Goal: Task Accomplishment & Management: Use online tool/utility

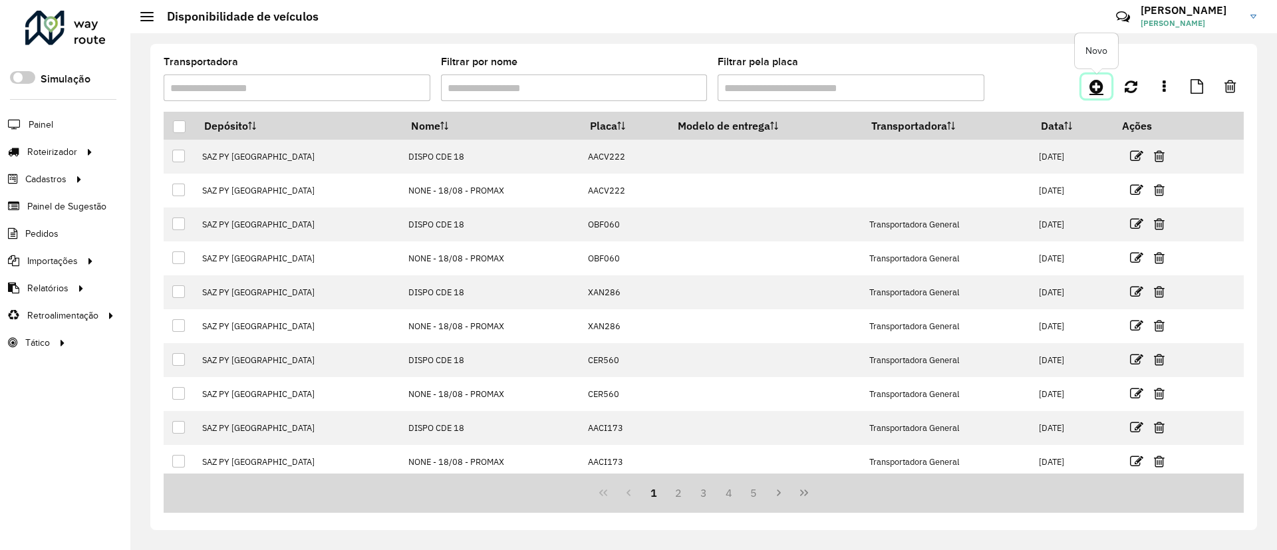
click at [1091, 83] on icon at bounding box center [1096, 86] width 14 height 16
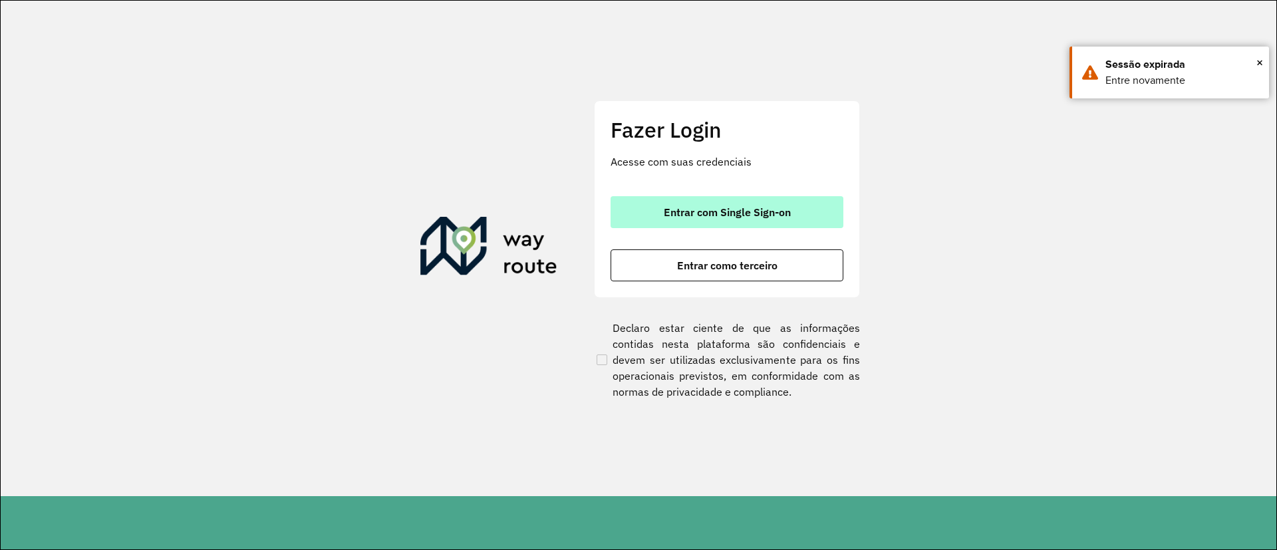
click at [675, 207] on span "Entrar com Single Sign-on" at bounding box center [727, 212] width 127 height 11
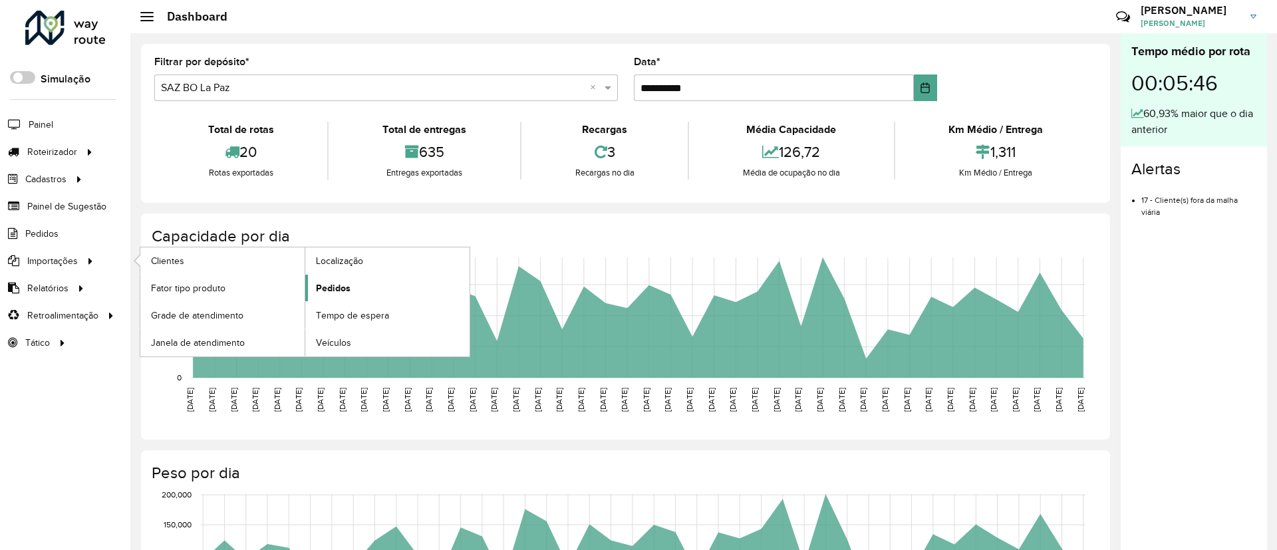
click at [388, 292] on link "Pedidos" at bounding box center [387, 288] width 164 height 27
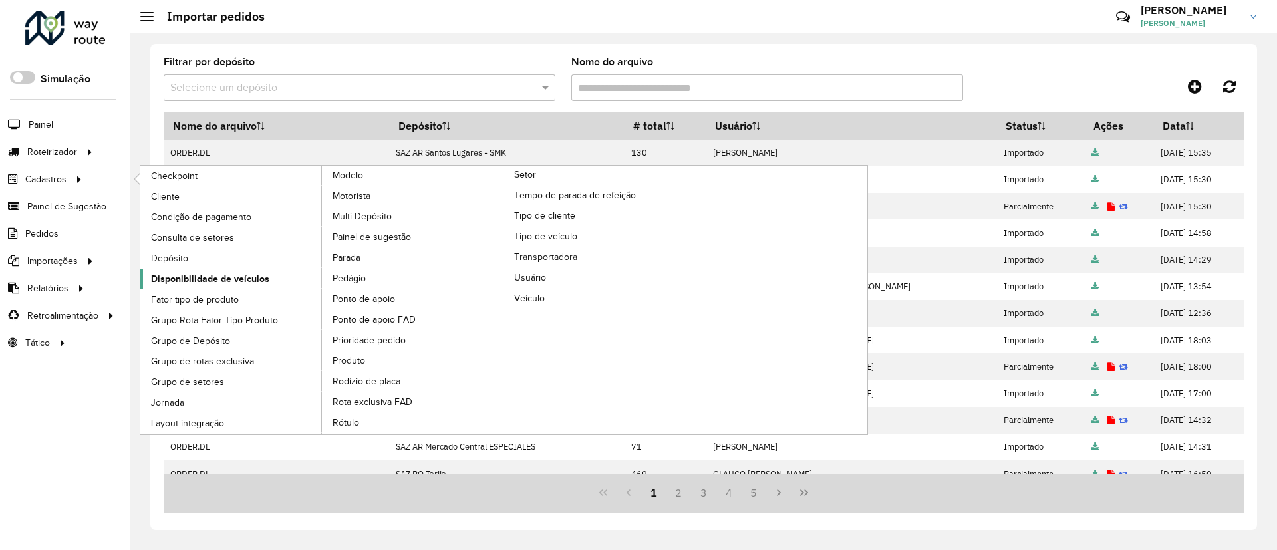
click at [262, 285] on span "Disponibilidade de veículos" at bounding box center [210, 279] width 118 height 14
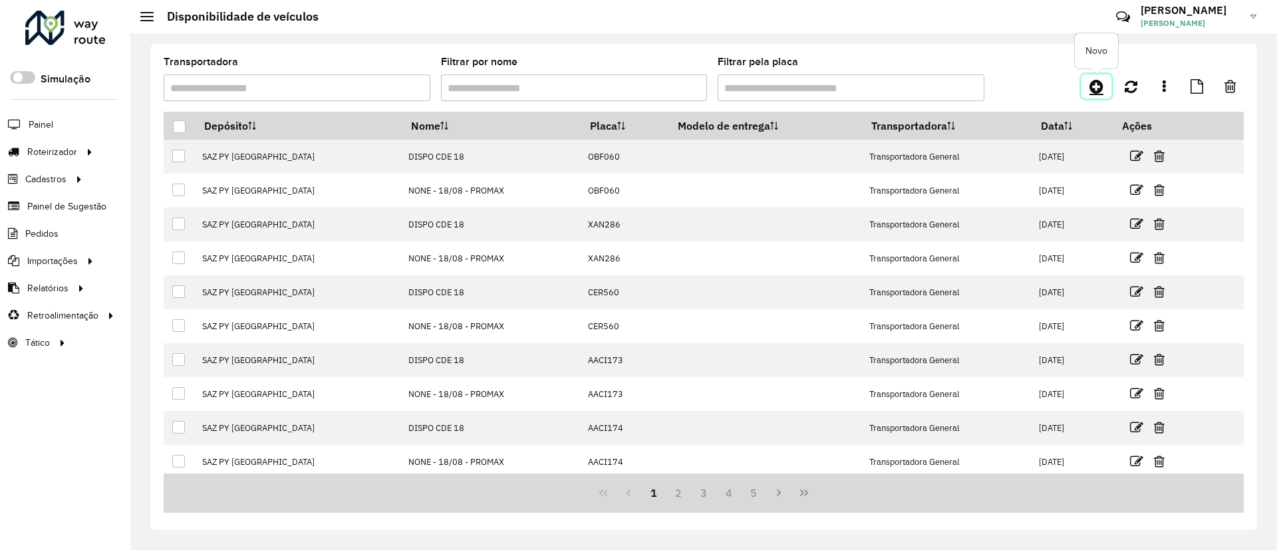
click at [1097, 80] on icon at bounding box center [1096, 86] width 14 height 16
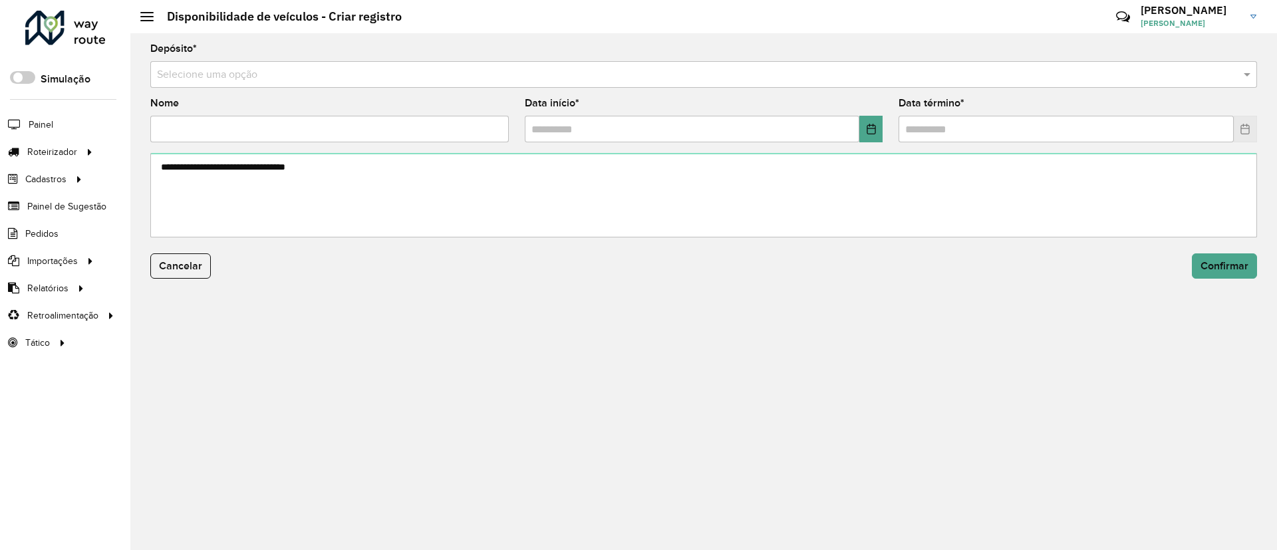
click at [494, 92] on form "Depósito * Selecione uma opção Nome Data início * Data término * Cancelar Confi…" at bounding box center [703, 169] width 1107 height 251
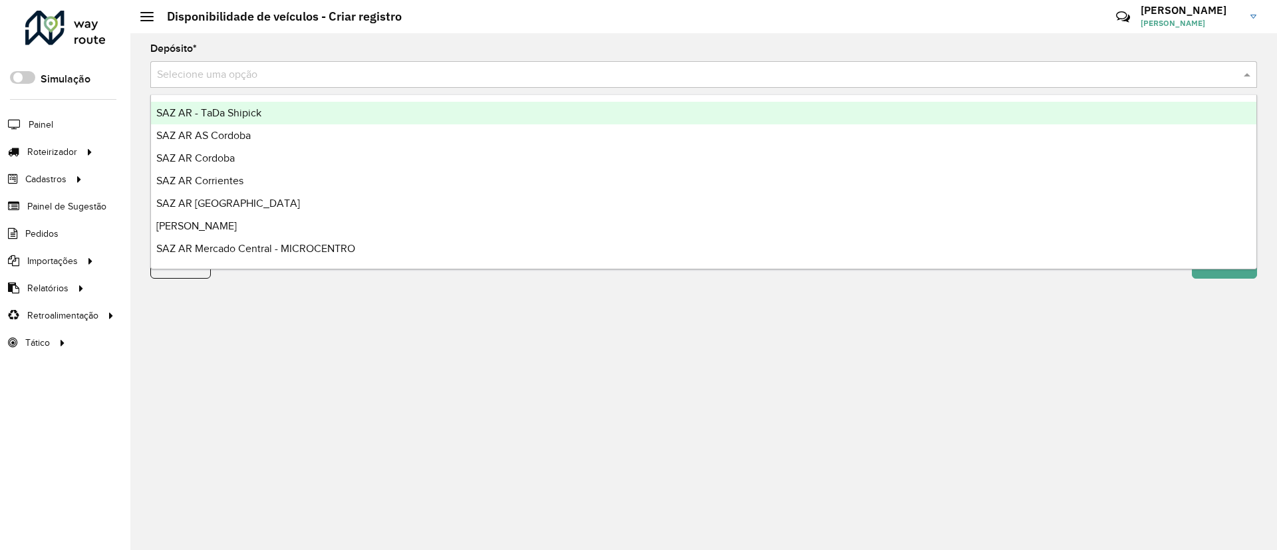
click at [496, 69] on input "text" at bounding box center [690, 75] width 1067 height 16
type input "***"
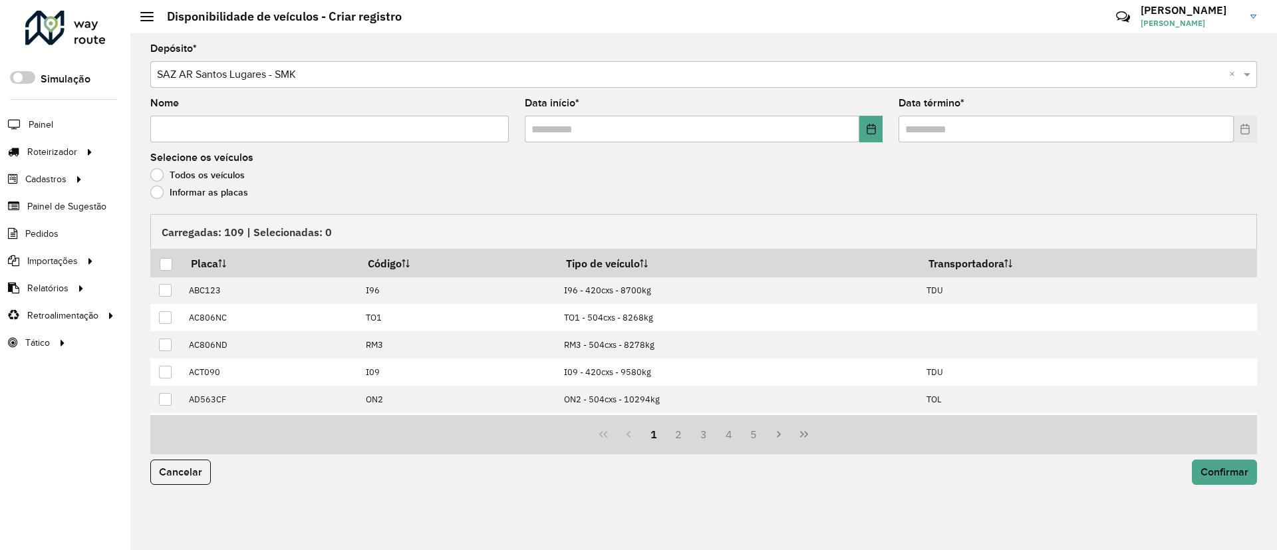
click at [391, 140] on input "Nome" at bounding box center [329, 129] width 358 height 27
type input "*"
type input "*********"
click at [867, 132] on icon "Choose Date" at bounding box center [871, 129] width 9 height 11
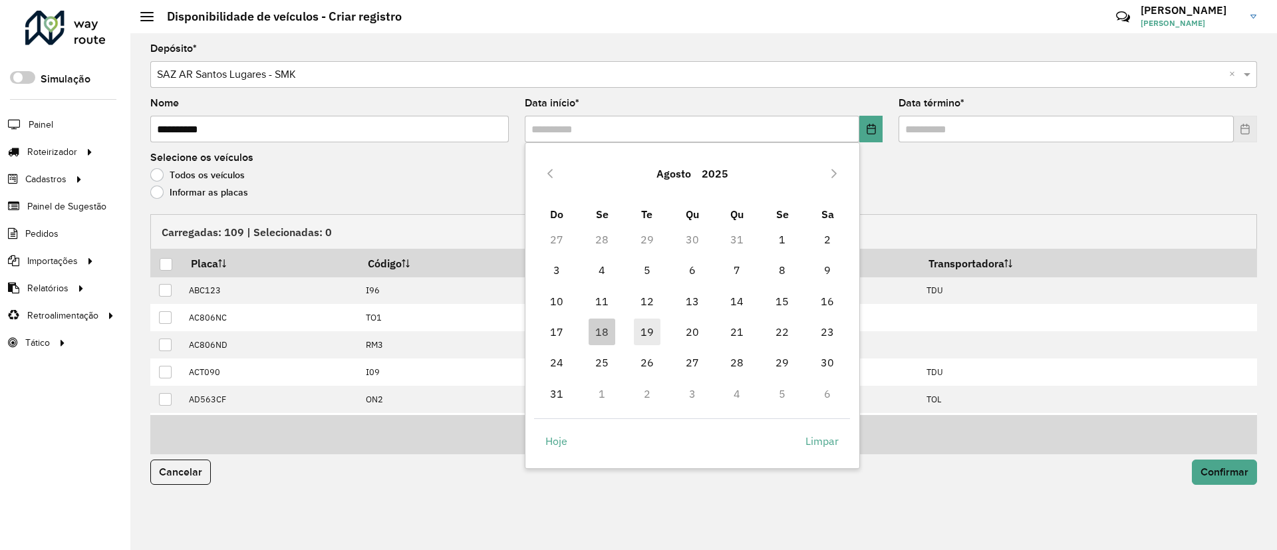
click at [645, 330] on span "19" at bounding box center [647, 332] width 27 height 27
type input "**********"
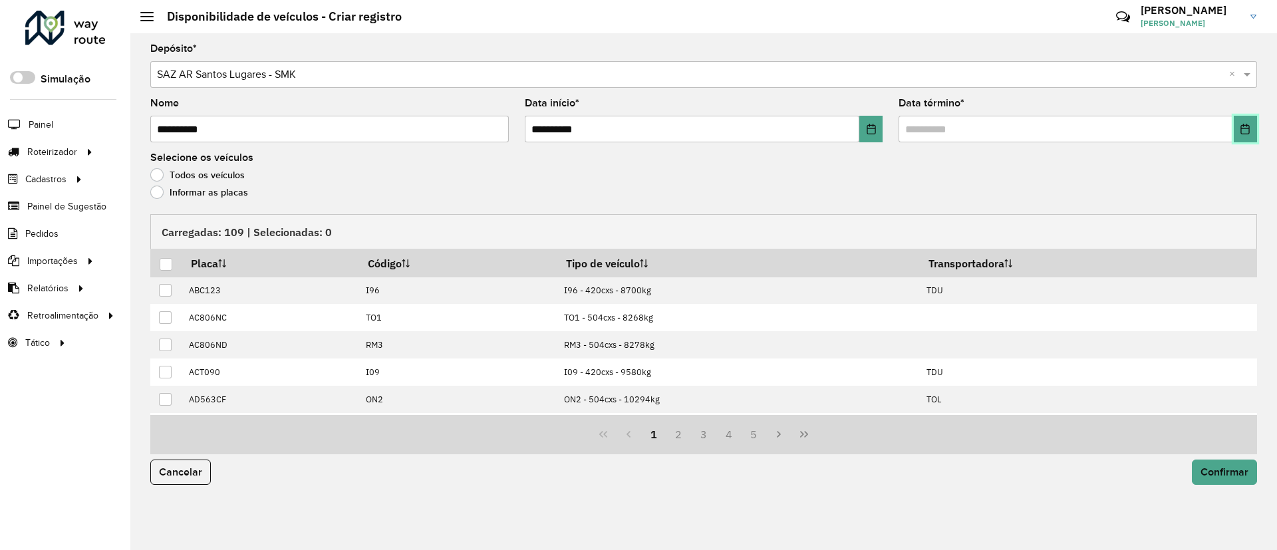
click at [1241, 132] on icon "Choose Date" at bounding box center [1245, 129] width 11 height 11
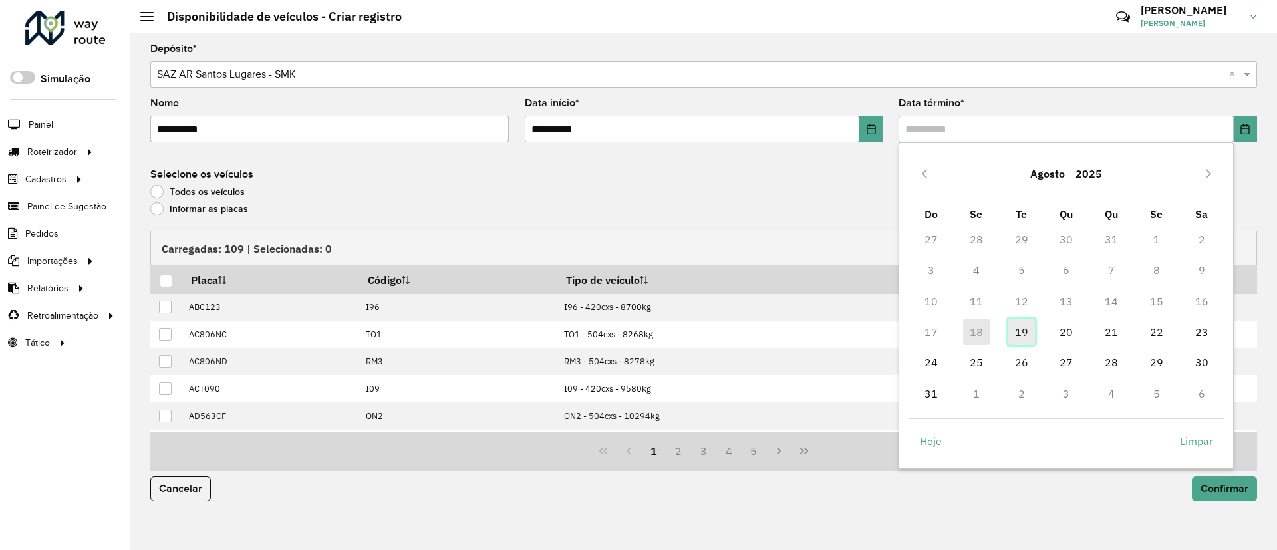
click at [1021, 339] on span "19" at bounding box center [1021, 332] width 27 height 27
type input "**********"
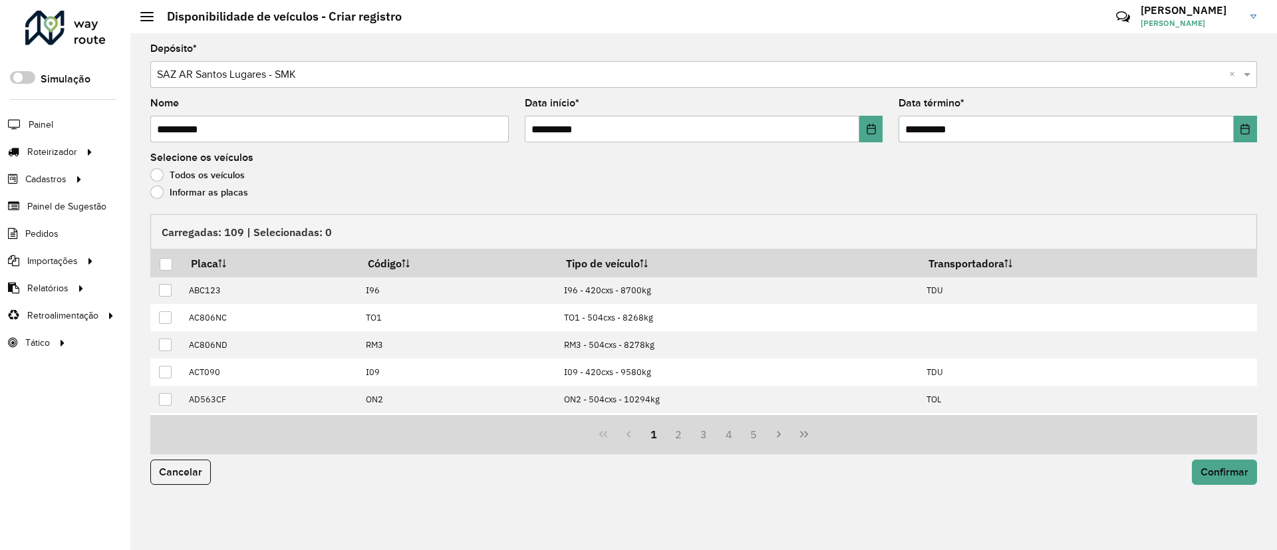
click at [215, 187] on label "Informar as placas" at bounding box center [199, 192] width 98 height 13
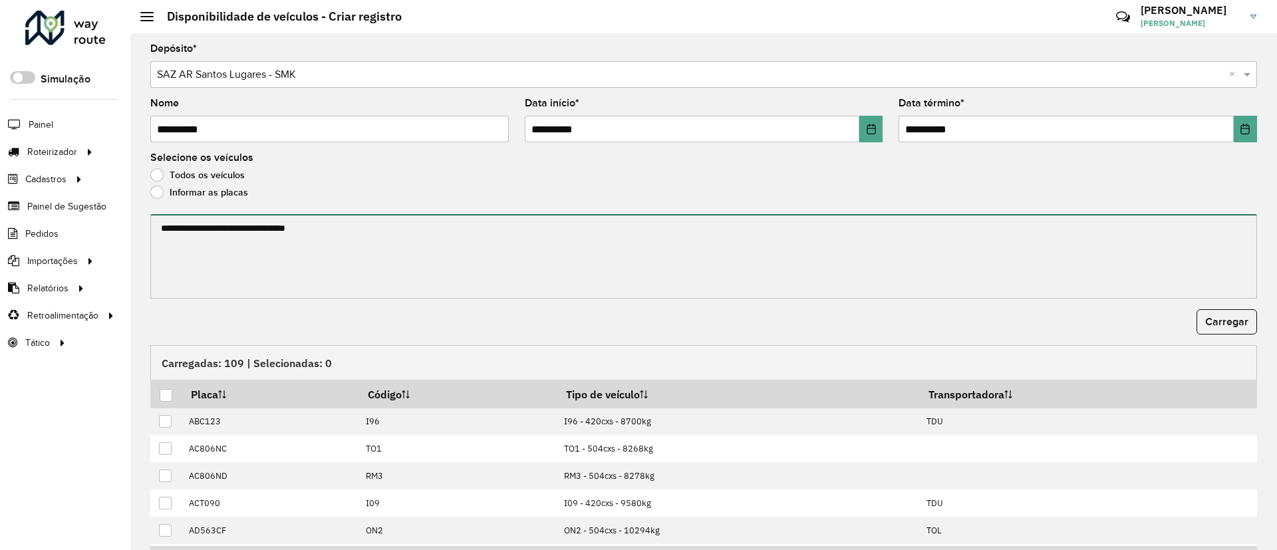
click at [217, 241] on textarea at bounding box center [703, 256] width 1107 height 84
paste textarea "****** ****** ****** ******* ******* ******* ****** ****** ****** ****** ******…"
type textarea "****** ****** ****** ******* ******* ******* ****** ****** ****** ****** ******…"
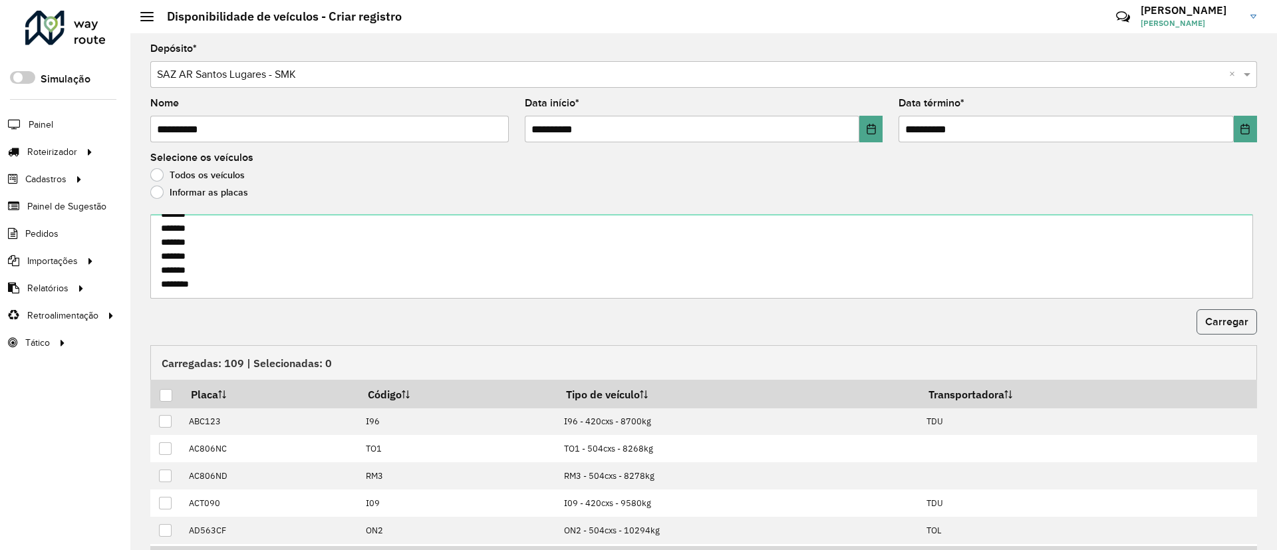
click at [1211, 313] on button "Carregar" at bounding box center [1226, 321] width 61 height 25
click at [163, 399] on div at bounding box center [166, 395] width 13 height 13
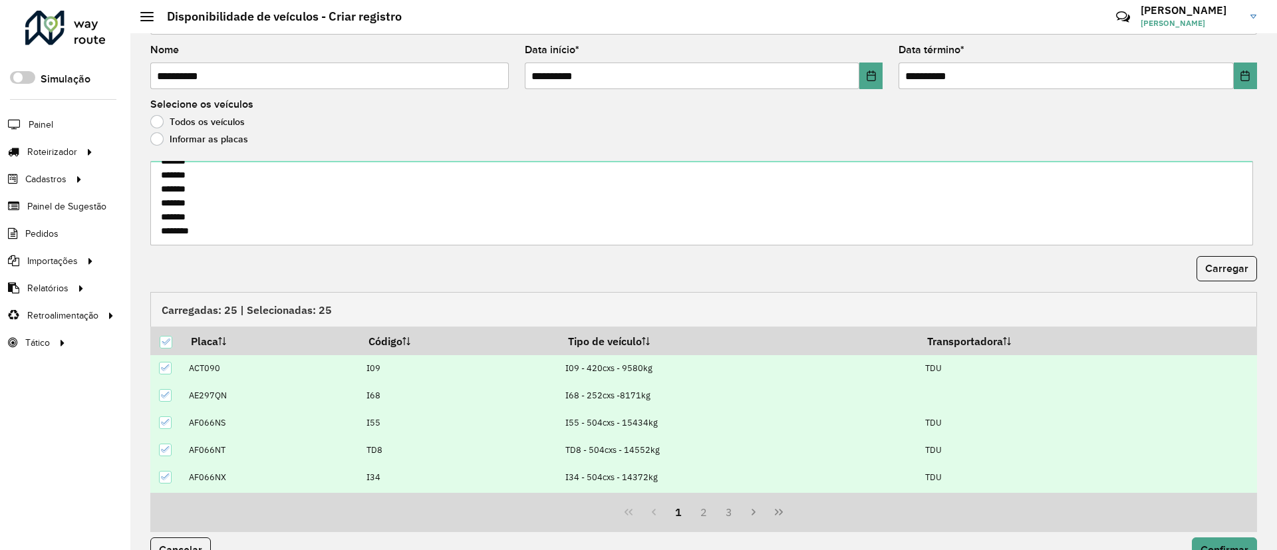
scroll to position [82, 0]
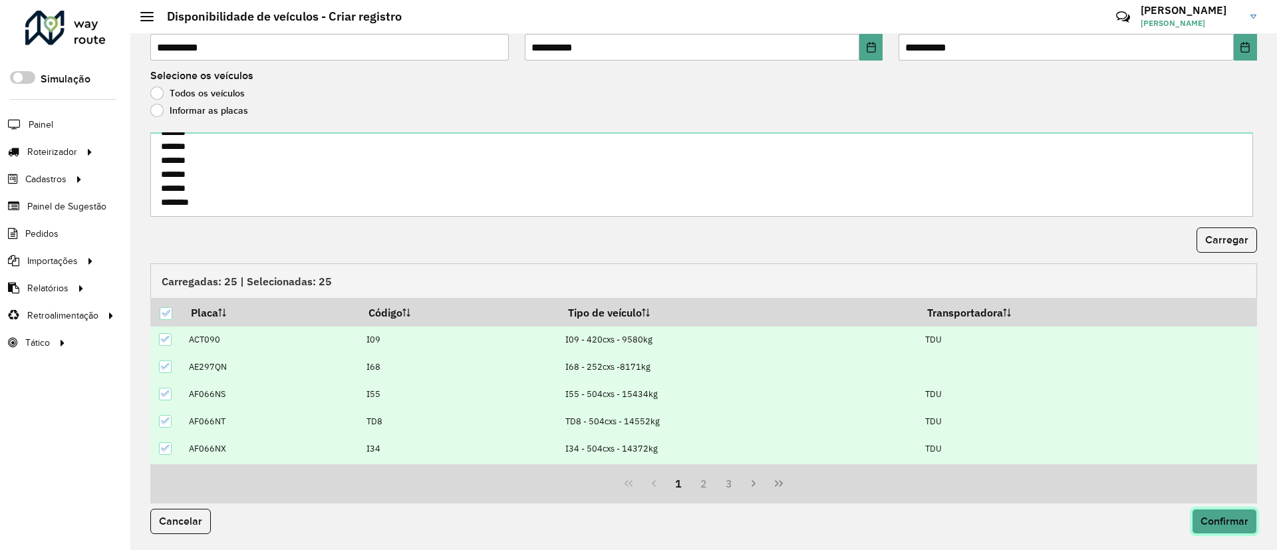
click at [1232, 512] on button "Confirmar" at bounding box center [1224, 521] width 65 height 25
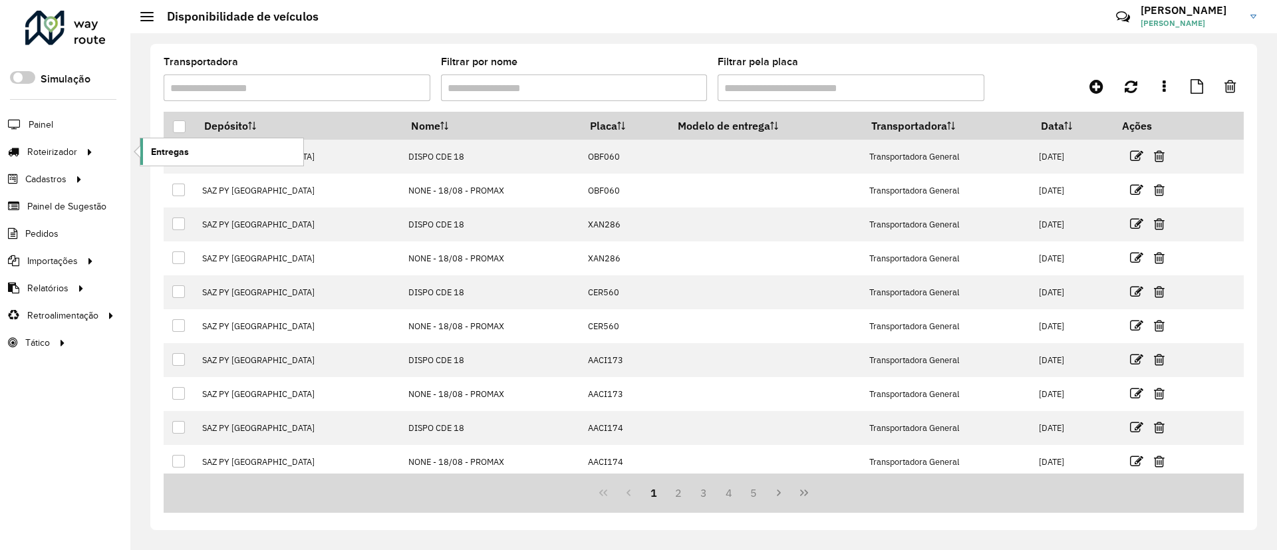
click at [182, 152] on span "Entregas" at bounding box center [170, 152] width 38 height 14
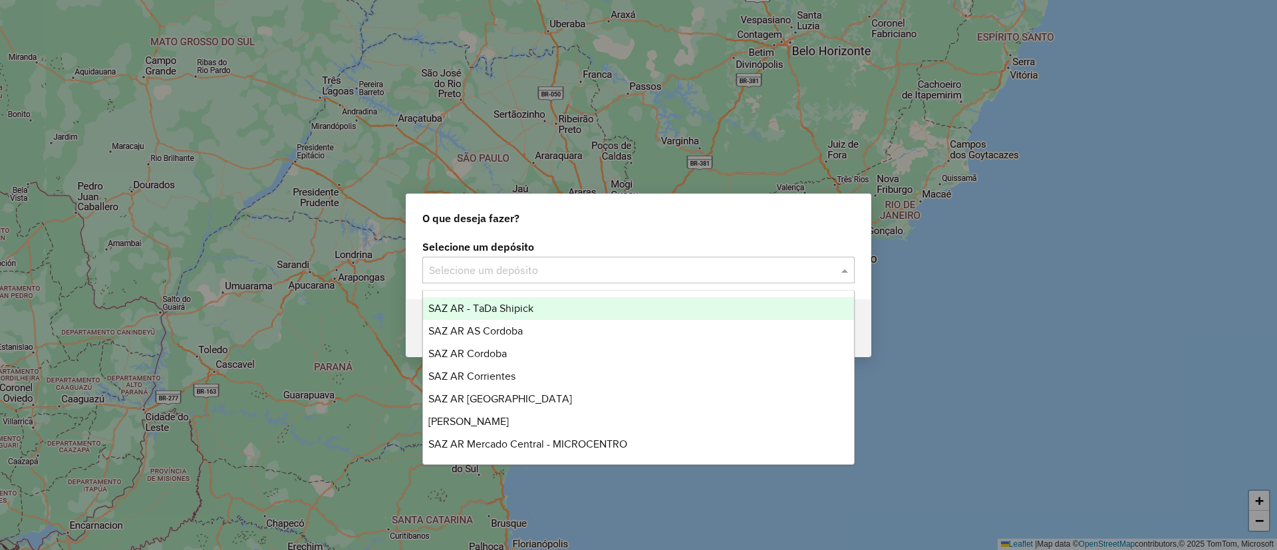
click at [456, 266] on input "text" at bounding box center [625, 271] width 392 height 16
type input "***"
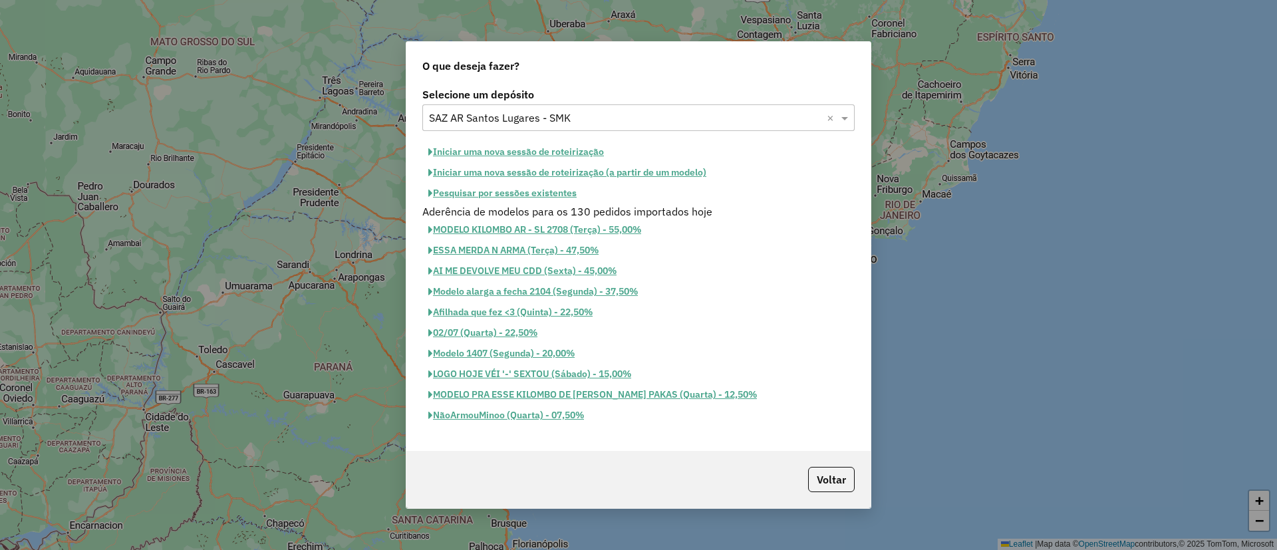
click at [558, 146] on button "Iniciar uma nova sessão de roteirização" at bounding box center [516, 152] width 188 height 21
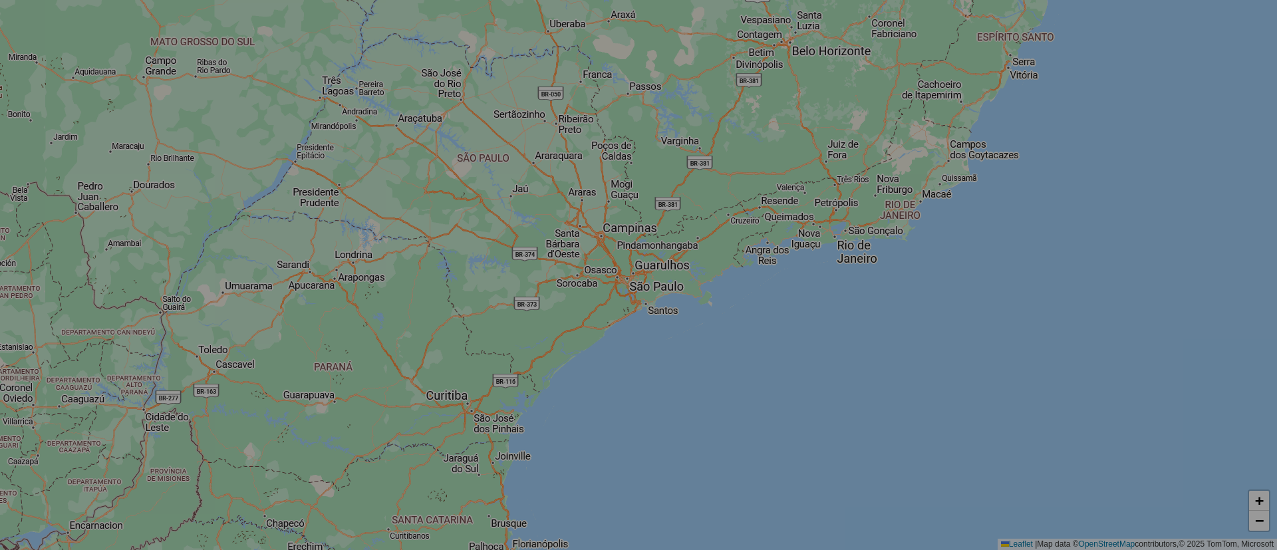
select select "*"
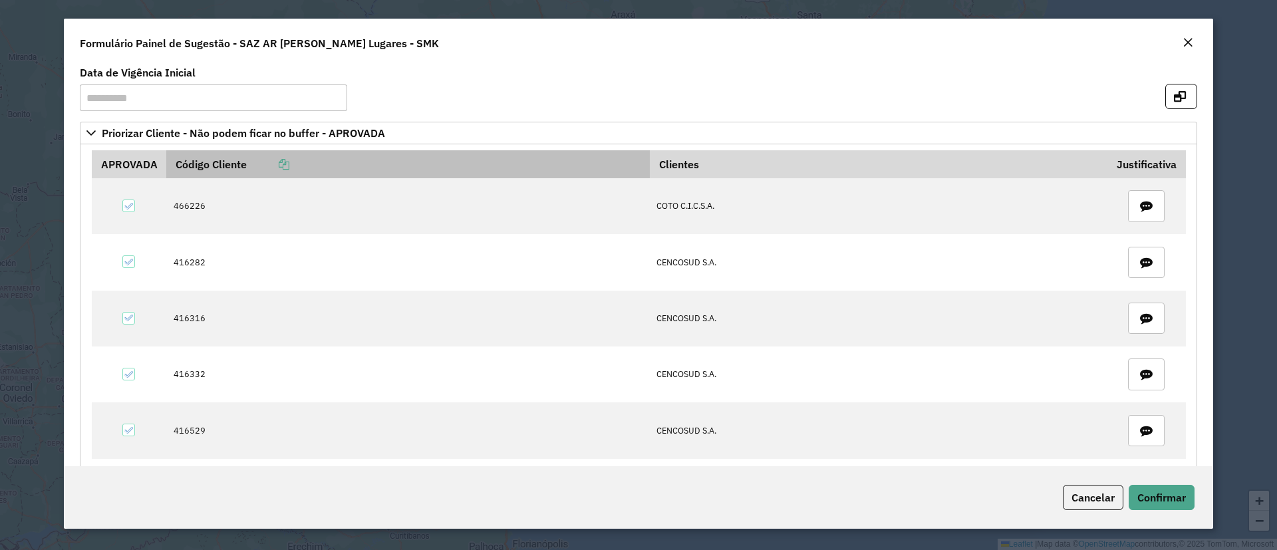
click at [285, 169] on icon at bounding box center [284, 164] width 11 height 11
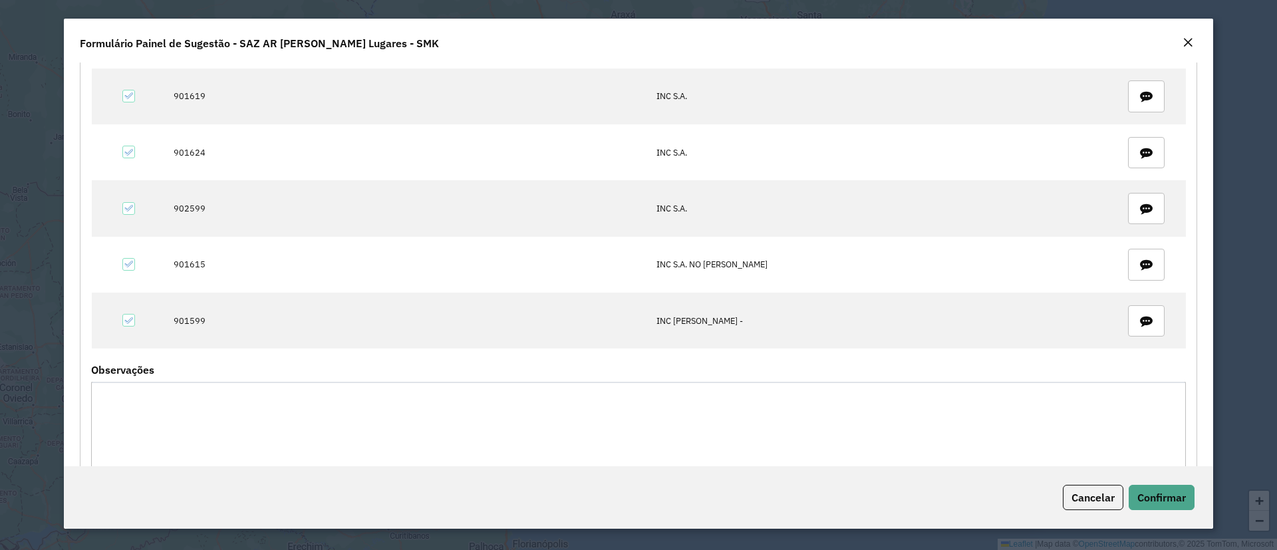
scroll to position [1182, 0]
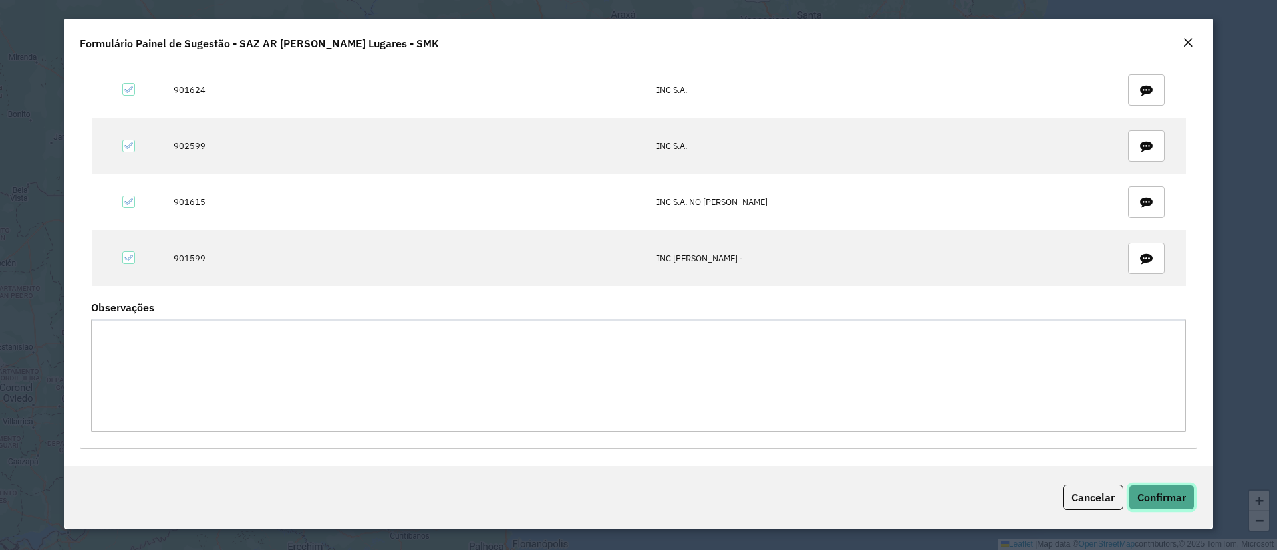
click at [1151, 504] on button "Confirmar" at bounding box center [1162, 497] width 66 height 25
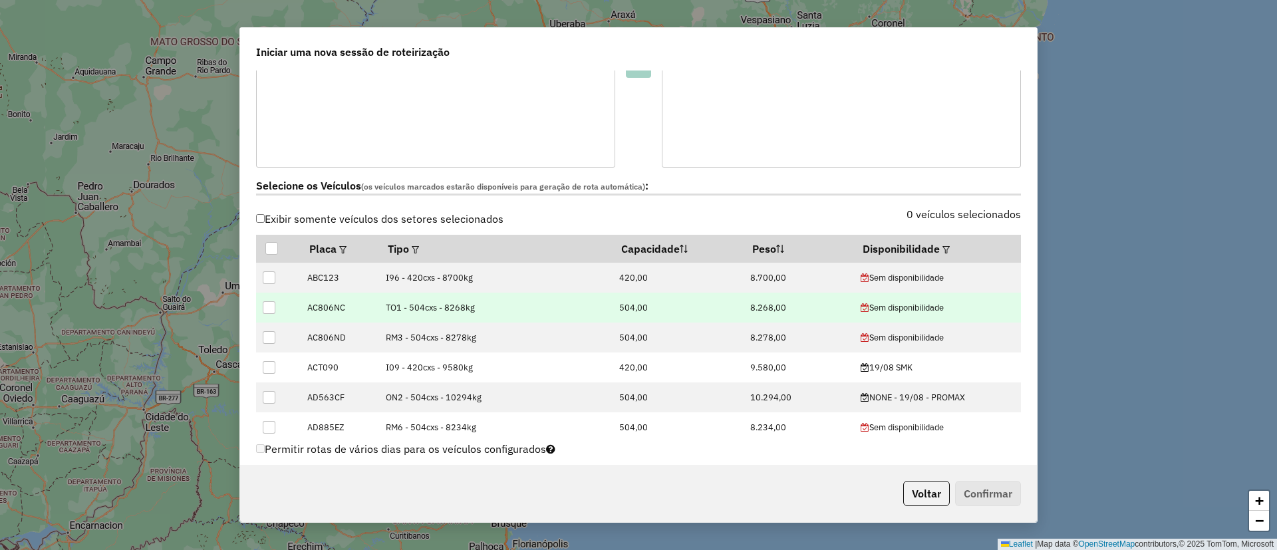
scroll to position [399, 0]
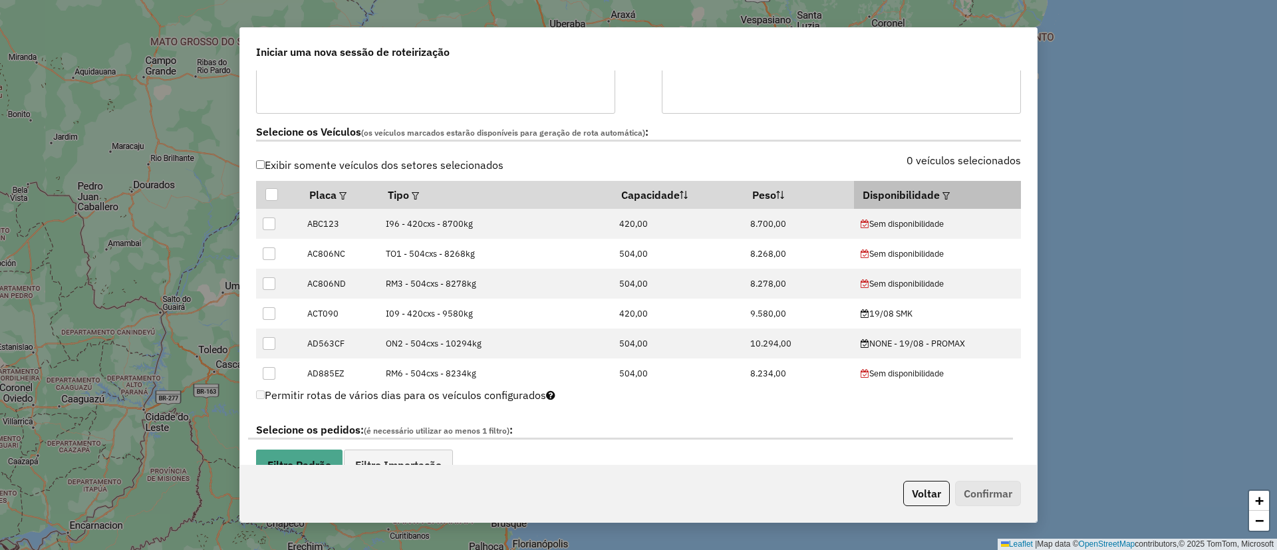
click at [940, 190] on div at bounding box center [945, 195] width 10 height 16
click at [942, 200] on em at bounding box center [945, 195] width 7 height 7
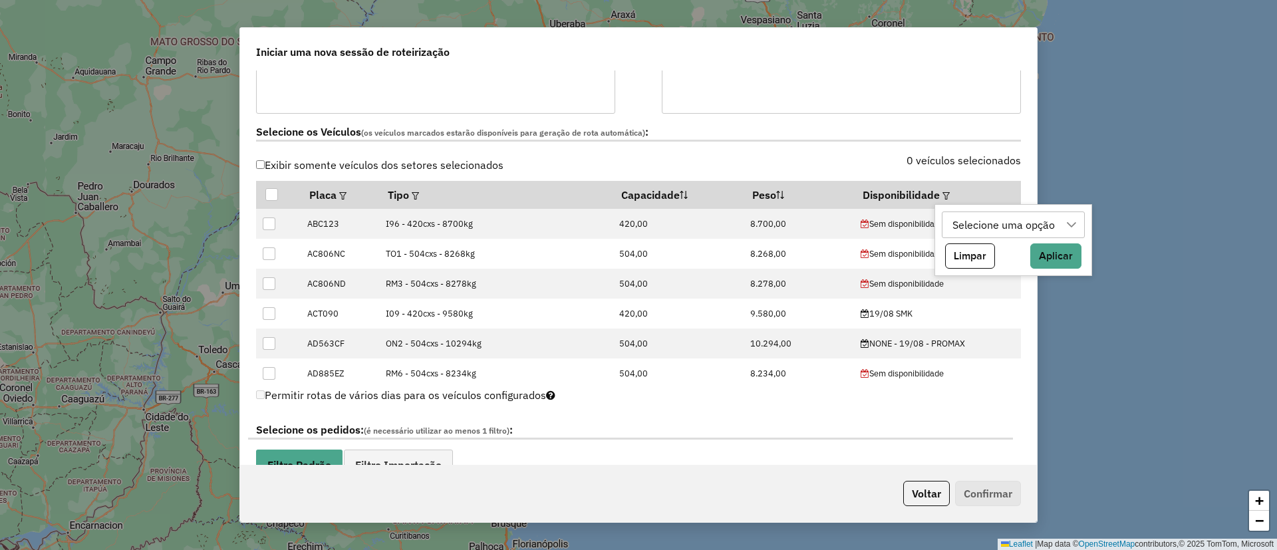
click at [962, 221] on div "Selecione uma opção" at bounding box center [1004, 224] width 112 height 25
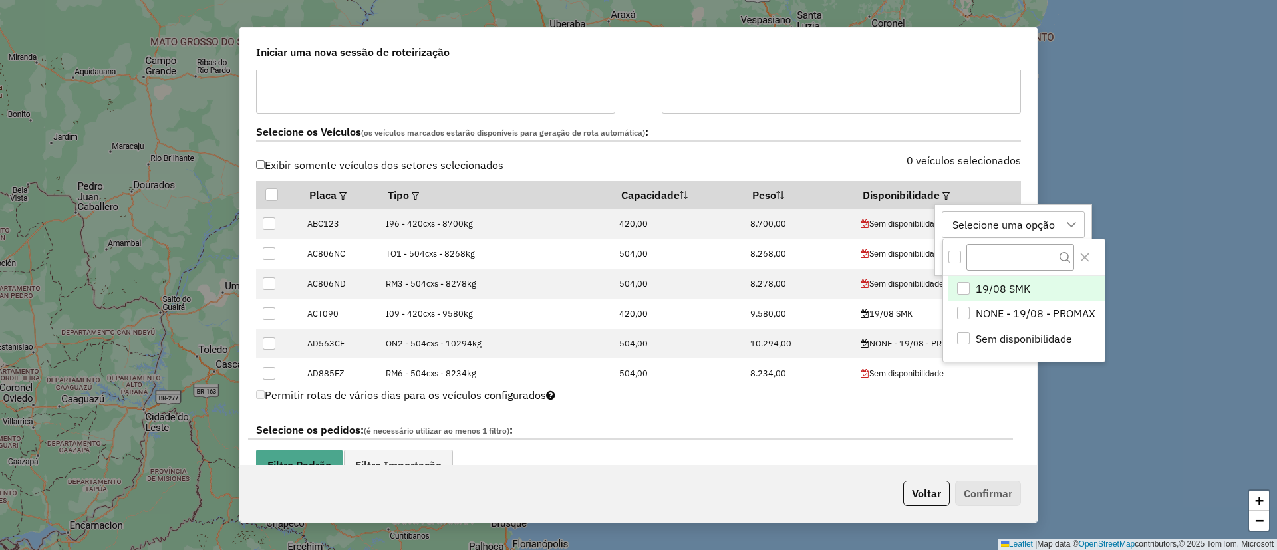
click at [996, 284] on span "19/08 SMK" at bounding box center [1003, 289] width 55 height 16
click at [1085, 254] on icon "Close" at bounding box center [1084, 257] width 11 height 11
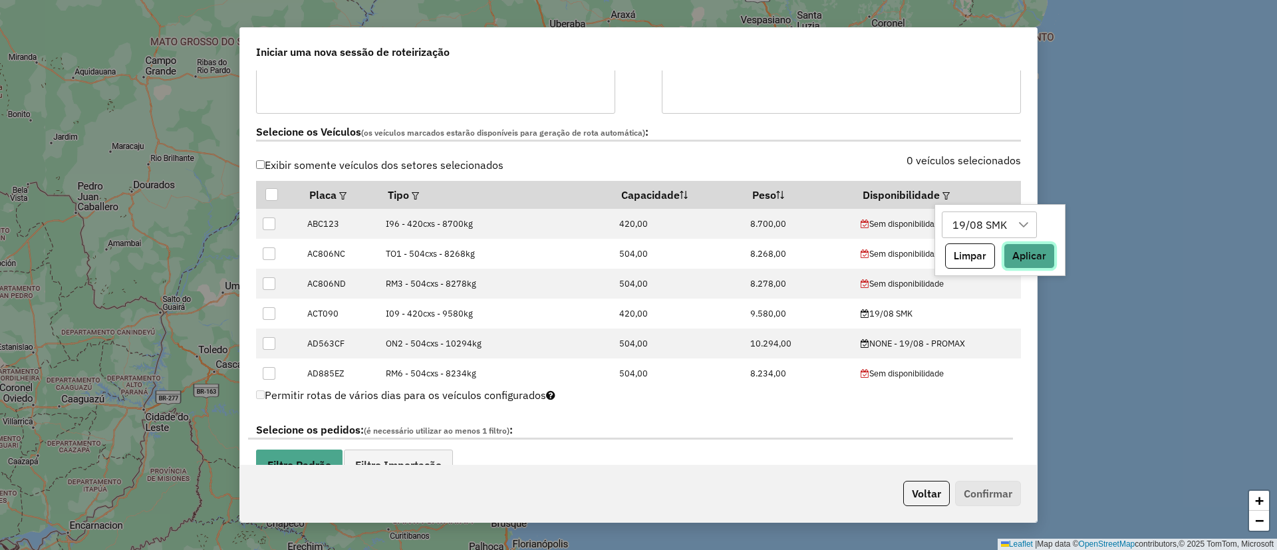
click at [1024, 254] on button "Aplicar" at bounding box center [1029, 255] width 51 height 25
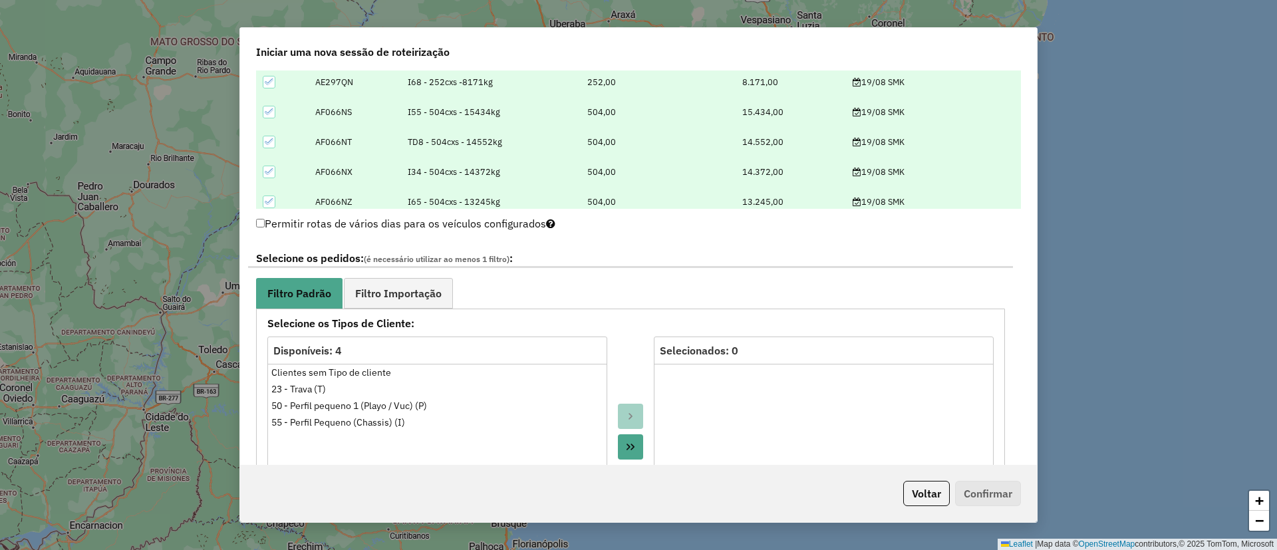
scroll to position [698, 0]
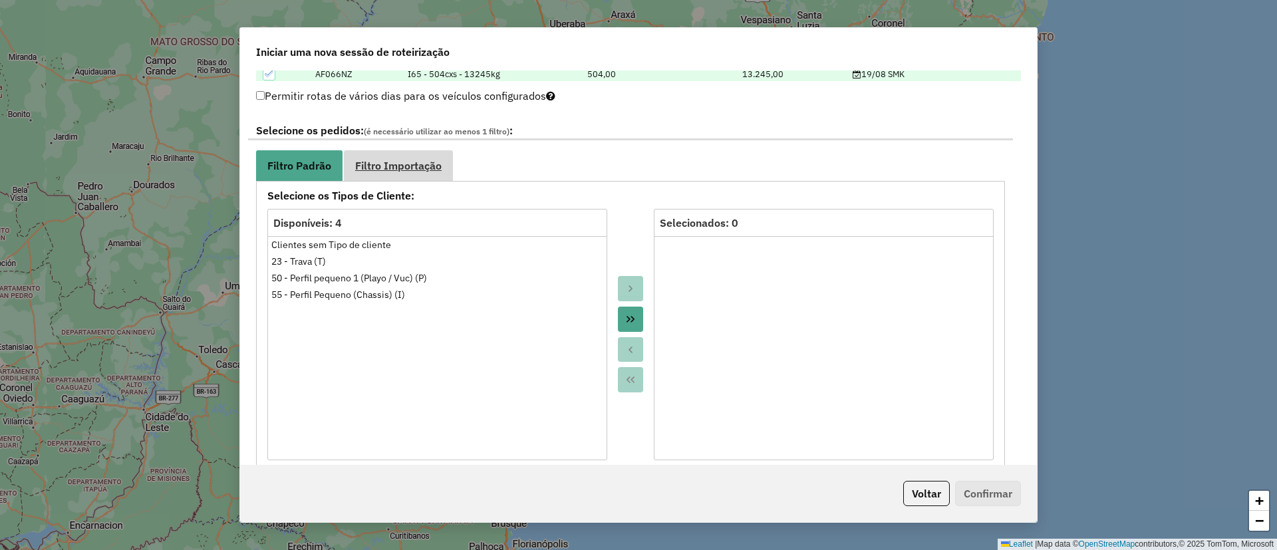
click at [399, 169] on span "Filtro Importação" at bounding box center [398, 165] width 86 height 11
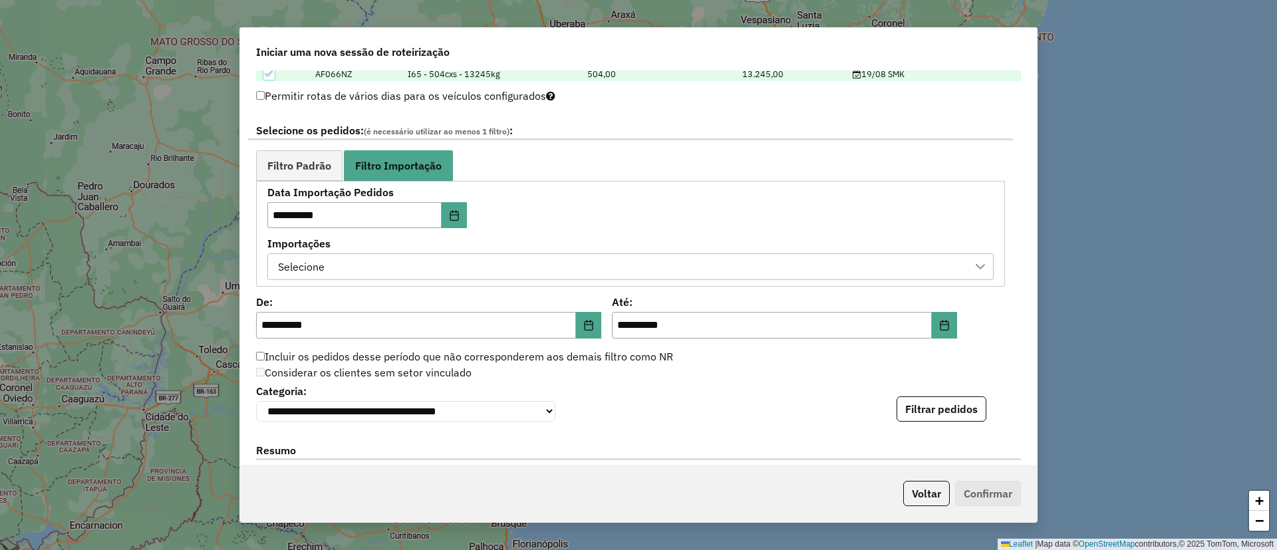
click at [432, 257] on div "Selecione" at bounding box center [620, 266] width 694 height 25
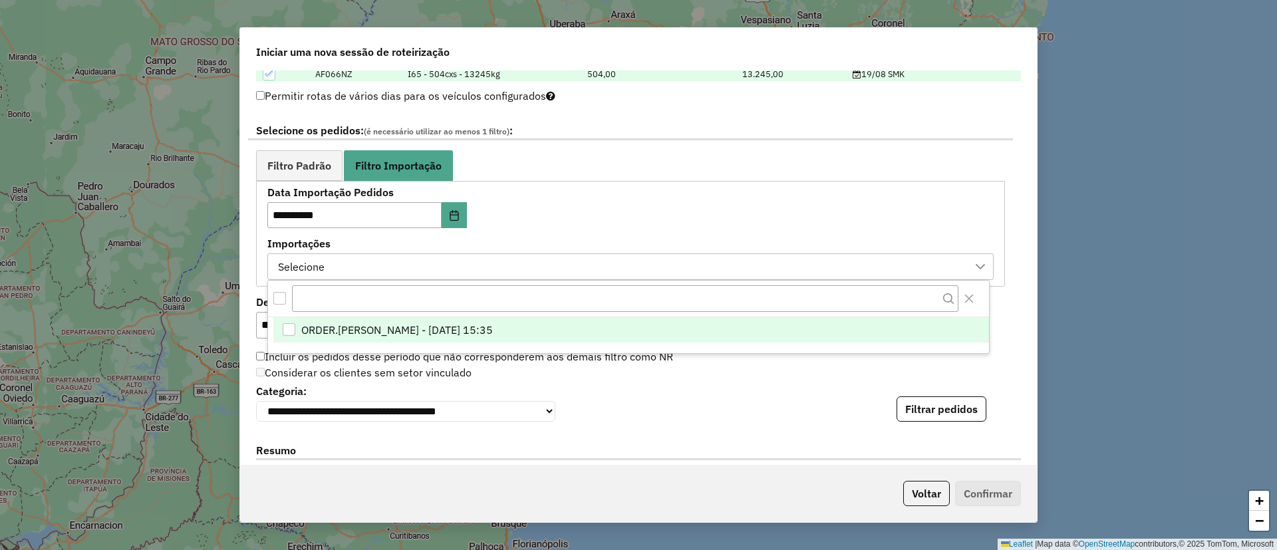
click at [449, 330] on span "ORDER.DL - BARBARA PAULOSSI BERTO - 18/08/2025 15:35" at bounding box center [397, 330] width 192 height 16
click at [934, 416] on button "Filtrar pedidos" at bounding box center [942, 408] width 90 height 25
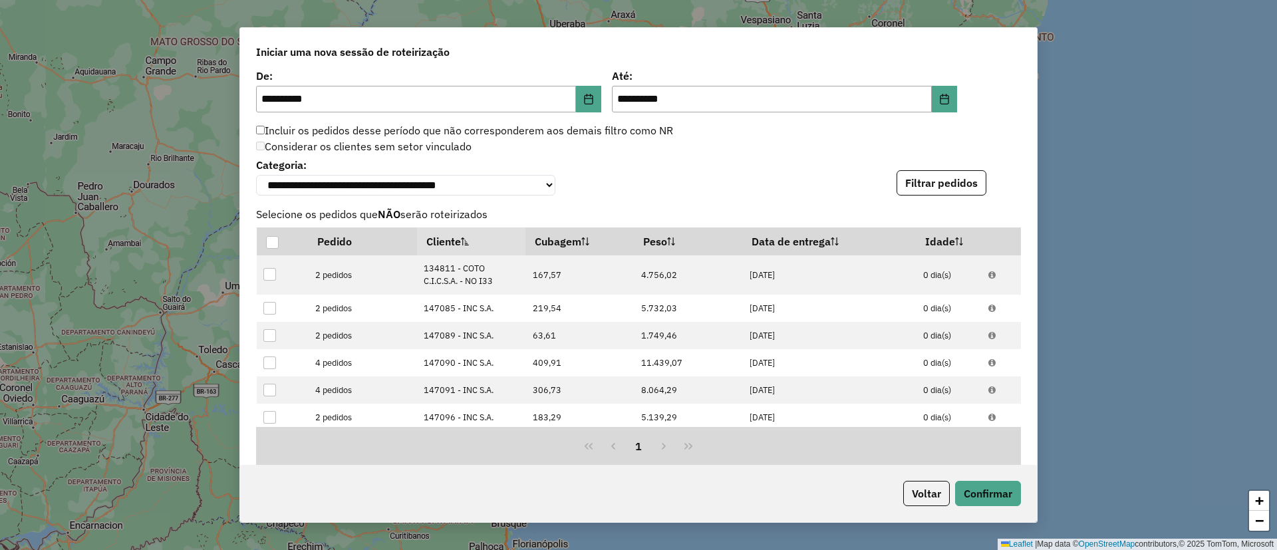
scroll to position [1234, 0]
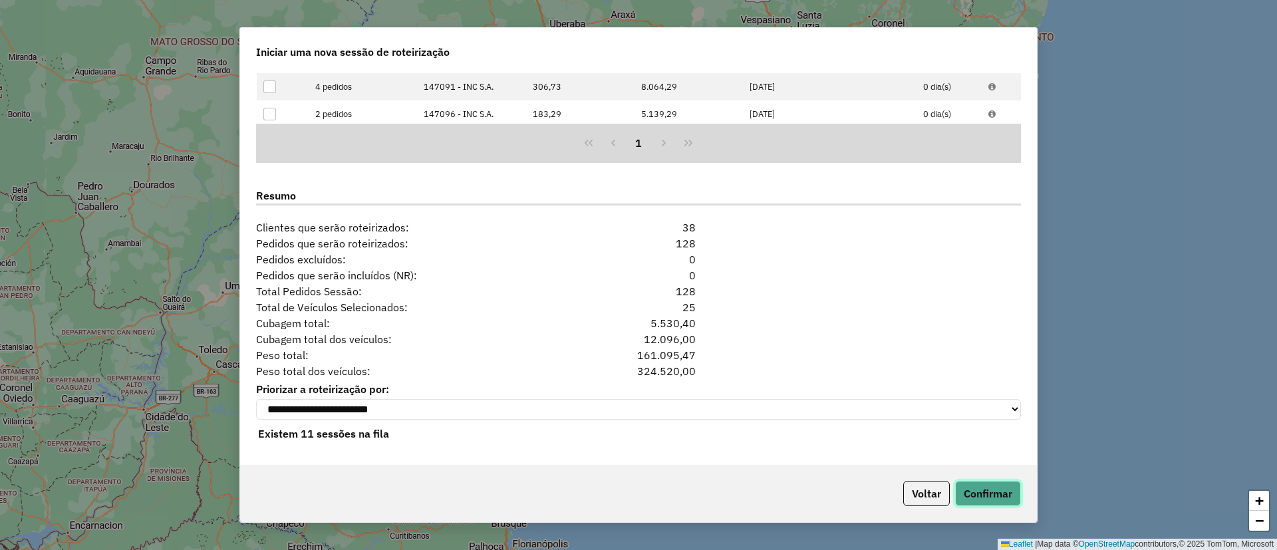
click at [1006, 488] on button "Confirmar" at bounding box center [988, 493] width 66 height 25
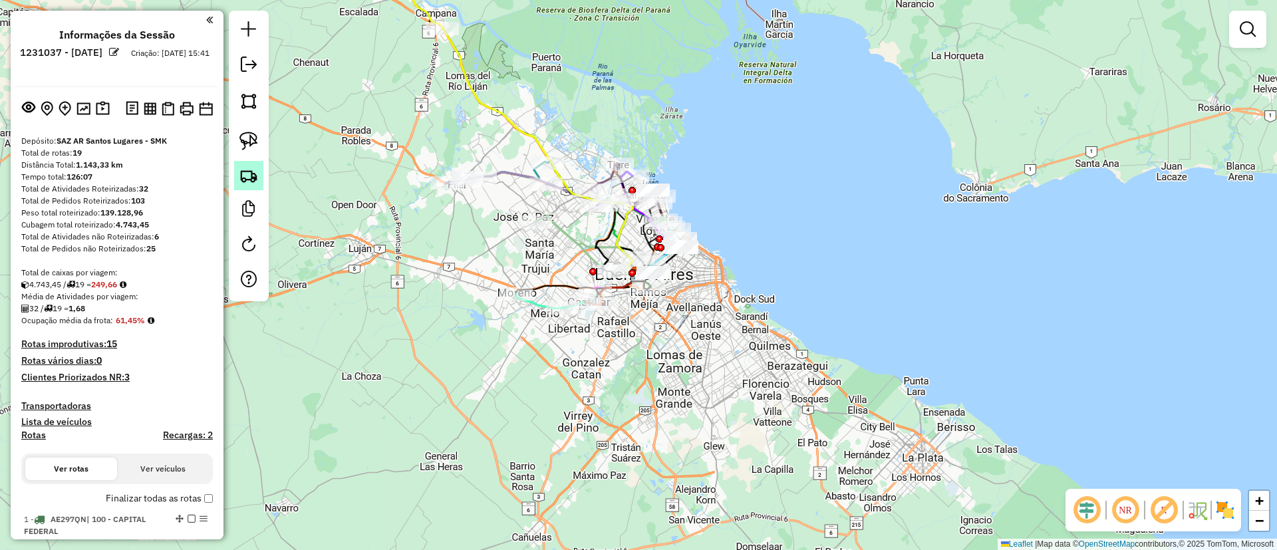
click at [250, 172] on img at bounding box center [248, 175] width 19 height 19
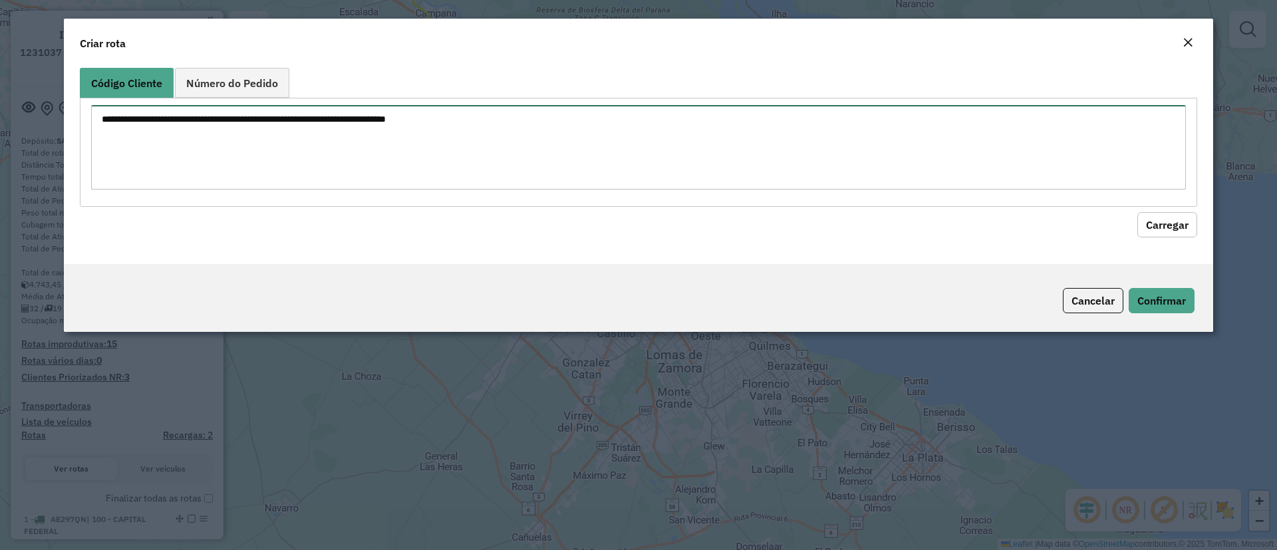
click at [333, 159] on textarea at bounding box center [638, 147] width 1095 height 84
paste textarea "****** ****** ****** ****** ****** ****** ****** ****** ****** ****** ****** **…"
type textarea "****** ****** ****** ****** ****** ****** ****** ****** ****** ****** ****** **…"
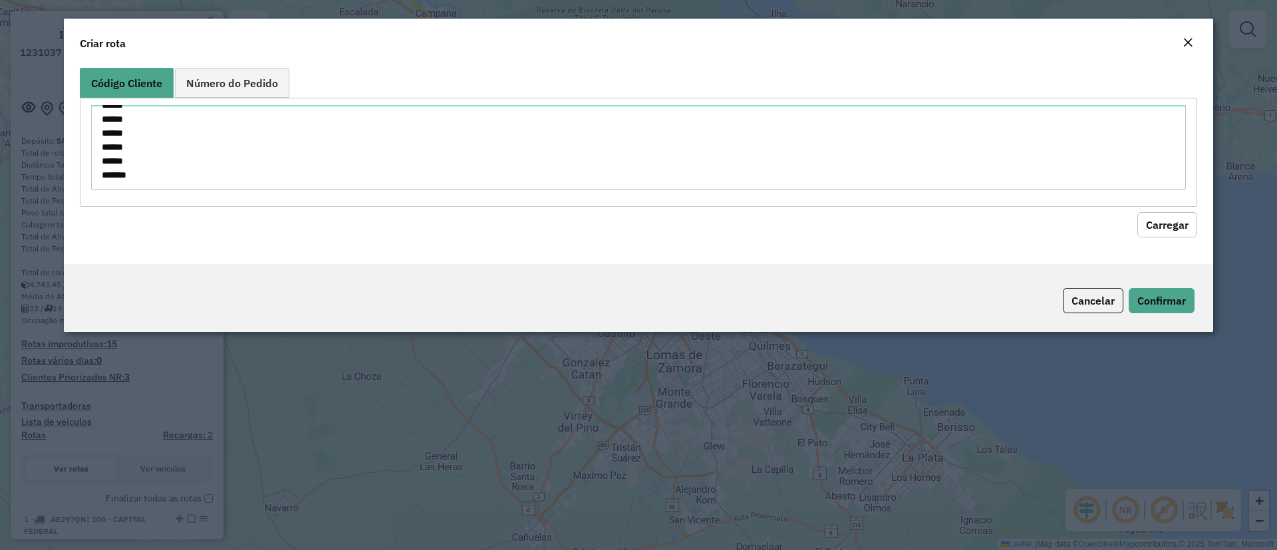
click at [1149, 209] on hb-field-button "Carregar" at bounding box center [638, 222] width 1117 height 31
click at [1163, 231] on button "Carregar" at bounding box center [1167, 224] width 60 height 25
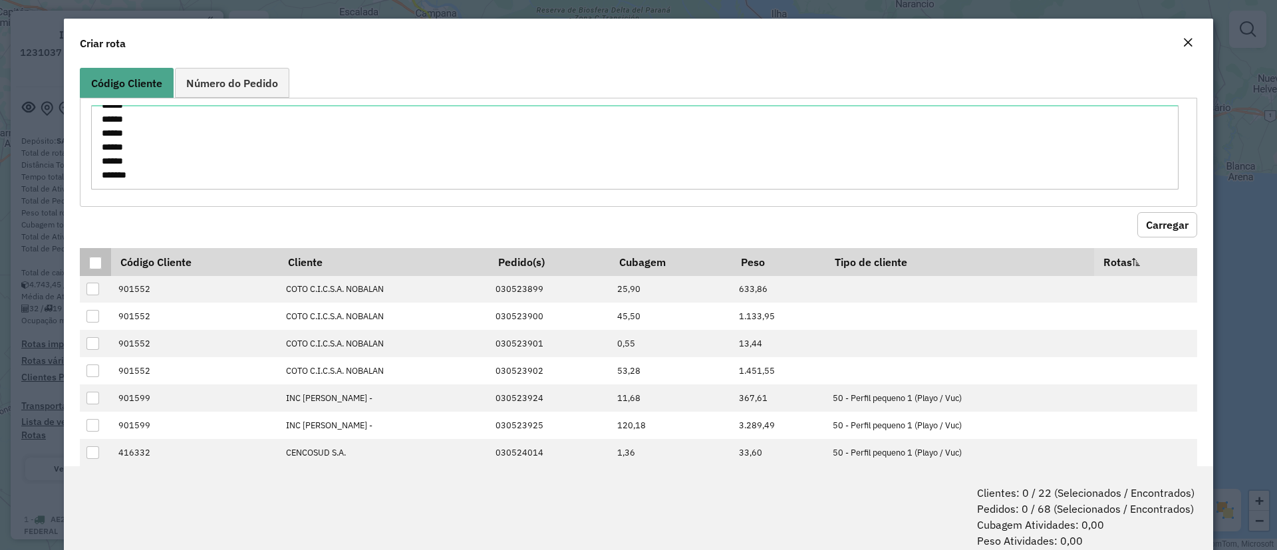
click at [95, 262] on div at bounding box center [95, 263] width 13 height 13
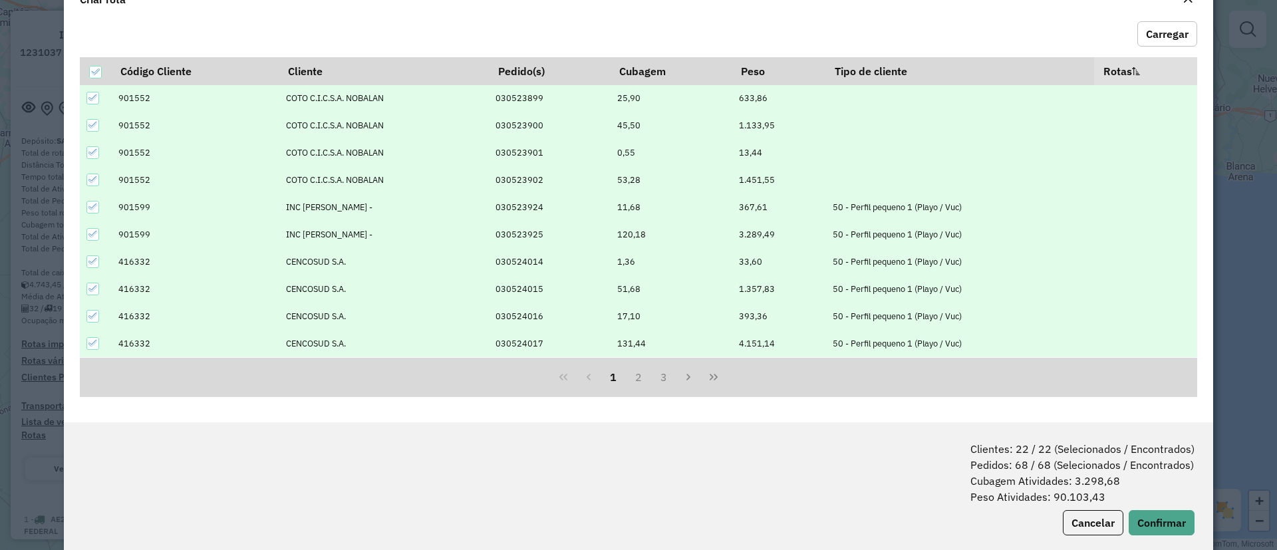
scroll to position [67, 0]
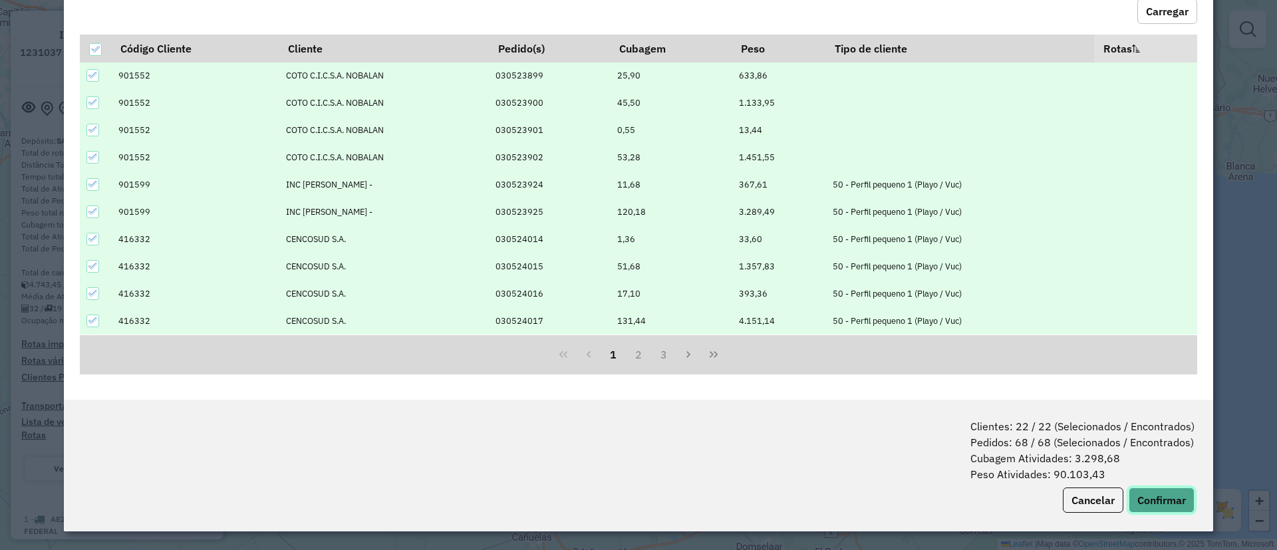
click at [1159, 493] on button "Confirmar" at bounding box center [1162, 499] width 66 height 25
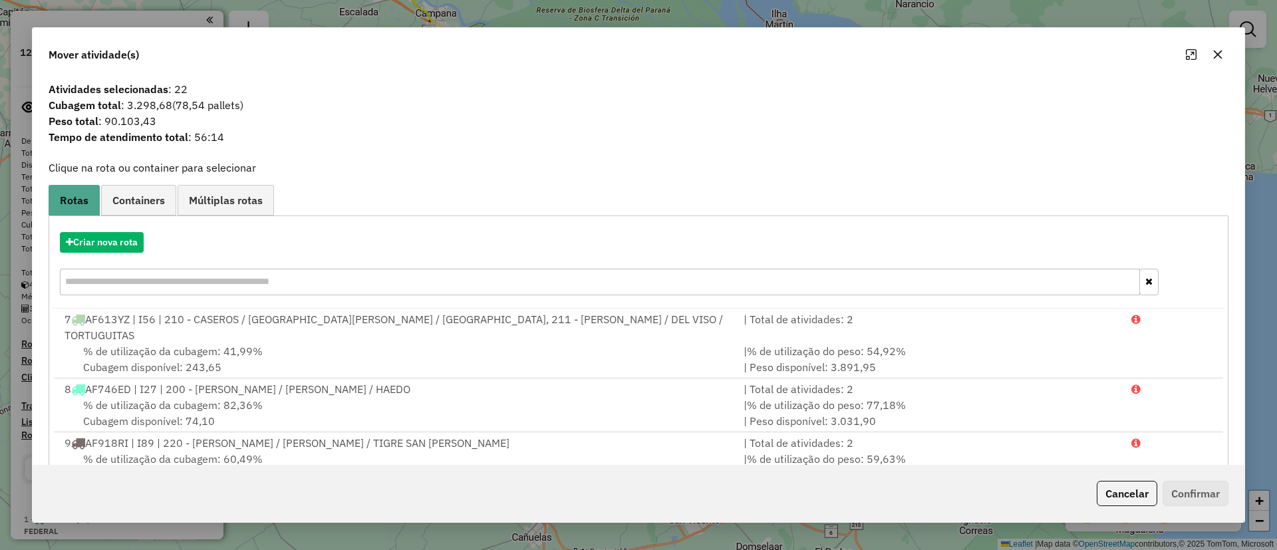
drag, startPoint x: 136, startPoint y: 201, endPoint x: 136, endPoint y: 209, distance: 8.6
click at [136, 206] on span "Containers" at bounding box center [138, 200] width 53 height 11
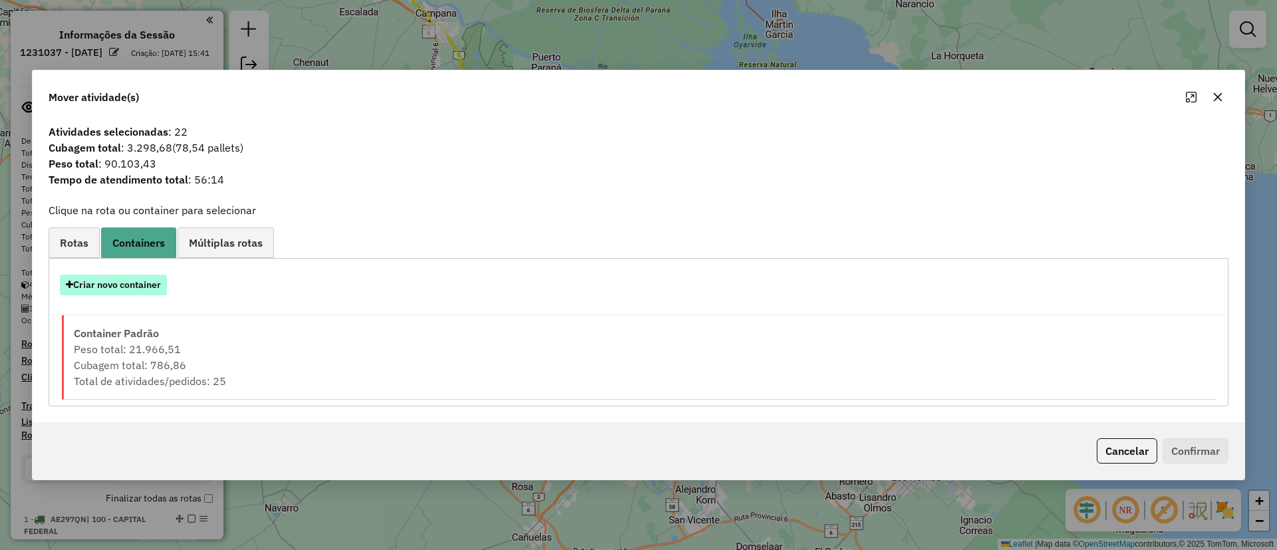
click at [134, 281] on button "Criar novo container" at bounding box center [113, 285] width 107 height 21
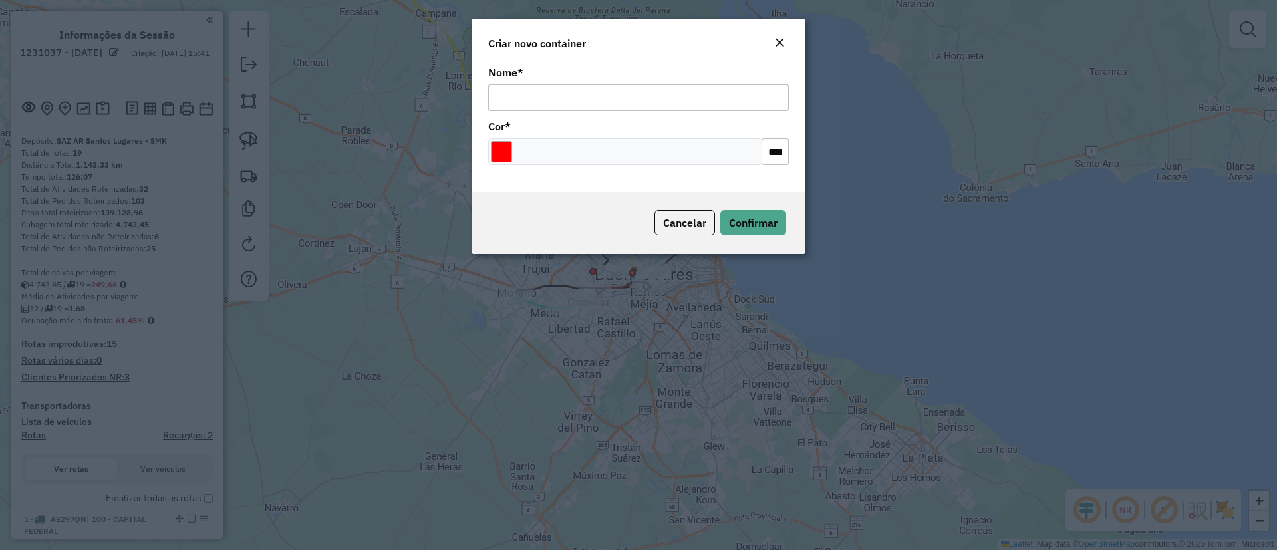
click at [549, 74] on div "Nome *" at bounding box center [638, 89] width 301 height 43
click at [548, 95] on input "Nome *" at bounding box center [638, 97] width 301 height 27
type input "**********"
drag, startPoint x: 492, startPoint y: 149, endPoint x: 503, endPoint y: 150, distance: 10.7
click at [495, 150] on input "Select a color" at bounding box center [501, 151] width 21 height 21
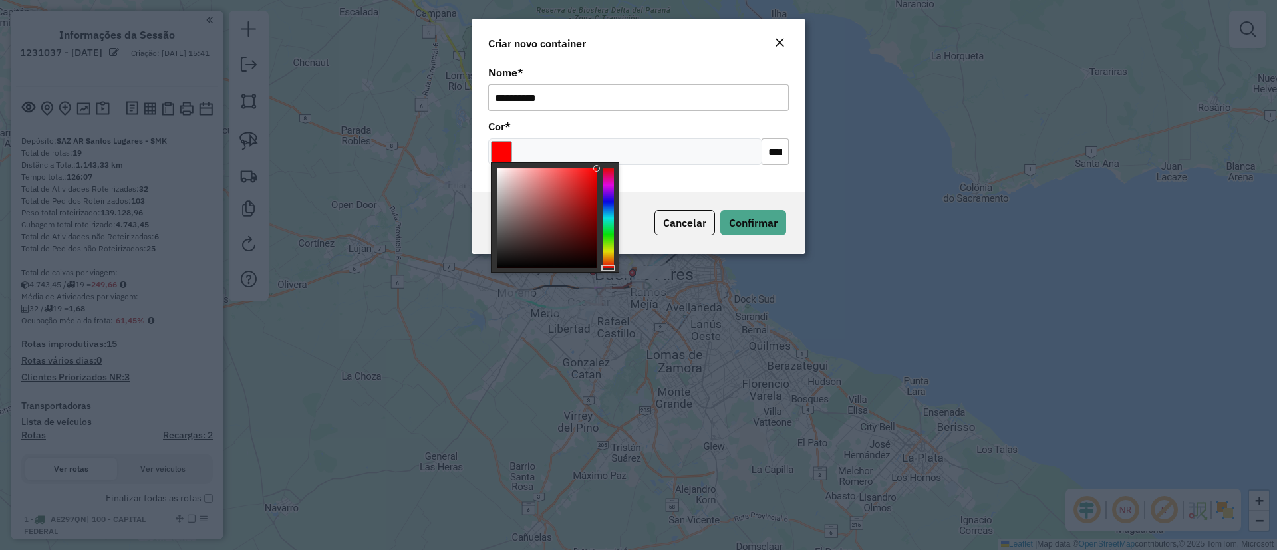
type input "*******"
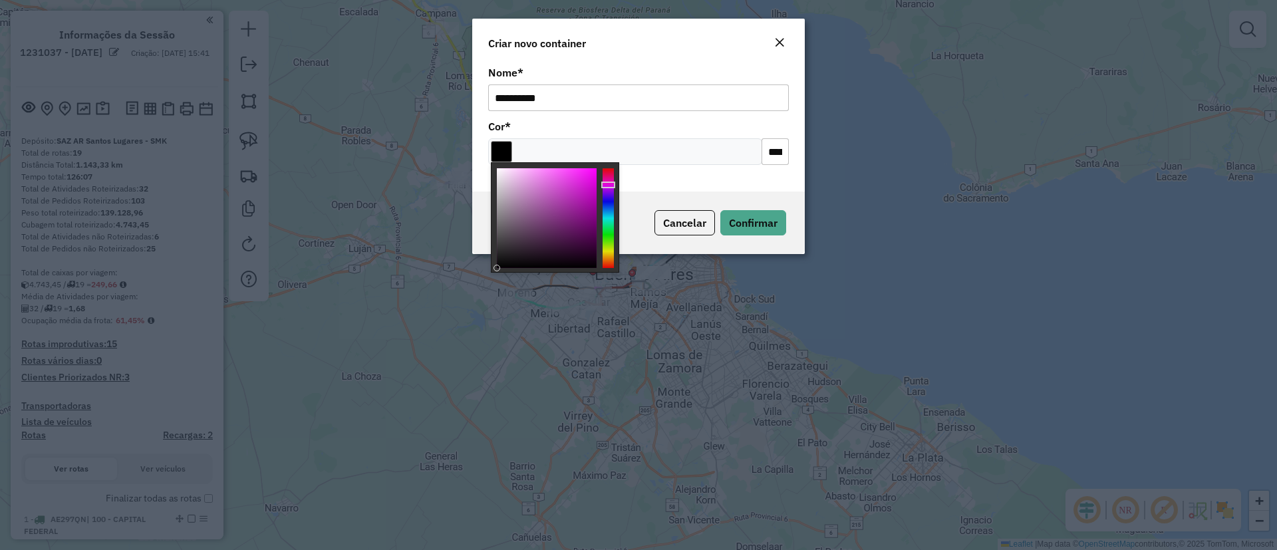
drag, startPoint x: 554, startPoint y: 231, endPoint x: 632, endPoint y: 235, distance: 77.9
click at [535, 271] on div at bounding box center [555, 217] width 128 height 110
click at [764, 218] on span "Confirmar" at bounding box center [753, 222] width 49 height 13
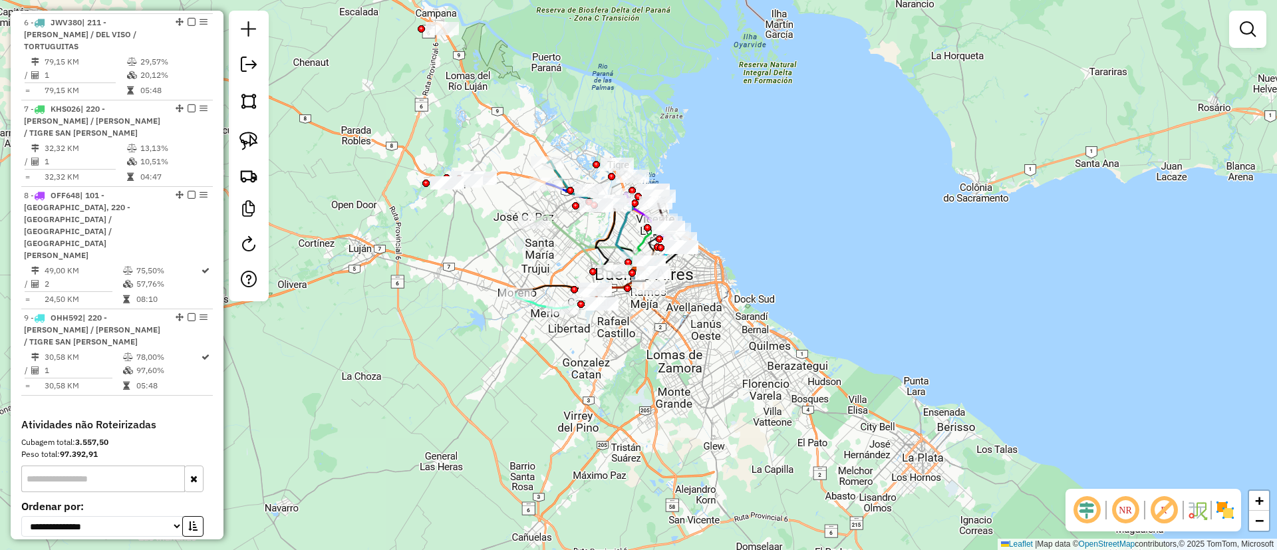
scroll to position [1011, 0]
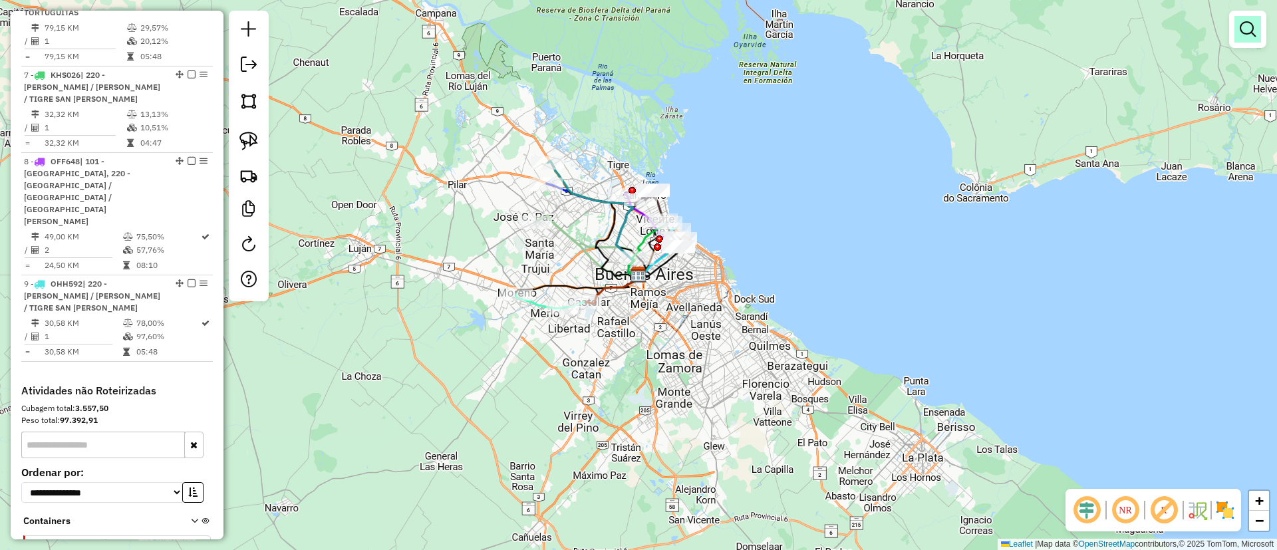
click at [1246, 32] on em at bounding box center [1248, 29] width 16 height 16
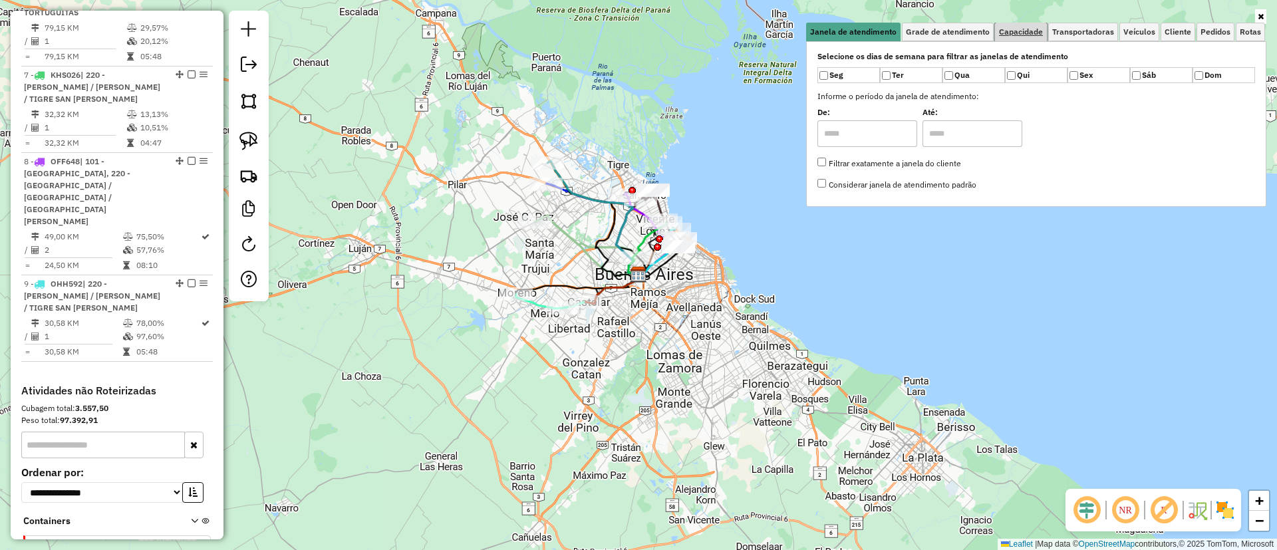
click at [1019, 41] on link "Capacidade" at bounding box center [1021, 32] width 52 height 19
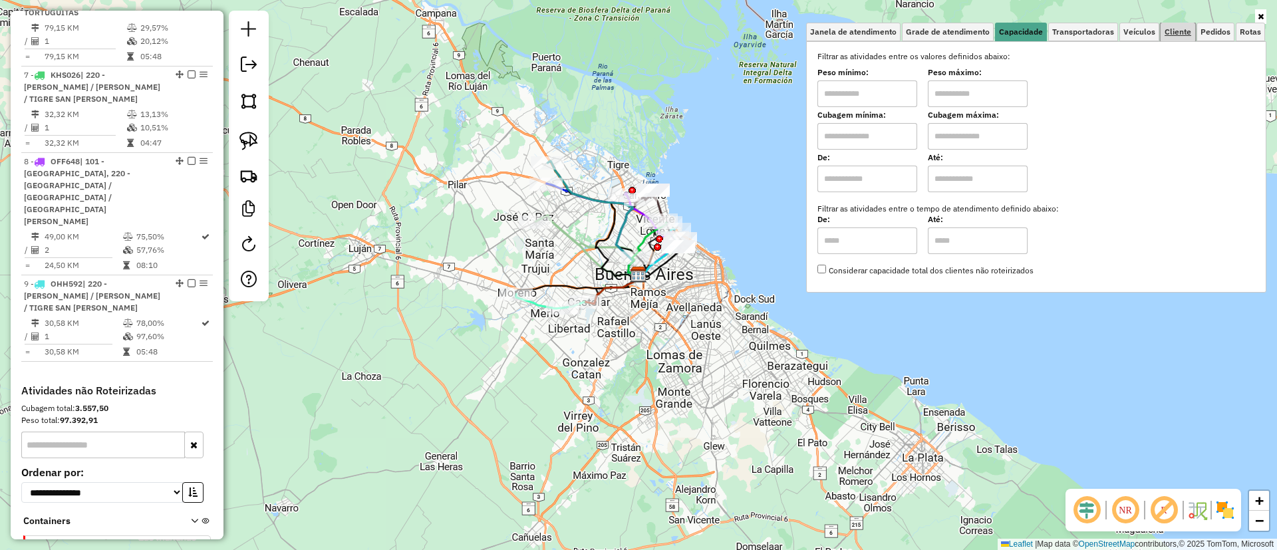
drag, startPoint x: 1171, startPoint y: 31, endPoint x: 1163, endPoint y: 34, distance: 9.0
click at [1173, 31] on span "Cliente" at bounding box center [1178, 32] width 27 height 8
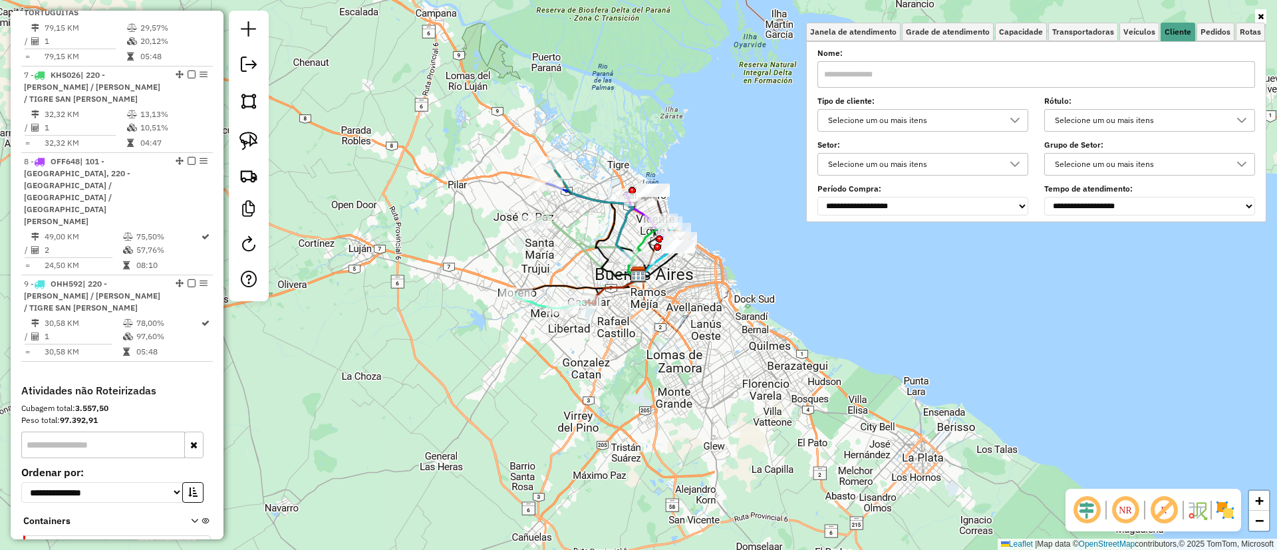
click at [954, 110] on div "Selecione um ou mais itens" at bounding box center [912, 120] width 179 height 21
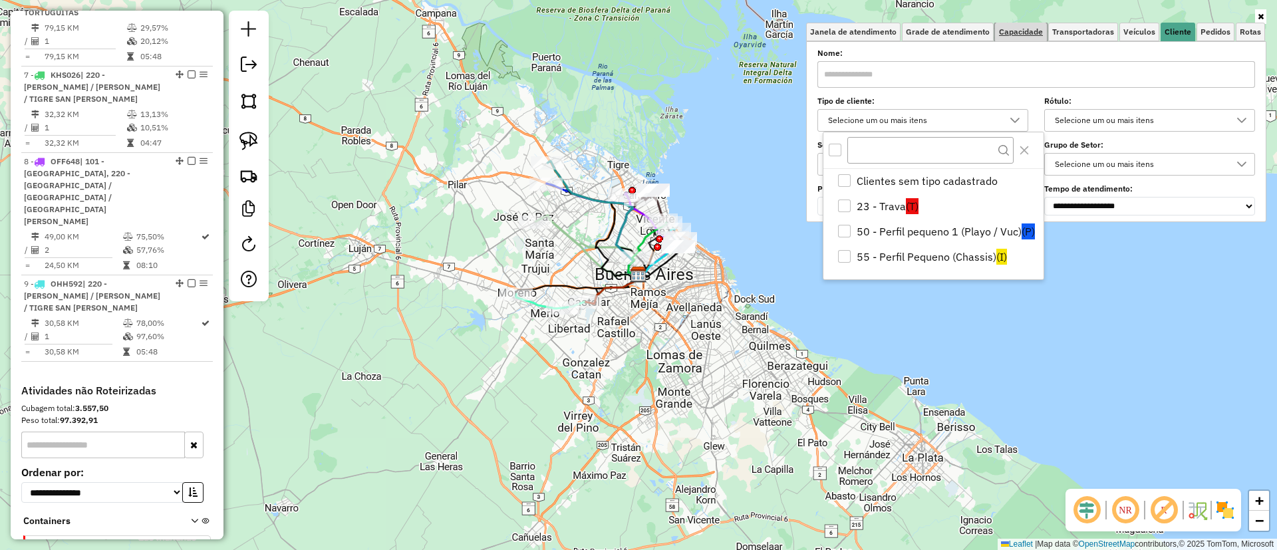
click at [1026, 24] on link "Capacidade" at bounding box center [1021, 32] width 52 height 19
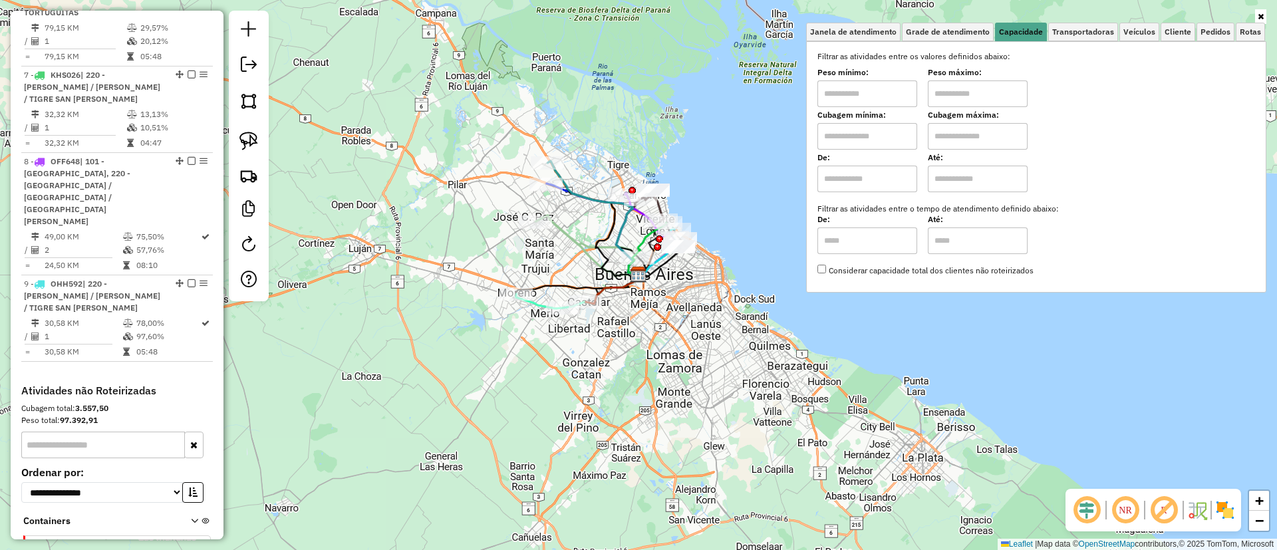
click at [871, 131] on input "text" at bounding box center [867, 136] width 100 height 27
type input "****"
click at [988, 131] on input "text" at bounding box center [978, 136] width 100 height 27
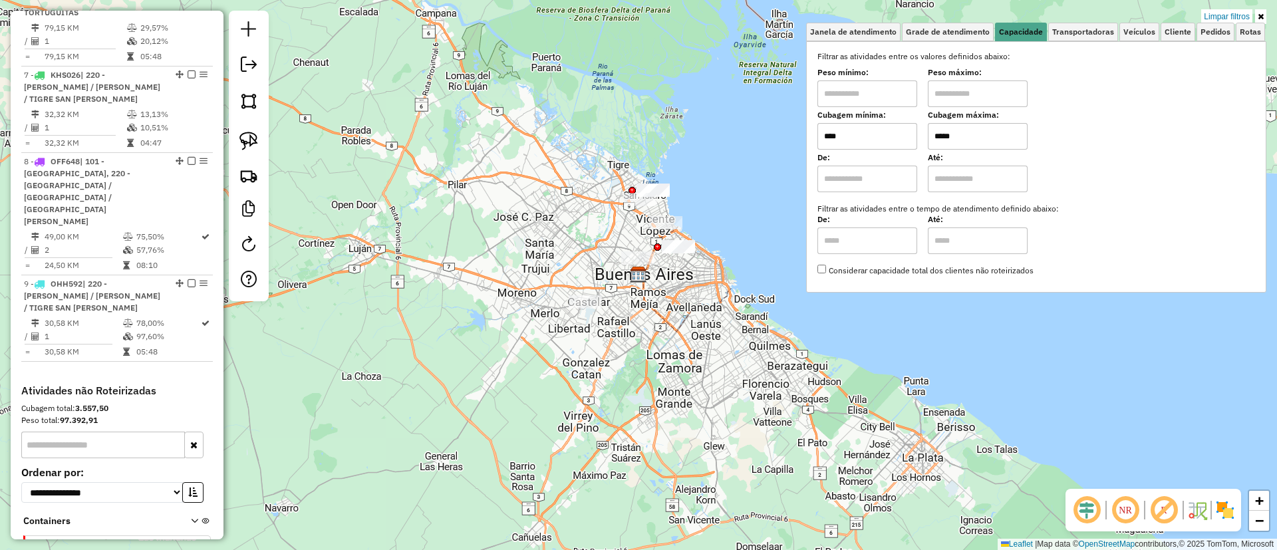
type input "*****"
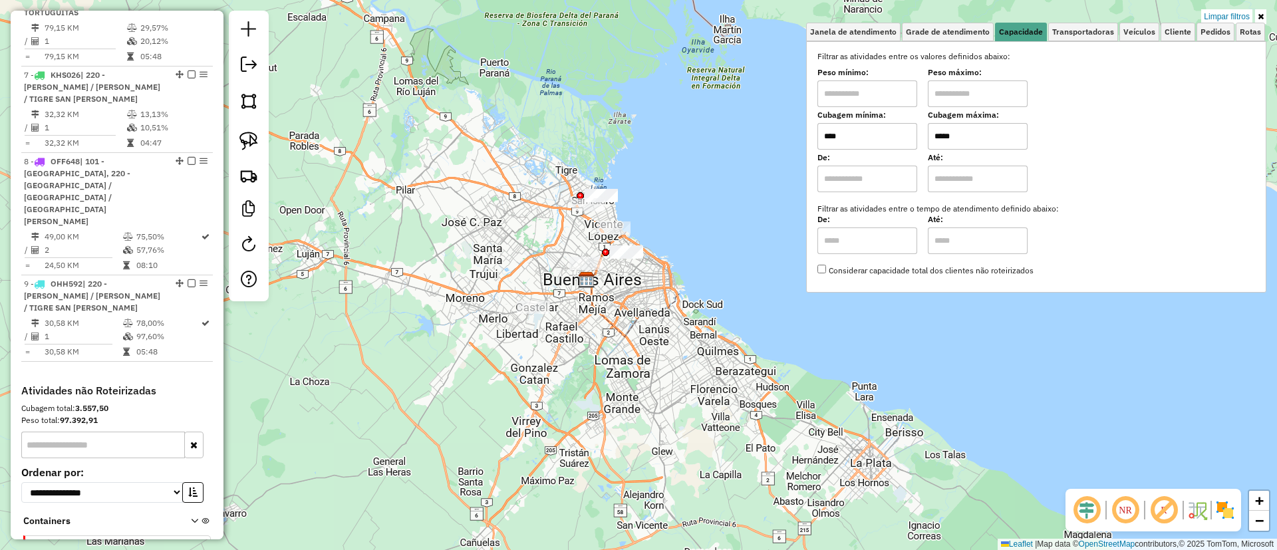
drag, startPoint x: 492, startPoint y: 307, endPoint x: 428, endPoint y: 310, distance: 63.9
click at [432, 313] on div "Limpar filtros Janela de atendimento Grade de atendimento Capacidade Transporta…" at bounding box center [638, 275] width 1277 height 550
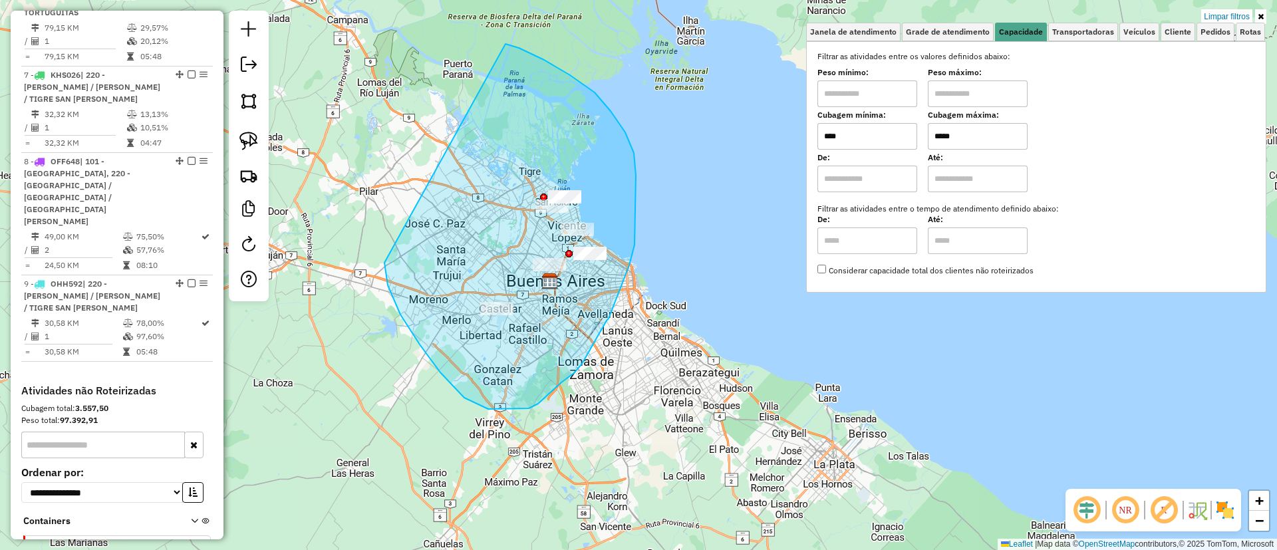
drag, startPoint x: 480, startPoint y: 406, endPoint x: 483, endPoint y: 37, distance: 368.5
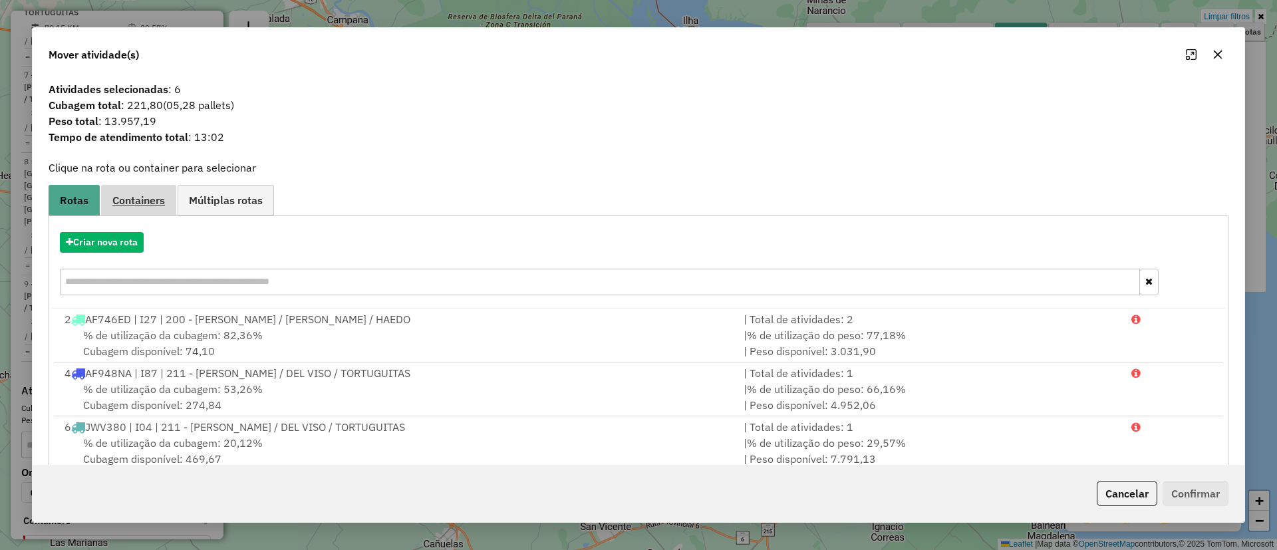
click at [146, 206] on span "Containers" at bounding box center [138, 200] width 53 height 11
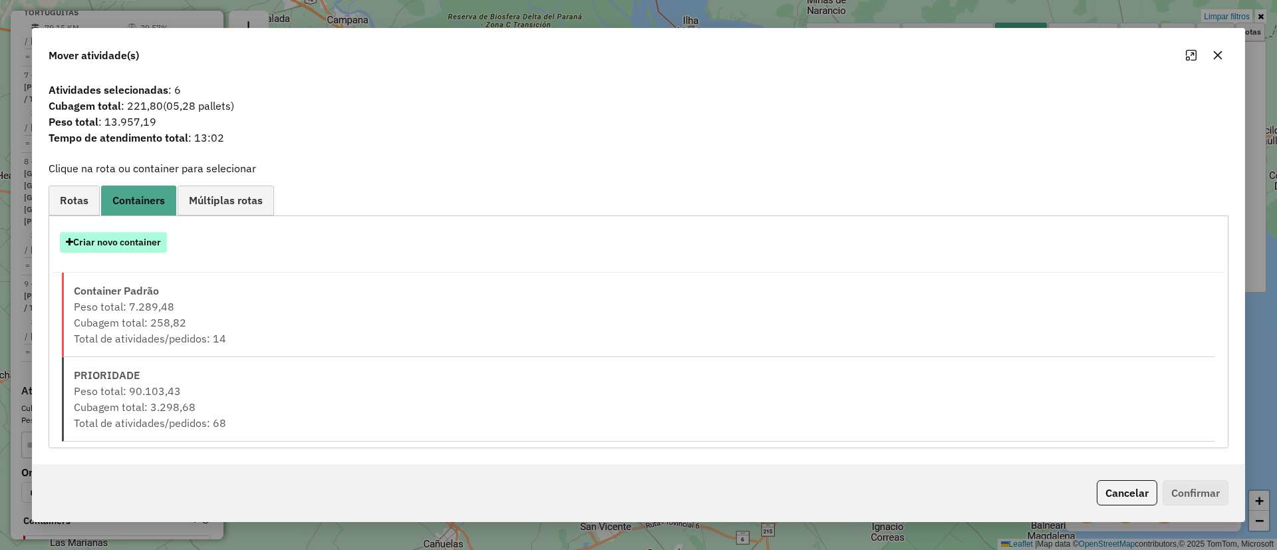
click at [151, 244] on button "Criar novo container" at bounding box center [113, 242] width 107 height 21
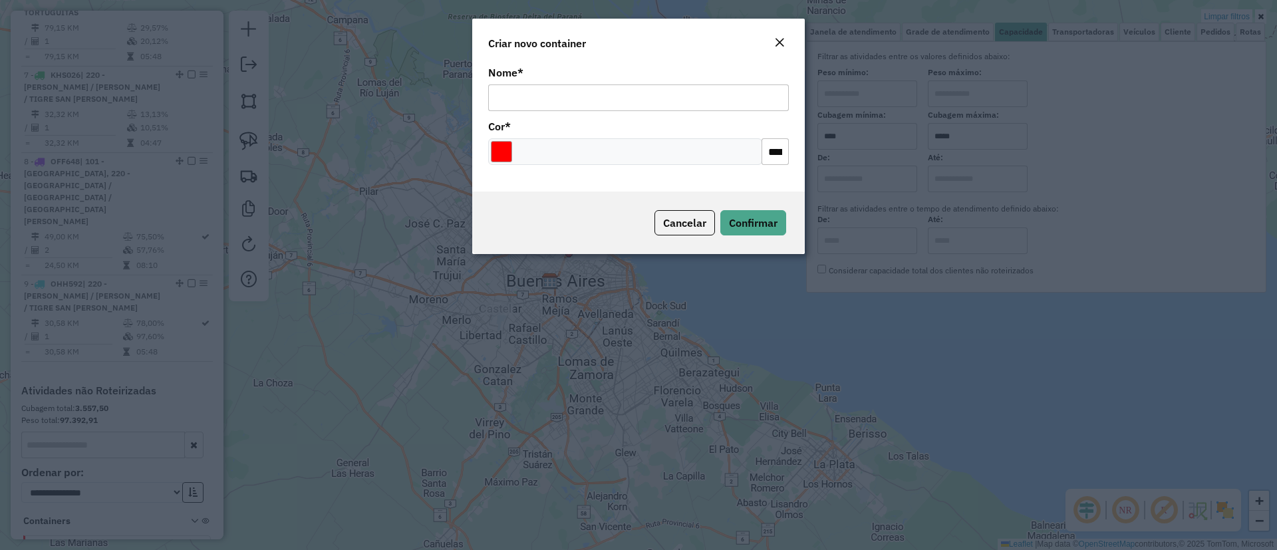
click at [597, 110] on input "Nome *" at bounding box center [638, 97] width 301 height 27
type input "******"
click at [743, 220] on span "Confirmar" at bounding box center [753, 222] width 49 height 13
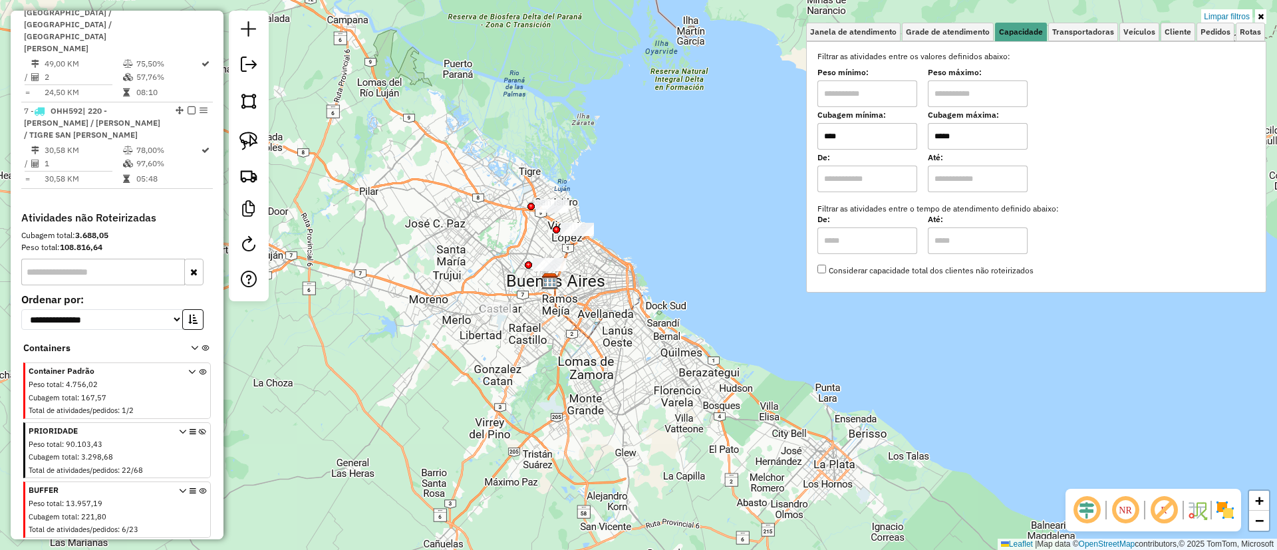
scroll to position [874, 0]
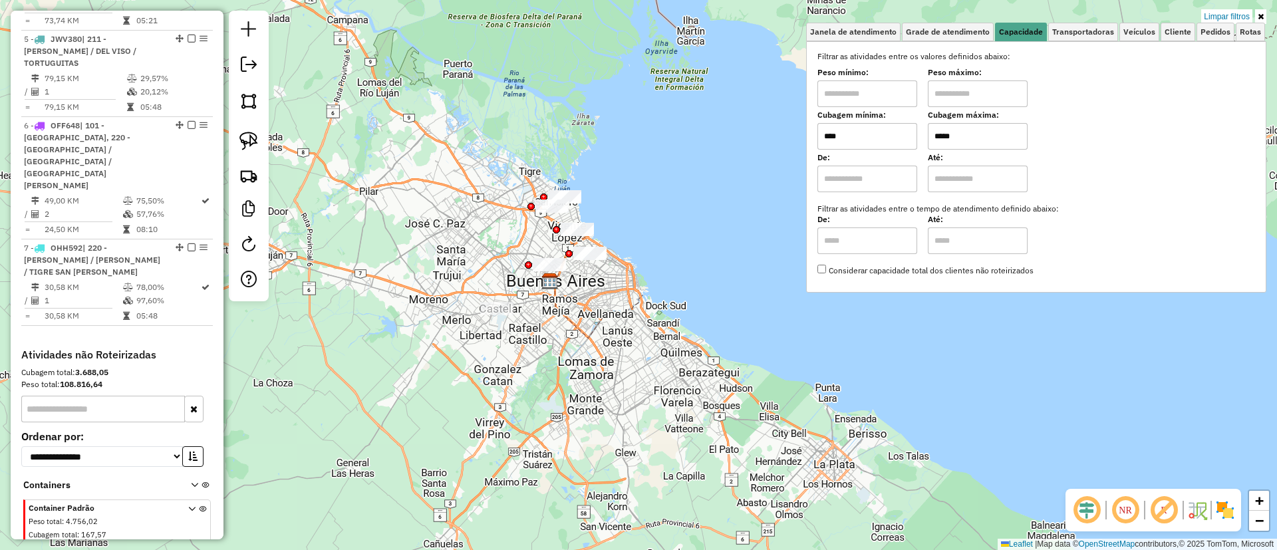
click at [1218, 21] on link "Limpar filtros" at bounding box center [1226, 16] width 51 height 15
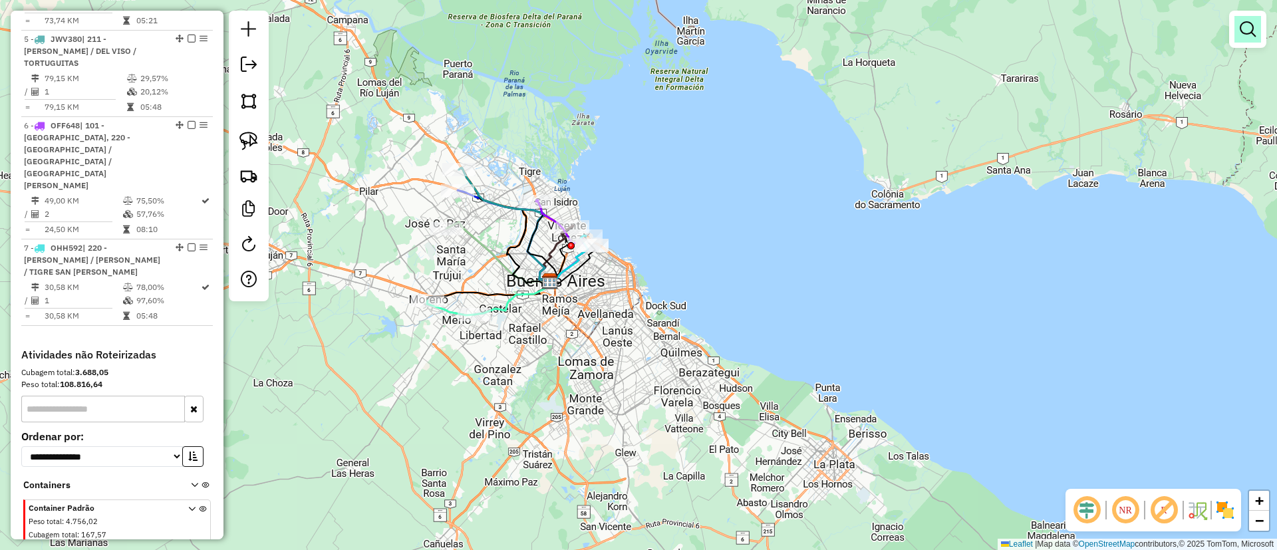
click at [1245, 33] on em at bounding box center [1248, 29] width 16 height 16
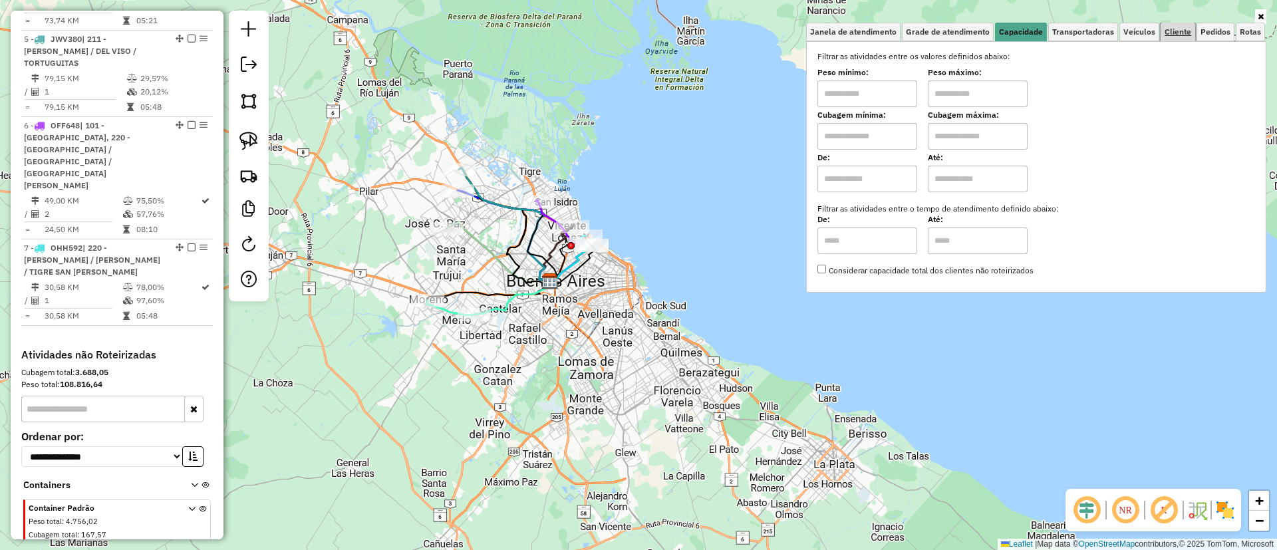
click at [1178, 31] on span "Cliente" at bounding box center [1178, 32] width 27 height 8
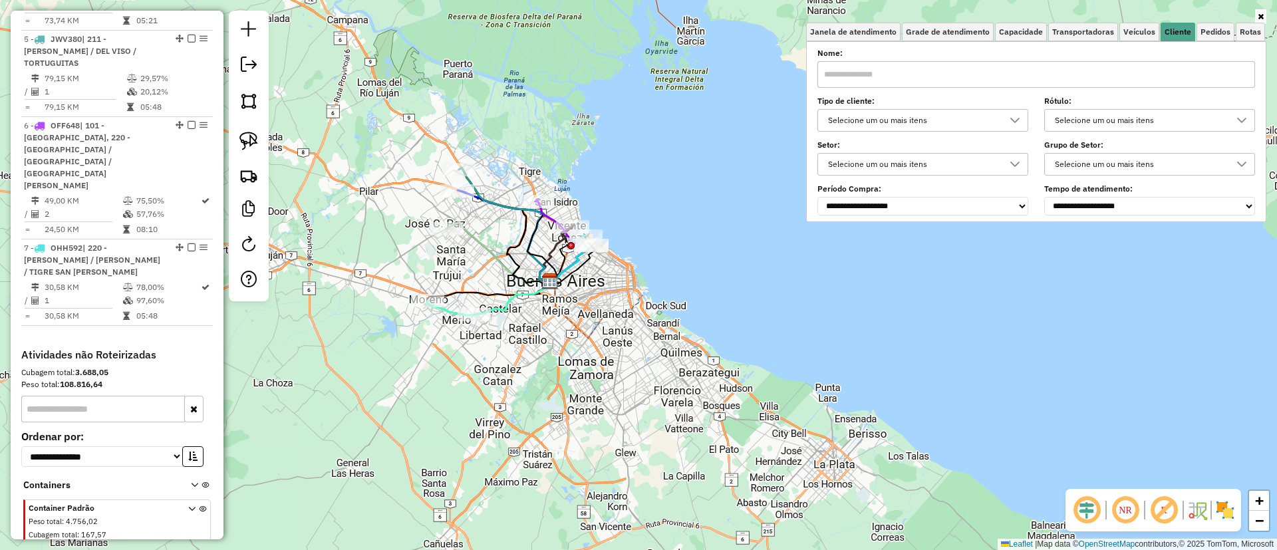
click at [941, 121] on div "Selecione um ou mais itens" at bounding box center [912, 120] width 179 height 21
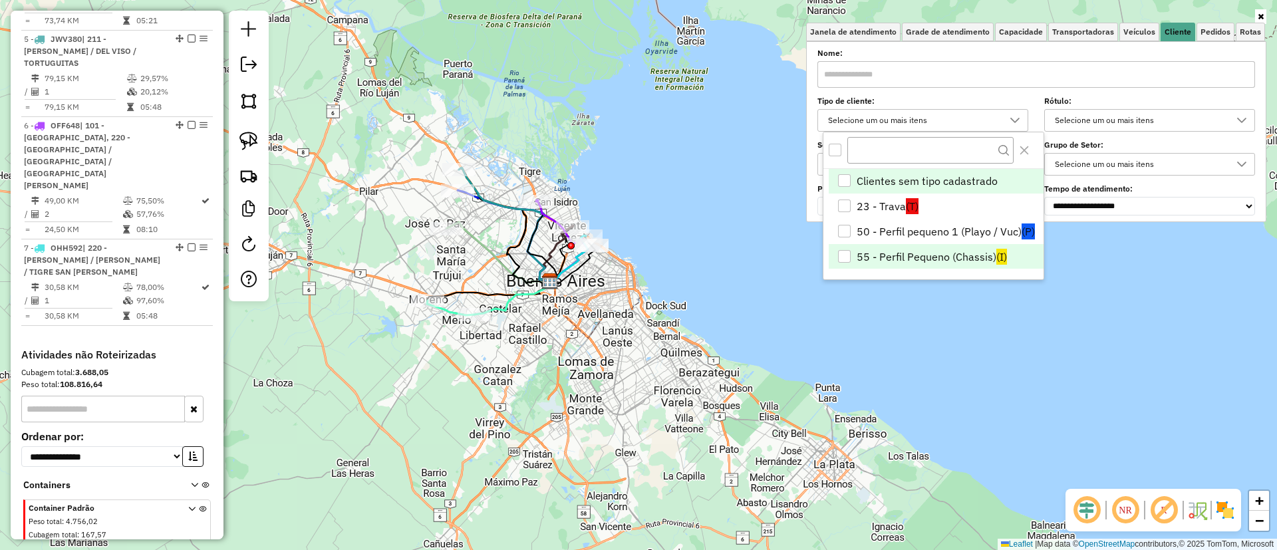
click at [926, 248] on li "55 - Perfil Pequeno (Chassis) (I)" at bounding box center [936, 256] width 215 height 25
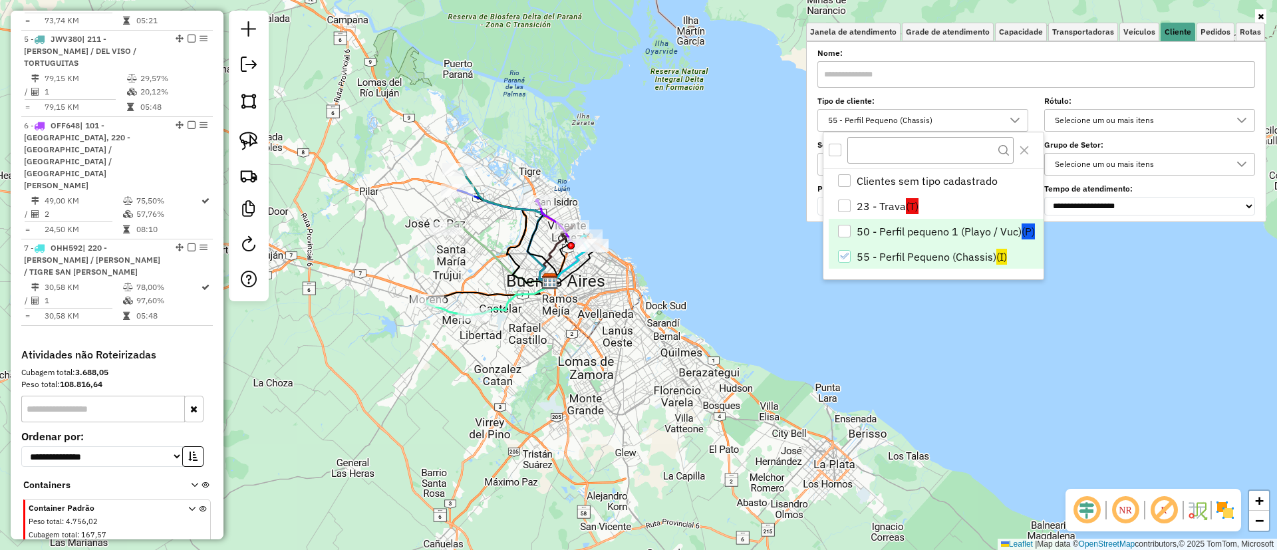
click at [928, 234] on li "50 - Perfil pequeno 1 (Playo / Vuc) (P)" at bounding box center [936, 231] width 215 height 25
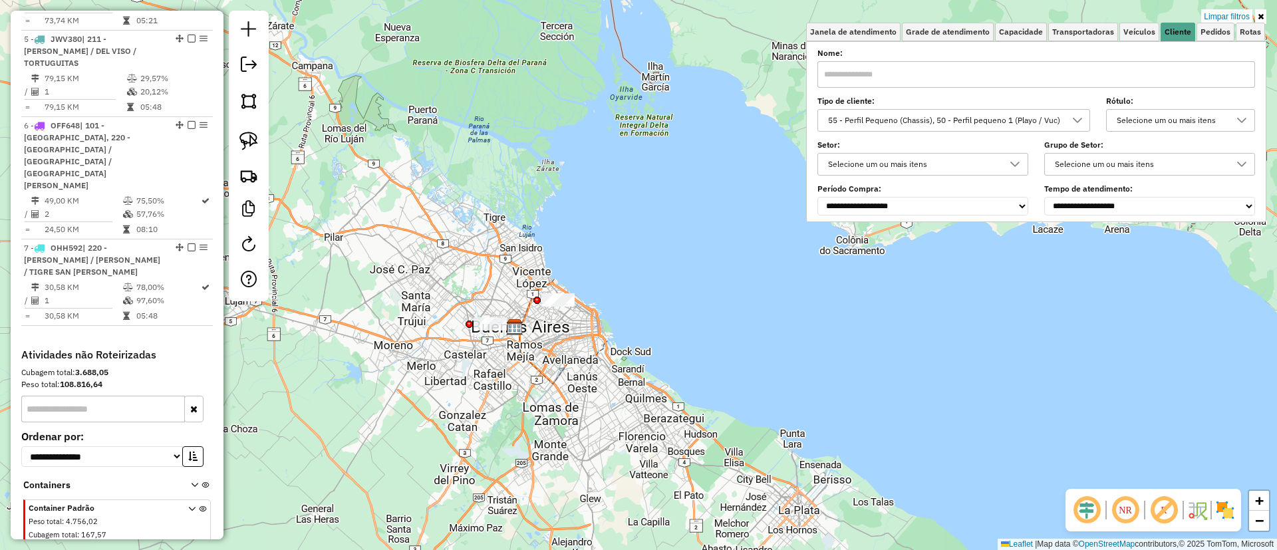
drag, startPoint x: 596, startPoint y: 368, endPoint x: 515, endPoint y: 452, distance: 116.6
click at [515, 452] on div "Limpar filtros Janela de atendimento Grade de atendimento Capacidade Transporta…" at bounding box center [638, 275] width 1277 height 550
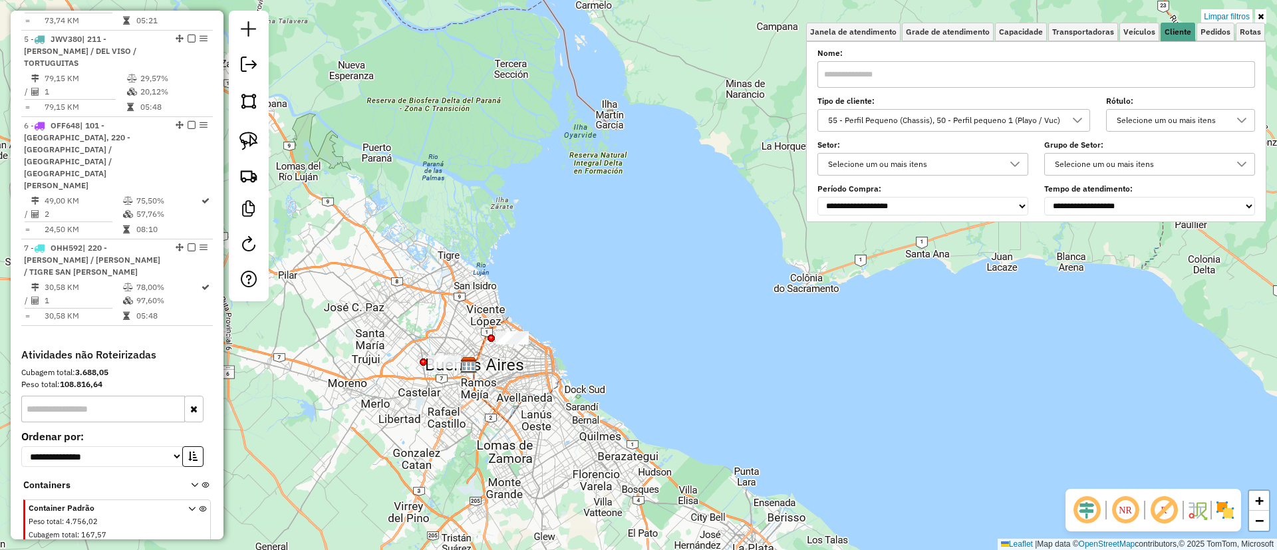
click at [1219, 501] on img at bounding box center [1224, 509] width 21 height 21
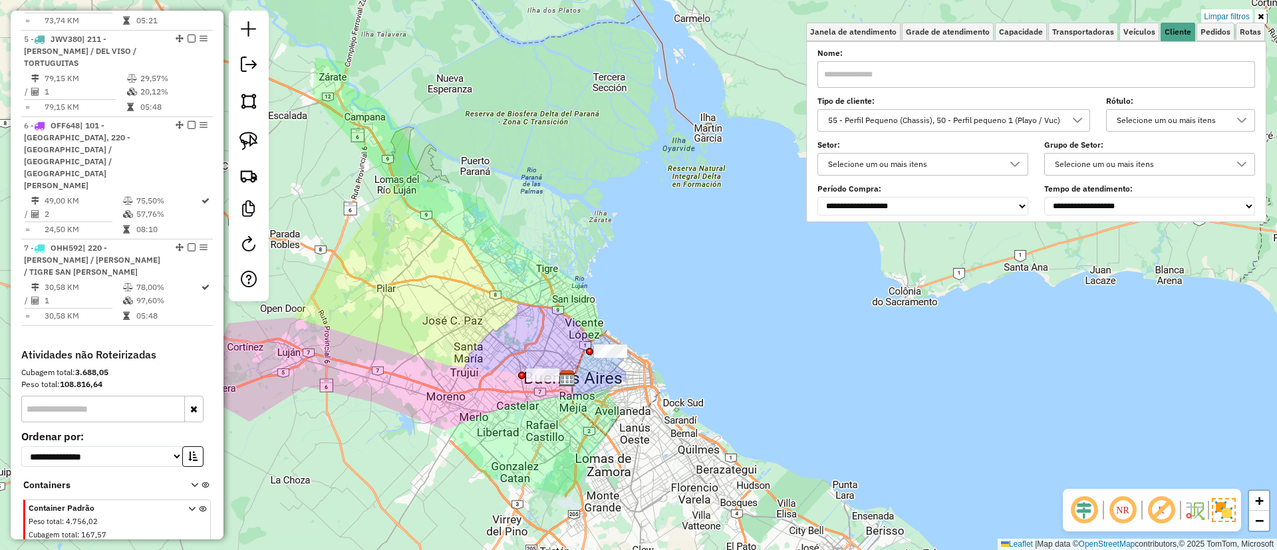
drag, startPoint x: 452, startPoint y: 394, endPoint x: 607, endPoint y: 404, distance: 155.3
click at [607, 404] on div "Limpar filtros Janela de atendimento Grade de atendimento Capacidade Transporta…" at bounding box center [638, 275] width 1277 height 550
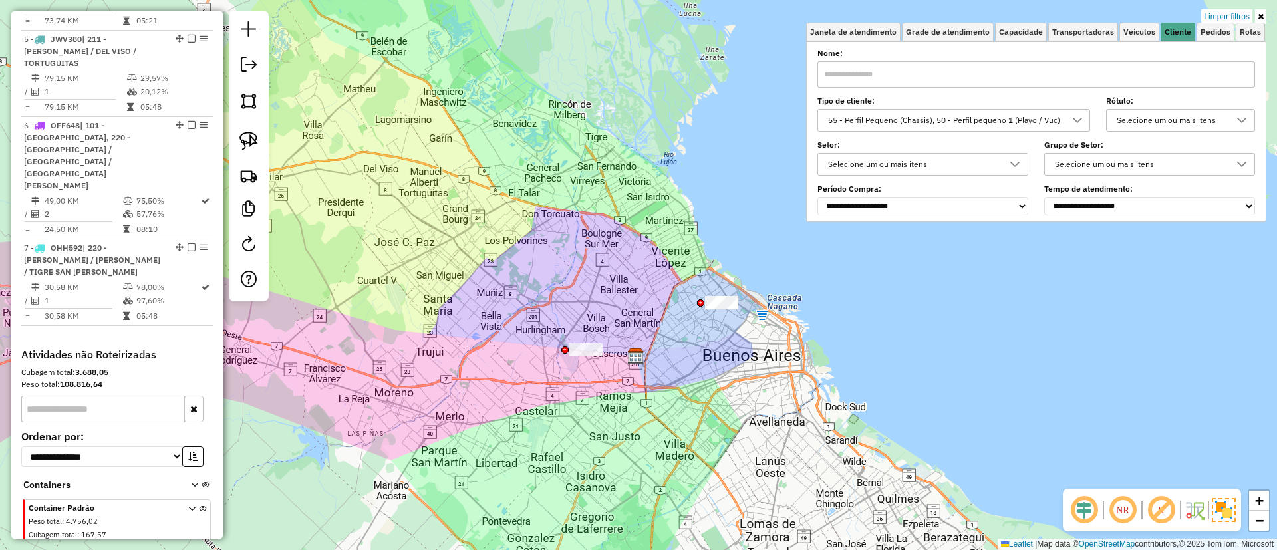
drag, startPoint x: 632, startPoint y: 313, endPoint x: 598, endPoint y: 295, distance: 38.7
click at [599, 295] on div "Limpar filtros Janela de atendimento Grade de atendimento Capacidade Transporta…" at bounding box center [638, 275] width 1277 height 550
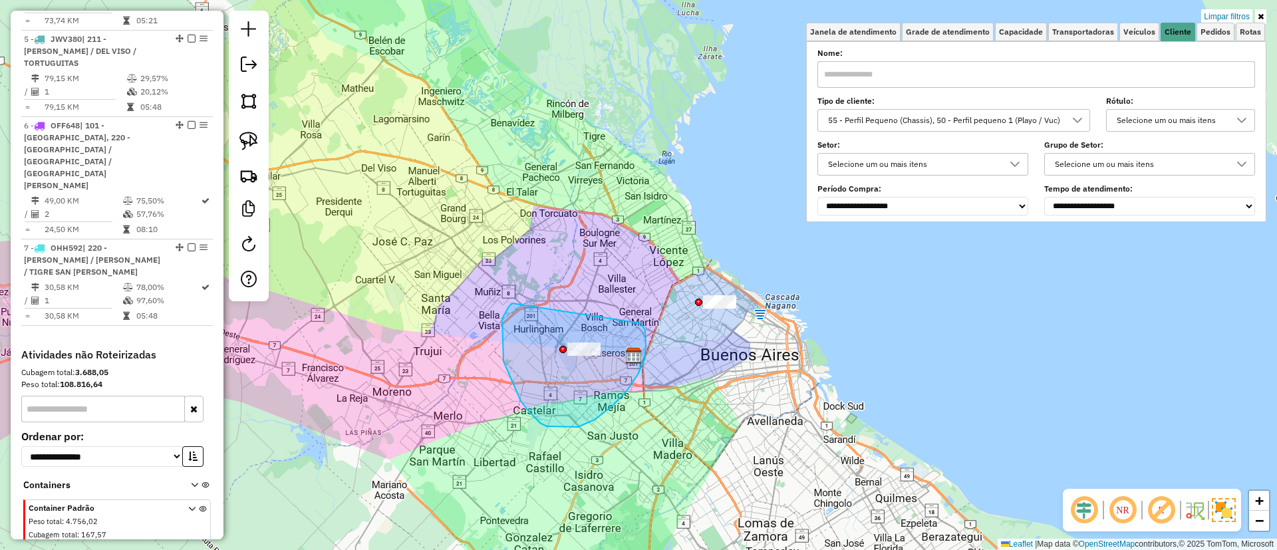
drag, startPoint x: 503, startPoint y: 361, endPoint x: 638, endPoint y: 321, distance: 141.0
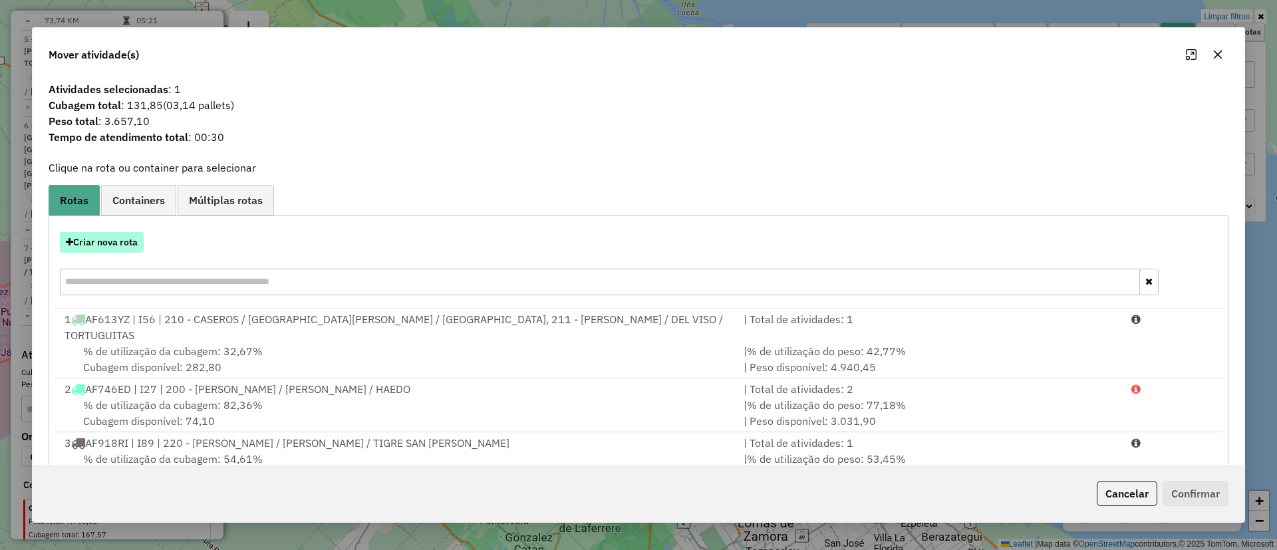
click at [128, 247] on button "Criar nova rota" at bounding box center [102, 242] width 84 height 21
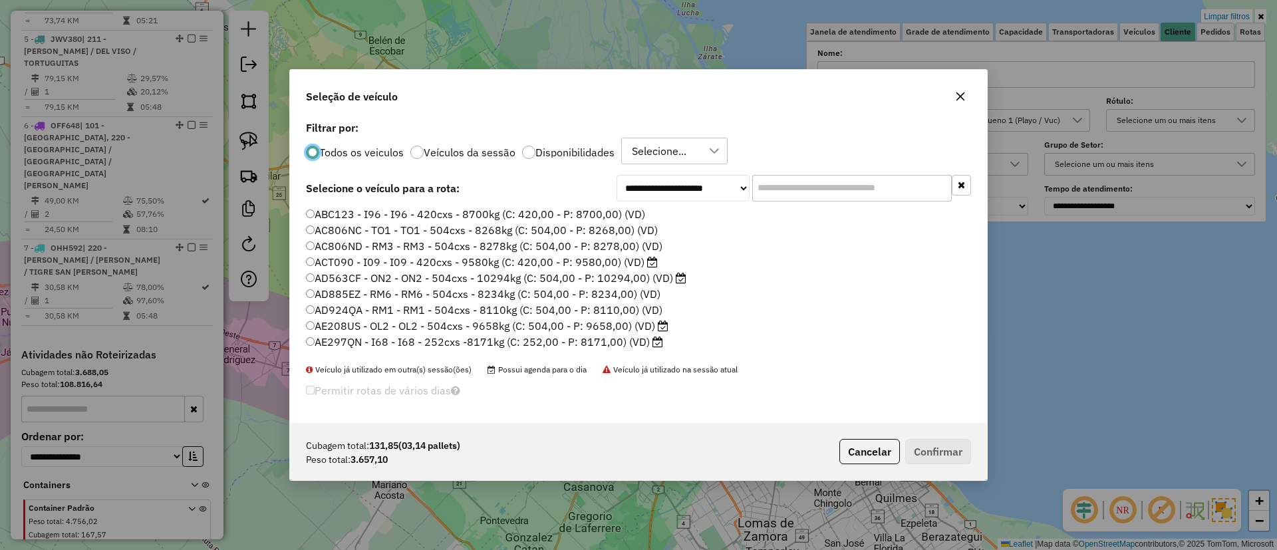
scroll to position [7, 4]
click at [774, 192] on input "text" at bounding box center [852, 188] width 200 height 27
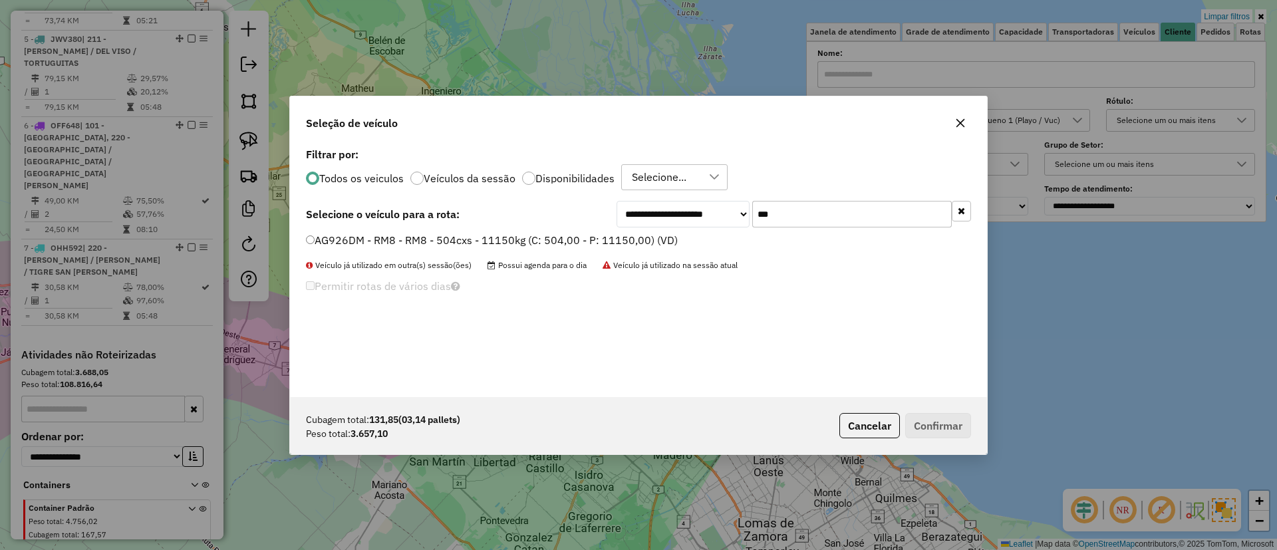
drag, startPoint x: 783, startPoint y: 212, endPoint x: 700, endPoint y: 221, distance: 83.0
click at [737, 212] on div "**********" at bounding box center [794, 214] width 354 height 27
type input "***"
click at [830, 414] on div "Cubagem total: 131,85 (03,14 pallets) Peso total: 3.657,10 Cancelar Confirmar" at bounding box center [638, 425] width 697 height 57
click at [865, 432] on button "Cancelar" at bounding box center [869, 425] width 61 height 25
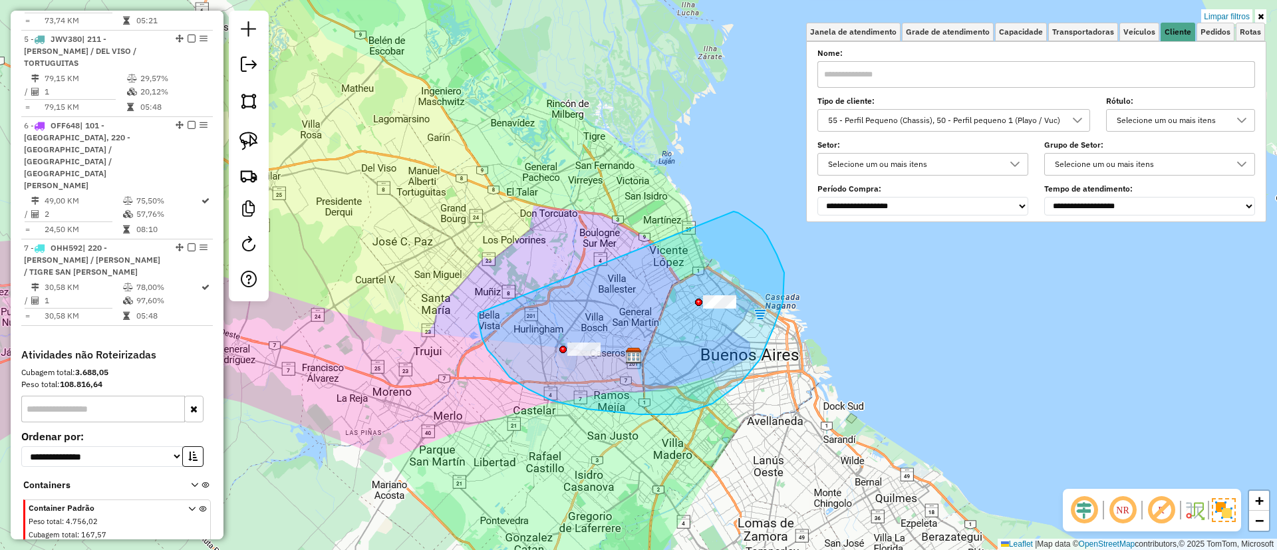
drag, startPoint x: 551, startPoint y: 400, endPoint x: 720, endPoint y: 205, distance: 258.4
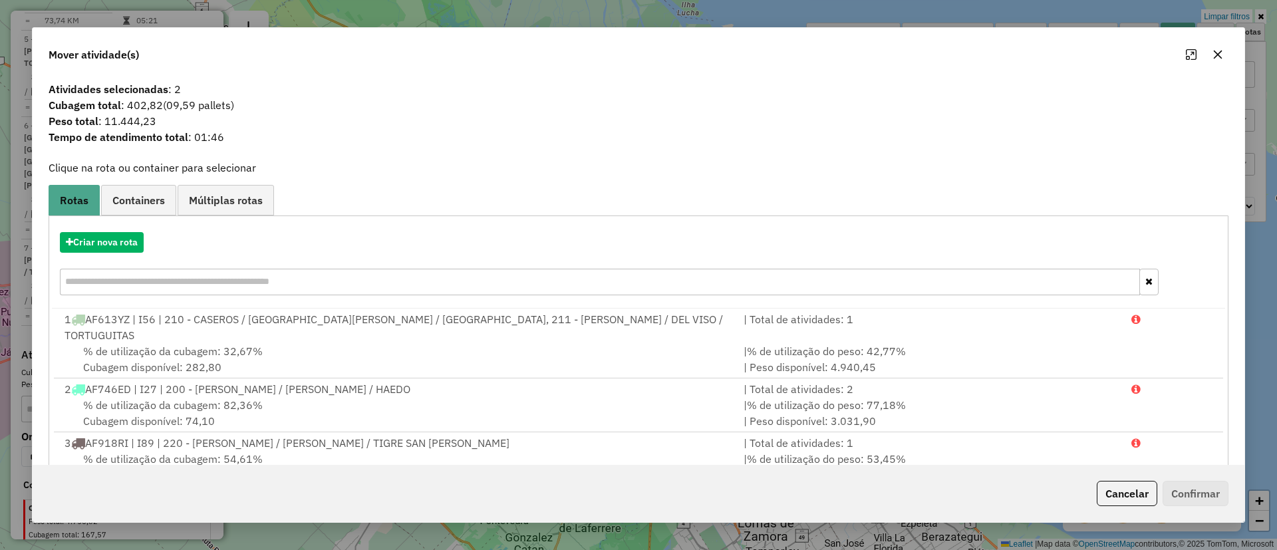
click at [127, 225] on div "Criar nova rota" at bounding box center [638, 265] width 1173 height 86
click at [120, 241] on button "Criar nova rota" at bounding box center [102, 242] width 84 height 21
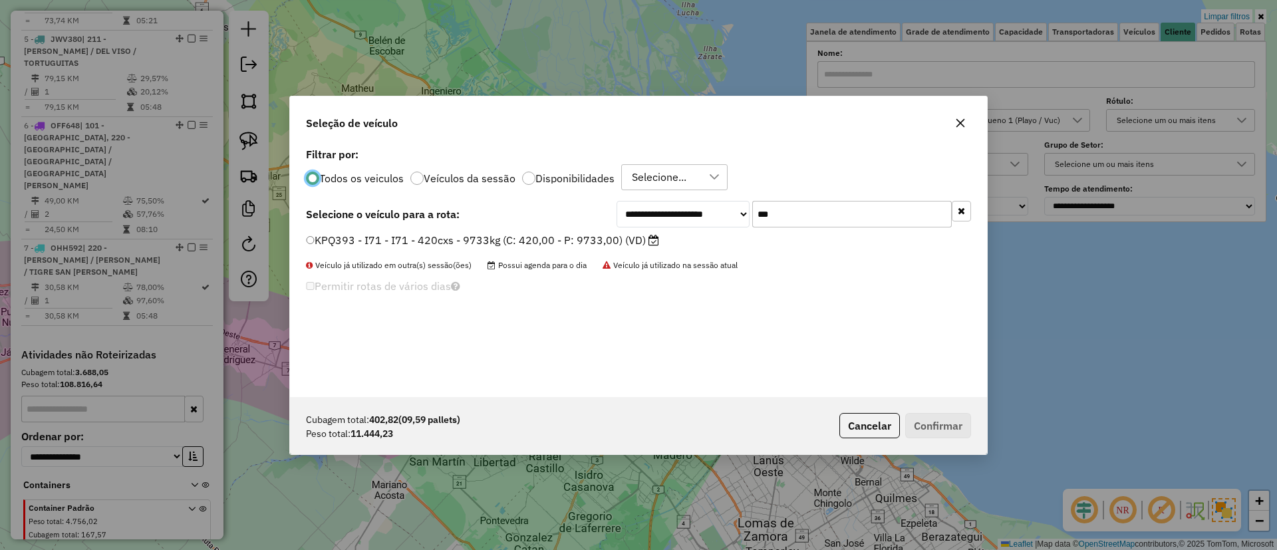
drag, startPoint x: 640, startPoint y: 233, endPoint x: 671, endPoint y: 257, distance: 39.0
click at [640, 234] on label "KPQ393 - I71 - I71 - 420cxs - 9733kg (C: 420,00 - P: 9733,00) (VD)" at bounding box center [482, 240] width 353 height 16
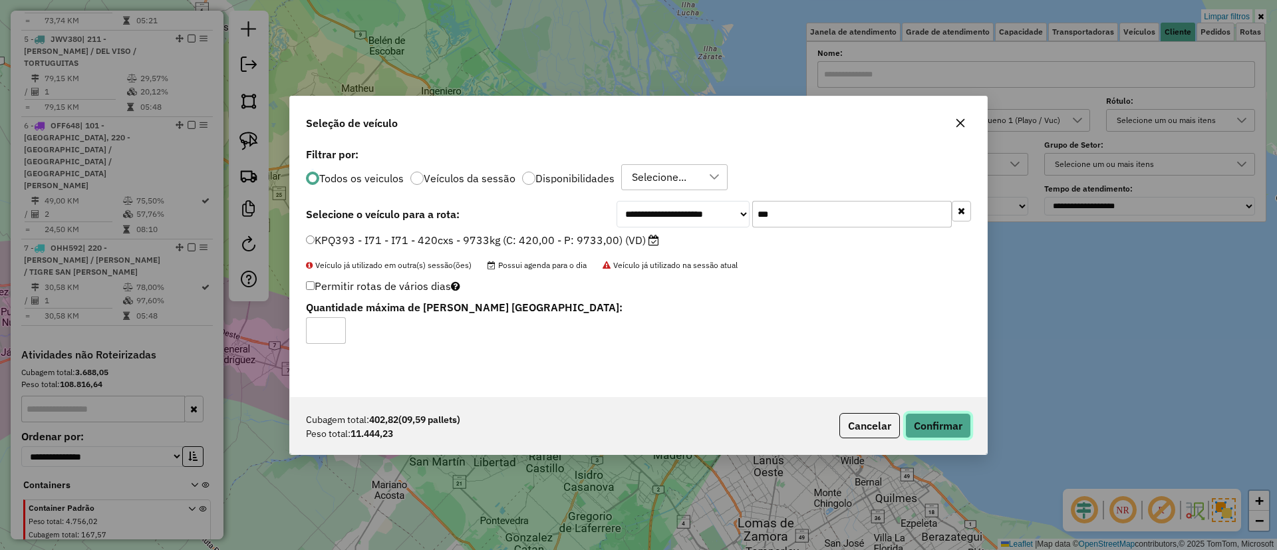
click at [940, 428] on button "Confirmar" at bounding box center [938, 425] width 66 height 25
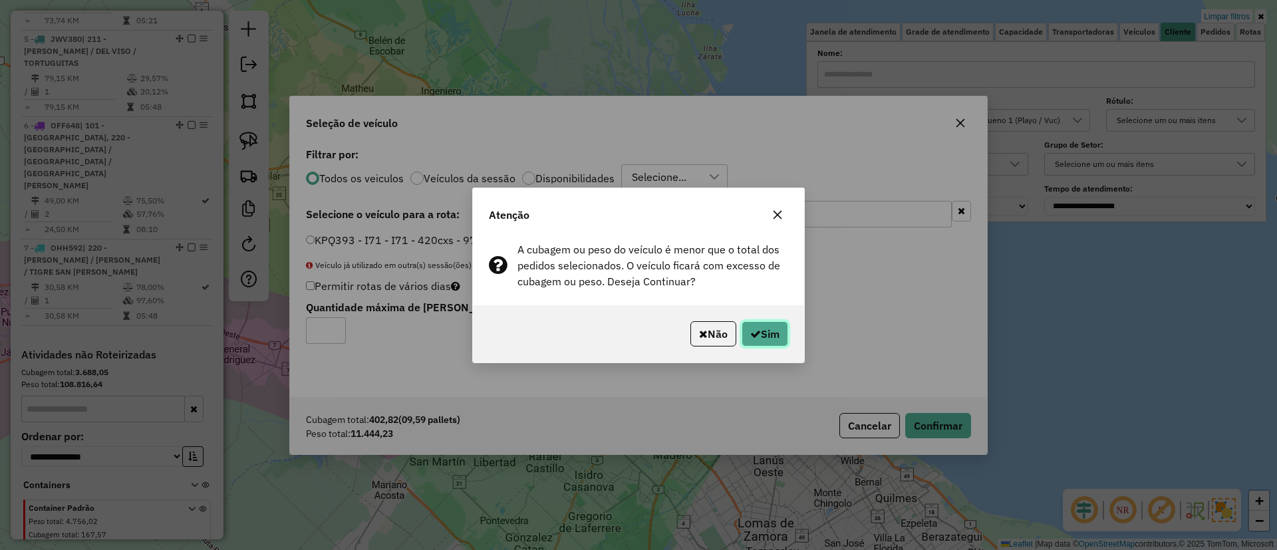
click at [773, 337] on button "Sim" at bounding box center [765, 333] width 47 height 25
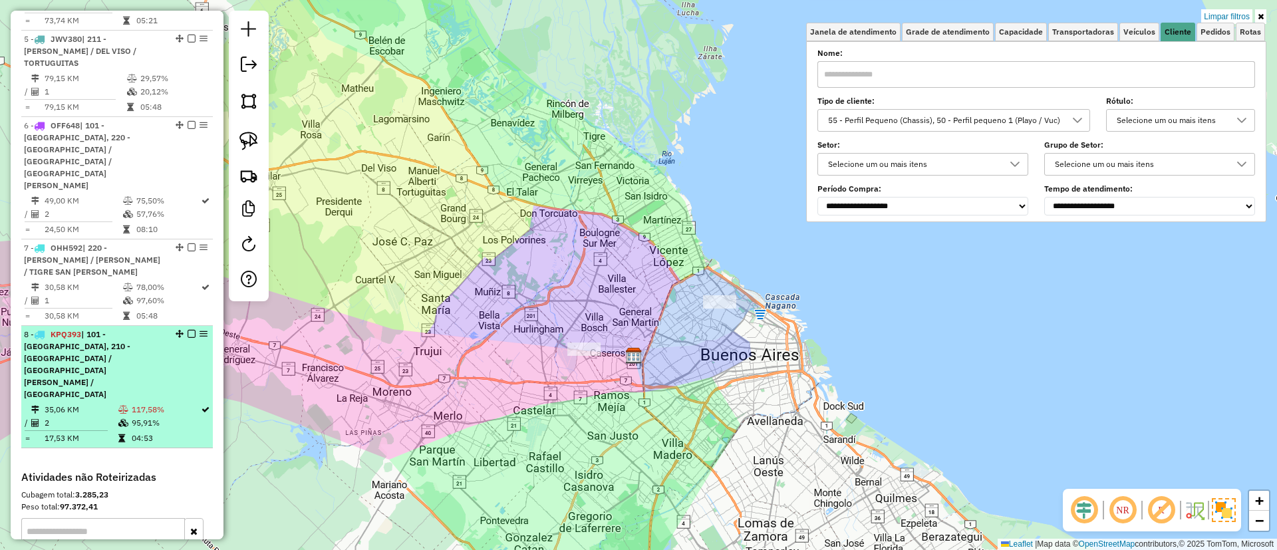
click at [188, 330] on em at bounding box center [192, 334] width 8 height 8
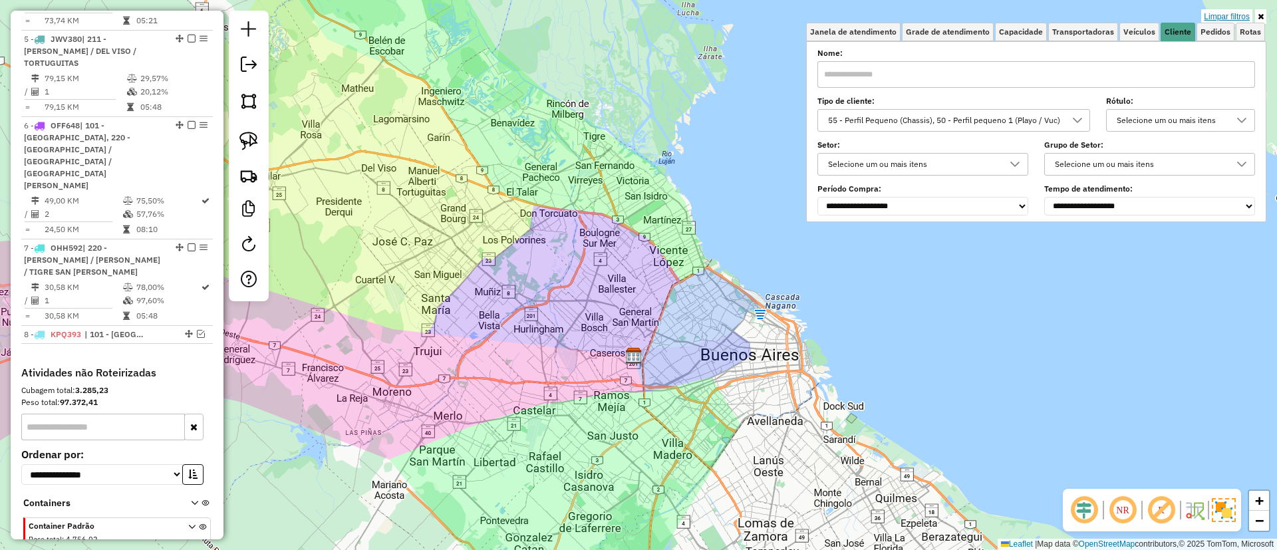
click at [1216, 13] on link "Limpar filtros" at bounding box center [1226, 16] width 51 height 15
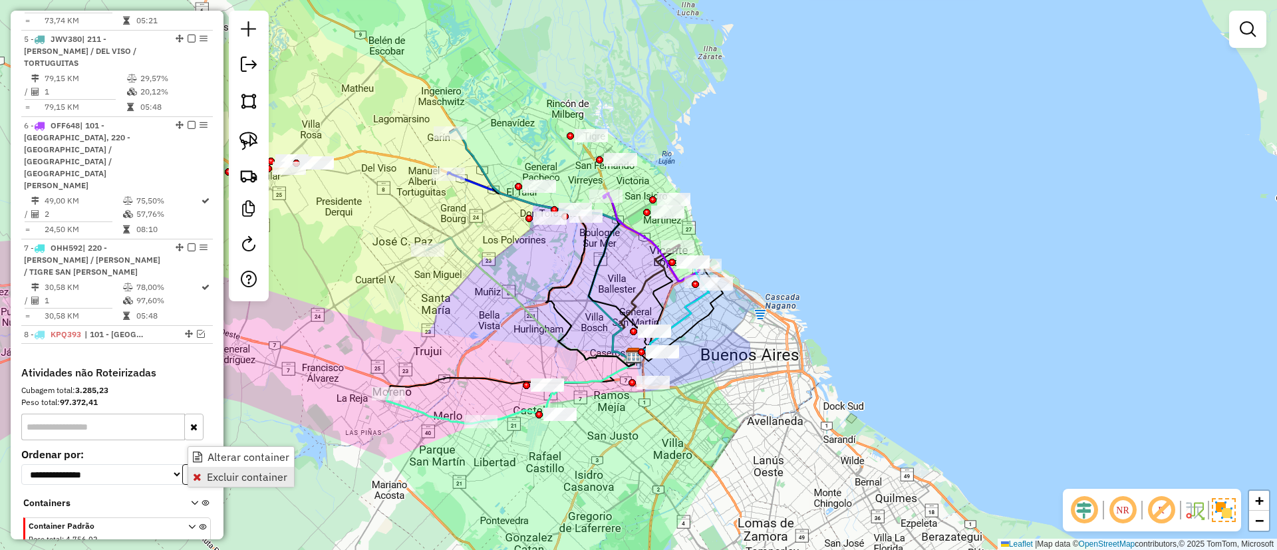
click at [216, 484] on link "Excluir container" at bounding box center [241, 477] width 106 height 20
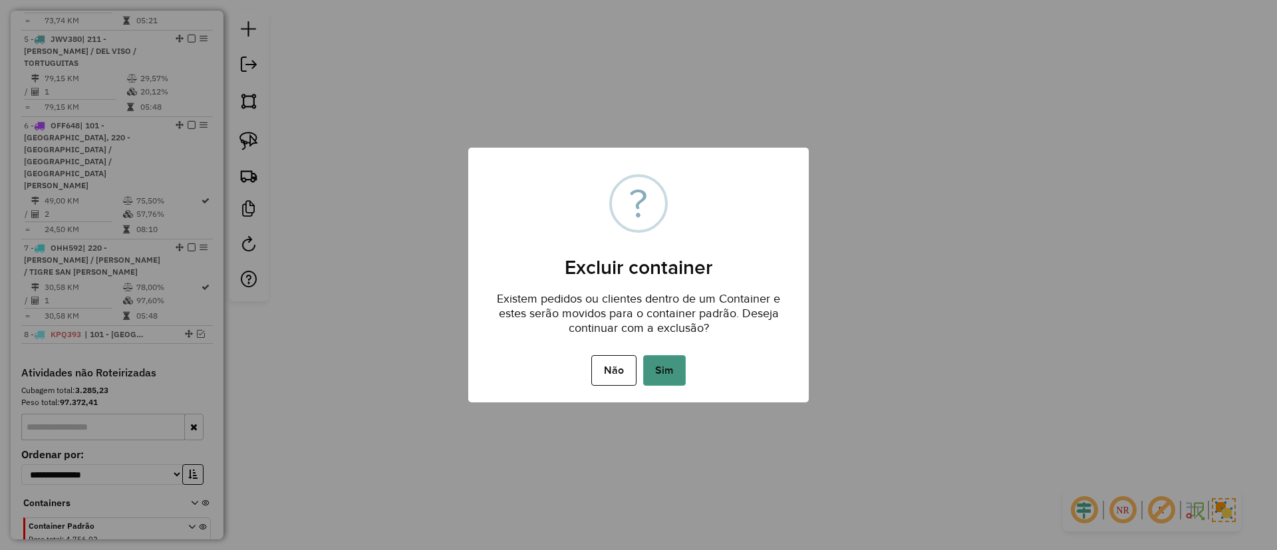
click at [680, 368] on button "Sim" at bounding box center [664, 370] width 43 height 31
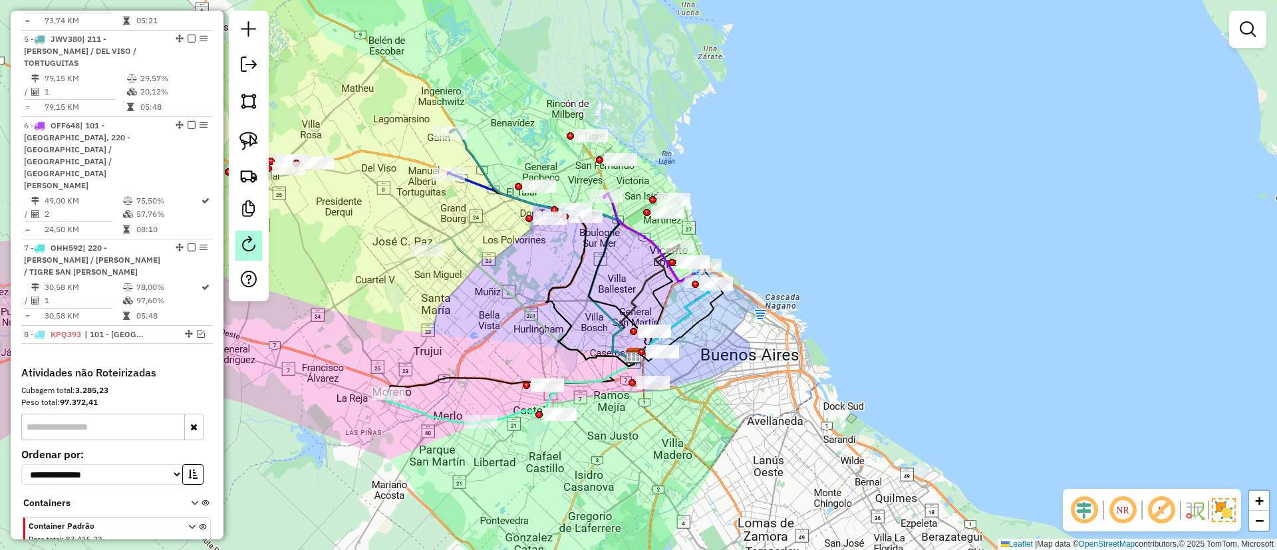
click at [247, 249] on em at bounding box center [249, 244] width 16 height 16
select select "*"
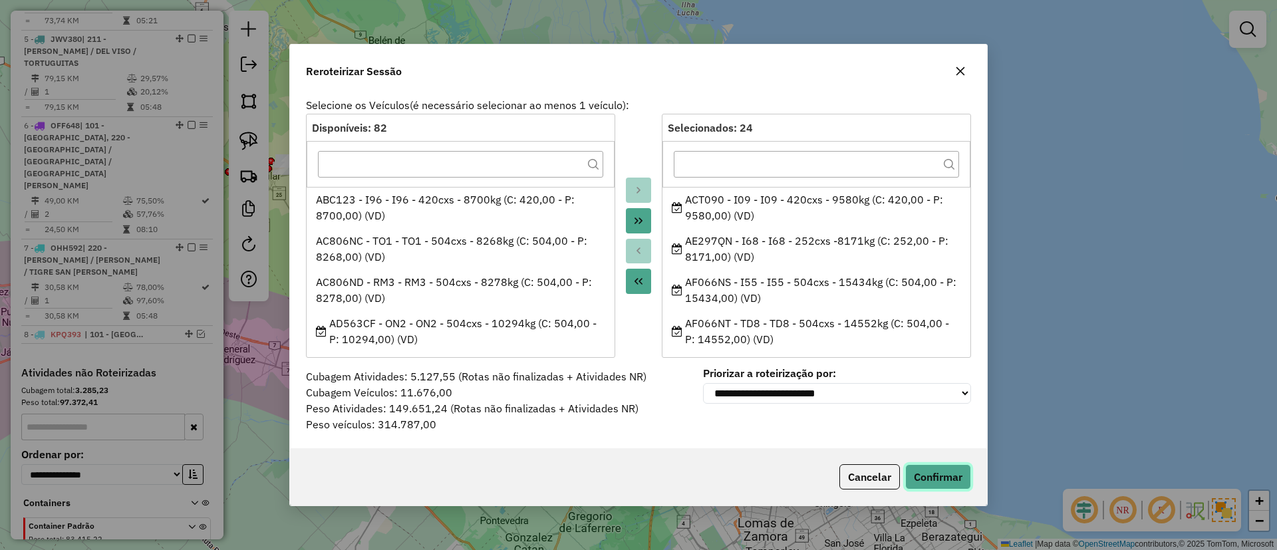
click at [959, 474] on button "Confirmar" at bounding box center [938, 476] width 66 height 25
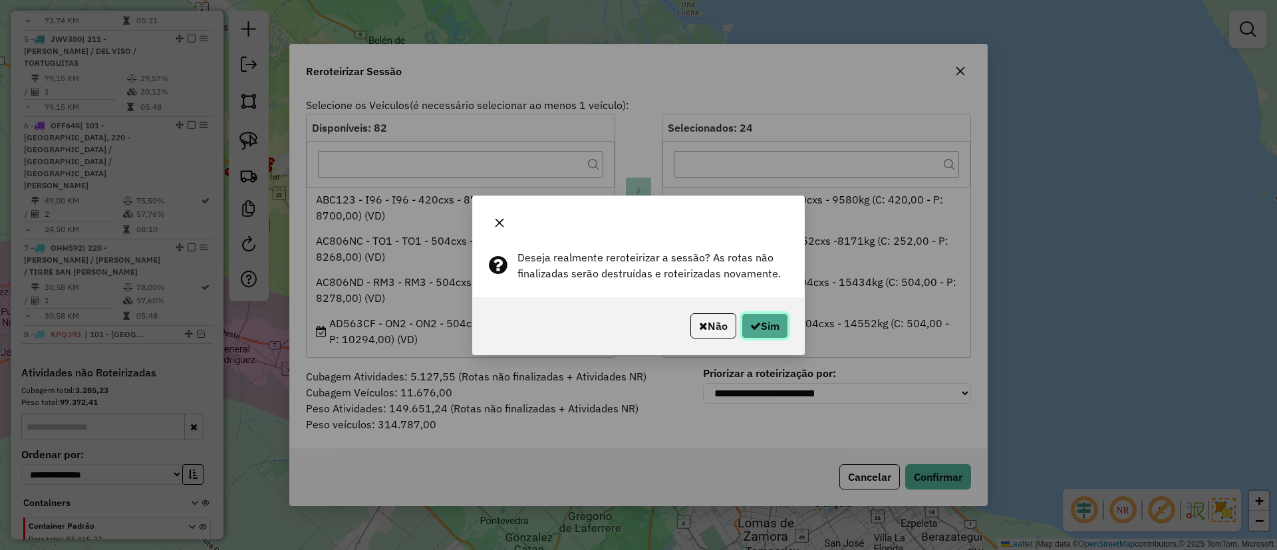
click at [771, 330] on button "Sim" at bounding box center [765, 325] width 47 height 25
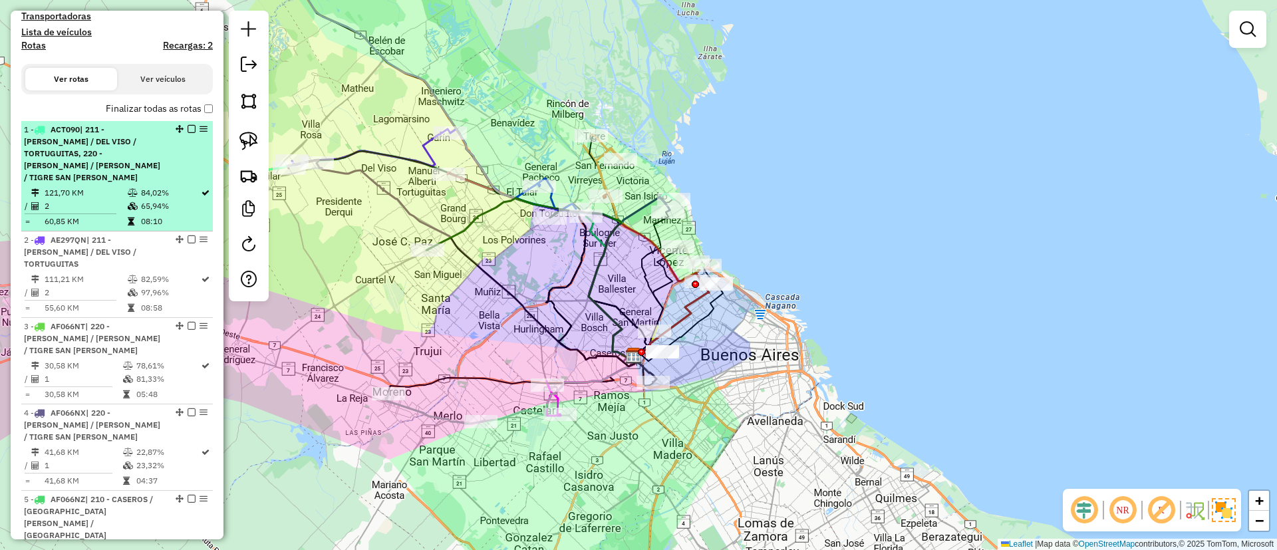
scroll to position [375, 0]
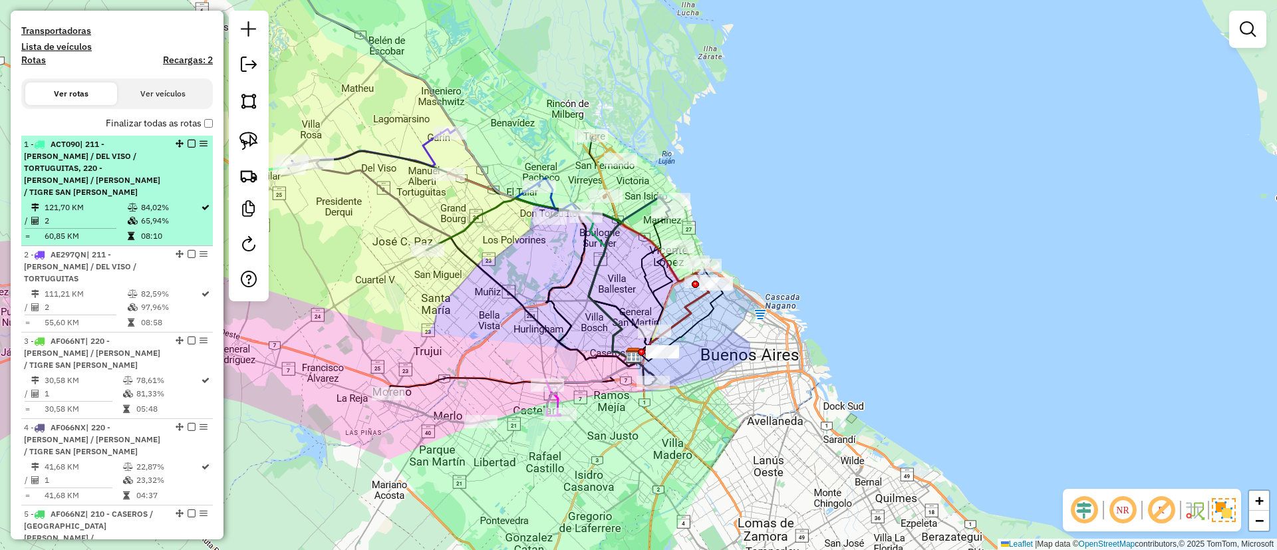
click at [167, 204] on table "121,70 KM 84,02% / 2 65,94% = 60,85 KM 08:10" at bounding box center [117, 222] width 186 height 42
select select "**********"
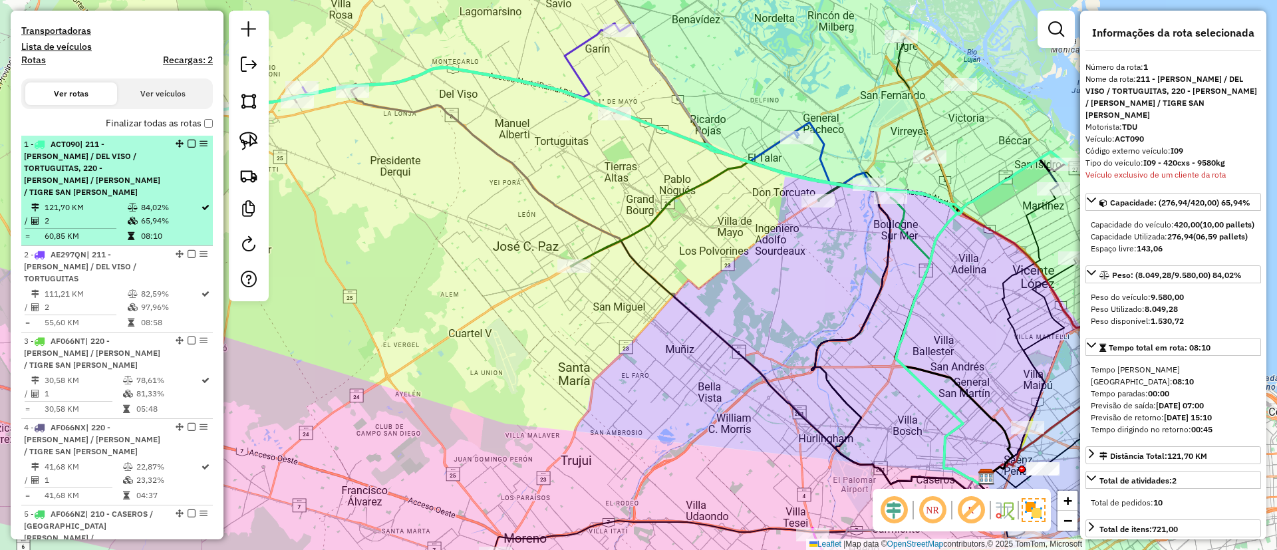
click at [188, 145] on em at bounding box center [192, 144] width 8 height 8
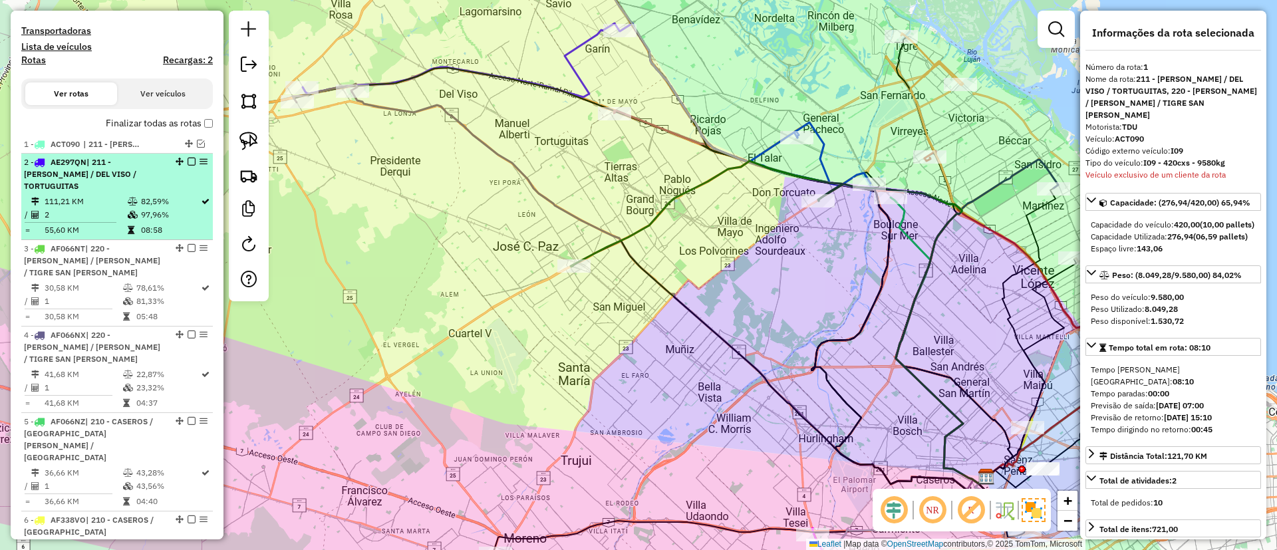
click at [175, 208] on td "97,96%" at bounding box center [170, 214] width 60 height 13
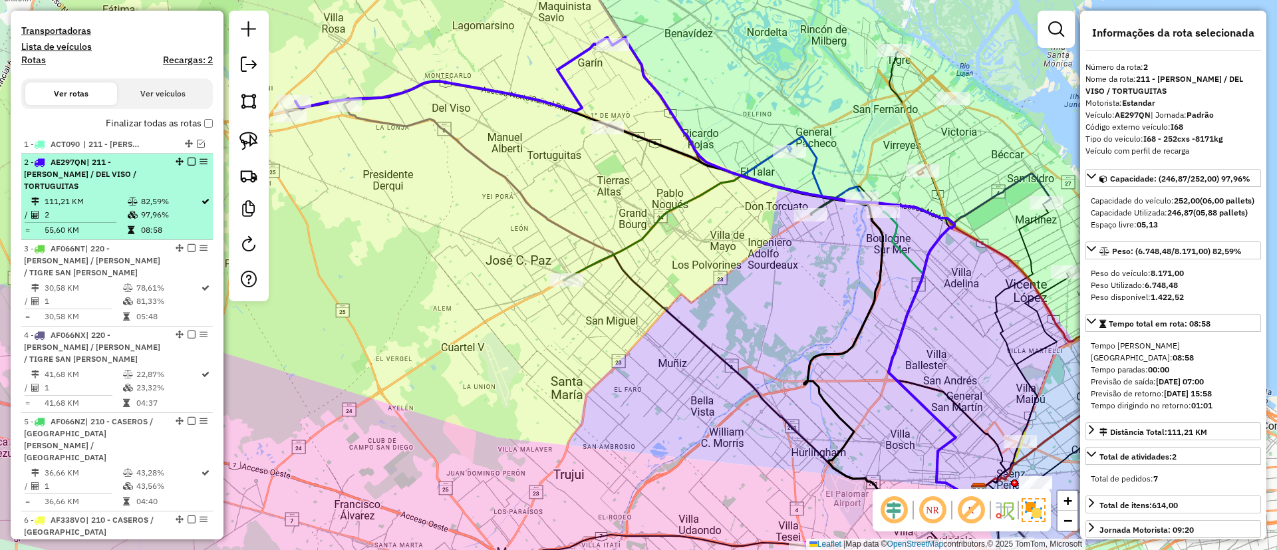
click at [188, 165] on em at bounding box center [192, 162] width 8 height 8
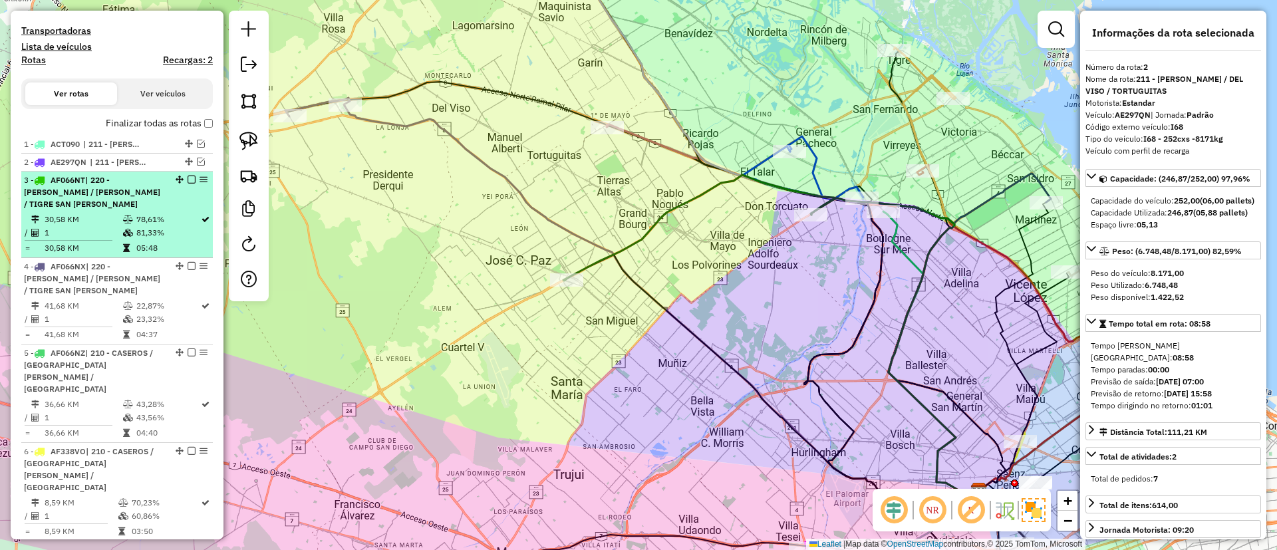
click at [166, 226] on td "81,33%" at bounding box center [168, 232] width 65 height 13
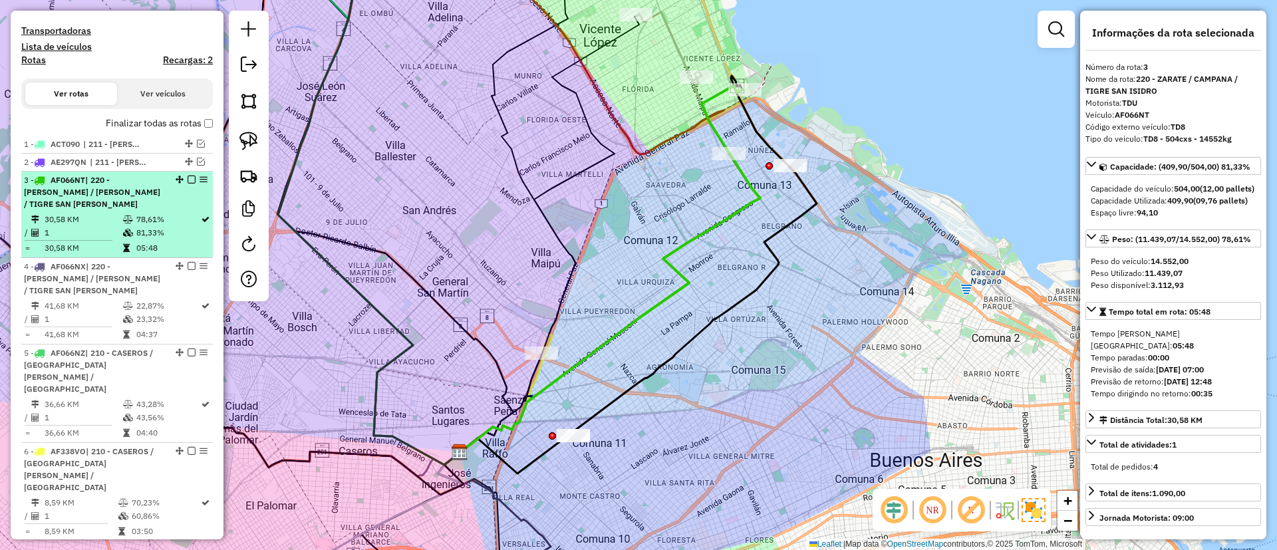
click at [192, 177] on div at bounding box center [188, 180] width 40 height 8
click at [188, 176] on em at bounding box center [192, 180] width 8 height 8
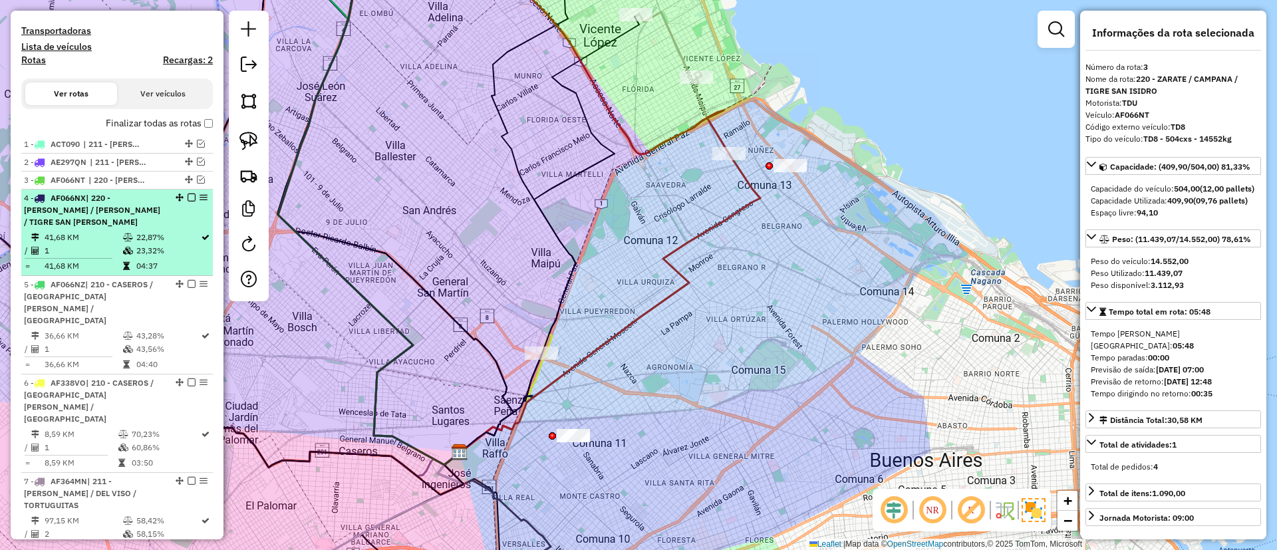
click at [176, 231] on td "22,87%" at bounding box center [168, 237] width 65 height 13
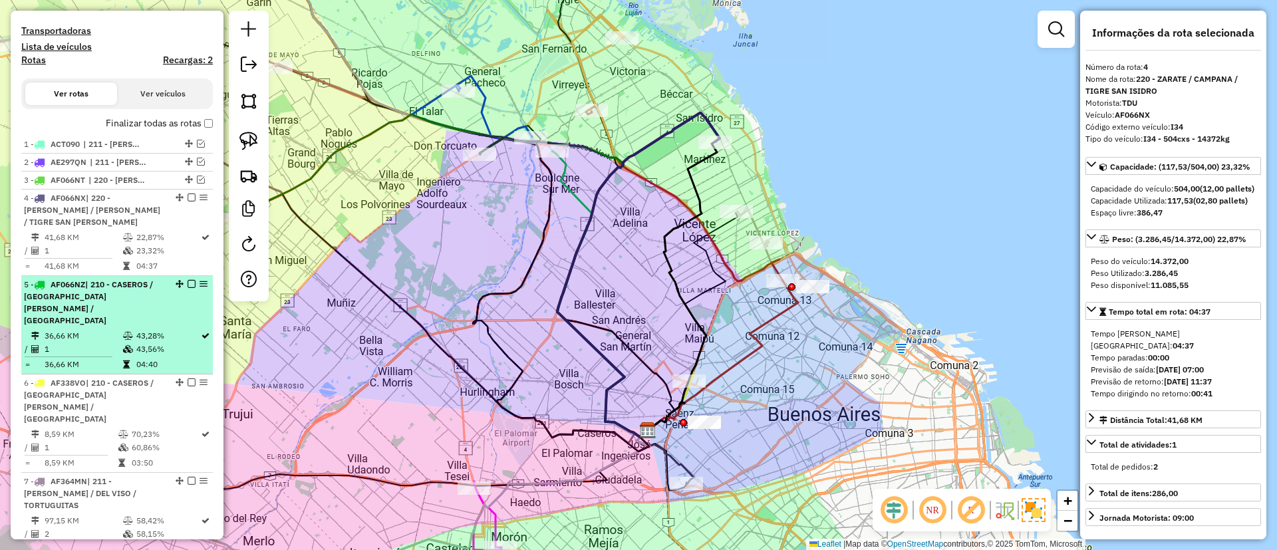
click at [151, 343] on td "43,56%" at bounding box center [168, 349] width 65 height 13
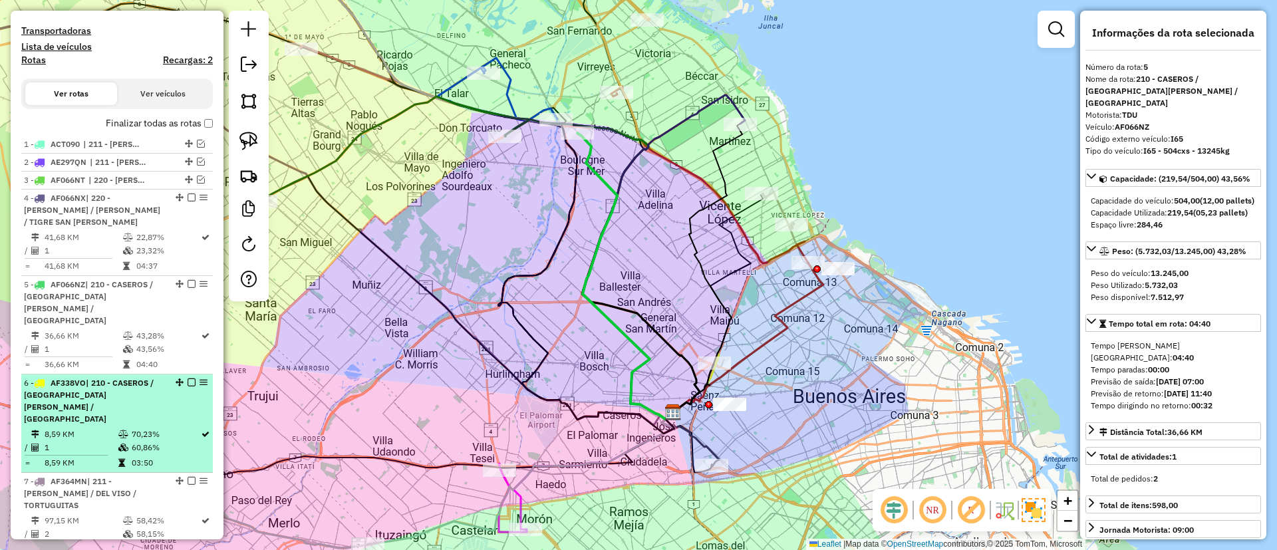
click at [176, 428] on td "70,23%" at bounding box center [165, 434] width 69 height 13
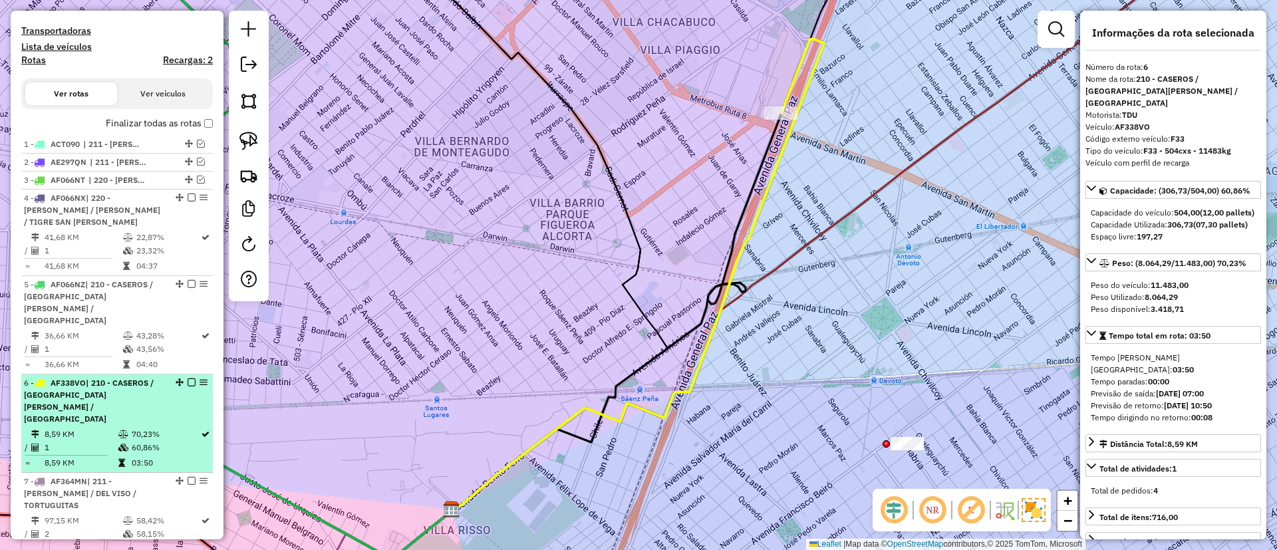
click at [192, 378] on div at bounding box center [188, 382] width 40 height 8
click at [188, 378] on em at bounding box center [192, 382] width 8 height 8
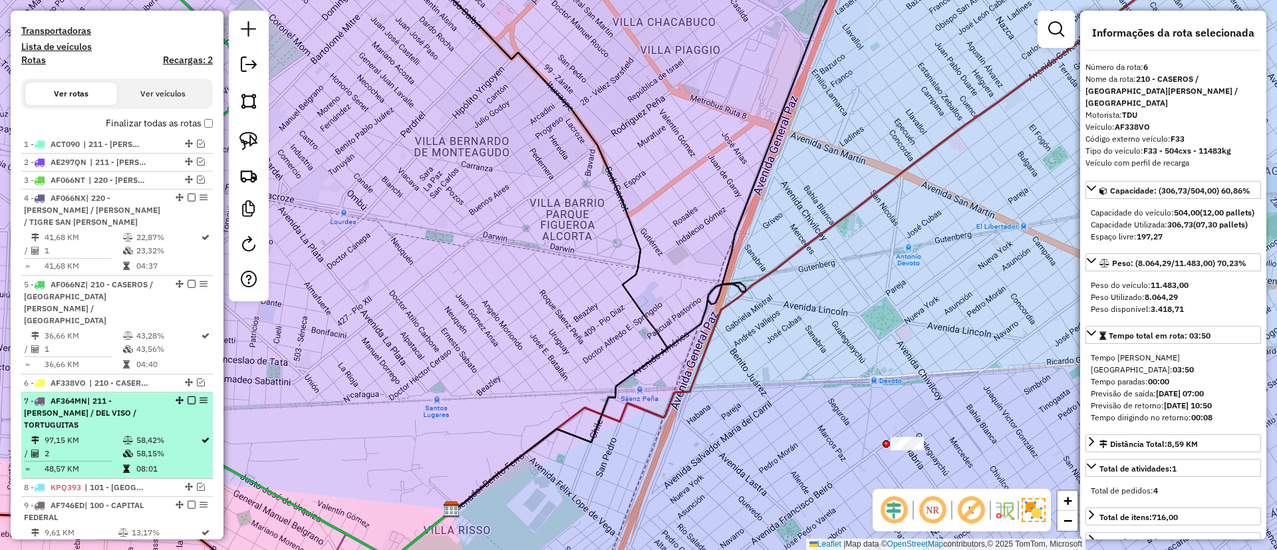
click at [148, 447] on td "58,15%" at bounding box center [168, 453] width 65 height 13
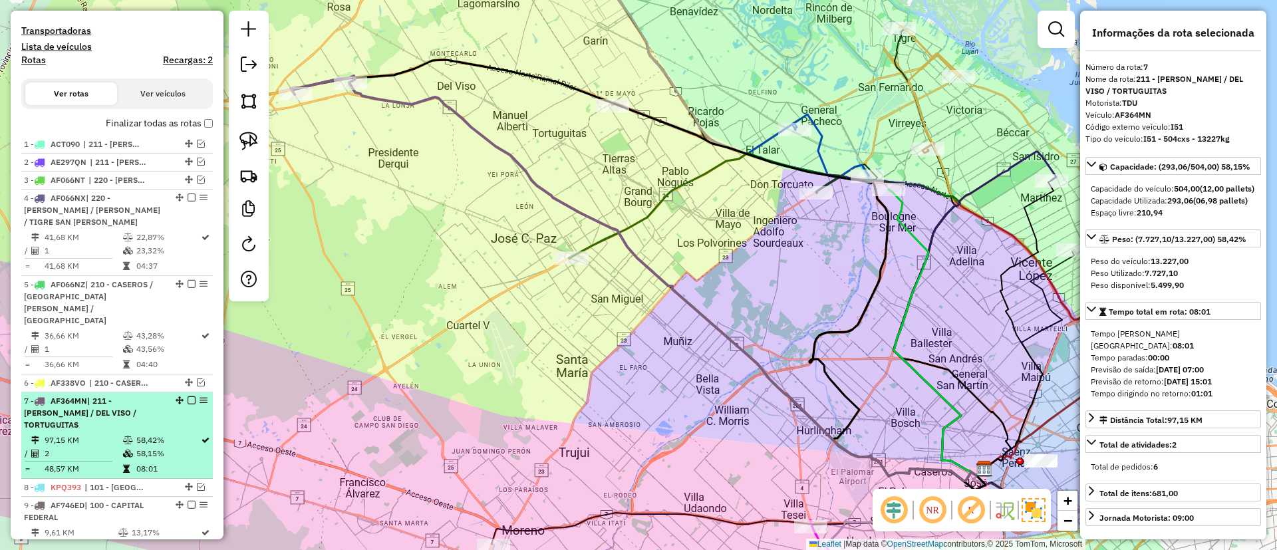
click at [188, 396] on em at bounding box center [192, 400] width 8 height 8
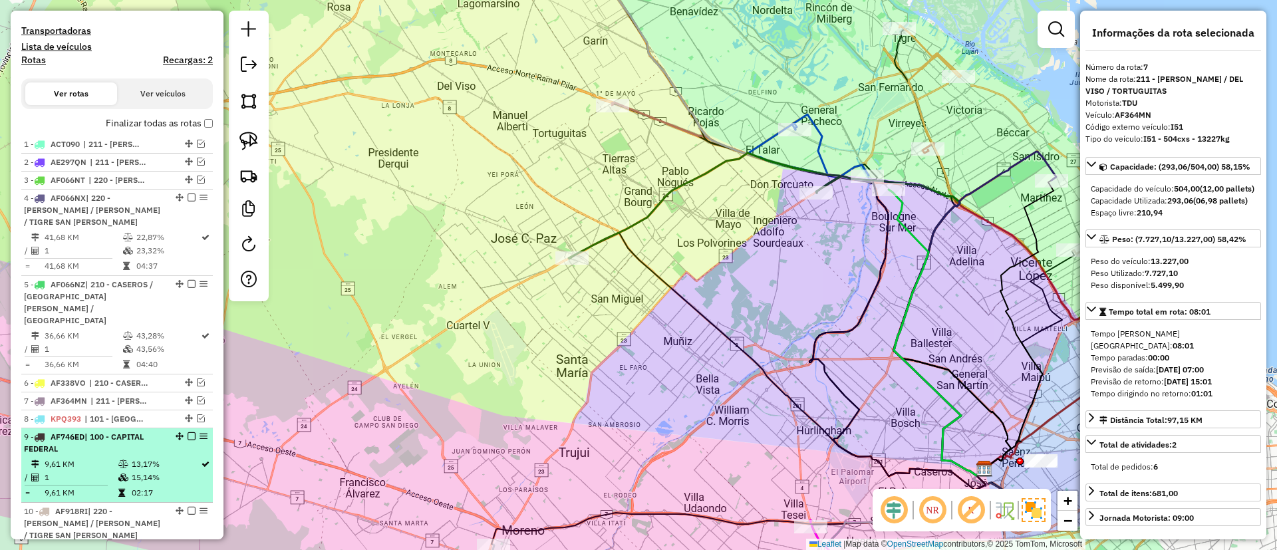
click at [158, 431] on div "9 - AF746ED | 100 - CAPITAL FEDERAL" at bounding box center [94, 443] width 141 height 24
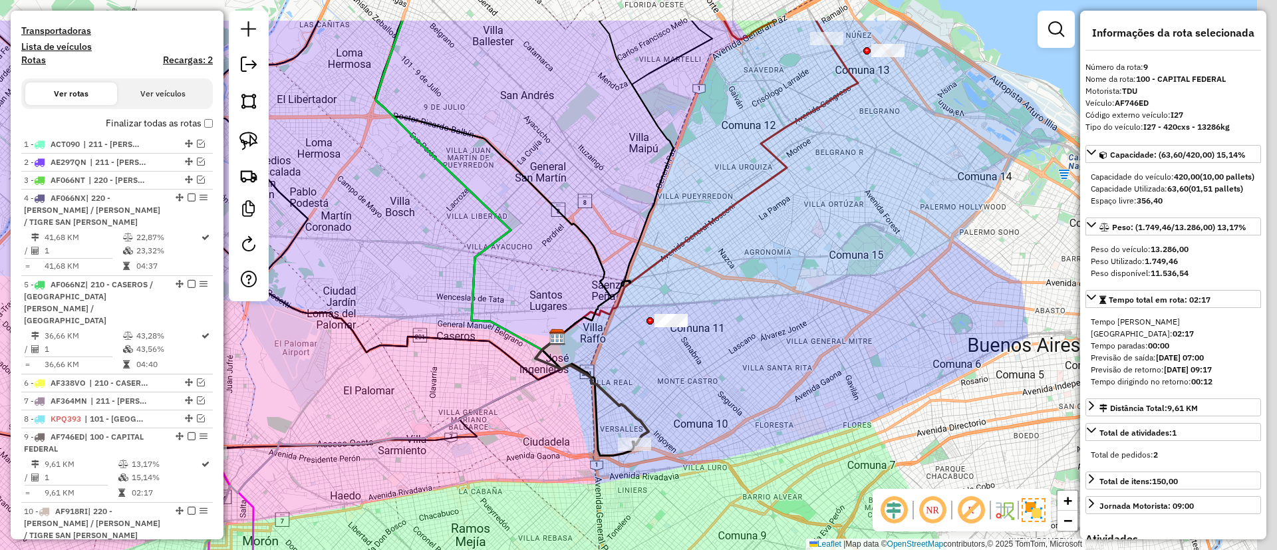
drag, startPoint x: 812, startPoint y: 309, endPoint x: 678, endPoint y: 402, distance: 162.9
click at [692, 398] on div "Janela de atendimento Grade de atendimento Capacidade Transportadoras Veículos …" at bounding box center [638, 275] width 1277 height 550
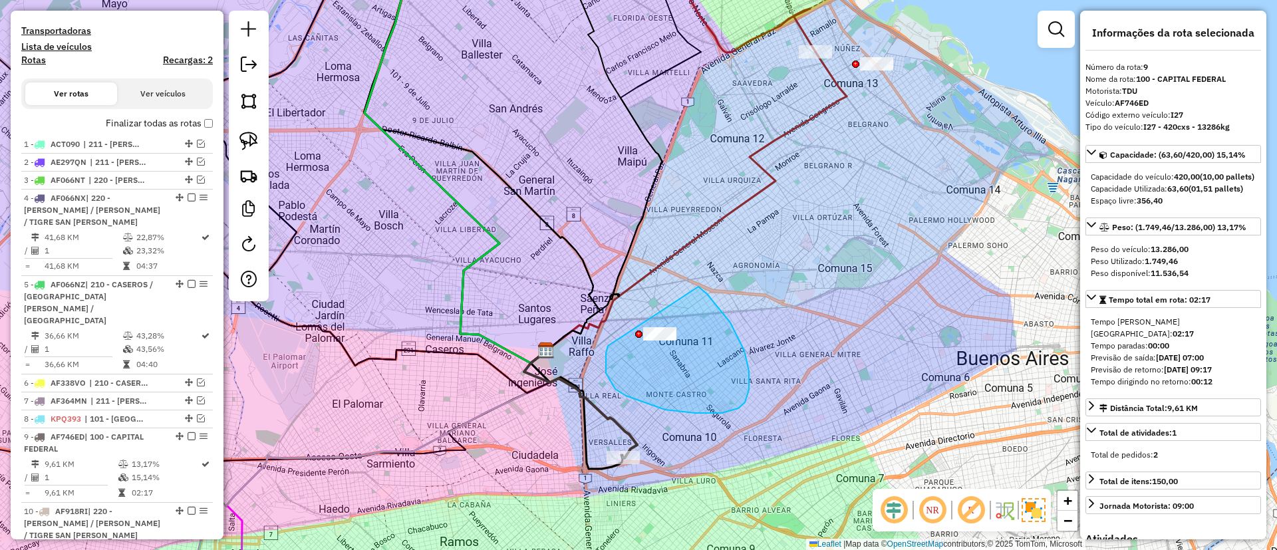
drag, startPoint x: 615, startPoint y: 389, endPoint x: 692, endPoint y: 288, distance: 127.2
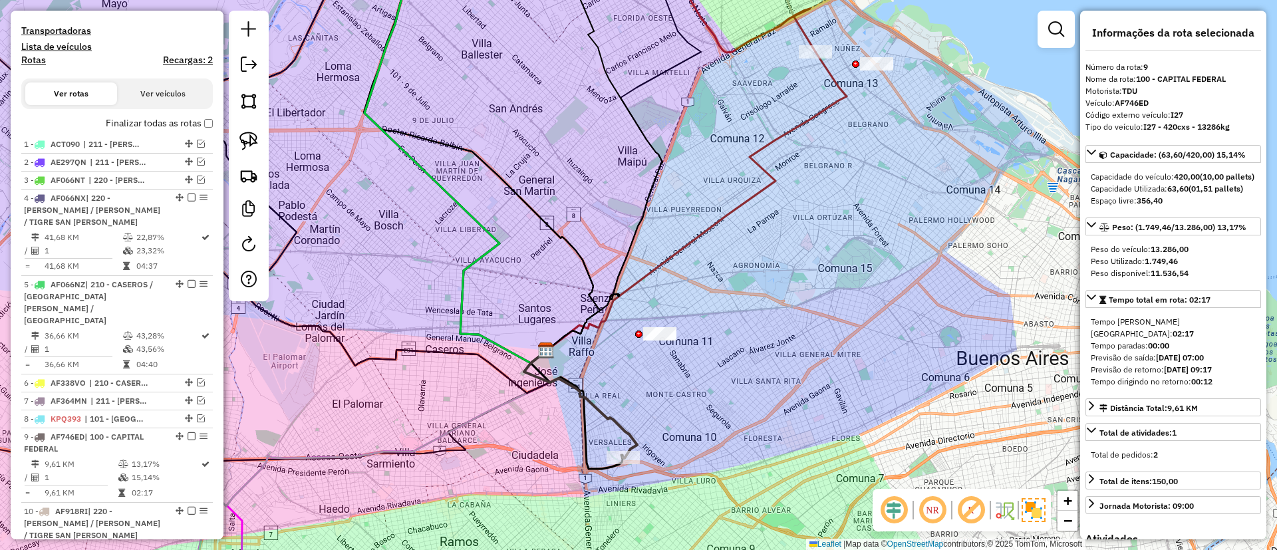
click at [621, 434] on icon at bounding box center [580, 404] width 113 height 107
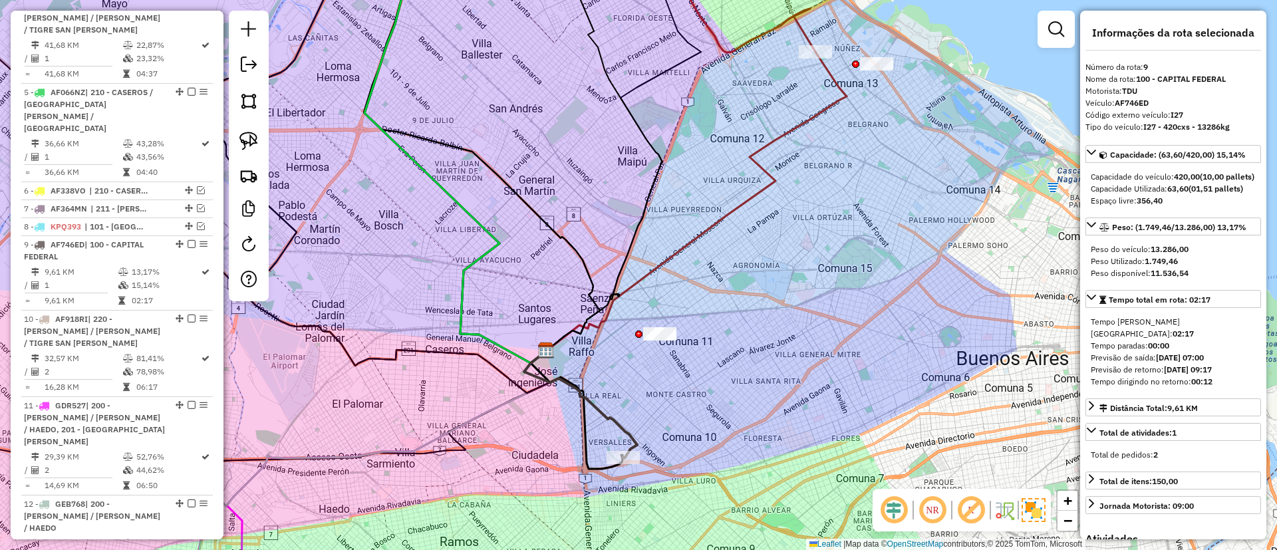
scroll to position [757, 0]
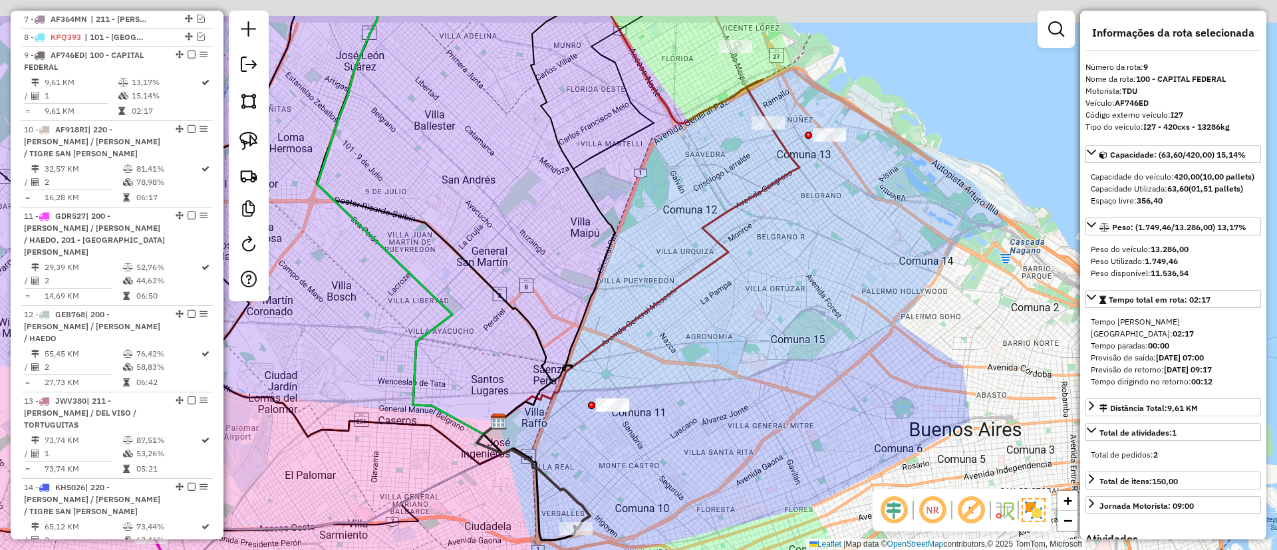
drag, startPoint x: 750, startPoint y: 317, endPoint x: 682, endPoint y: 420, distance: 123.2
click at [682, 420] on div "Janela de atendimento Grade de atendimento Capacidade Transportadoras Veículos …" at bounding box center [638, 275] width 1277 height 550
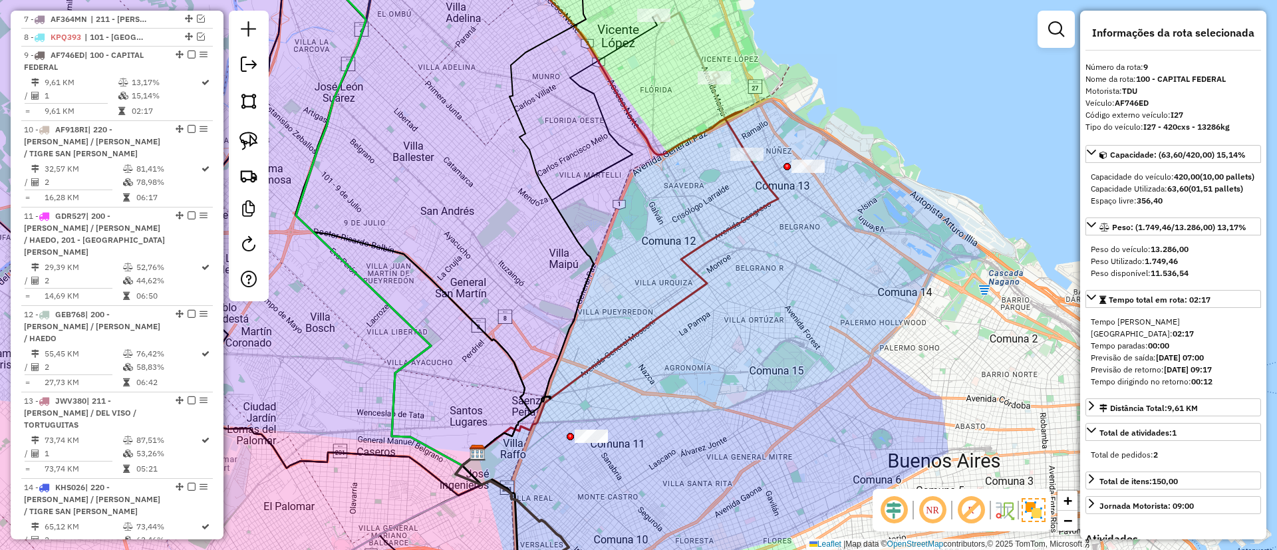
click at [728, 215] on div "Janela de atendimento Grade de atendimento Capacidade Transportadoras Veículos …" at bounding box center [638, 275] width 1277 height 550
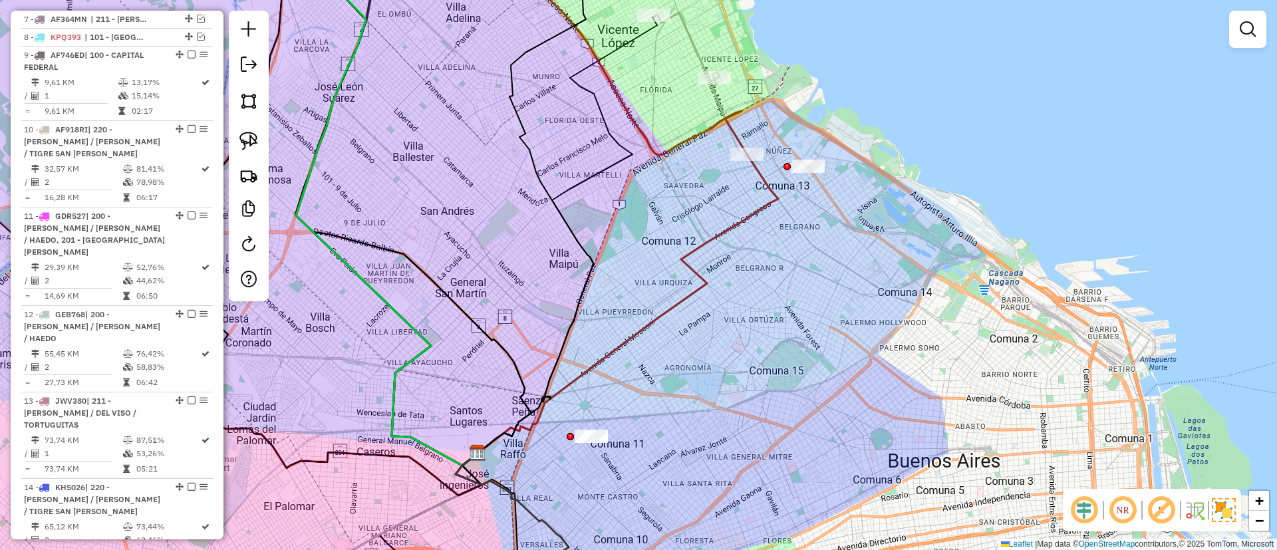
click at [731, 229] on icon at bounding box center [628, 303] width 301 height 299
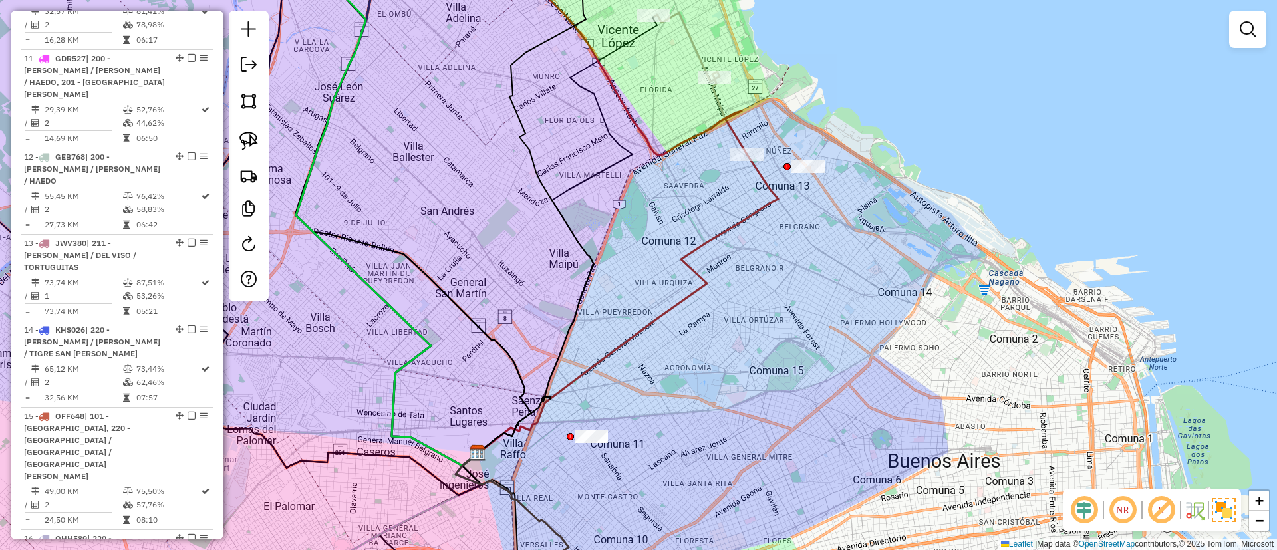
select select "**********"
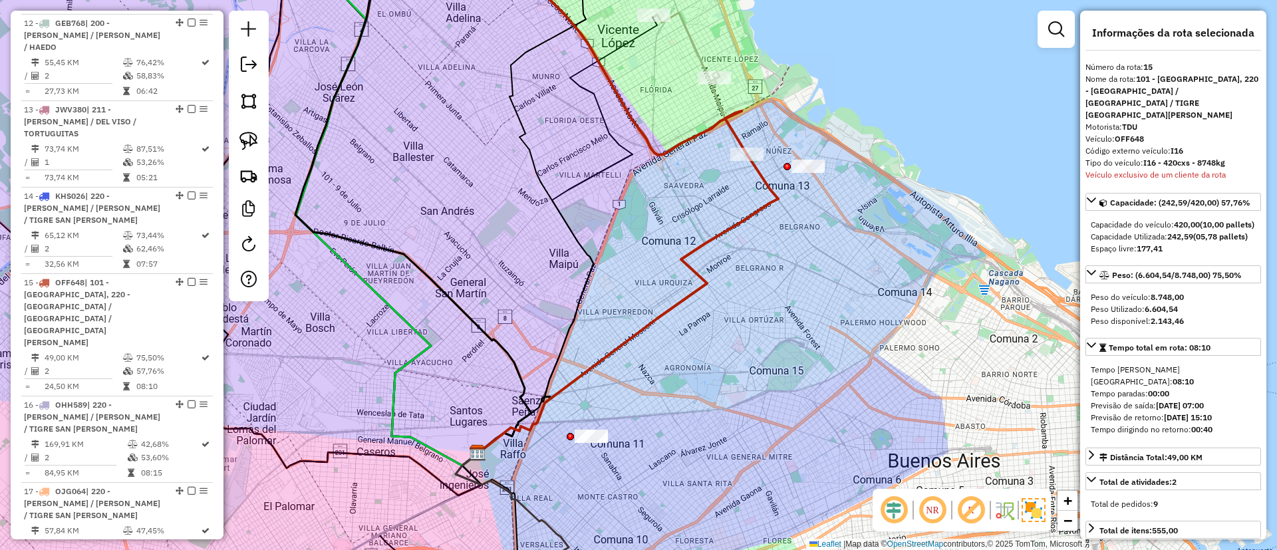
scroll to position [1204, 0]
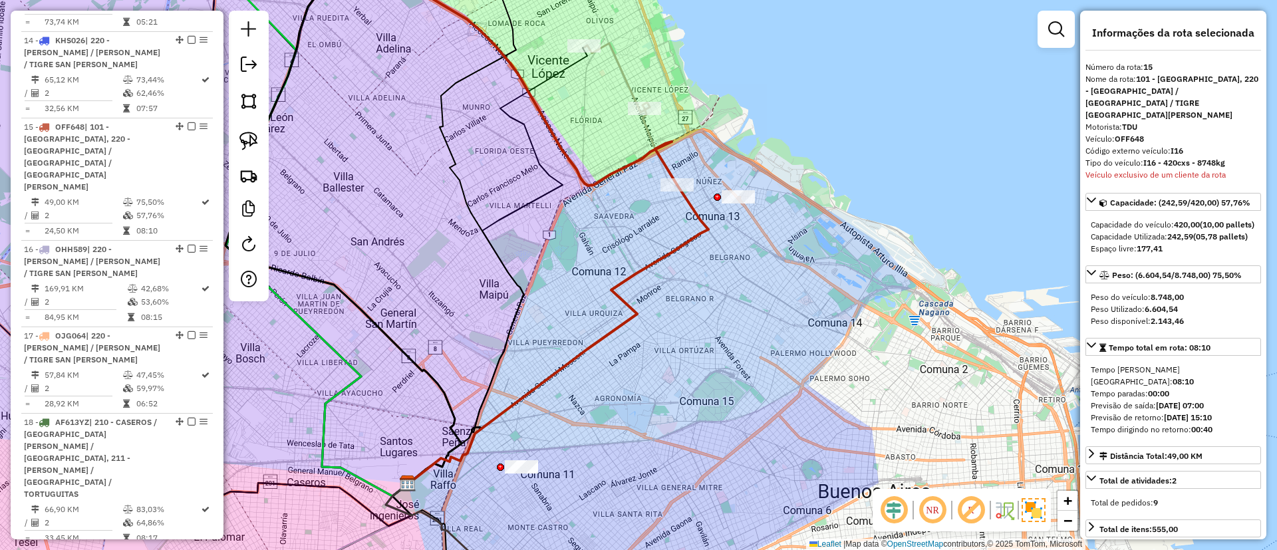
drag, startPoint x: 728, startPoint y: 221, endPoint x: 658, endPoint y: 252, distance: 76.2
click at [658, 252] on icon at bounding box center [558, 334] width 301 height 299
drag, startPoint x: 704, startPoint y: 192, endPoint x: 771, endPoint y: 196, distance: 67.3
click at [656, 265] on icon at bounding box center [558, 334] width 301 height 299
drag, startPoint x: 672, startPoint y: 328, endPoint x: 706, endPoint y: 208, distance: 125.1
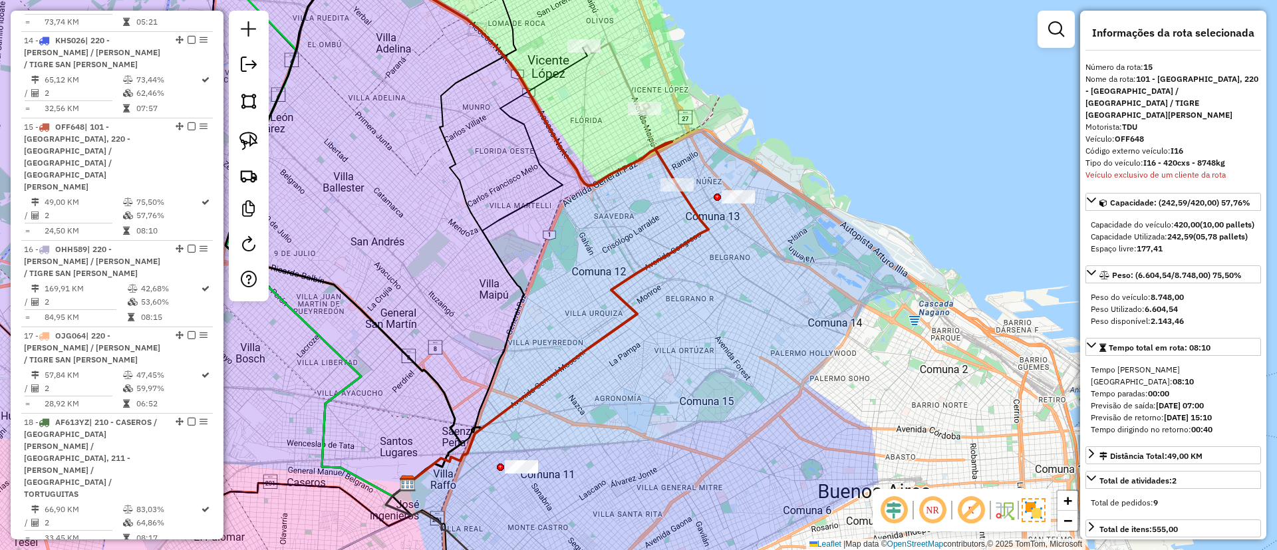
click at [706, 208] on div "Janela de atendimento Grade de atendimento Capacidade Transportadoras Veículos …" at bounding box center [638, 275] width 1277 height 550
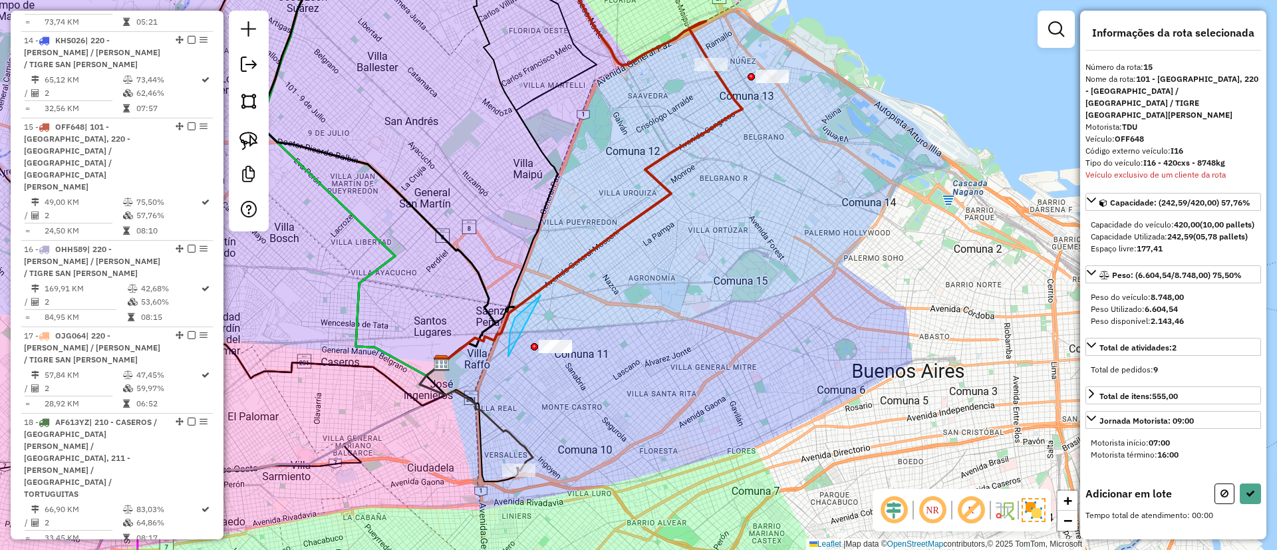
drag, startPoint x: 510, startPoint y: 332, endPoint x: 620, endPoint y: 315, distance: 111.1
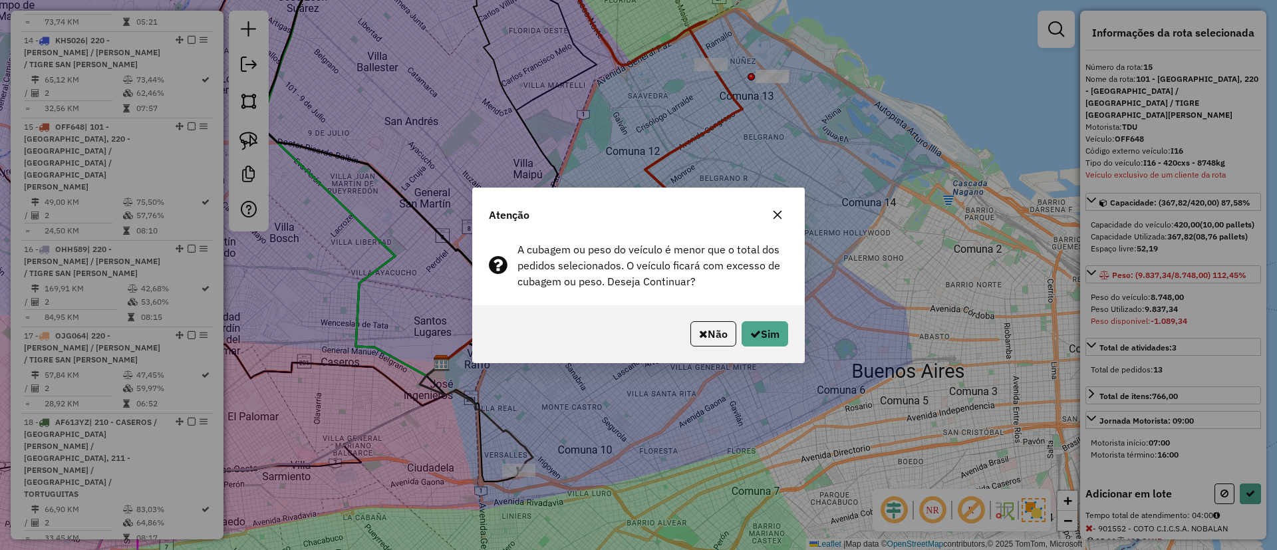
click at [784, 313] on div "Não Sim" at bounding box center [638, 333] width 331 height 57
click at [770, 334] on button "Sim" at bounding box center [765, 333] width 47 height 25
select select "**********"
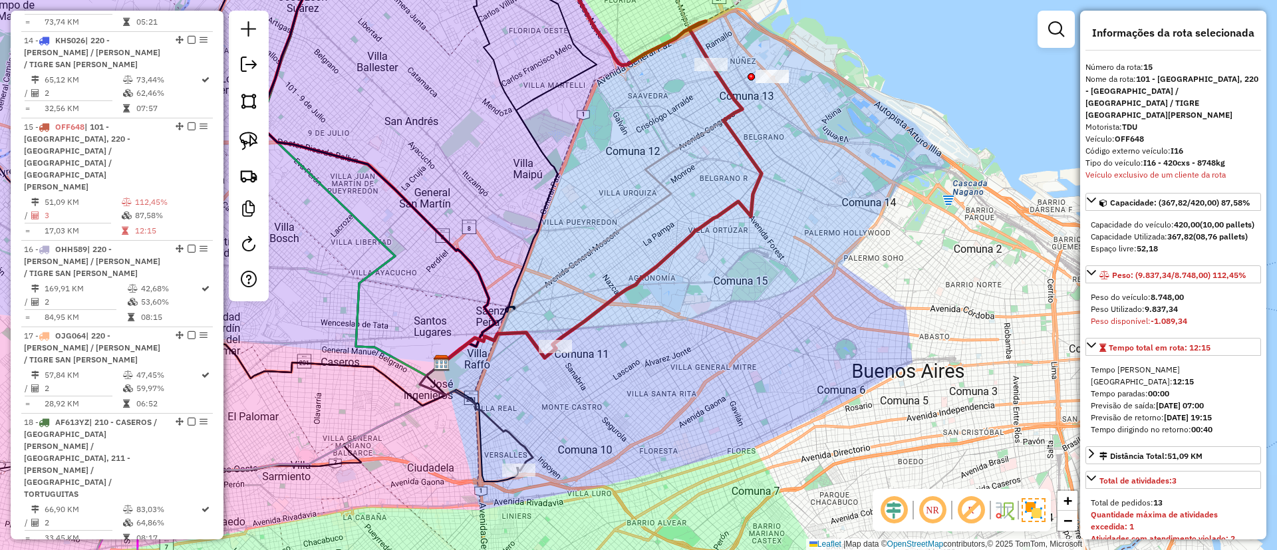
click at [503, 423] on icon at bounding box center [476, 417] width 113 height 107
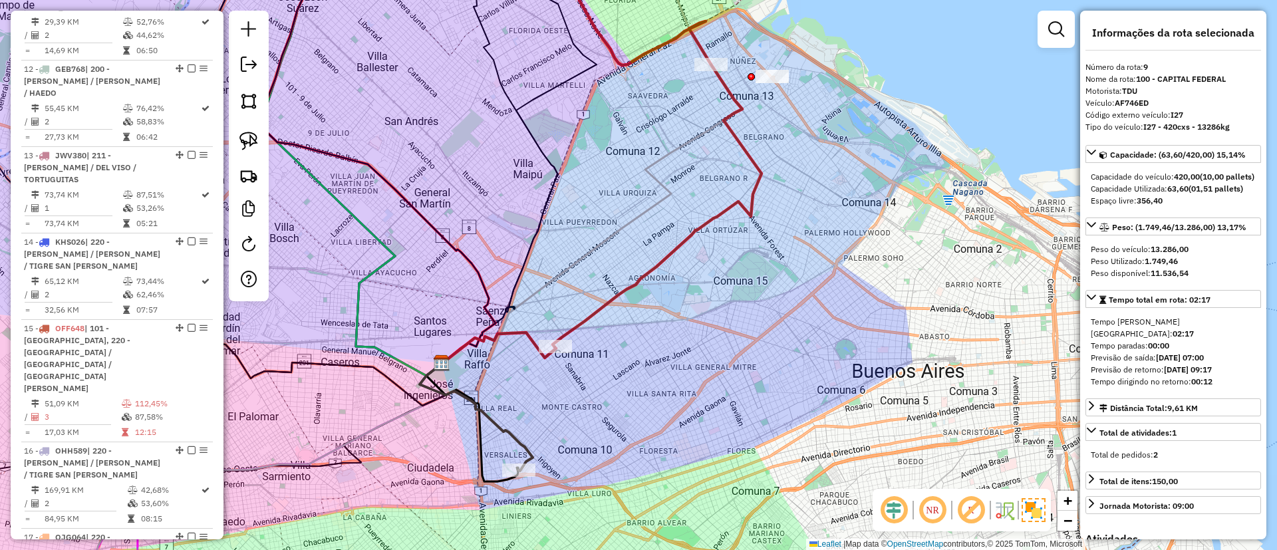
scroll to position [757, 0]
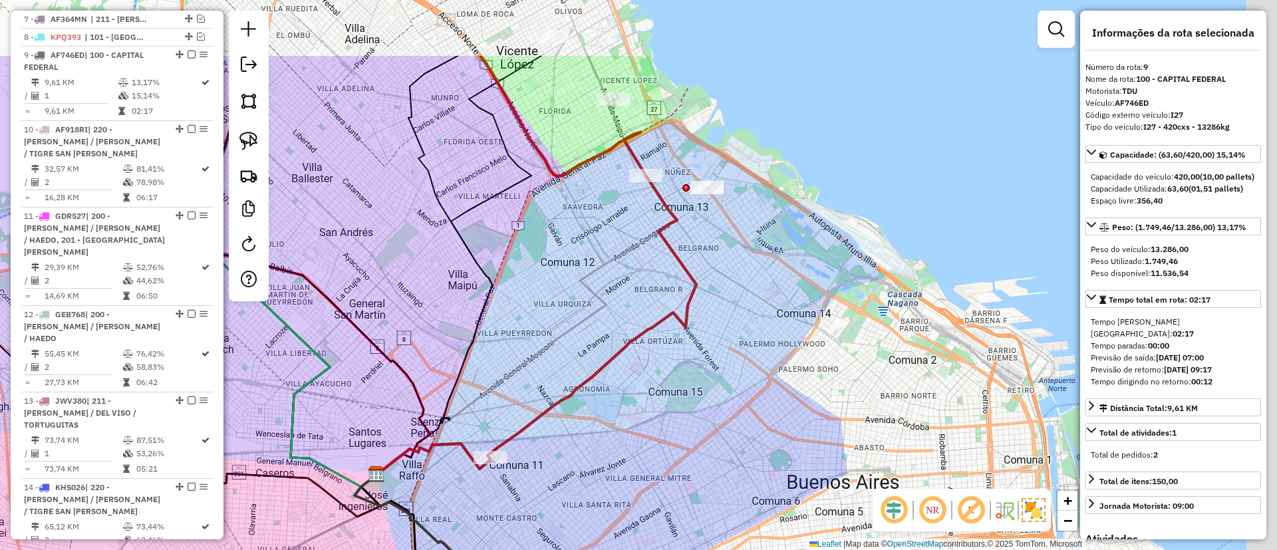
drag, startPoint x: 751, startPoint y: 348, endPoint x: 686, endPoint y: 460, distance: 128.8
click at [686, 460] on div "Janela de atendimento Grade de atendimento Capacidade Transportadoras Veículos …" at bounding box center [638, 275] width 1277 height 550
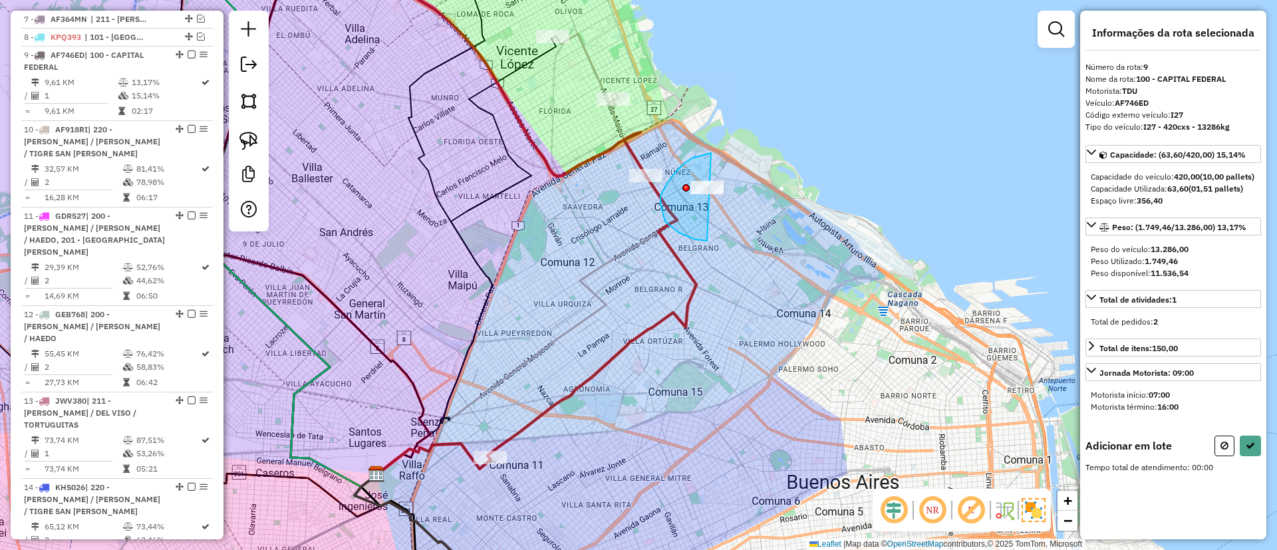
drag, startPoint x: 660, startPoint y: 196, endPoint x: 756, endPoint y: 183, distance: 96.6
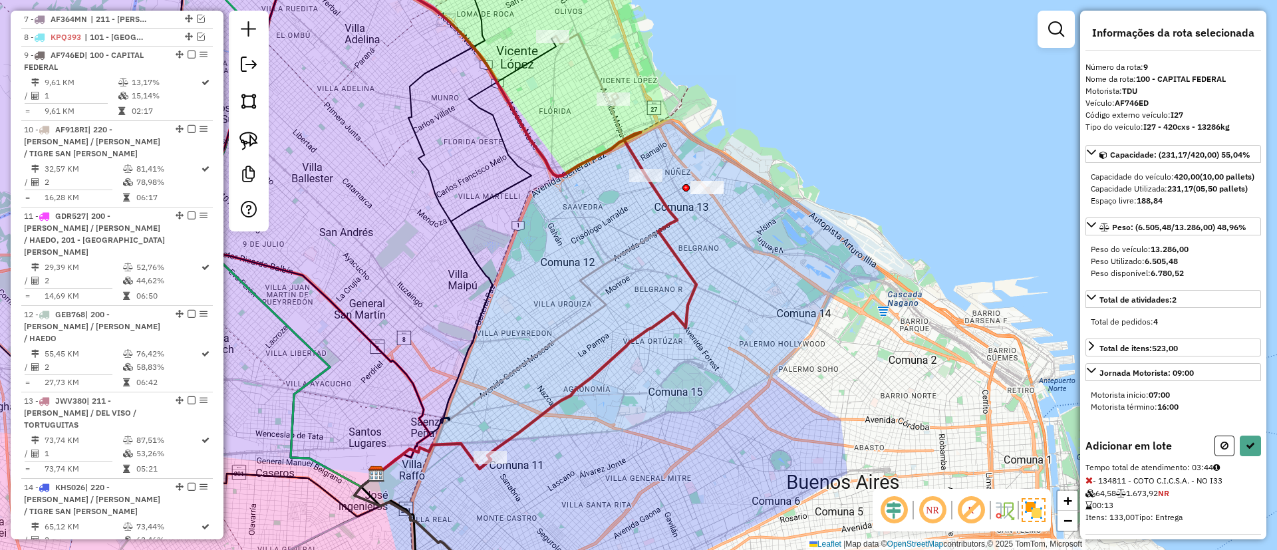
select select "**********"
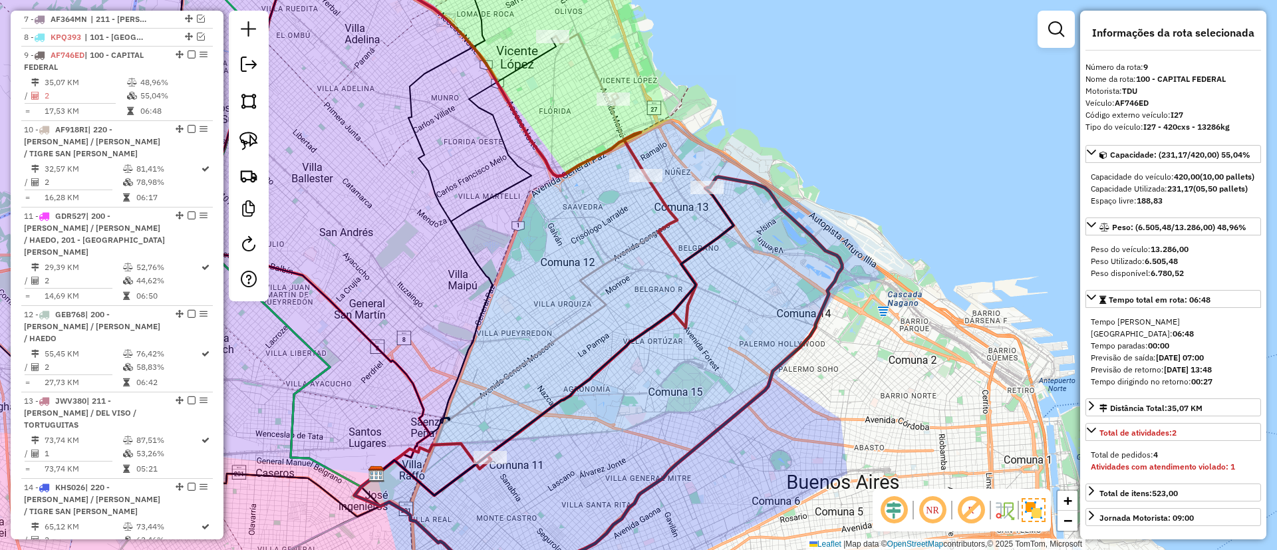
click at [664, 243] on icon at bounding box center [511, 201] width 370 height 513
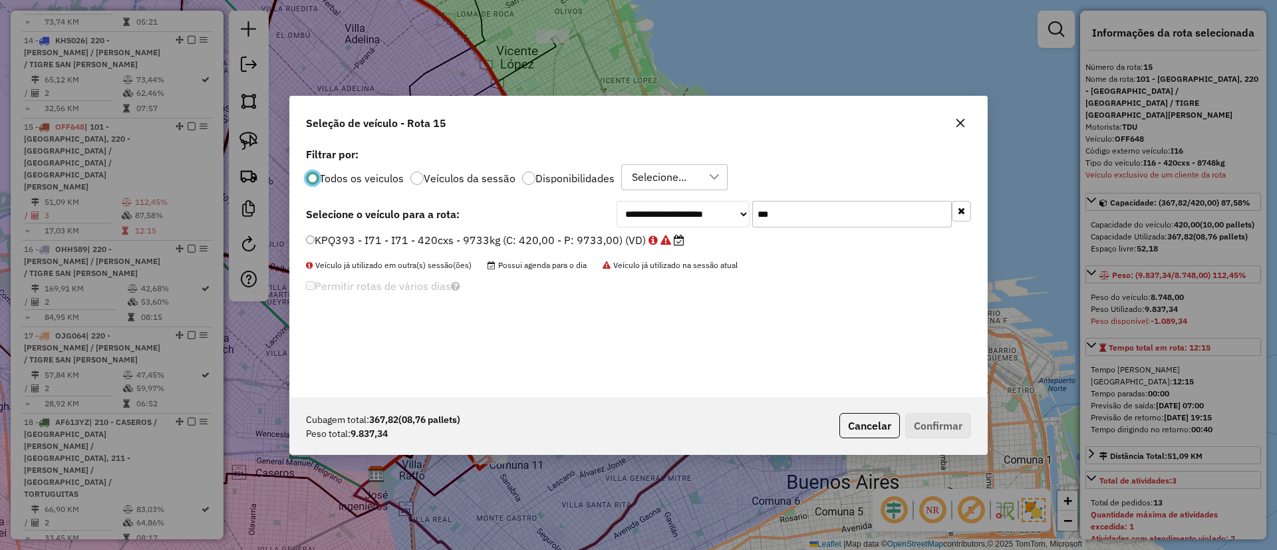
scroll to position [7, 4]
drag, startPoint x: 760, startPoint y: 222, endPoint x: 729, endPoint y: 222, distance: 30.6
click at [729, 222] on div "**********" at bounding box center [794, 214] width 354 height 27
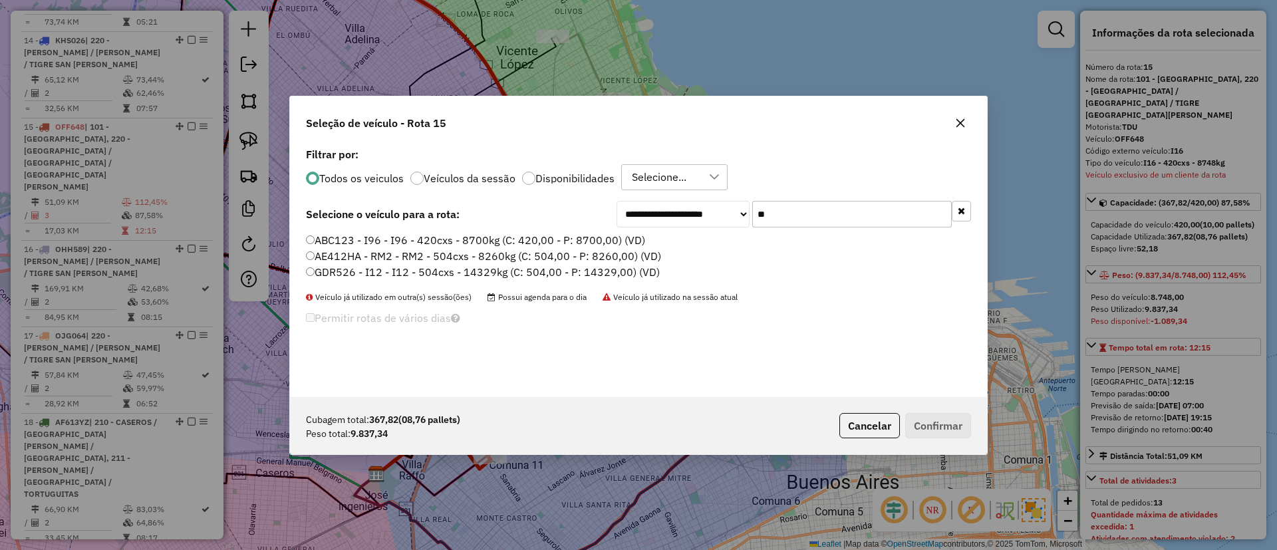
type input "*"
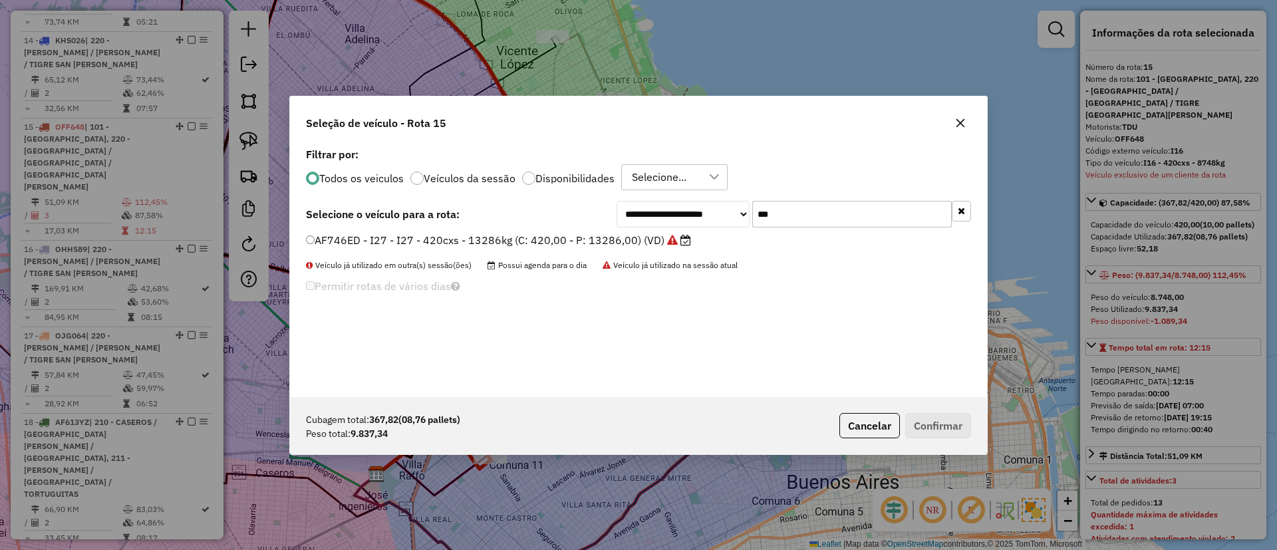
type input "***"
click at [609, 241] on label "AF746ED - I27 - I27 - 420cxs - 13286kg (C: 420,00 - P: 13286,00) (VD)" at bounding box center [498, 240] width 385 height 16
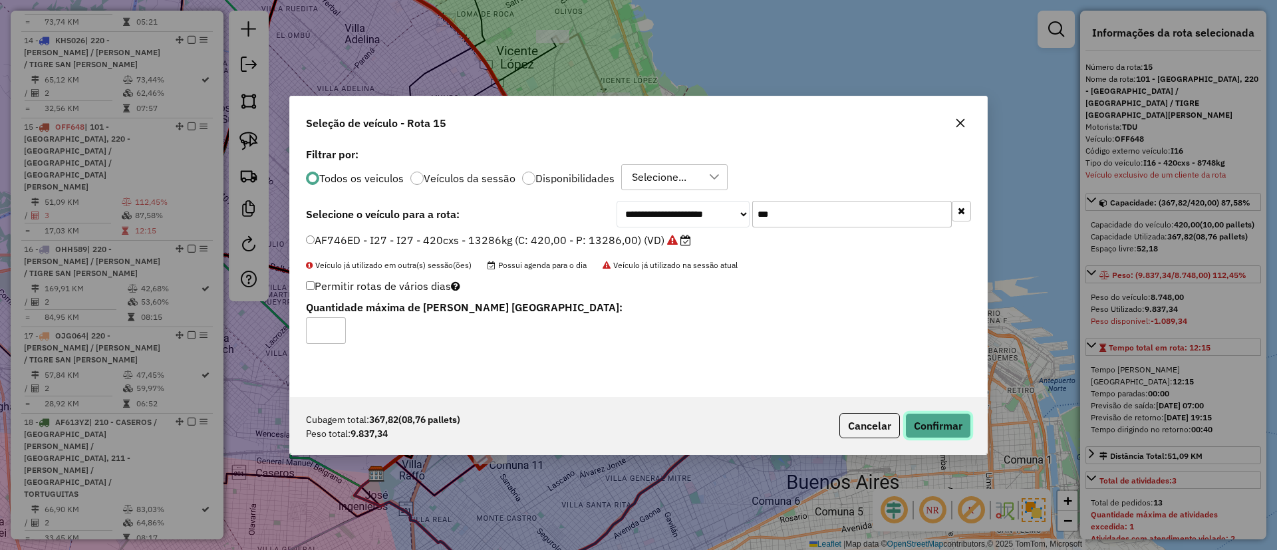
click at [937, 430] on button "Confirmar" at bounding box center [938, 425] width 66 height 25
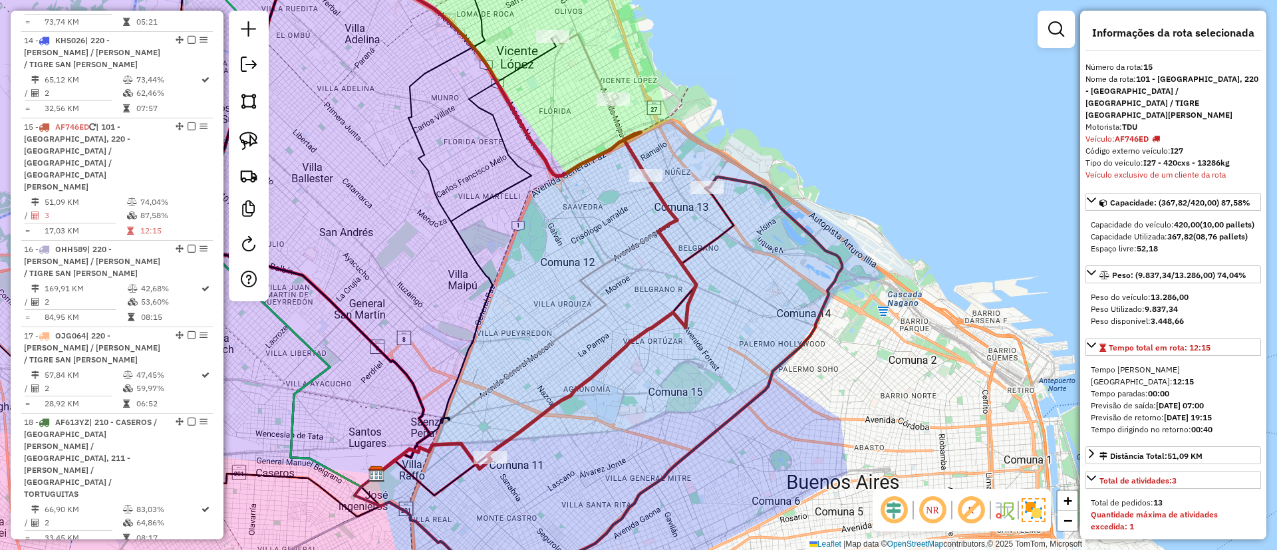
click at [805, 324] on div "Janela de atendimento Grade de atendimento Capacidade Transportadoras Veículos …" at bounding box center [638, 275] width 1277 height 550
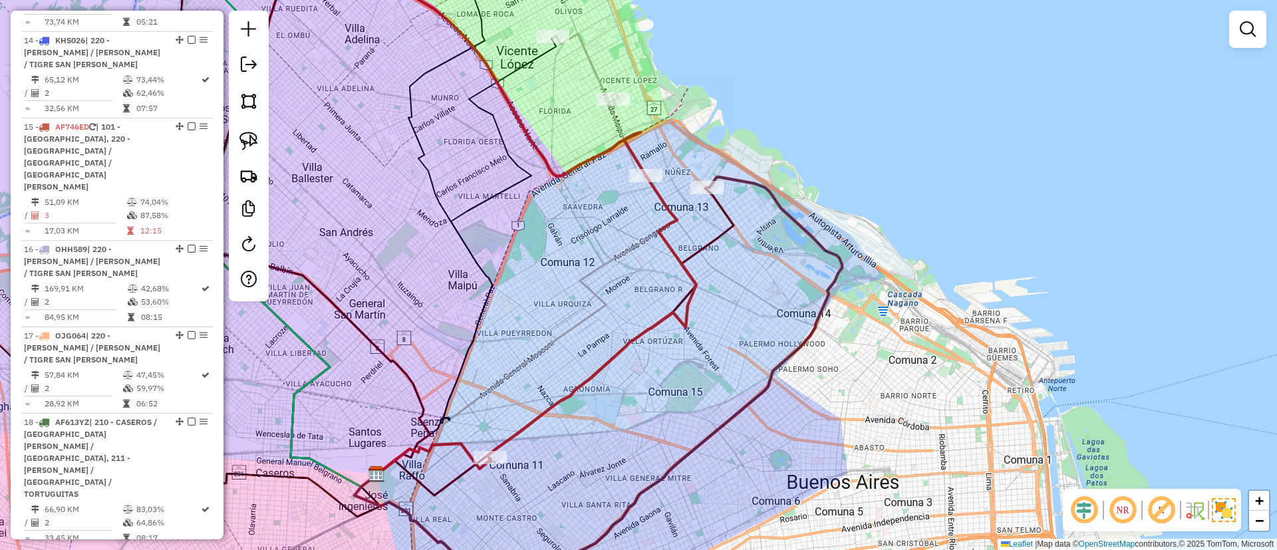
click at [816, 333] on icon at bounding box center [646, 385] width 391 height 416
select select "**********"
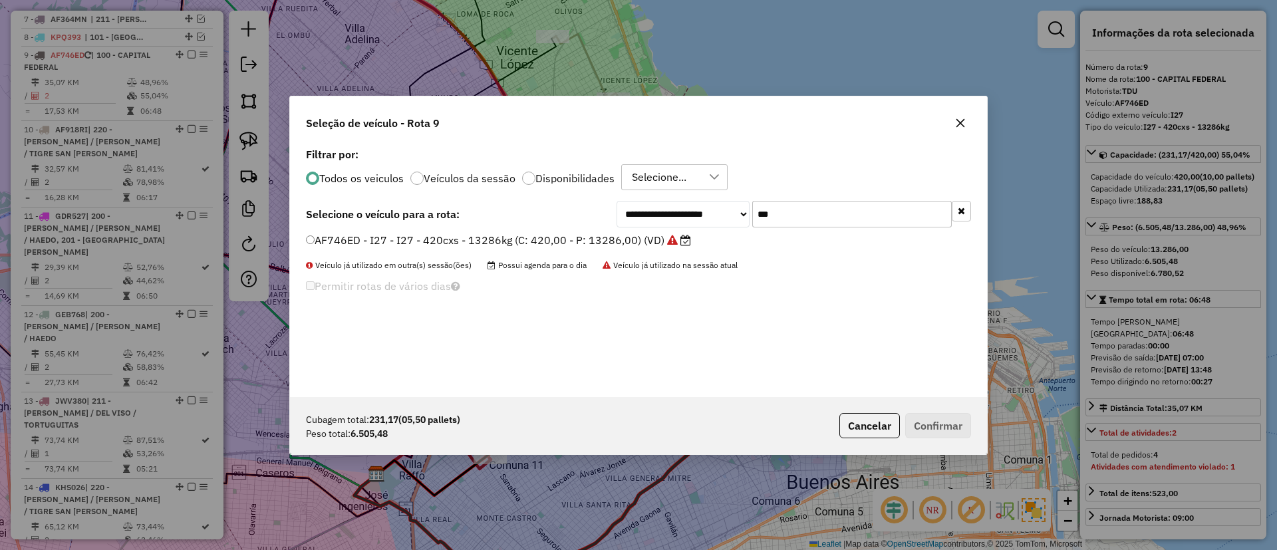
drag, startPoint x: 823, startPoint y: 218, endPoint x: 710, endPoint y: 221, distance: 113.1
click at [710, 221] on div "**********" at bounding box center [794, 214] width 354 height 27
type input "***"
drag, startPoint x: 635, startPoint y: 241, endPoint x: 819, endPoint y: 328, distance: 202.9
click at [635, 241] on label "OFF648 - I16 - I16 - 420cxs - 8748kg (C: 420,00 - P: 8748,00) (VD)" at bounding box center [482, 240] width 352 height 16
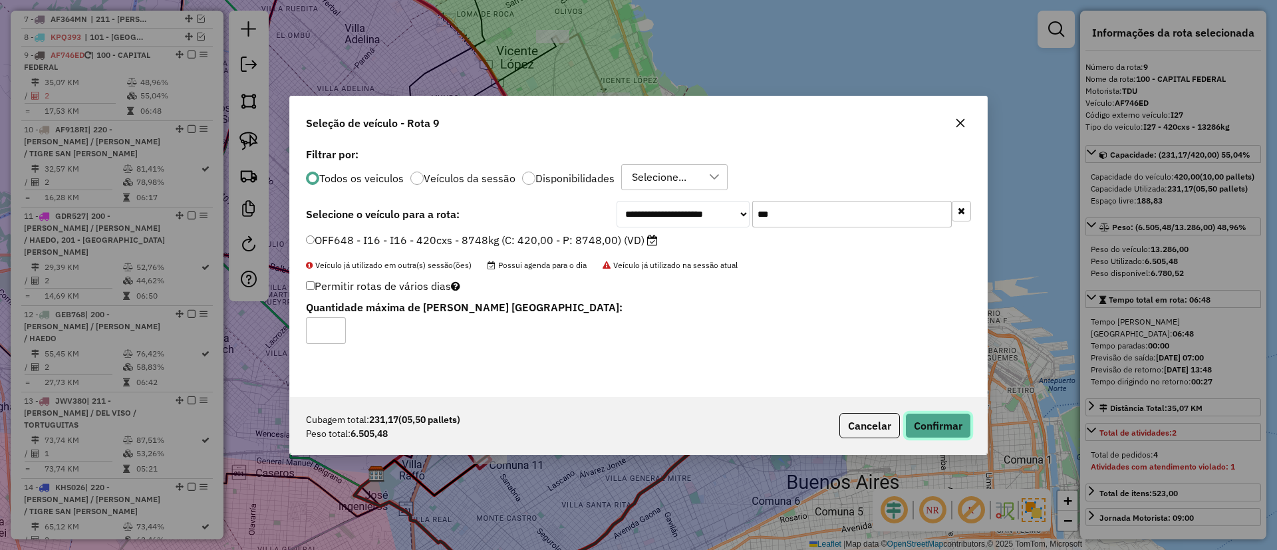
click at [936, 422] on button "Confirmar" at bounding box center [938, 425] width 66 height 25
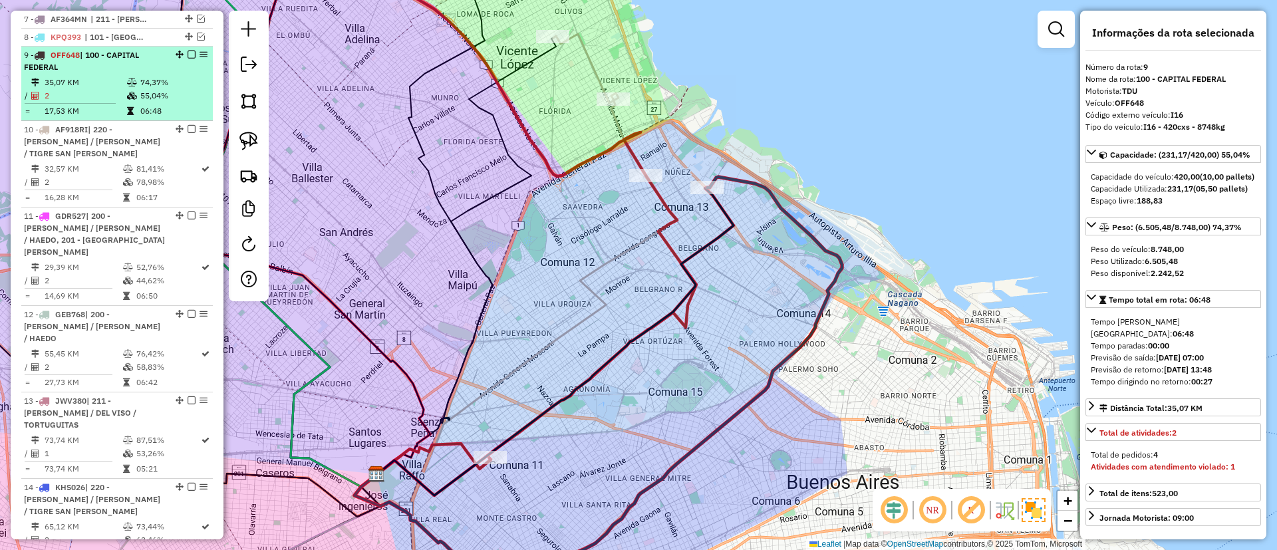
click at [188, 51] on em at bounding box center [192, 55] width 8 height 8
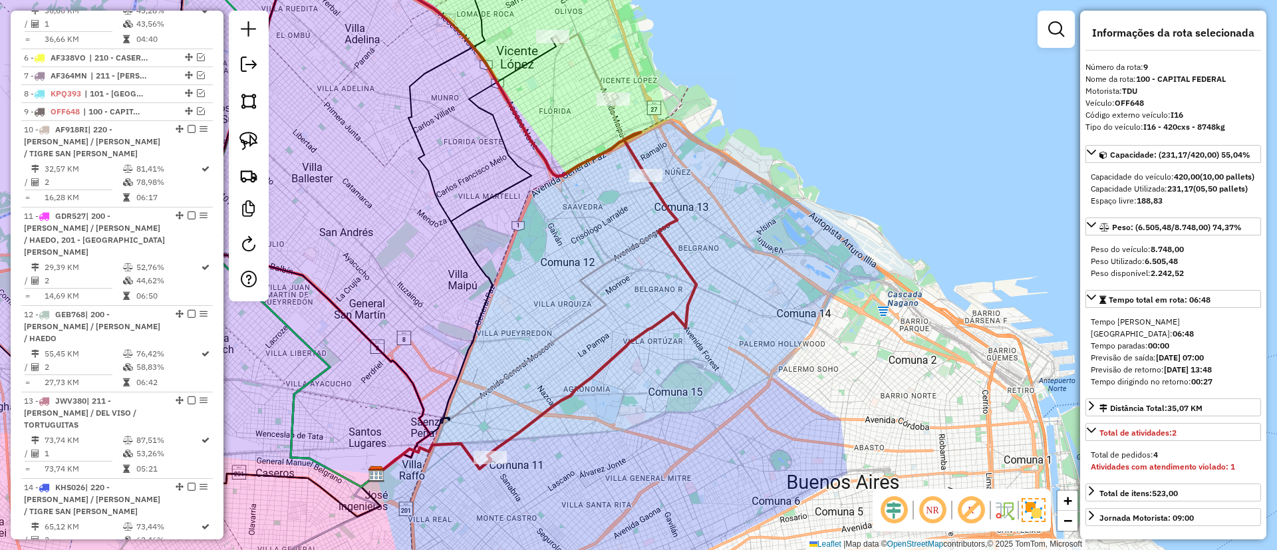
click at [662, 231] on icon at bounding box center [511, 201] width 370 height 513
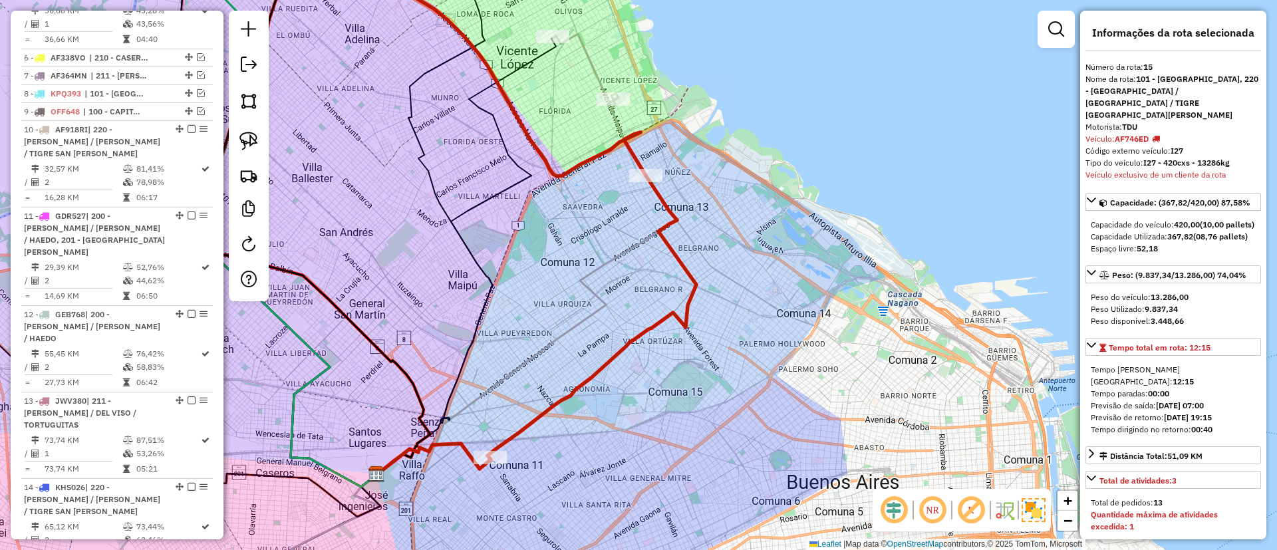
scroll to position [1147, 0]
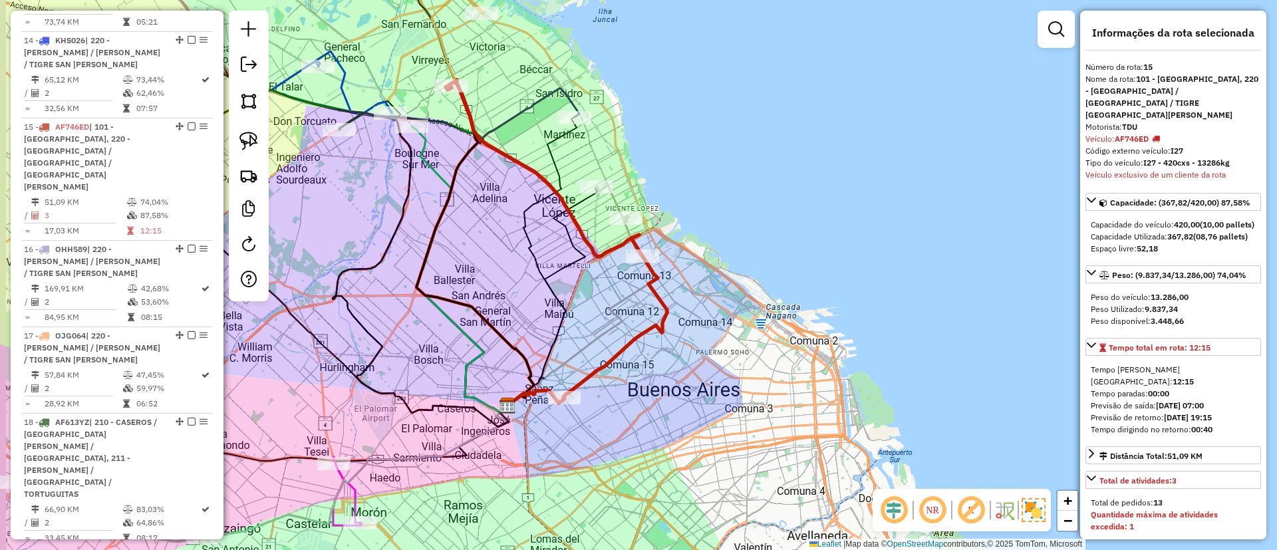
drag, startPoint x: 582, startPoint y: 284, endPoint x: 658, endPoint y: 343, distance: 95.8
click at [658, 374] on icon at bounding box center [582, 312] width 150 height 188
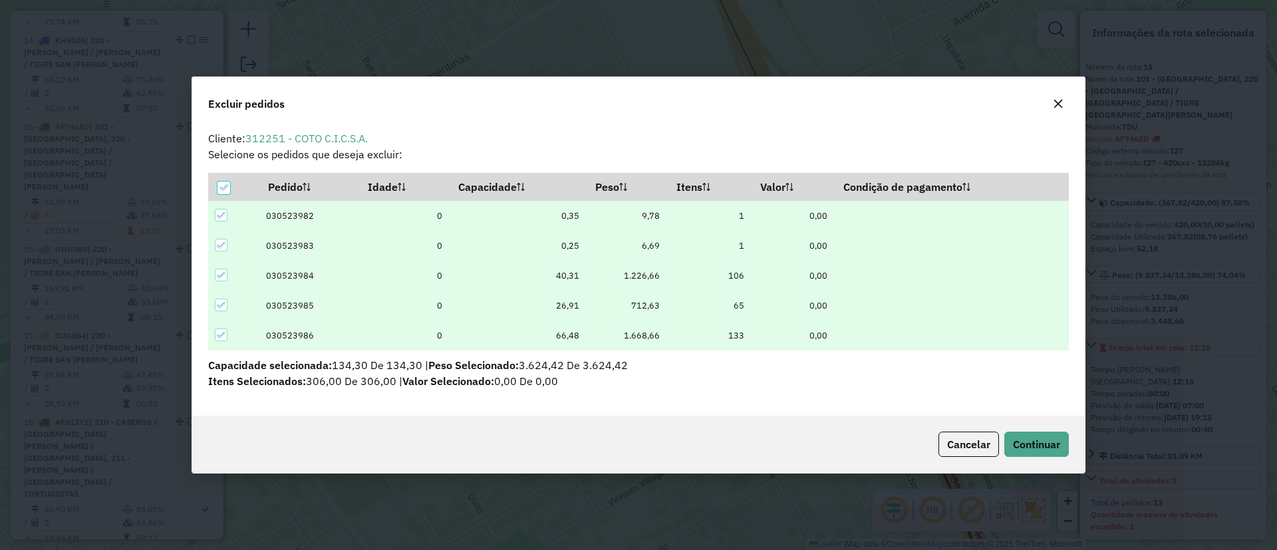
scroll to position [0, 0]
drag, startPoint x: 1038, startPoint y: 426, endPoint x: 1043, endPoint y: 434, distance: 9.6
click at [1043, 434] on div "Cancelar Continuar" at bounding box center [638, 444] width 893 height 57
click at [1043, 434] on button "Continuar" at bounding box center [1036, 444] width 65 height 25
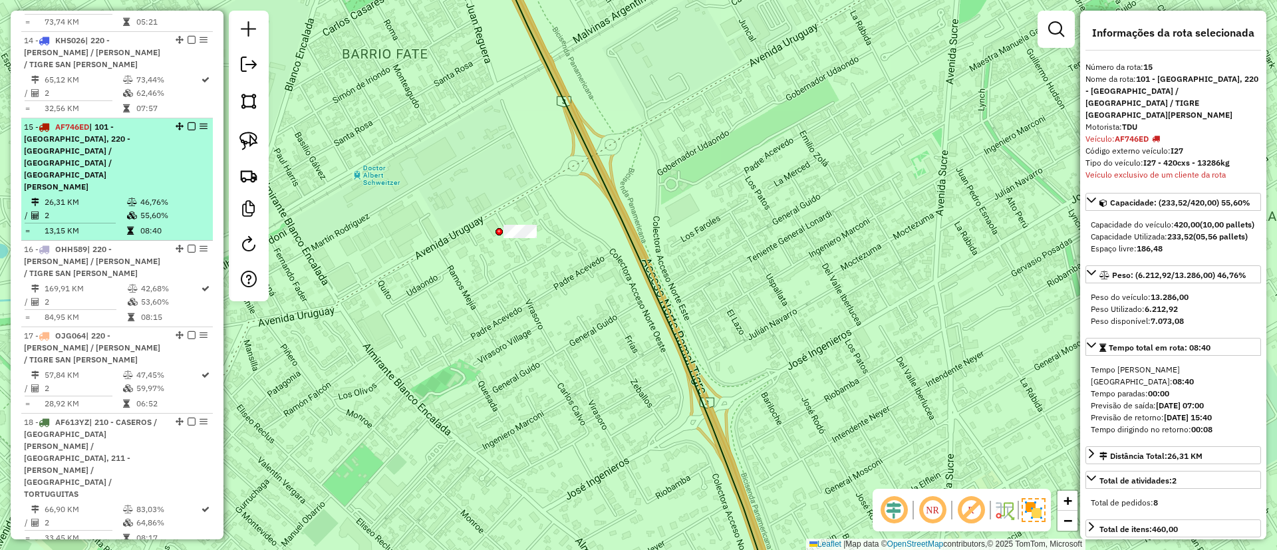
click at [188, 122] on em at bounding box center [192, 126] width 8 height 8
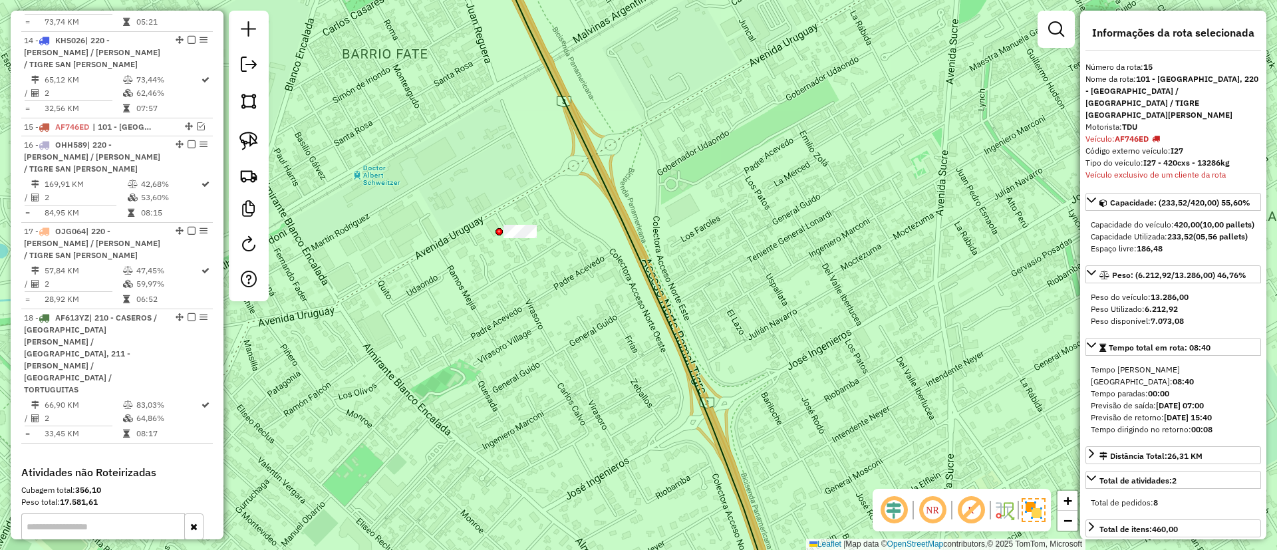
scroll to position [1079, 0]
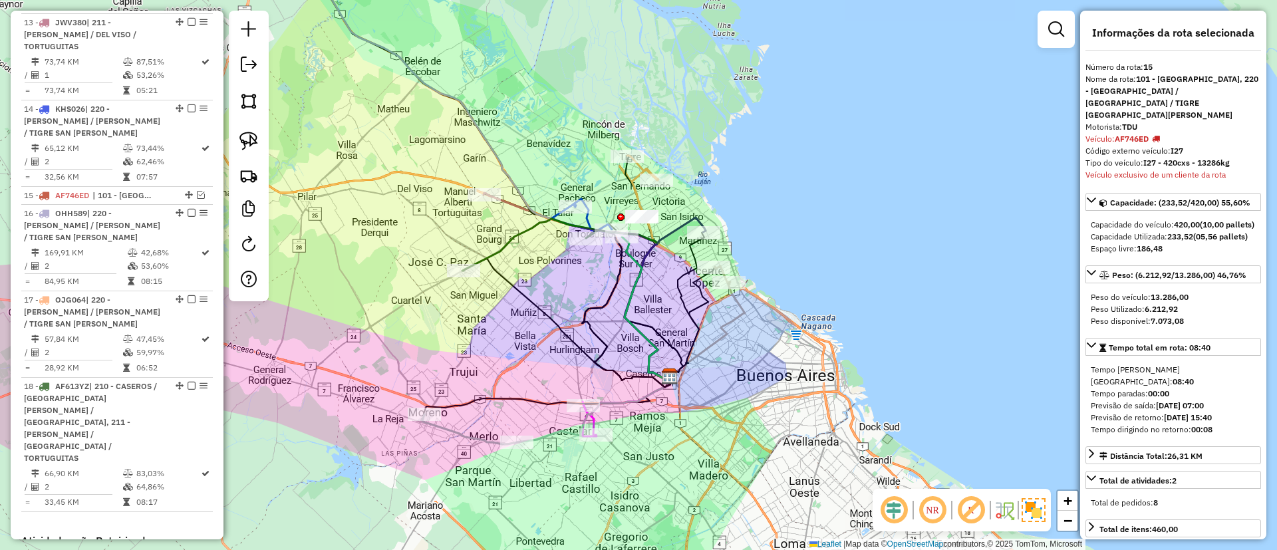
drag, startPoint x: 678, startPoint y: 295, endPoint x: 684, endPoint y: 235, distance: 59.5
click at [684, 235] on icon at bounding box center [687, 304] width 35 height 144
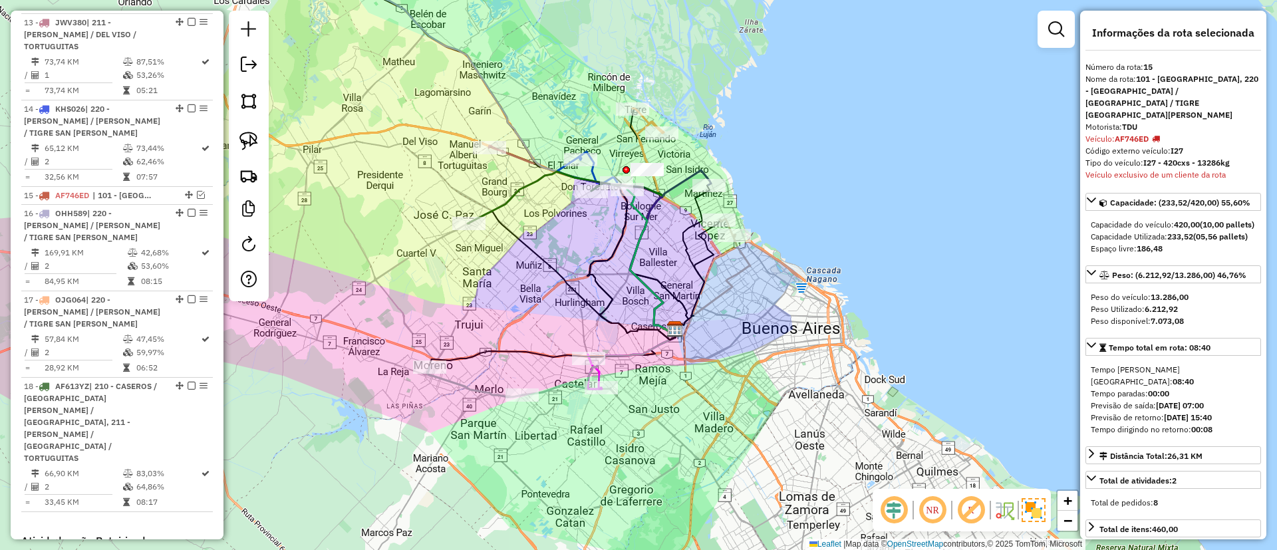
click at [475, 388] on icon at bounding box center [475, 382] width 94 height 30
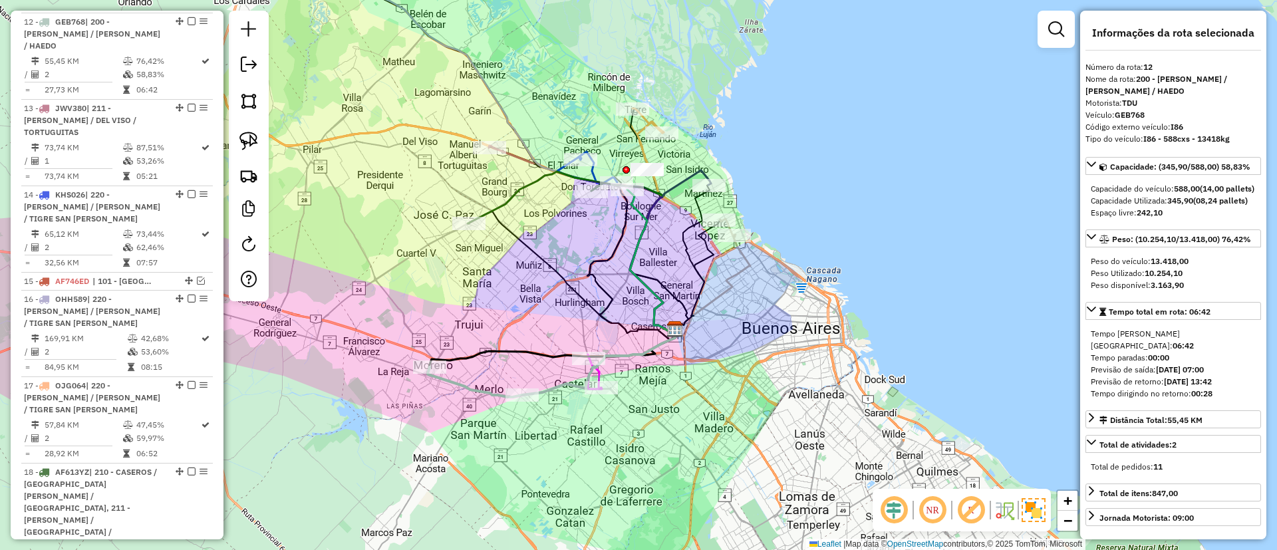
scroll to position [924, 0]
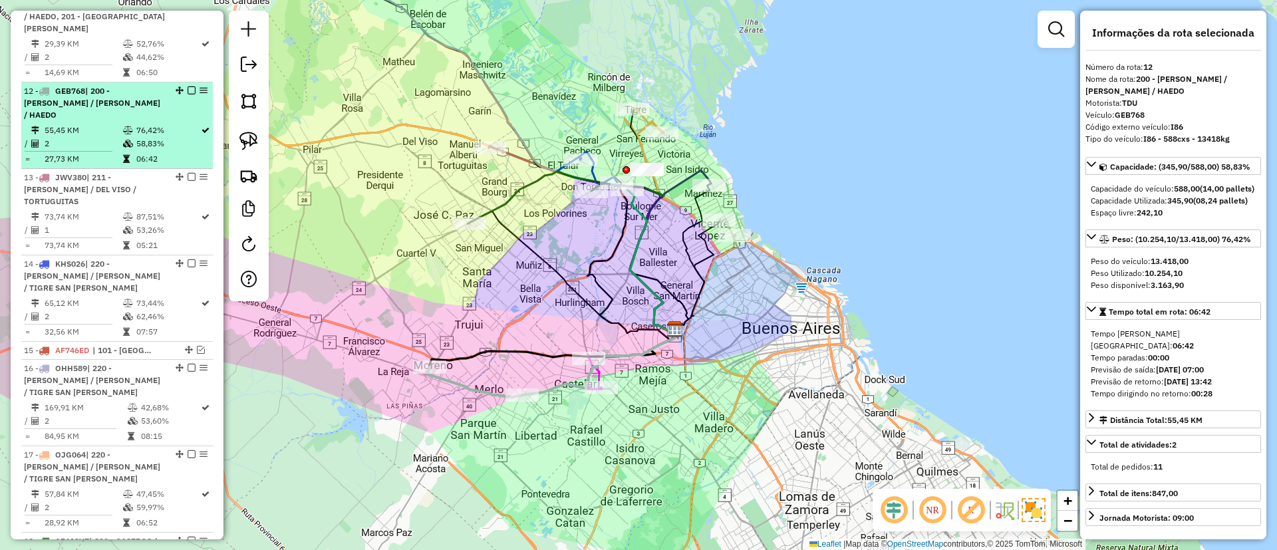
click at [188, 86] on em at bounding box center [192, 90] width 8 height 8
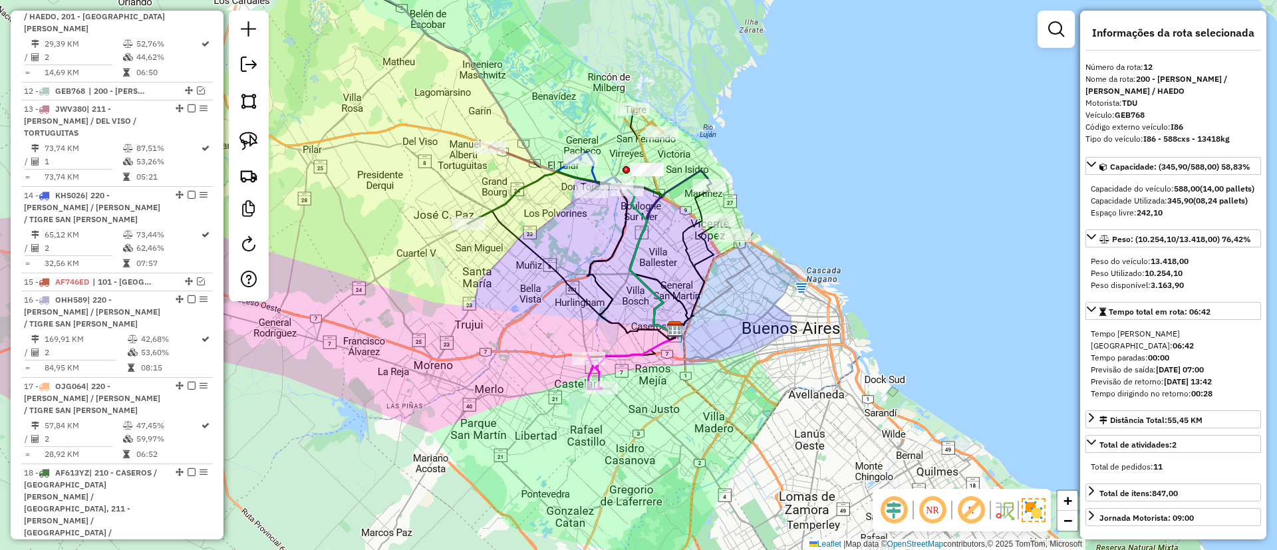
click at [666, 352] on div "Janela de atendimento Grade de atendimento Capacidade Transportadoras Veículos …" at bounding box center [638, 275] width 1277 height 550
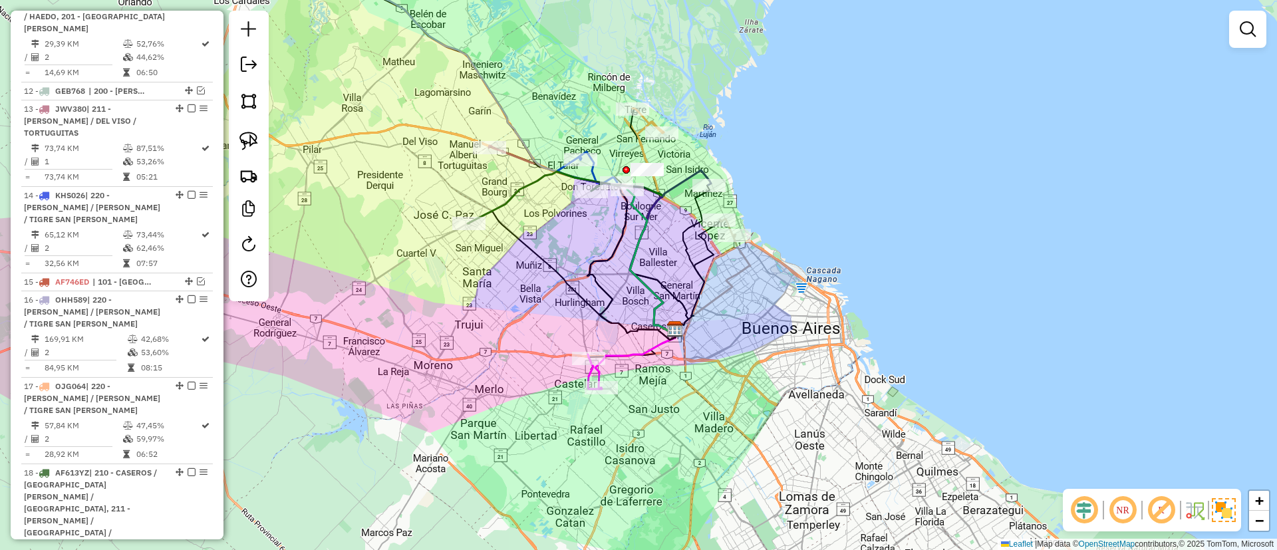
click at [658, 350] on icon at bounding box center [635, 358] width 80 height 59
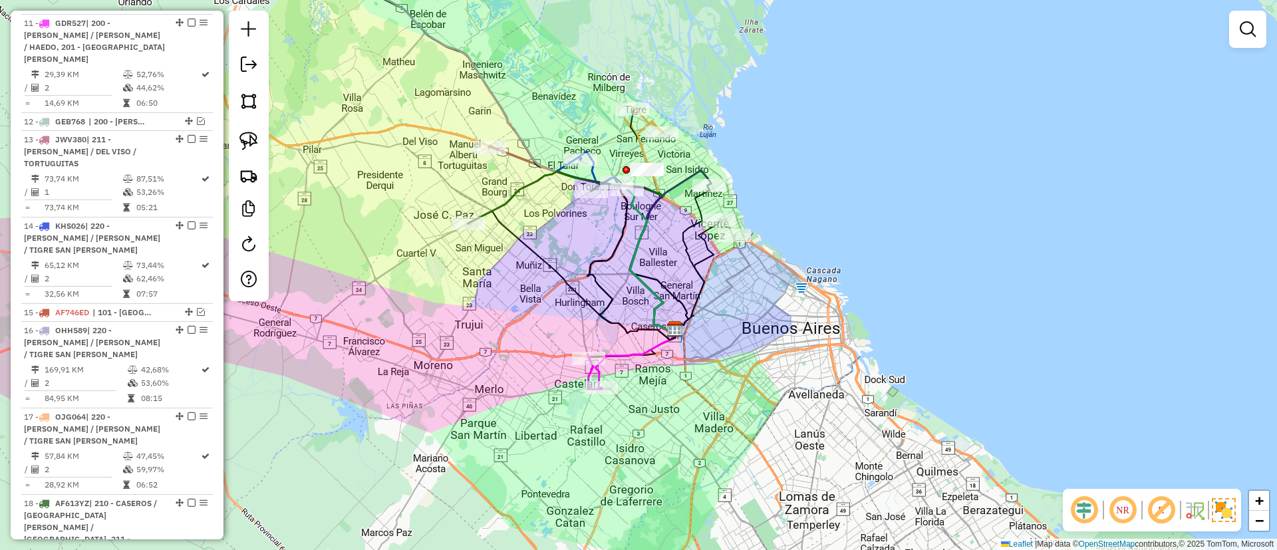
select select "**********"
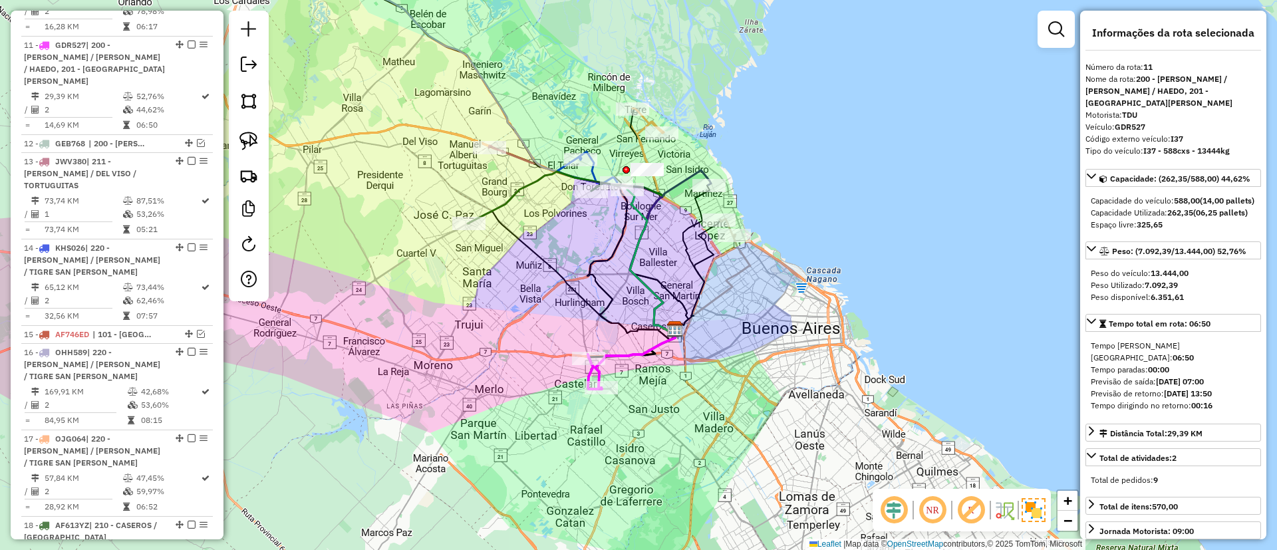
scroll to position [849, 0]
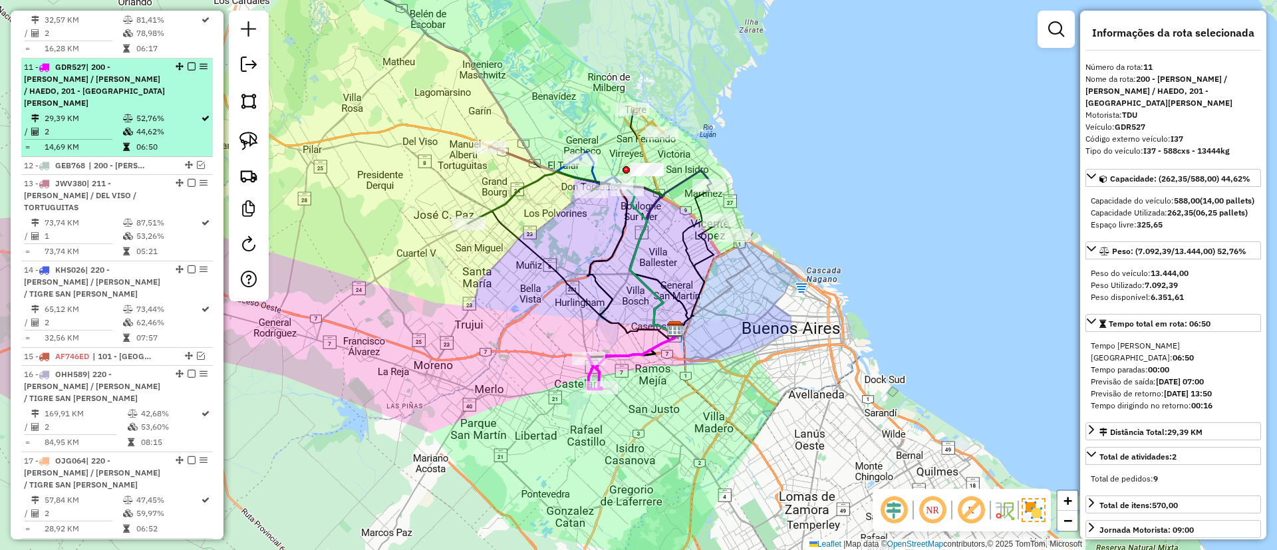
click at [190, 61] on div "11 - GDR527 | 200 - LUJAN / RAMOS / HAEDO, 201 - SAN JUSTO" at bounding box center [117, 85] width 186 height 48
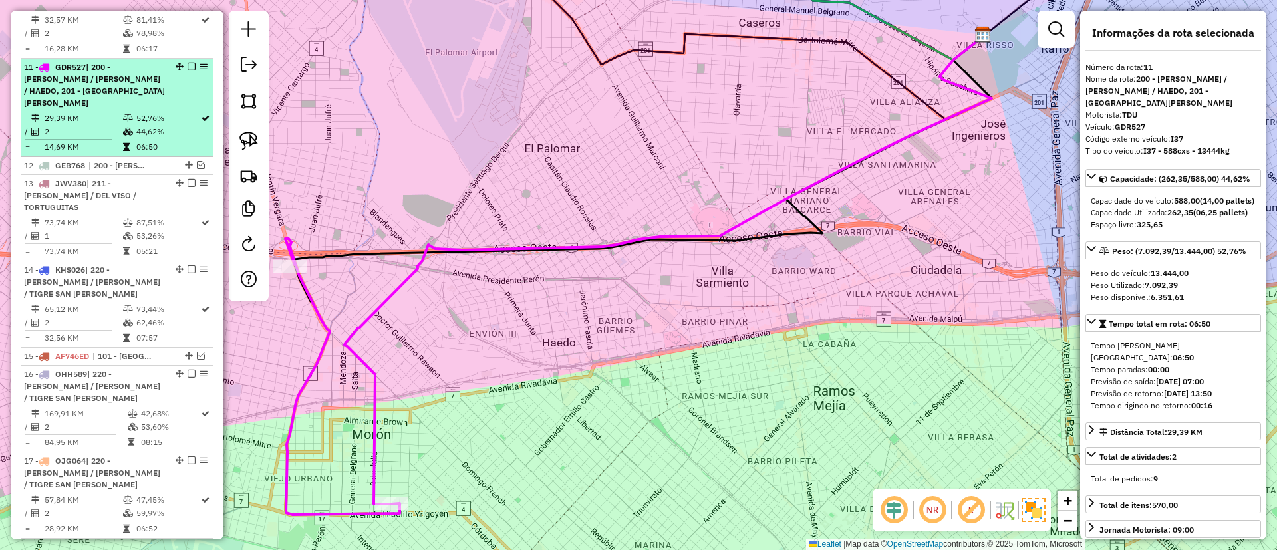
click at [192, 63] on div at bounding box center [188, 67] width 40 height 8
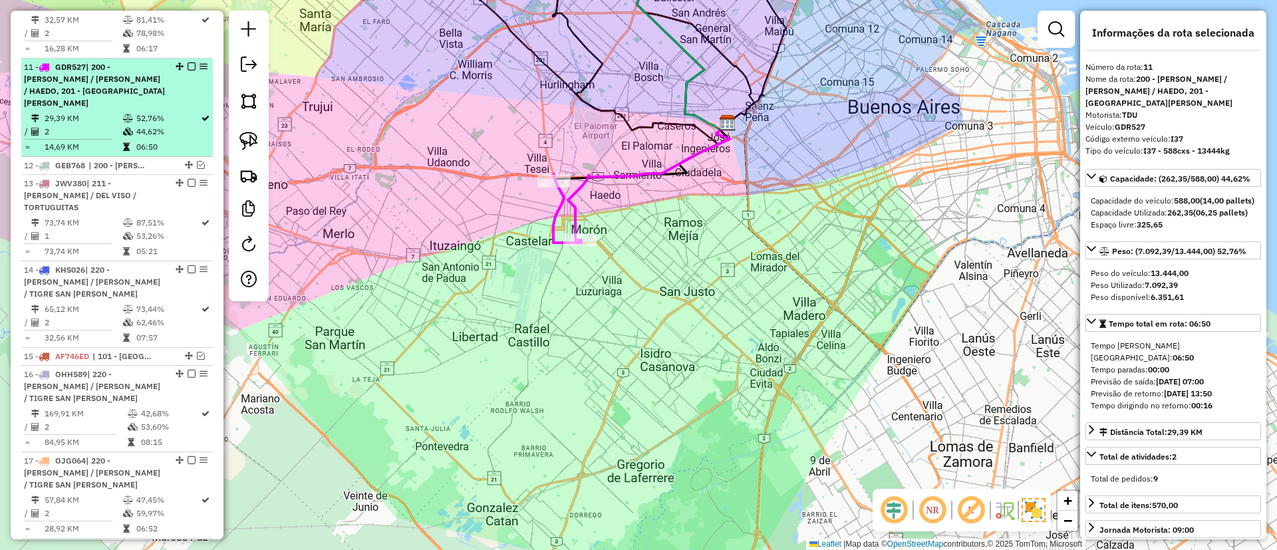
click at [188, 63] on em at bounding box center [192, 67] width 8 height 8
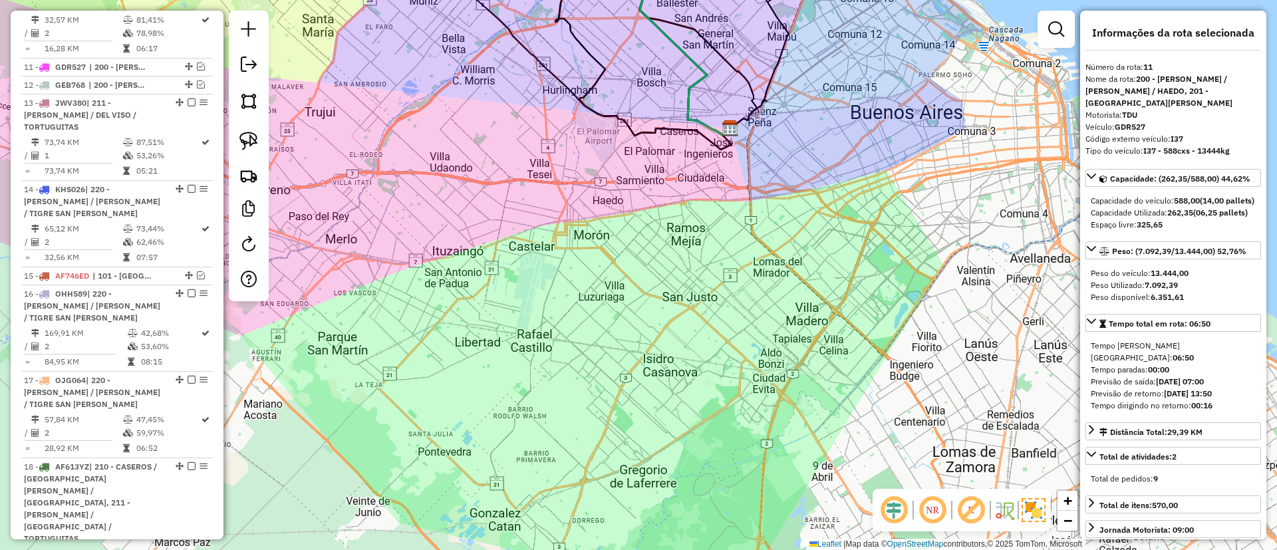
drag, startPoint x: 551, startPoint y: 155, endPoint x: 606, endPoint y: 378, distance: 230.0
click at [606, 381] on div "Janela de atendimento Grade de atendimento Capacidade Transportadoras Veículos …" at bounding box center [638, 275] width 1277 height 550
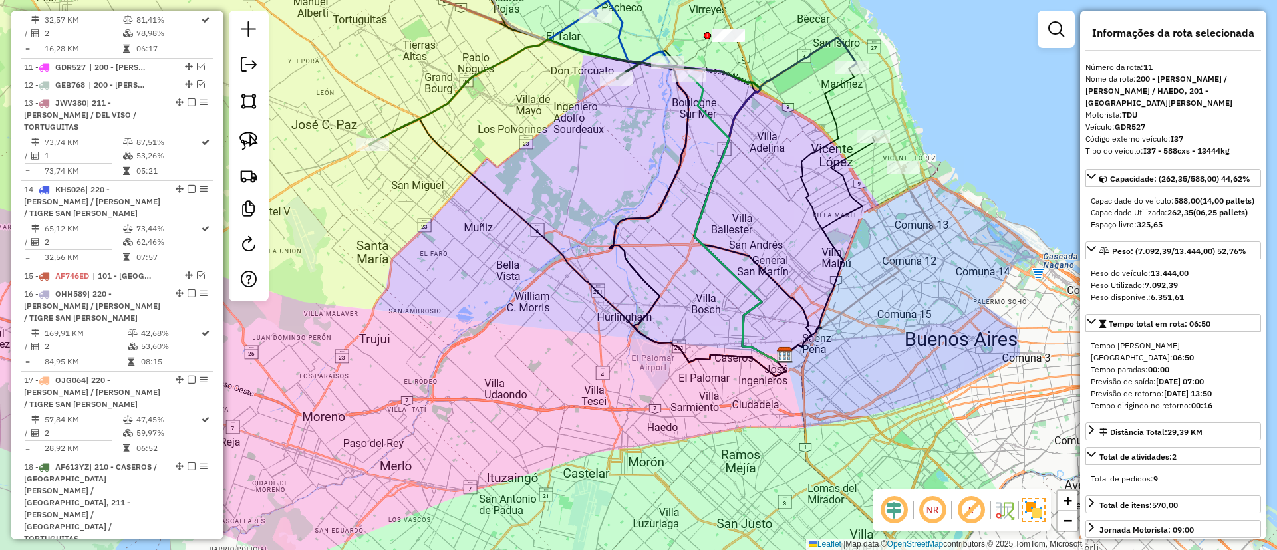
click at [479, 78] on icon at bounding box center [504, 92] width 271 height 106
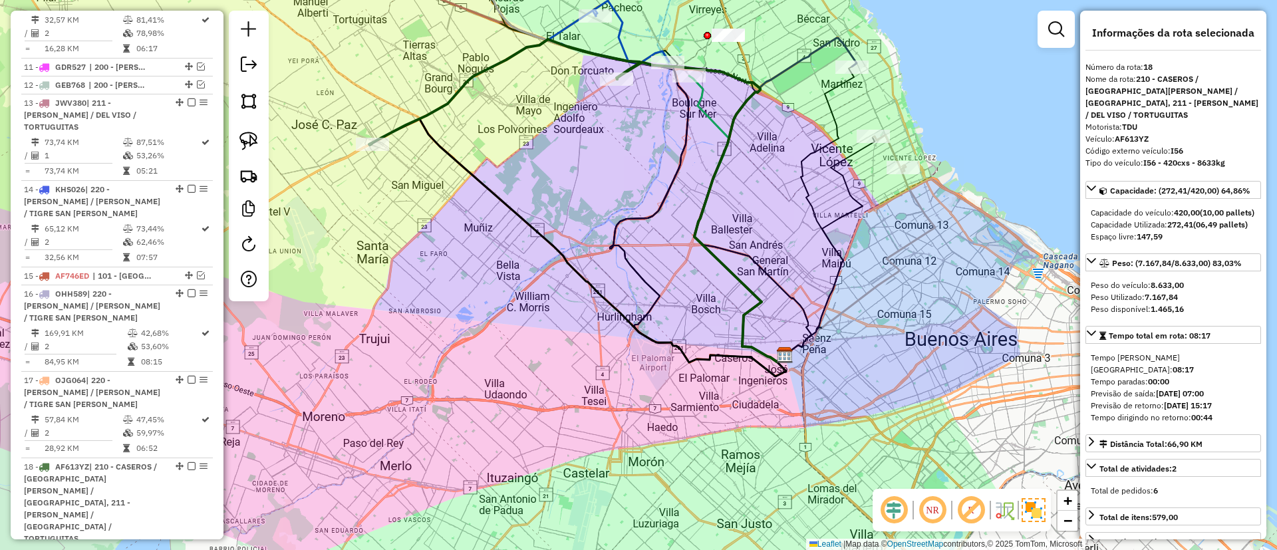
scroll to position [1116, 0]
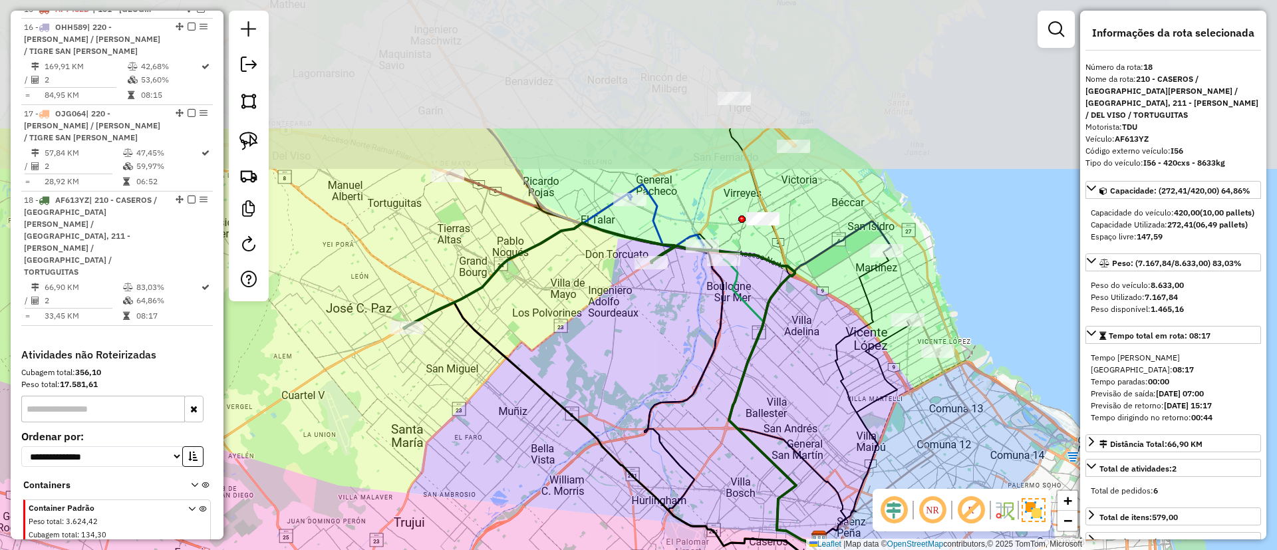
drag, startPoint x: 479, startPoint y: 78, endPoint x: 465, endPoint y: 252, distance: 174.1
click at [482, 274] on icon at bounding box center [539, 276] width 271 height 106
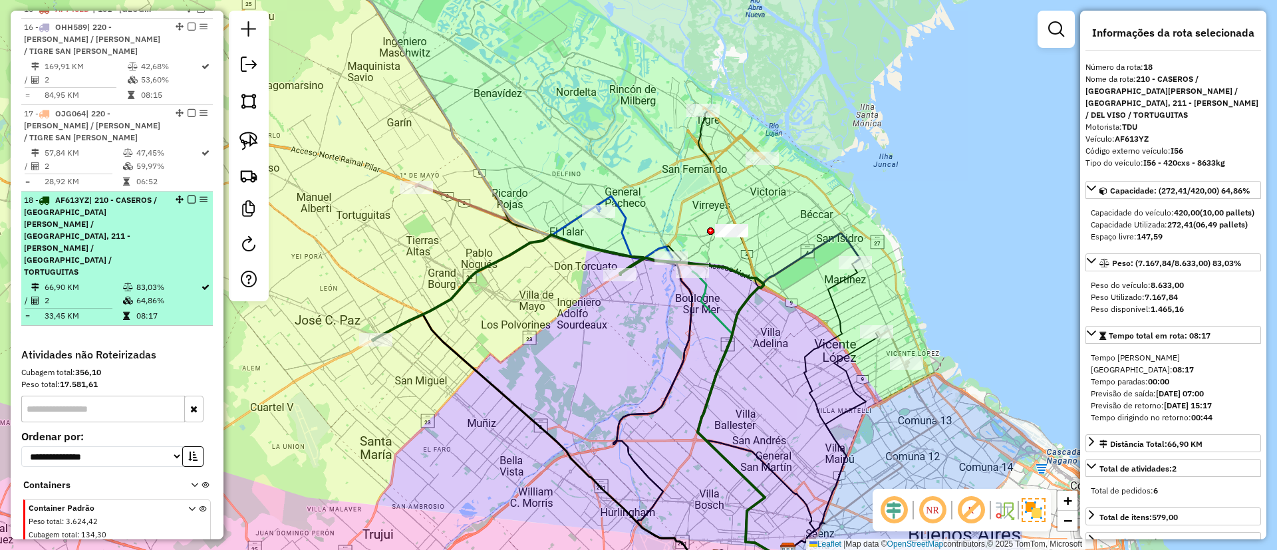
click at [188, 194] on div "18 - AF613YZ | 210 - CASEROS / SAN MARTIN / BELLA VISTA, 211 - PILAR / DEL VISO…" at bounding box center [117, 236] width 186 height 84
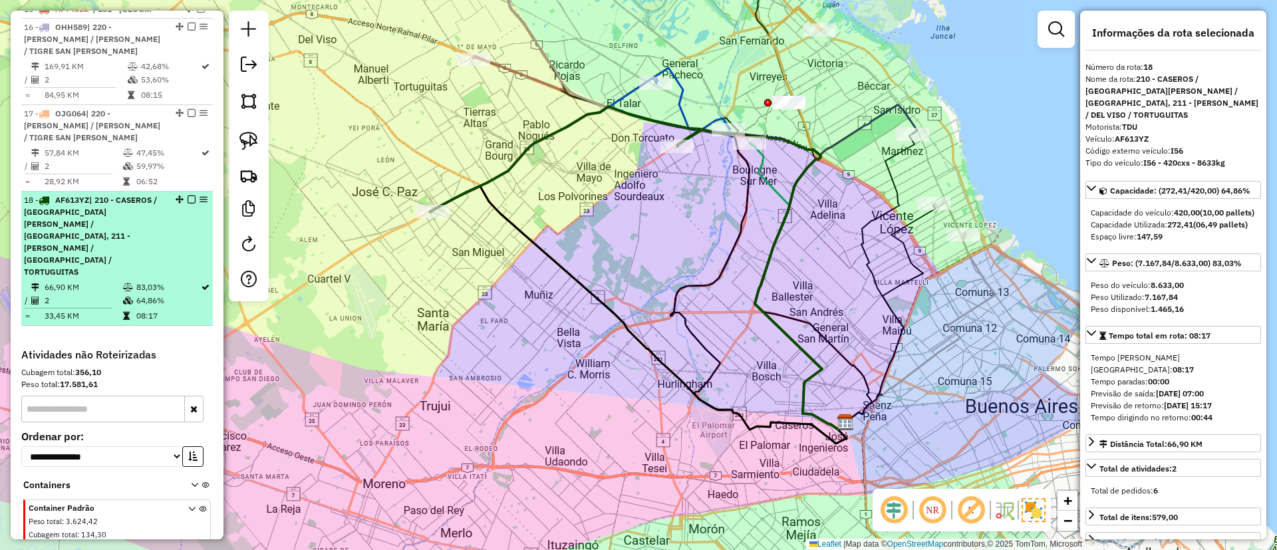
click at [183, 196] on div at bounding box center [188, 200] width 40 height 8
click at [188, 196] on em at bounding box center [192, 200] width 8 height 8
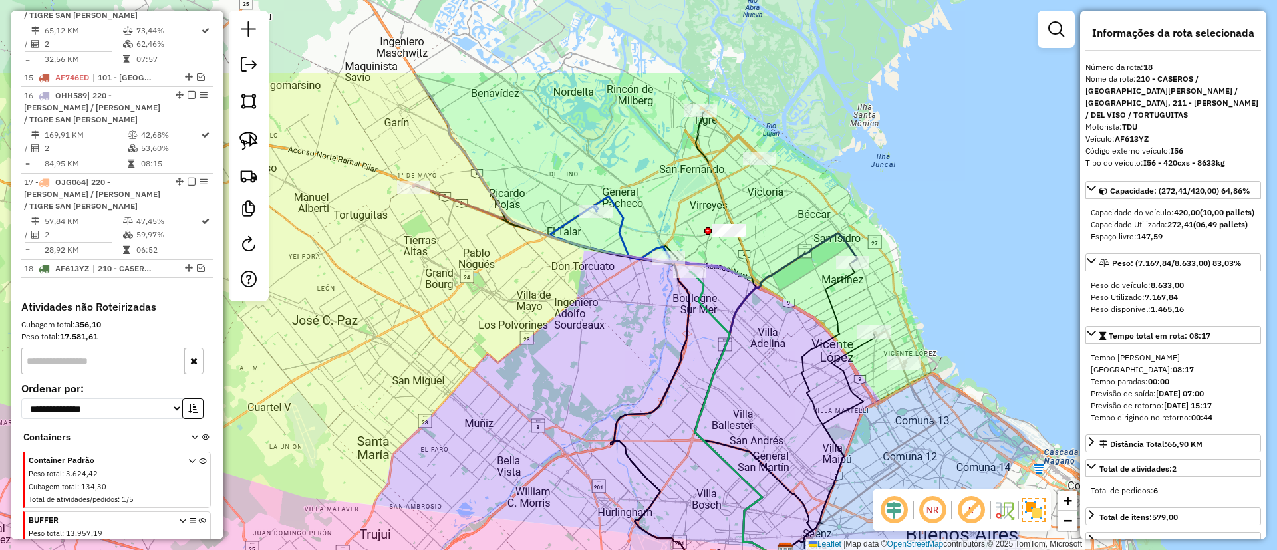
drag, startPoint x: 550, startPoint y: 208, endPoint x: 491, endPoint y: 289, distance: 99.9
click at [487, 291] on div "Janela de atendimento Grade de atendimento Capacidade Transportadoras Veículos …" at bounding box center [638, 275] width 1277 height 550
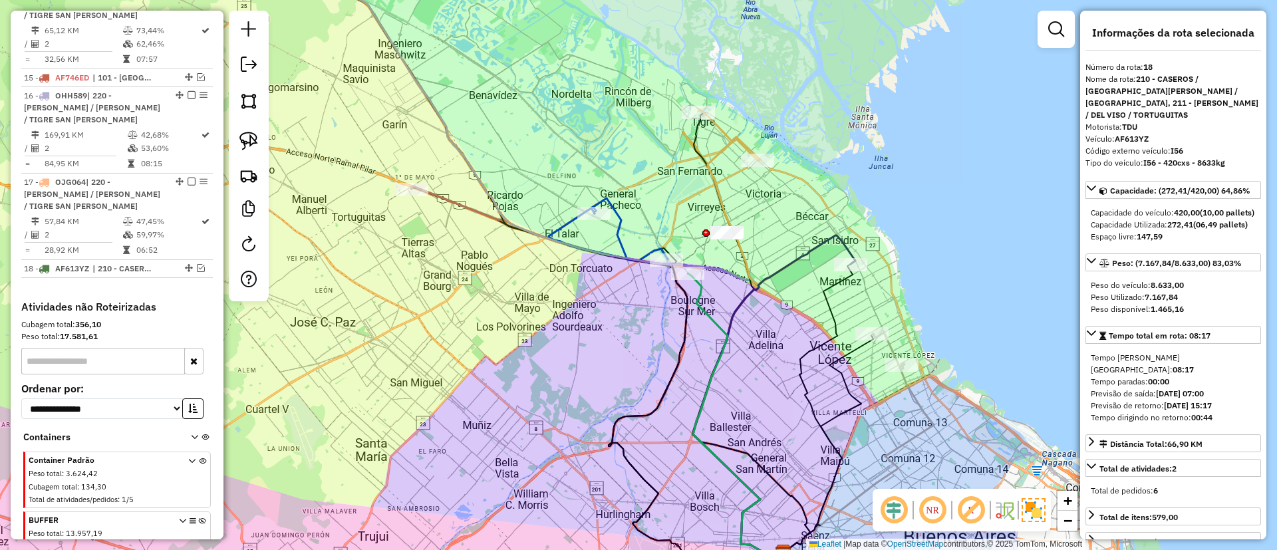
click at [624, 229] on icon at bounding box center [629, 229] width 76 height 63
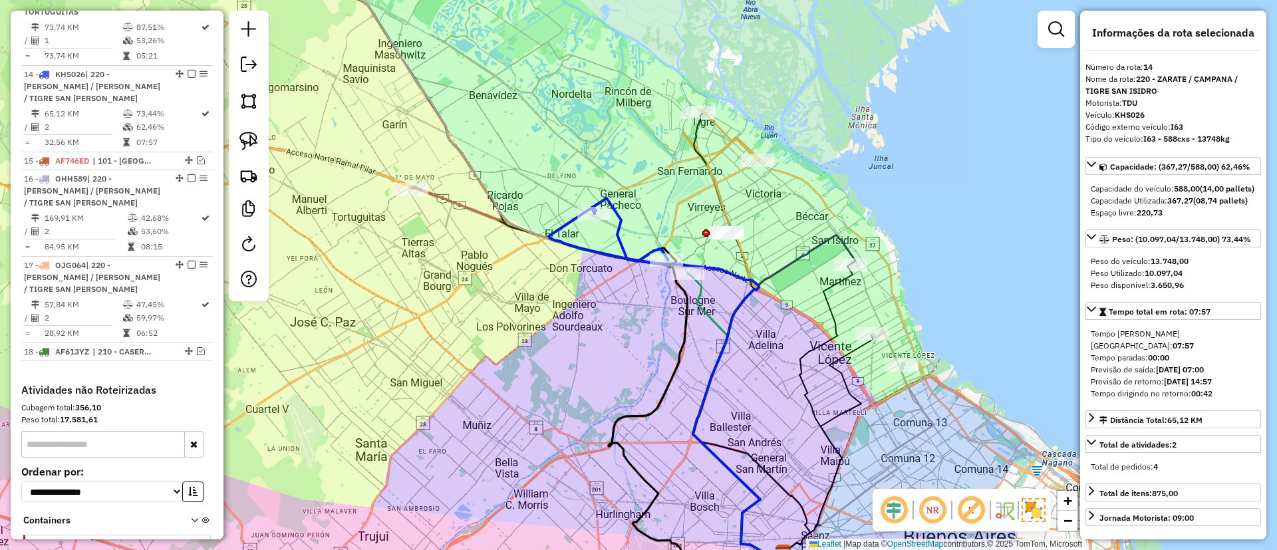
scroll to position [960, 0]
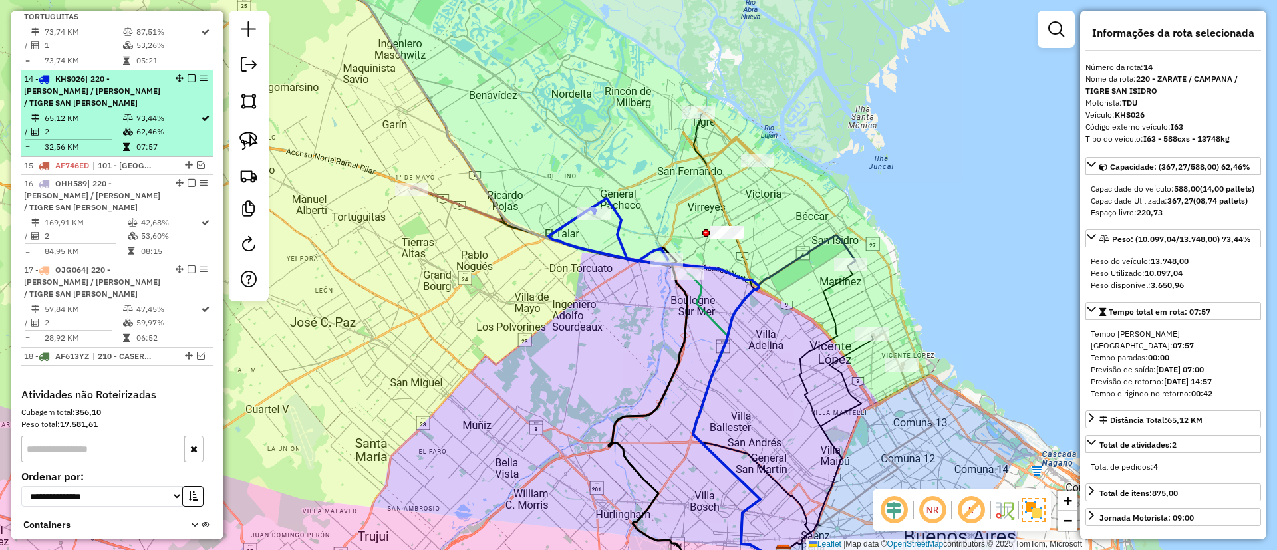
click at [188, 73] on div "14 - KHS026 | 220 - ZARATE / CAMPANA / TIGRE SAN ISIDRO" at bounding box center [117, 91] width 186 height 36
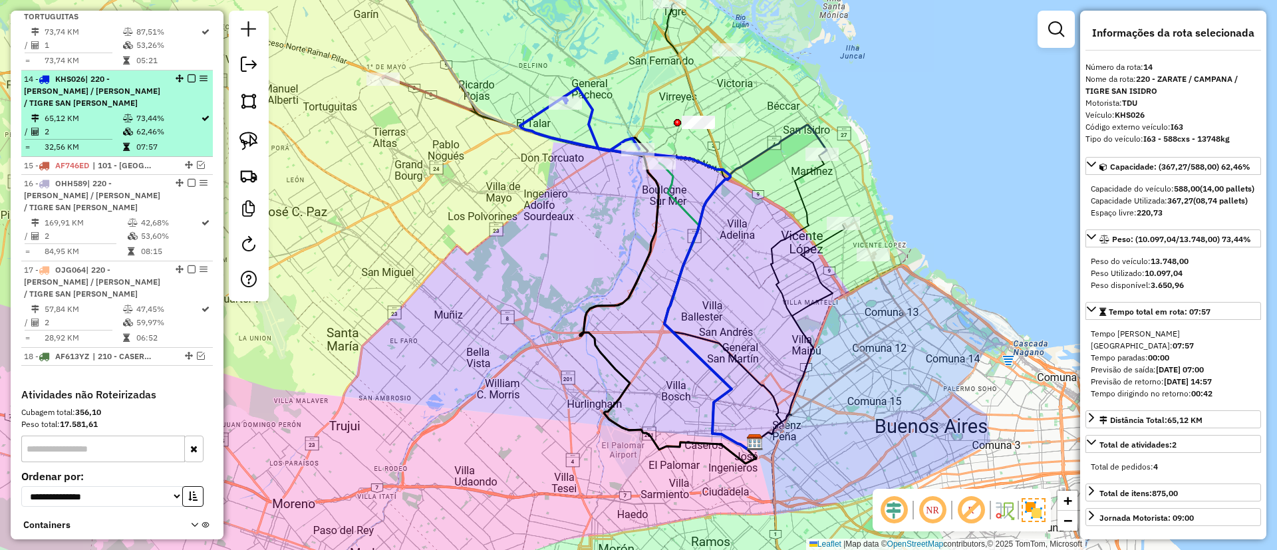
click at [188, 74] on em at bounding box center [192, 78] width 8 height 8
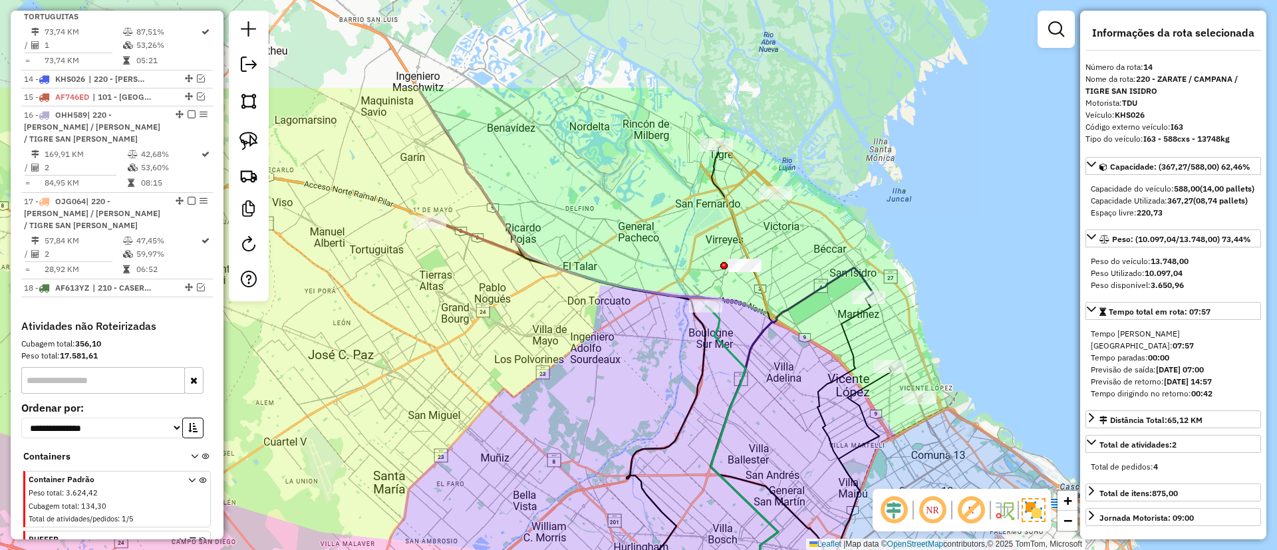
drag, startPoint x: 493, startPoint y: 226, endPoint x: 539, endPoint y: 398, distance: 178.4
click at [539, 398] on div "Janela de atendimento Grade de atendimento Capacidade Transportadoras Veículos …" at bounding box center [638, 275] width 1277 height 550
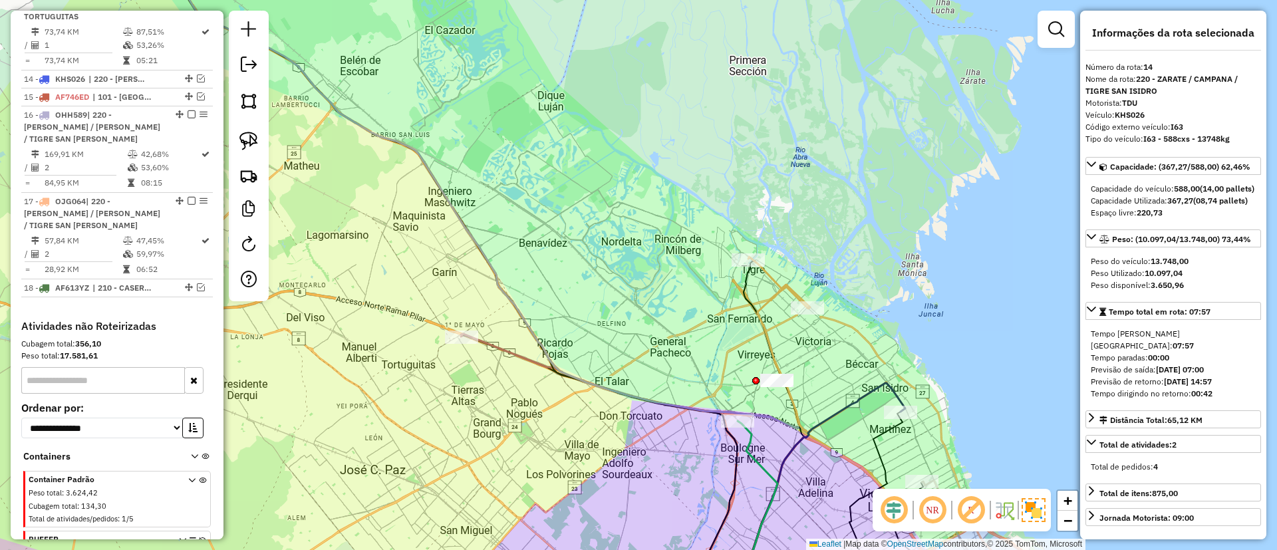
click at [759, 302] on icon at bounding box center [776, 446] width 66 height 318
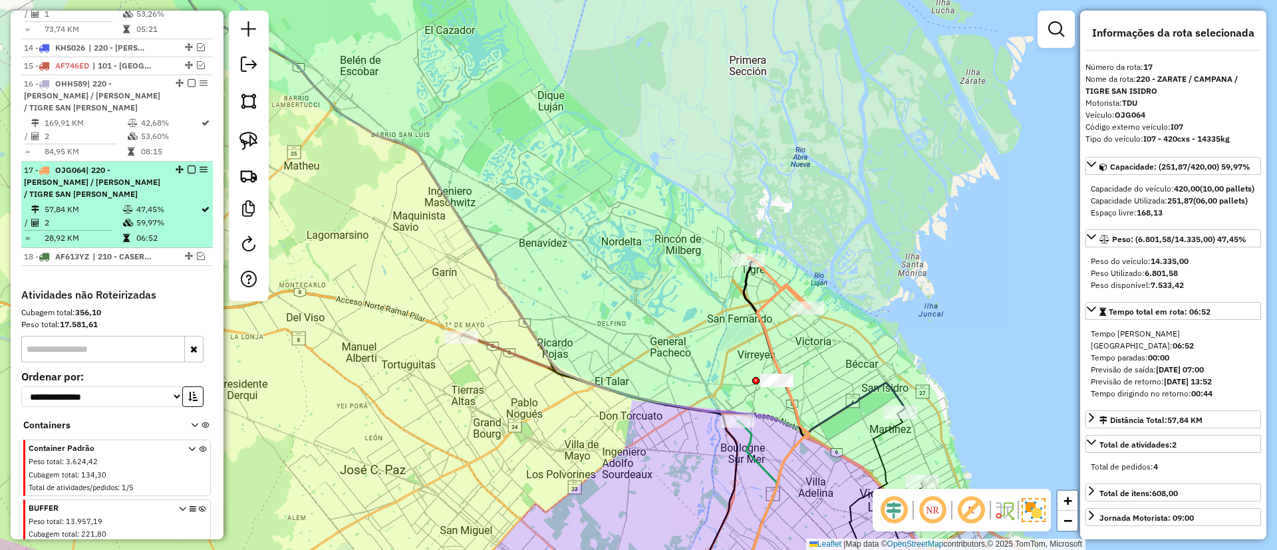
click at [188, 166] on em at bounding box center [192, 170] width 8 height 8
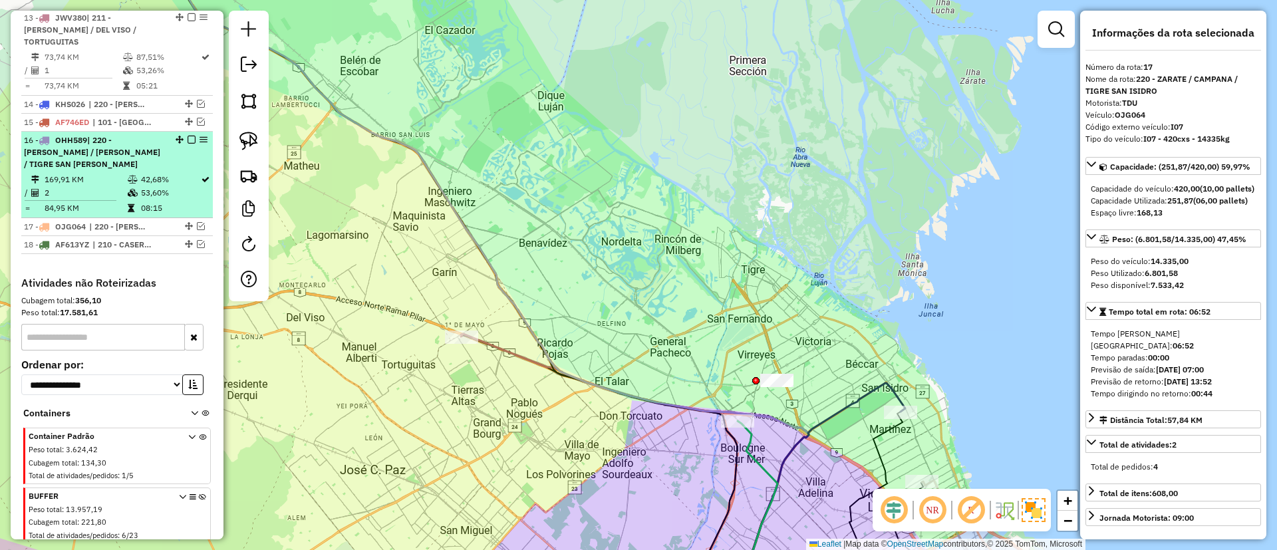
click at [156, 134] on div "16 - OHH589 | 220 - ZARATE / CAMPANA / TIGRE SAN ISIDRO" at bounding box center [94, 152] width 141 height 36
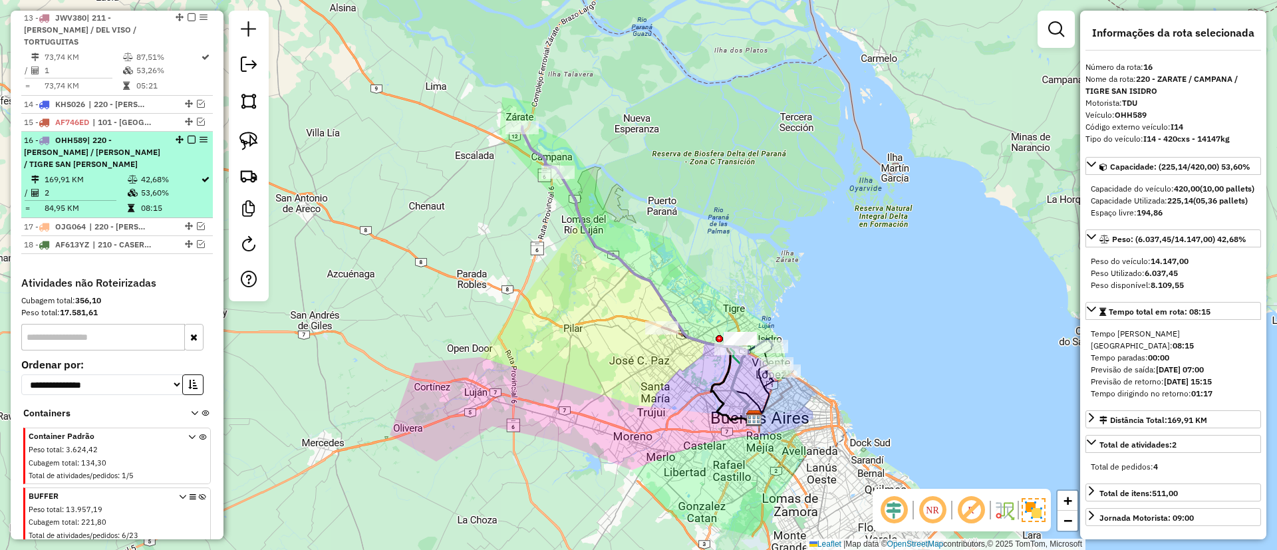
click at [188, 136] on em at bounding box center [192, 140] width 8 height 8
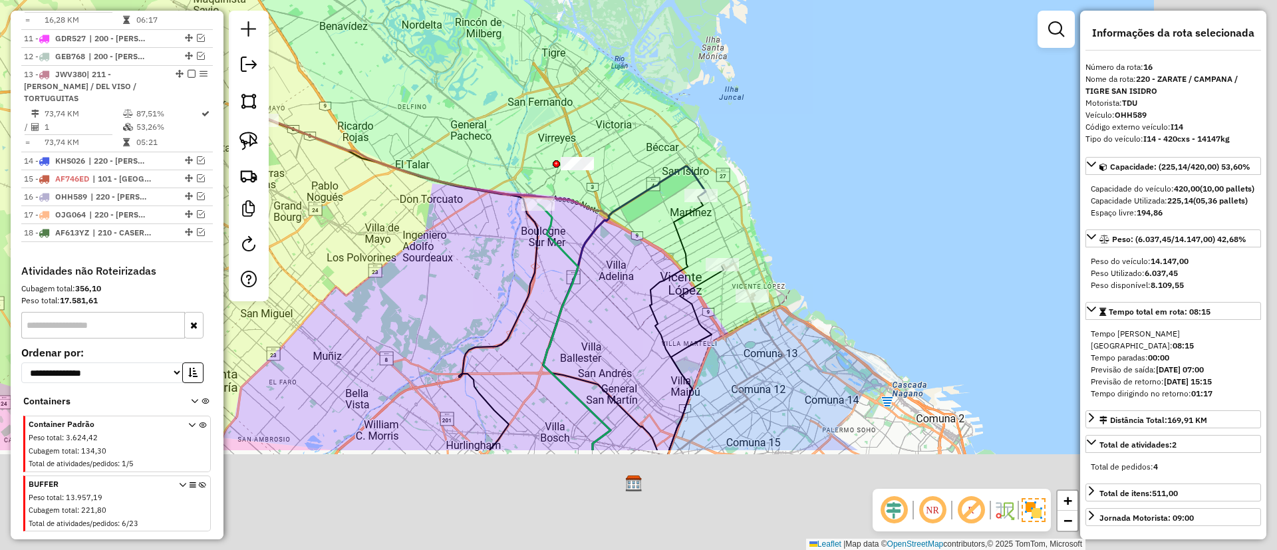
drag, startPoint x: 764, startPoint y: 400, endPoint x: 553, endPoint y: 245, distance: 261.3
click at [555, 246] on icon at bounding box center [574, 327] width 72 height 246
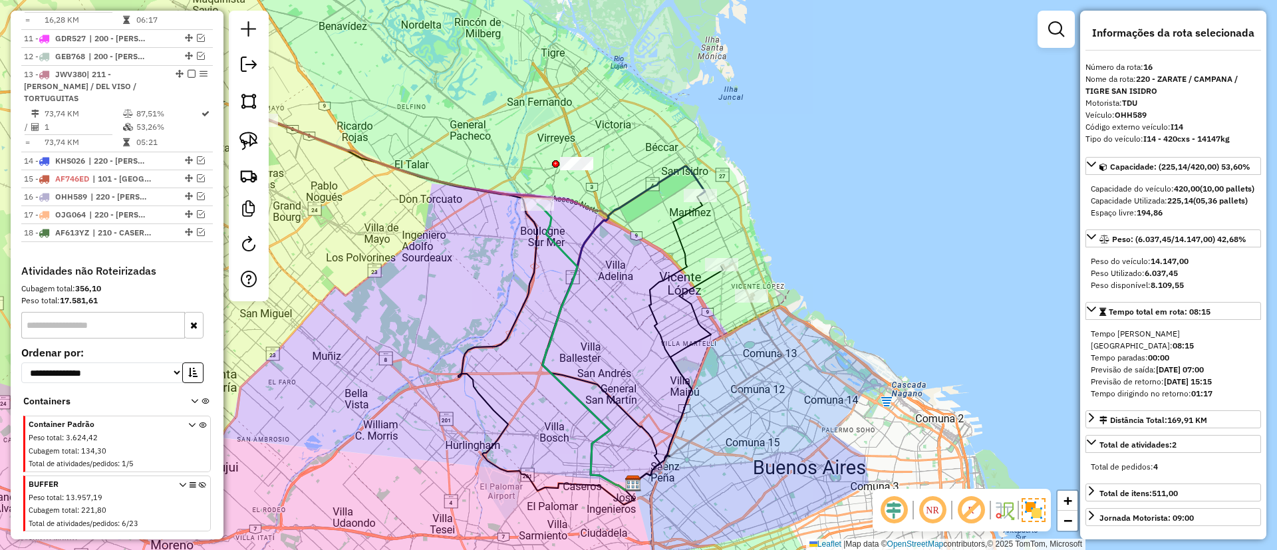
click at [635, 198] on icon at bounding box center [624, 328] width 162 height 324
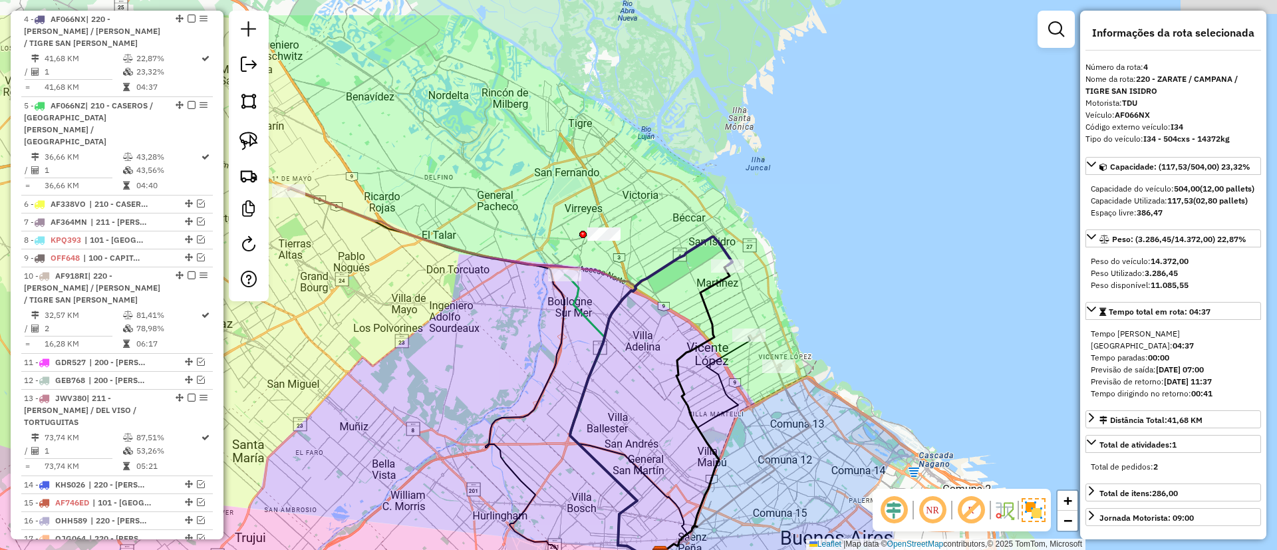
drag, startPoint x: 676, startPoint y: 285, endPoint x: 679, endPoint y: 297, distance: 12.3
click at [679, 297] on div "Janela de atendimento Grade de atendimento Capacidade Transportadoras Veículos …" at bounding box center [638, 275] width 1277 height 550
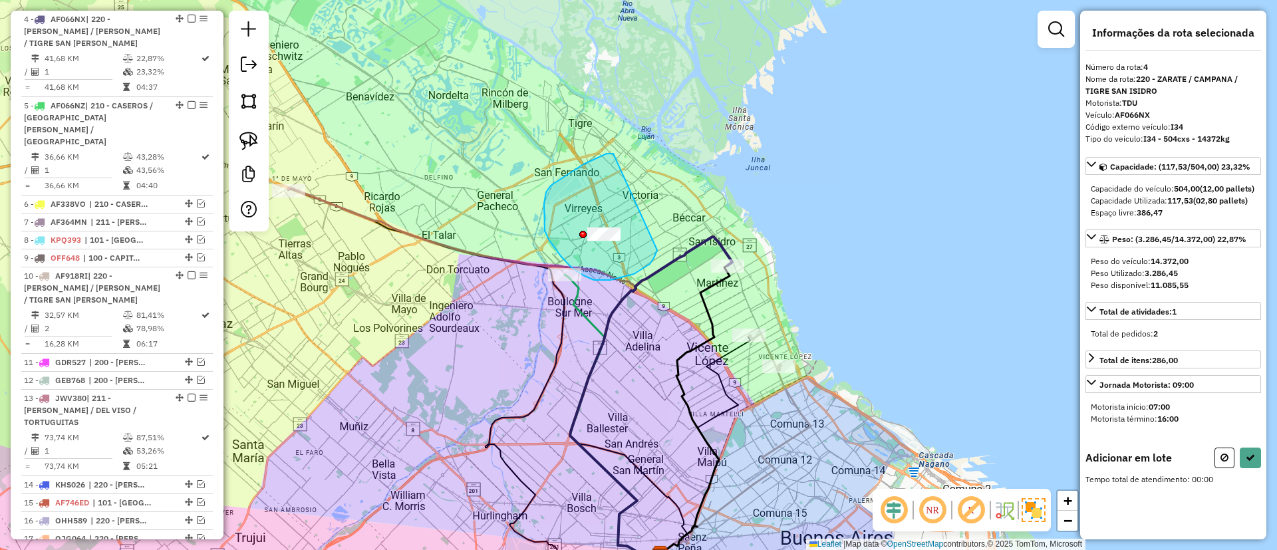
drag, startPoint x: 558, startPoint y: 180, endPoint x: 658, endPoint y: 245, distance: 119.2
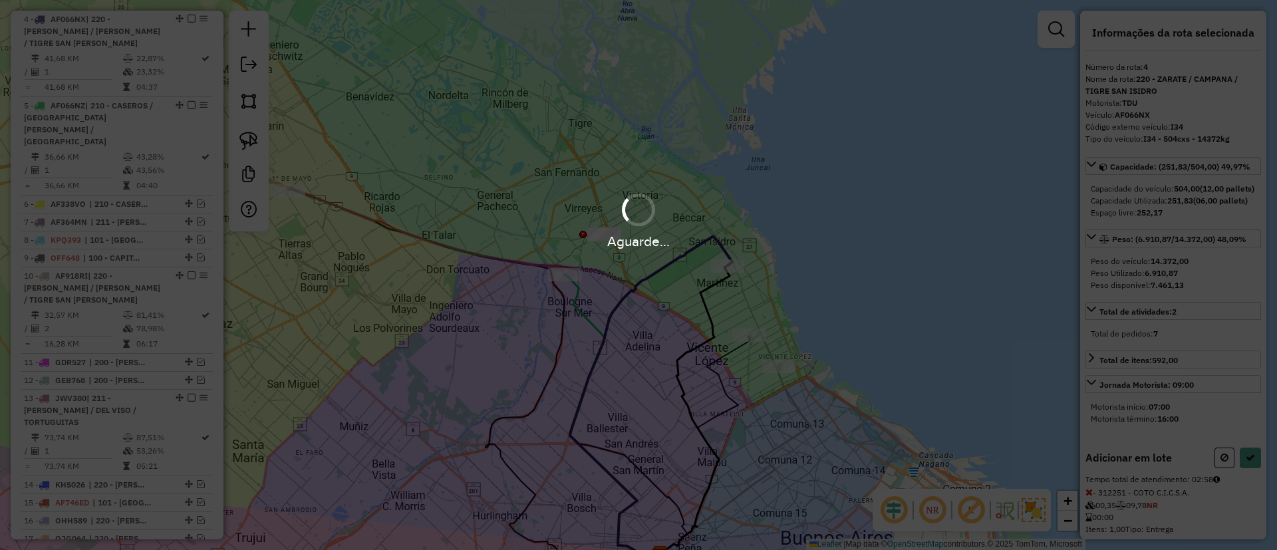
select select "**********"
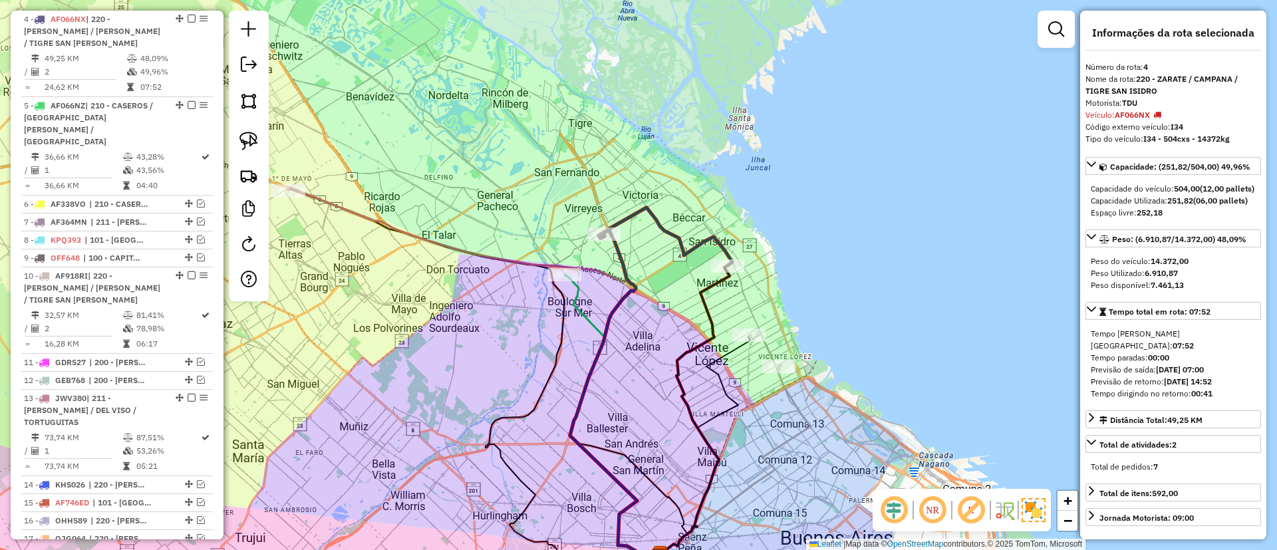
drag, startPoint x: 187, startPoint y: 17, endPoint x: 196, endPoint y: 25, distance: 11.8
click at [188, 17] on em at bounding box center [192, 19] width 8 height 8
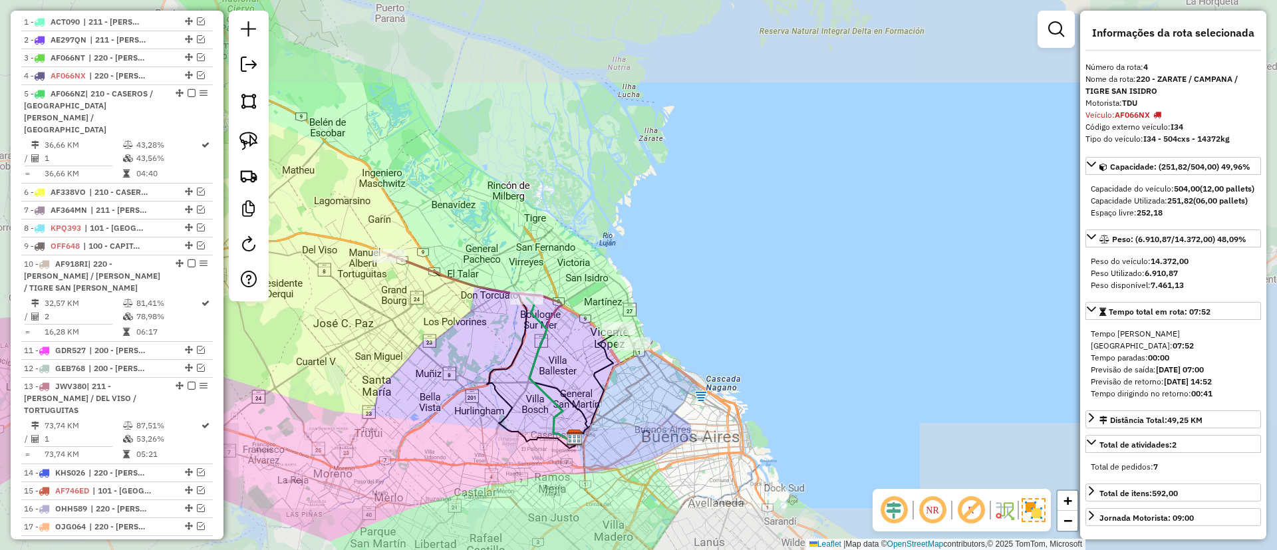
click at [434, 273] on icon at bounding box center [481, 347] width 186 height 187
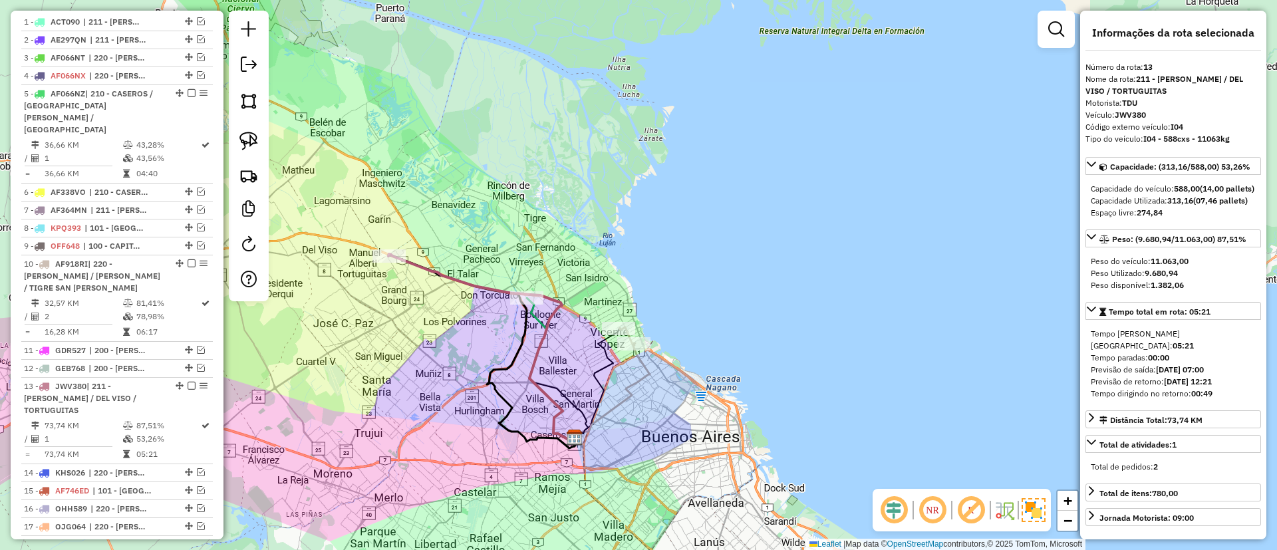
scroll to position [821, 0]
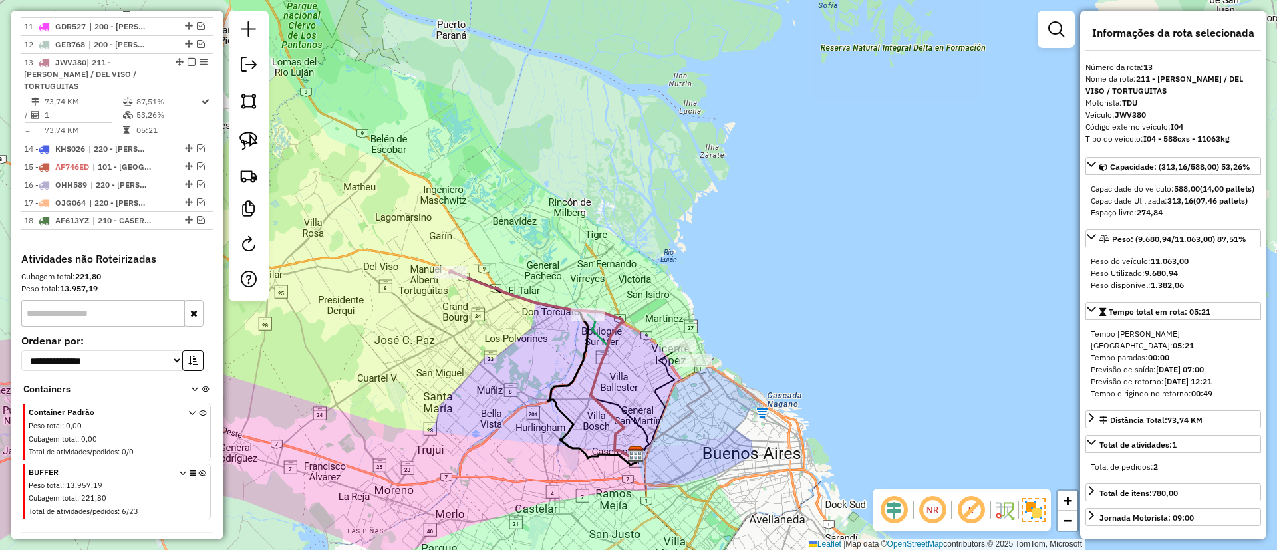
drag, startPoint x: 451, startPoint y: 299, endPoint x: 517, endPoint y: 317, distance: 68.4
click at [517, 317] on div "Janela de atendimento Grade de atendimento Capacidade Transportadoras Veículos …" at bounding box center [638, 275] width 1277 height 550
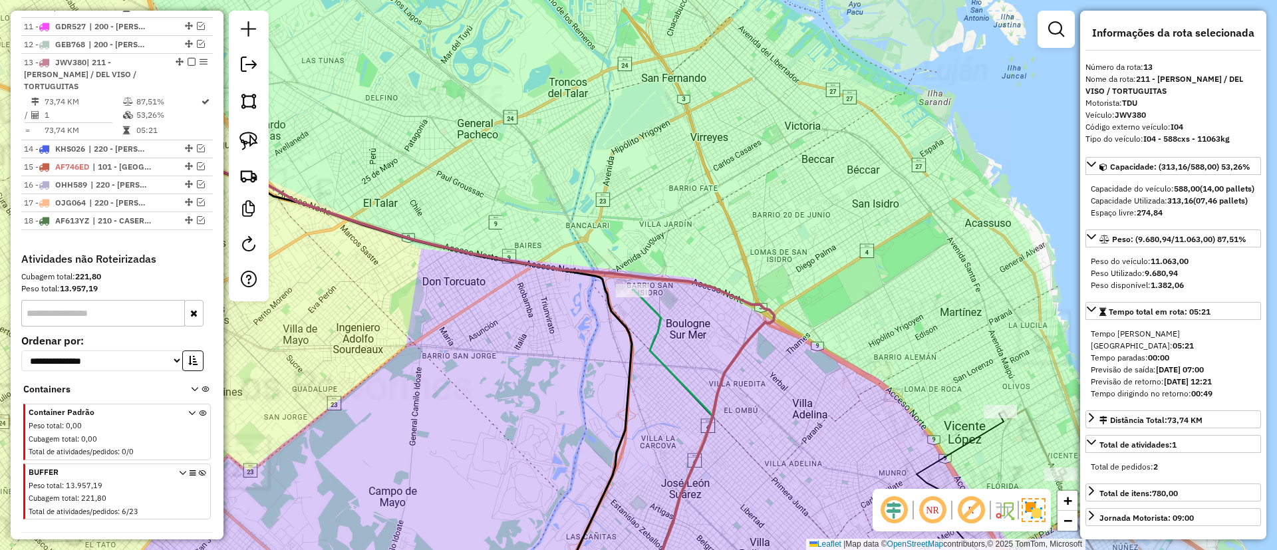
click at [661, 358] on icon at bounding box center [672, 446] width 80 height 315
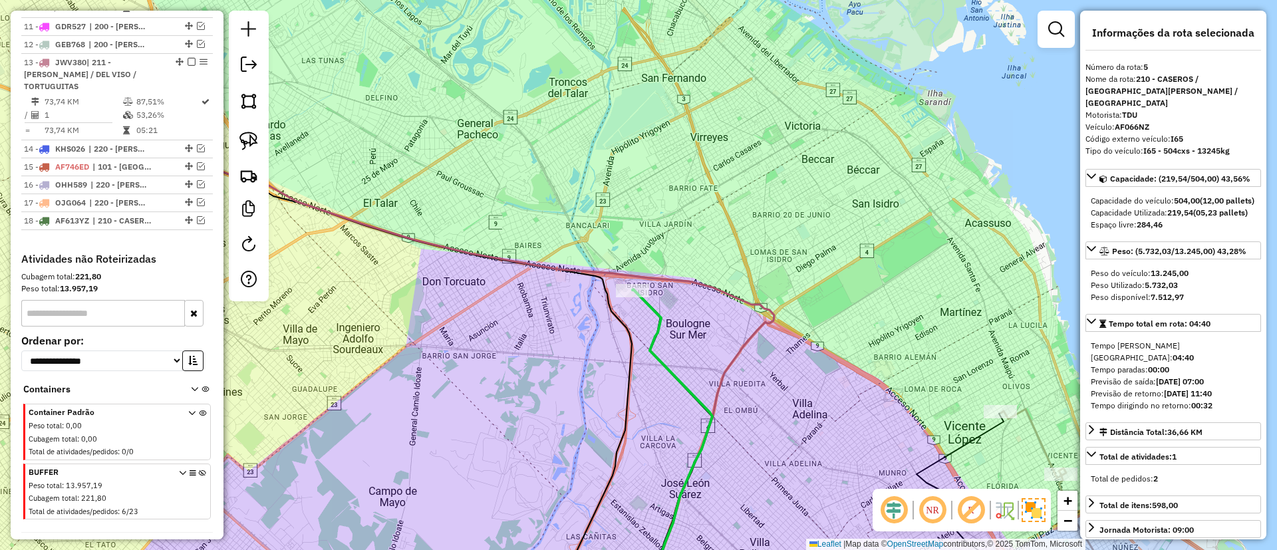
scroll to position [572, 0]
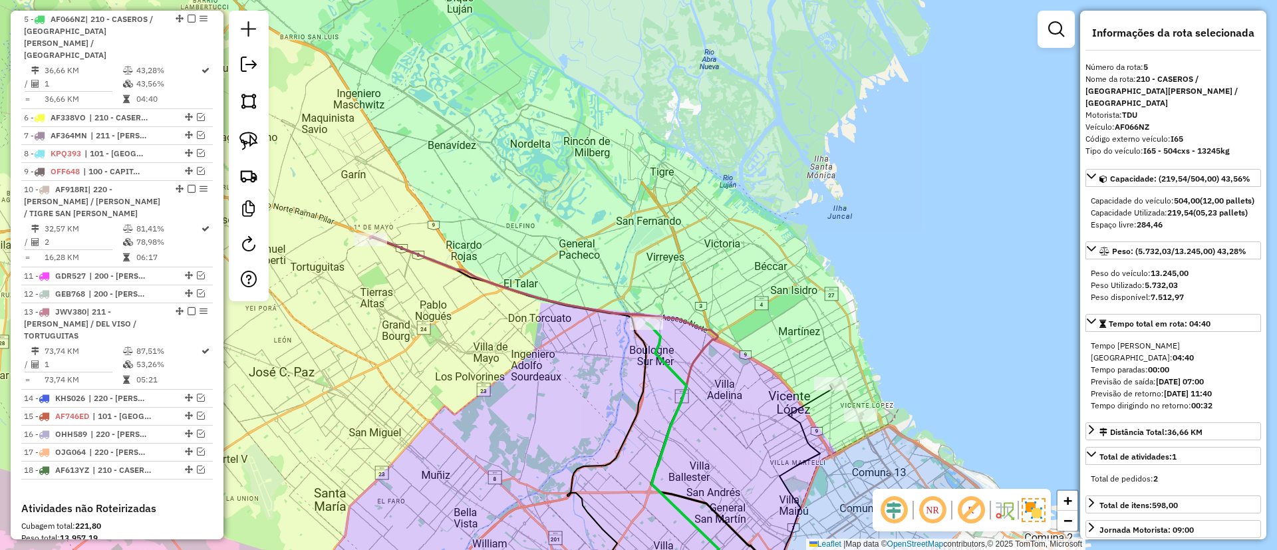
click at [555, 312] on div "Janela de atendimento Grade de atendimento Capacidade Transportadoras Veículos …" at bounding box center [638, 275] width 1277 height 550
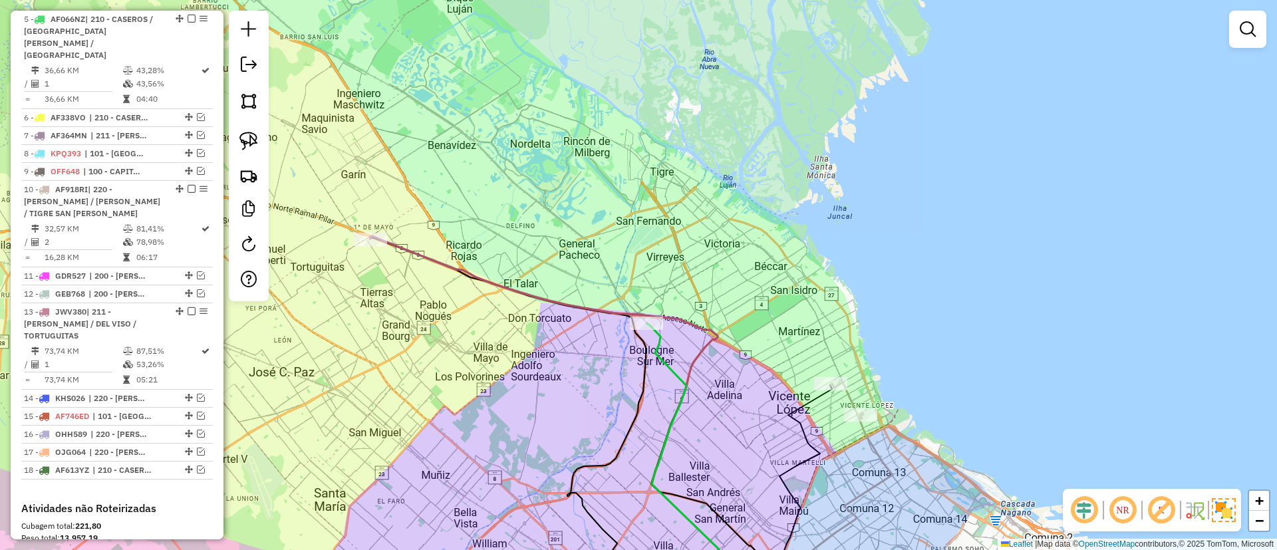
click at [555, 304] on icon at bounding box center [556, 420] width 372 height 368
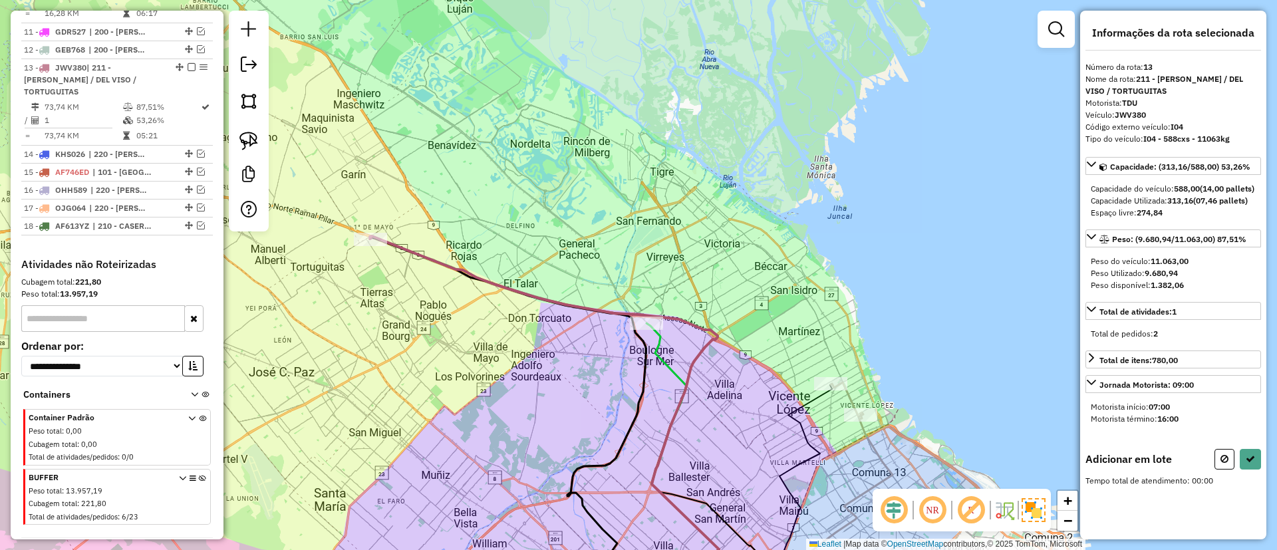
scroll to position [821, 0]
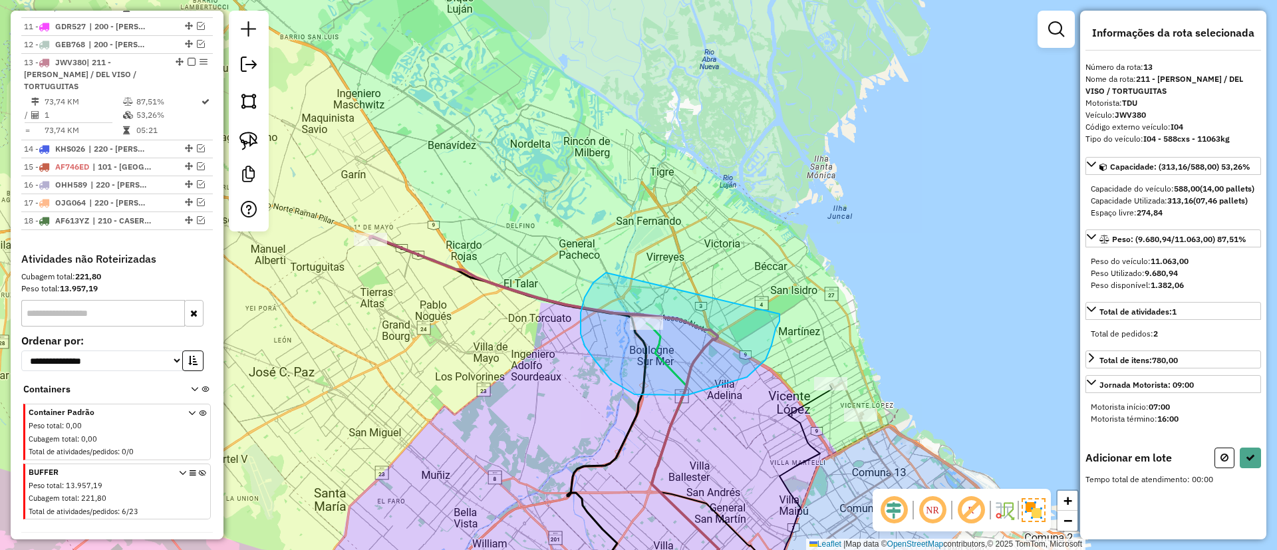
drag, startPoint x: 593, startPoint y: 283, endPoint x: 773, endPoint y: 305, distance: 181.6
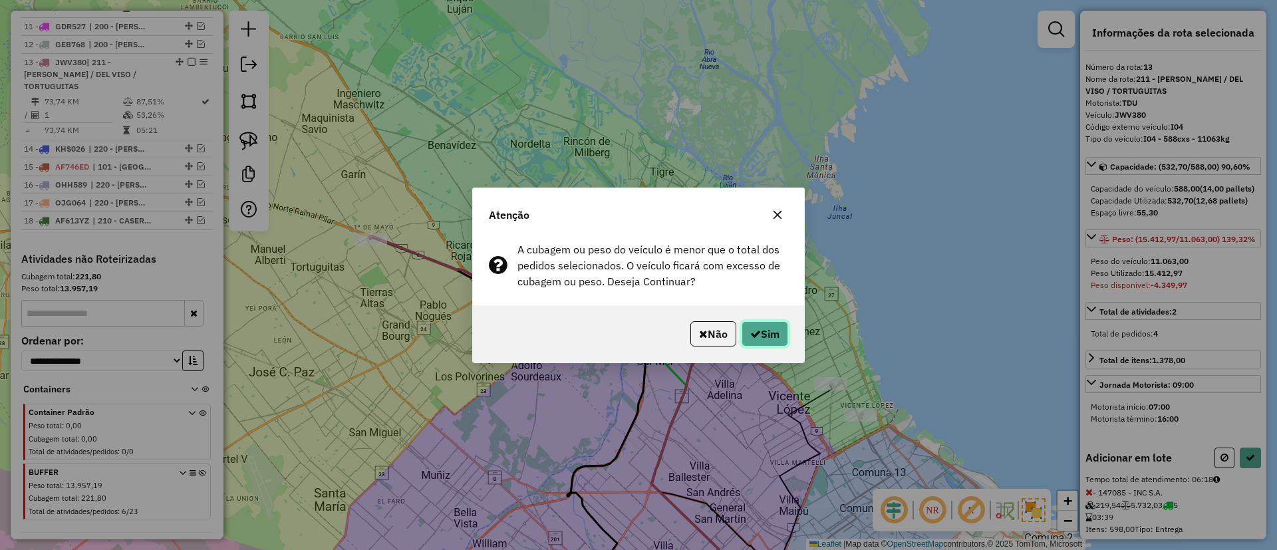
click at [785, 339] on button "Sim" at bounding box center [765, 333] width 47 height 25
select select "**********"
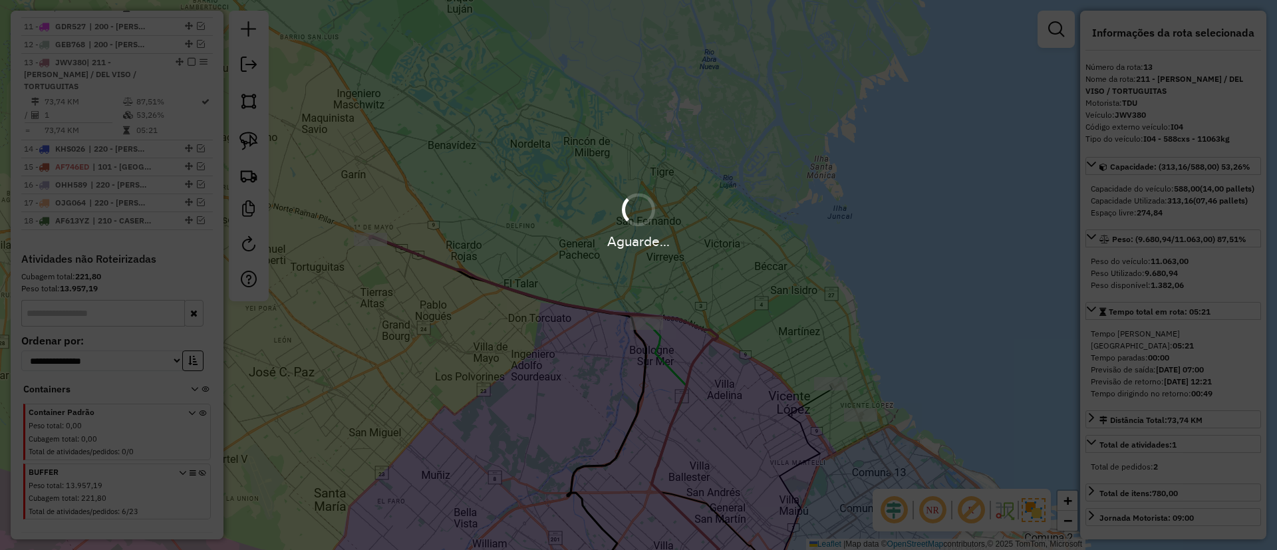
scroll to position [747, 0]
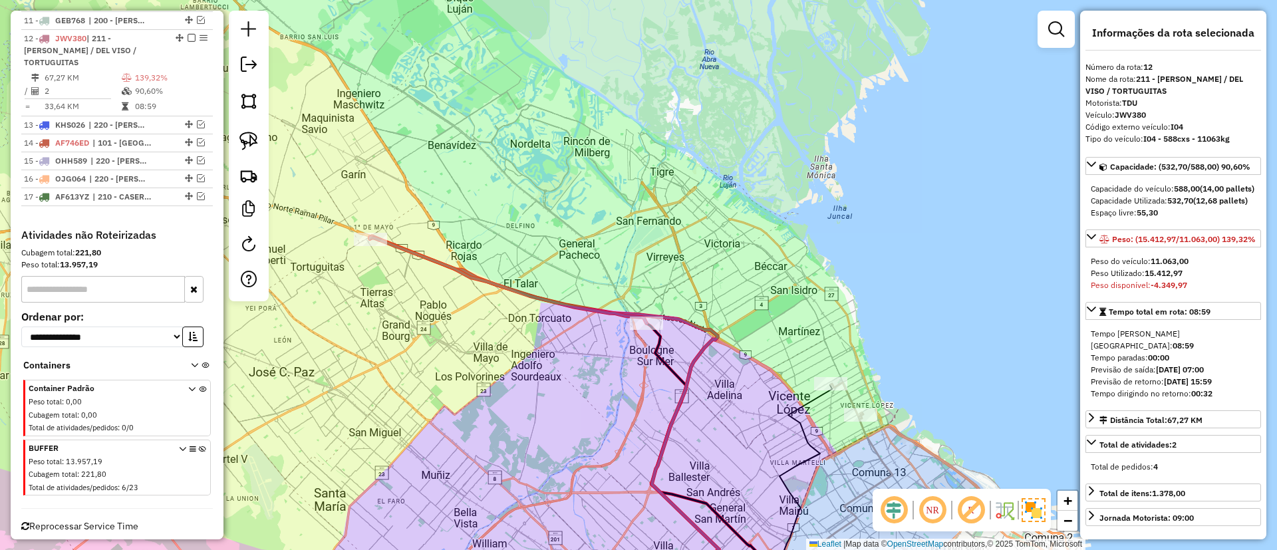
click at [584, 306] on icon at bounding box center [508, 280] width 277 height 86
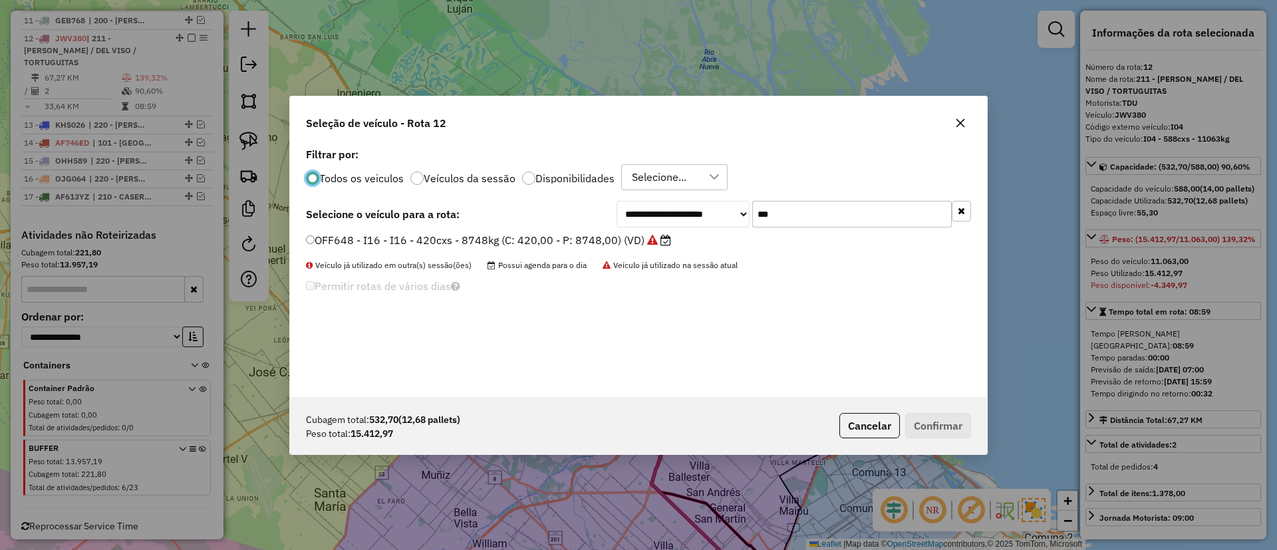
scroll to position [7, 4]
click at [952, 205] on button "button" at bounding box center [961, 211] width 19 height 21
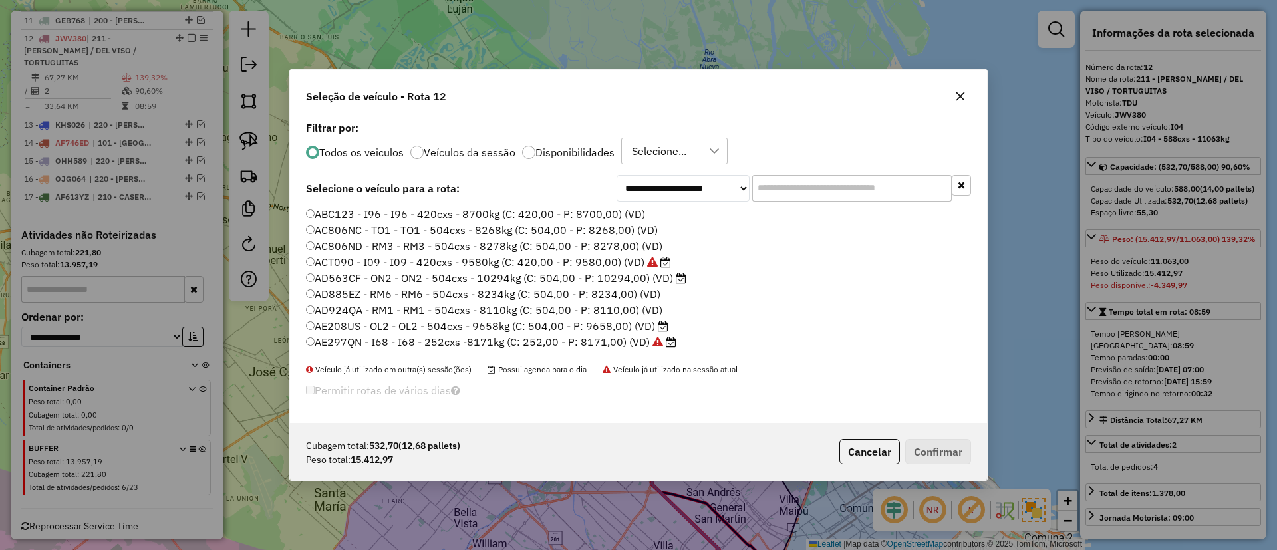
click at [954, 207] on li "ABC123 - I96 - I96 - 420cxs - 8700kg (C: 420,00 - P: 8700,00) (VD)" at bounding box center [638, 215] width 665 height 16
click at [456, 146] on p-radiobutton "Veículos da sessão" at bounding box center [462, 152] width 105 height 13
click at [459, 150] on label "Veículos da sessão" at bounding box center [470, 152] width 92 height 11
click at [561, 249] on label "AF066NS - I55 - I55 - 504cxs - 15434kg (C: 504,00 - P: 15434,00) (VD)" at bounding box center [492, 246] width 372 height 16
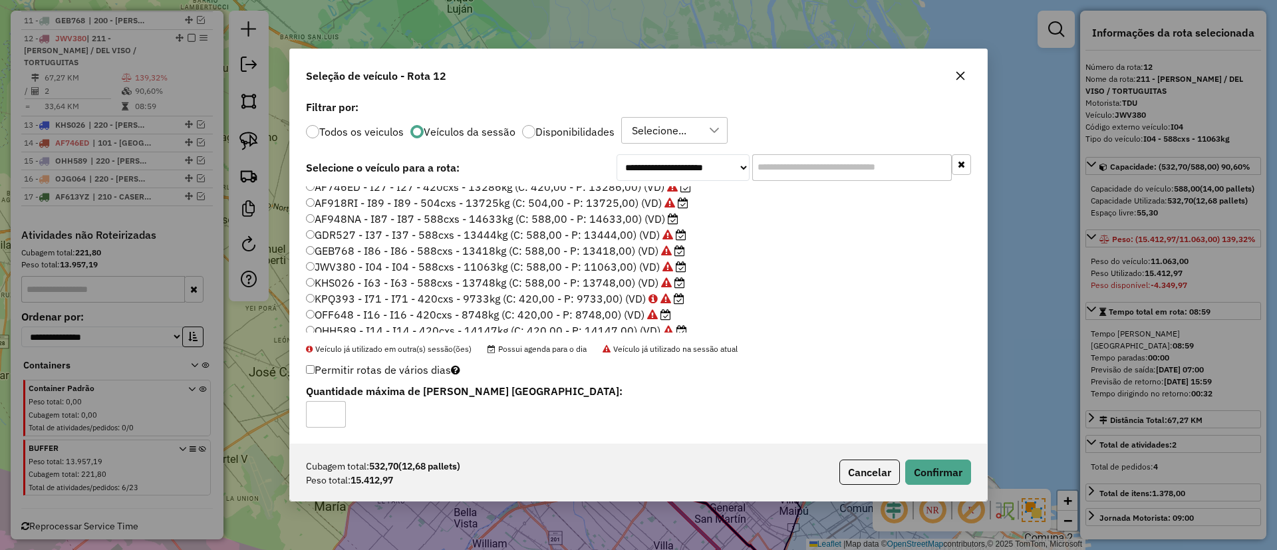
scroll to position [253, 0]
click at [765, 174] on input "text" at bounding box center [852, 167] width 200 height 27
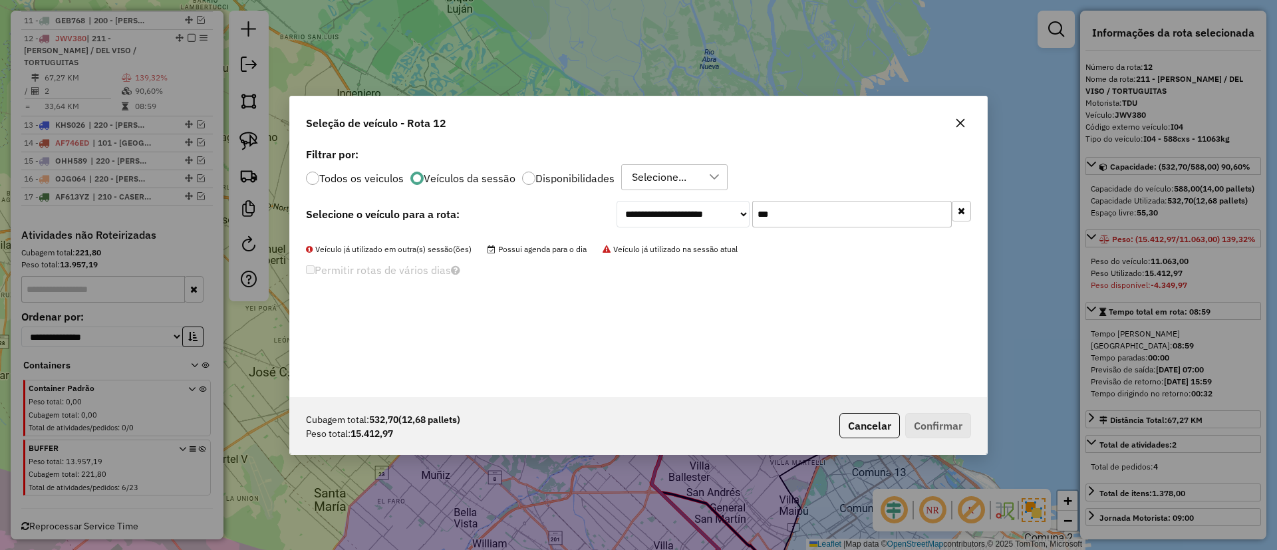
click at [356, 178] on label "Todos os veiculos" at bounding box center [361, 178] width 84 height 11
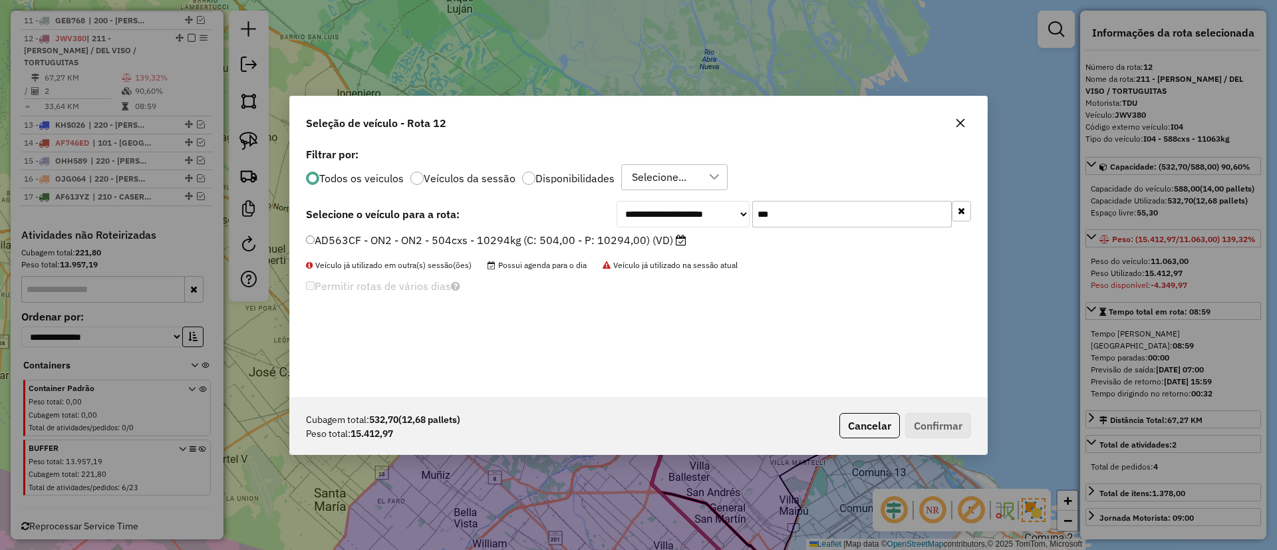
click at [648, 204] on div "**********" at bounding box center [794, 214] width 354 height 27
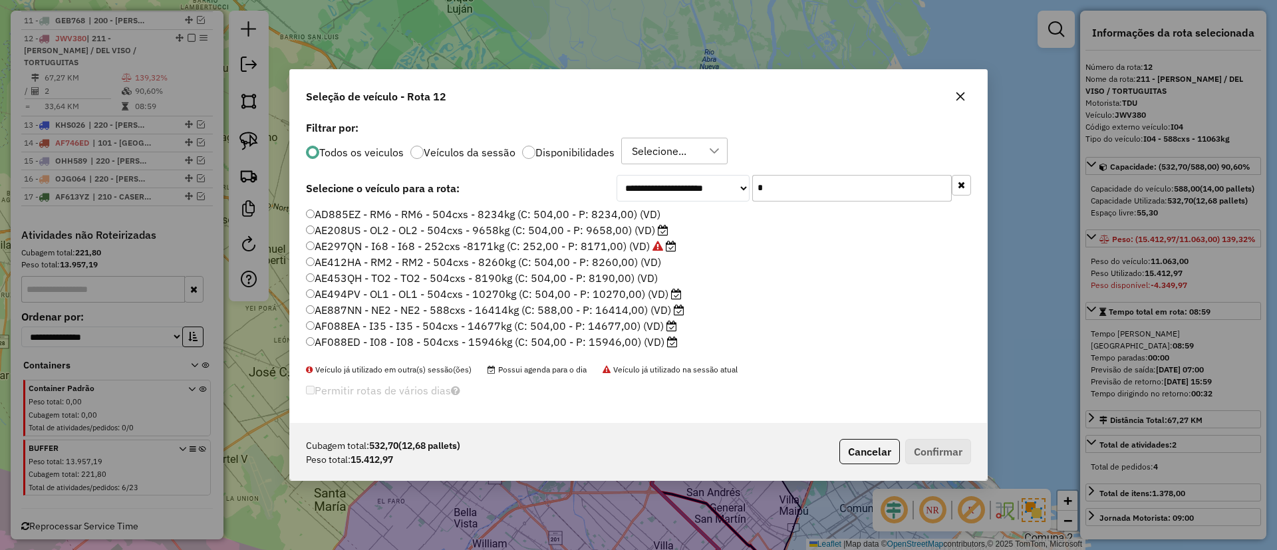
type input "*"
click at [482, 307] on label "AE887NN - NE2 - NE2 - 588cxs - 16414kg (C: 588,00 - P: 16414,00) (VD)" at bounding box center [495, 310] width 378 height 16
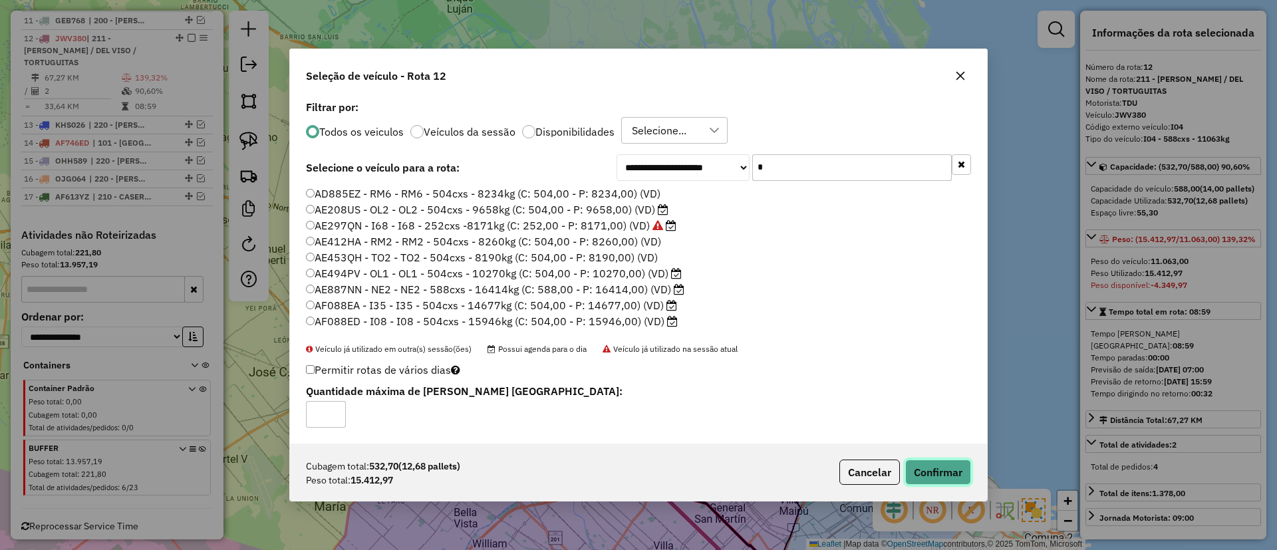
click at [918, 470] on button "Confirmar" at bounding box center [938, 472] width 66 height 25
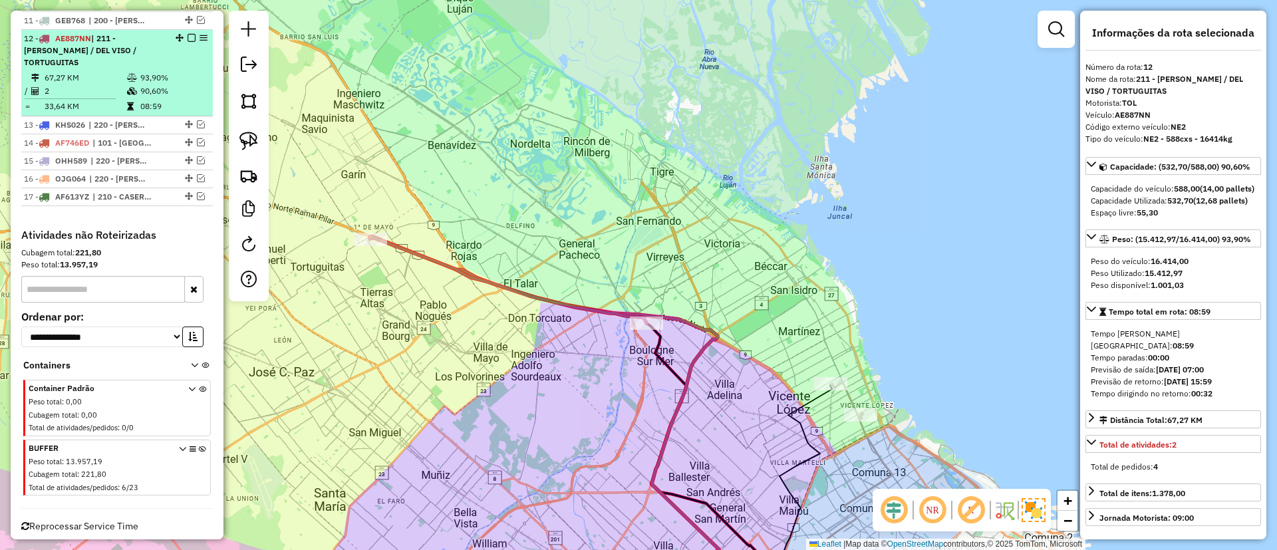
click at [188, 34] on em at bounding box center [192, 38] width 8 height 8
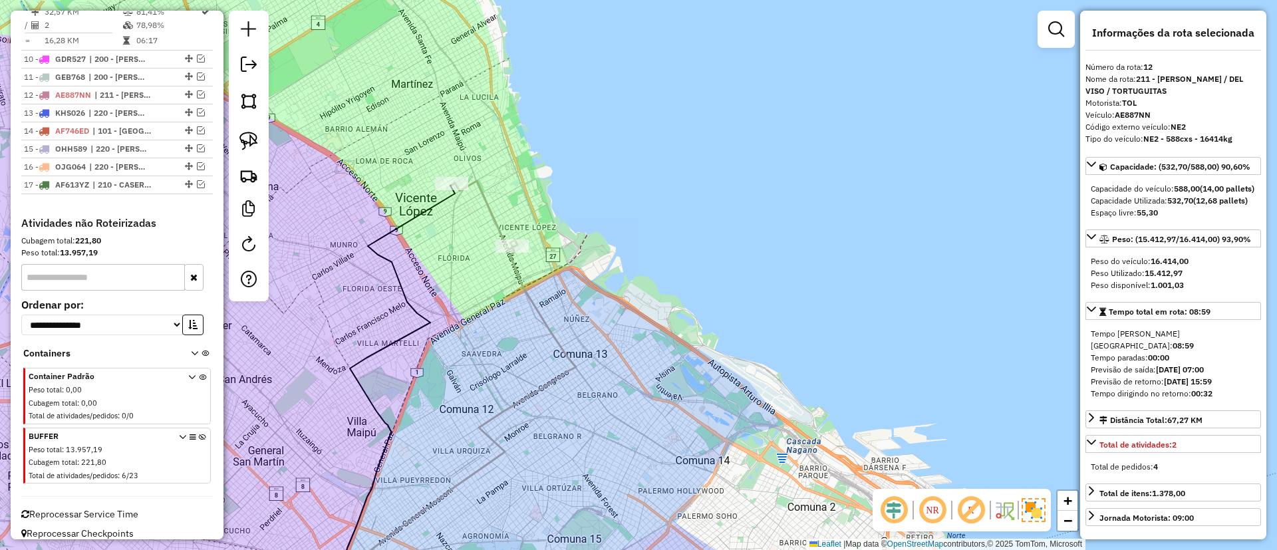
click at [496, 208] on icon at bounding box center [484, 215] width 65 height 69
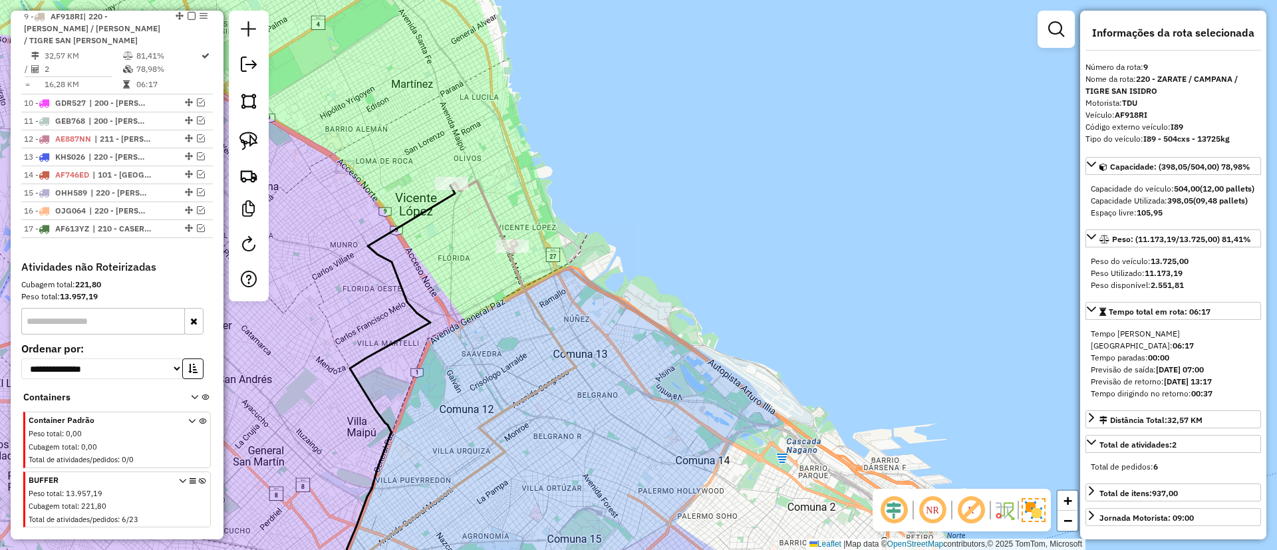
scroll to position [644, 0]
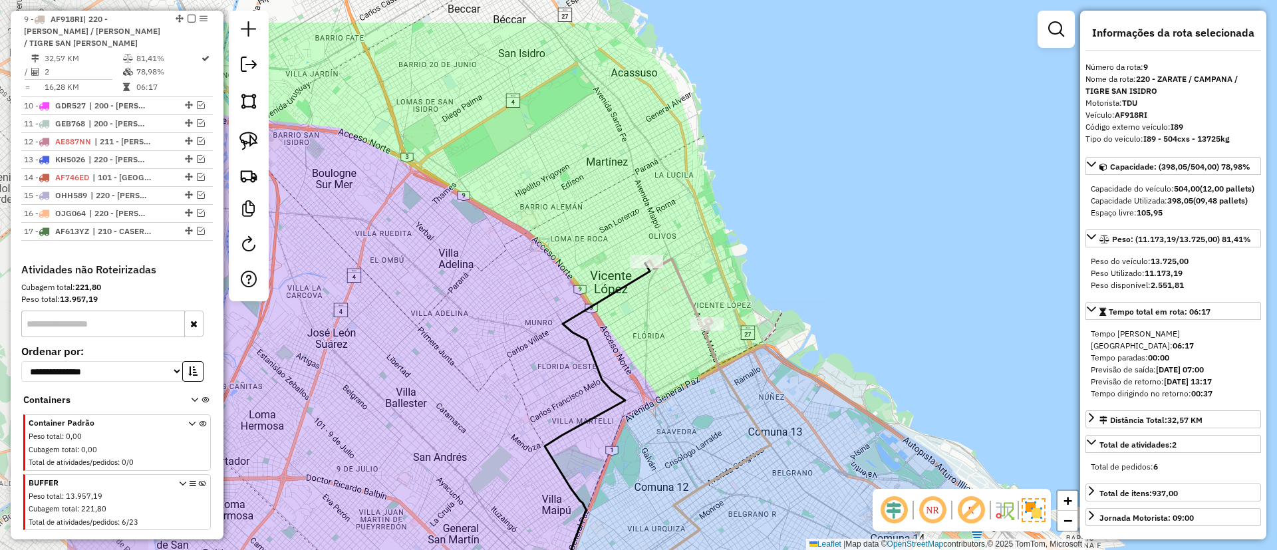
drag, startPoint x: 428, startPoint y: 208, endPoint x: 623, endPoint y: 285, distance: 209.8
click at [623, 285] on icon at bounding box center [571, 473] width 158 height 420
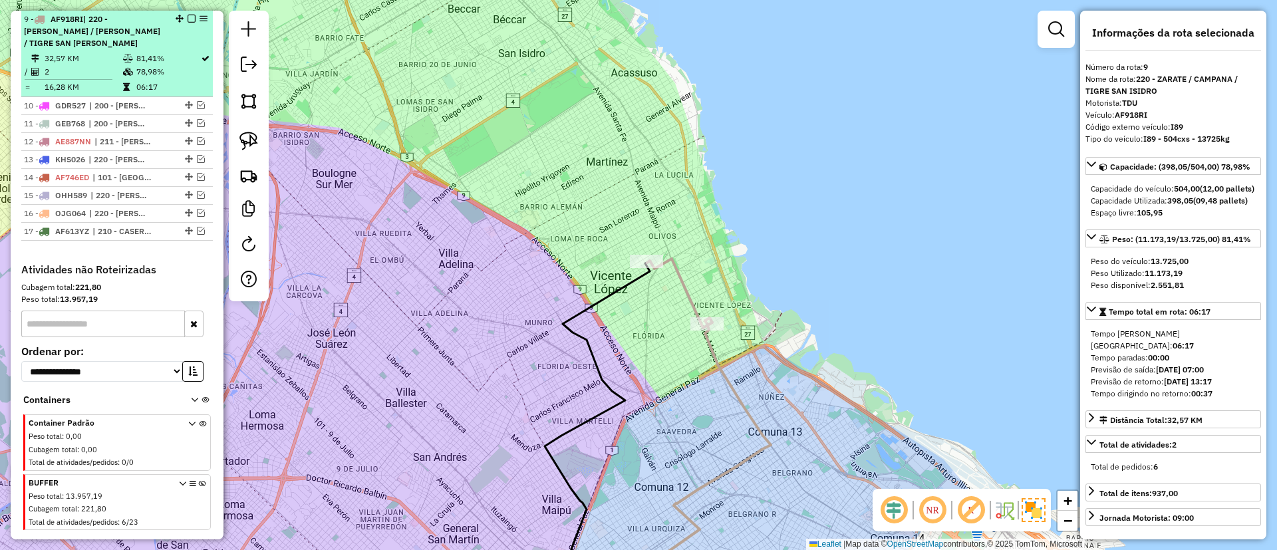
click at [192, 15] on div at bounding box center [188, 19] width 40 height 8
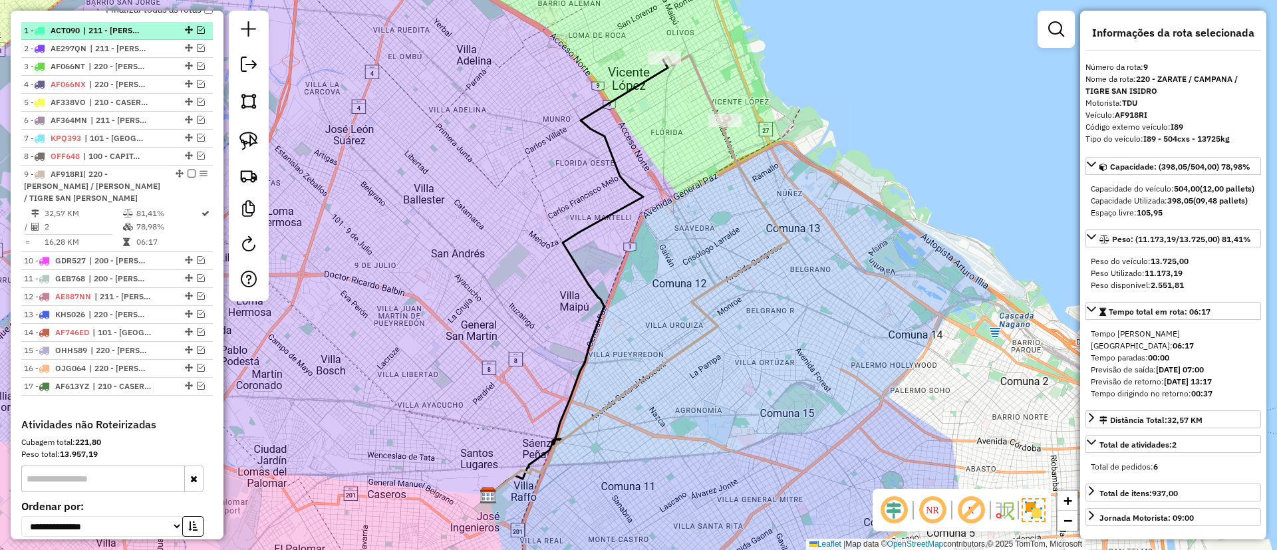
scroll to position [444, 0]
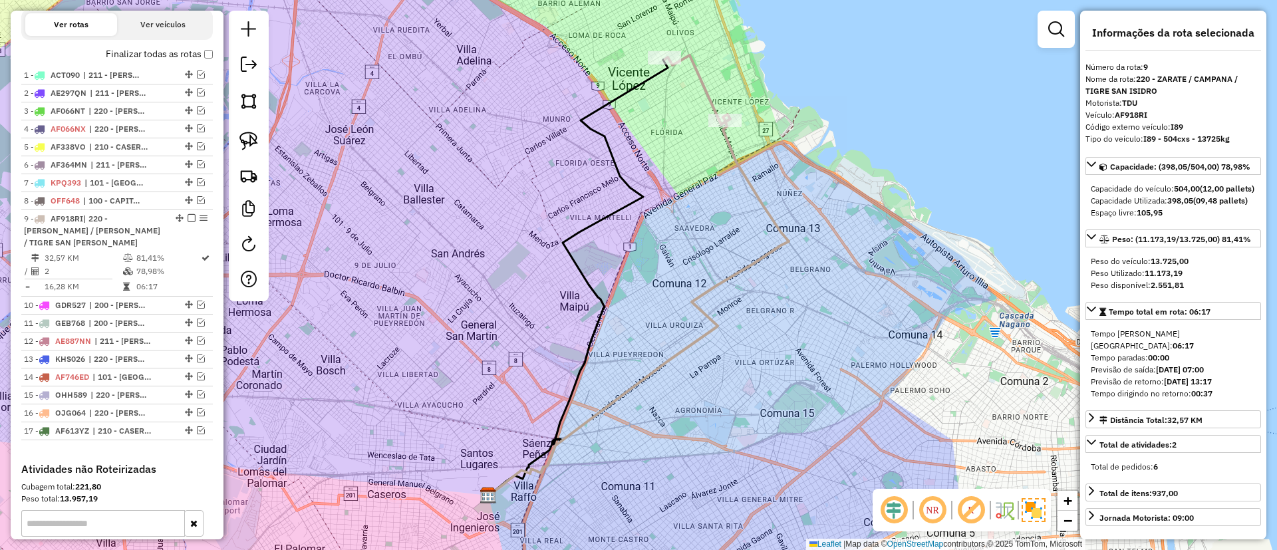
click at [152, 53] on label "Finalizar todas as rotas" at bounding box center [159, 54] width 107 height 14
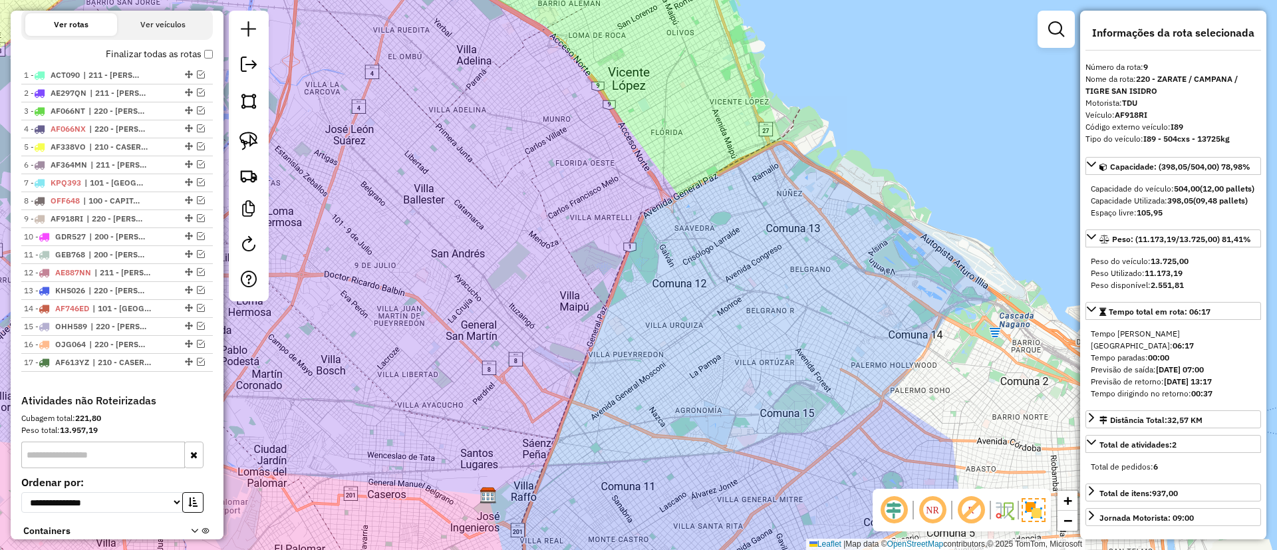
click at [152, 53] on label "Finalizar todas as rotas" at bounding box center [159, 54] width 107 height 14
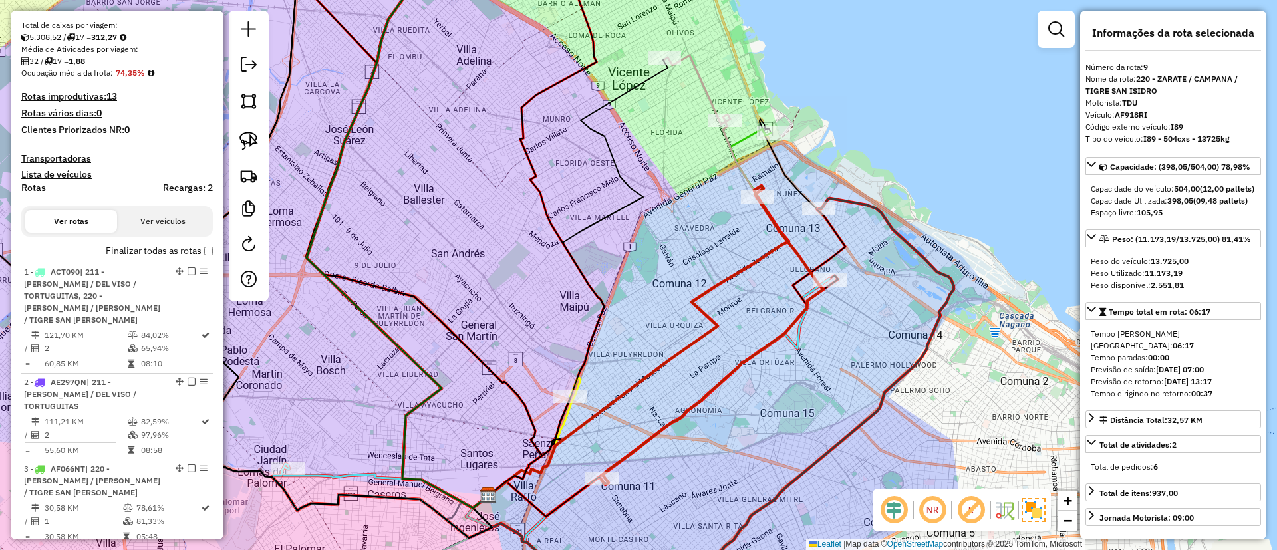
scroll to position [245, 0]
click at [132, 247] on label "Finalizar todas as rotas" at bounding box center [159, 254] width 107 height 14
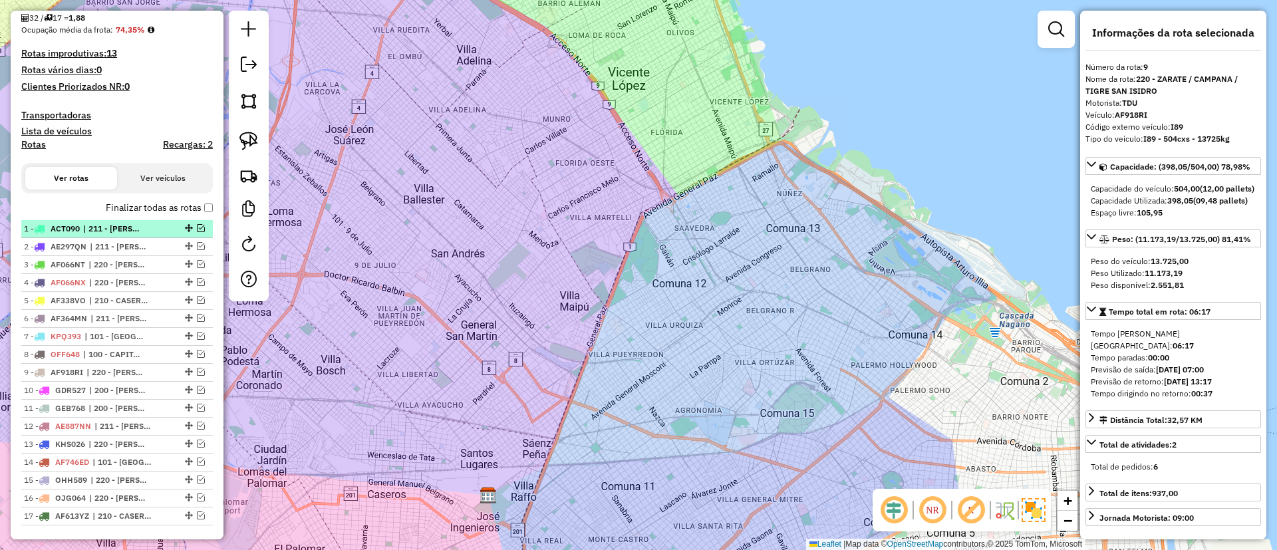
scroll to position [544, 0]
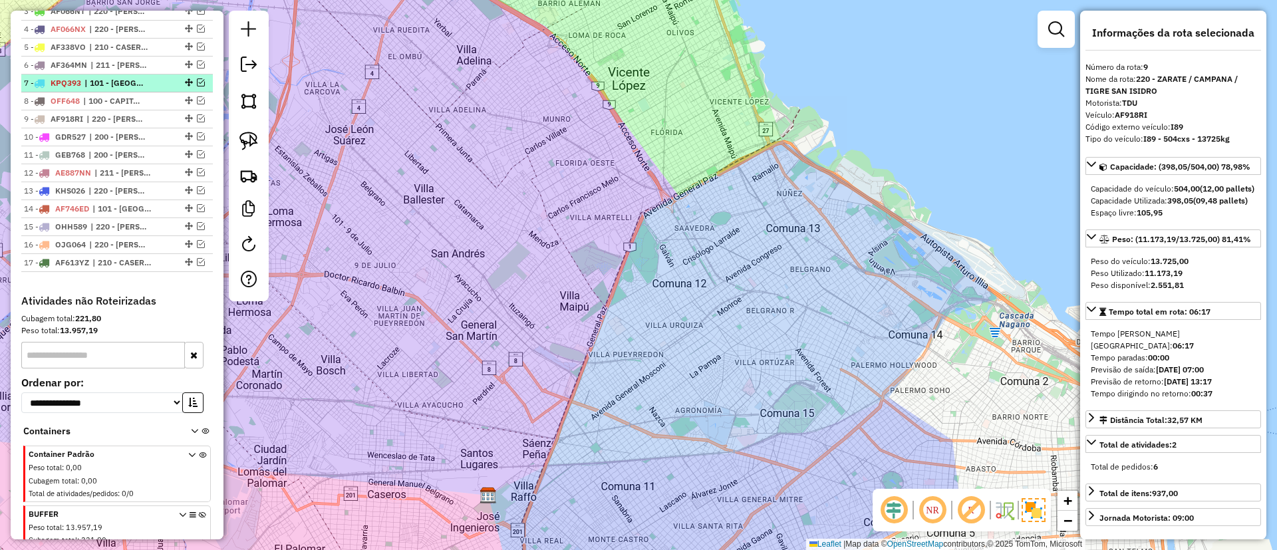
click at [198, 82] on em at bounding box center [201, 82] width 8 height 8
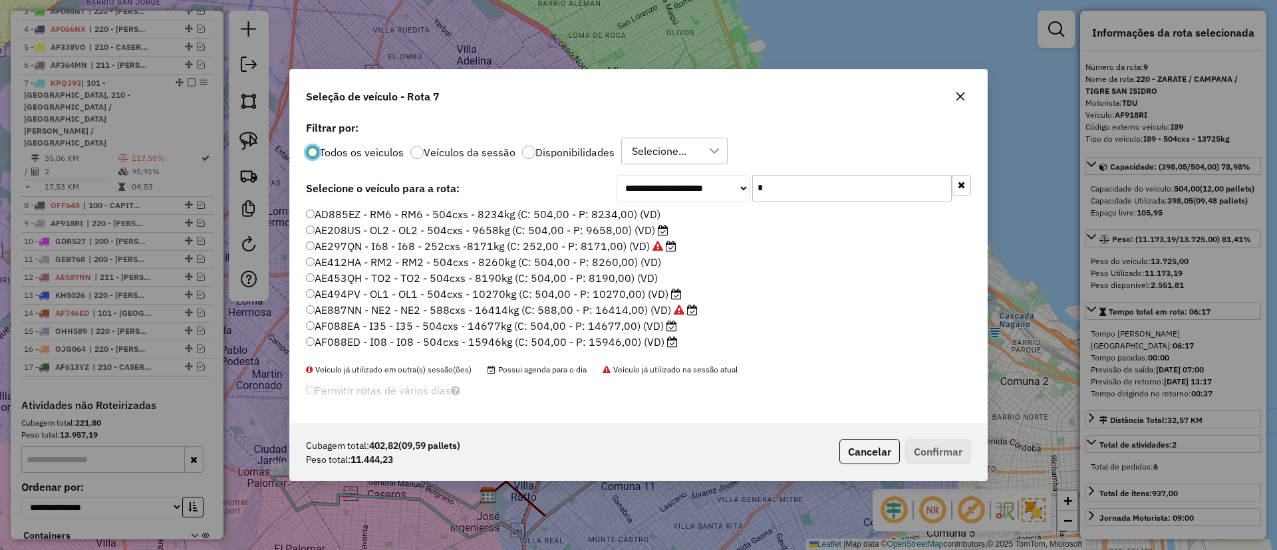
scroll to position [7, 4]
click at [881, 257] on ul "AD885EZ - RM6 - RM6 - 504cxs - 8234kg (C: 504,00 - P: 8234,00) (VD) AE208US - O…" at bounding box center [638, 280] width 665 height 146
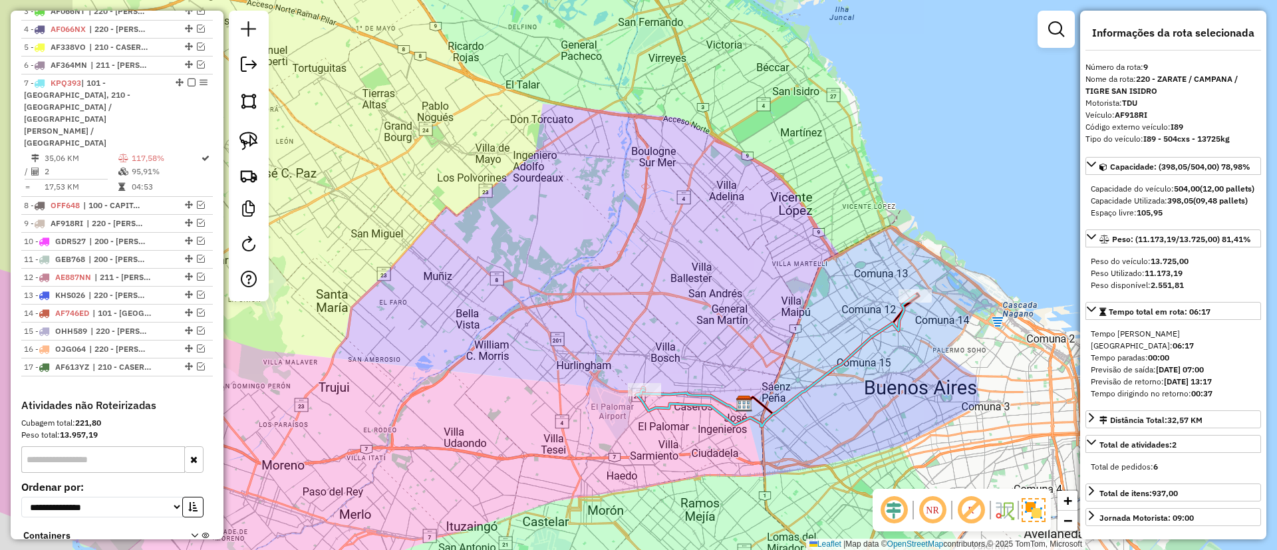
drag, startPoint x: 677, startPoint y: 309, endPoint x: 779, endPoint y: 316, distance: 102.0
click at [779, 316] on div "Janela de atendimento Grade de atendimento Capacidade Transportadoras Veículos …" at bounding box center [638, 275] width 1277 height 550
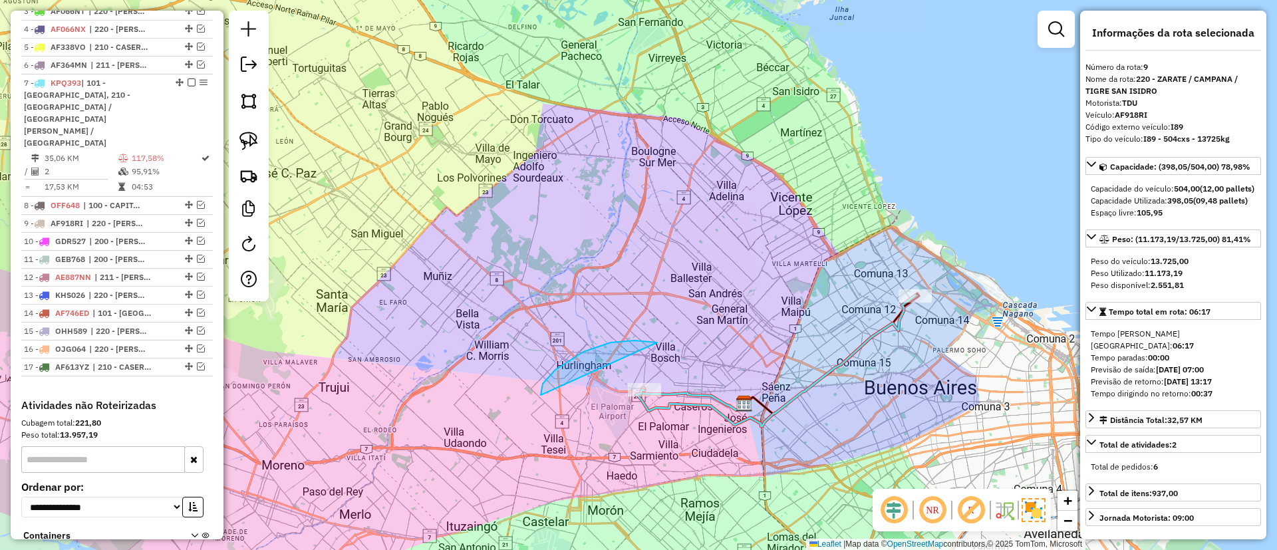
drag, startPoint x: 541, startPoint y: 395, endPoint x: 665, endPoint y: 408, distance: 125.0
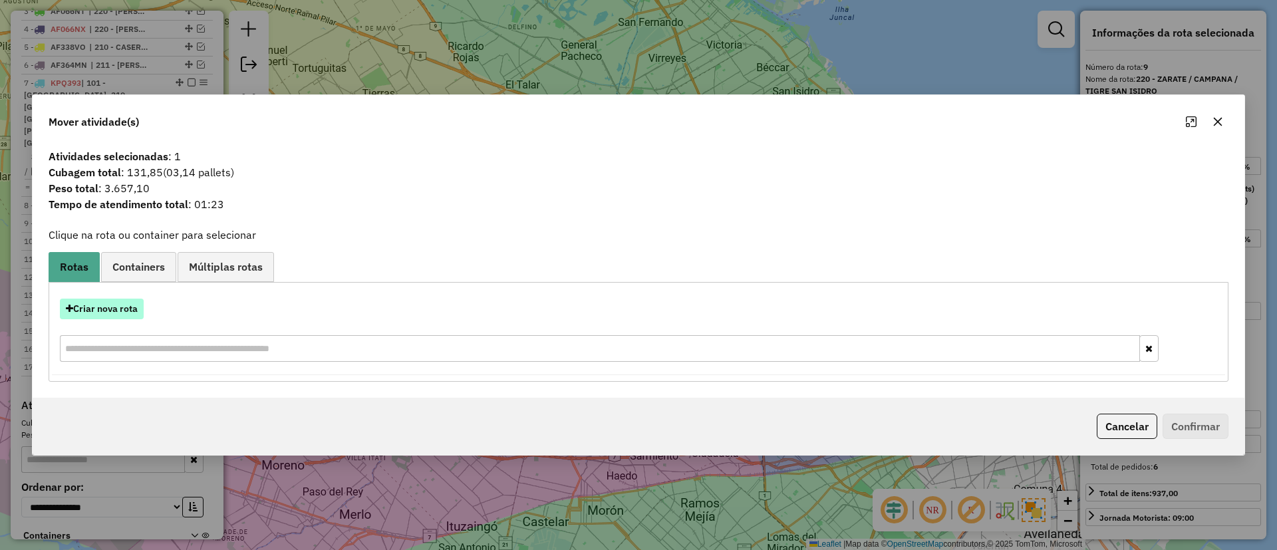
click at [118, 309] on button "Criar nova rota" at bounding box center [102, 309] width 84 height 21
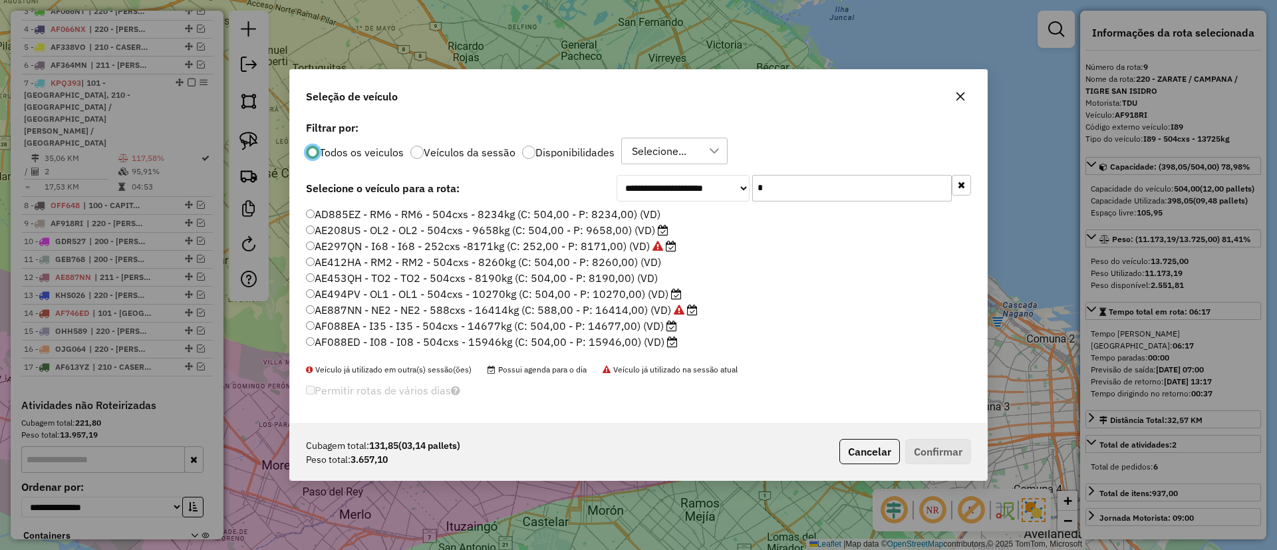
click at [691, 190] on div "**********" at bounding box center [794, 188] width 354 height 27
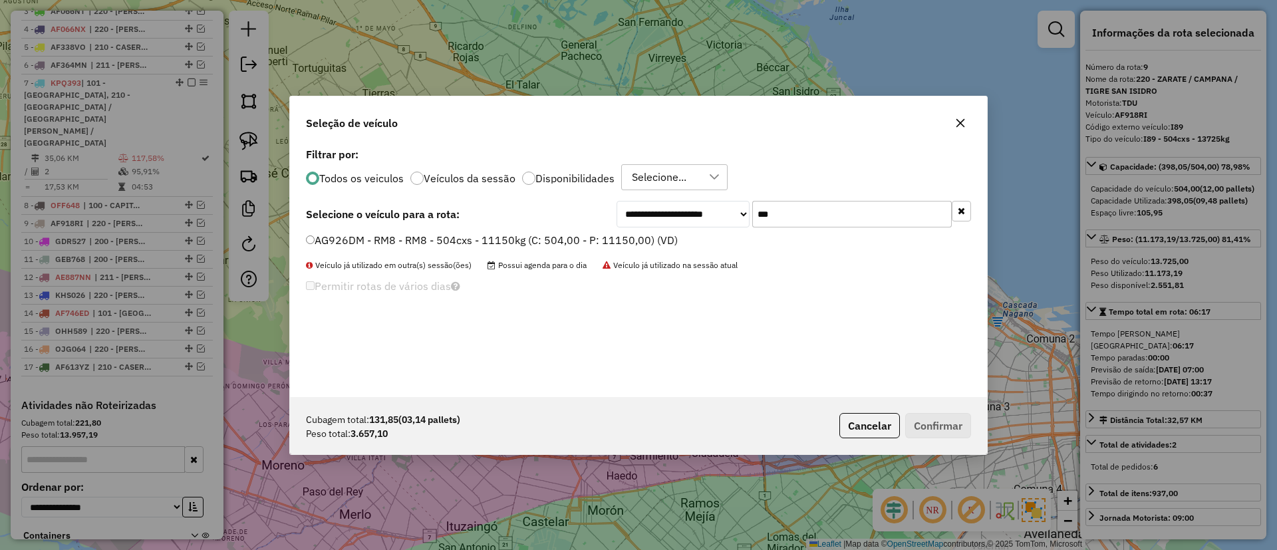
type input "***"
click at [577, 235] on label "AG926DM - RM8 - RM8 - 504cxs - 11150kg (C: 504,00 - P: 11150,00) (VD)" at bounding box center [492, 240] width 372 height 16
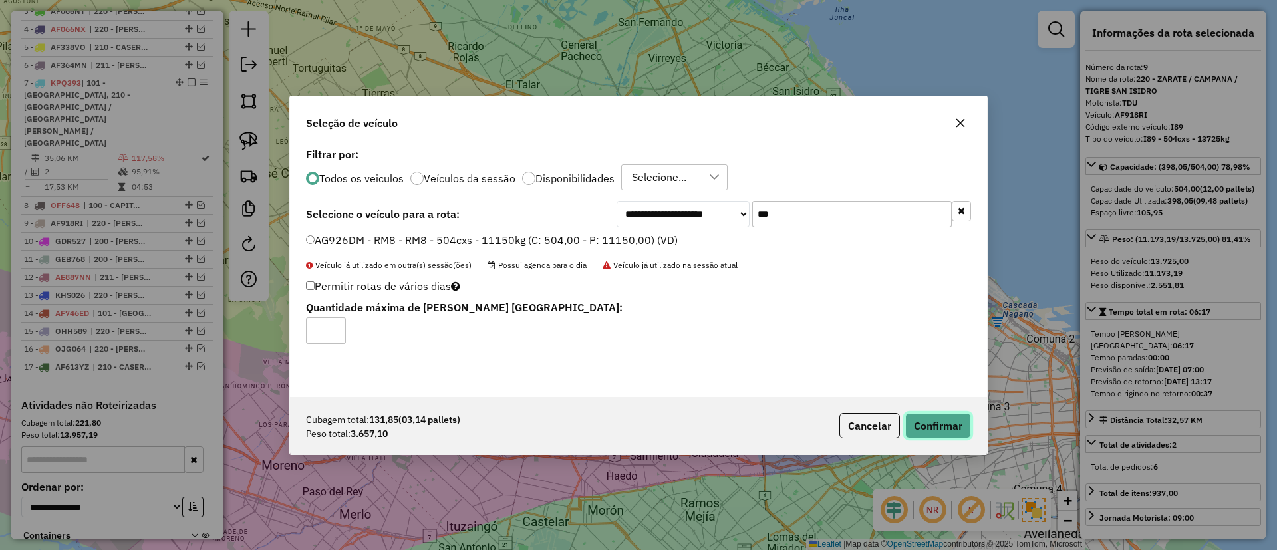
click at [962, 431] on button "Confirmar" at bounding box center [938, 425] width 66 height 25
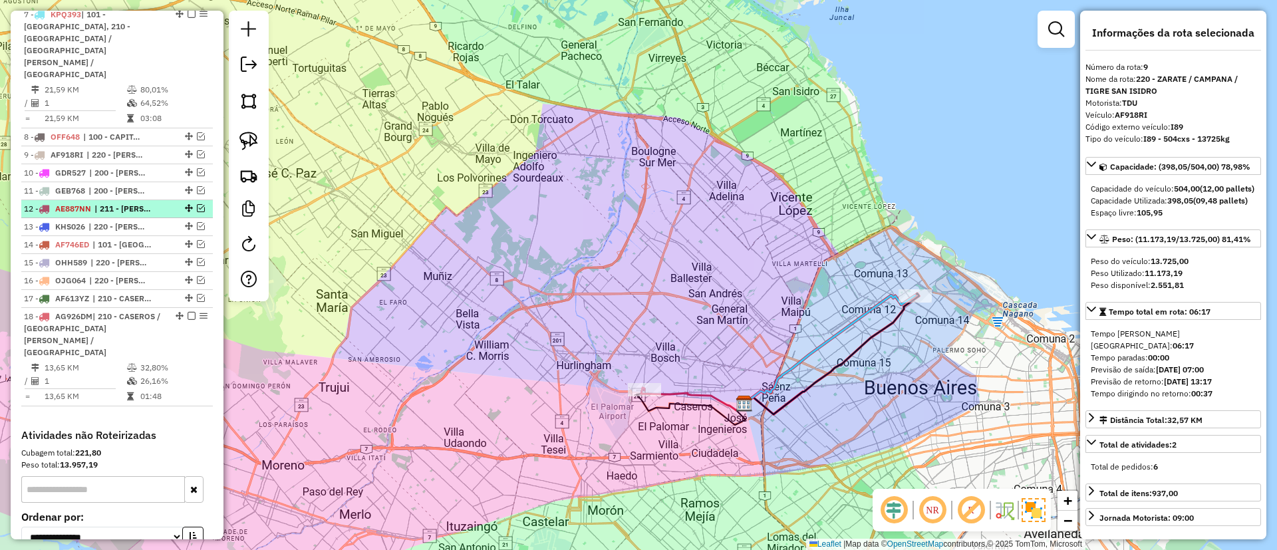
scroll to position [313, 0]
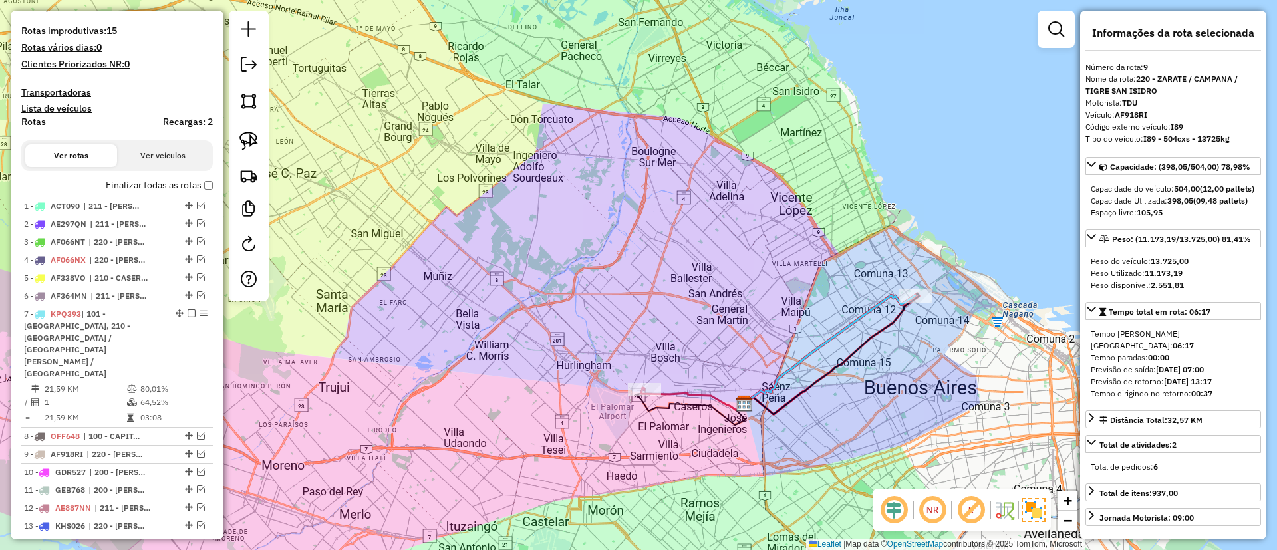
click at [167, 181] on label "Finalizar todas as rotas" at bounding box center [159, 185] width 107 height 14
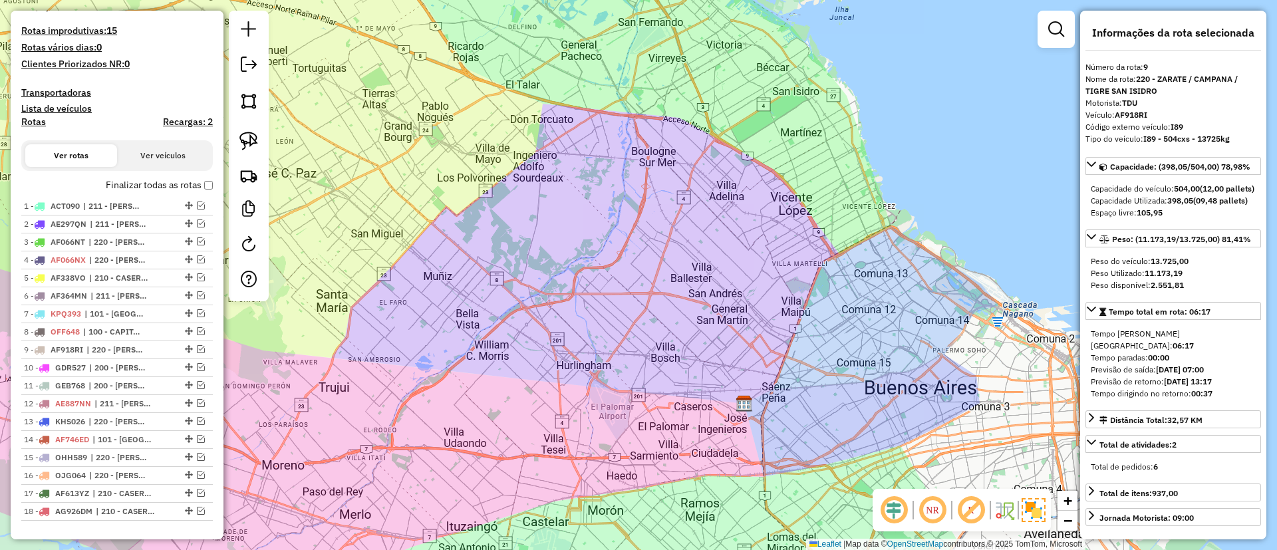
click at [167, 181] on label "Finalizar todas as rotas" at bounding box center [159, 185] width 107 height 14
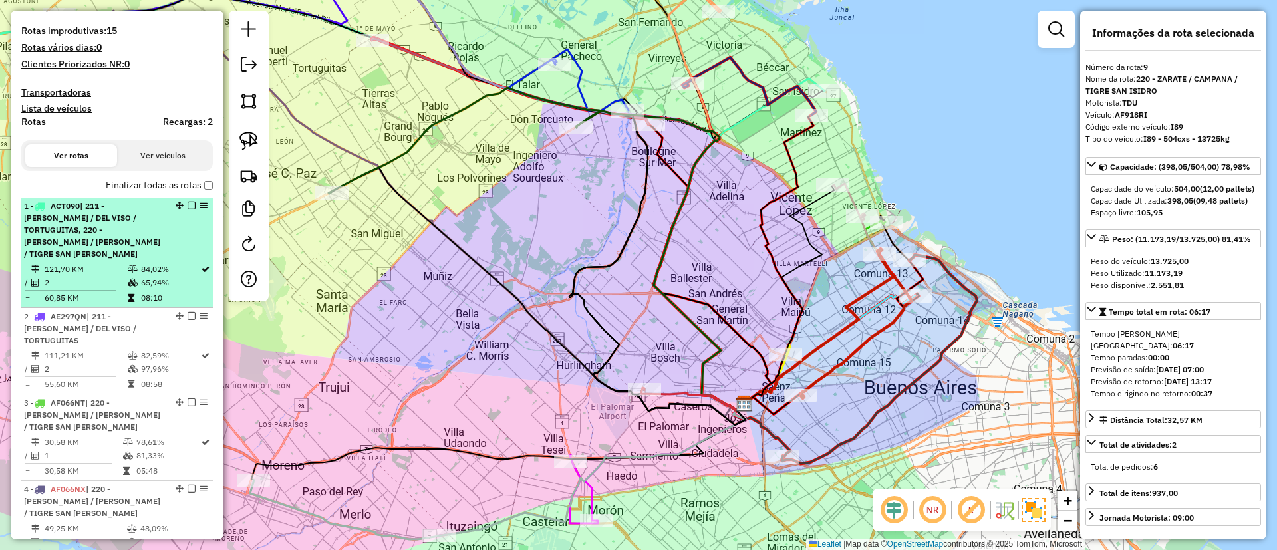
click at [188, 205] on em at bounding box center [192, 206] width 8 height 8
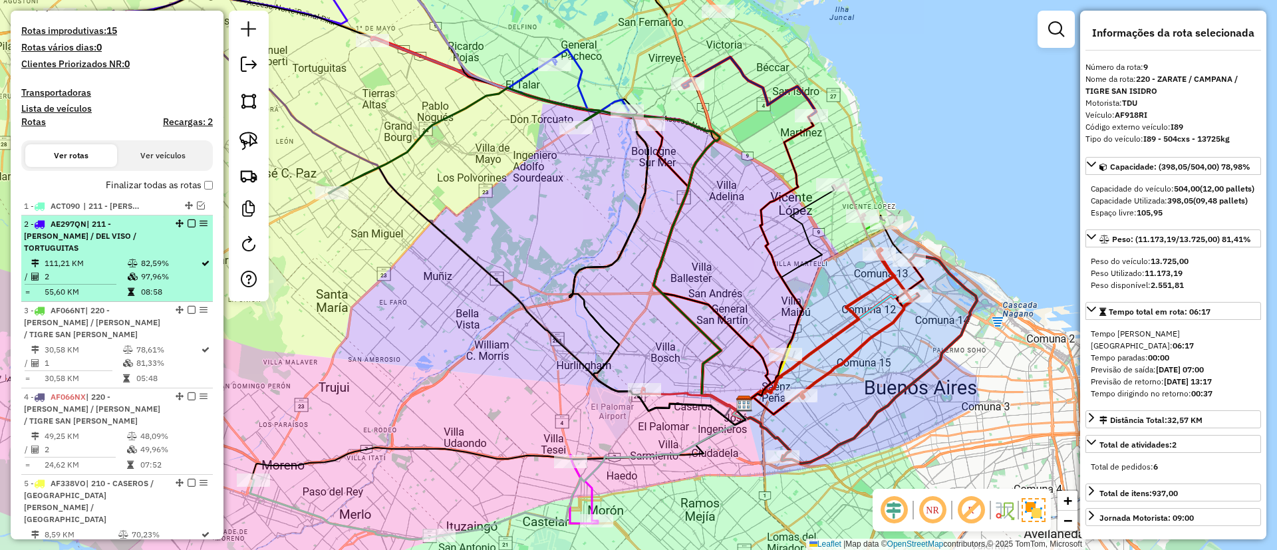
click at [189, 221] on em at bounding box center [192, 223] width 8 height 8
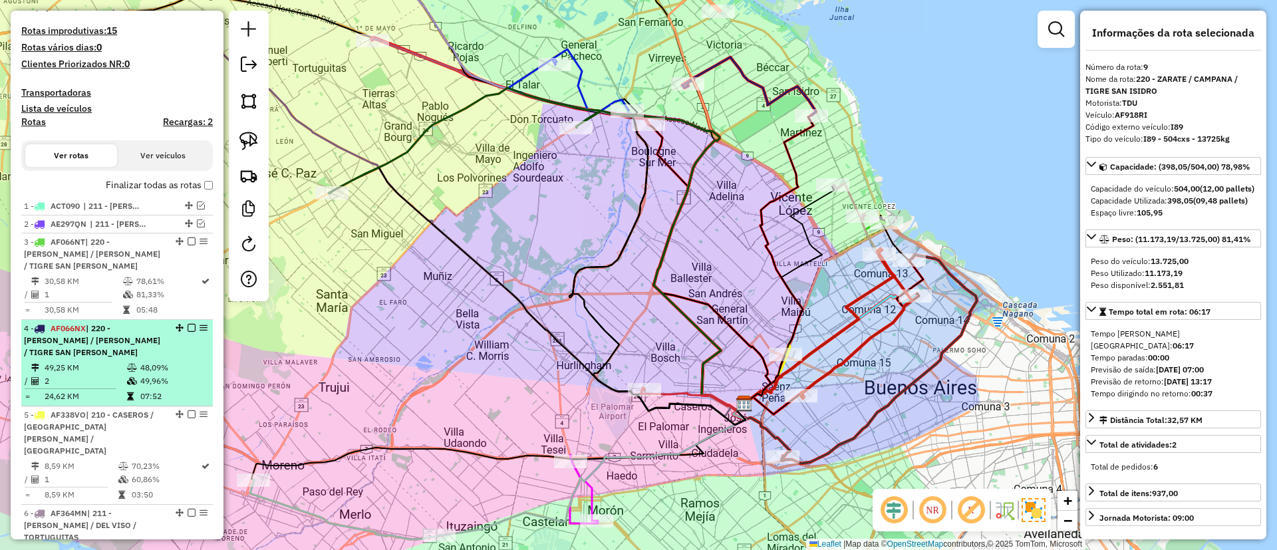
click at [188, 324] on em at bounding box center [192, 328] width 8 height 8
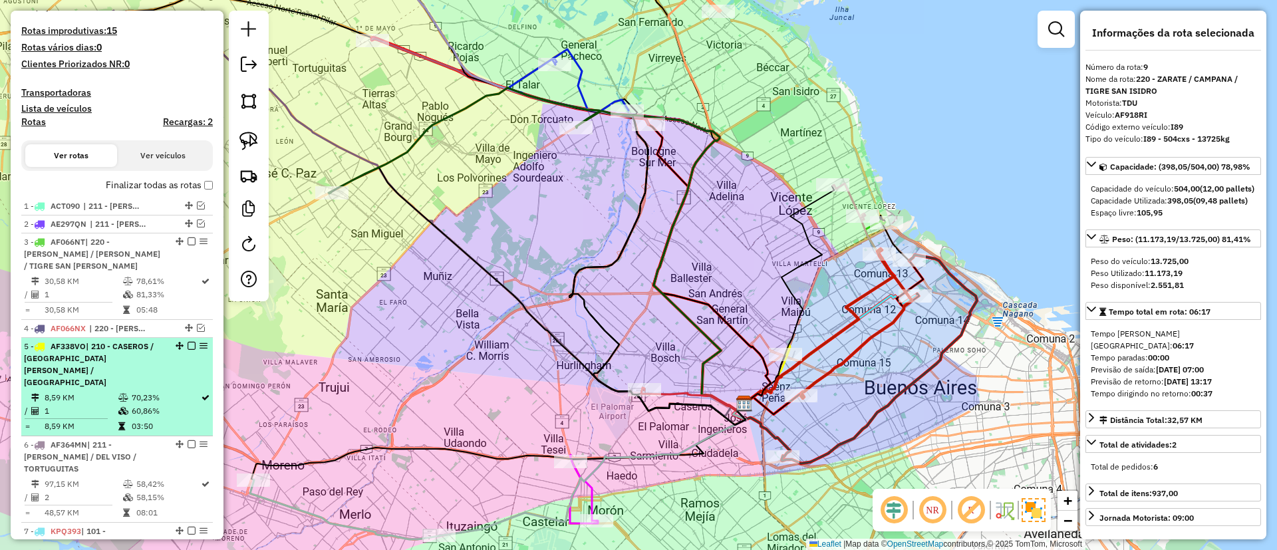
click at [188, 342] on em at bounding box center [192, 346] width 8 height 8
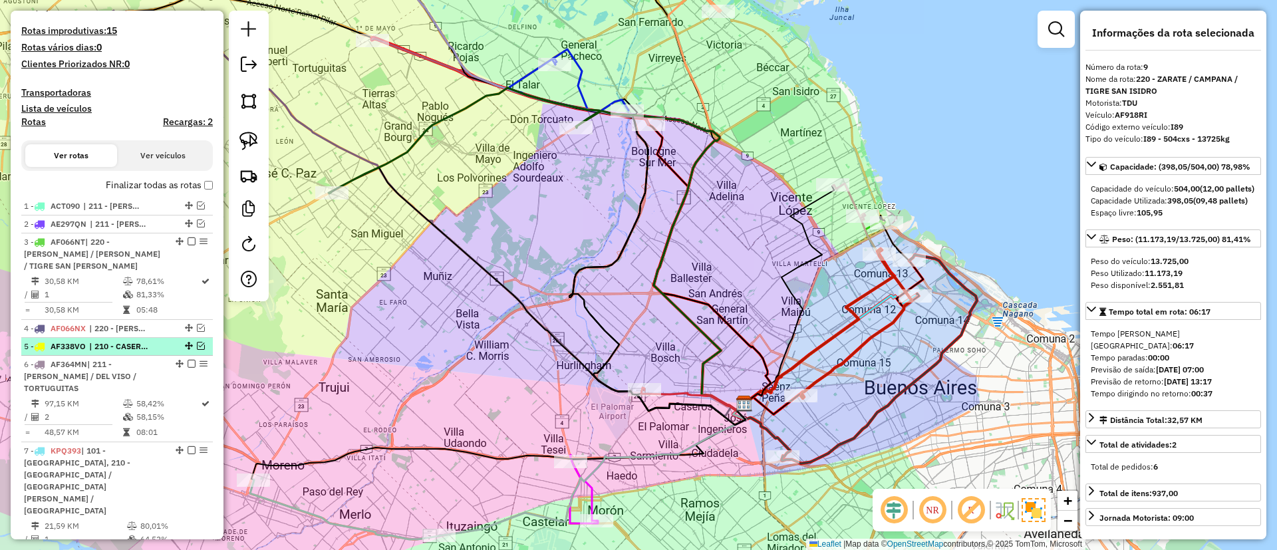
click at [198, 342] on em at bounding box center [201, 346] width 8 height 8
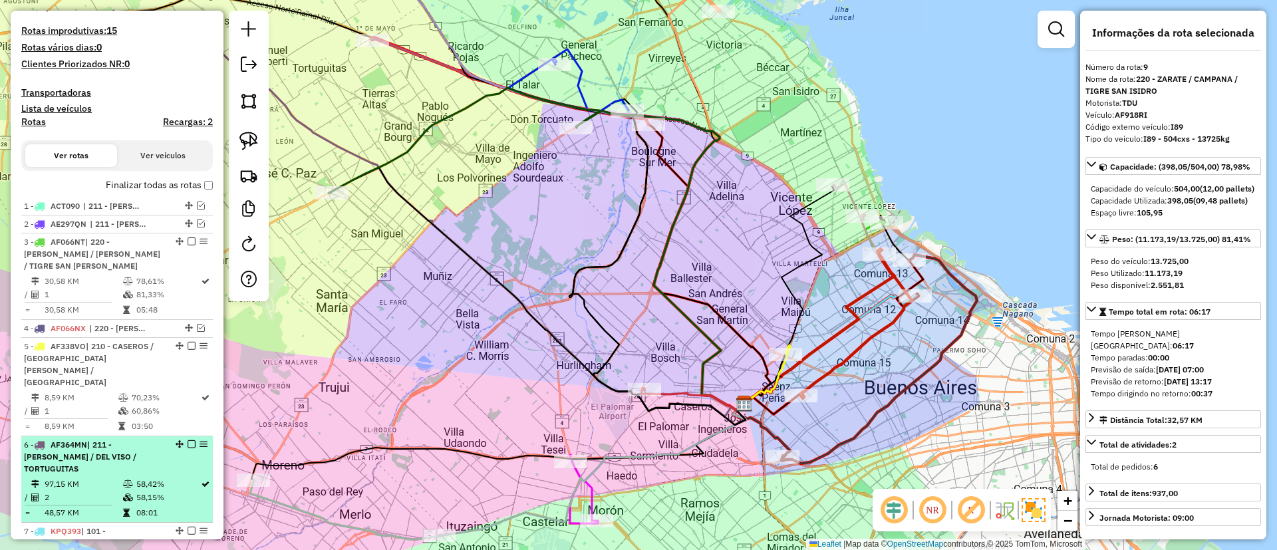
click at [190, 440] on em at bounding box center [192, 444] width 8 height 8
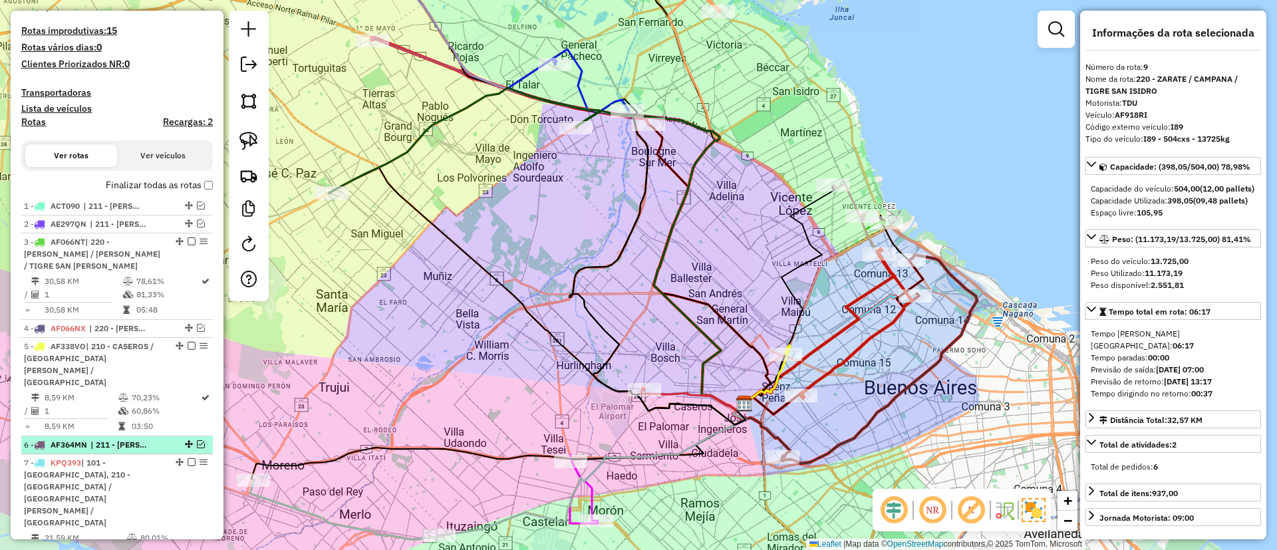
scroll to position [513, 0]
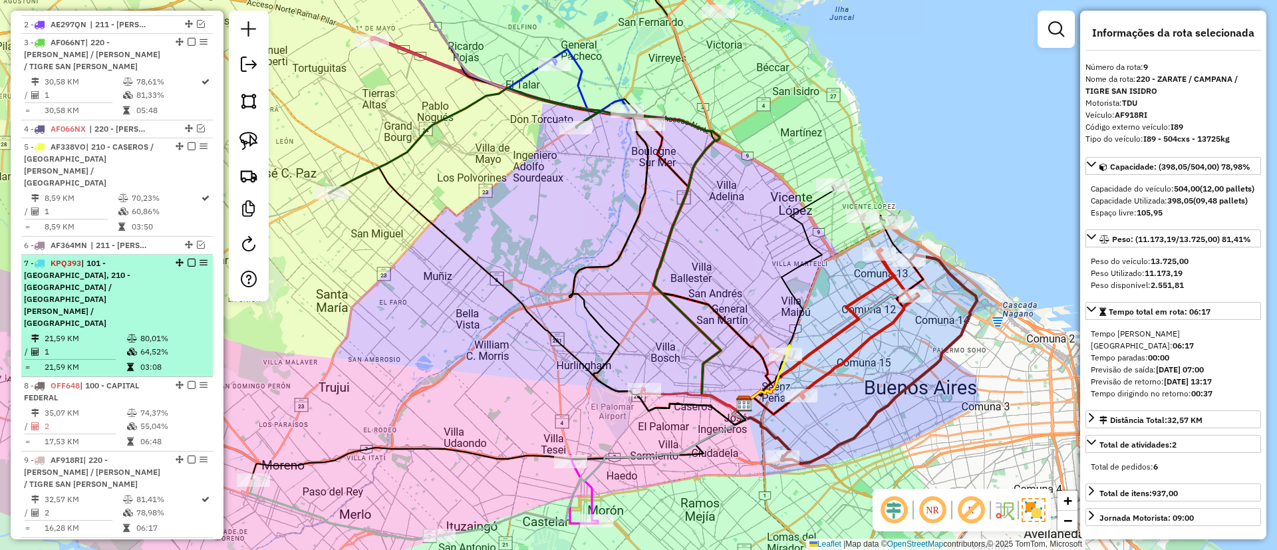
click at [188, 259] on em at bounding box center [192, 263] width 8 height 8
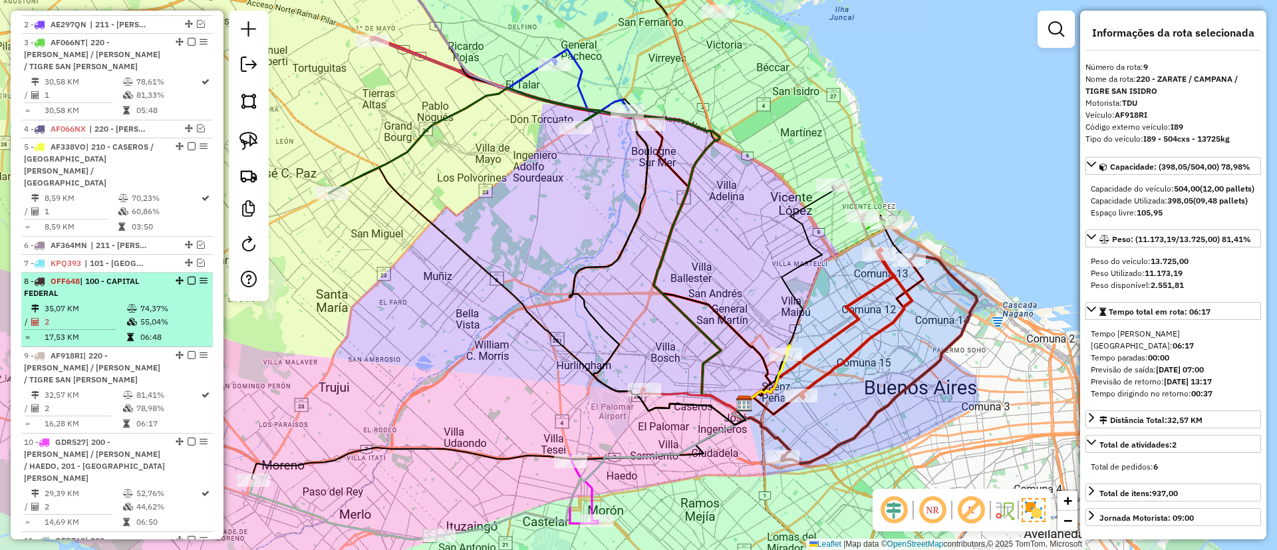
click at [190, 277] on em at bounding box center [192, 281] width 8 height 8
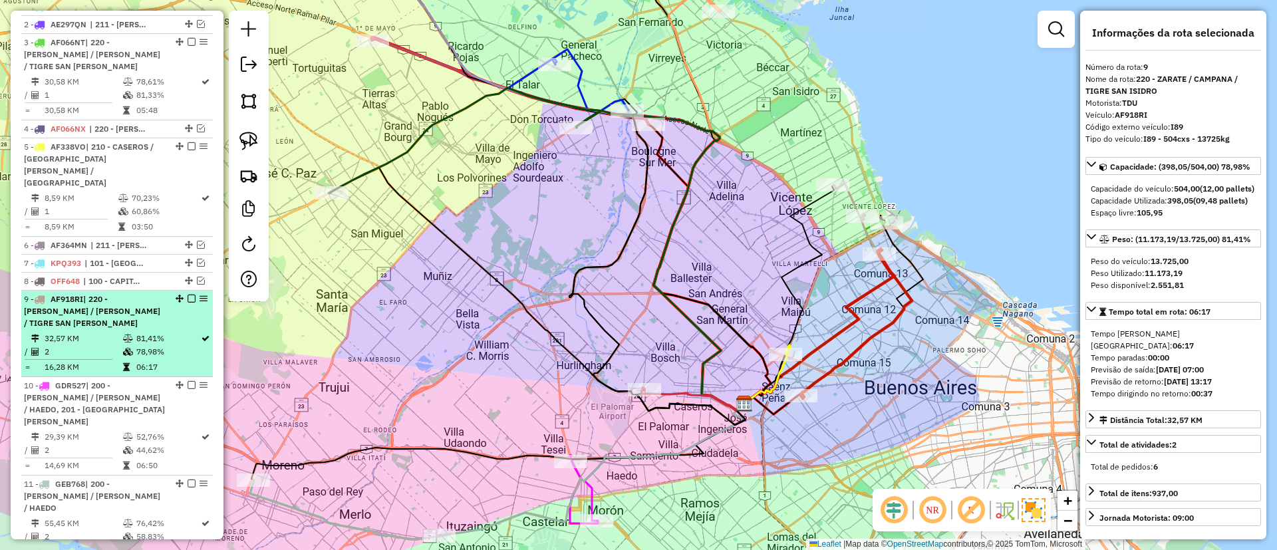
click at [188, 295] on em at bounding box center [192, 299] width 8 height 8
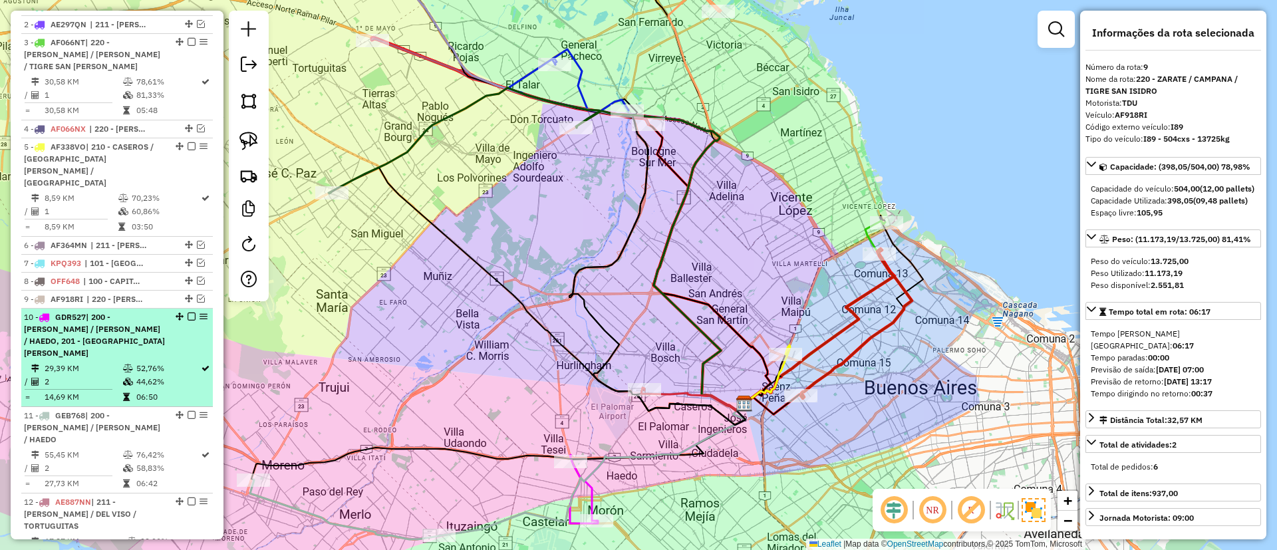
click at [188, 313] on em at bounding box center [192, 317] width 8 height 8
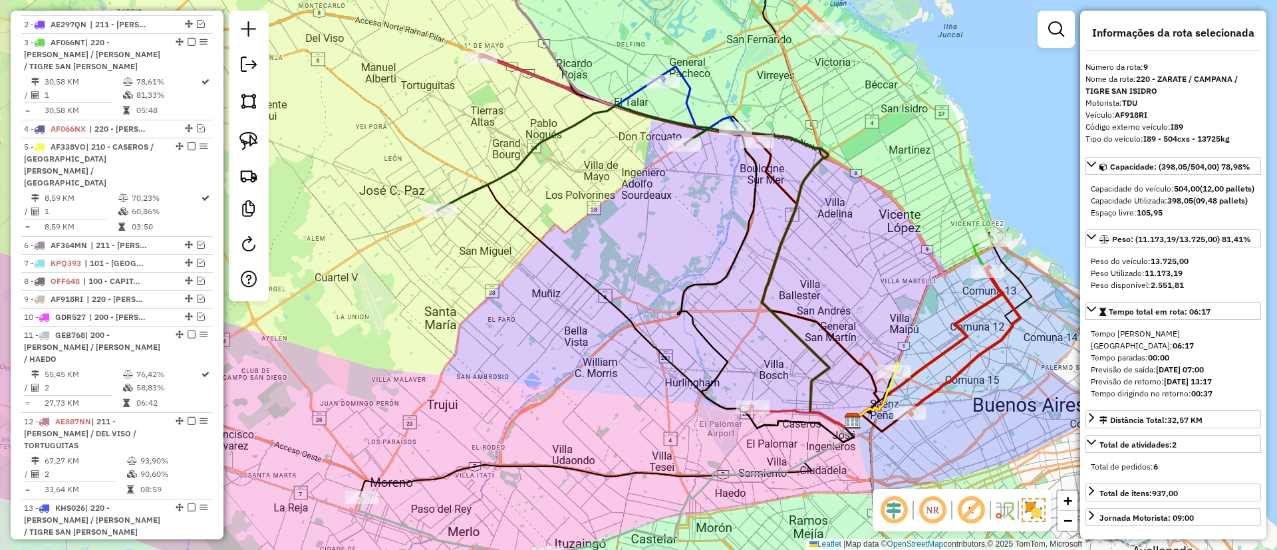
drag, startPoint x: 581, startPoint y: 432, endPoint x: 690, endPoint y: 450, distance: 110.5
click at [690, 450] on div "Janela de atendimento Grade de atendimento Capacidade Transportadoras Veículos …" at bounding box center [638, 275] width 1277 height 550
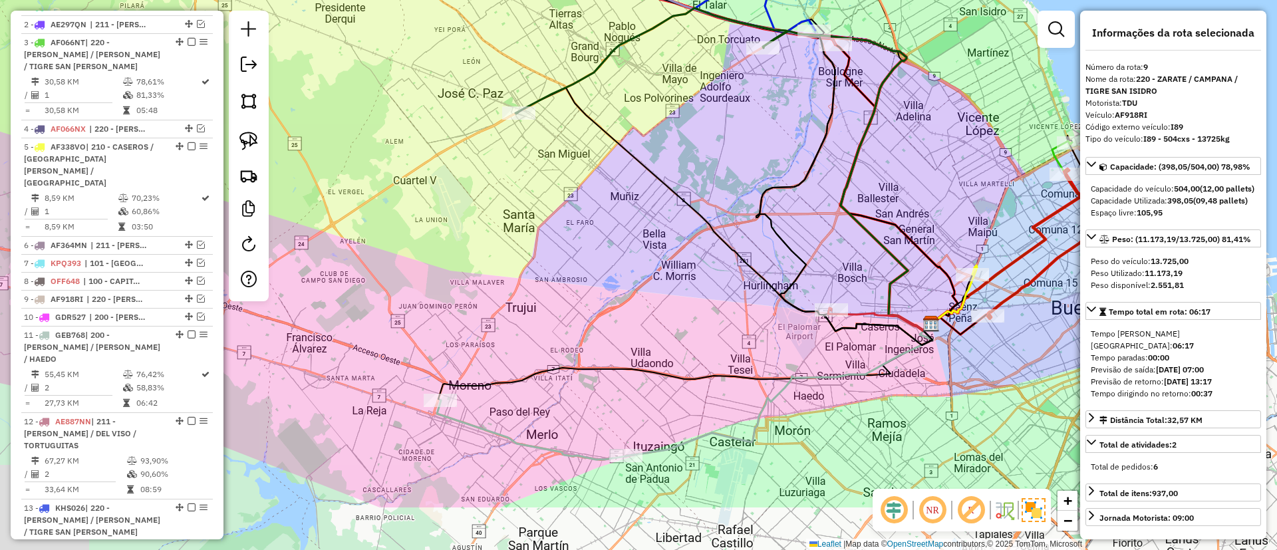
drag, startPoint x: 634, startPoint y: 269, endPoint x: 723, endPoint y: 146, distance: 151.5
click at [734, 128] on div "Janela de atendimento Grade de atendimento Capacidade Transportadoras Veículos …" at bounding box center [638, 275] width 1277 height 550
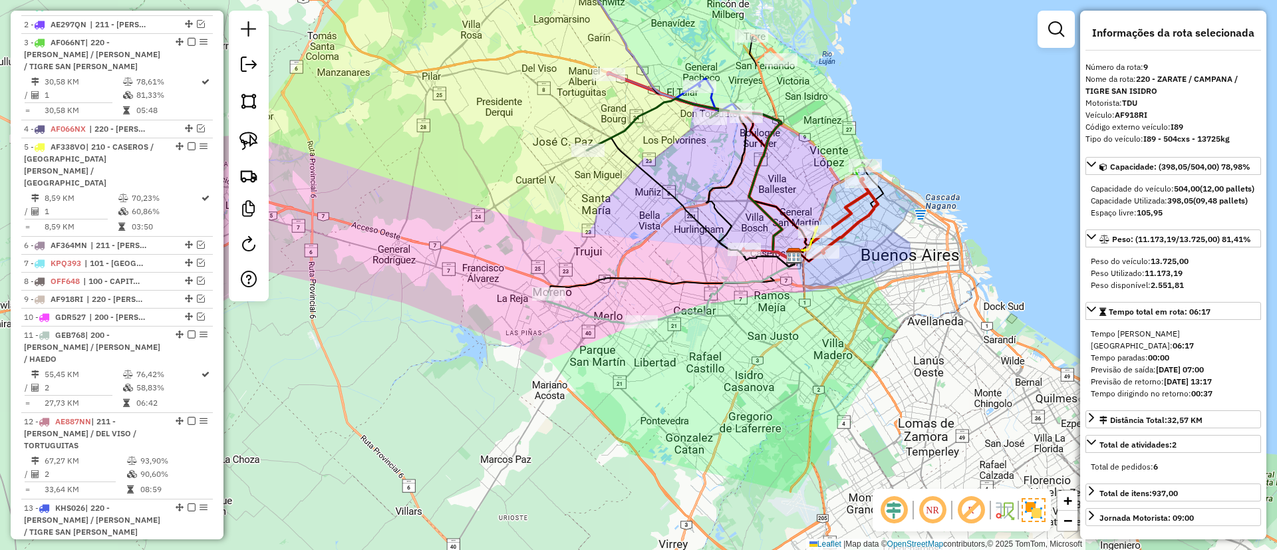
click at [537, 253] on div "Janela de atendimento Grade de atendimento Capacidade Transportadoras Veículos …" at bounding box center [638, 275] width 1277 height 550
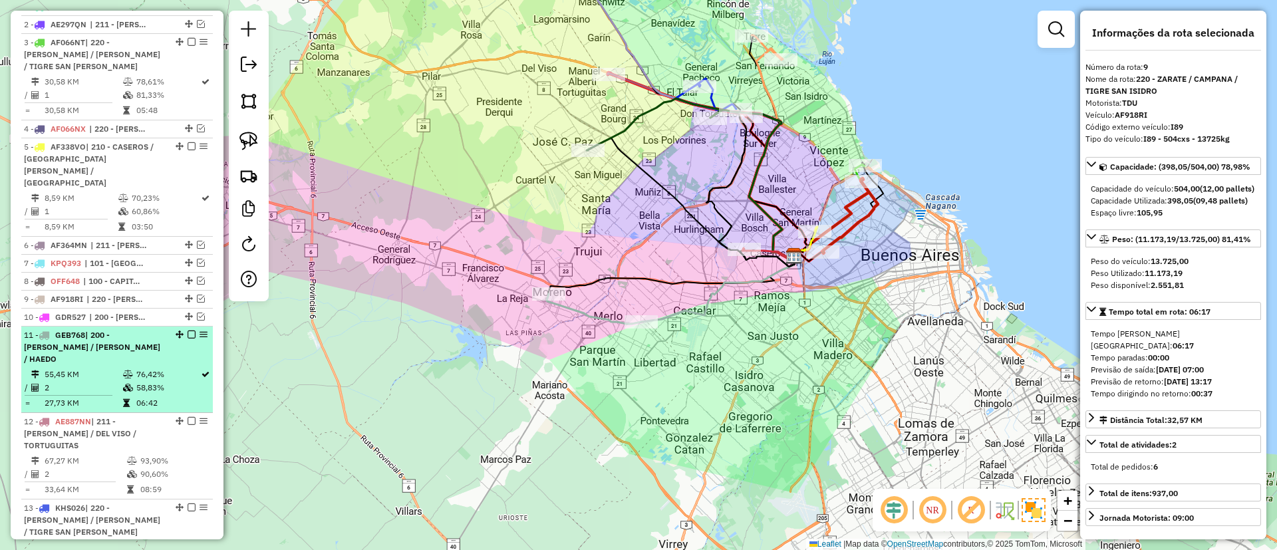
click at [189, 331] on em at bounding box center [192, 335] width 8 height 8
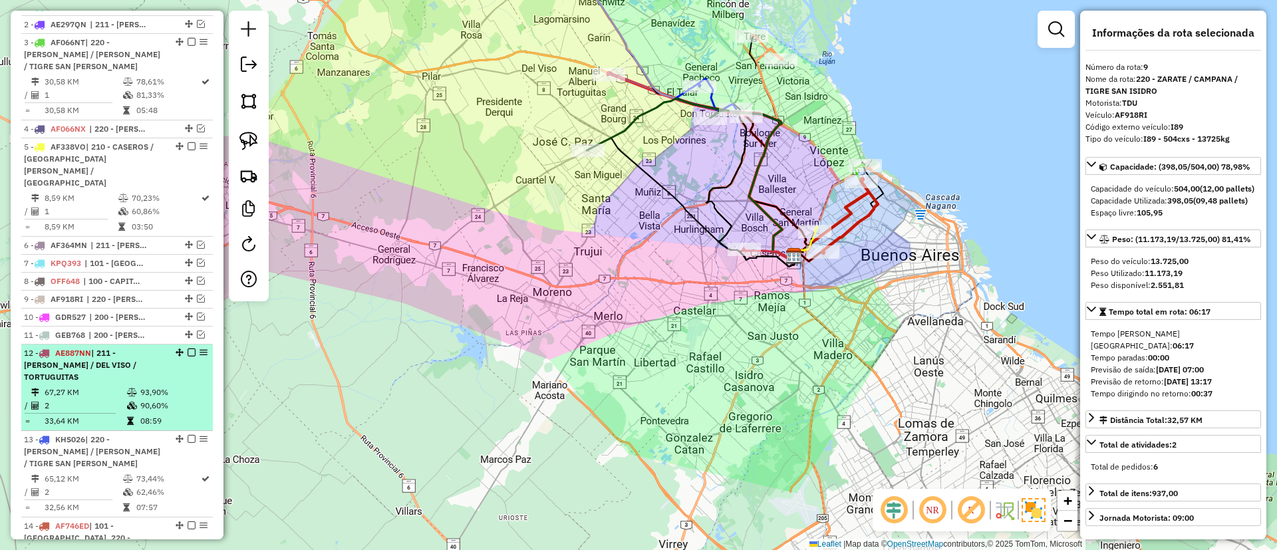
click at [190, 347] on div "12 - AE887NN | 211 - PILAR / DEL VISO / TORTUGUITAS" at bounding box center [117, 365] width 186 height 36
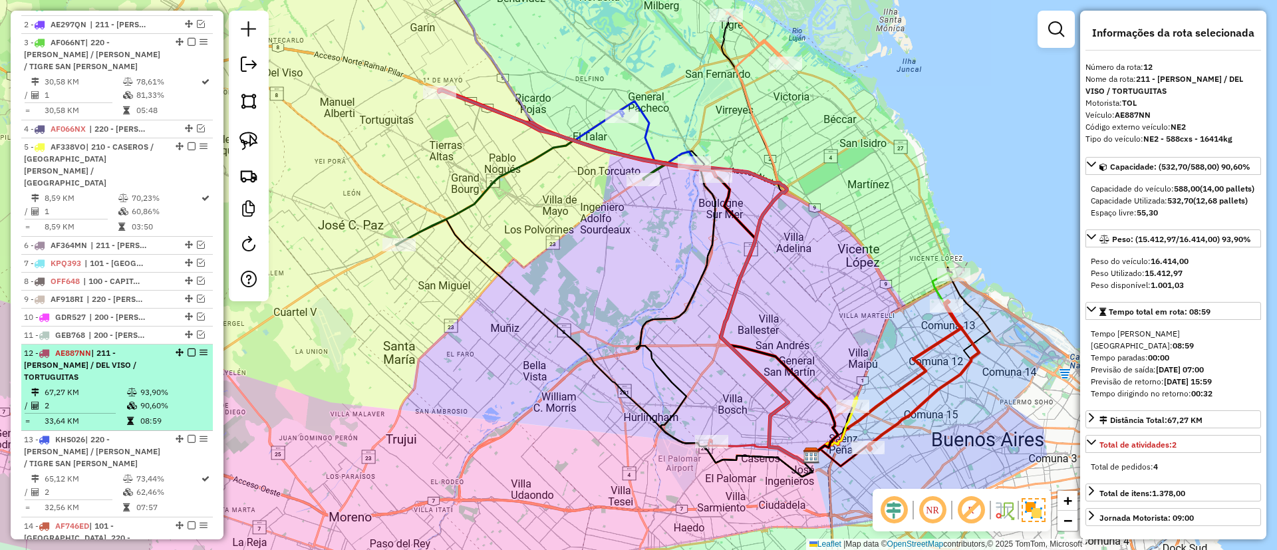
click at [189, 348] on em at bounding box center [192, 352] width 8 height 8
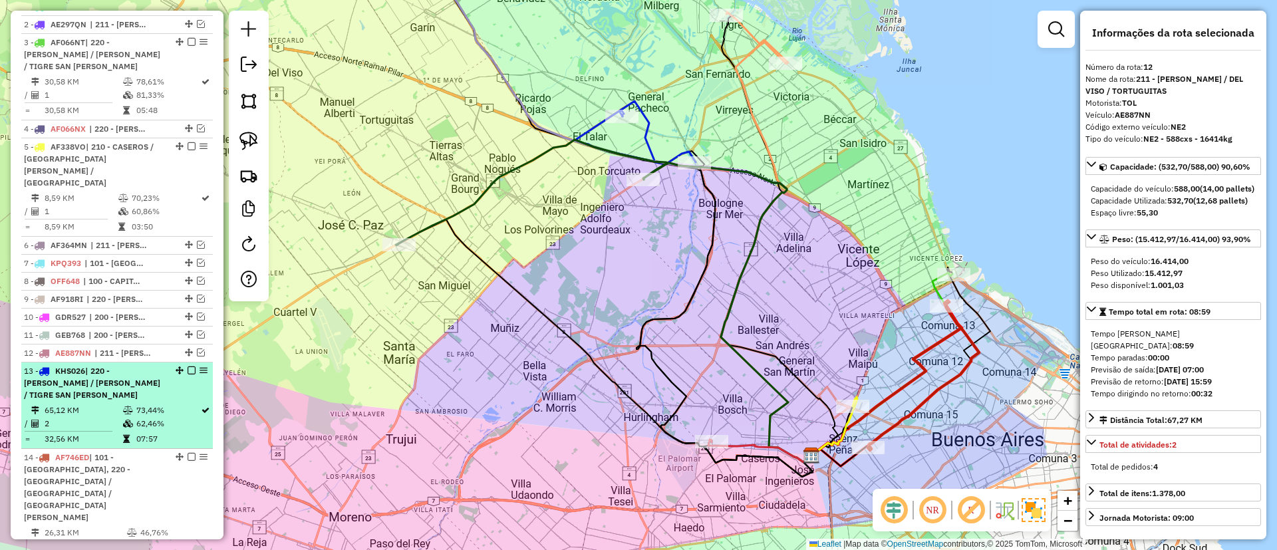
click at [188, 366] on em at bounding box center [192, 370] width 8 height 8
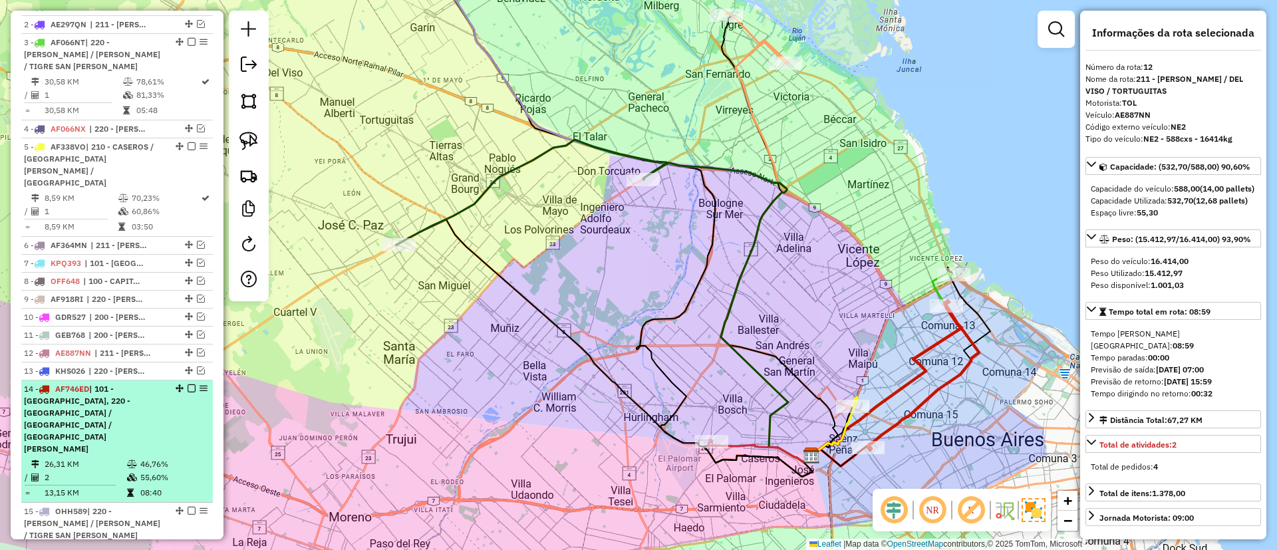
click at [188, 384] on em at bounding box center [192, 388] width 8 height 8
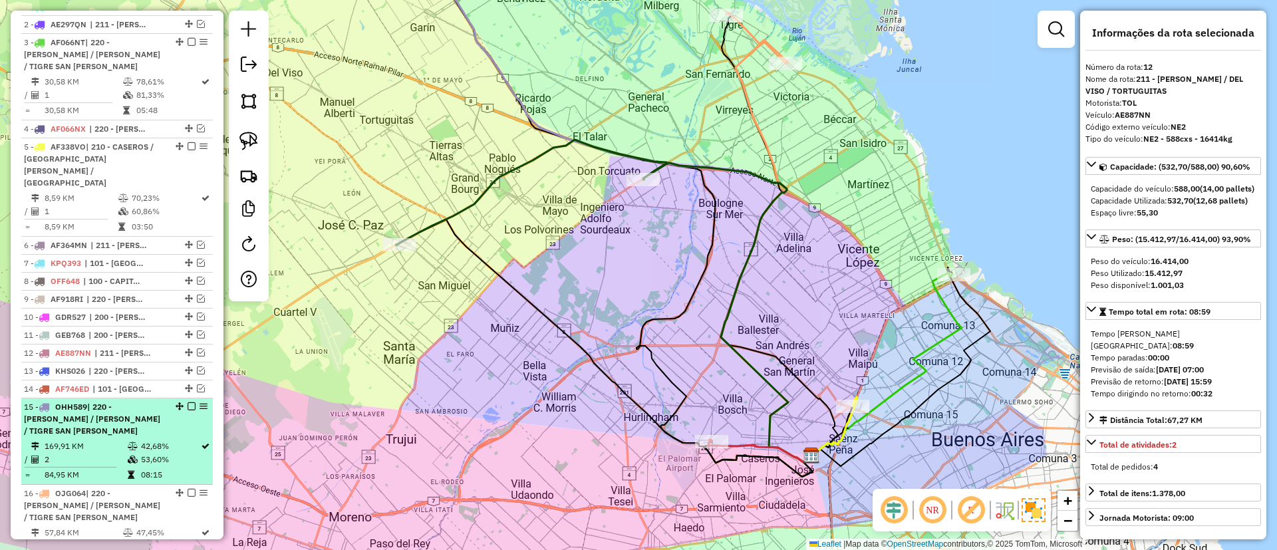
click at [188, 402] on em at bounding box center [192, 406] width 8 height 8
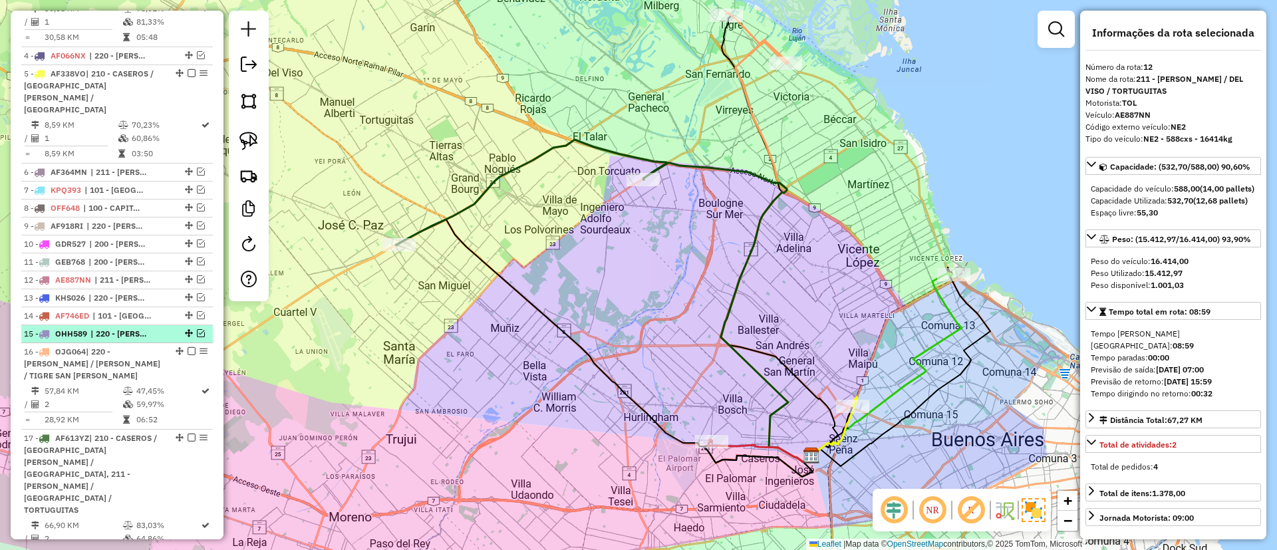
scroll to position [613, 0]
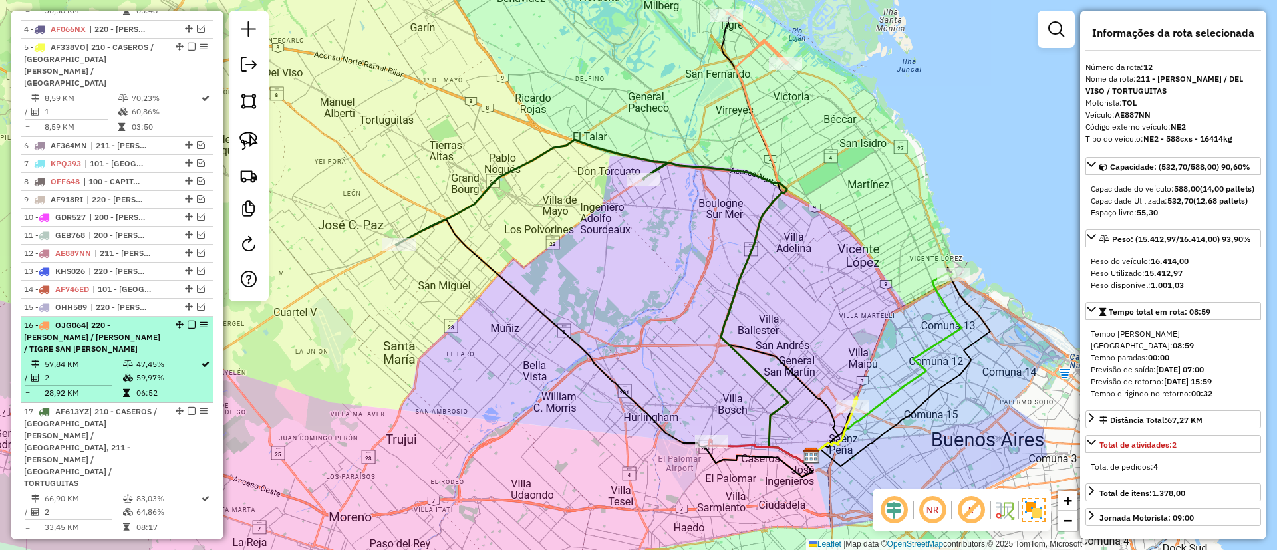
click at [191, 321] on em at bounding box center [192, 325] width 8 height 8
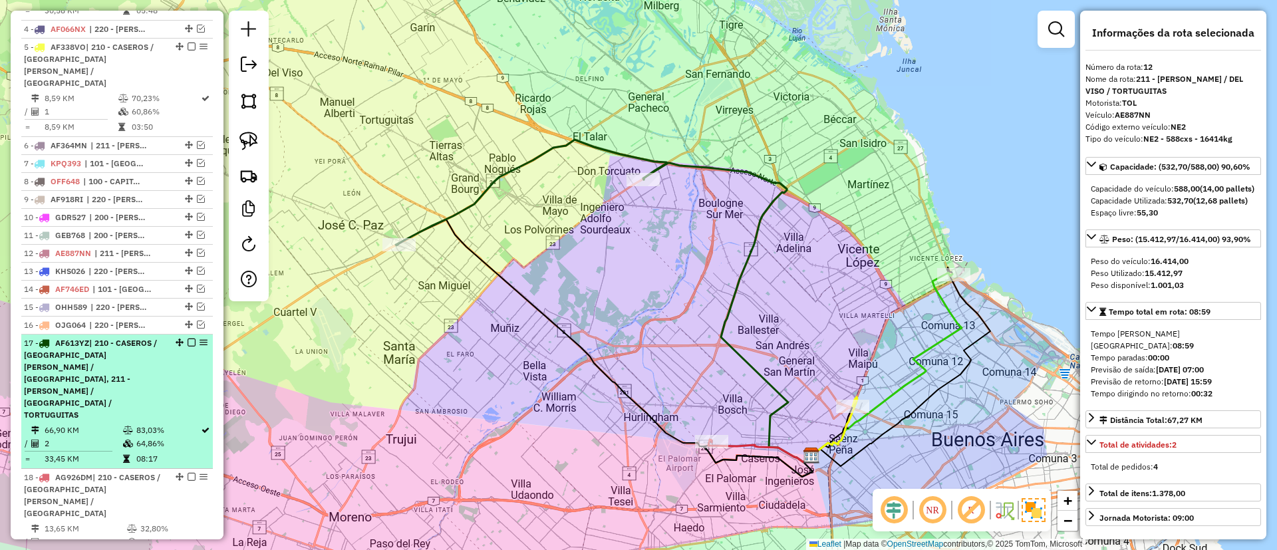
click at [189, 339] on em at bounding box center [192, 343] width 8 height 8
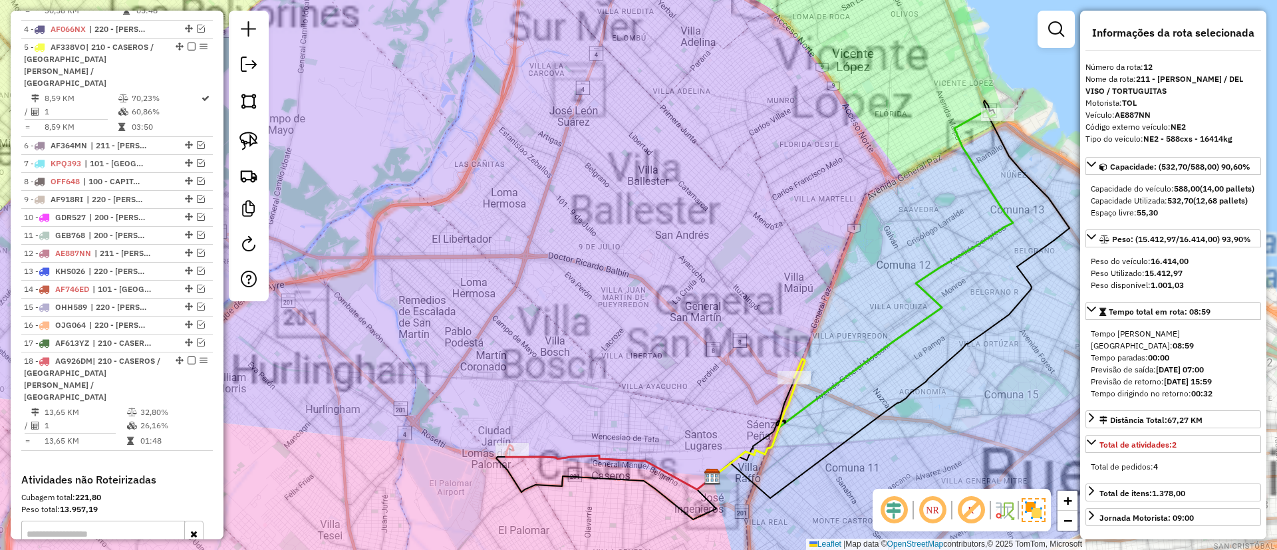
drag, startPoint x: 636, startPoint y: 368, endPoint x: 515, endPoint y: 365, distance: 121.1
click at [515, 365] on div "Janela de atendimento Grade de atendimento Capacidade Transportadoras Veículos …" at bounding box center [638, 275] width 1277 height 550
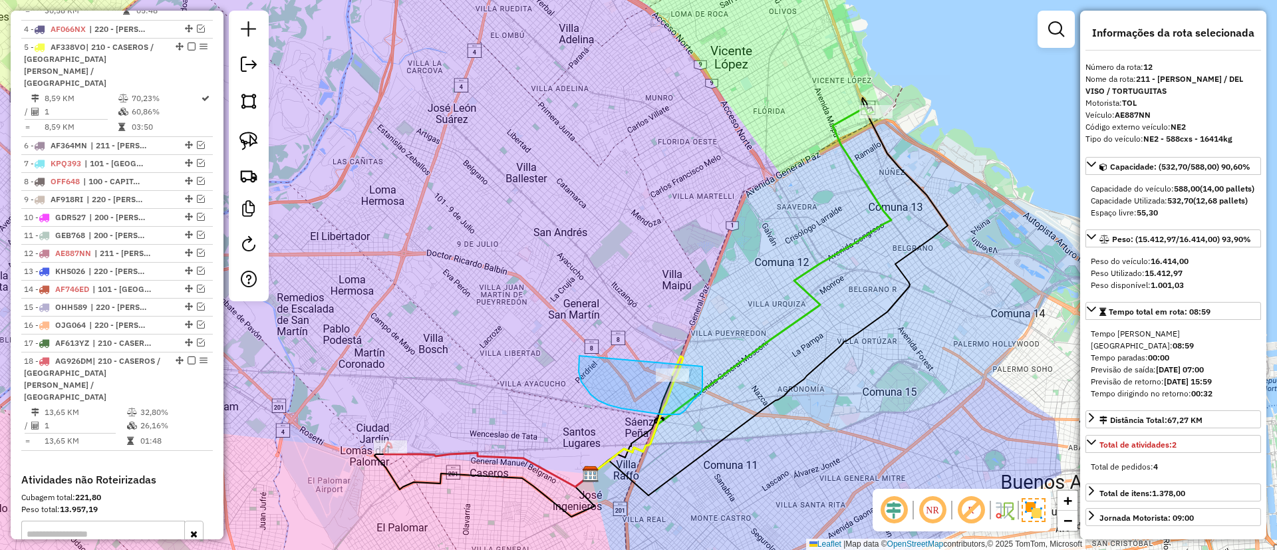
drag, startPoint x: 586, startPoint y: 388, endPoint x: 702, endPoint y: 358, distance: 120.3
click at [470, 449] on icon at bounding box center [487, 464] width 207 height 45
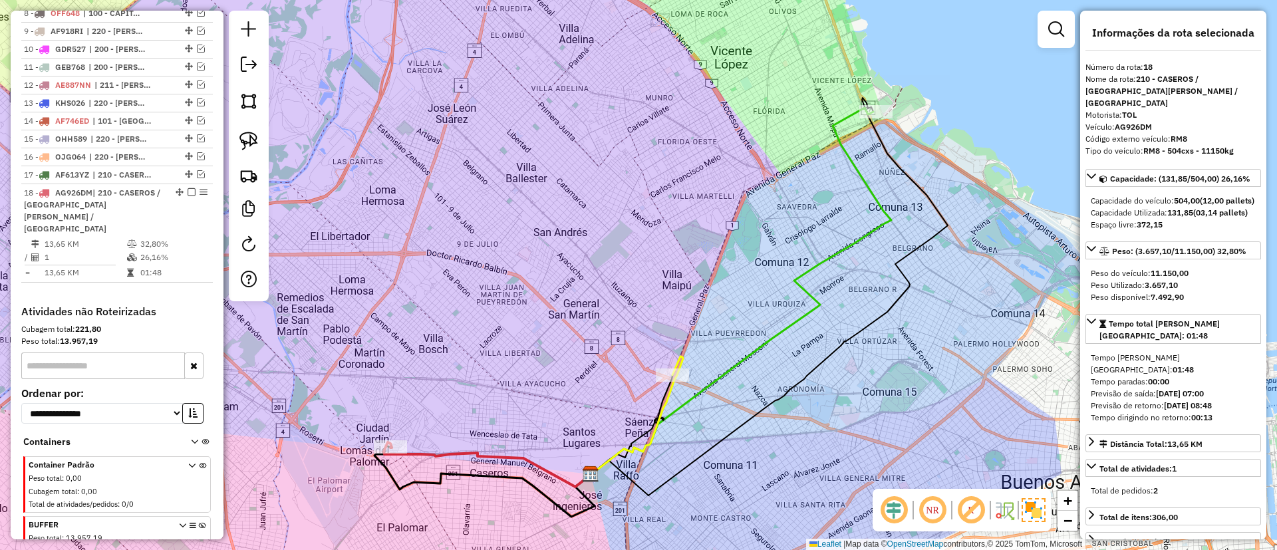
scroll to position [821, 0]
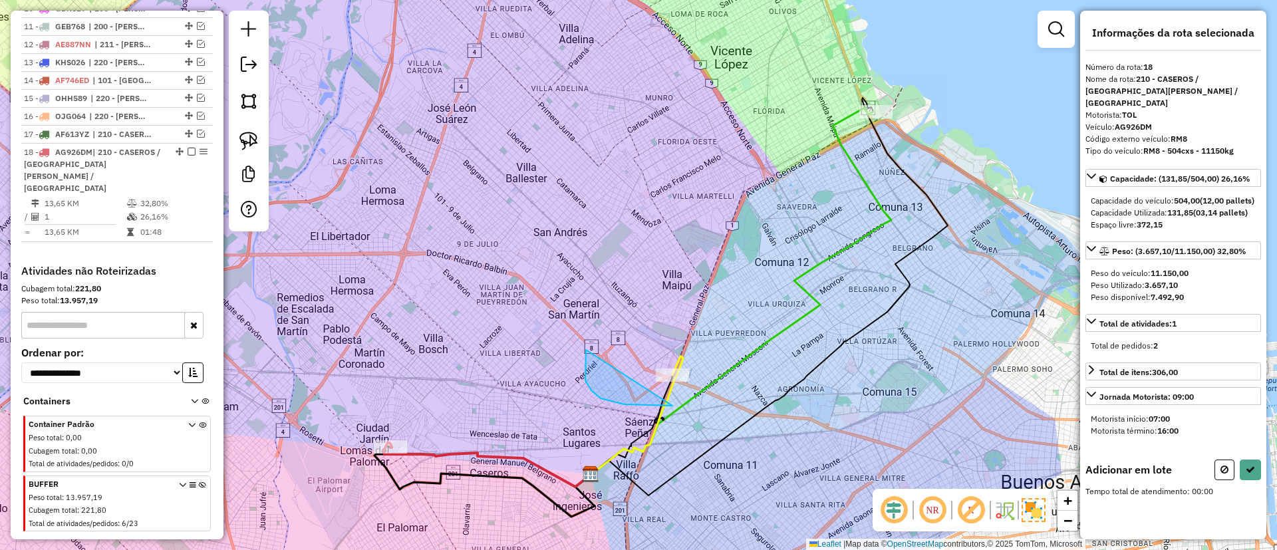
drag, startPoint x: 672, startPoint y: 406, endPoint x: 710, endPoint y: 339, distance: 77.1
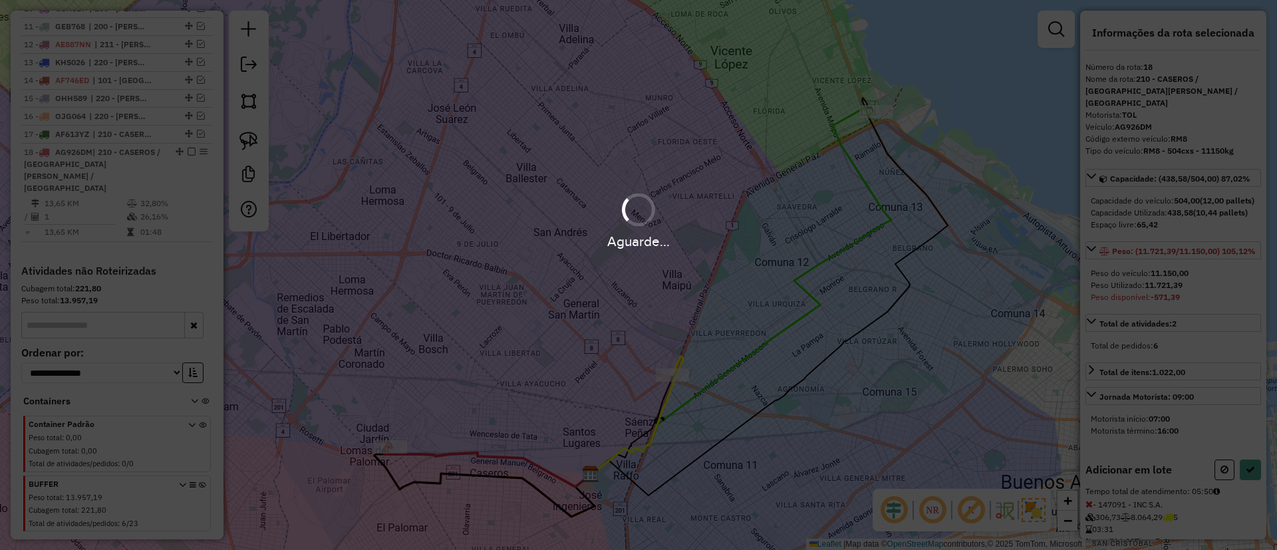
select select "**********"
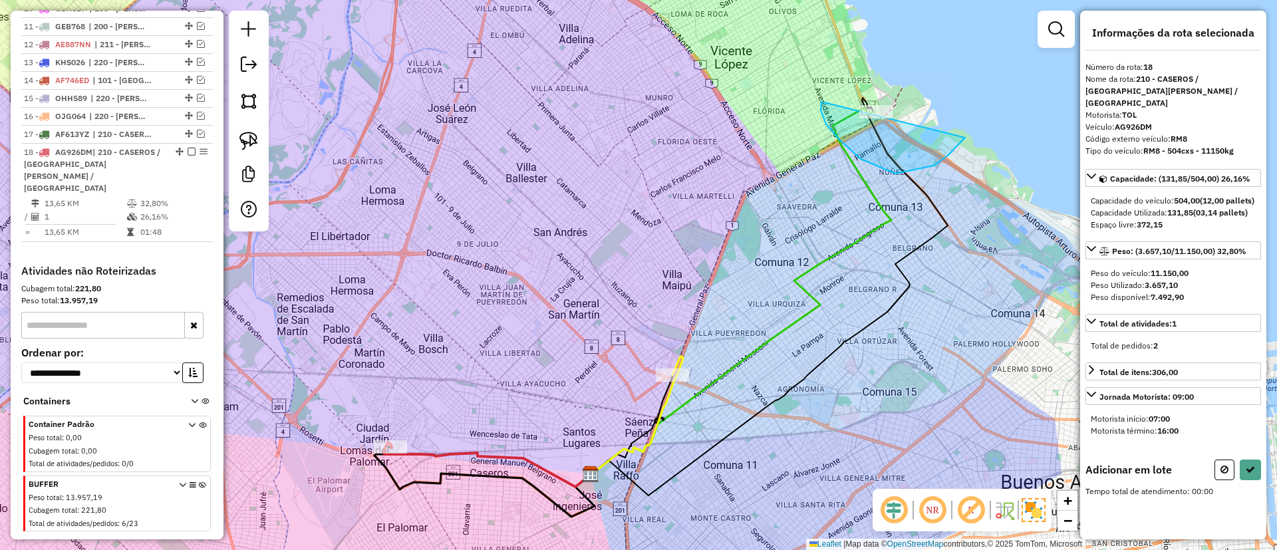
drag, startPoint x: 934, startPoint y: 166, endPoint x: 975, endPoint y: 69, distance: 104.9
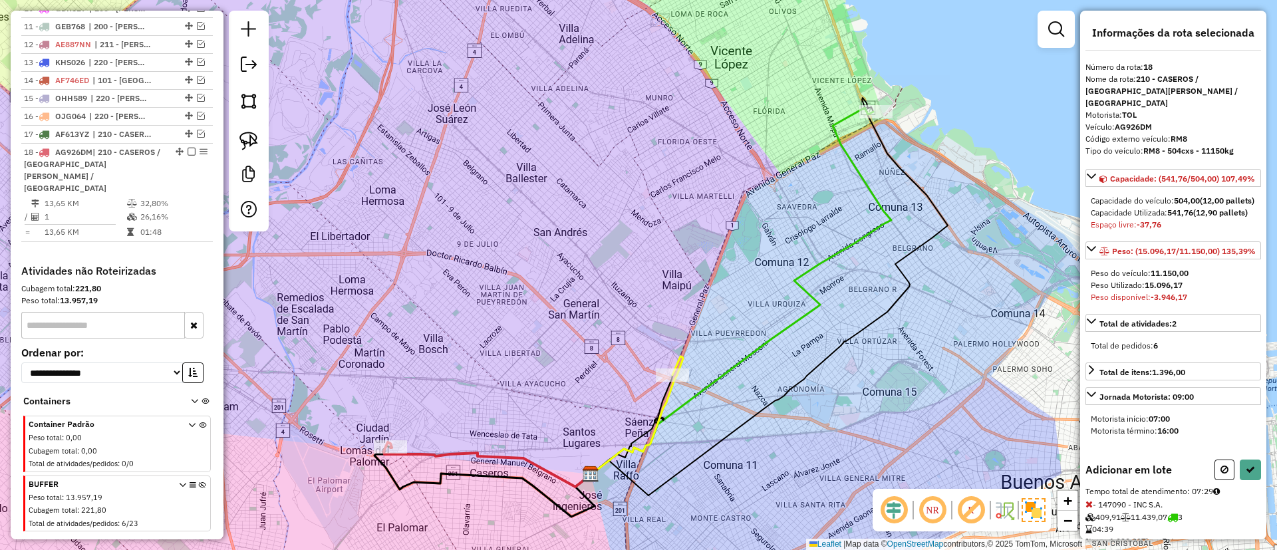
select select "**********"
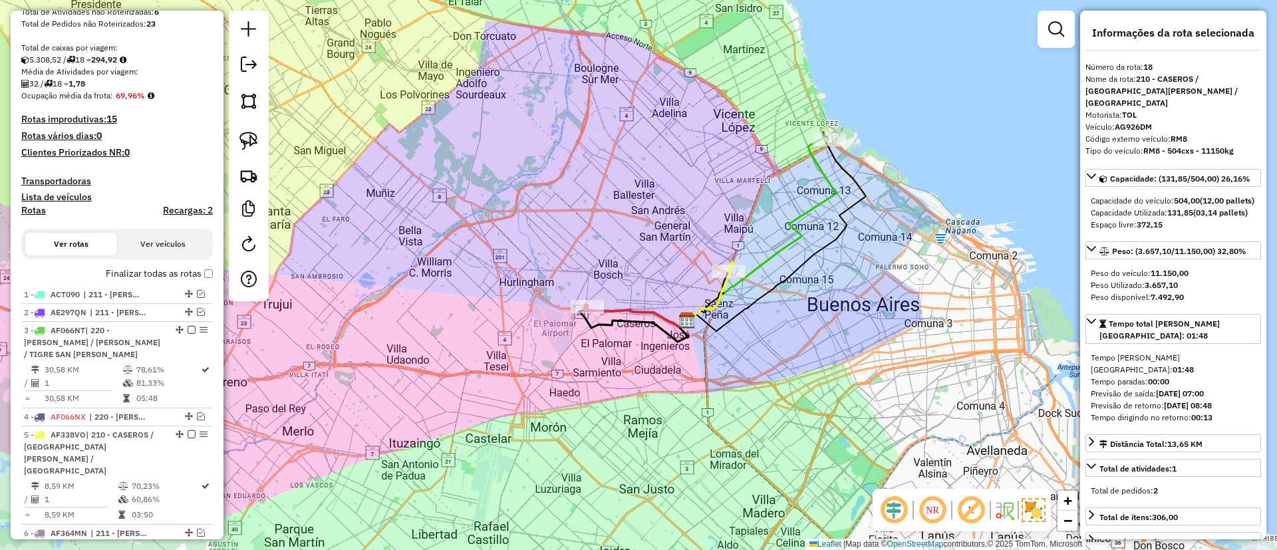
scroll to position [223, 0]
click at [142, 271] on label "Finalizar todas as rotas" at bounding box center [159, 276] width 107 height 14
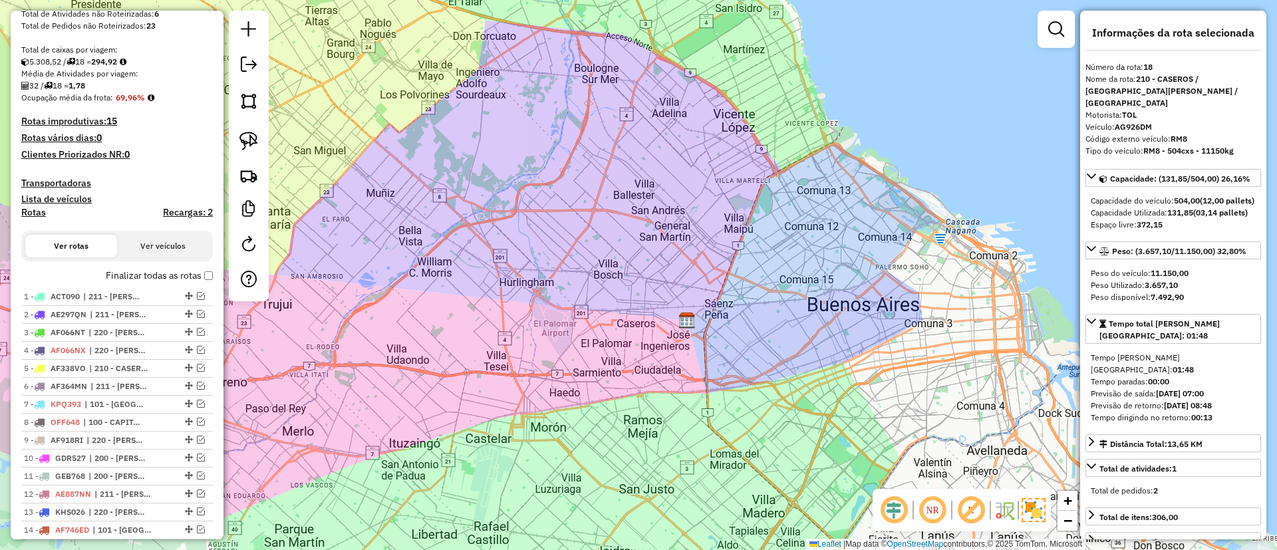
click at [142, 271] on label "Finalizar todas as rotas" at bounding box center [159, 276] width 107 height 14
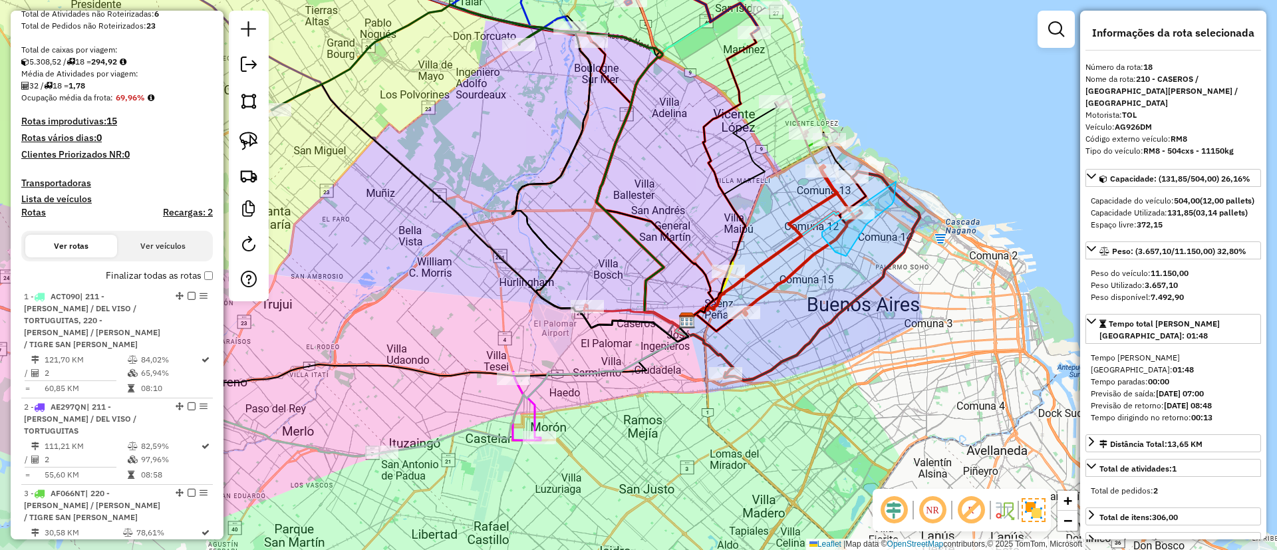
drag, startPoint x: 828, startPoint y: 244, endPoint x: 895, endPoint y: 176, distance: 95.5
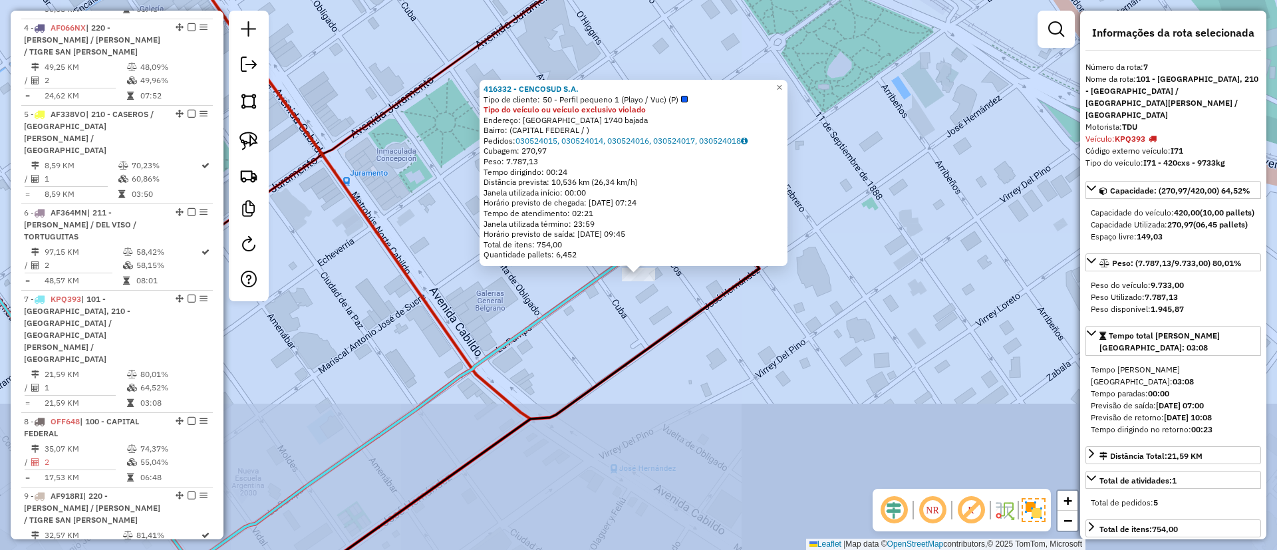
scroll to position [959, 0]
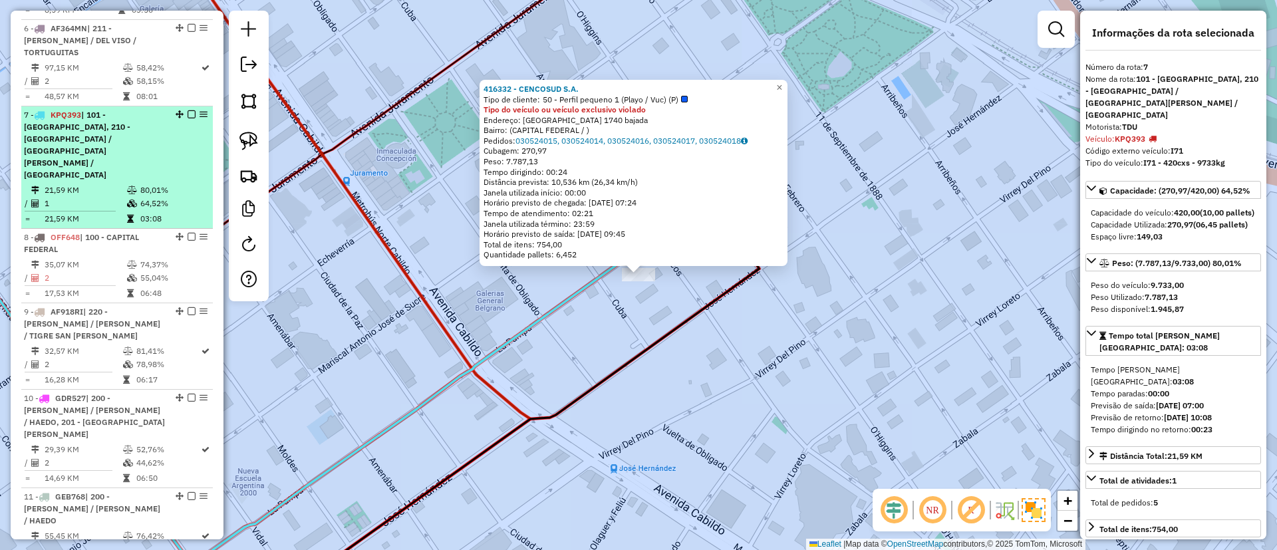
click at [188, 110] on em at bounding box center [192, 114] width 8 height 8
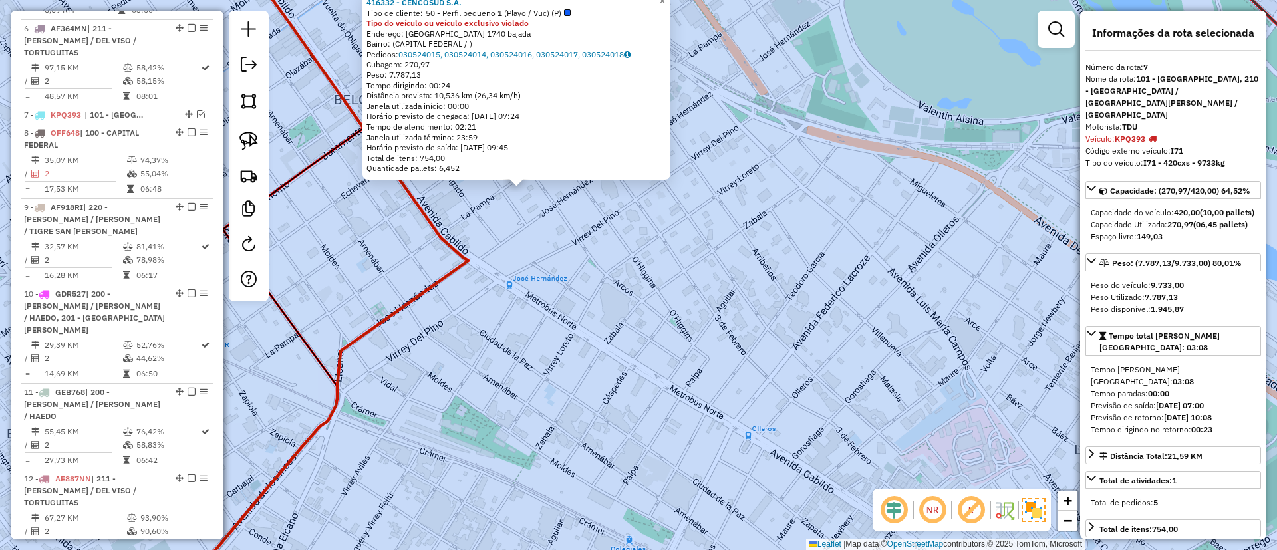
drag, startPoint x: 652, startPoint y: 118, endPoint x: 645, endPoint y: 315, distance: 197.0
click at [645, 315] on div "416332 - CENCOSUD S.A. Tipo de cliente: 50 - Perfil pequeno 1 (Playo / Vuc) (P)…" at bounding box center [638, 275] width 1277 height 550
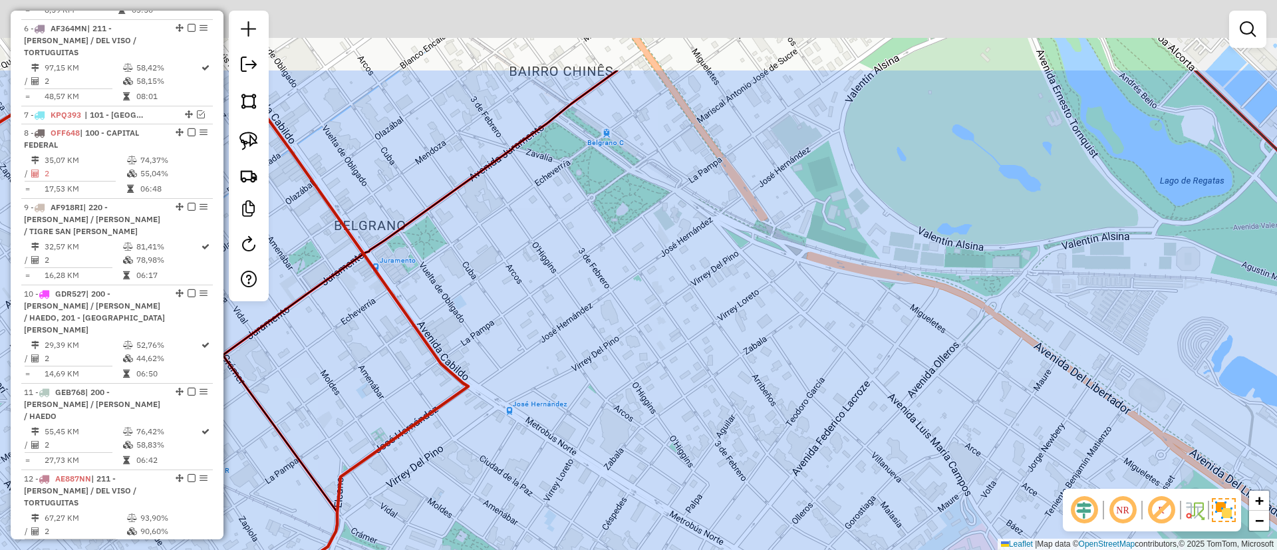
drag, startPoint x: 657, startPoint y: 368, endPoint x: 652, endPoint y: 294, distance: 74.0
click at [658, 378] on div "Janela de atendimento Grade de atendimento Capacidade Transportadoras Veículos …" at bounding box center [638, 275] width 1277 height 550
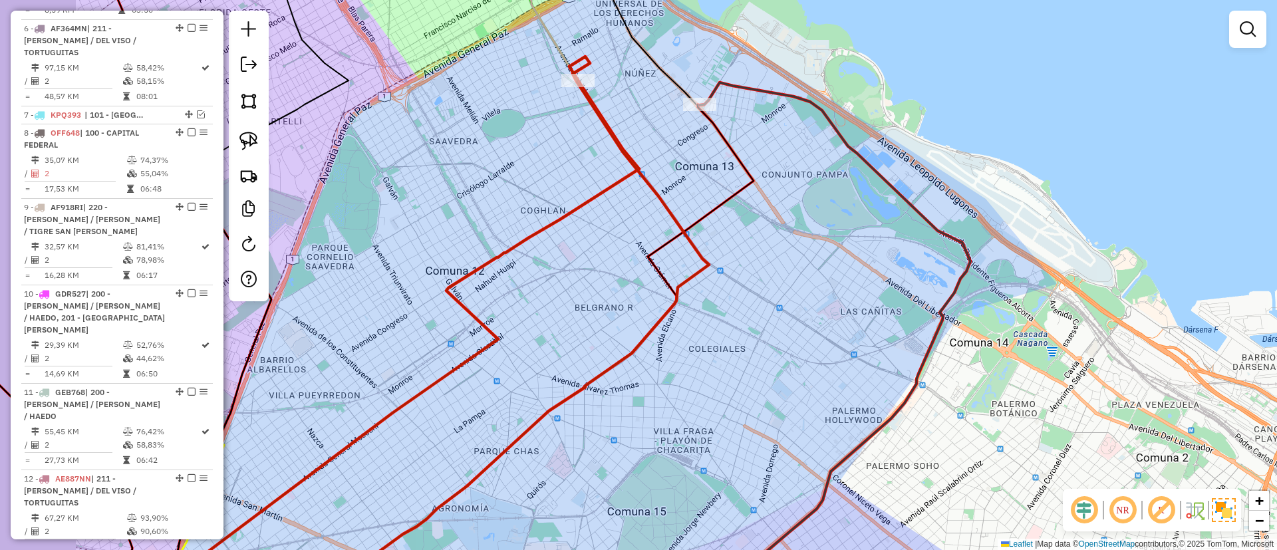
drag, startPoint x: 628, startPoint y: 281, endPoint x: 874, endPoint y: 211, distance: 255.8
click at [874, 211] on div "Janela de atendimento Grade de atendimento Capacidade Transportadoras Veículos …" at bounding box center [638, 275] width 1277 height 550
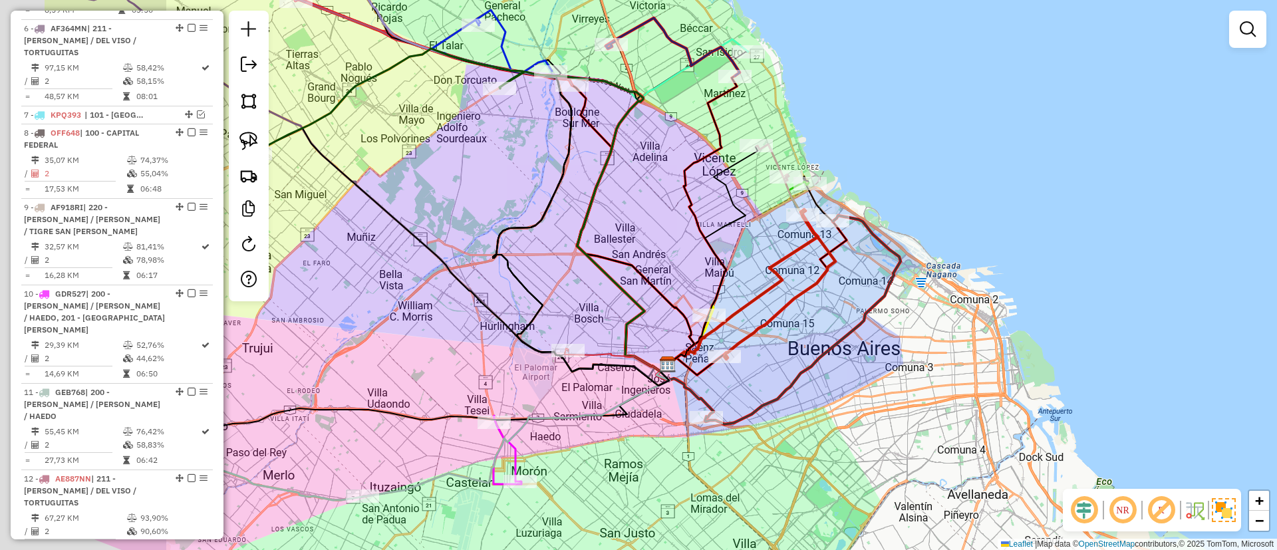
drag, startPoint x: 291, startPoint y: 375, endPoint x: 481, endPoint y: 375, distance: 189.5
click at [481, 375] on div "Janela de atendimento Grade de atendimento Capacidade Transportadoras Veículos …" at bounding box center [638, 275] width 1277 height 550
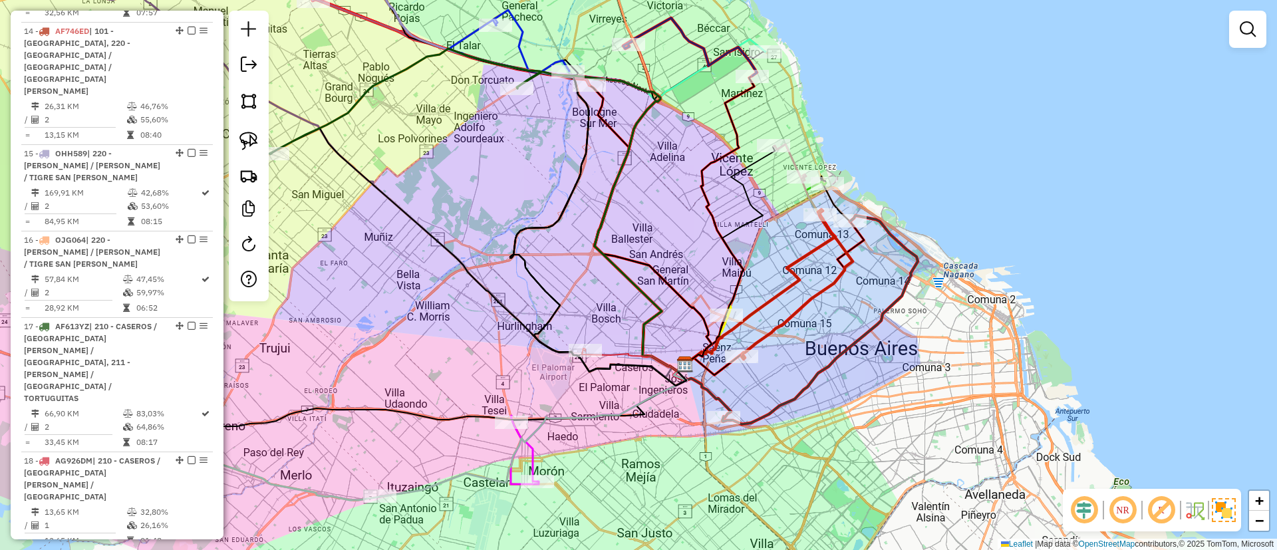
scroll to position [1549, 0]
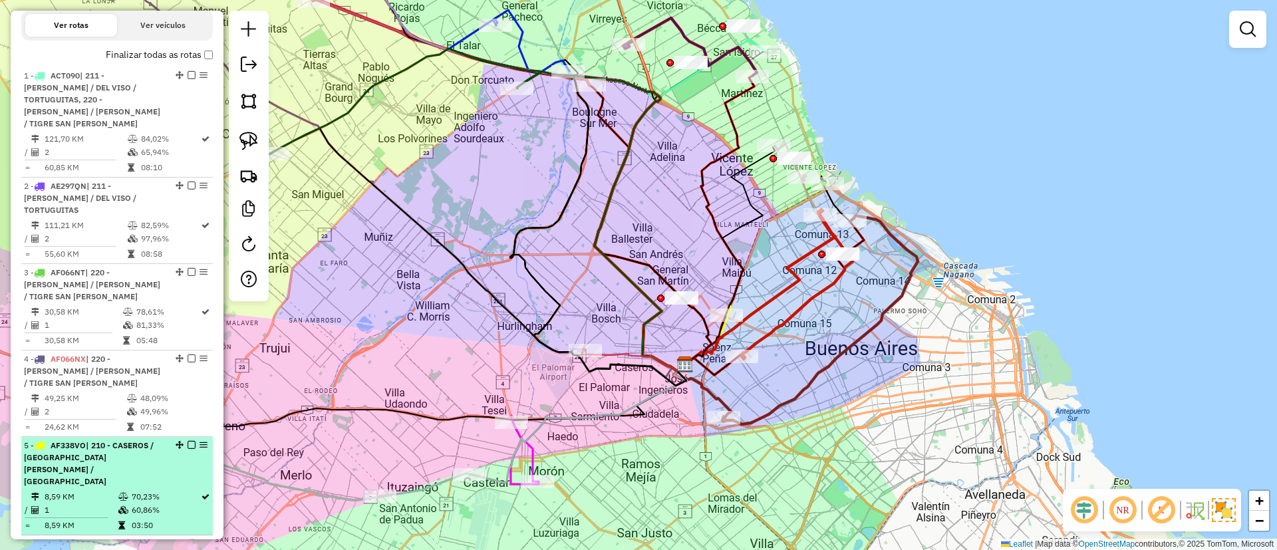
scroll to position [252, 0]
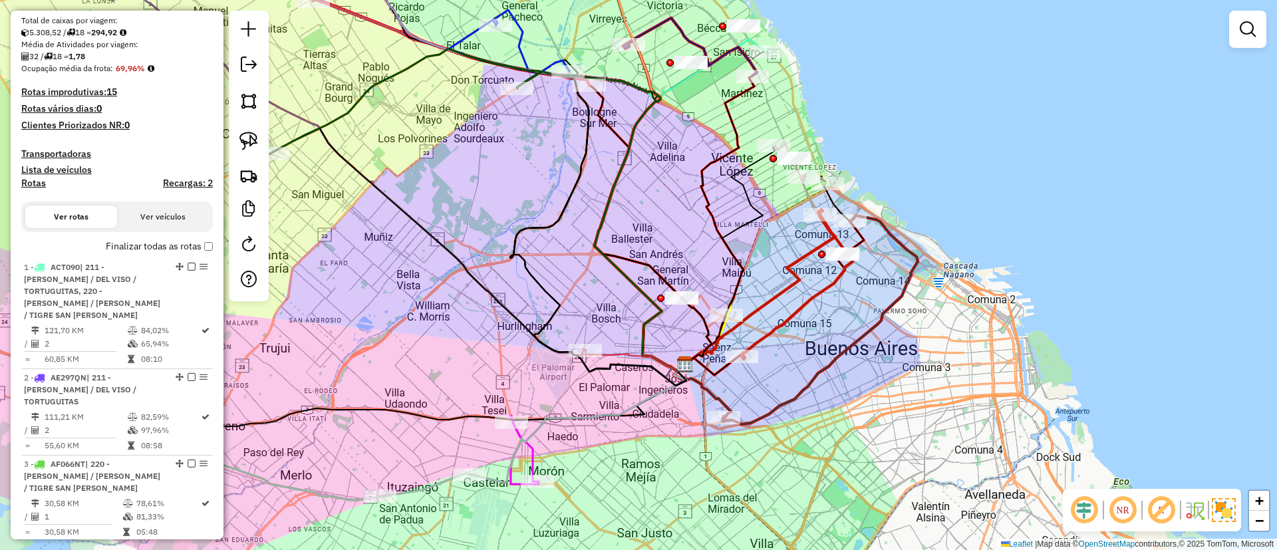
click at [142, 243] on label "Finalizar todas as rotas" at bounding box center [159, 246] width 107 height 14
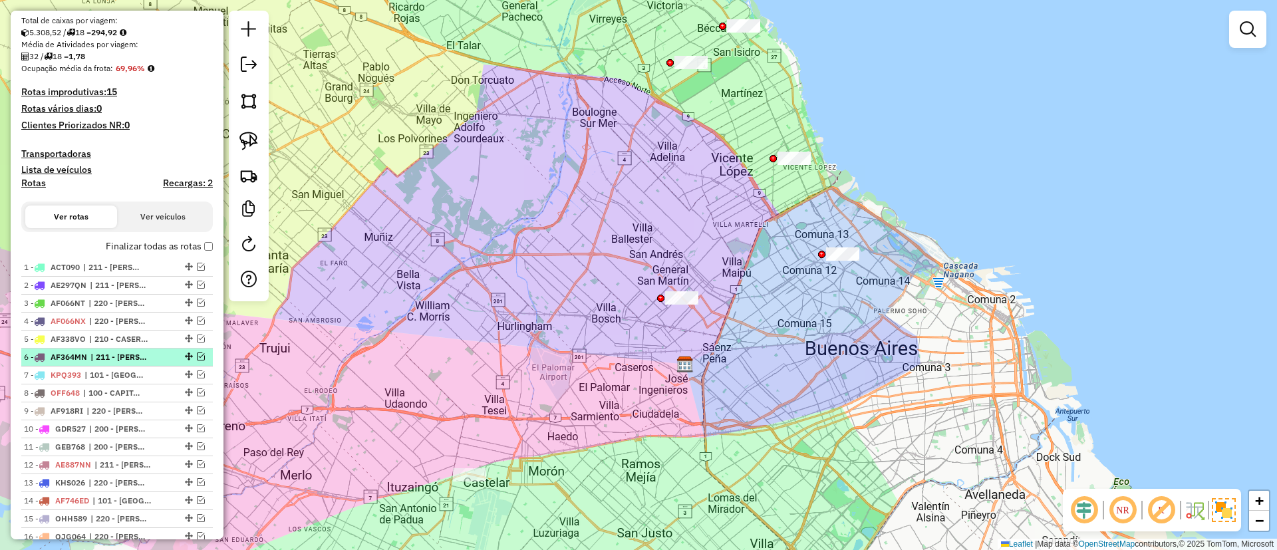
scroll to position [352, 0]
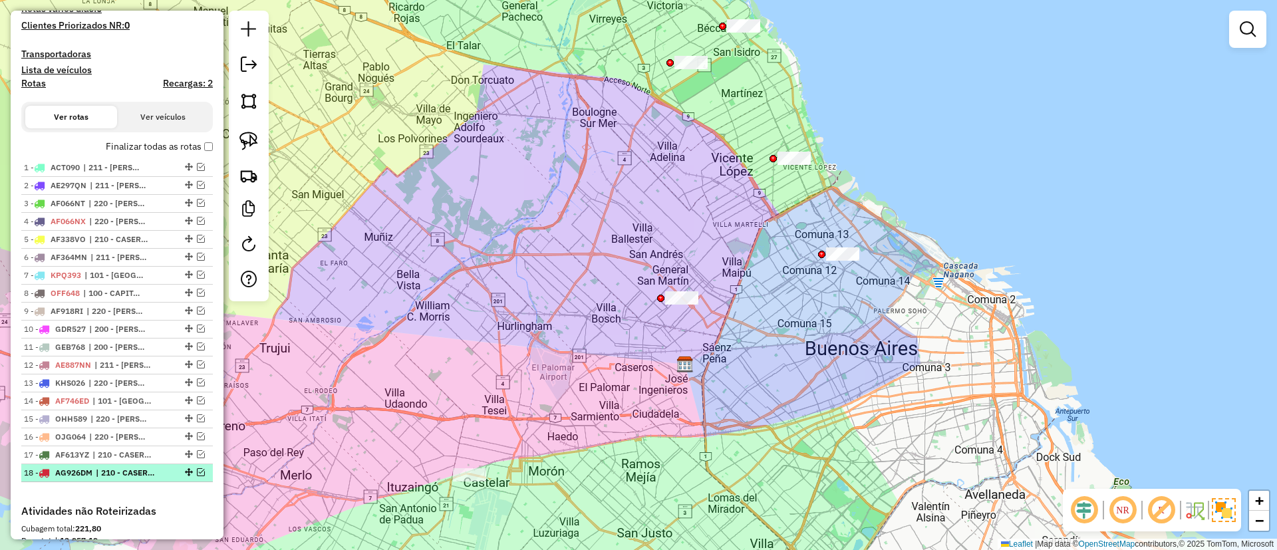
click at [198, 470] on em at bounding box center [201, 472] width 8 height 8
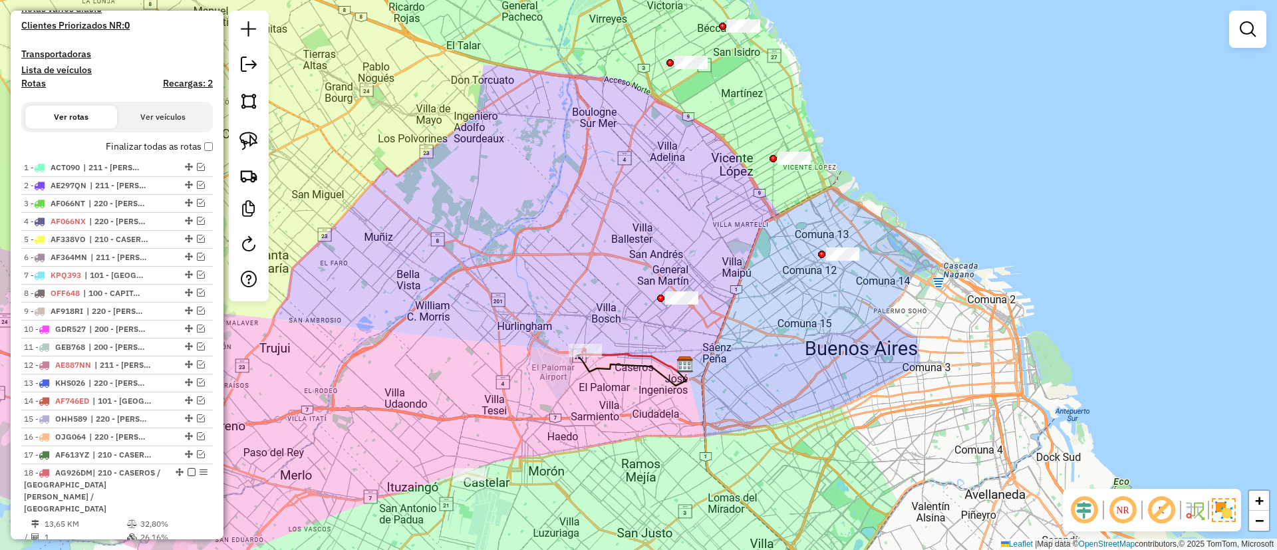
click at [628, 353] on icon at bounding box center [633, 359] width 103 height 23
select select "**********"
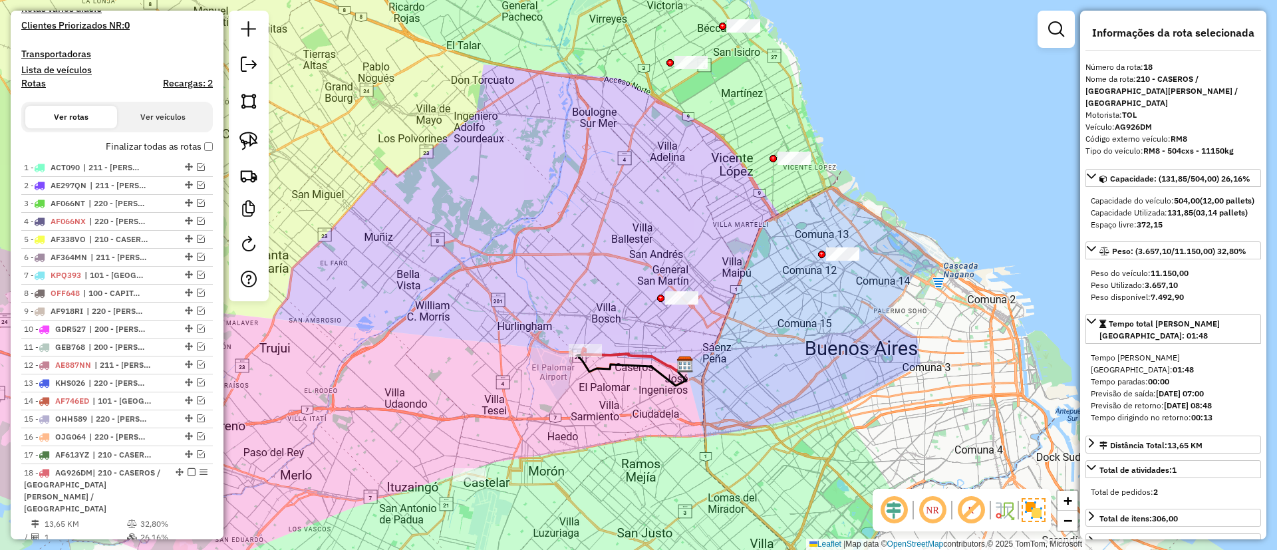
scroll to position [708, 0]
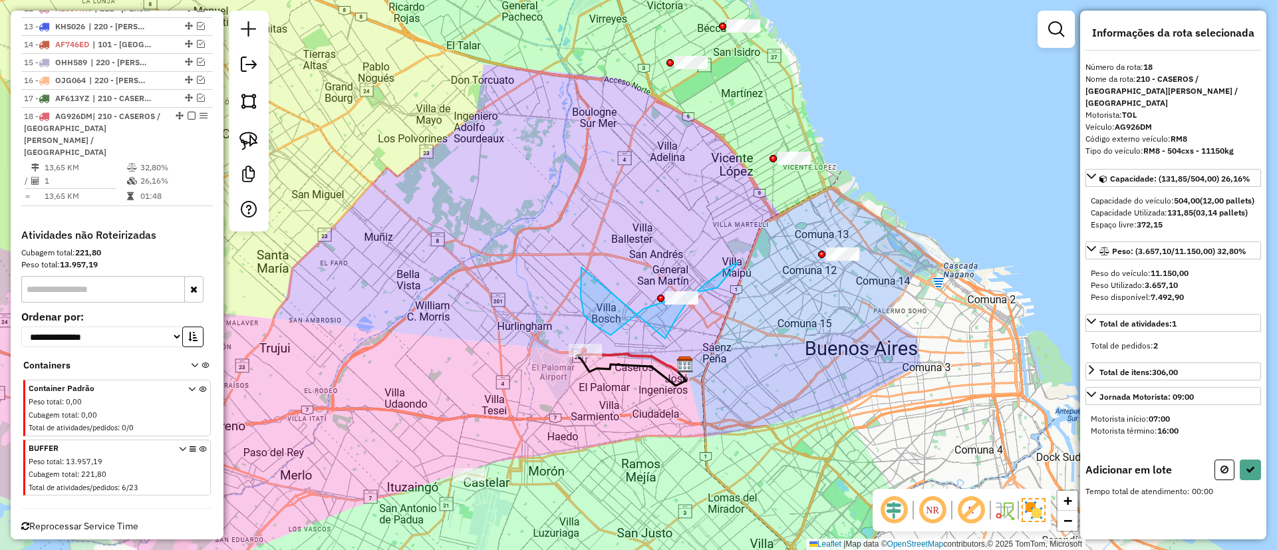
drag, startPoint x: 611, startPoint y: 335, endPoint x: 659, endPoint y: 350, distance: 50.7
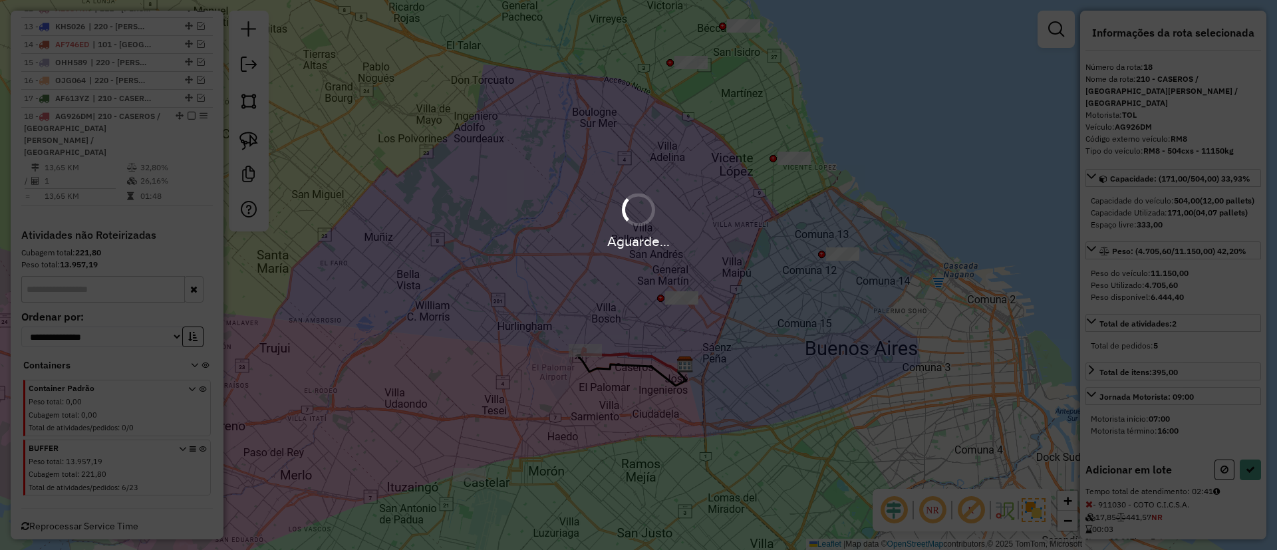
select select "**********"
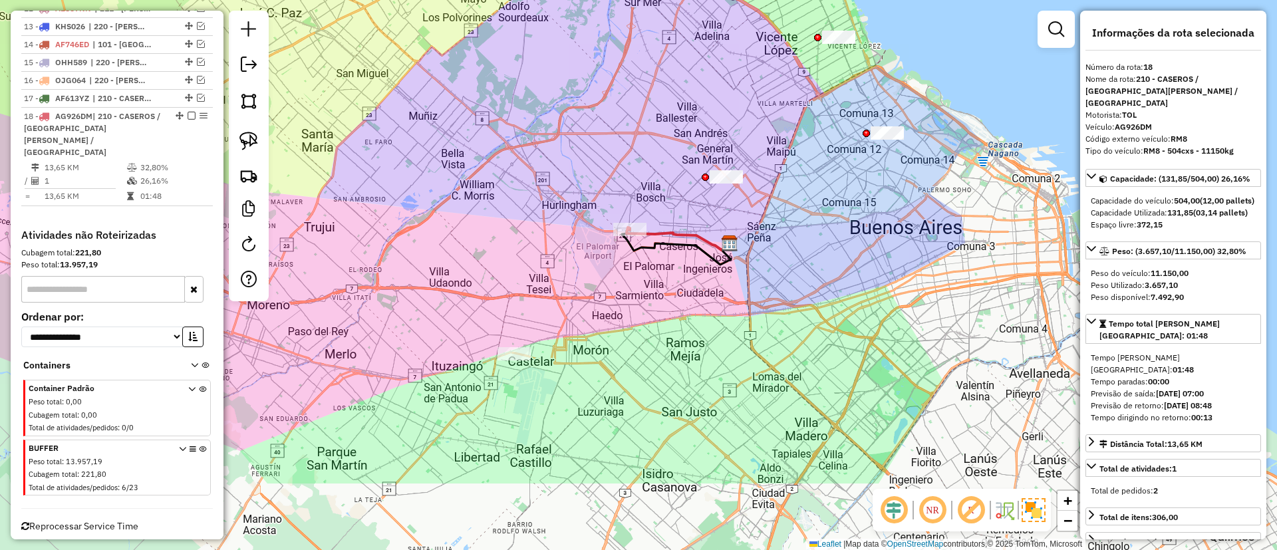
drag, startPoint x: 467, startPoint y: 309, endPoint x: 462, endPoint y: 270, distance: 38.9
click at [462, 270] on div "Janela de atendimento Grade de atendimento Capacidade Transportadoras Veículos …" at bounding box center [638, 275] width 1277 height 550
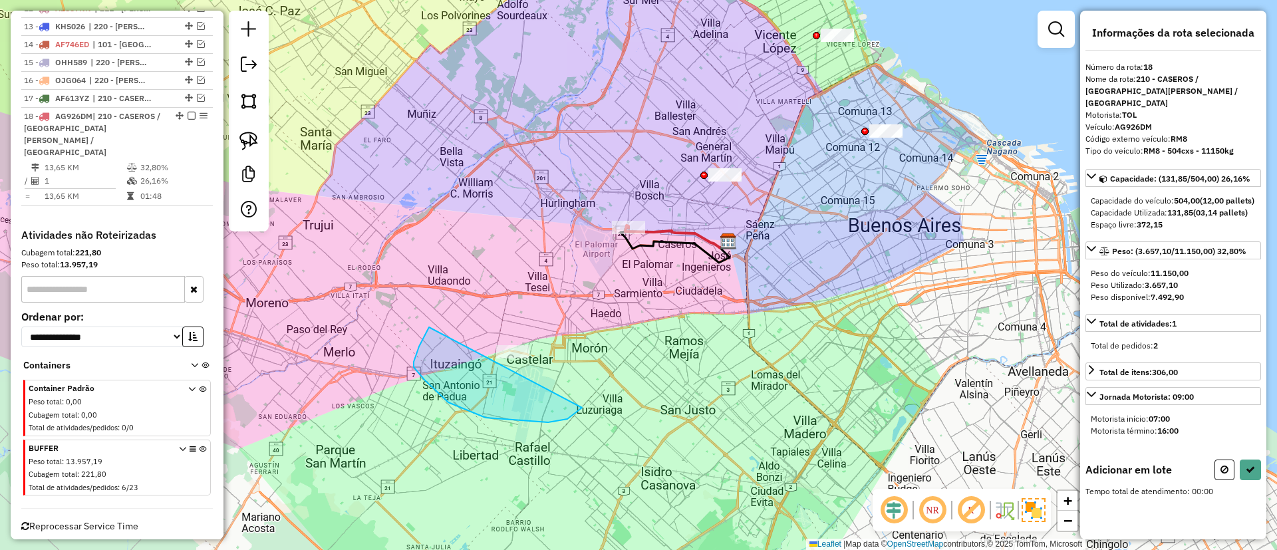
drag, startPoint x: 567, startPoint y: 419, endPoint x: 575, endPoint y: 311, distance: 108.7
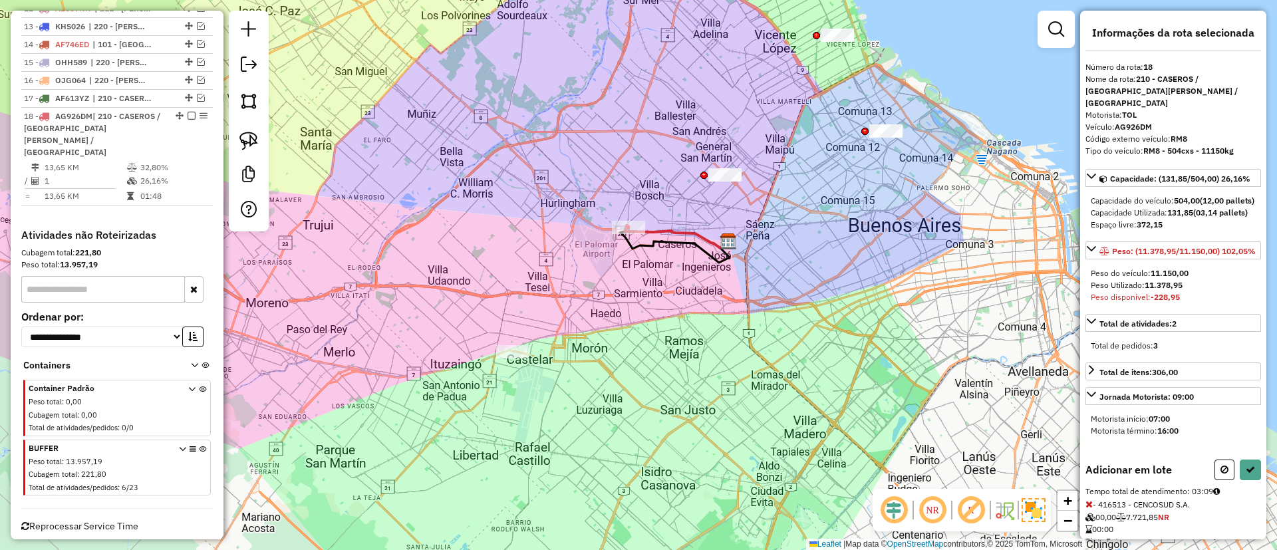
select select "**********"
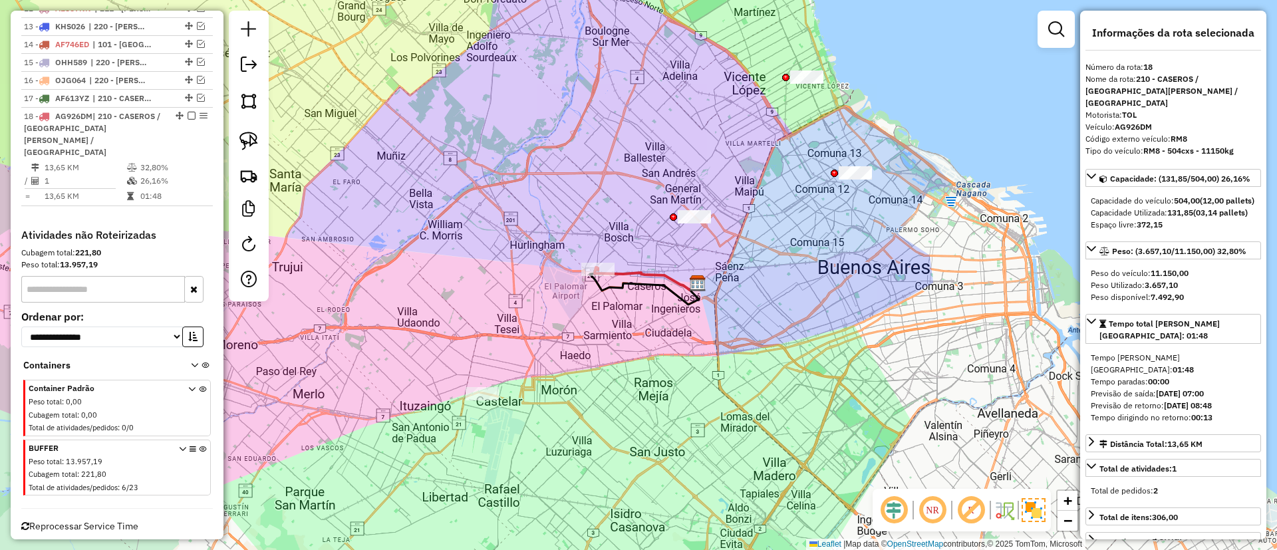
drag, startPoint x: 520, startPoint y: 292, endPoint x: 499, endPoint y: 329, distance: 42.9
click at [499, 329] on div "Janela de atendimento Grade de atendimento Capacidade Transportadoras Veículos …" at bounding box center [638, 275] width 1277 height 550
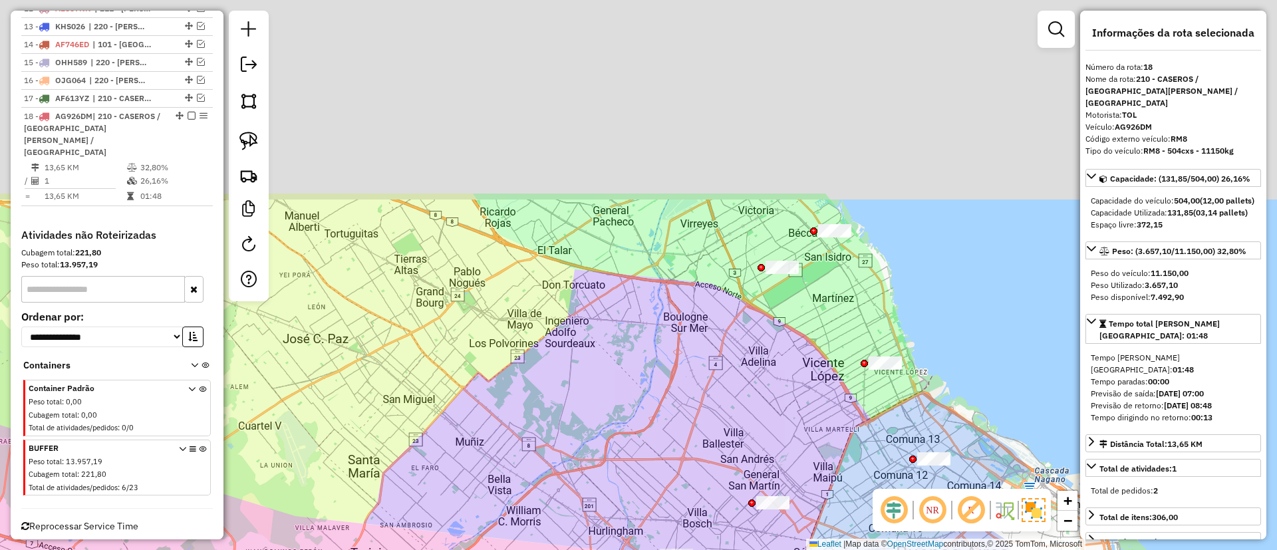
drag, startPoint x: 479, startPoint y: 129, endPoint x: 597, endPoint y: 417, distance: 311.1
click at [597, 417] on div "Janela de atendimento Grade de atendimento Capacidade Transportadoras Veículos …" at bounding box center [638, 275] width 1277 height 550
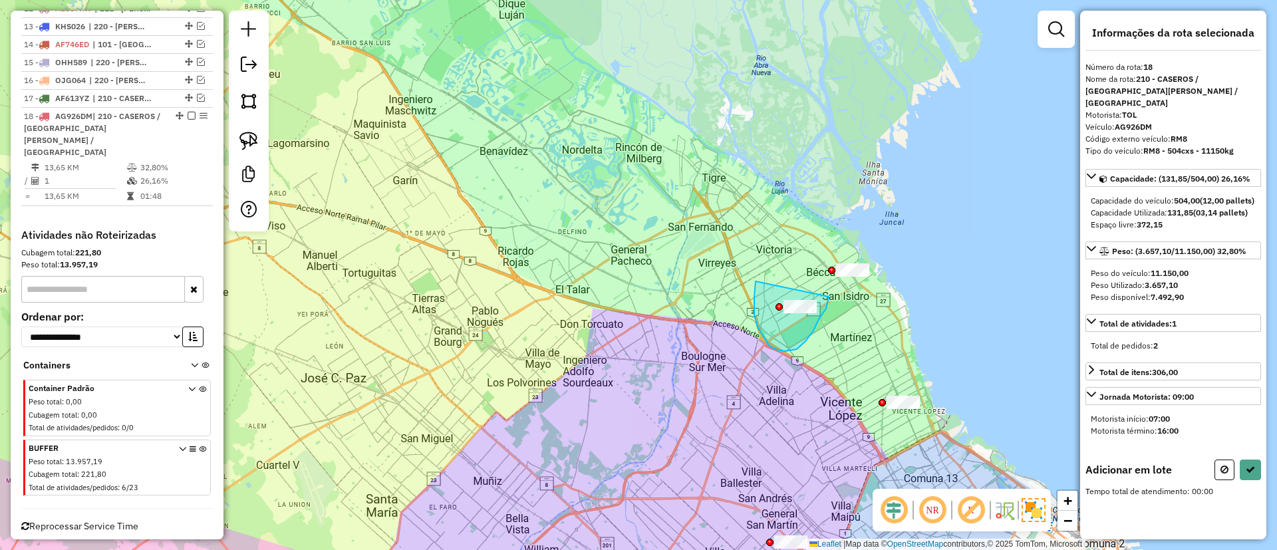
drag, startPoint x: 756, startPoint y: 281, endPoint x: 831, endPoint y: 286, distance: 76.0
click at [831, 286] on div "Janela de atendimento Grade de atendimento Capacidade Transportadoras Veículos …" at bounding box center [638, 275] width 1277 height 550
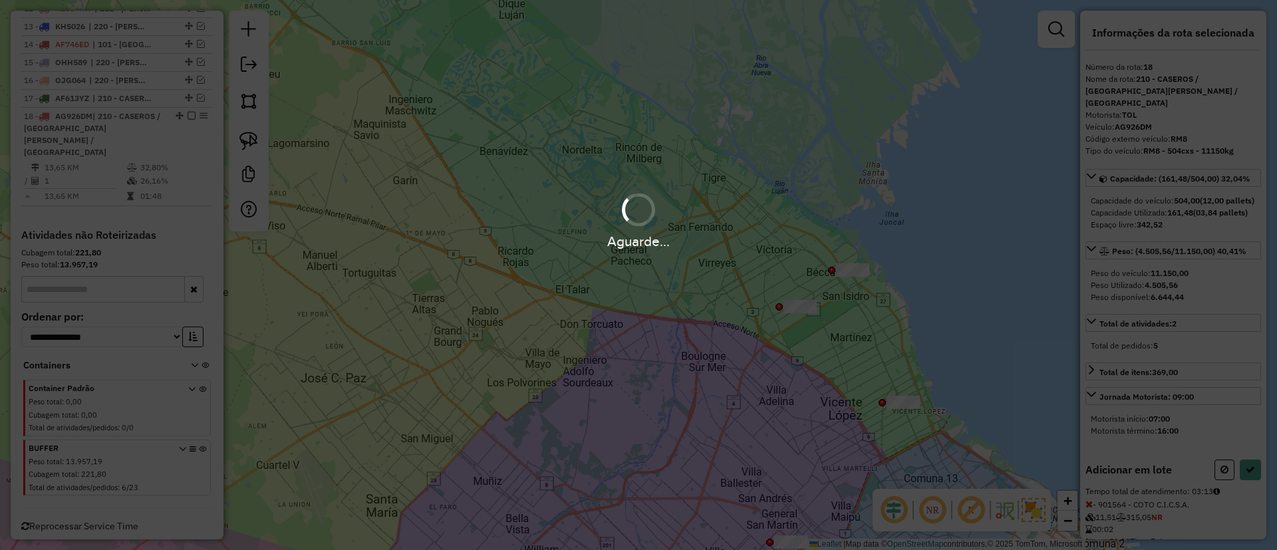
select select "**********"
drag, startPoint x: 789, startPoint y: 245, endPoint x: 816, endPoint y: 225, distance: 33.7
click at [816, 225] on div "Aguarde..." at bounding box center [638, 219] width 1277 height 63
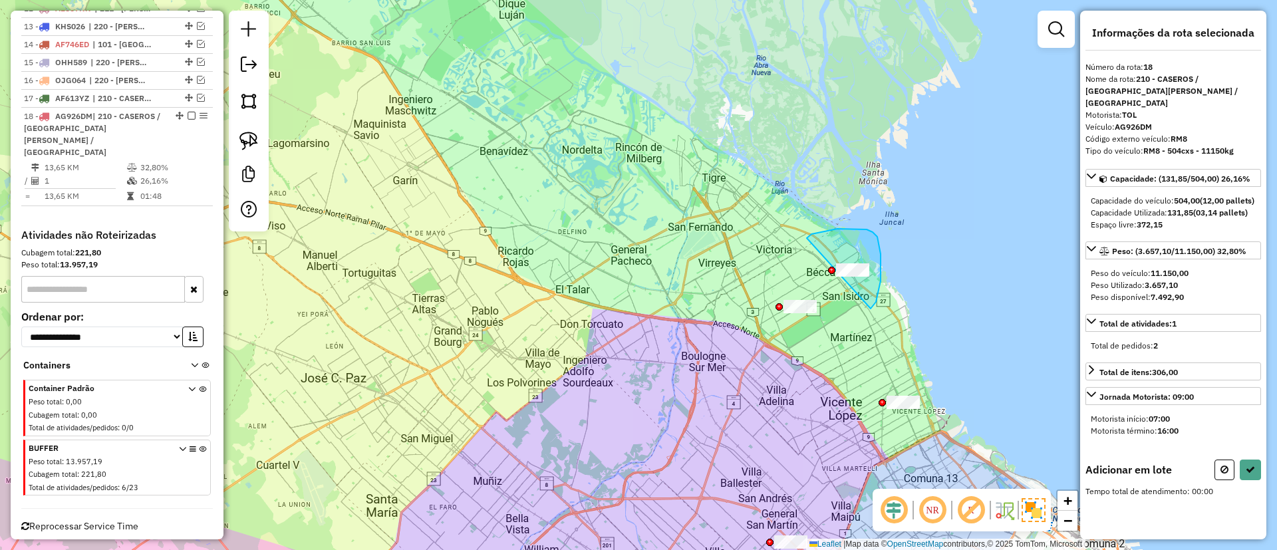
drag, startPoint x: 807, startPoint y: 238, endPoint x: 830, endPoint y: 311, distance: 76.1
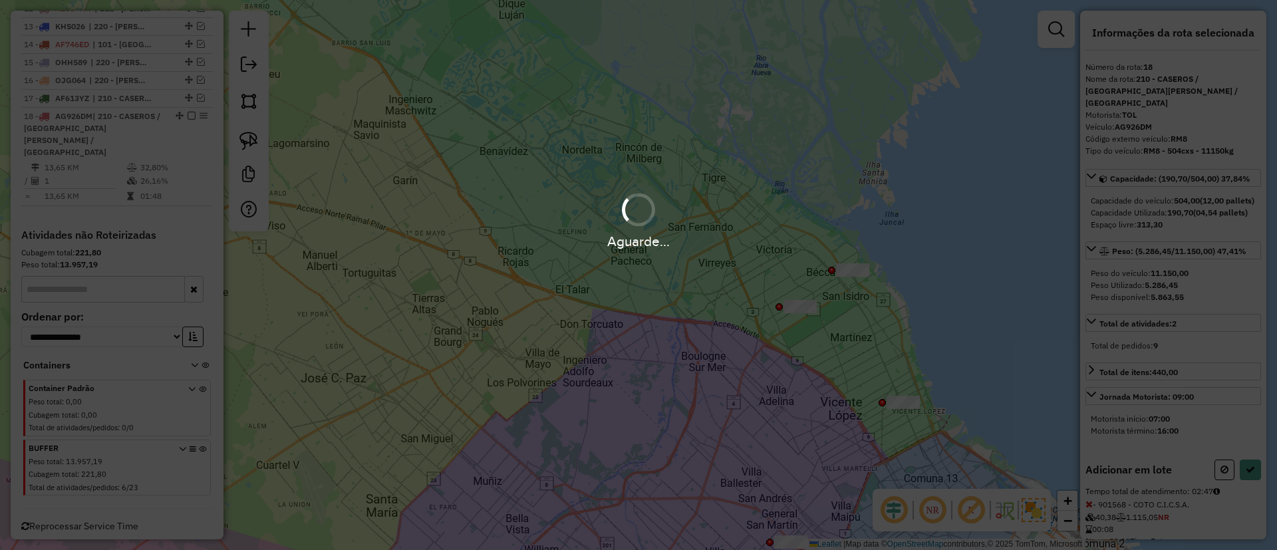
select select "**********"
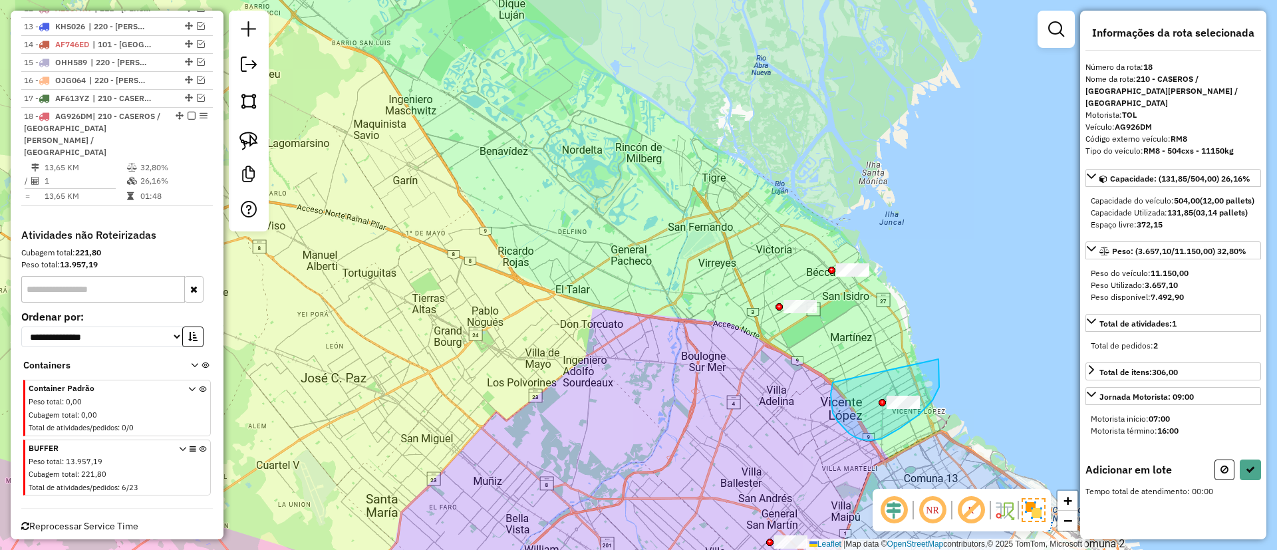
drag, startPoint x: 837, startPoint y: 421, endPoint x: 938, endPoint y: 358, distance: 118.3
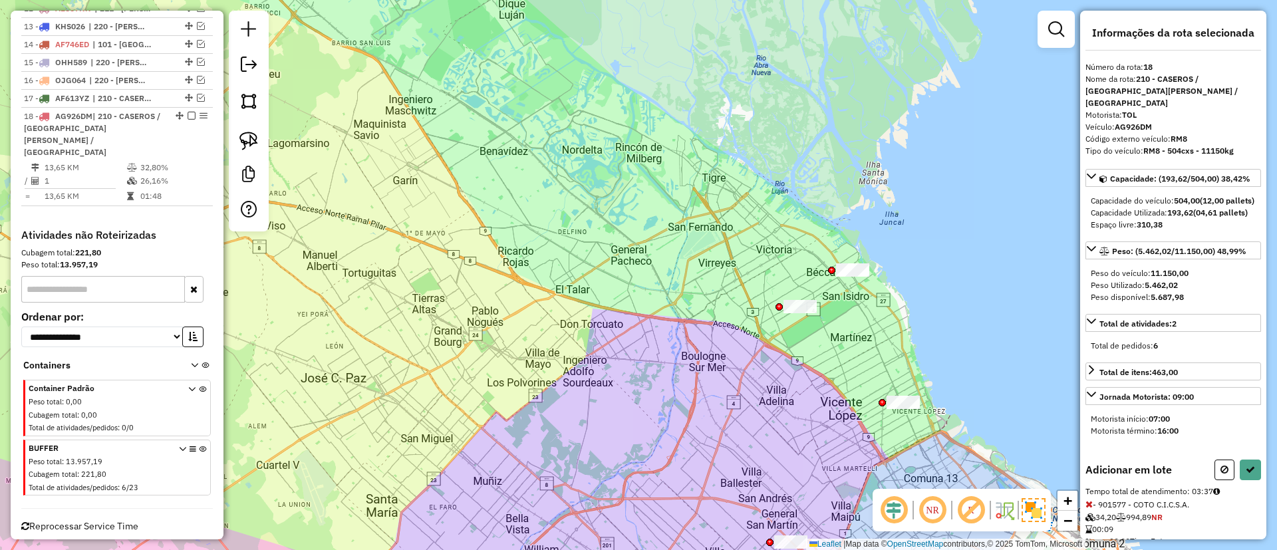
select select "**********"
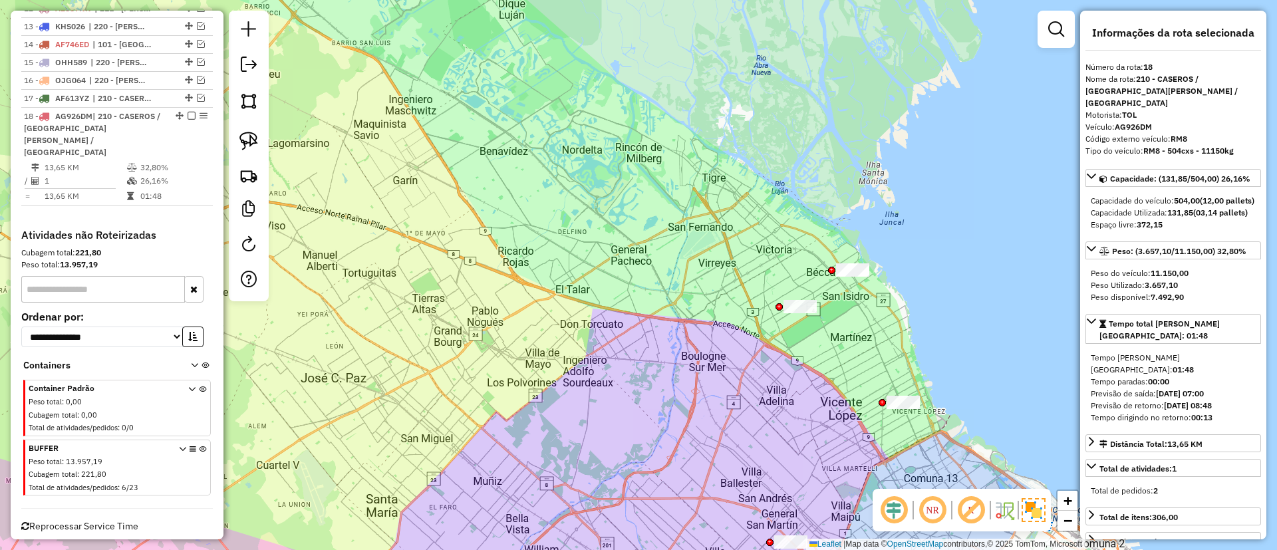
scroll to position [609, 0]
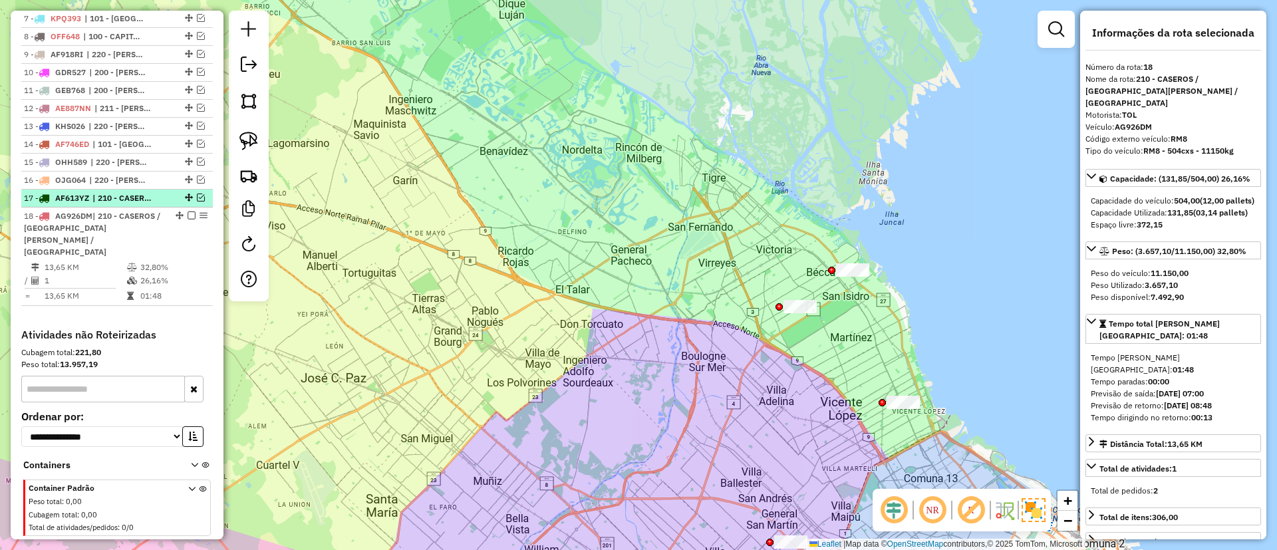
click at [197, 195] on em at bounding box center [201, 198] width 8 height 8
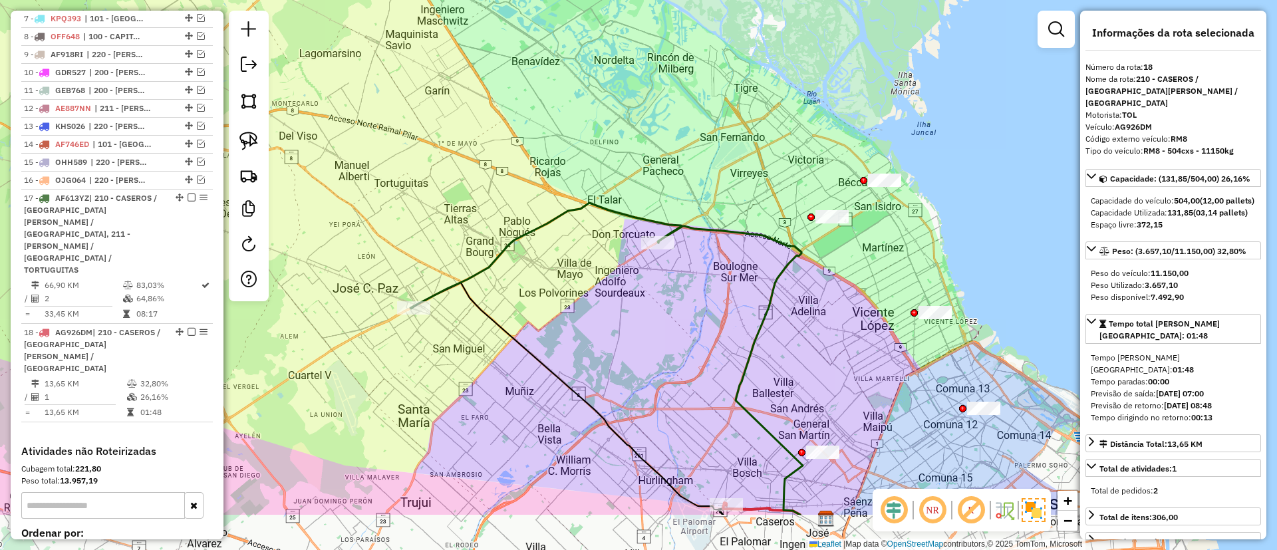
drag, startPoint x: 589, startPoint y: 400, endPoint x: 621, endPoint y: 311, distance: 95.3
click at [621, 311] on div "Janela de atendimento Grade de atendimento Capacidade Transportadoras Veículos …" at bounding box center [638, 275] width 1277 height 550
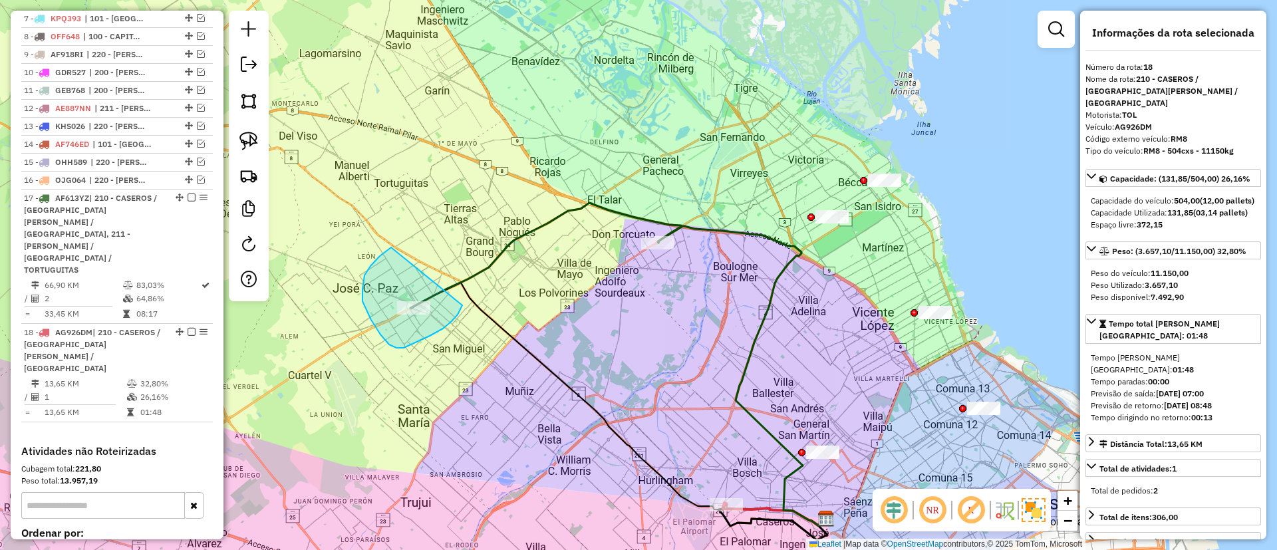
drag, startPoint x: 371, startPoint y: 320, endPoint x: 462, endPoint y: 305, distance: 92.3
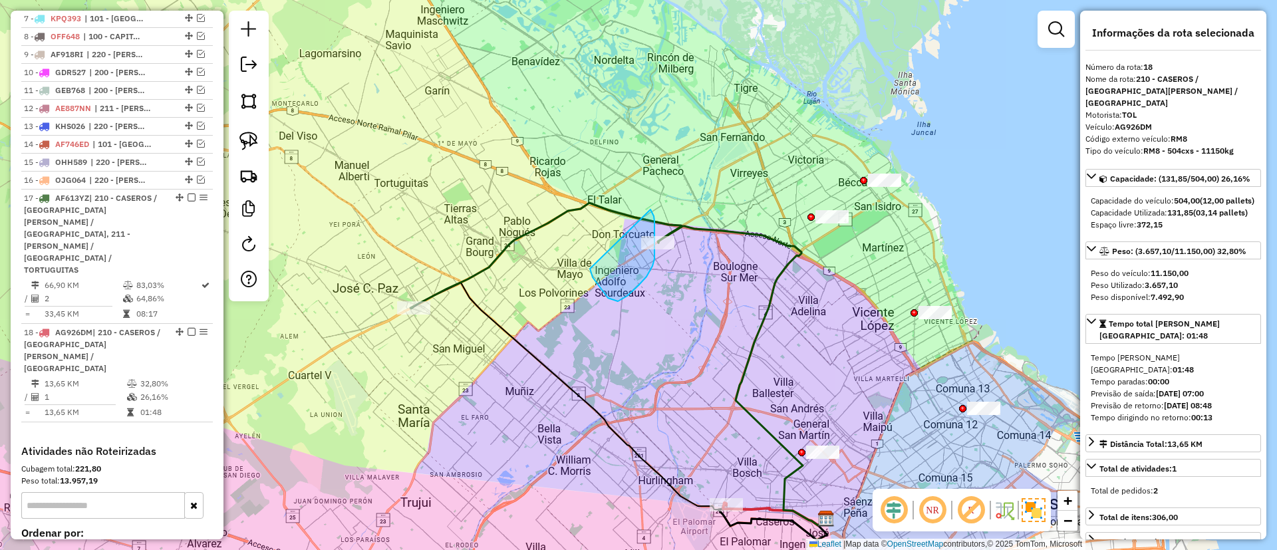
drag, startPoint x: 614, startPoint y: 300, endPoint x: 650, endPoint y: 209, distance: 97.9
drag, startPoint x: 649, startPoint y: 288, endPoint x: 680, endPoint y: 248, distance: 50.7
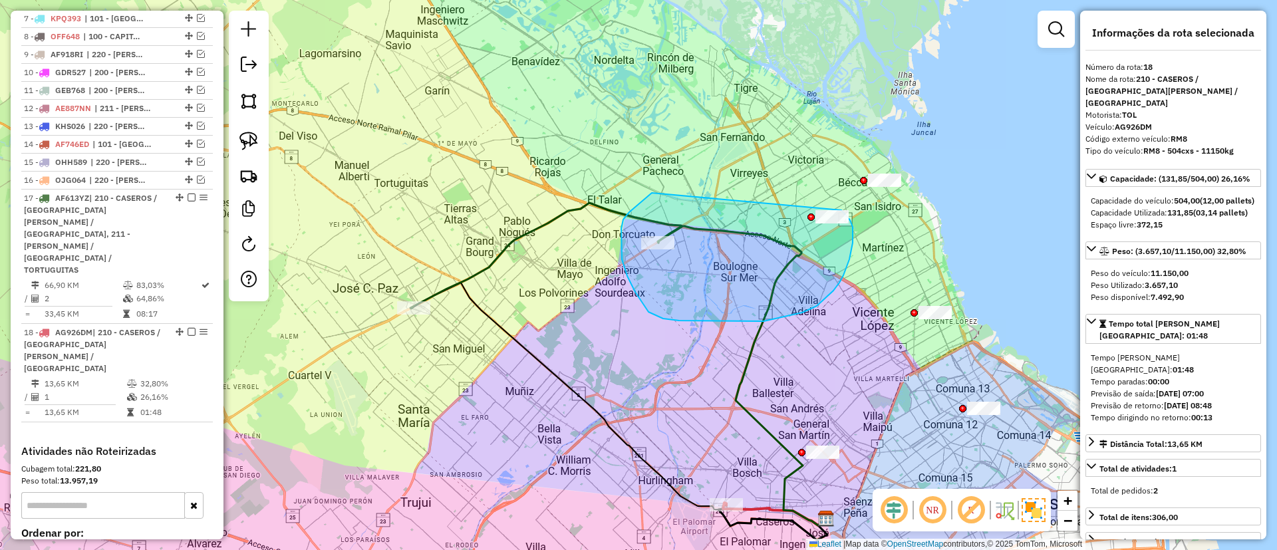
drag, startPoint x: 629, startPoint y: 212, endPoint x: 817, endPoint y: 176, distance: 191.6
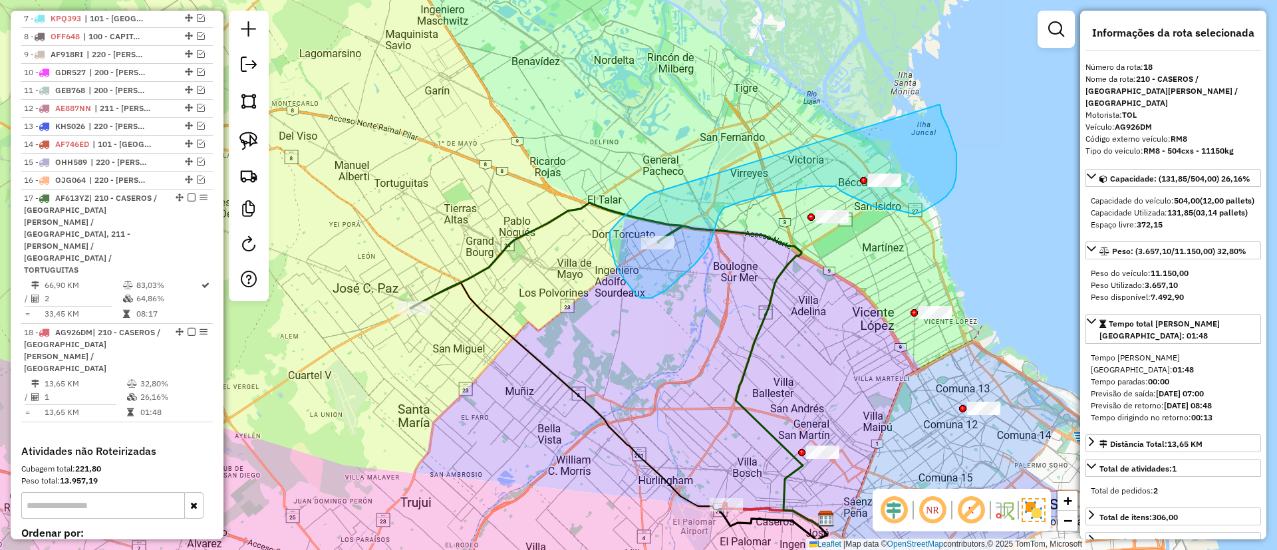
drag, startPoint x: 614, startPoint y: 226, endPoint x: 929, endPoint y: 77, distance: 348.7
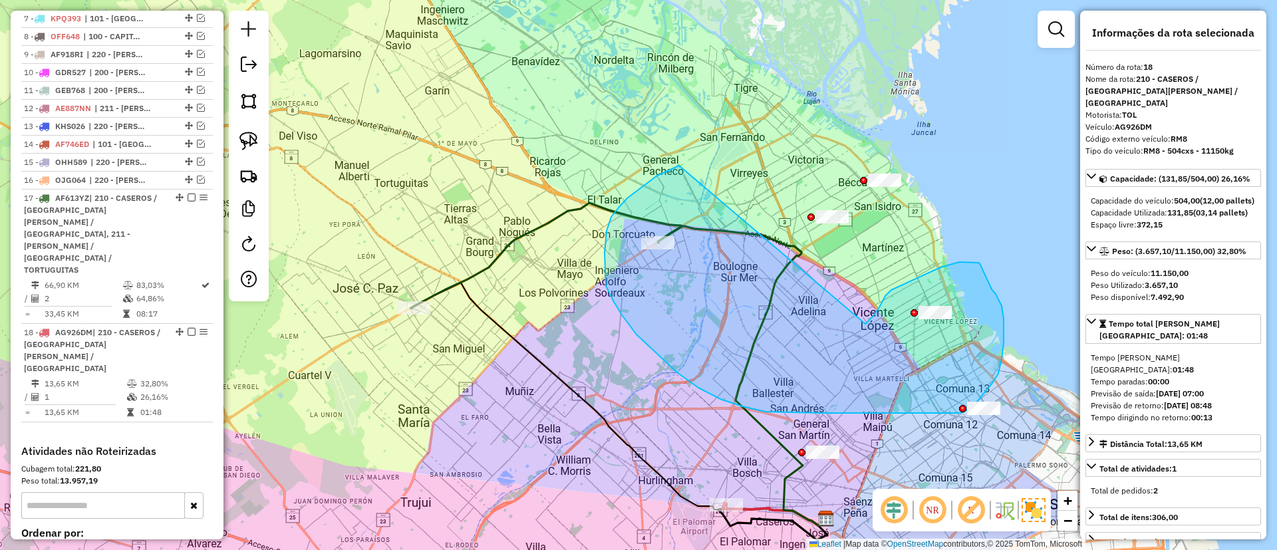
drag, startPoint x: 668, startPoint y: 171, endPoint x: 865, endPoint y: 324, distance: 249.8
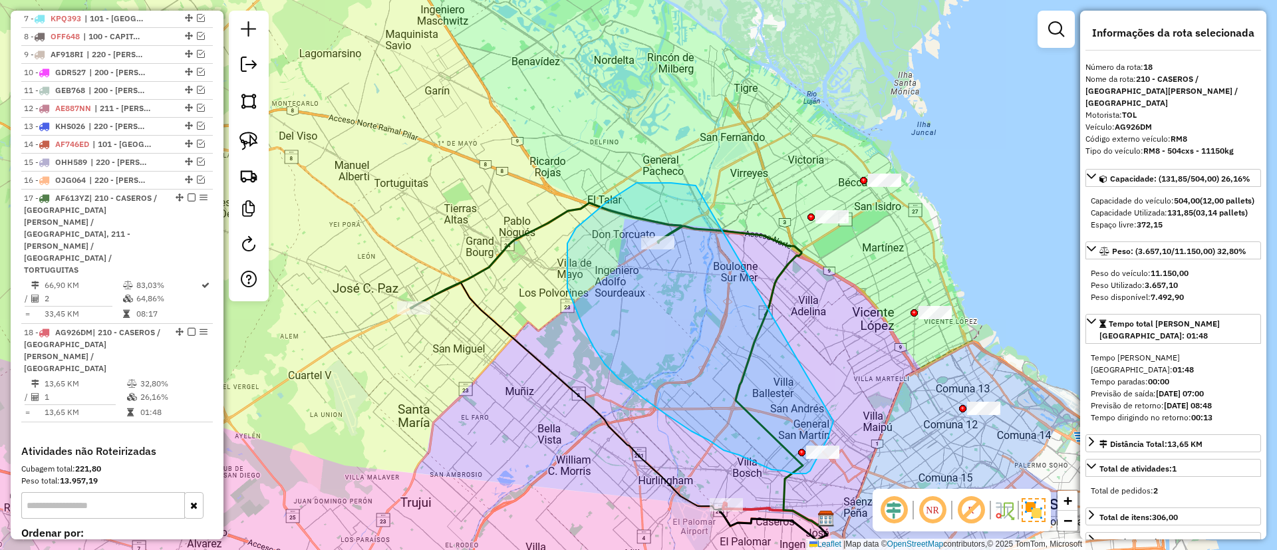
drag, startPoint x: 648, startPoint y: 183, endPoint x: 833, endPoint y: 421, distance: 301.5
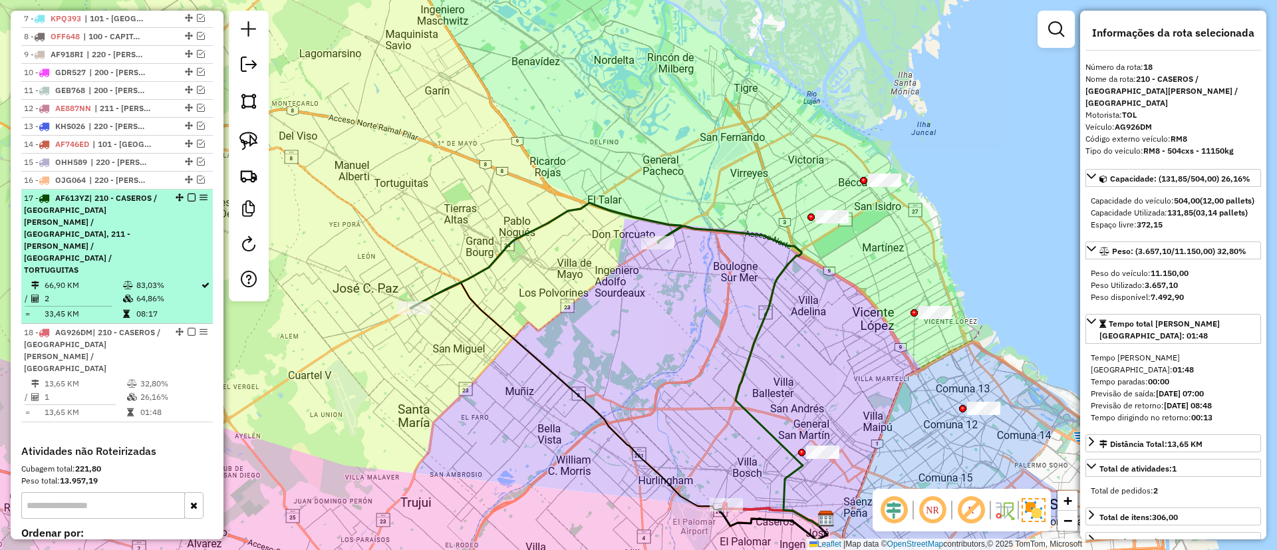
click at [189, 198] on em at bounding box center [192, 198] width 8 height 8
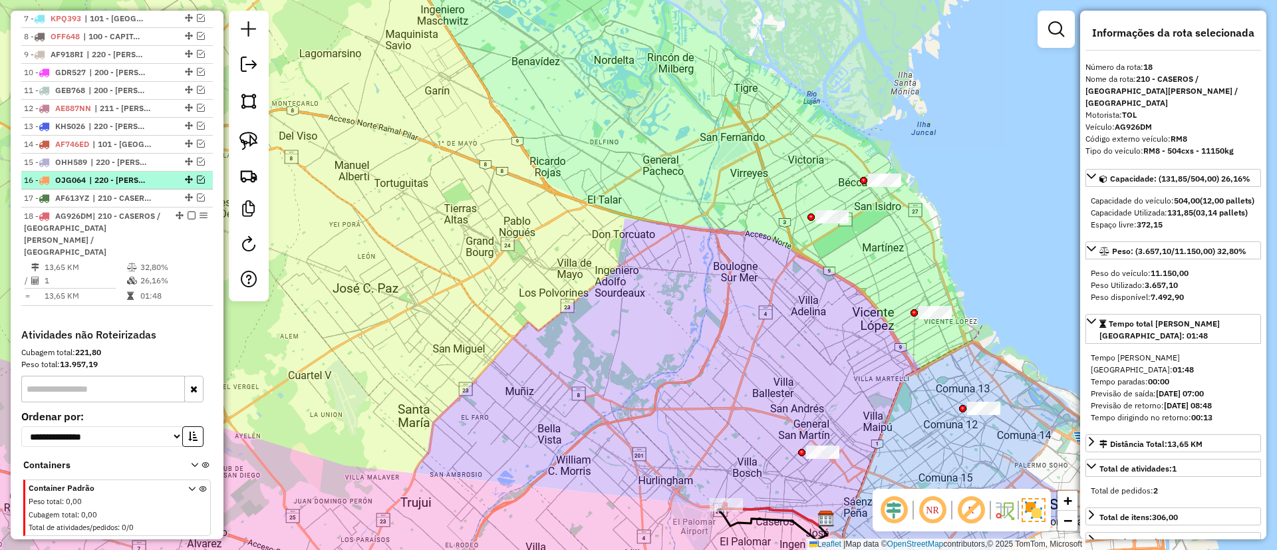
click at [162, 172] on li "16 - OJG064 | 220 - ZARATE / CAMPANA / TIGRE SAN ISIDRO" at bounding box center [117, 181] width 192 height 18
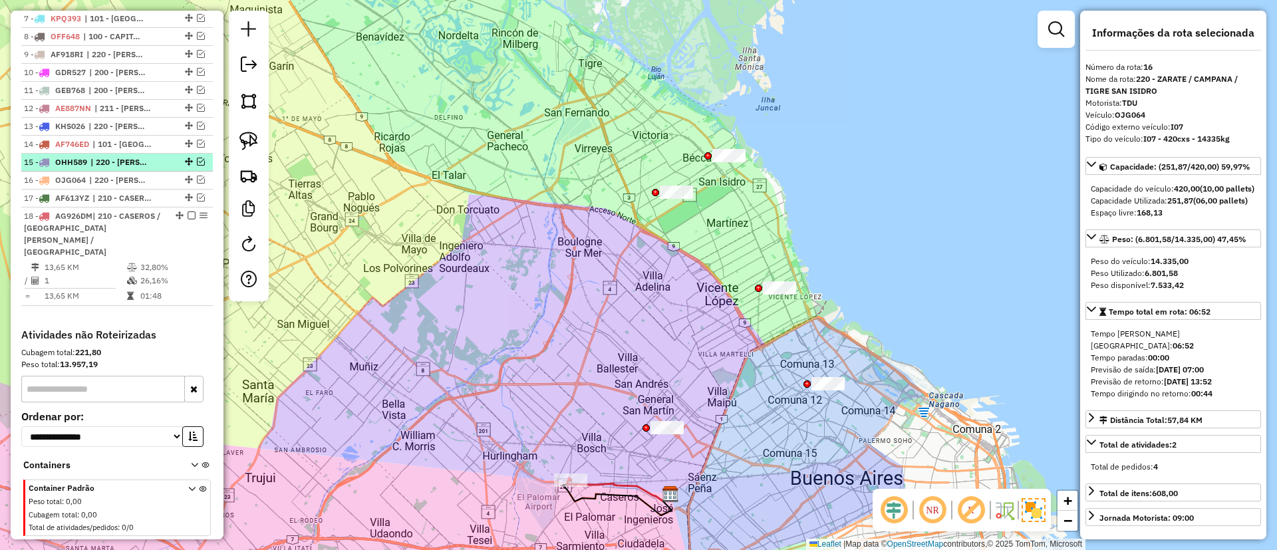
click at [160, 154] on li "15 - OHH589 | 220 - ZARATE / CAMPANA / TIGRE SAN ISIDRO" at bounding box center [117, 163] width 192 height 18
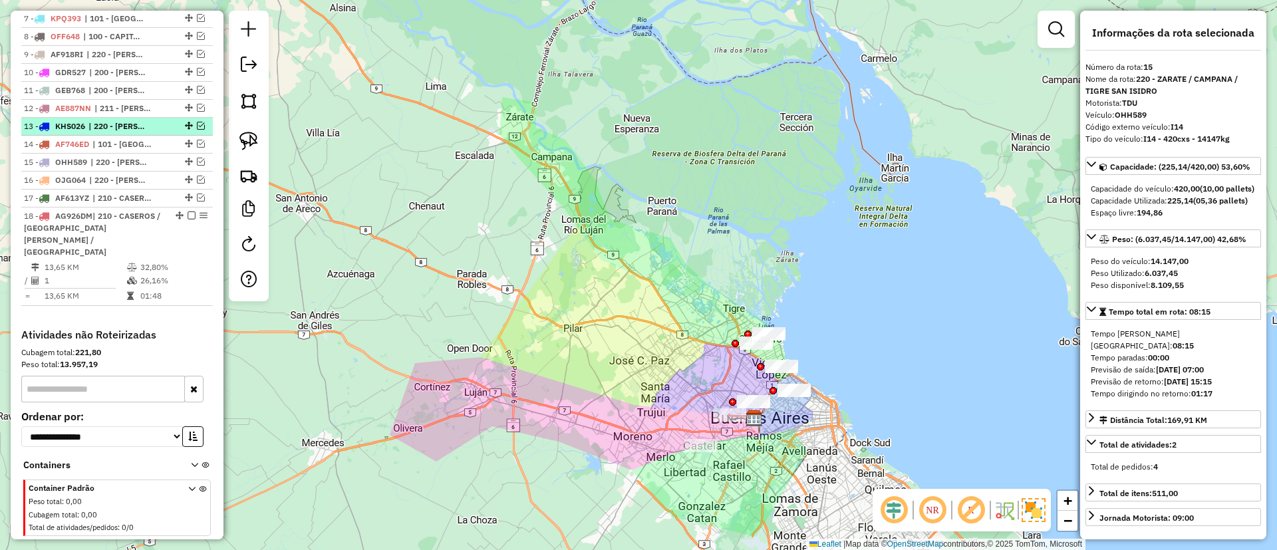
click at [156, 136] on li "14 - AF746ED | 101 - CAPITAL FEDERAL NORTE, 220 - ZARATE / CAMPANA / TIGRE SAN …" at bounding box center [117, 145] width 192 height 18
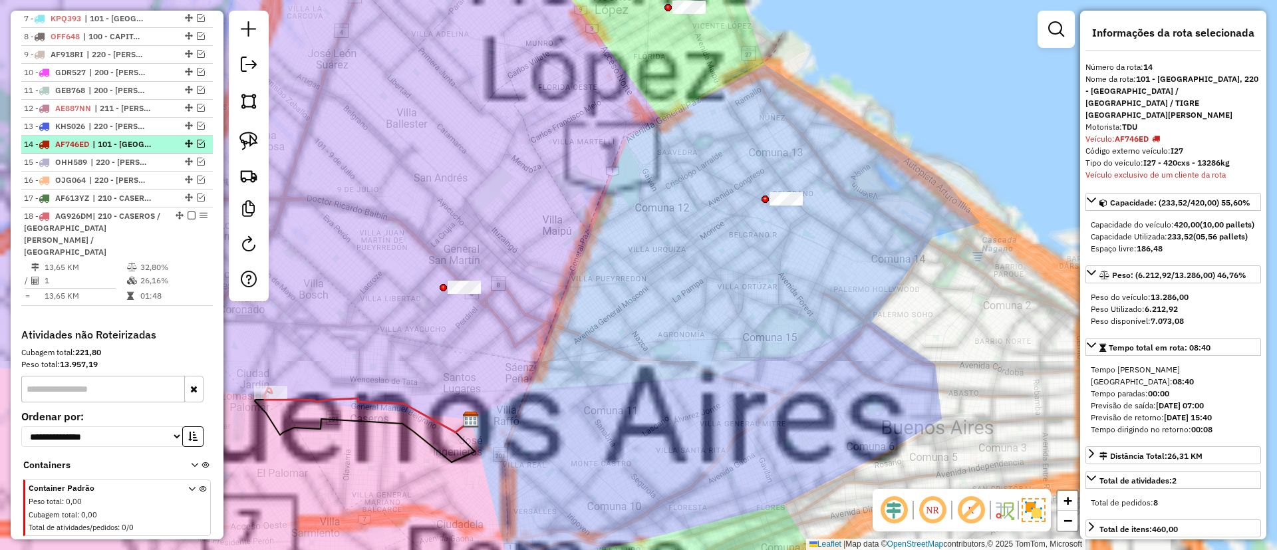
click at [154, 141] on span "| 101 - CAPITAL FEDERAL NORTE, 220 - ZARATE / CAMPANA / TIGRE SAN ISIDRO" at bounding box center [122, 144] width 61 height 12
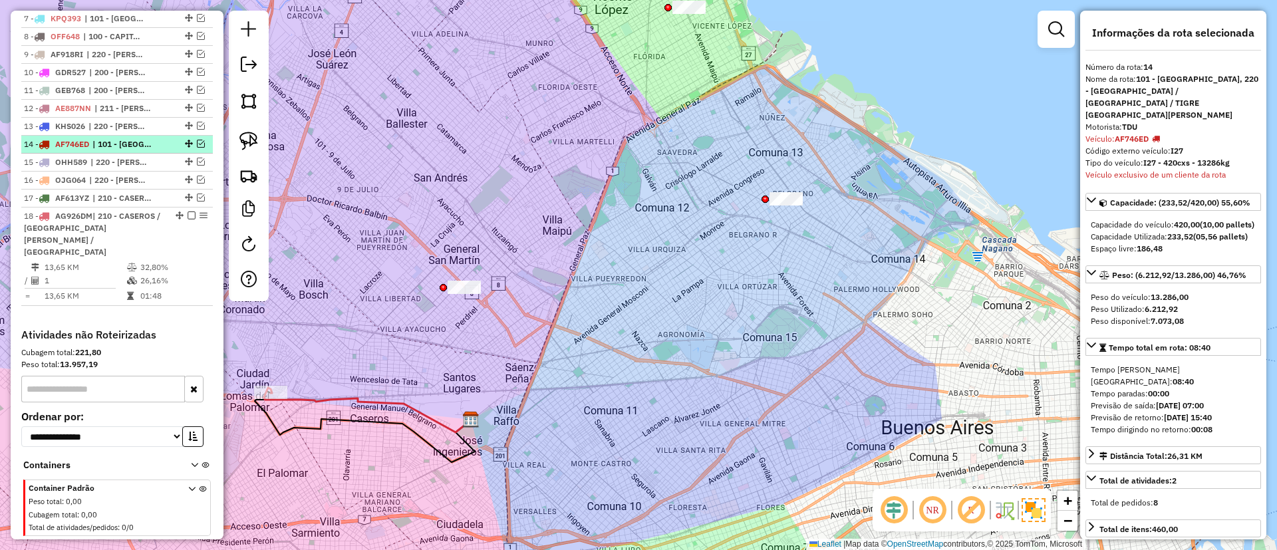
click at [154, 146] on span "| 101 - CAPITAL FEDERAL NORTE, 220 - ZARATE / CAMPANA / TIGRE SAN ISIDRO" at bounding box center [122, 144] width 61 height 12
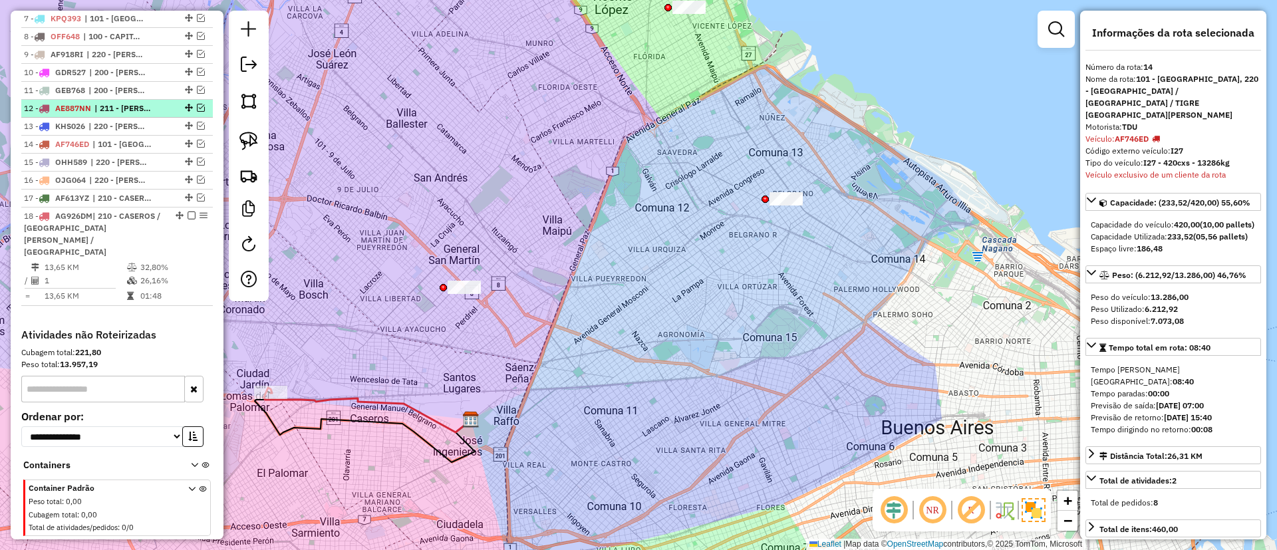
click at [140, 112] on span "| 211 - PILAR / DEL VISO / TORTUGUITAS" at bounding box center [124, 108] width 61 height 12
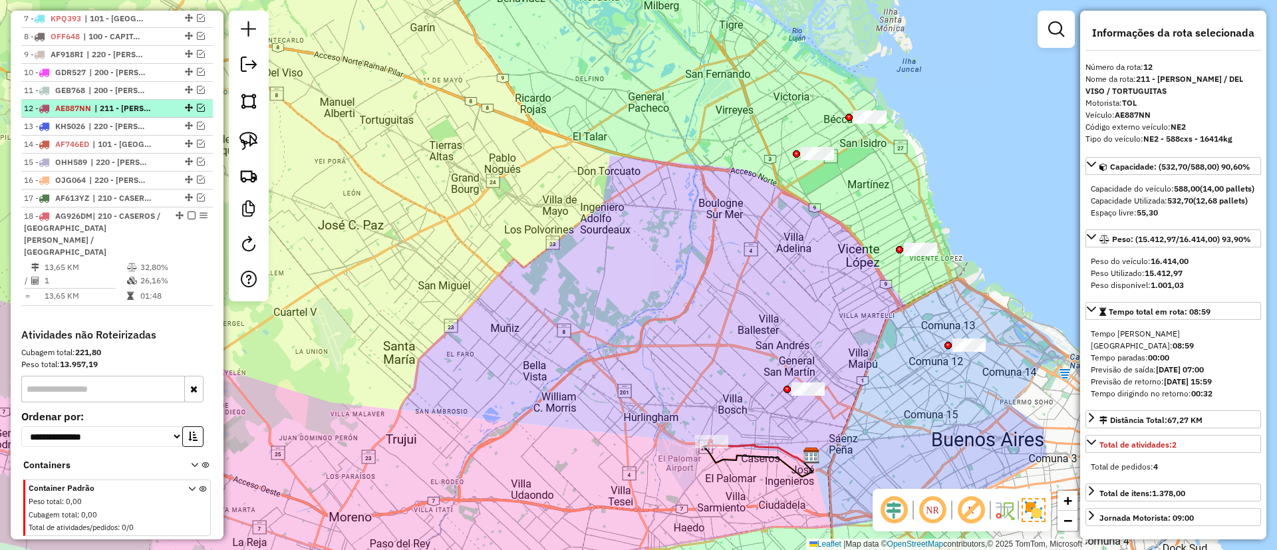
click at [149, 110] on span "| 211 - PILAR / DEL VISO / TORTUGUITAS" at bounding box center [124, 108] width 61 height 12
click at [197, 104] on em at bounding box center [201, 108] width 8 height 8
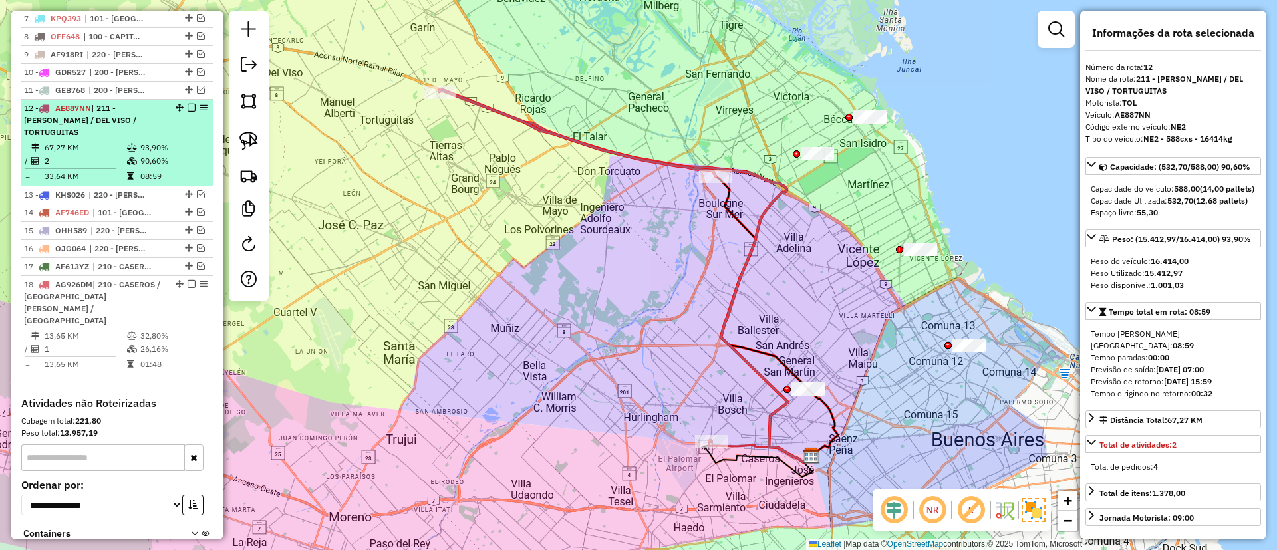
click at [192, 105] on div at bounding box center [188, 108] width 40 height 8
click at [182, 106] on div at bounding box center [188, 108] width 40 height 8
click at [188, 105] on em at bounding box center [192, 108] width 8 height 8
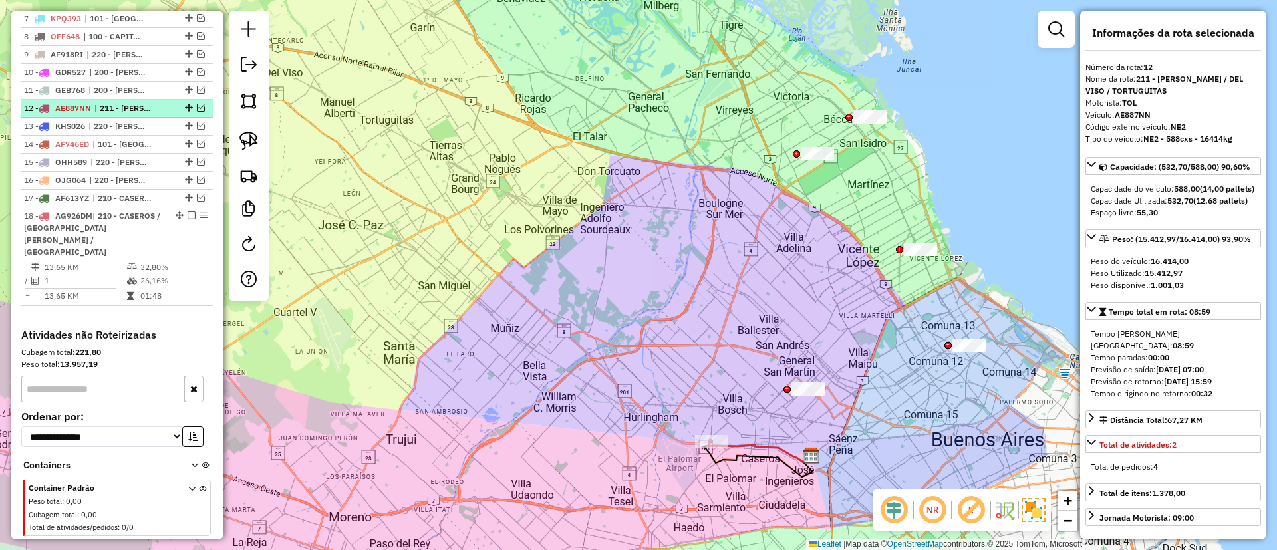
click at [197, 106] on em at bounding box center [201, 108] width 8 height 8
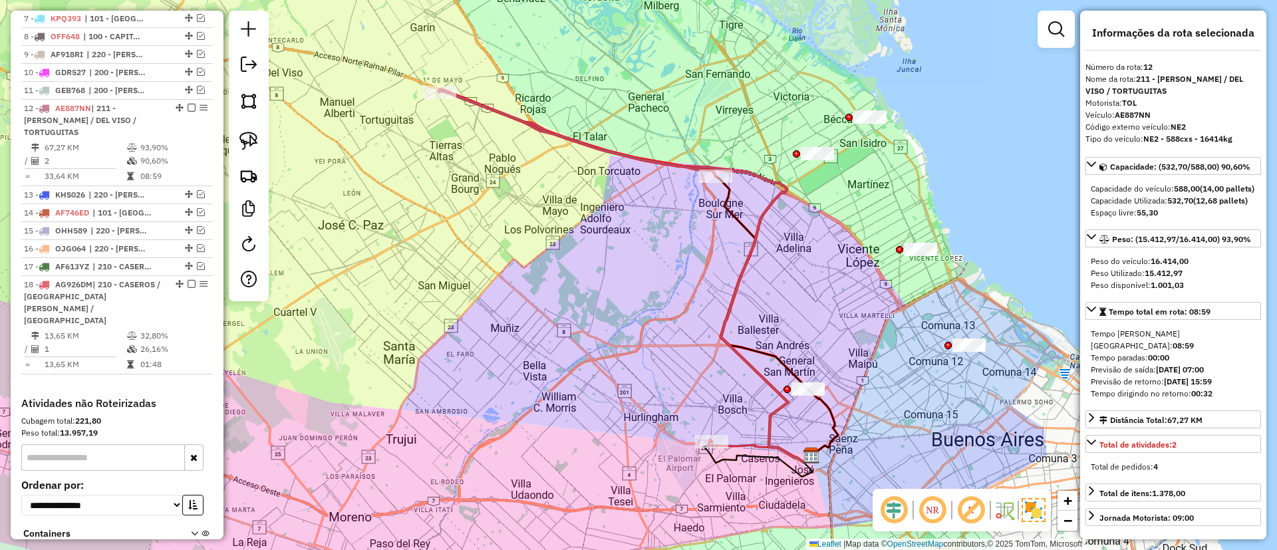
drag, startPoint x: 480, startPoint y: 74, endPoint x: 498, endPoint y: 174, distance: 102.0
click at [499, 188] on div "Janela de atendimento Grade de atendimento Capacidade Transportadoras Veículos …" at bounding box center [638, 275] width 1277 height 550
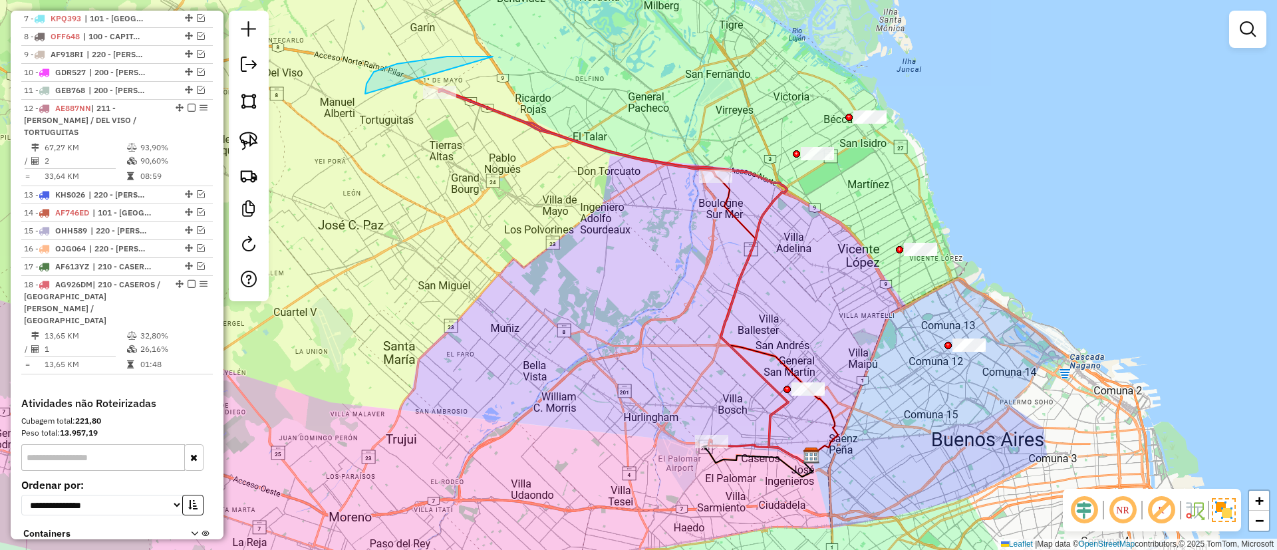
drag, startPoint x: 492, startPoint y: 56, endPoint x: 491, endPoint y: 116, distance: 60.5
click at [775, 411] on icon at bounding box center [625, 275] width 372 height 373
select select "**********"
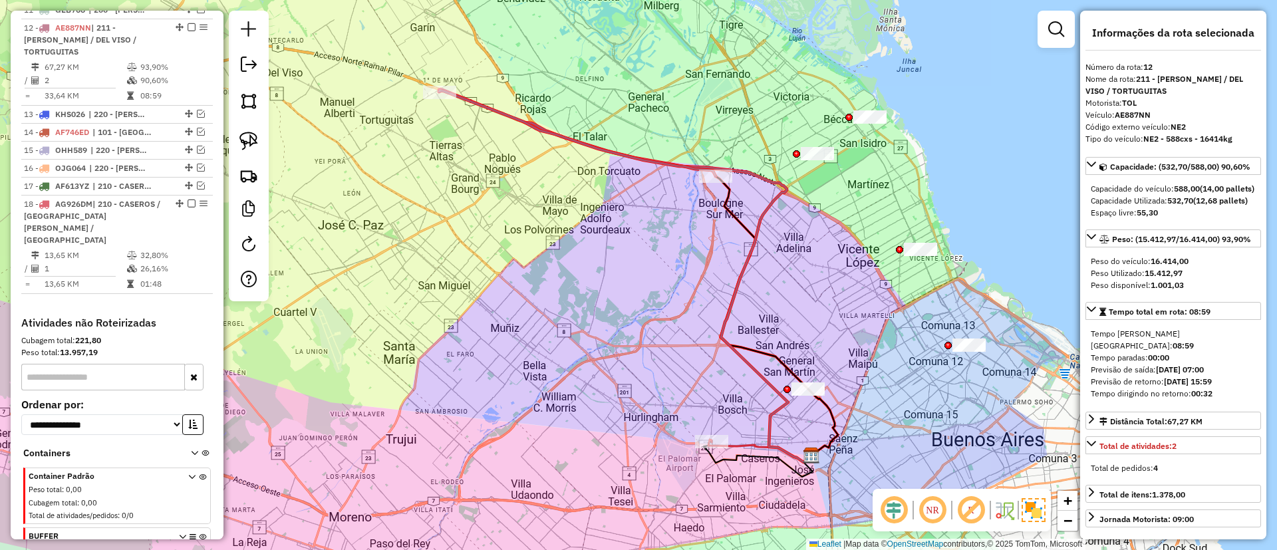
scroll to position [698, 0]
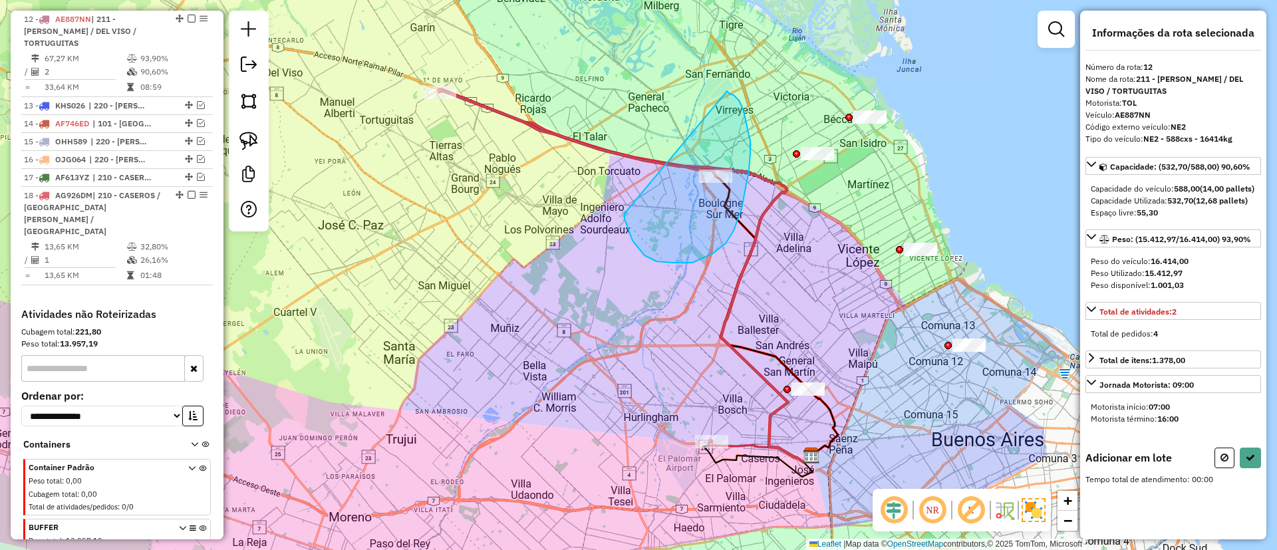
drag, startPoint x: 734, startPoint y: 231, endPoint x: 726, endPoint y: 91, distance: 139.9
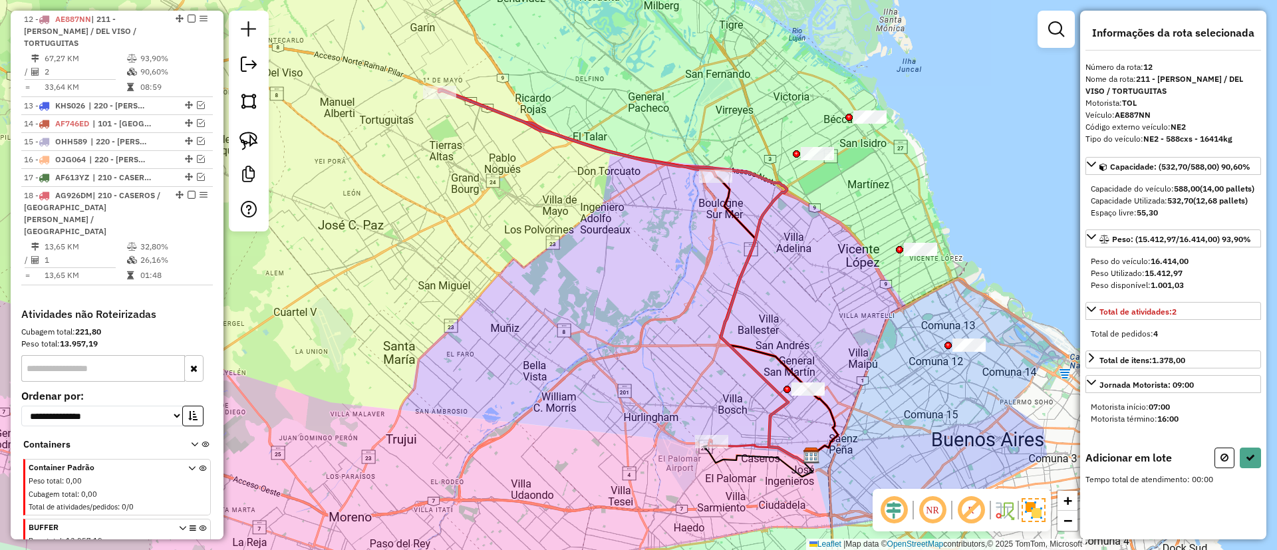
select select "**********"
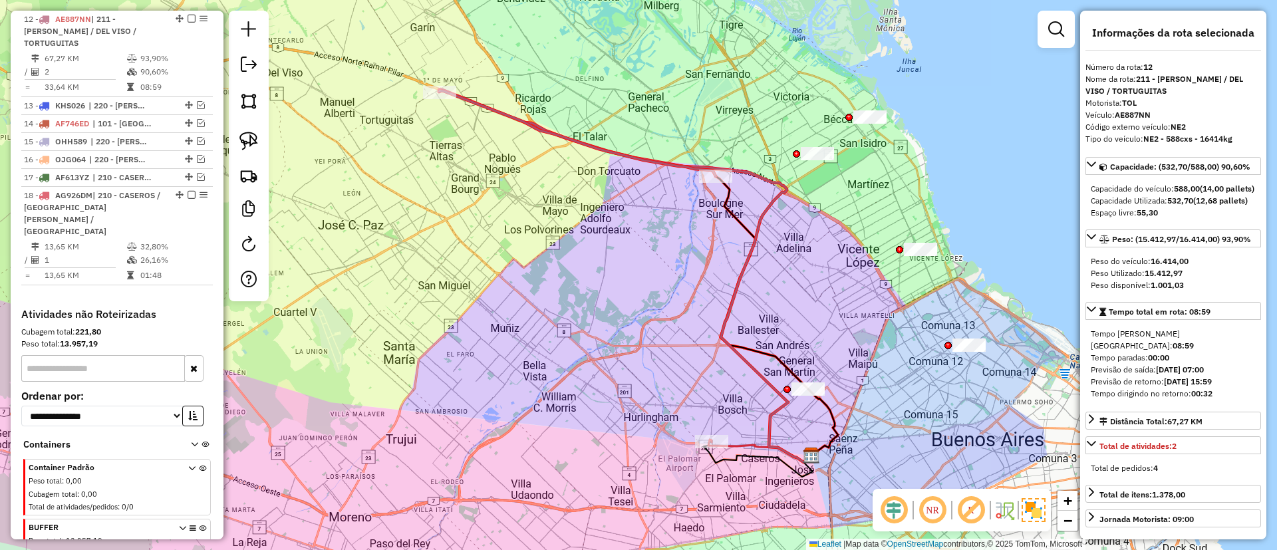
click at [742, 448] on icon at bounding box center [759, 451] width 103 height 23
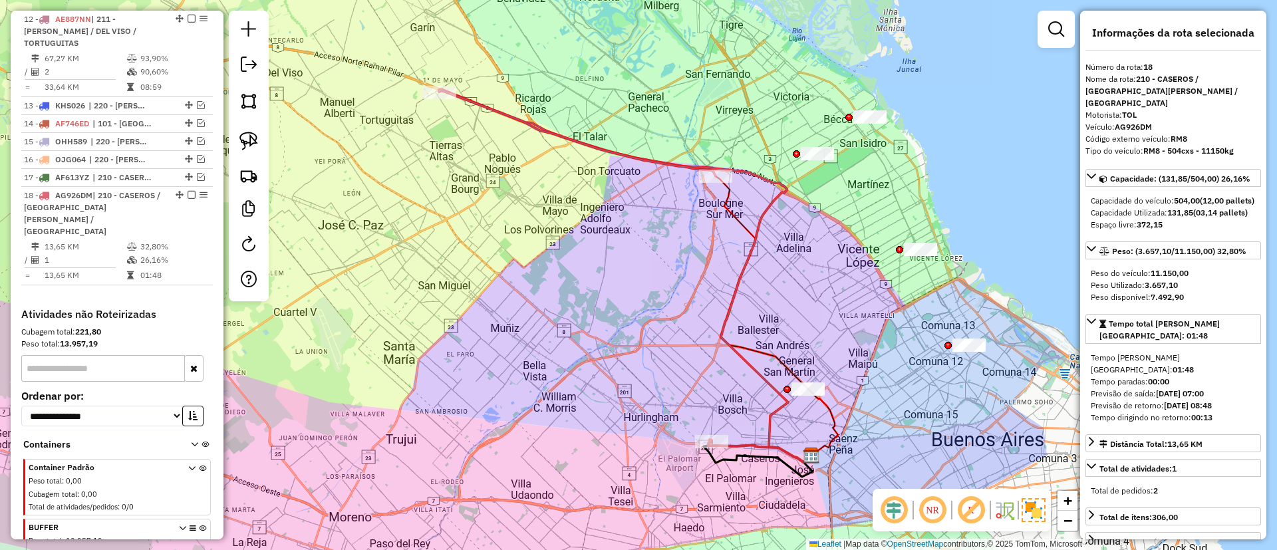
scroll to position [765, 0]
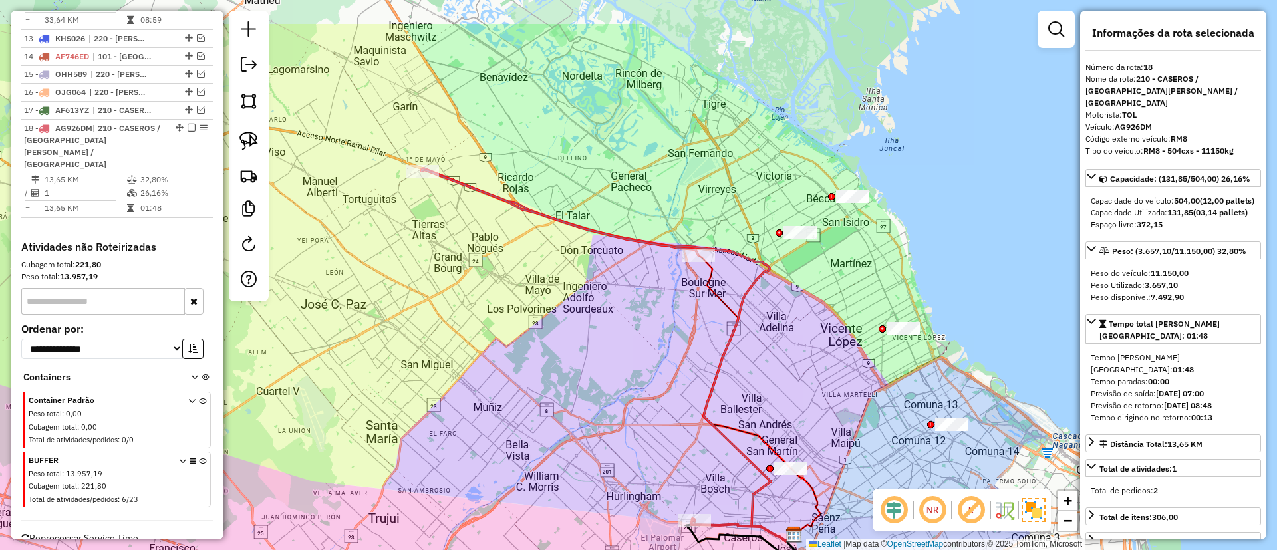
drag, startPoint x: 659, startPoint y: 289, endPoint x: 642, endPoint y: 368, distance: 81.0
click at [642, 368] on div "Janela de atendimento Grade de atendimento Capacidade Transportadoras Veículos …" at bounding box center [638, 275] width 1277 height 550
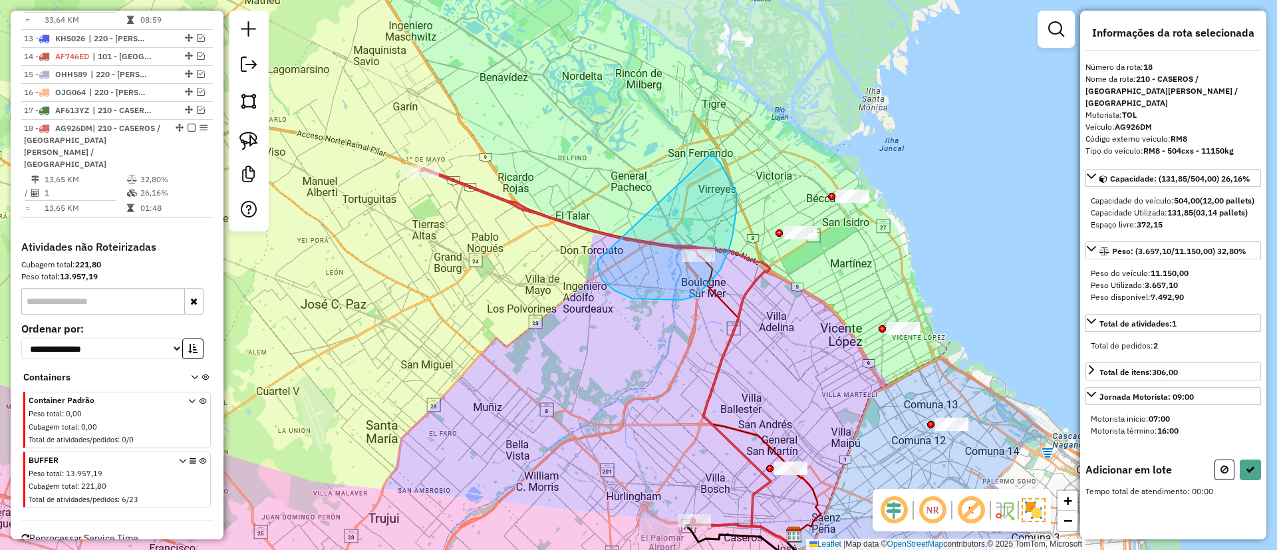
drag, startPoint x: 694, startPoint y: 297, endPoint x: 710, endPoint y: 152, distance: 145.2
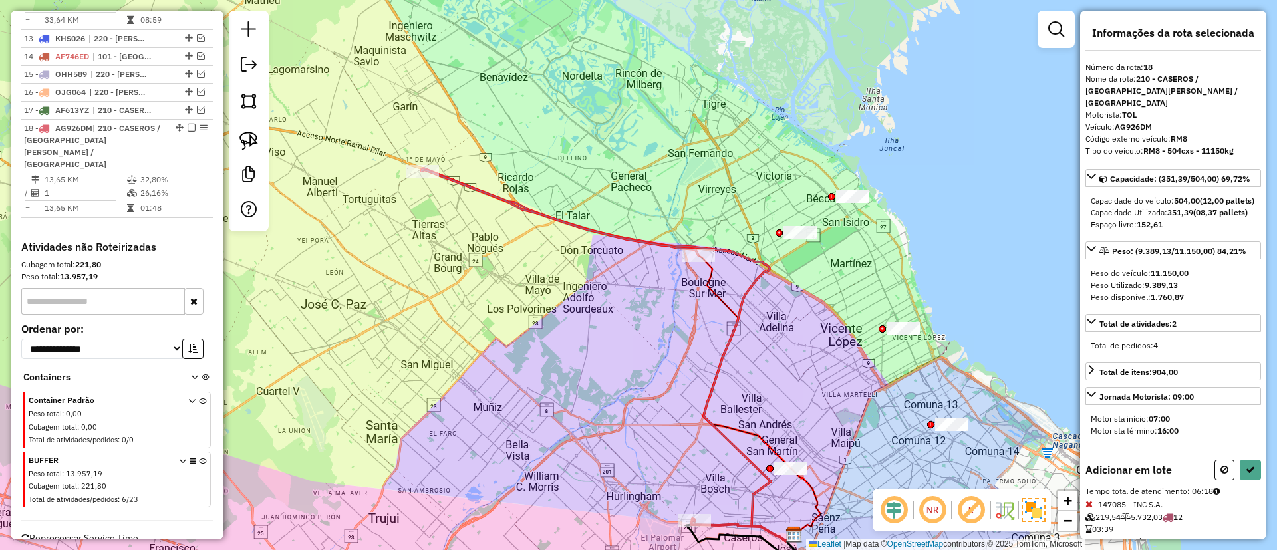
select select "**********"
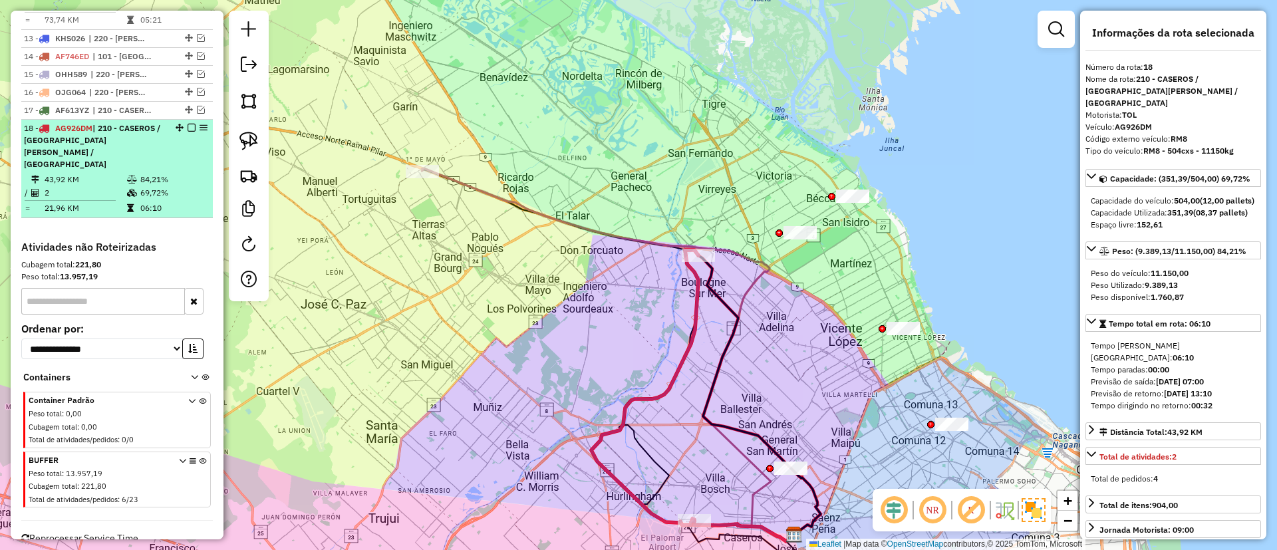
click at [190, 124] on em at bounding box center [192, 128] width 8 height 8
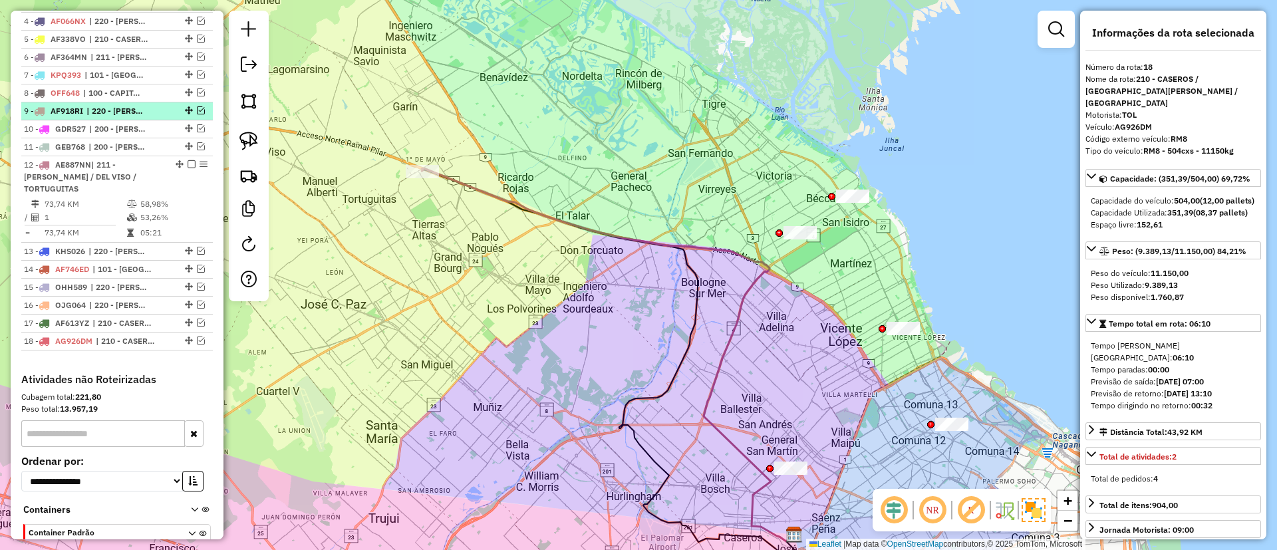
scroll to position [509, 0]
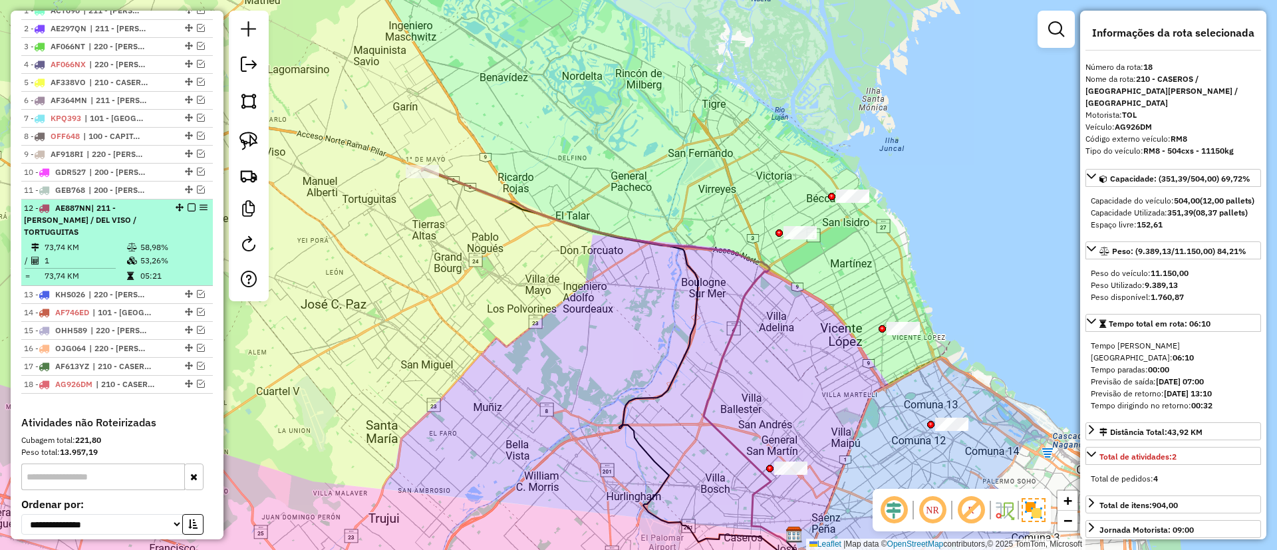
click at [188, 206] on em at bounding box center [192, 208] width 8 height 8
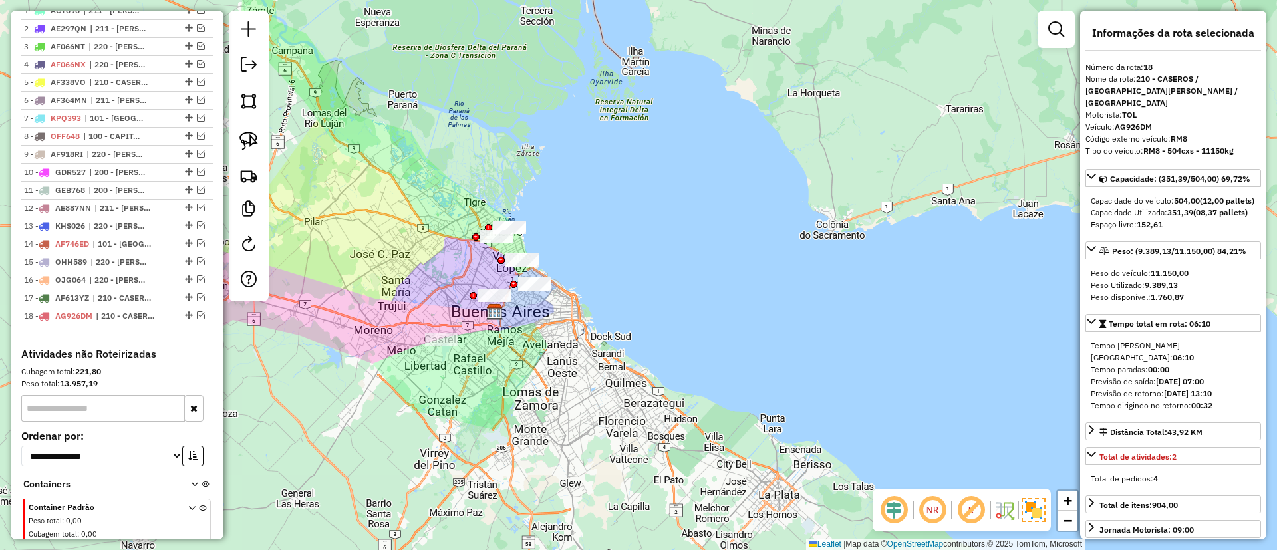
drag, startPoint x: 409, startPoint y: 252, endPoint x: 297, endPoint y: 331, distance: 137.5
click at [446, 253] on div "Janela de atendimento Grade de atendimento Capacidade Transportadoras Veículos …" at bounding box center [638, 275] width 1277 height 550
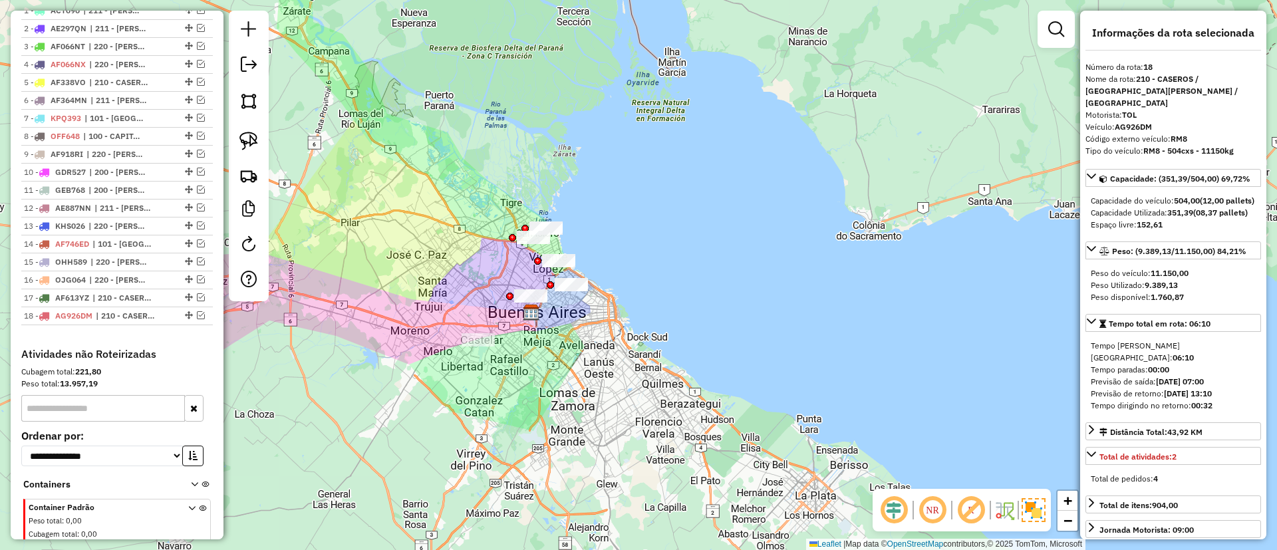
scroll to position [652, 0]
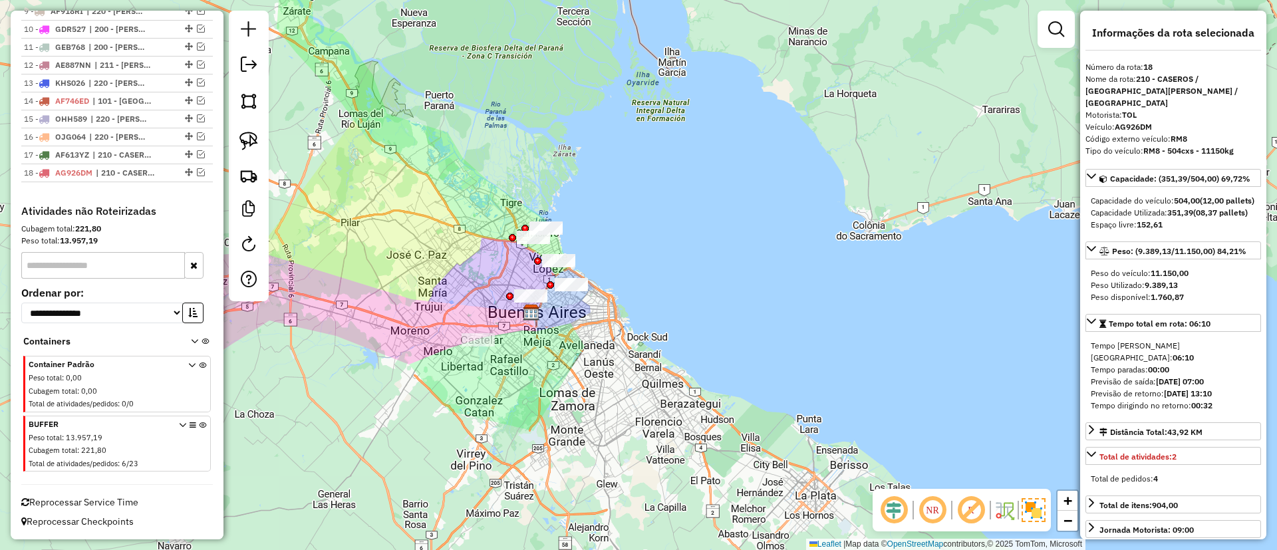
click at [198, 419] on span at bounding box center [192, 444] width 27 height 53
click at [199, 422] on icon at bounding box center [202, 447] width 7 height 50
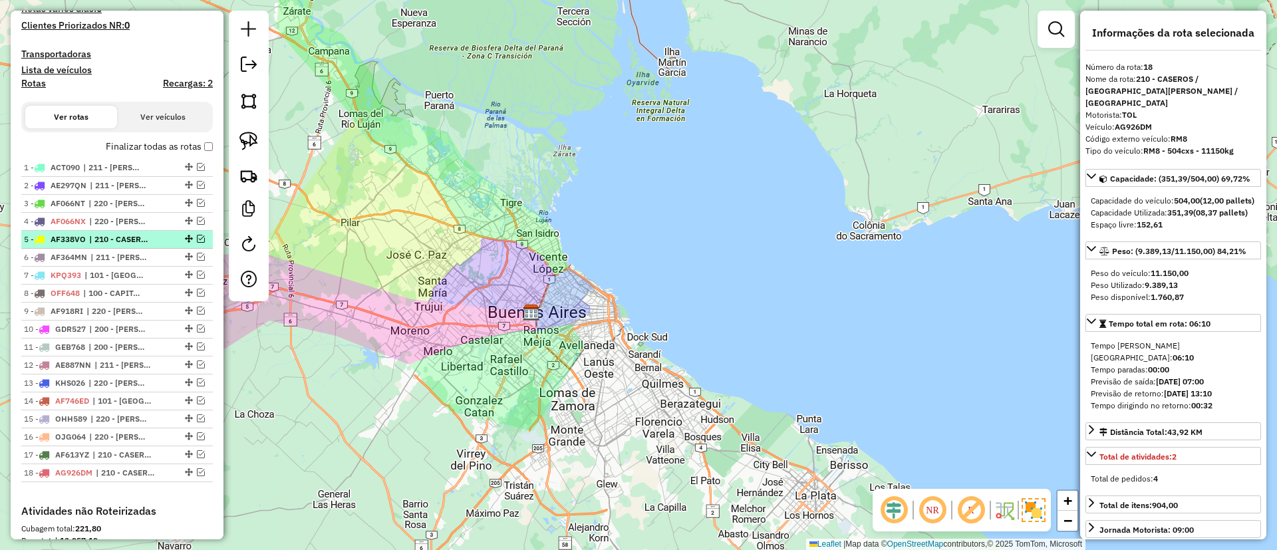
scroll to position [352, 0]
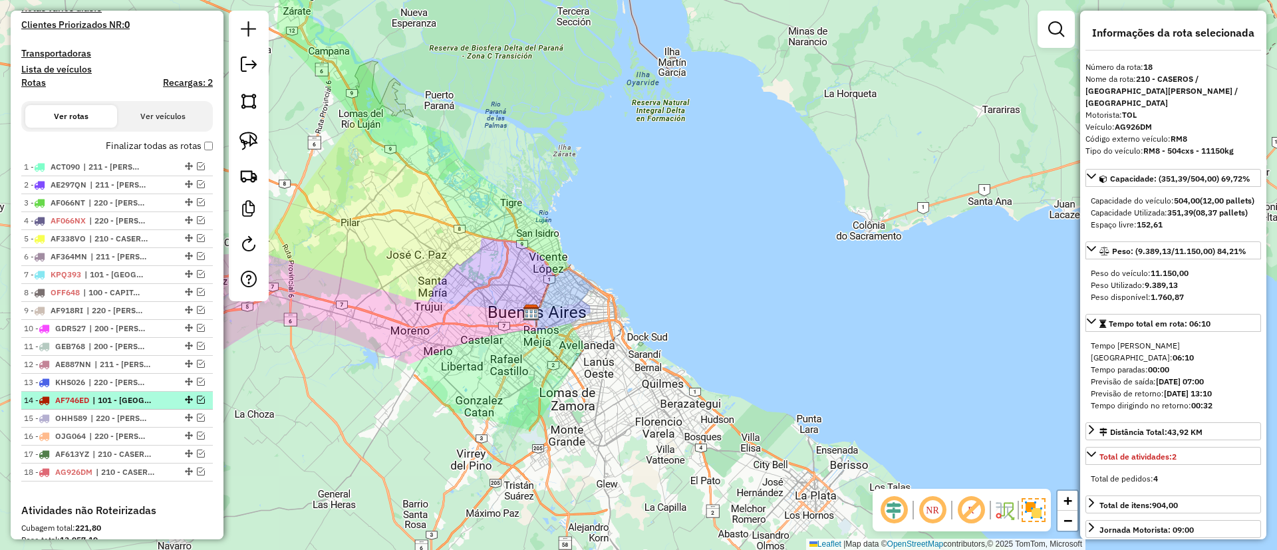
click at [180, 398] on div at bounding box center [188, 400] width 40 height 8
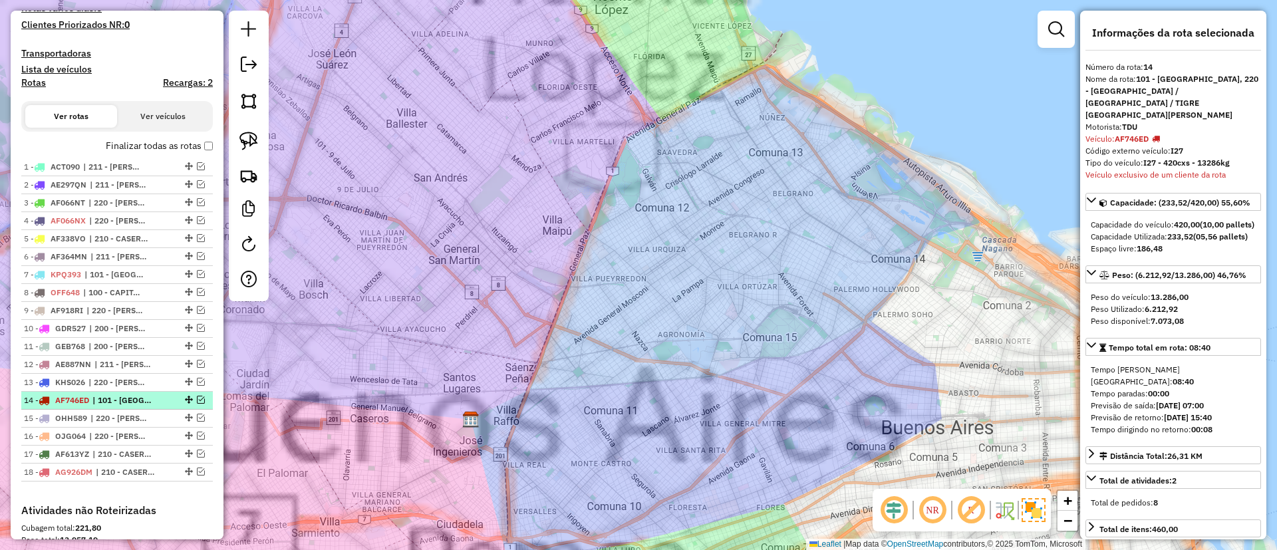
click at [197, 398] on em at bounding box center [201, 400] width 8 height 8
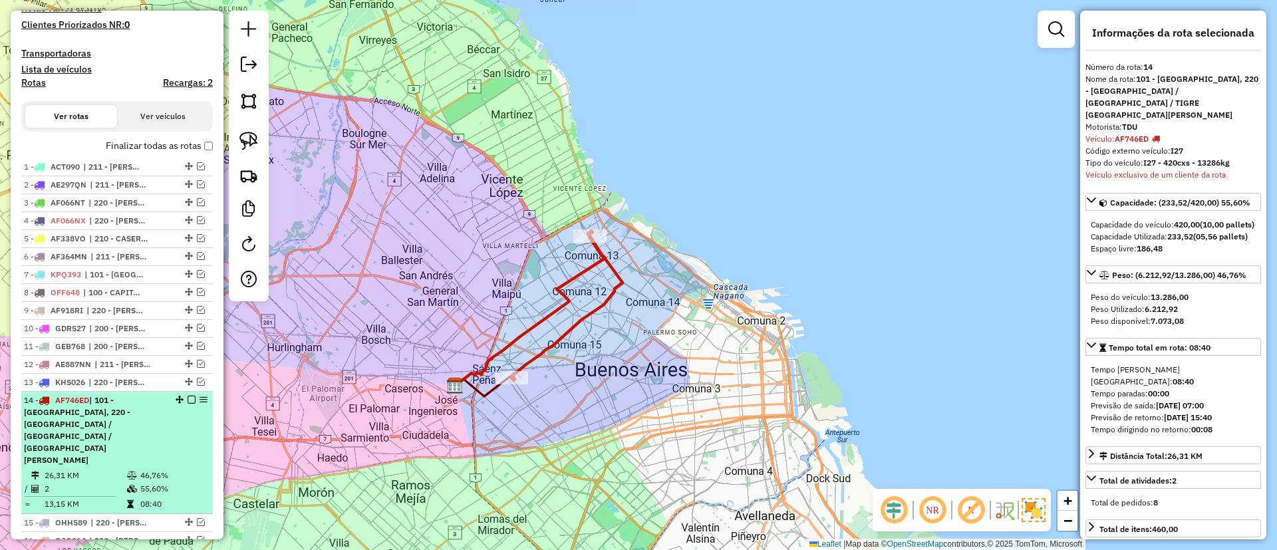
click at [188, 401] on em at bounding box center [192, 400] width 8 height 8
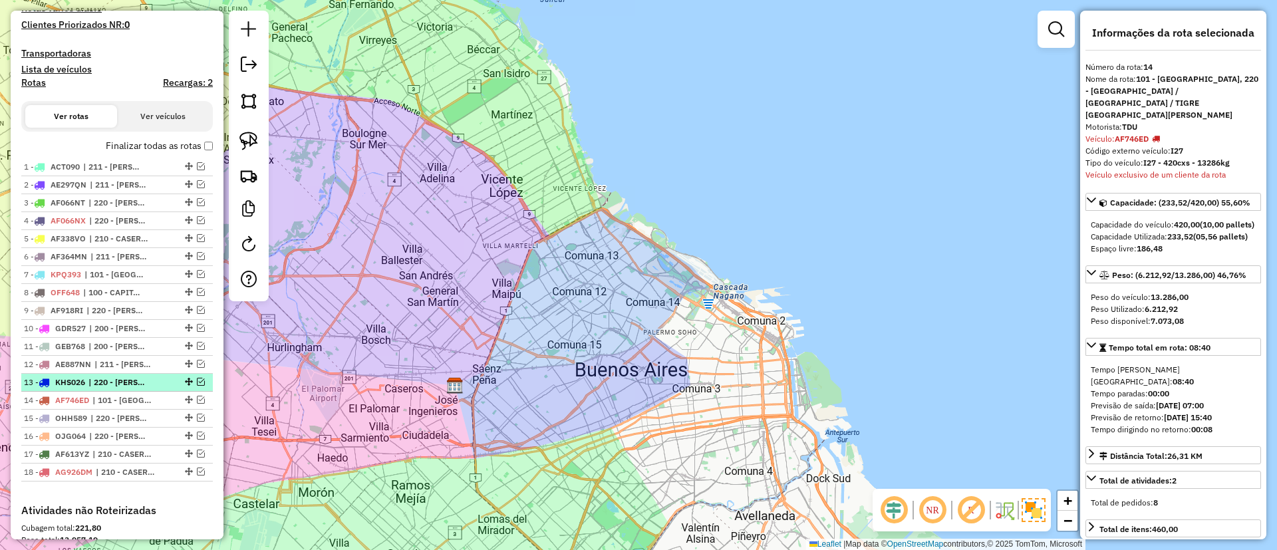
click at [119, 373] on ul "1 - ACT090 | 211 - PILAR / DEL VISO / TORTUGUITAS, 220 - ZARATE / CAMPANA / TIG…" at bounding box center [117, 319] width 192 height 323
click at [174, 382] on div at bounding box center [188, 382] width 40 height 8
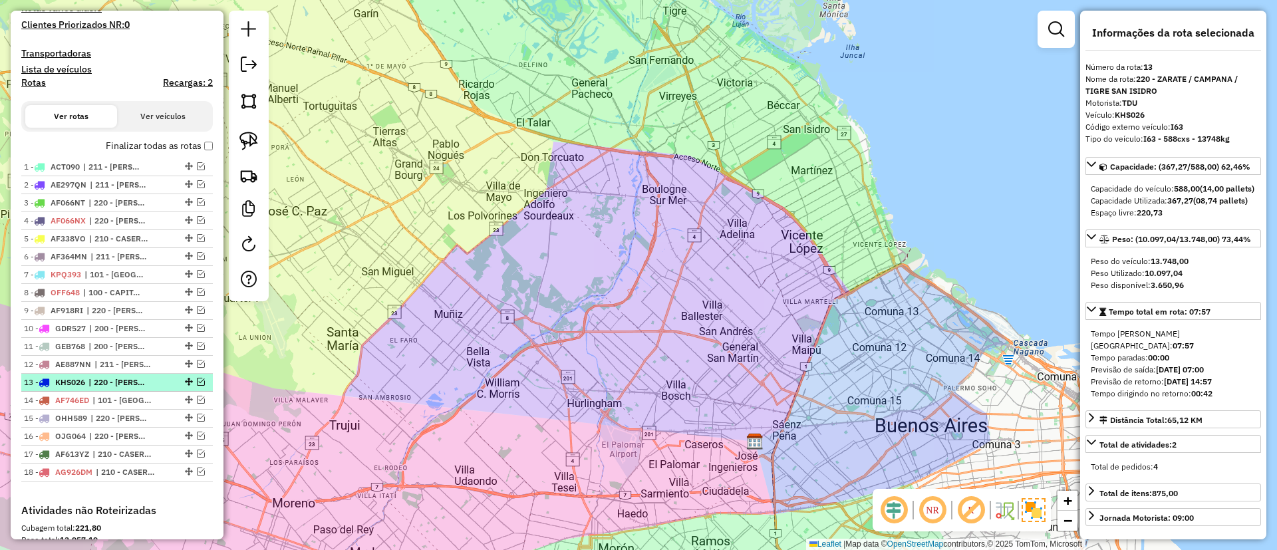
click at [197, 382] on em at bounding box center [201, 382] width 8 height 8
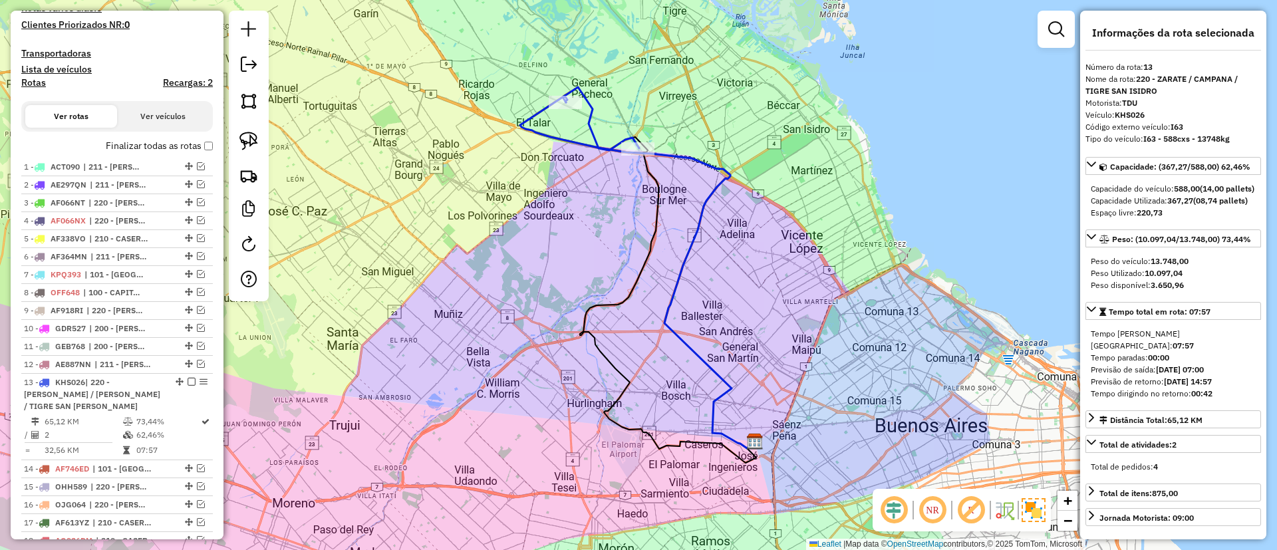
click at [689, 257] on icon at bounding box center [637, 272] width 235 height 352
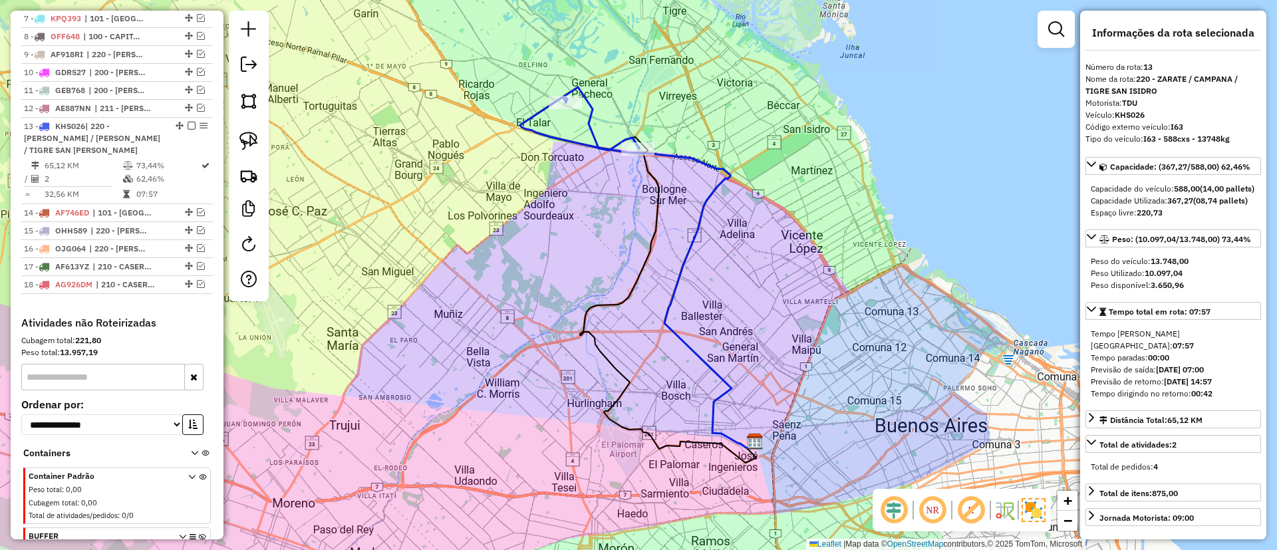
scroll to position [509, 0]
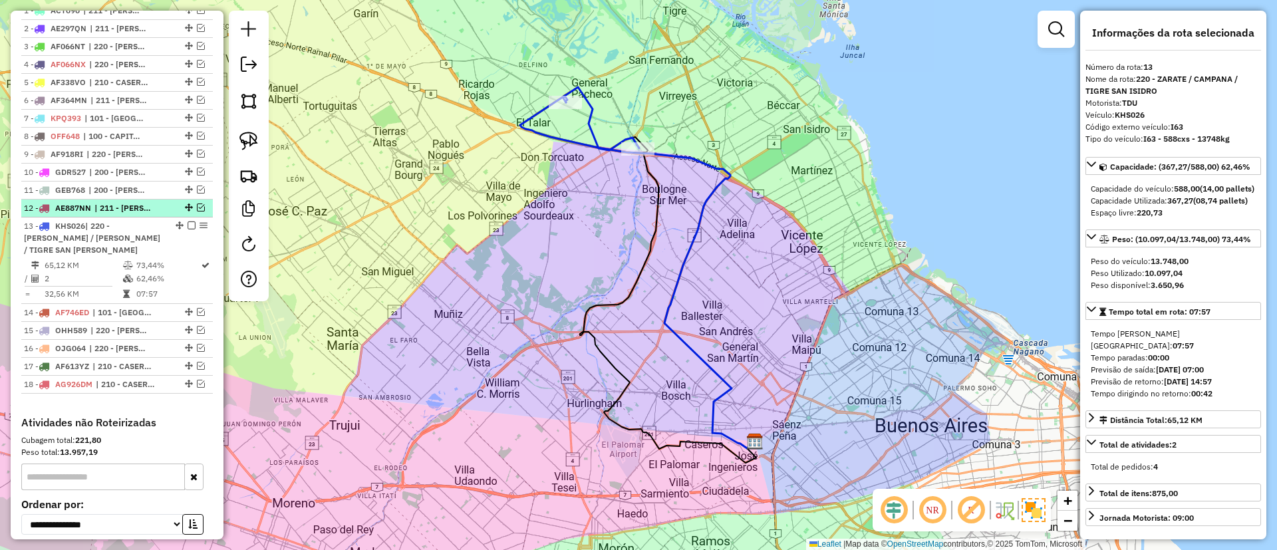
click at [113, 208] on span "| 211 - PILAR / DEL VISO / TORTUGUITAS" at bounding box center [124, 208] width 61 height 12
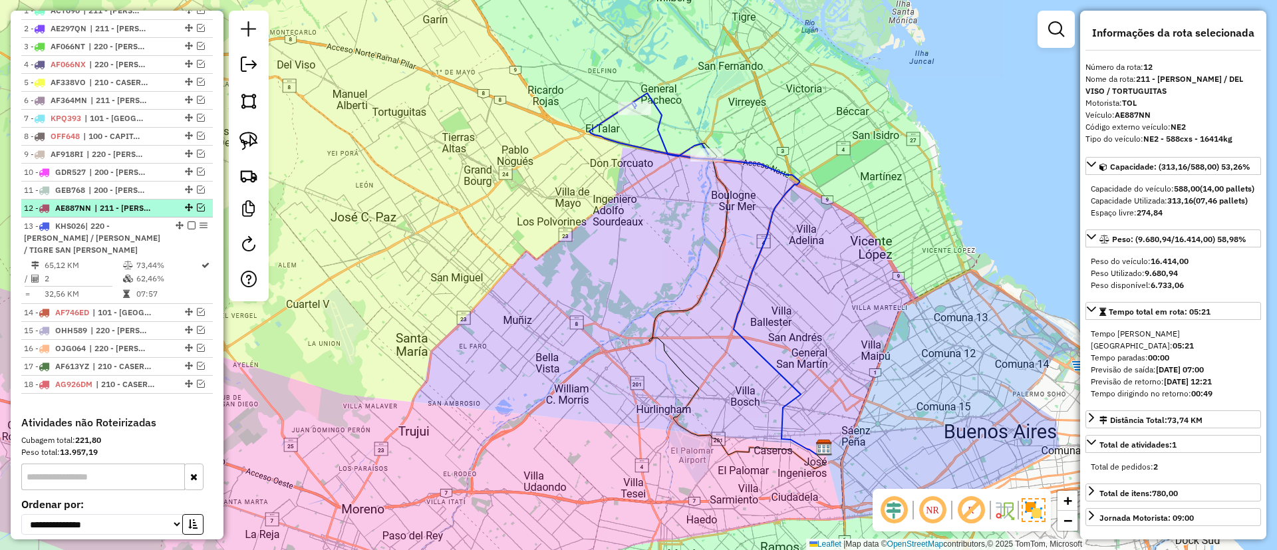
click at [196, 206] on div "12 - AE887NN | 211 - PILAR / DEL VISO / TORTUGUITAS" at bounding box center [117, 208] width 186 height 12
click at [197, 205] on em at bounding box center [201, 208] width 8 height 8
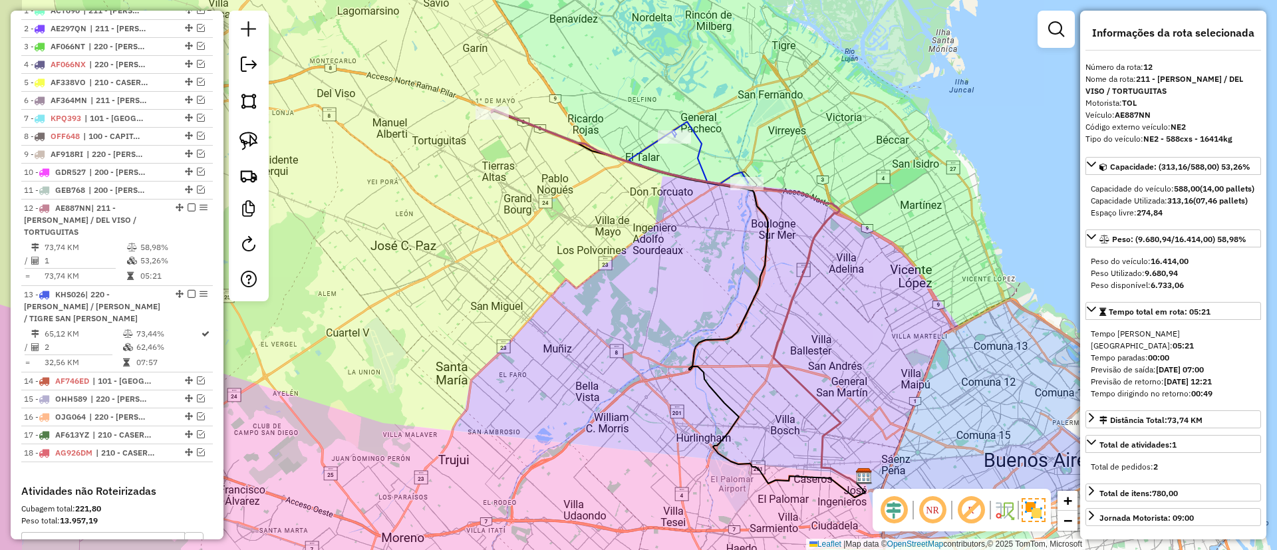
drag, startPoint x: 418, startPoint y: 247, endPoint x: 482, endPoint y: 323, distance: 99.1
click at [481, 325] on div "Janela de atendimento Grade de atendimento Capacidade Transportadoras Veículos …" at bounding box center [638, 275] width 1277 height 550
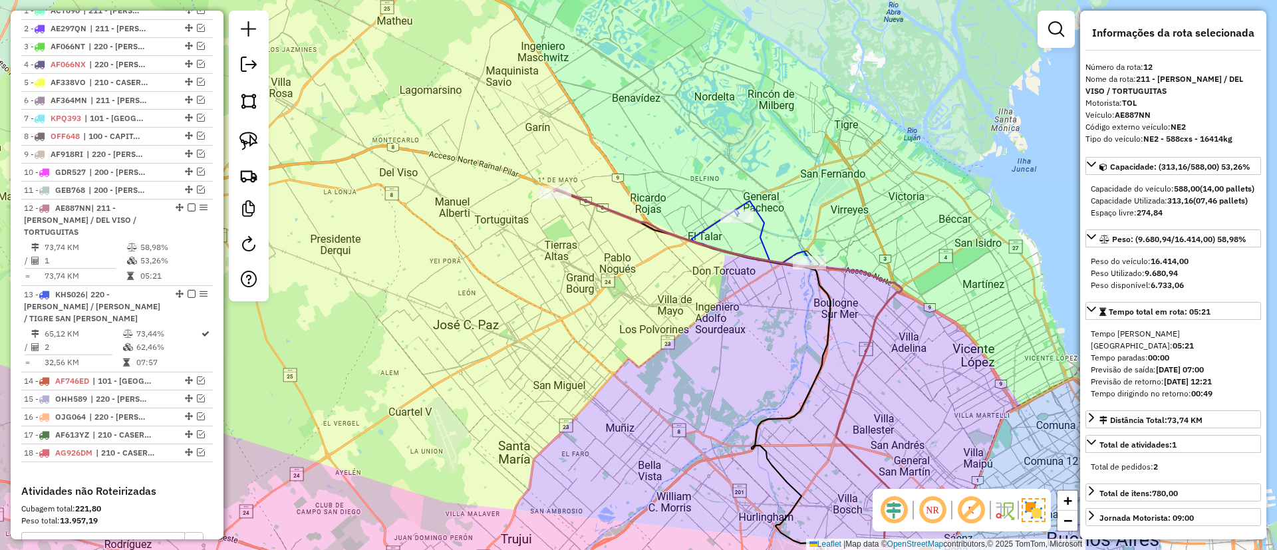
click at [593, 206] on icon at bounding box center [740, 375] width 372 height 373
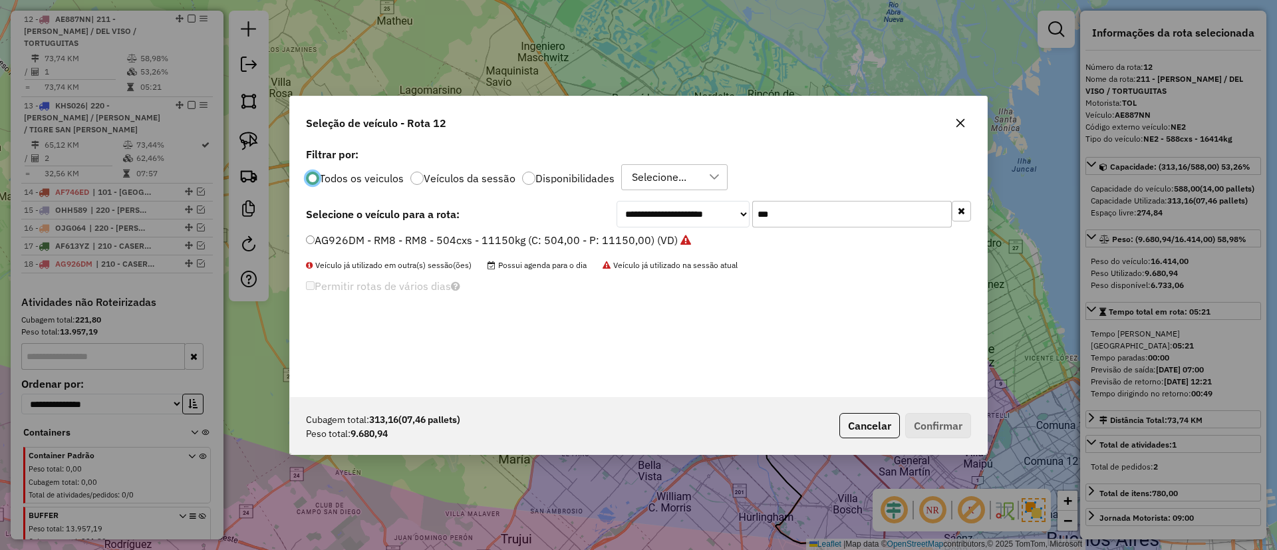
scroll to position [7, 4]
drag, startPoint x: 414, startPoint y: 177, endPoint x: 449, endPoint y: 172, distance: 35.6
click at [419, 174] on div at bounding box center [416, 178] width 13 height 13
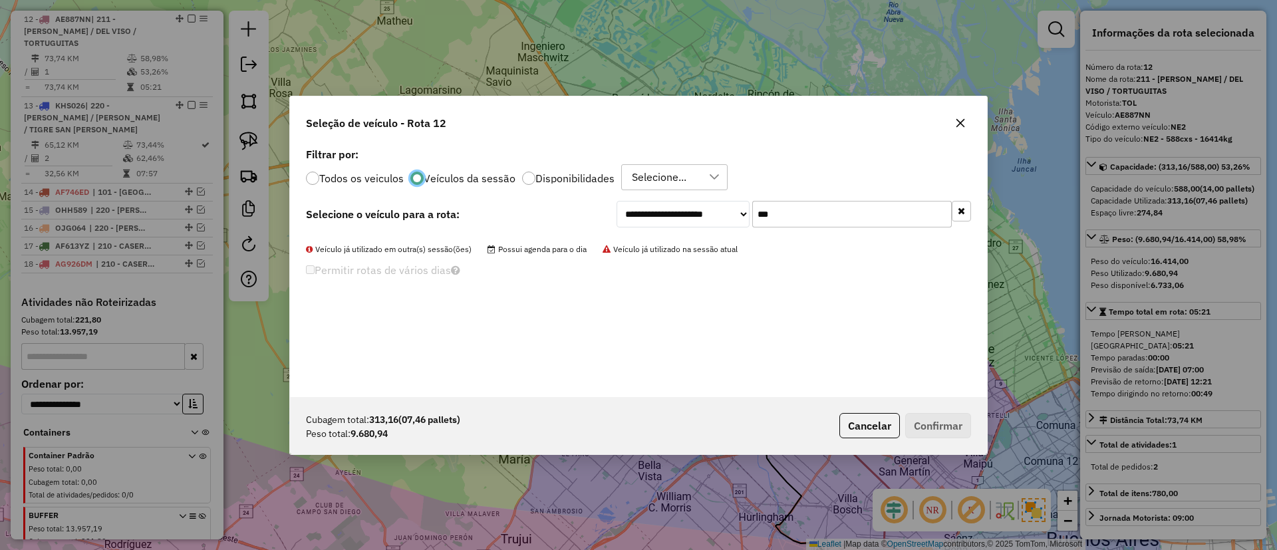
click at [964, 206] on icon "button" at bounding box center [961, 210] width 7 height 9
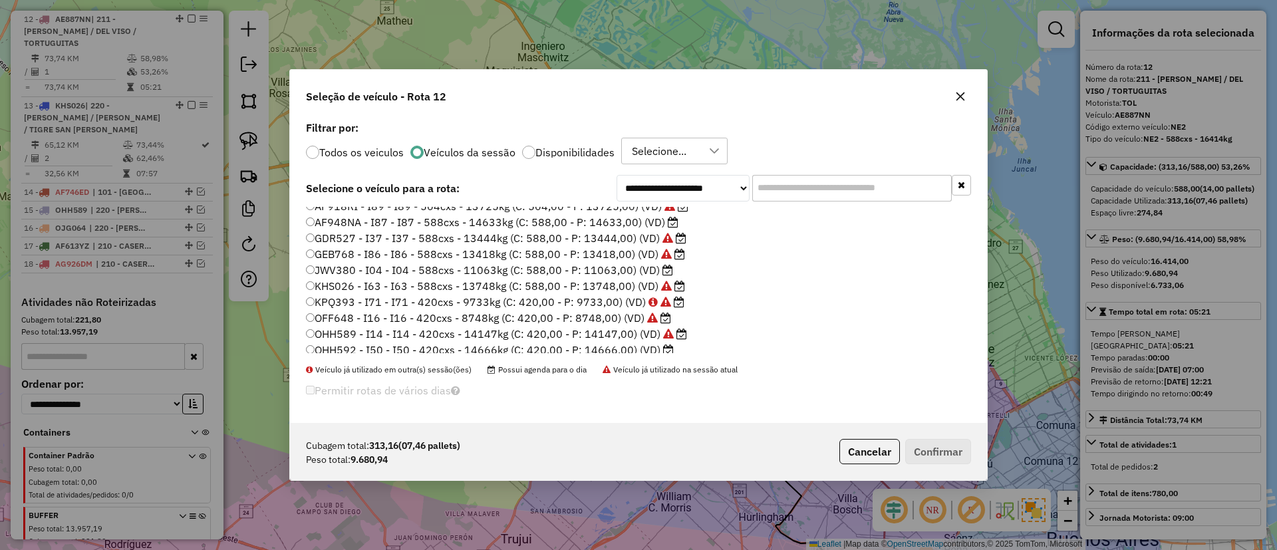
scroll to position [253, 0]
click at [602, 325] on label "OHH592 - I50 - I50 - 420cxs - 14666kg (C: 420,00 - P: 14666,00) (VD)" at bounding box center [490, 329] width 368 height 16
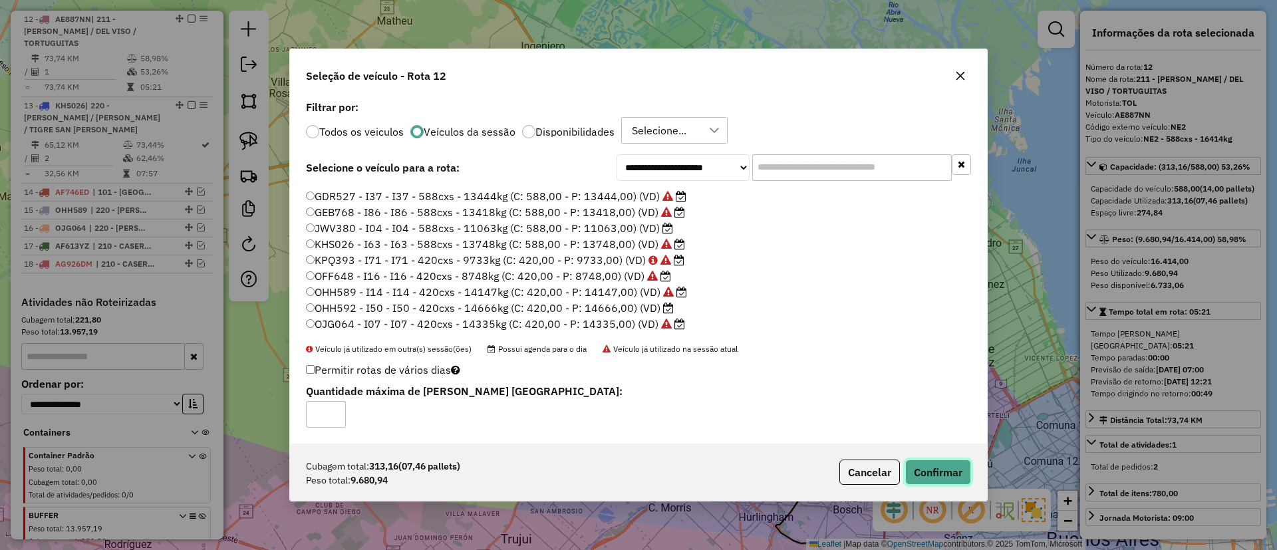
click at [943, 476] on button "Confirmar" at bounding box center [938, 472] width 66 height 25
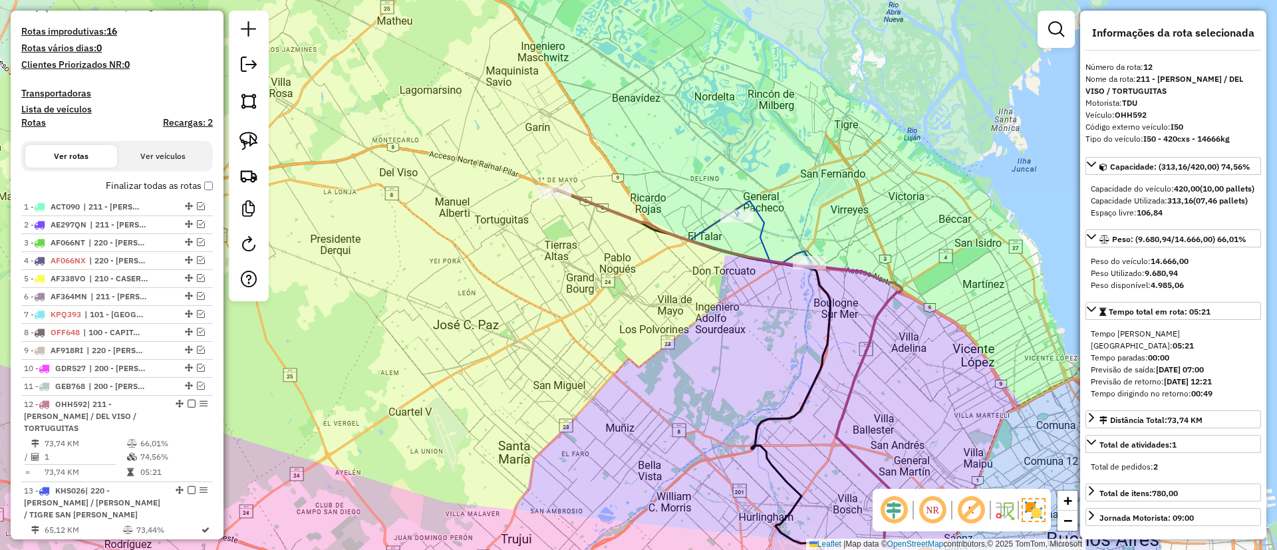
scroll to position [199, 0]
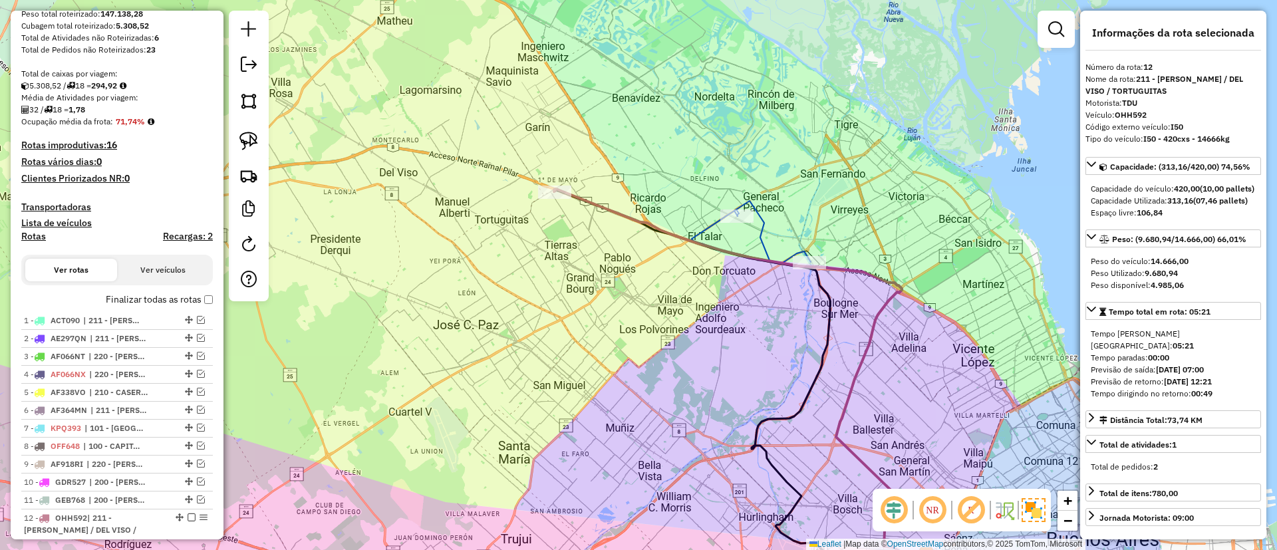
click at [166, 307] on div "Finalizar todas as rotas" at bounding box center [117, 304] width 192 height 16
click at [161, 294] on label "Finalizar todas as rotas" at bounding box center [159, 300] width 107 height 14
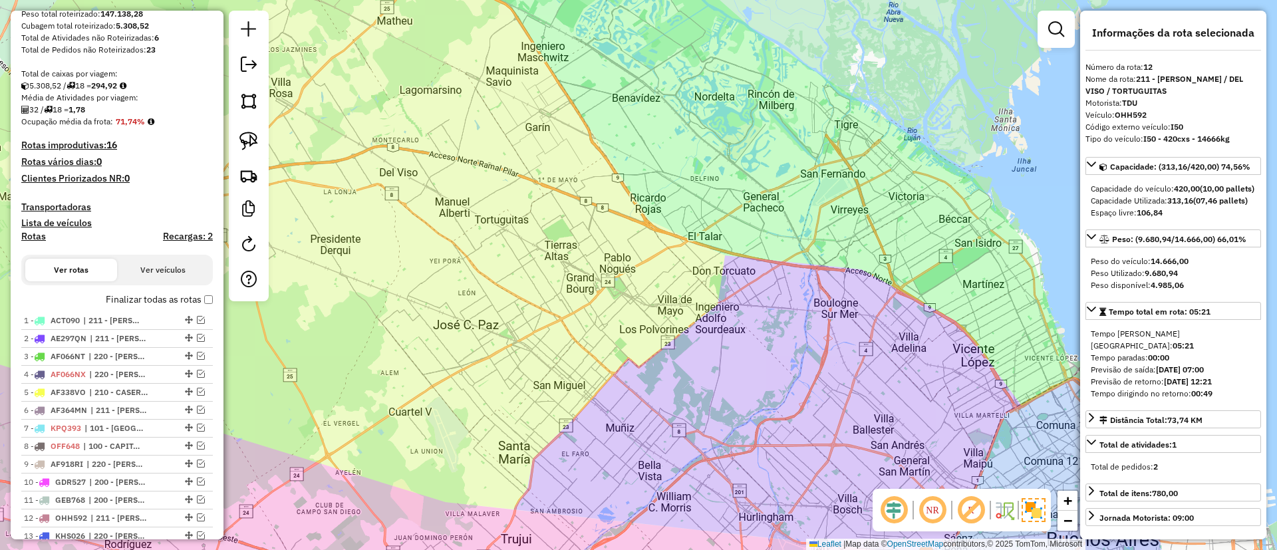
click at [174, 236] on h4 "Recargas: 2" at bounding box center [188, 236] width 50 height 11
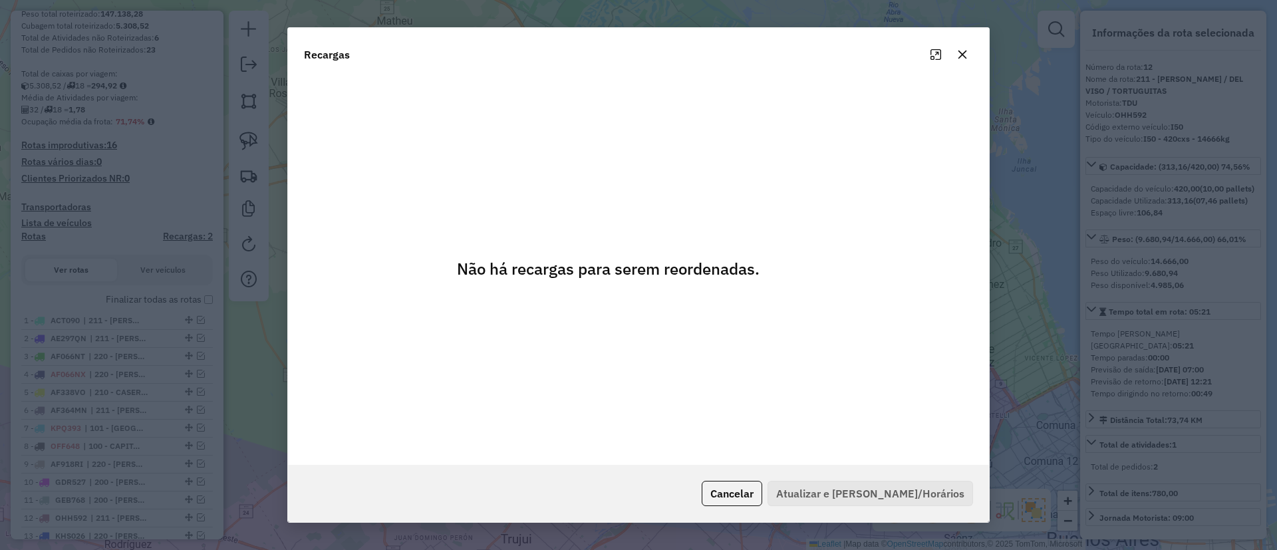
click at [965, 51] on icon "button" at bounding box center [962, 54] width 11 height 11
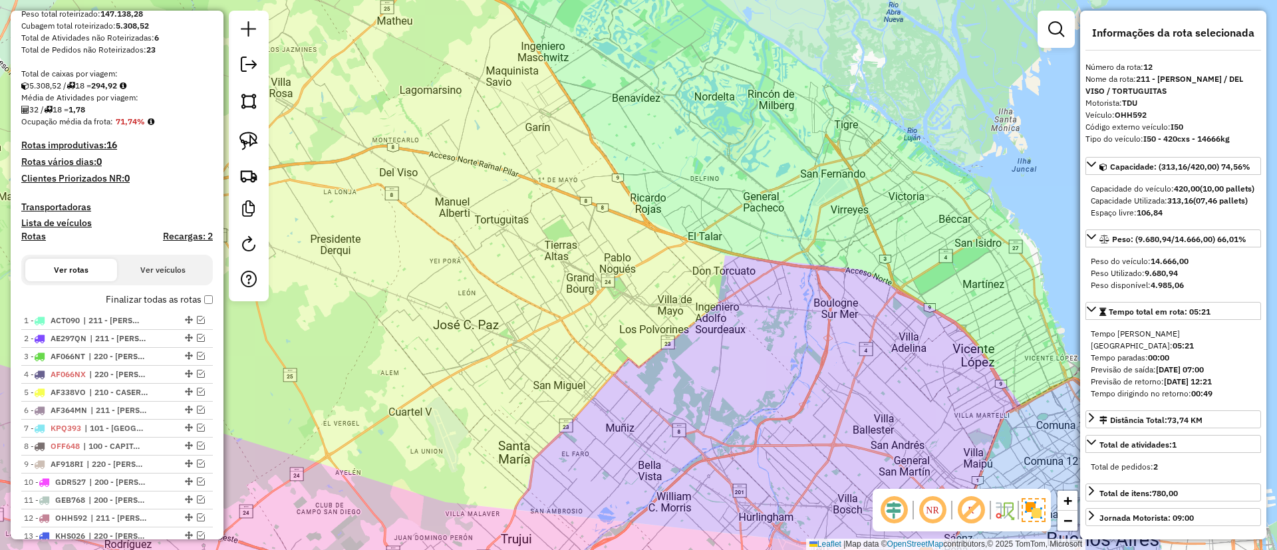
click at [144, 297] on label "Finalizar todas as rotas" at bounding box center [159, 300] width 107 height 14
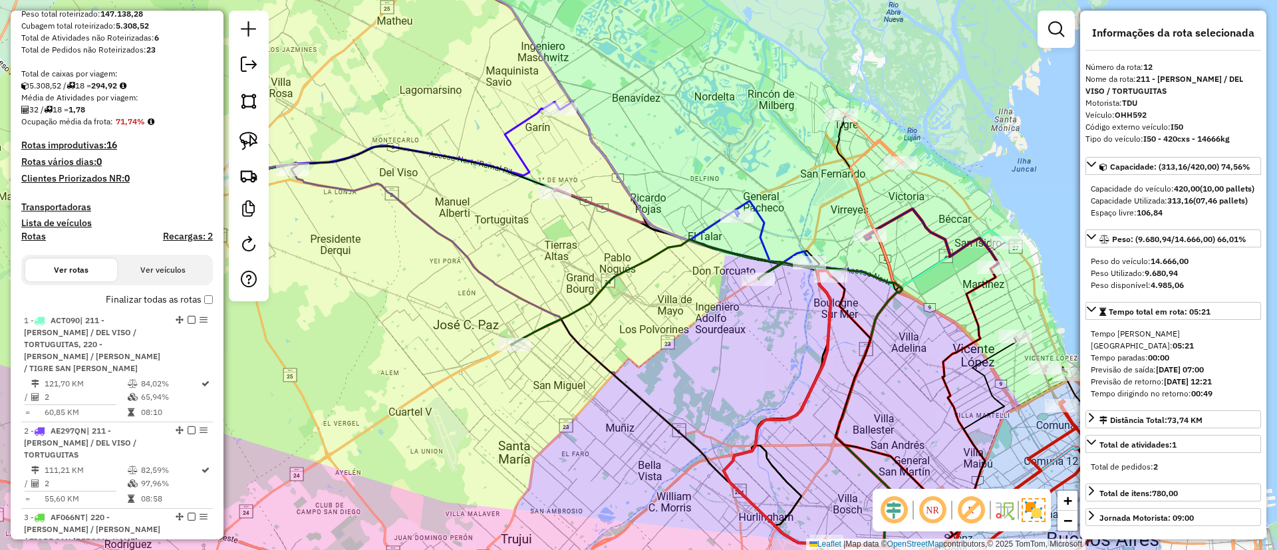
click at [40, 236] on h4 "Rotas" at bounding box center [33, 236] width 25 height 11
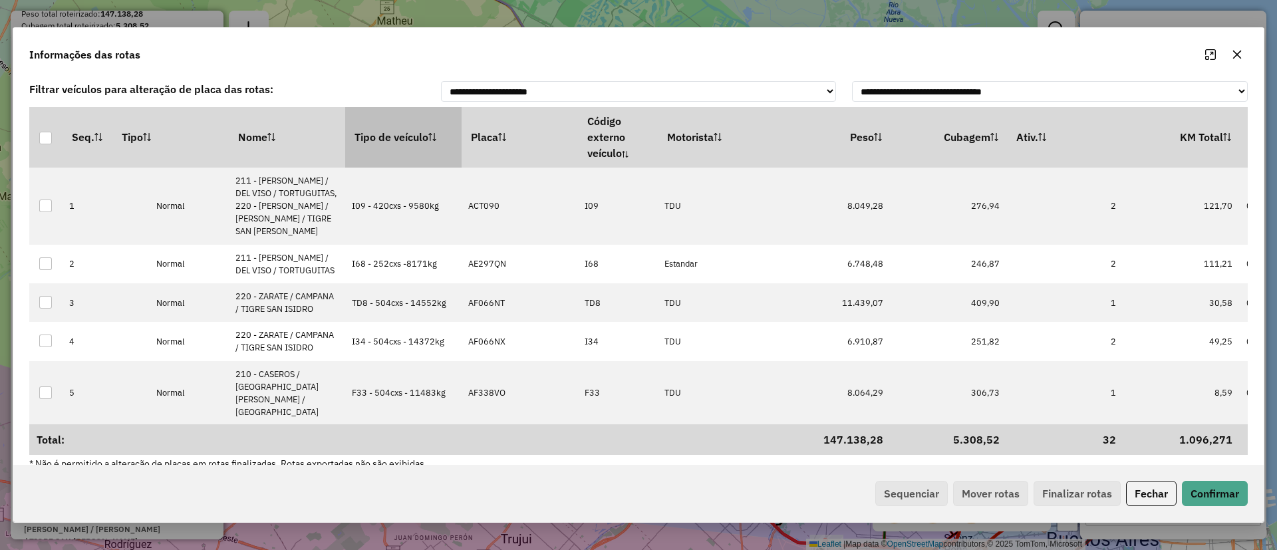
click at [403, 139] on th "Tipo de veículo" at bounding box center [403, 137] width 116 height 60
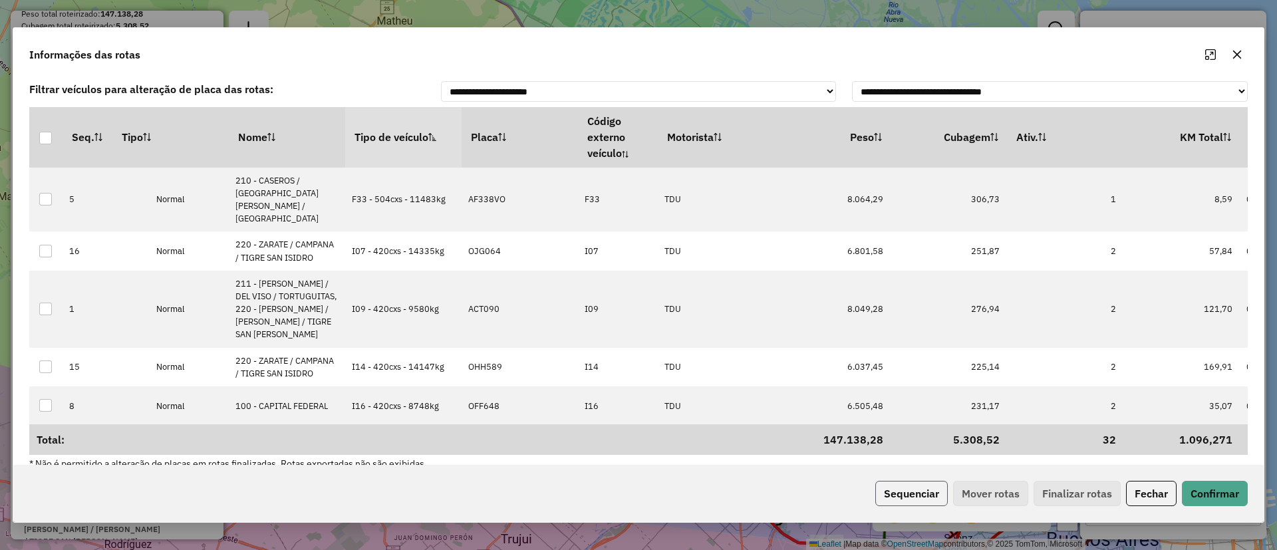
click at [907, 487] on button "Sequenciar" at bounding box center [911, 493] width 72 height 25
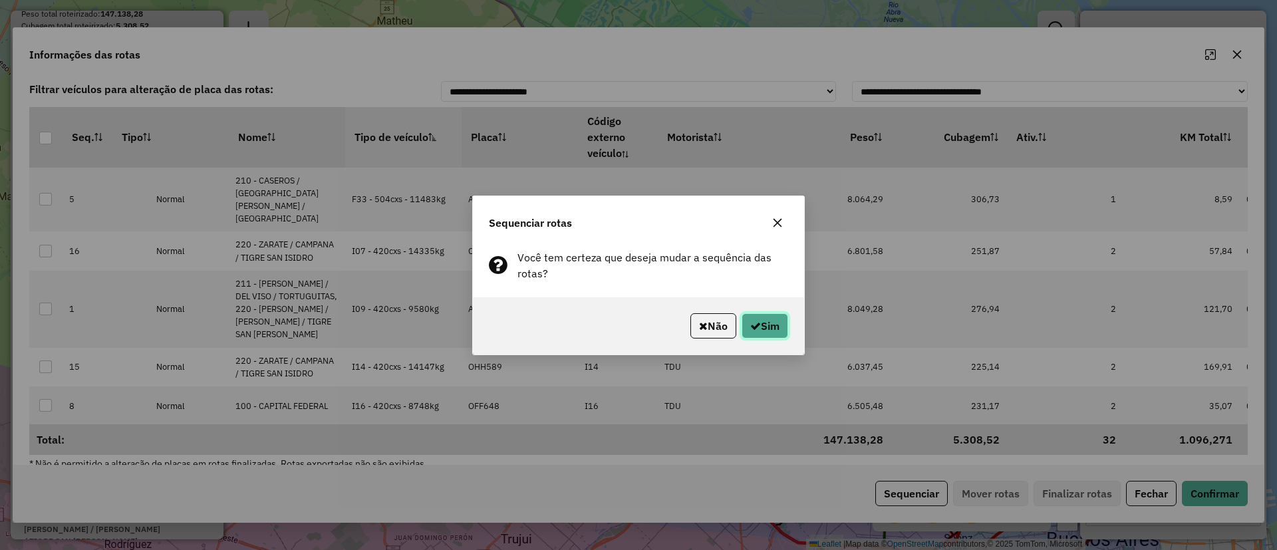
click at [760, 327] on button "Sim" at bounding box center [765, 325] width 47 height 25
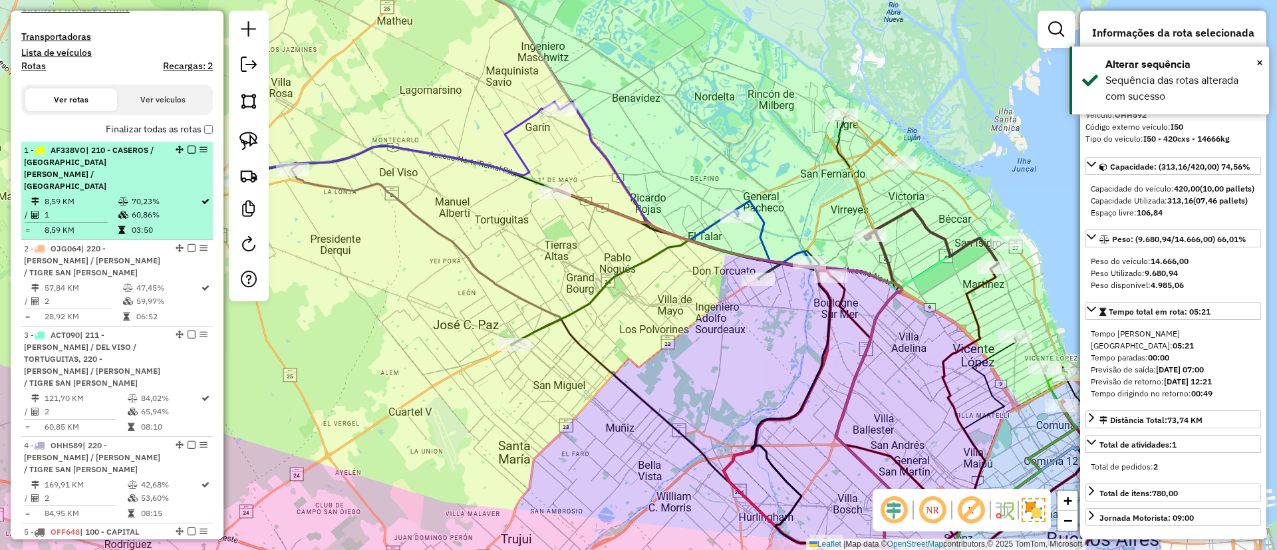
scroll to position [346, 0]
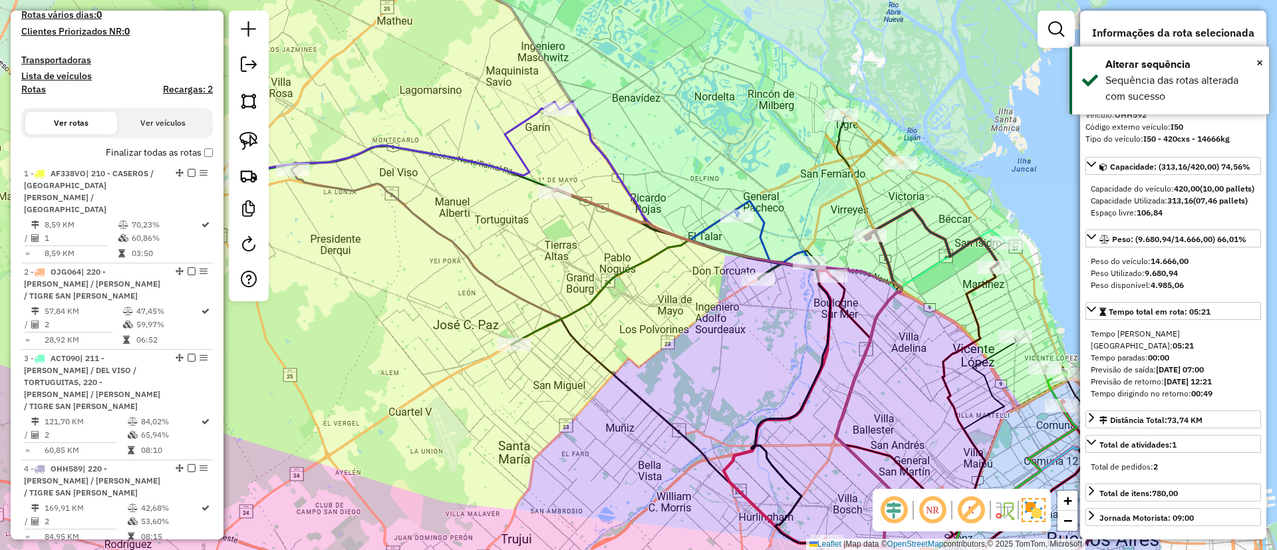
click at [168, 153] on label "Finalizar todas as rotas" at bounding box center [159, 153] width 107 height 14
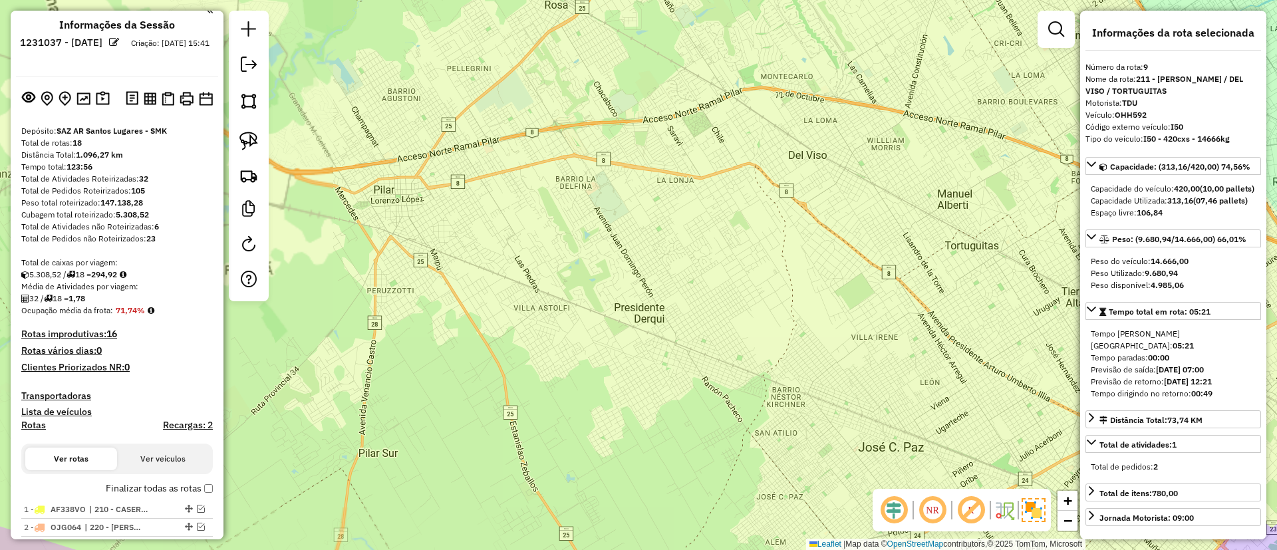
scroll to position [0, 0]
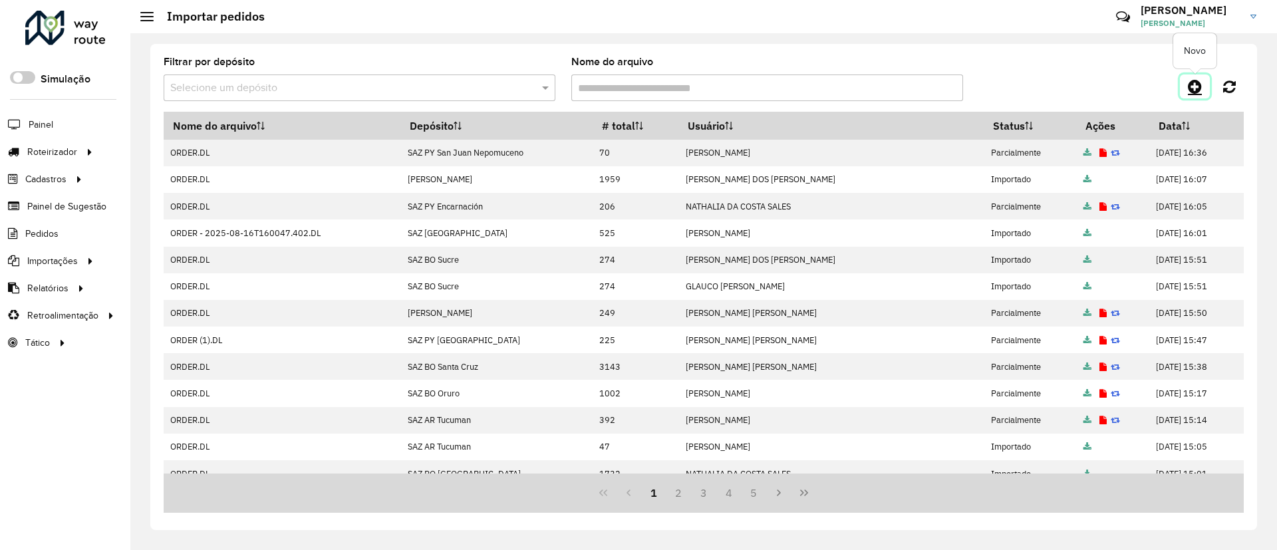
click at [1195, 86] on icon at bounding box center [1195, 86] width 14 height 16
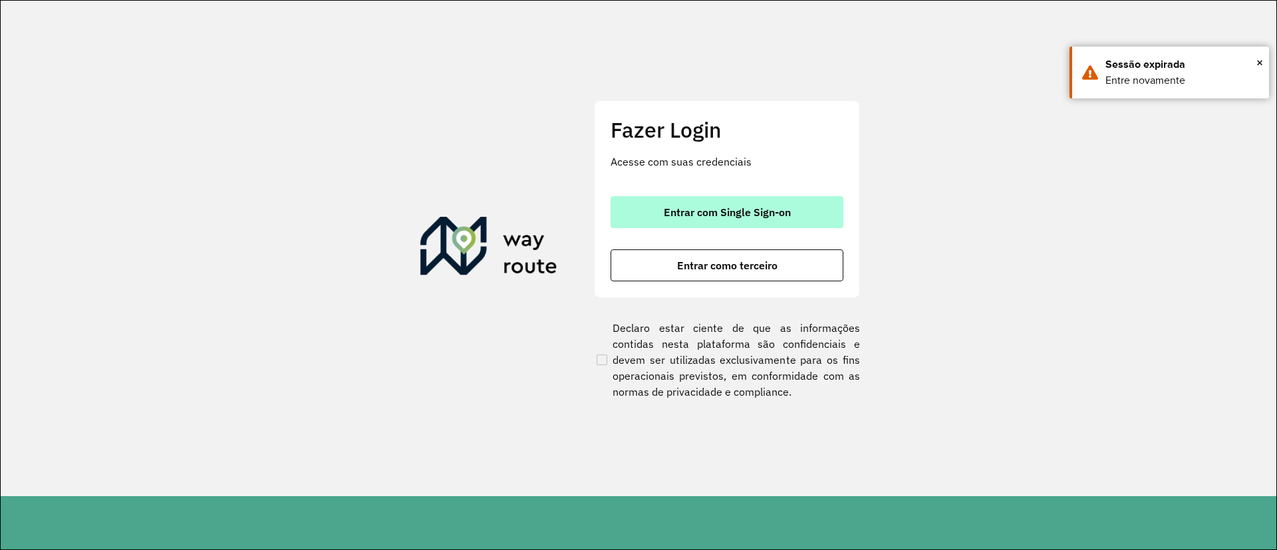
click at [679, 198] on button "Entrar com Single Sign-on" at bounding box center [727, 212] width 233 height 32
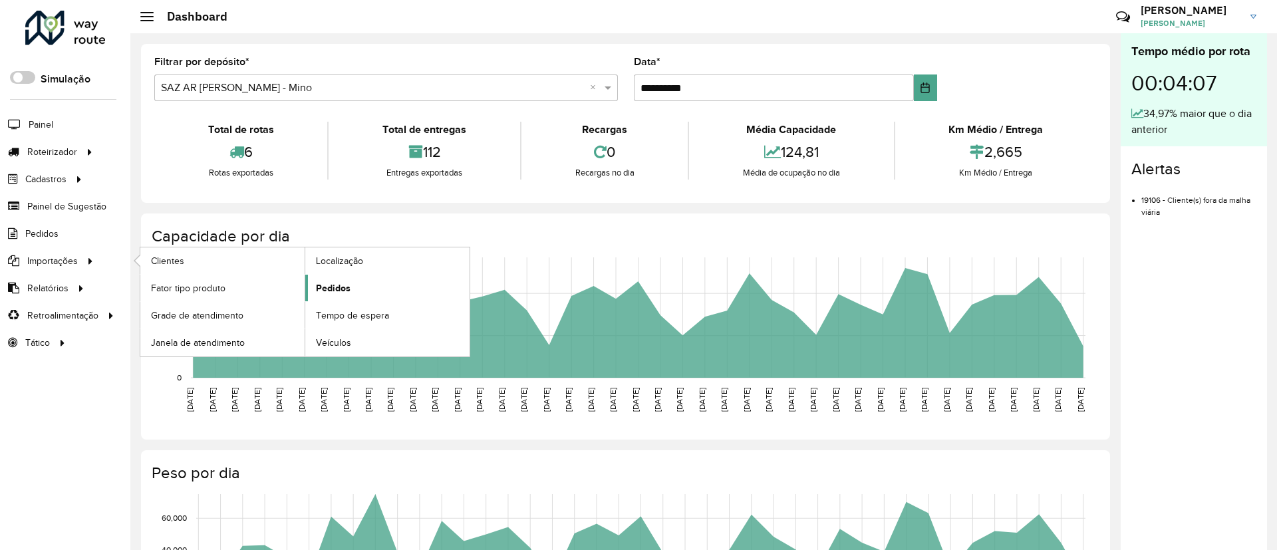
click at [331, 285] on span "Pedidos" at bounding box center [333, 288] width 35 height 14
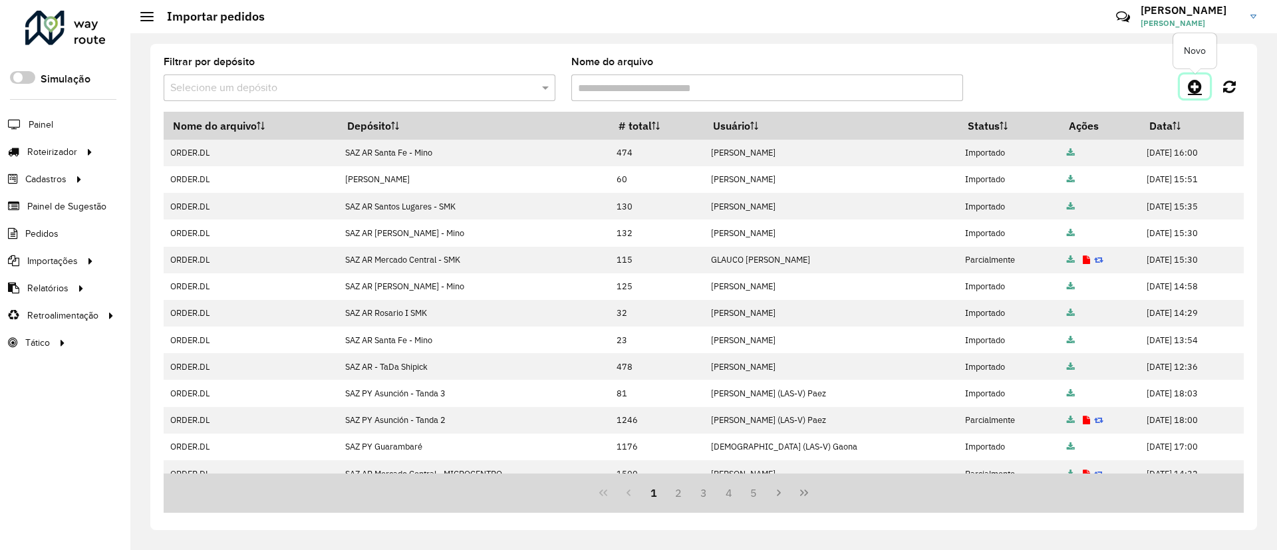
click at [1194, 82] on icon at bounding box center [1195, 86] width 14 height 16
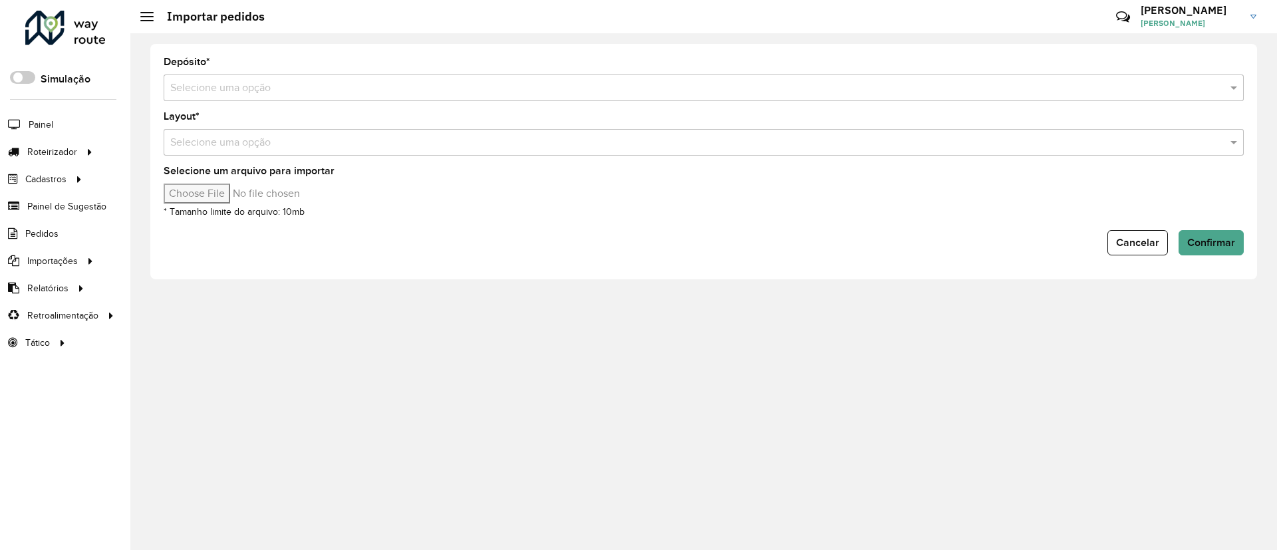
click at [251, 94] on input "text" at bounding box center [690, 88] width 1040 height 16
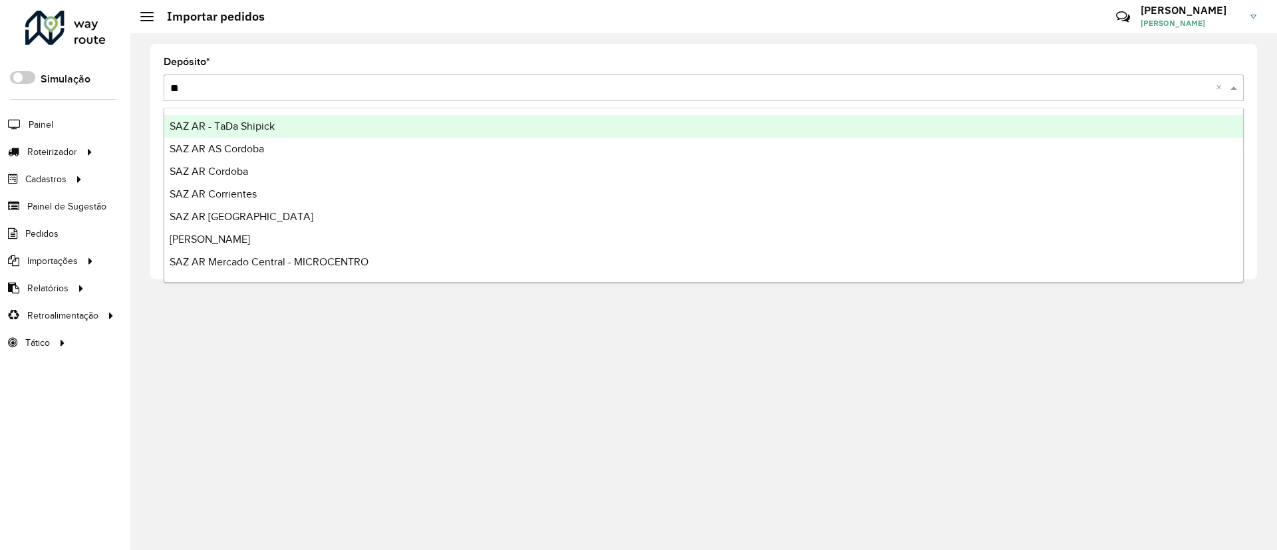
type input "***"
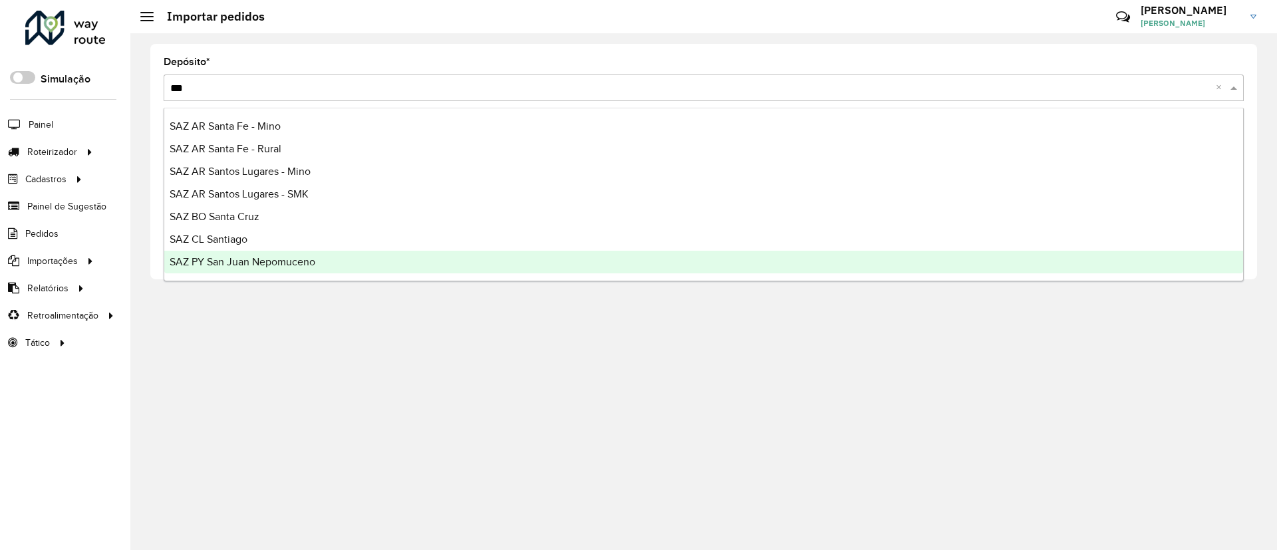
click at [281, 265] on span "SAZ PY San Juan Nepomuceno" at bounding box center [243, 261] width 146 height 11
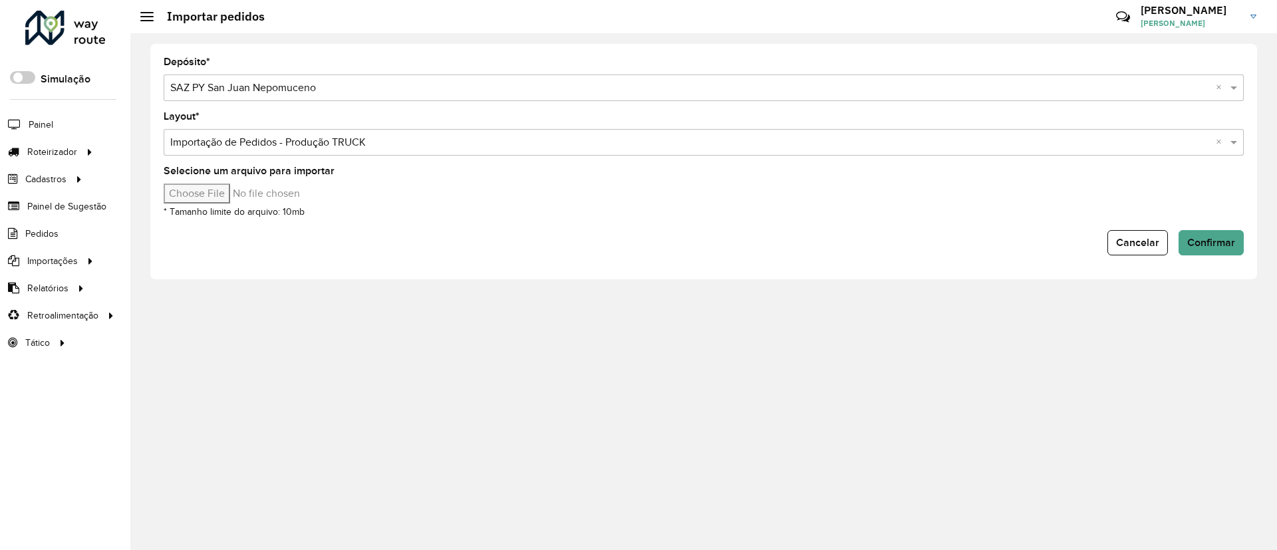
click at [213, 200] on input "Selecione um arquivo para importar" at bounding box center [277, 194] width 226 height 20
type input "**********"
click at [1190, 231] on button "Confirmar" at bounding box center [1211, 242] width 65 height 25
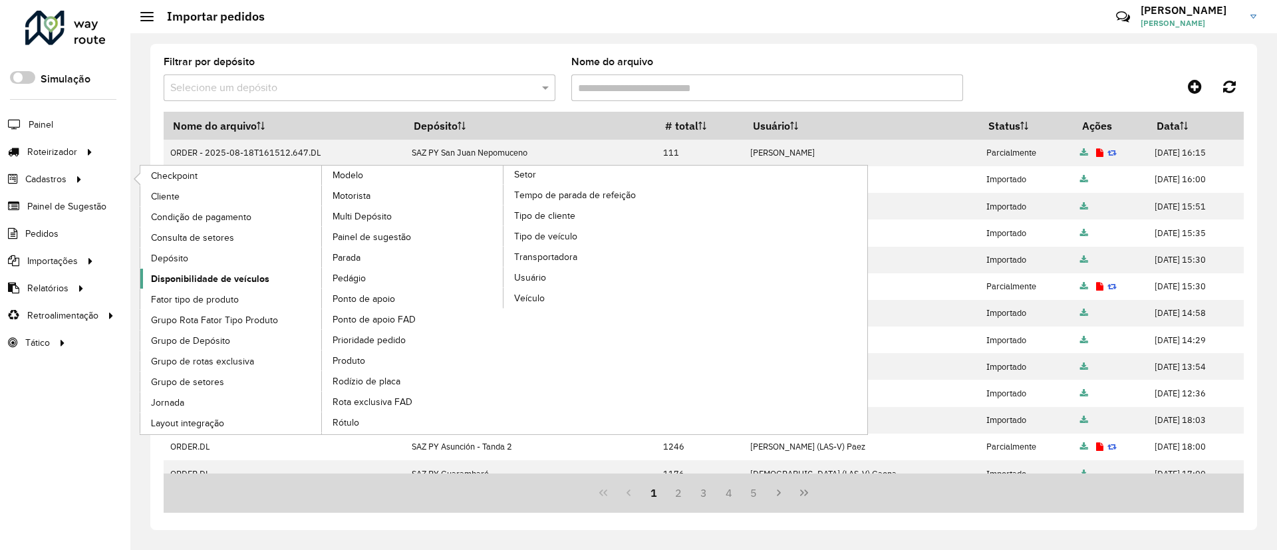
click at [235, 273] on span "Disponibilidade de veículos" at bounding box center [210, 279] width 118 height 14
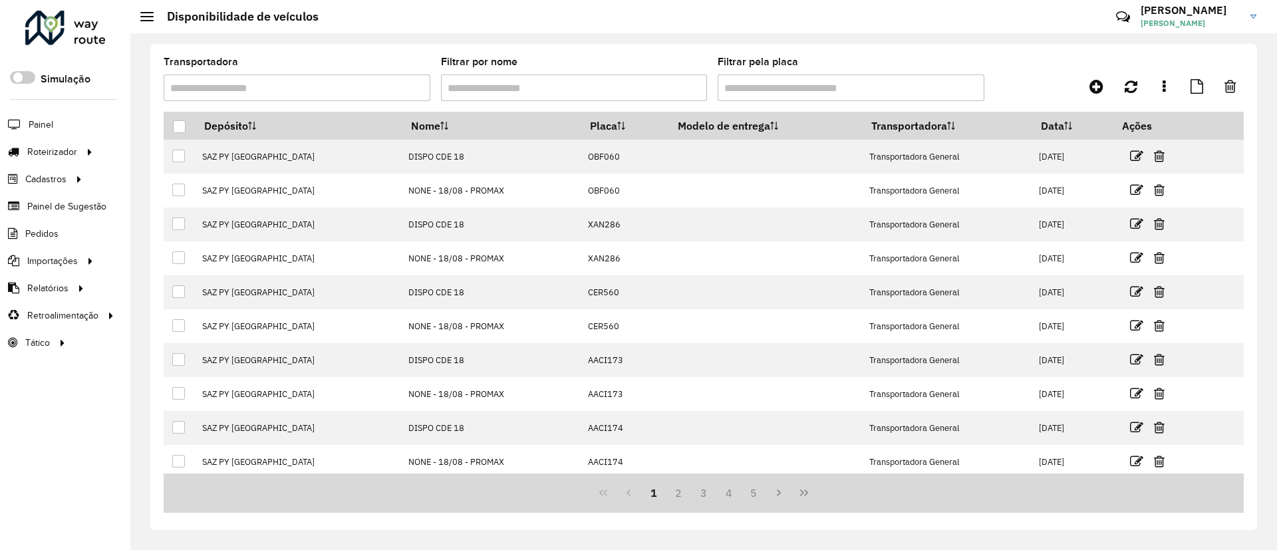
click at [1098, 73] on div "Transportadora Filtrar por nome Filtrar pela placa" at bounding box center [704, 84] width 1080 height 55
click at [1084, 92] on link at bounding box center [1096, 86] width 30 height 24
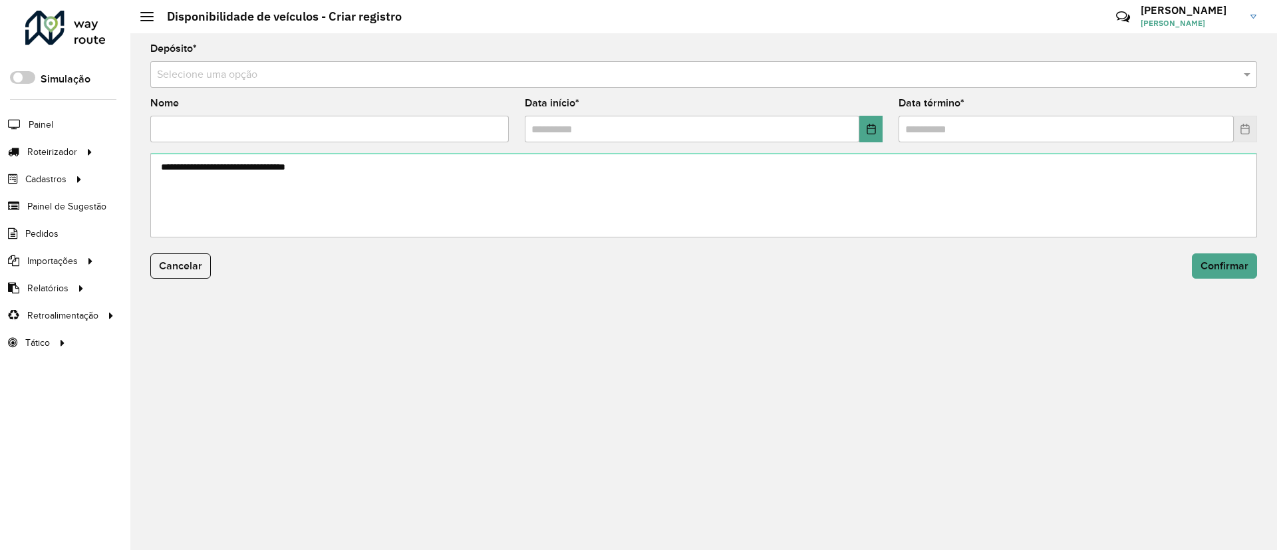
click at [484, 72] on input "text" at bounding box center [690, 75] width 1067 height 16
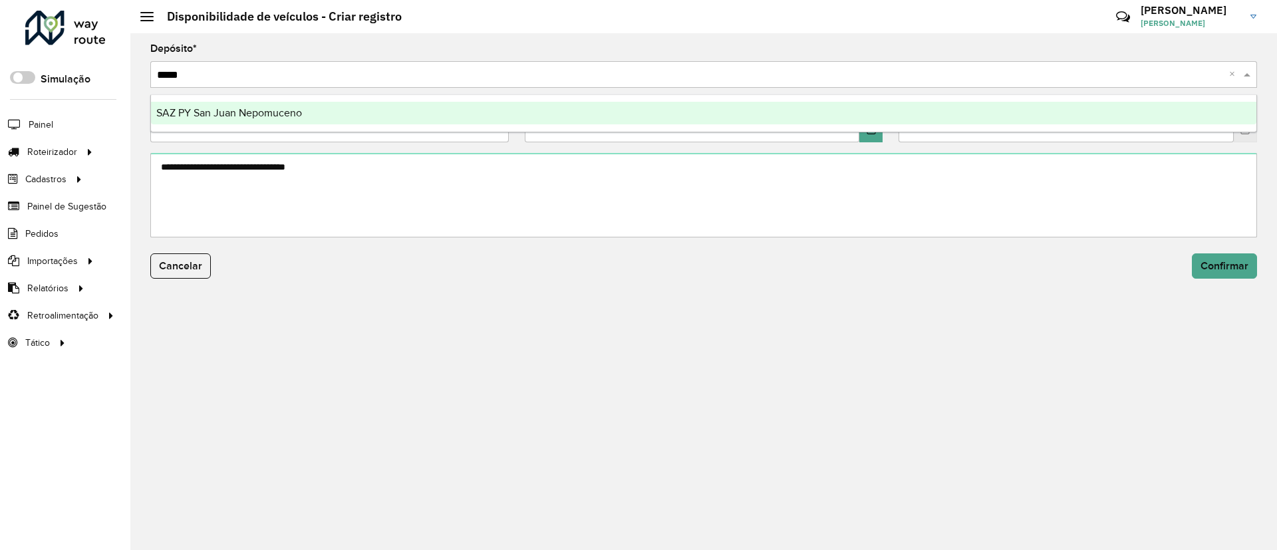
type input "******"
click at [279, 111] on span "SAZ PY San Juan Nepomuceno" at bounding box center [229, 112] width 146 height 11
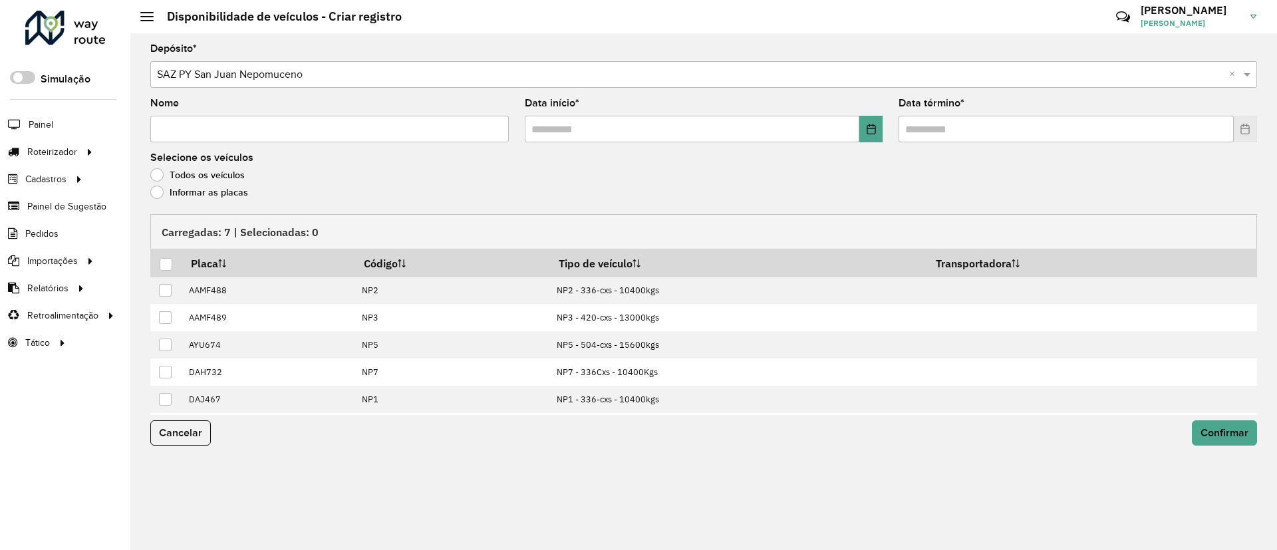
click at [269, 126] on input "Nome" at bounding box center [329, 129] width 358 height 27
type input "**********"
click at [872, 126] on icon "Choose Date" at bounding box center [871, 129] width 11 height 11
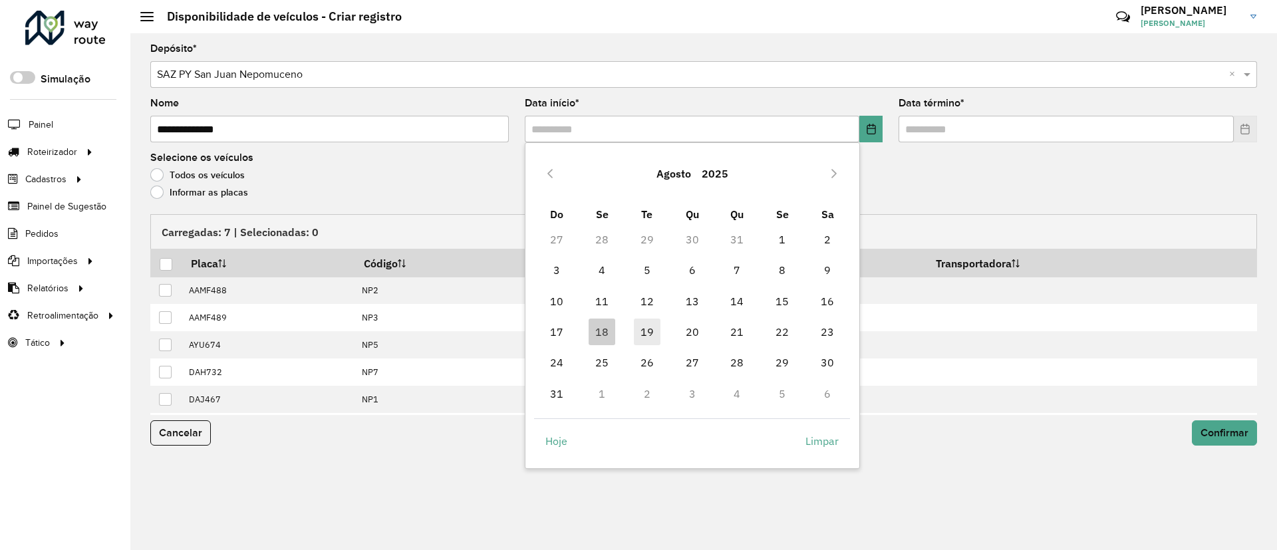
click at [639, 340] on span "19" at bounding box center [647, 332] width 27 height 27
type input "**********"
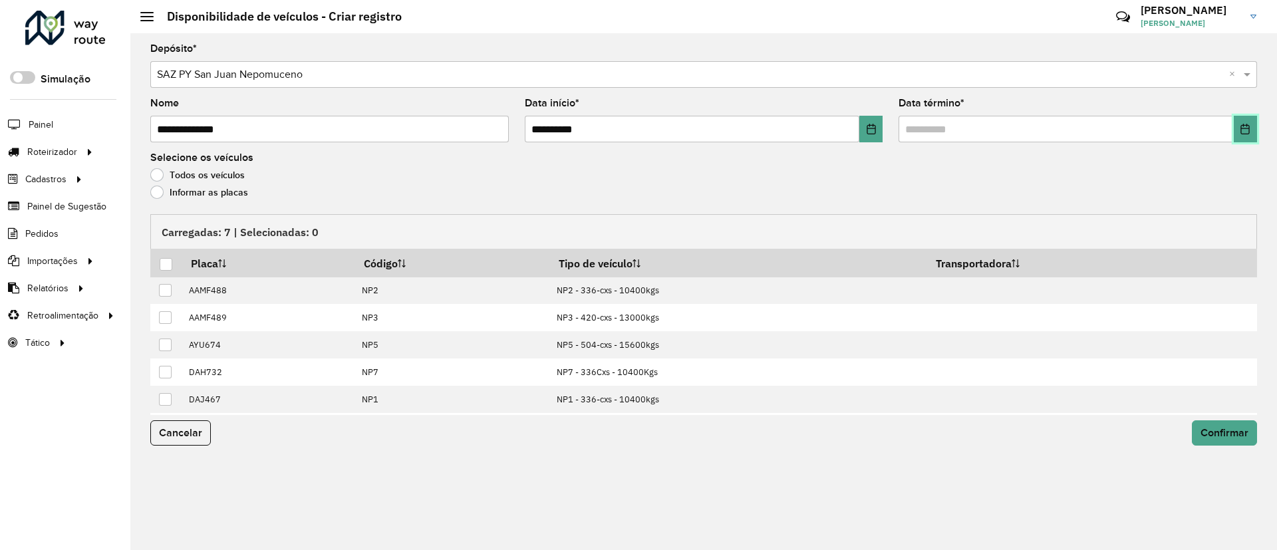
click at [1257, 121] on button "Choose Date" at bounding box center [1245, 129] width 23 height 27
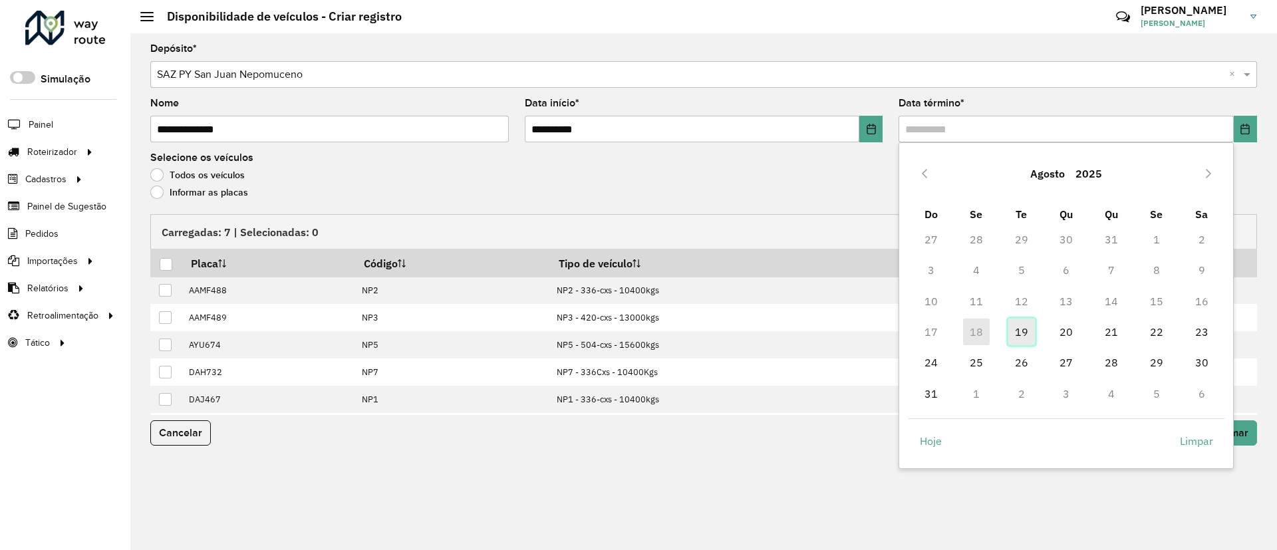
click at [1012, 333] on span "19" at bounding box center [1021, 332] width 27 height 27
type input "**********"
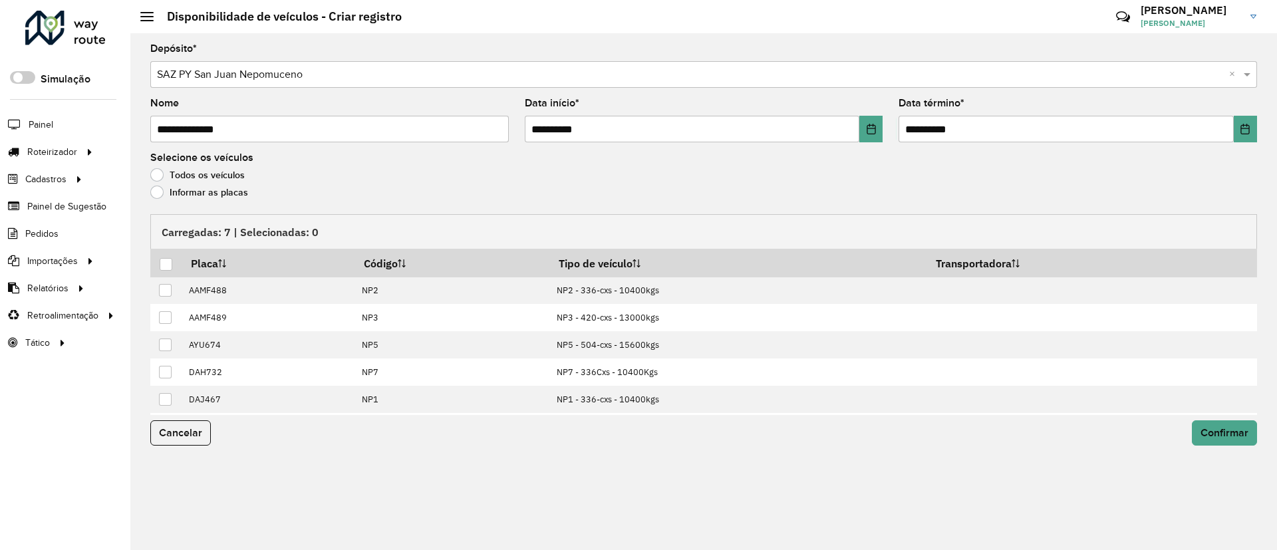
click at [209, 182] on div "Todos os veículos" at bounding box center [703, 178] width 1107 height 16
drag, startPoint x: 196, startPoint y: 209, endPoint x: 198, endPoint y: 198, distance: 11.5
click at [196, 208] on form "**********" at bounding box center [703, 253] width 1107 height 418
click at [198, 198] on label "Informar as placas" at bounding box center [199, 192] width 98 height 13
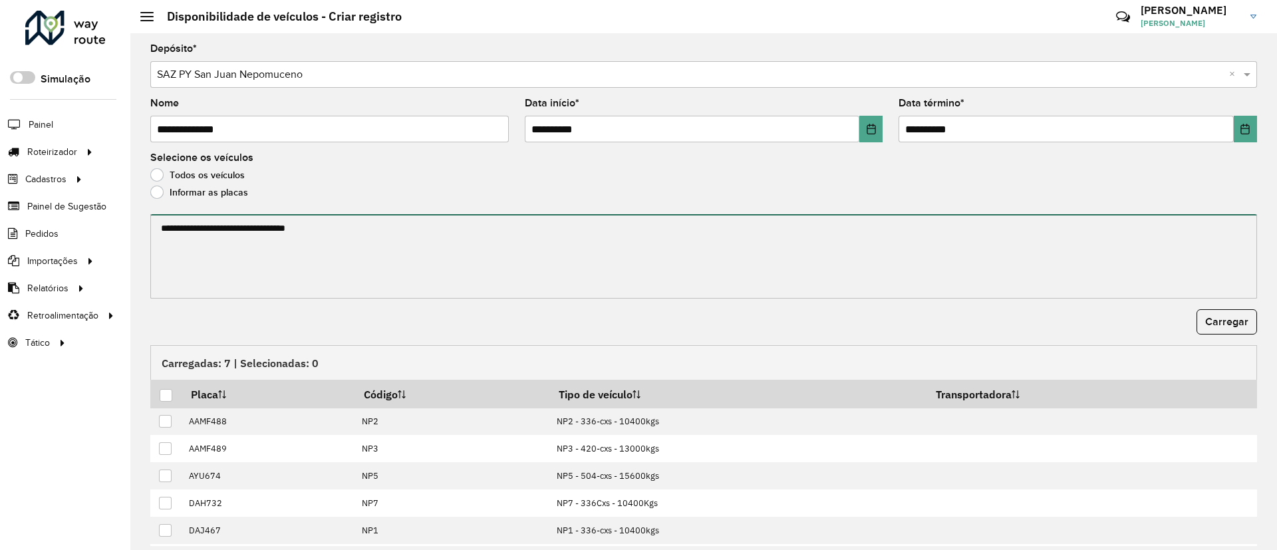
click at [210, 227] on textarea at bounding box center [703, 256] width 1107 height 84
paste textarea "****** ******* ******* ****** ****** ******"
type textarea "****** ******* ******* ****** ****** ******"
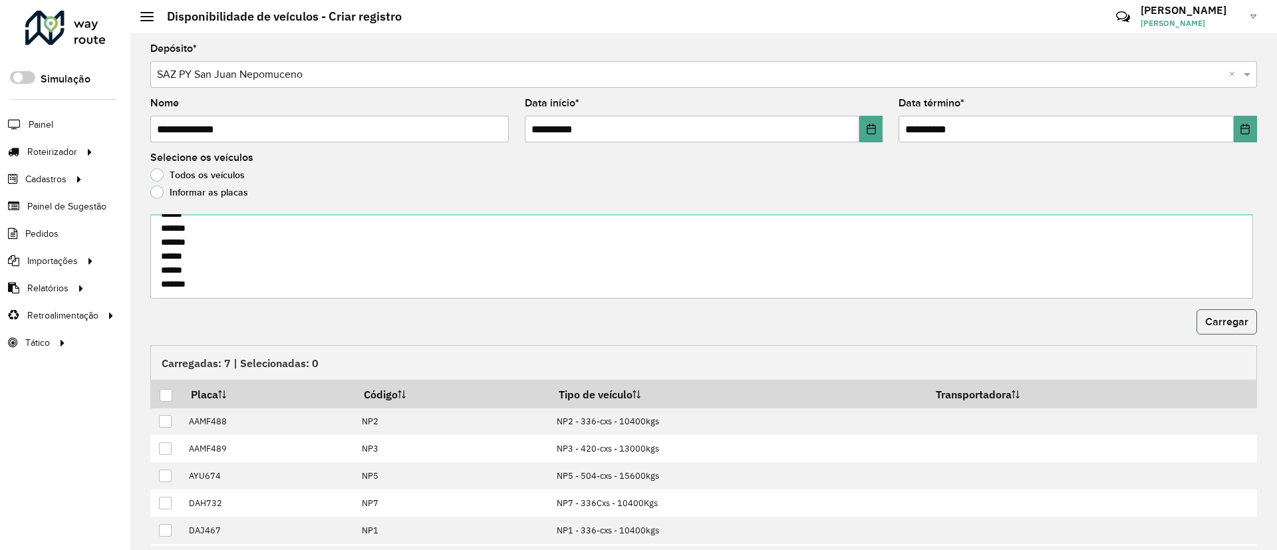
click at [1231, 327] on span "Carregar" at bounding box center [1226, 321] width 43 height 11
click at [164, 405] on th at bounding box center [165, 394] width 31 height 28
click at [165, 392] on div at bounding box center [166, 395] width 13 height 13
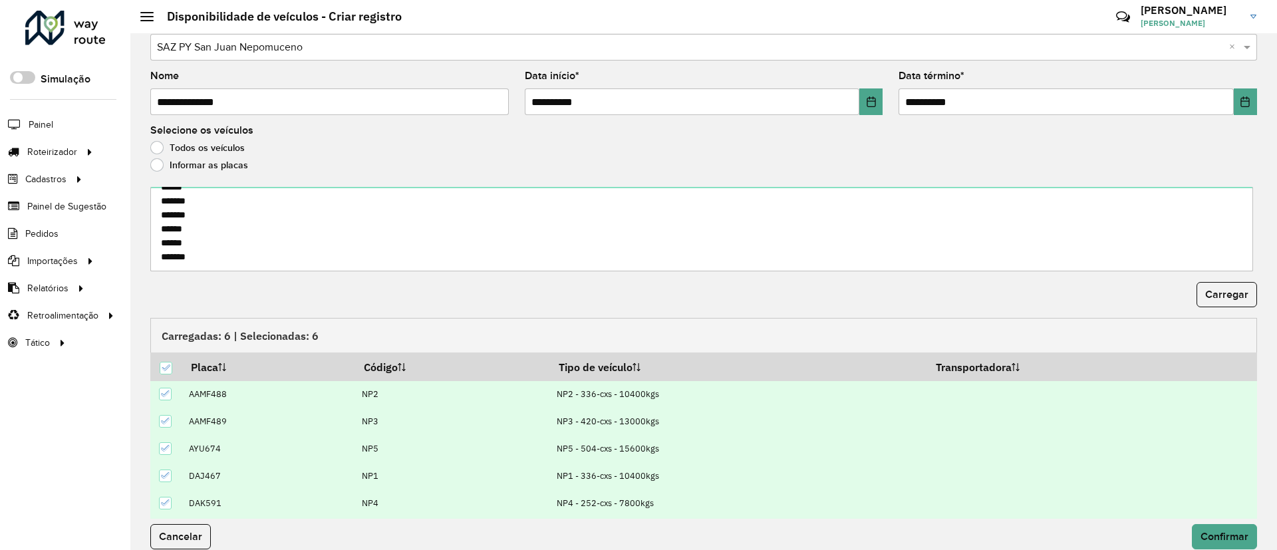
scroll to position [43, 0]
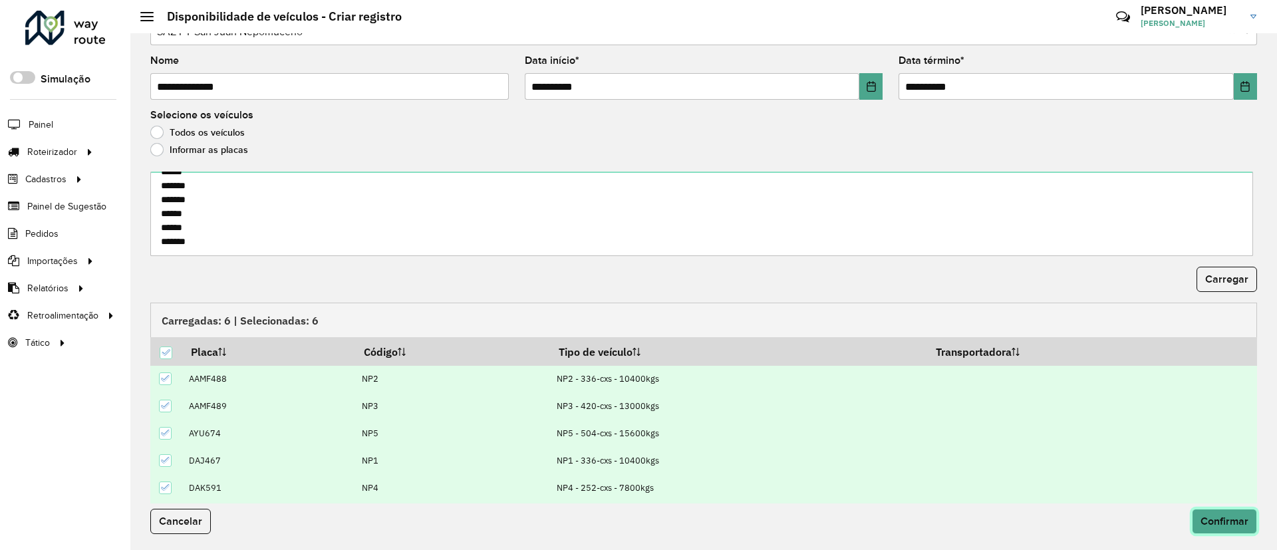
click at [1238, 527] on button "Confirmar" at bounding box center [1224, 521] width 65 height 25
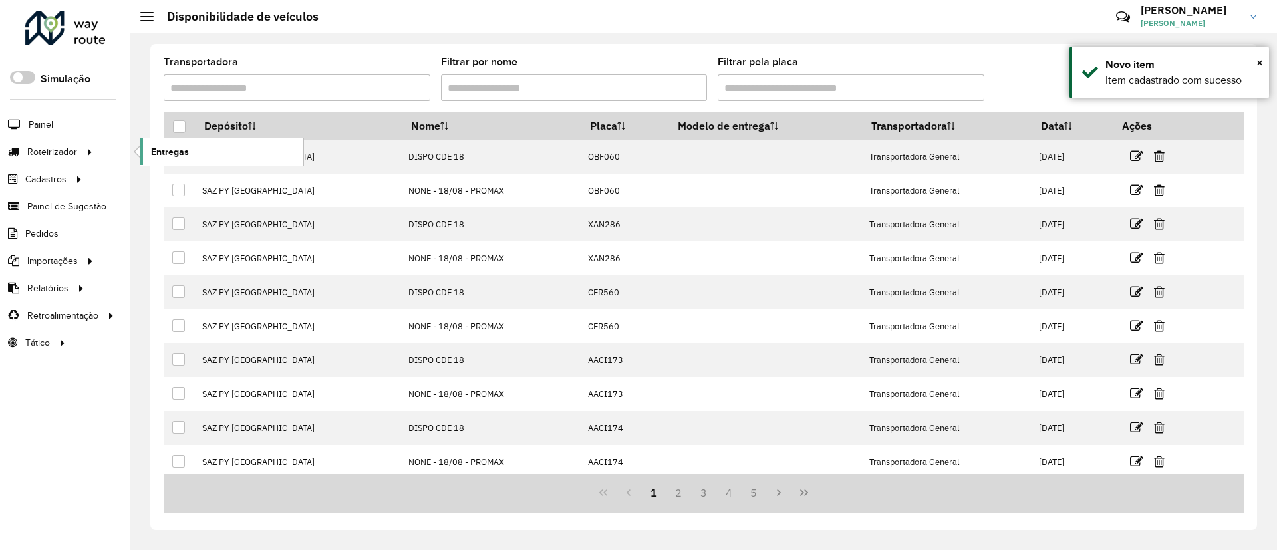
click at [162, 147] on span "Entregas" at bounding box center [170, 152] width 38 height 14
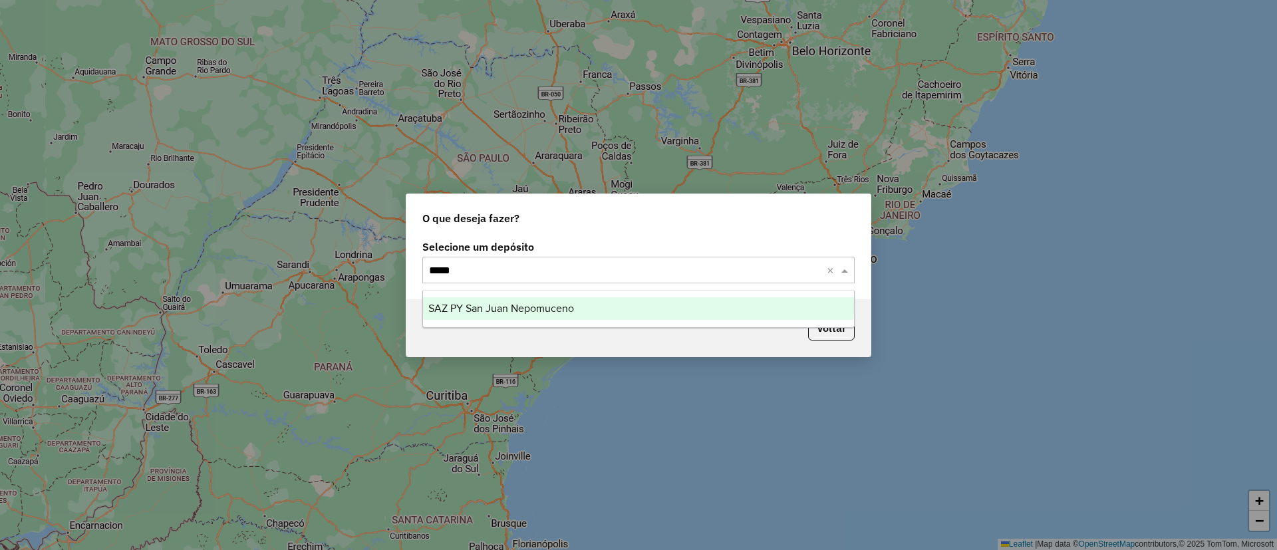
type input "******"
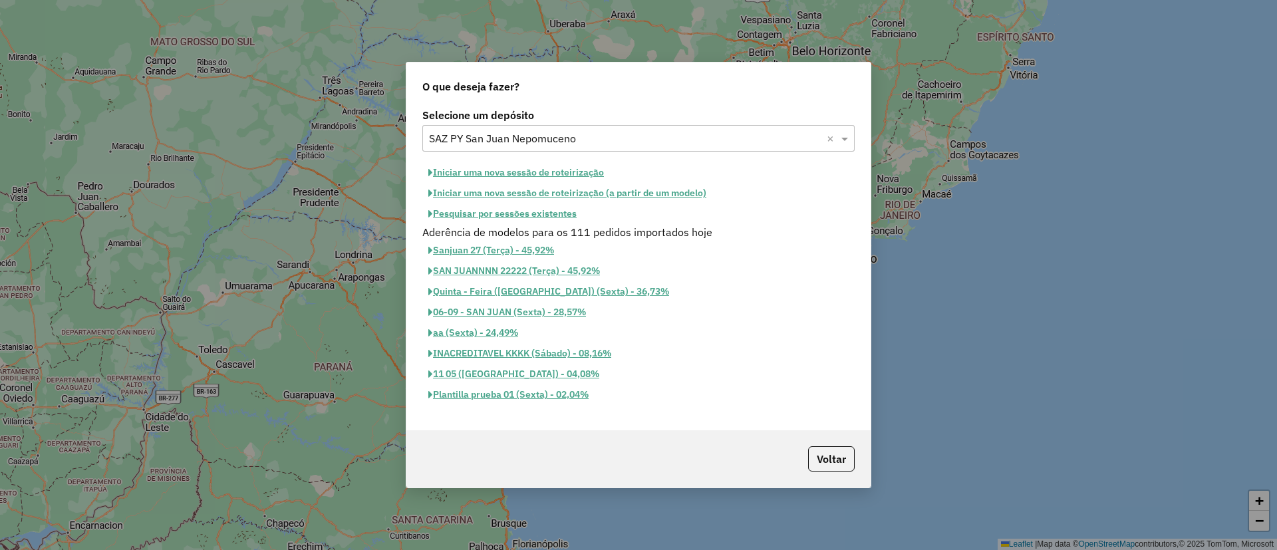
click at [543, 154] on div "Selecione um depósito Selecione um depósito × SAZ PY San Juan Nepomuceno × Inic…" at bounding box center [638, 267] width 464 height 325
click at [549, 164] on button "Iniciar uma nova sessão de roteirização" at bounding box center [516, 172] width 188 height 21
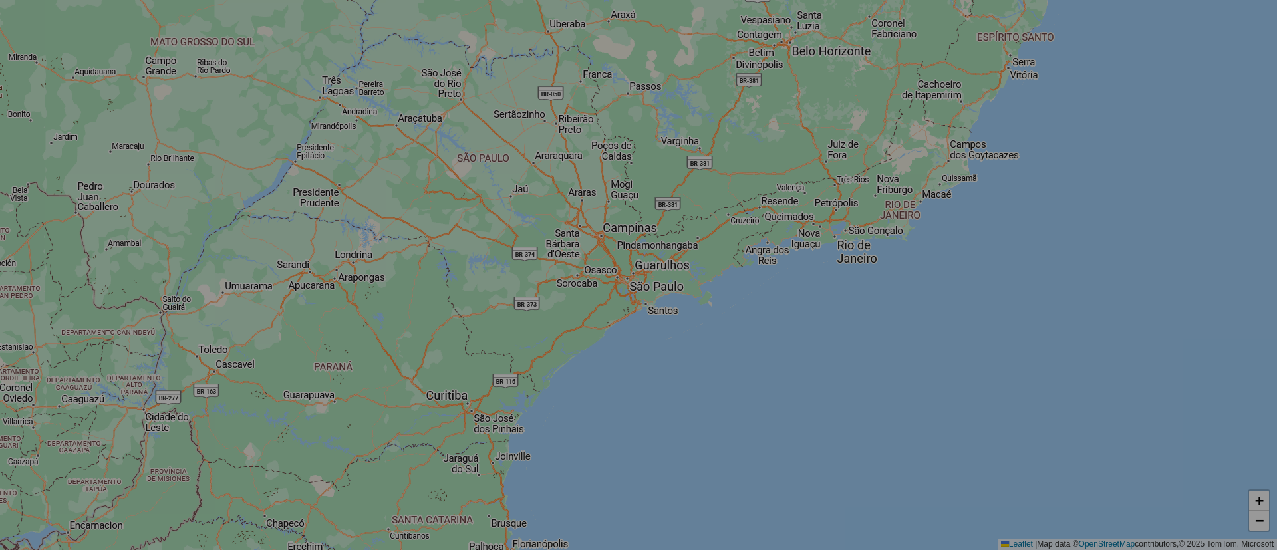
select select "*"
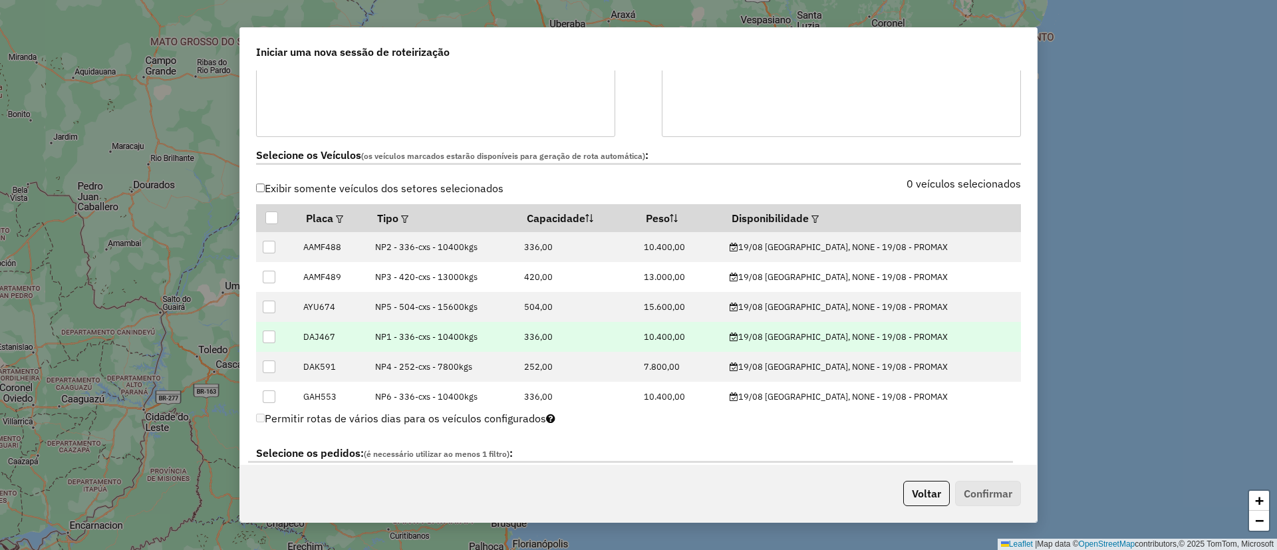
scroll to position [399, 0]
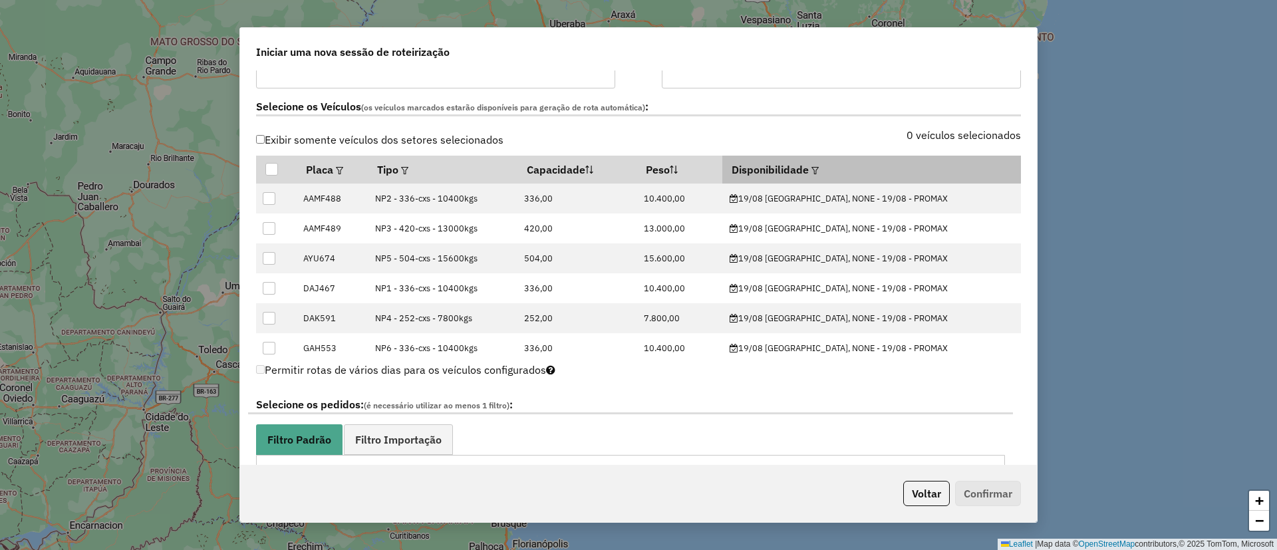
click at [819, 167] on em at bounding box center [814, 170] width 7 height 7
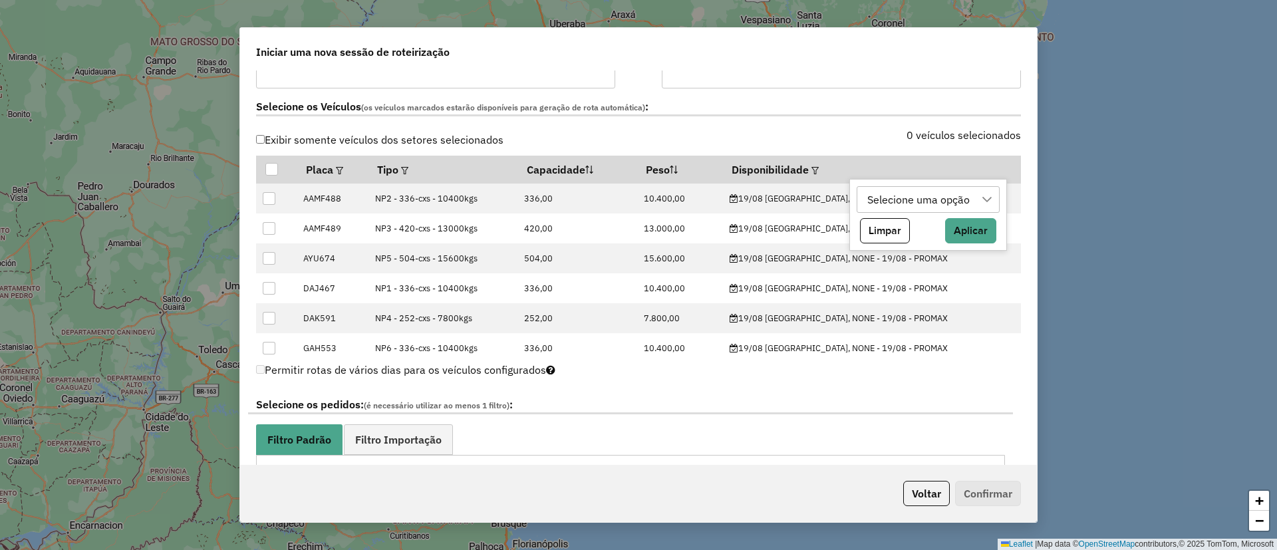
click at [891, 202] on div "Selecione uma opção" at bounding box center [919, 199] width 112 height 25
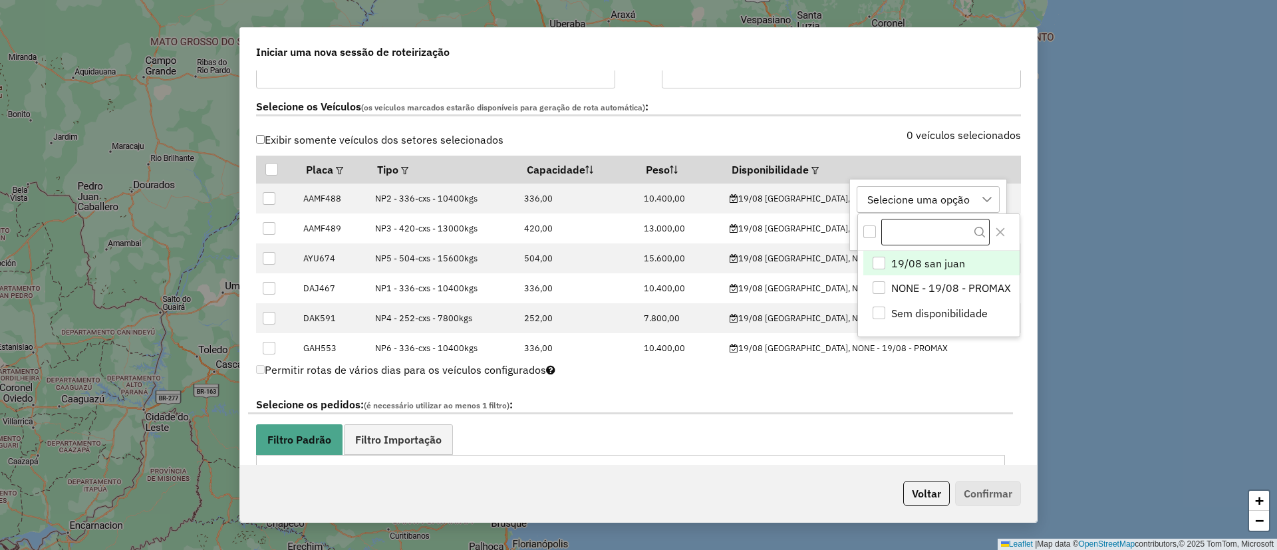
scroll to position [10, 61]
click at [906, 249] on div "19/08 san juan NONE - 19/08 - PROMAX Sem disponibilidade" at bounding box center [938, 275] width 163 height 124
click at [972, 265] on li "19/08 san juan" at bounding box center [941, 263] width 156 height 25
click at [1000, 233] on icon "Close" at bounding box center [1000, 232] width 9 height 9
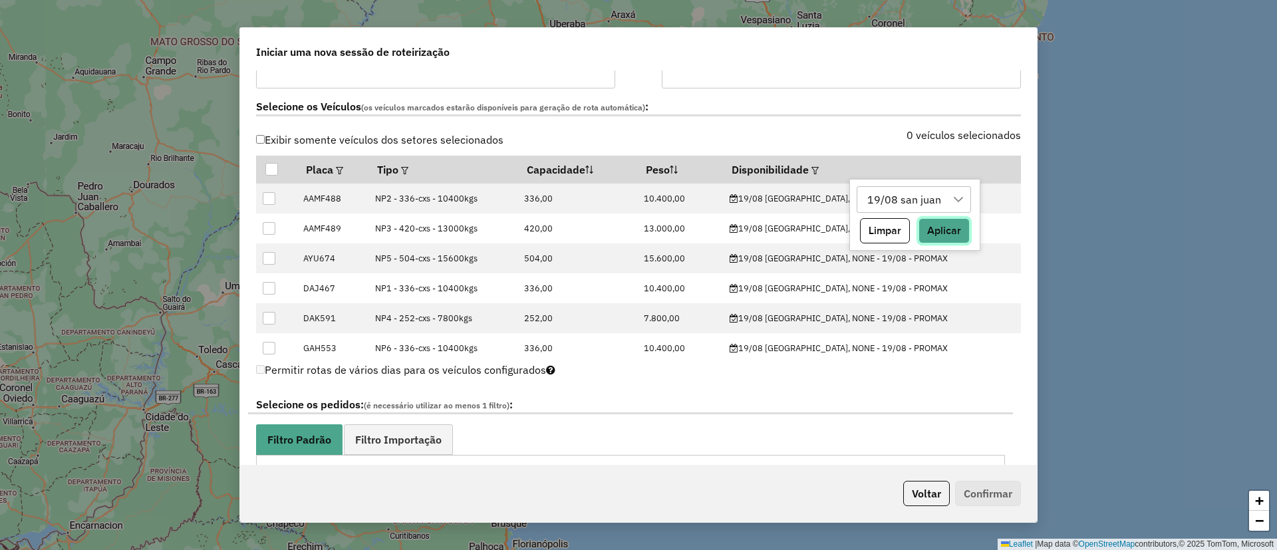
click at [949, 225] on button "Aplicar" at bounding box center [943, 230] width 51 height 25
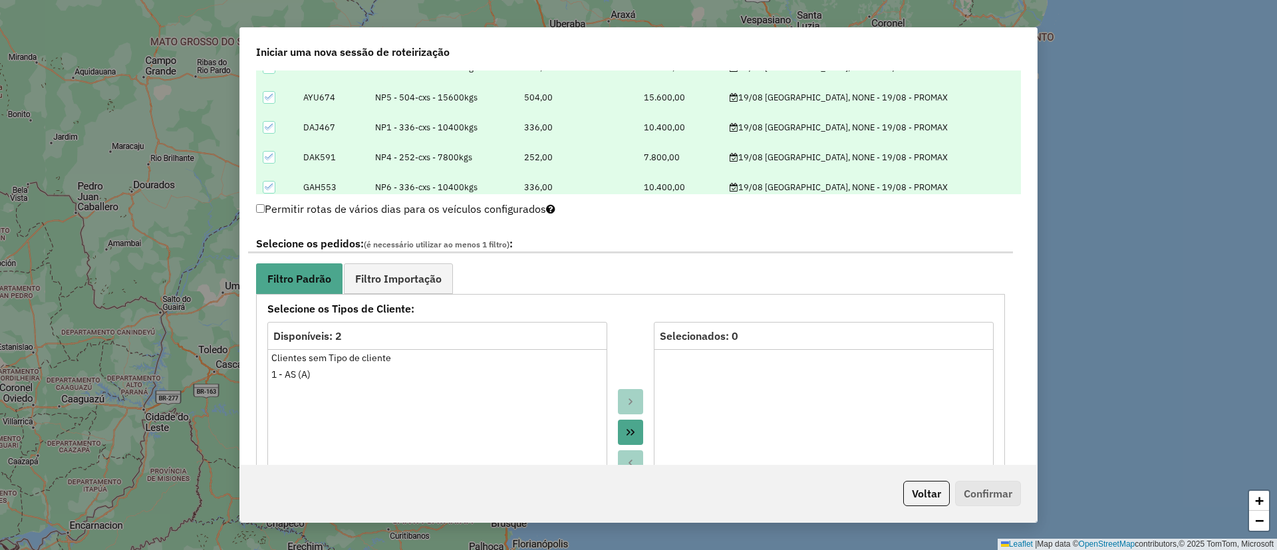
scroll to position [698, 0]
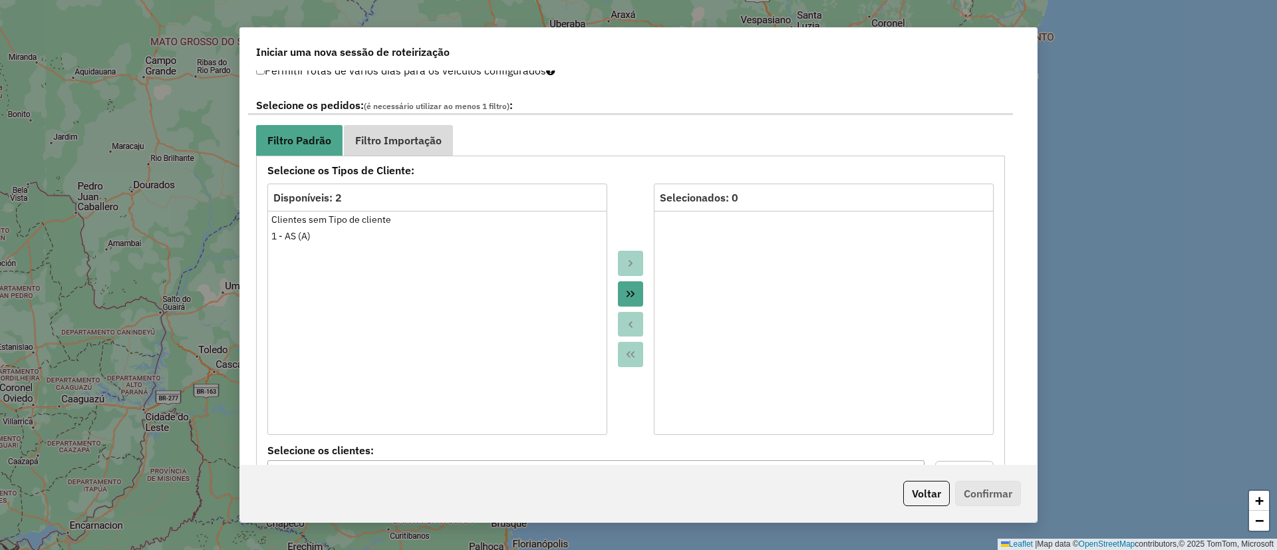
click at [404, 155] on li "Filtro Importação" at bounding box center [398, 140] width 109 height 30
click at [414, 145] on span "Filtro Importação" at bounding box center [398, 140] width 86 height 11
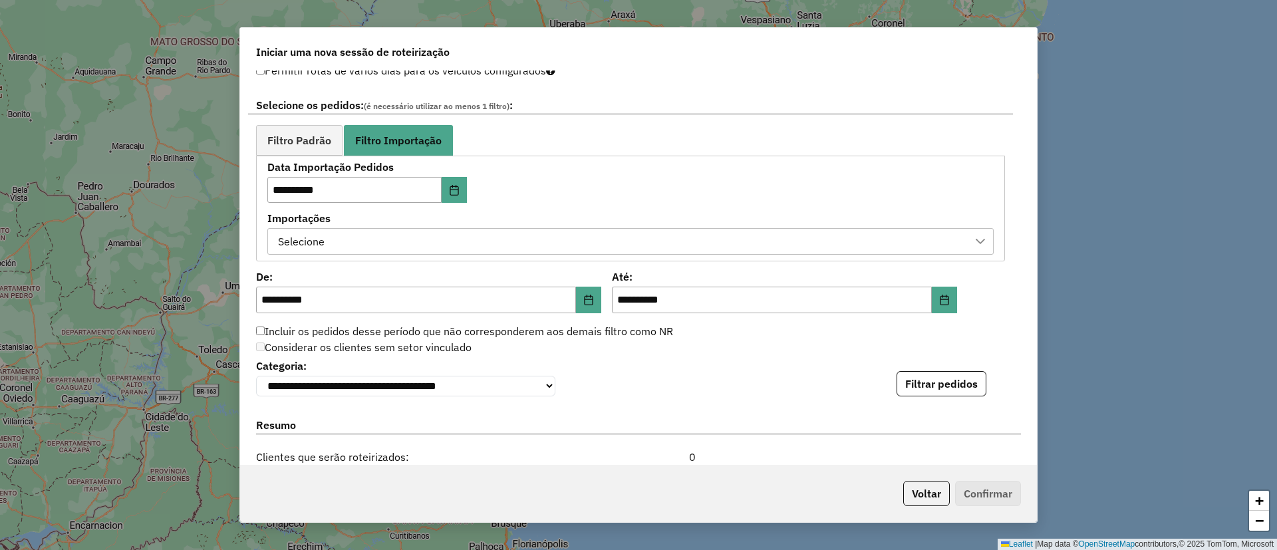
click at [367, 241] on div "Selecione" at bounding box center [620, 241] width 694 height 25
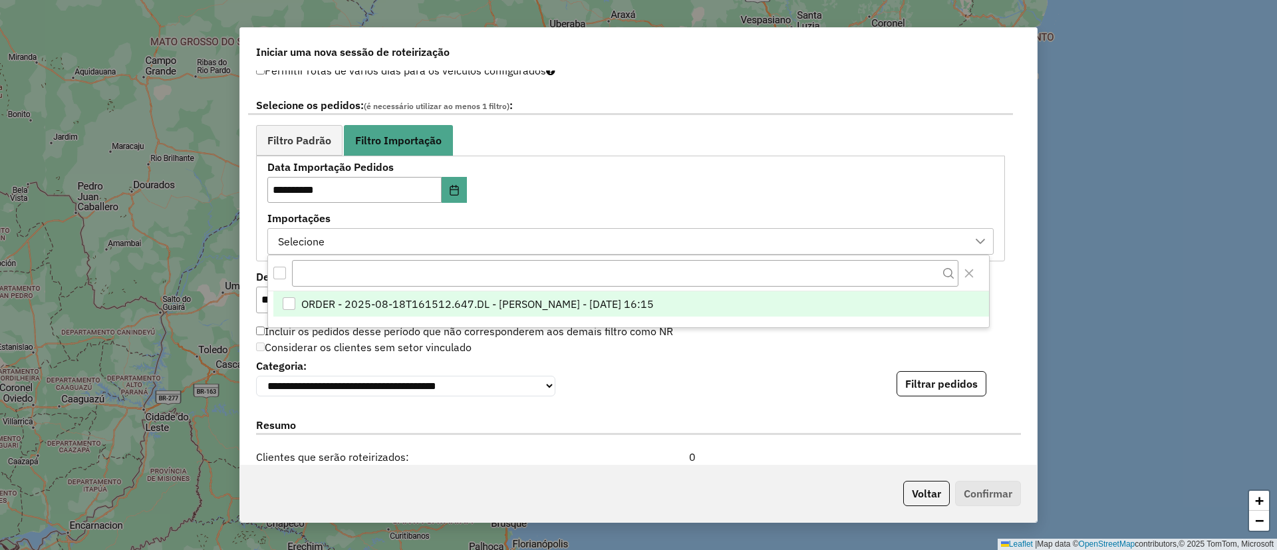
scroll to position [10, 61]
click at [383, 300] on span "ORDER - 2025-08-18T161512.647.DL - BARBARA PAULOSSI BERTO - 18/08/2025 16:15" at bounding box center [477, 305] width 352 height 16
click at [936, 377] on button "Filtrar pedidos" at bounding box center [942, 383] width 90 height 25
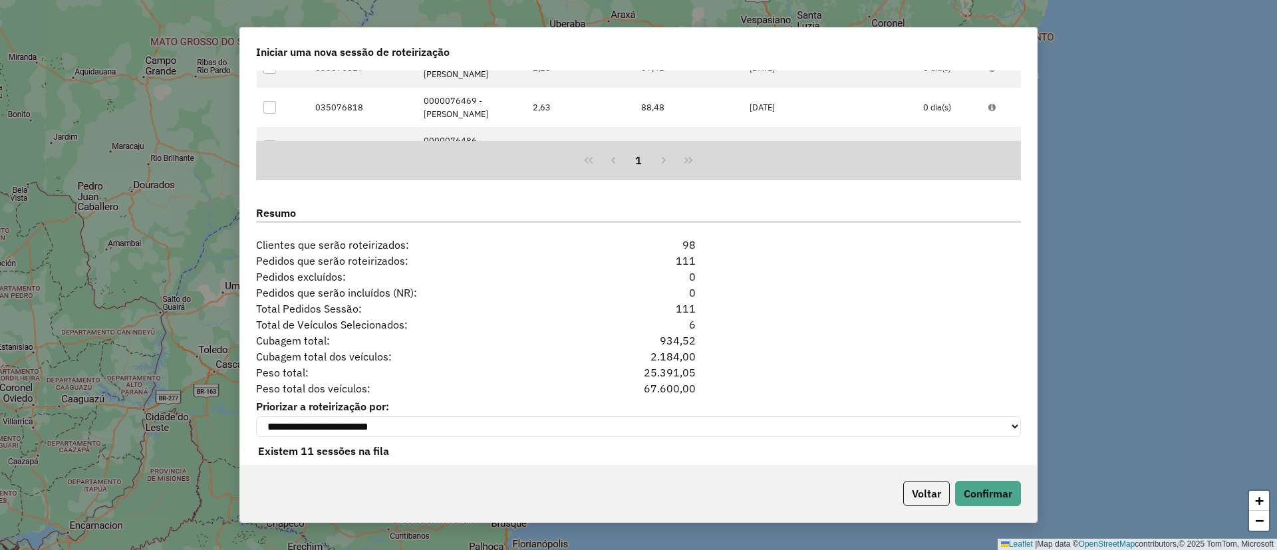
scroll to position [1209, 0]
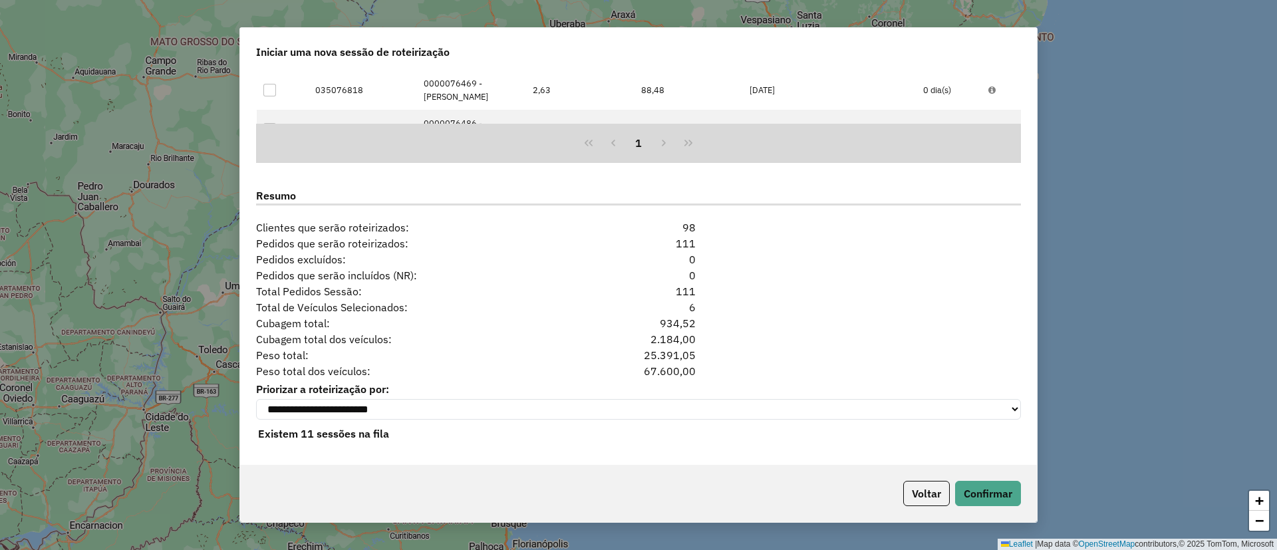
click at [978, 477] on div "Voltar Confirmar" at bounding box center [638, 493] width 797 height 57
click at [986, 484] on button "Confirmar" at bounding box center [988, 493] width 66 height 25
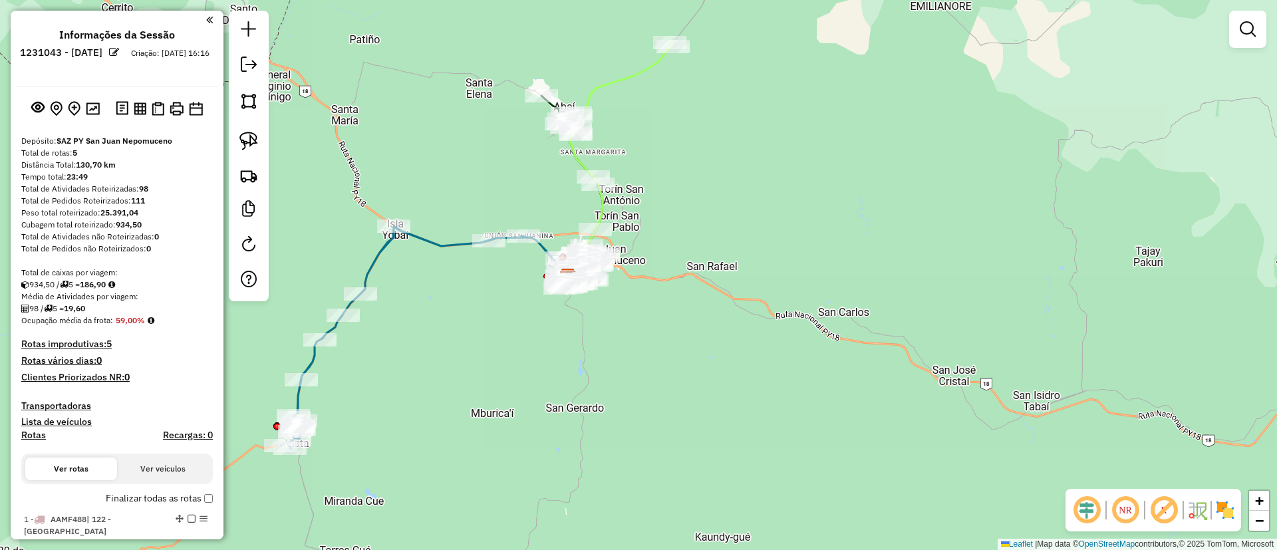
drag, startPoint x: 478, startPoint y: 308, endPoint x: 363, endPoint y: 369, distance: 129.7
click at [352, 392] on div "Janela de atendimento Grade de atendimento Capacidade Transportadoras Veículos …" at bounding box center [638, 275] width 1277 height 550
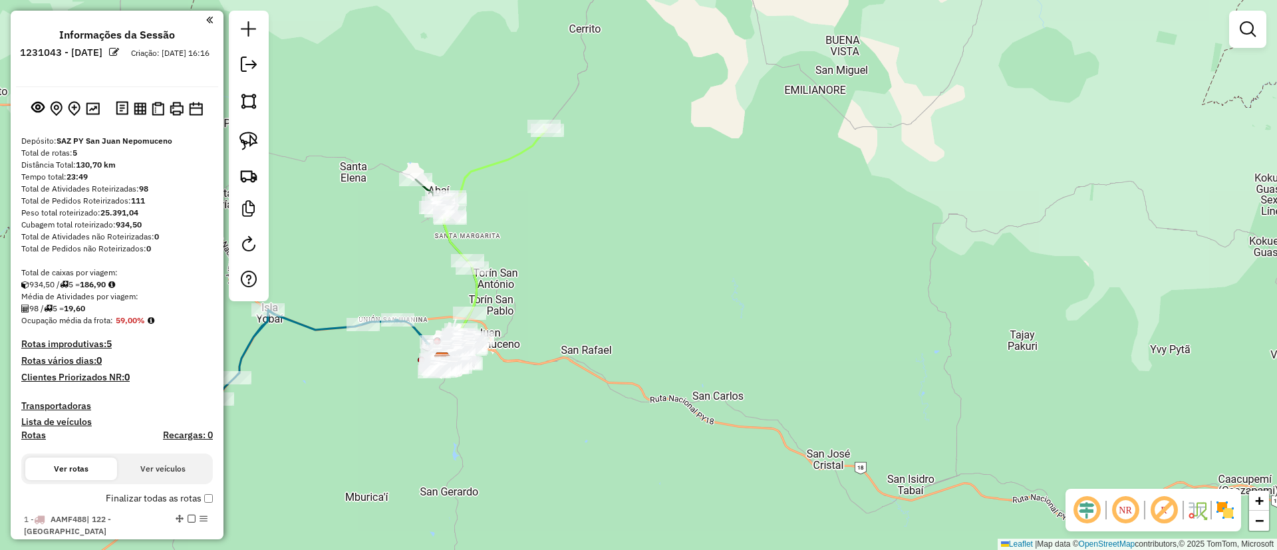
click at [522, 158] on icon at bounding box center [491, 239] width 112 height 227
select select "**********"
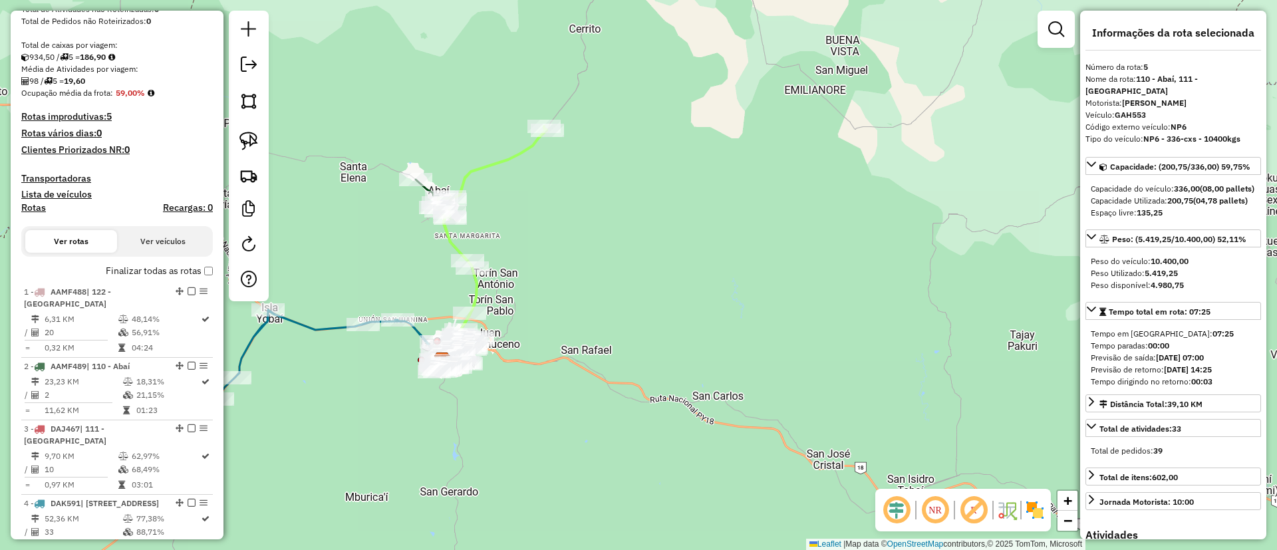
click at [517, 152] on icon at bounding box center [491, 239] width 112 height 227
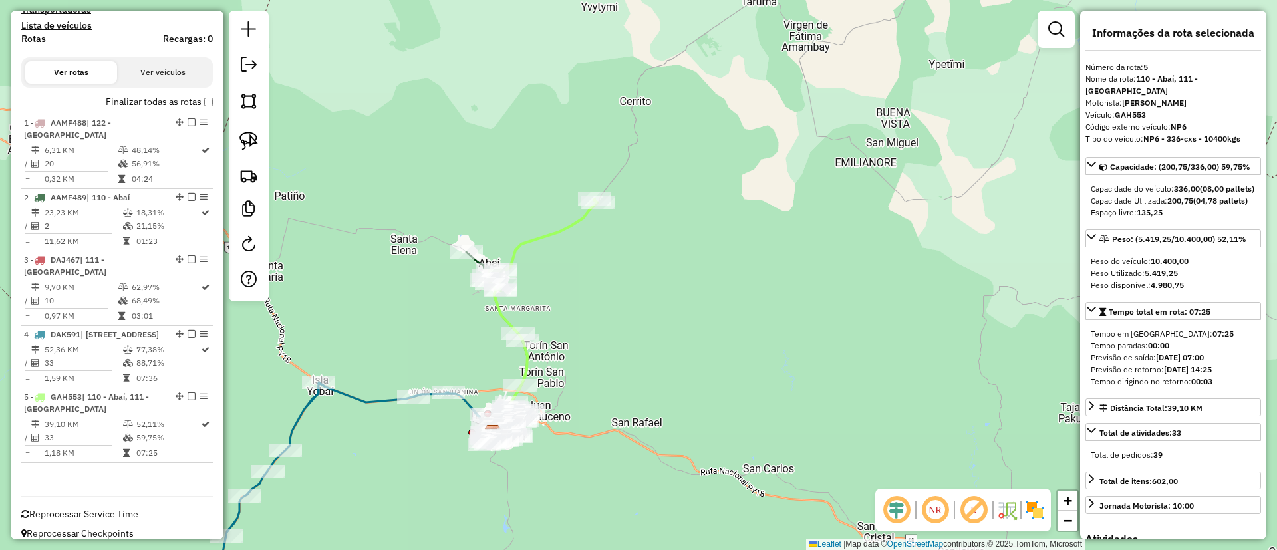
drag, startPoint x: 557, startPoint y: 244, endPoint x: 575, endPoint y: 265, distance: 26.9
click at [575, 265] on div "Janela de atendimento Grade de atendimento Capacidade Transportadoras Veículos …" at bounding box center [638, 275] width 1277 height 550
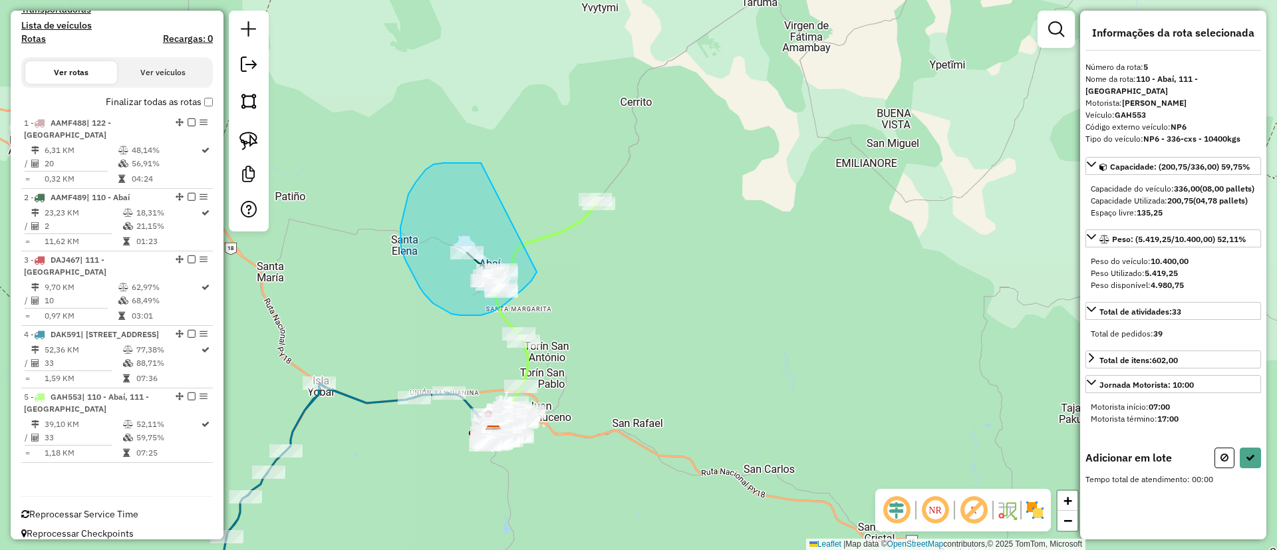
drag, startPoint x: 468, startPoint y: 163, endPoint x: 538, endPoint y: 267, distance: 126.0
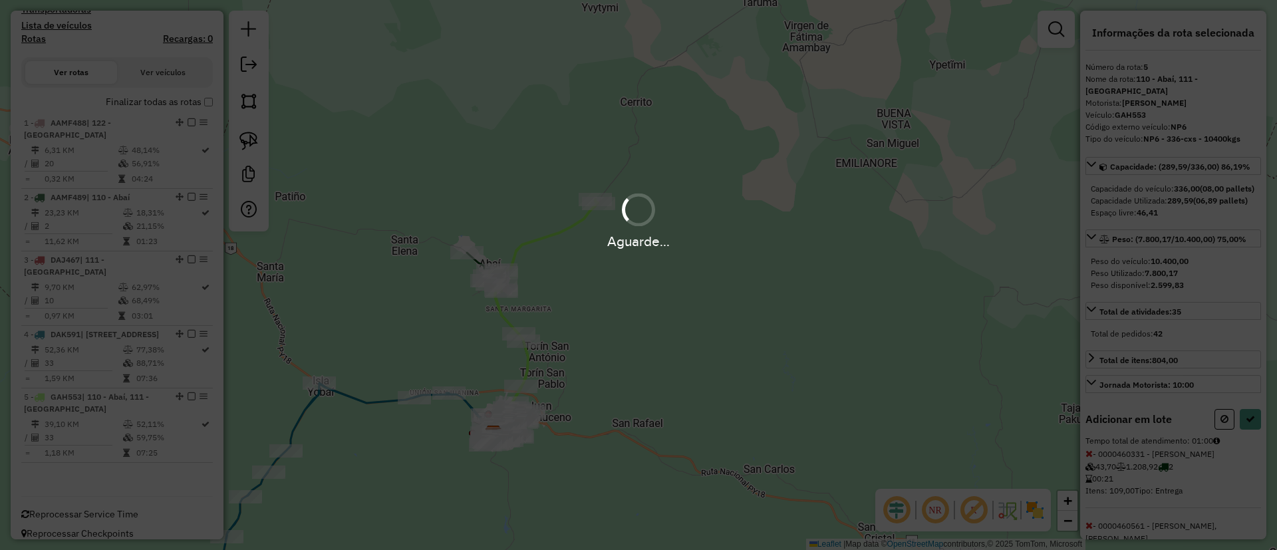
select select "**********"
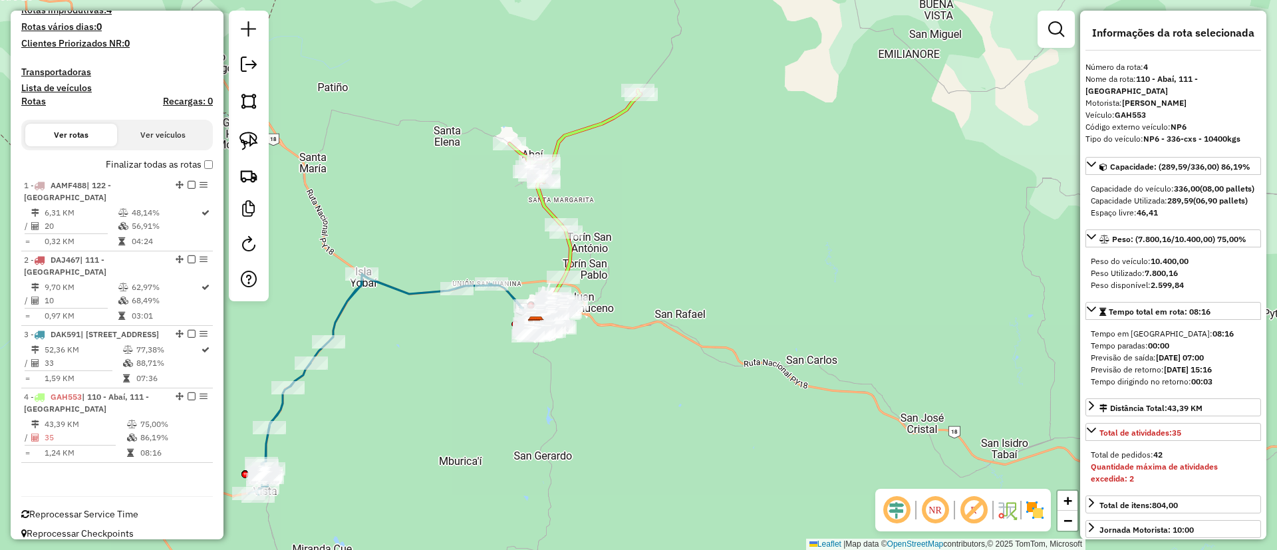
drag, startPoint x: 489, startPoint y: 228, endPoint x: 514, endPoint y: 202, distance: 36.2
click at [504, 202] on div "Janela de atendimento Grade de atendimento Capacidade Transportadoras Veículos …" at bounding box center [638, 275] width 1277 height 550
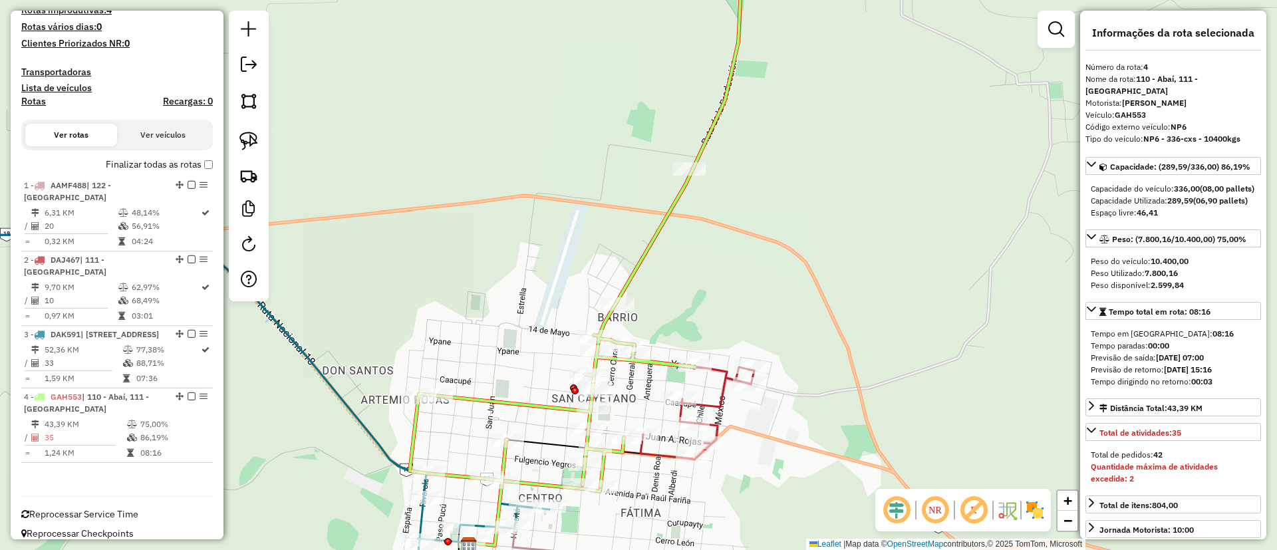
drag, startPoint x: 605, startPoint y: 263, endPoint x: 544, endPoint y: 262, distance: 61.2
click at [544, 262] on div "Janela de atendimento Grade de atendimento Capacidade Transportadoras Veículos …" at bounding box center [638, 275] width 1277 height 550
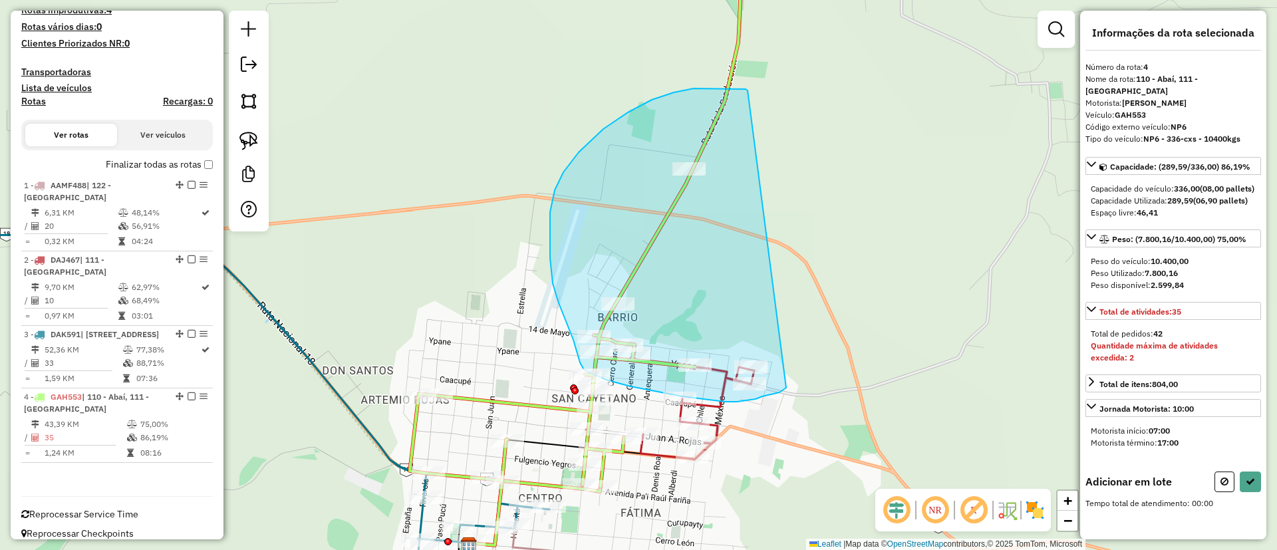
drag, startPoint x: 694, startPoint y: 88, endPoint x: 799, endPoint y: 364, distance: 295.6
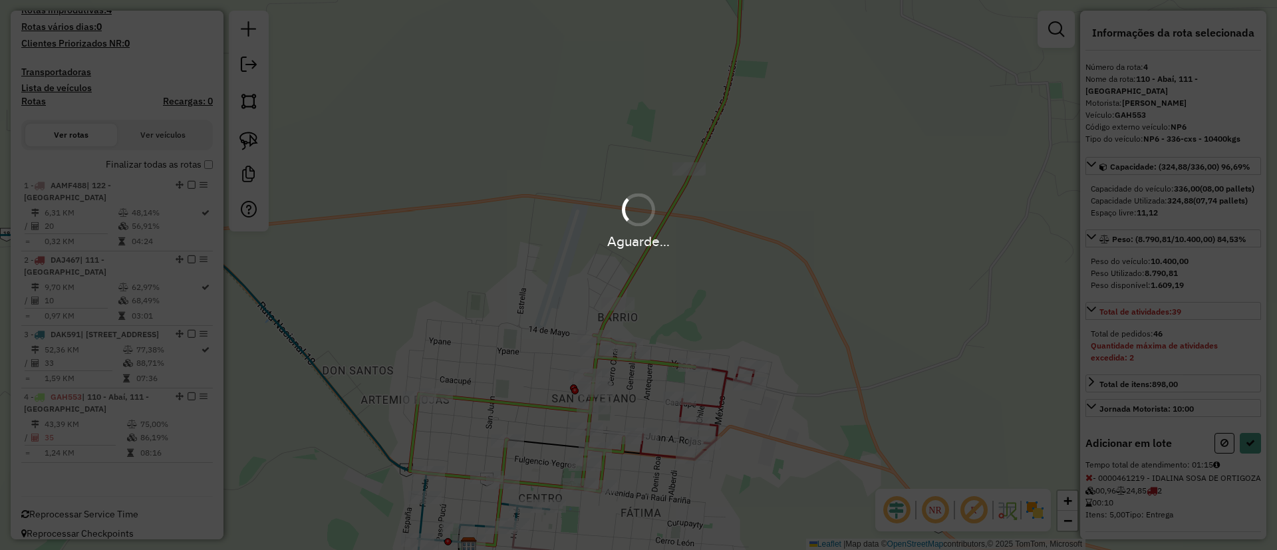
select select "**********"
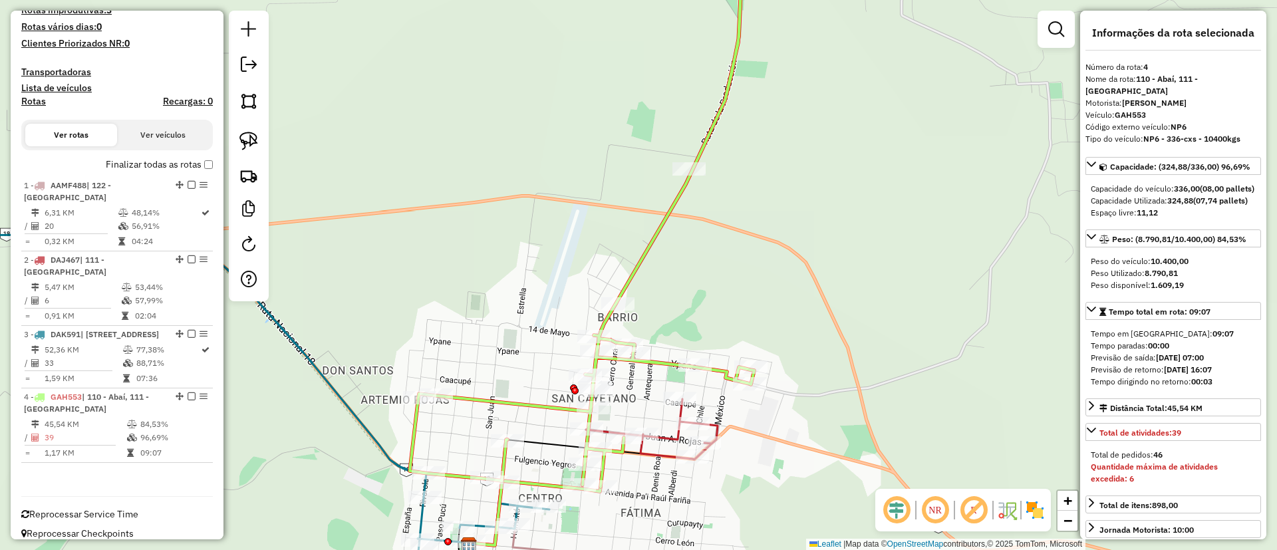
click at [337, 390] on icon at bounding box center [210, 398] width 677 height 356
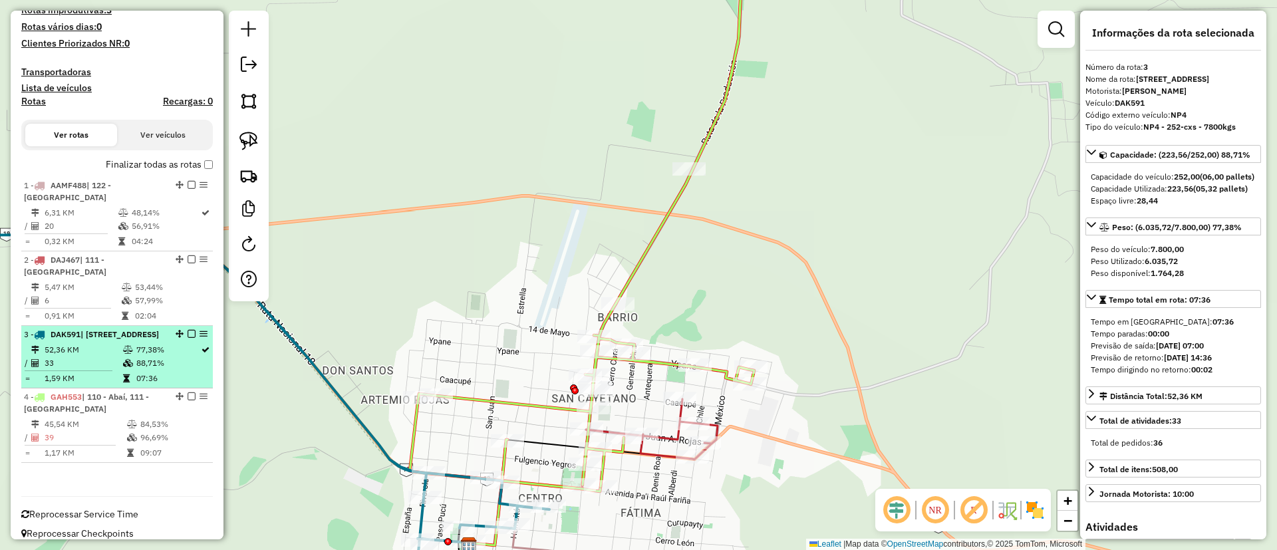
click at [189, 330] on em at bounding box center [192, 334] width 8 height 8
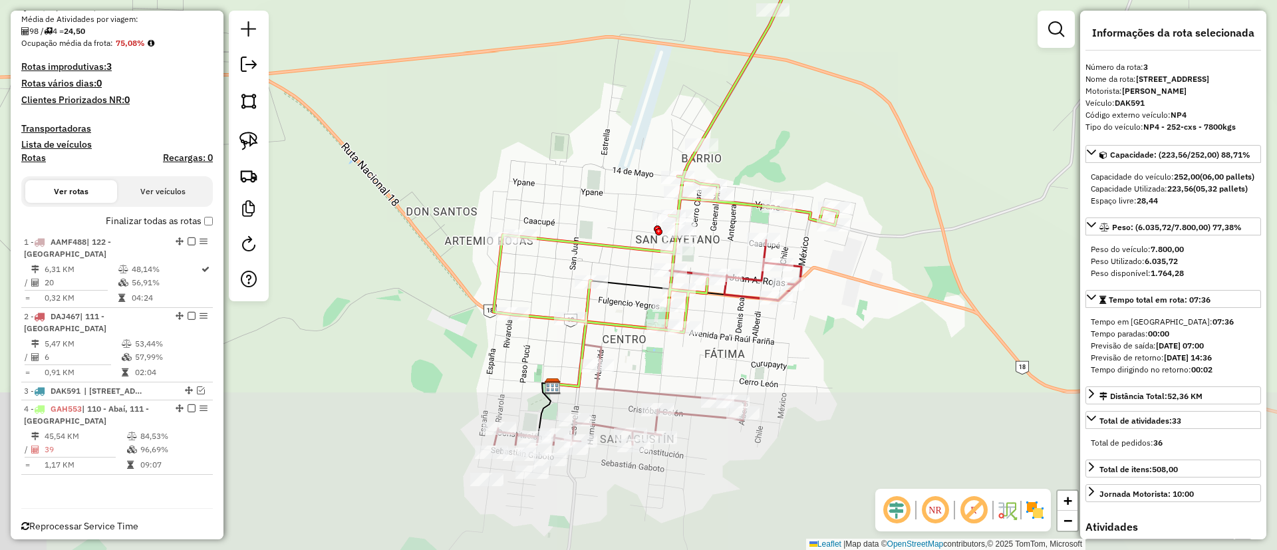
drag, startPoint x: 307, startPoint y: 409, endPoint x: 408, endPoint y: 264, distance: 176.7
click at [386, 235] on div "Janela de atendimento Grade de atendimento Capacidade Transportadoras Veículos …" at bounding box center [638, 275] width 1277 height 550
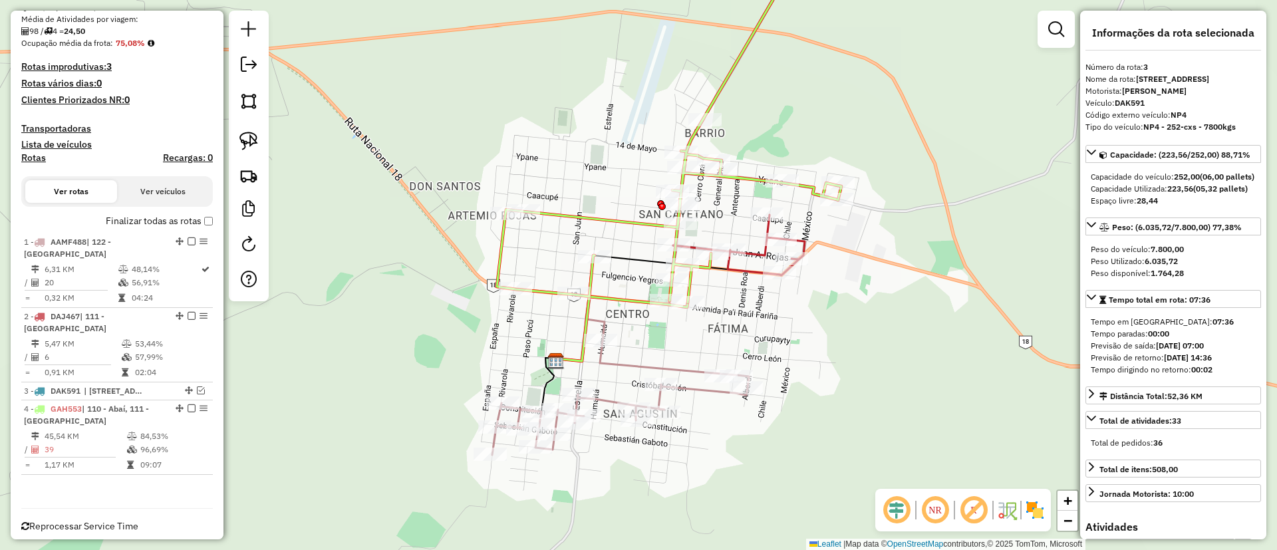
click at [609, 366] on icon at bounding box center [620, 398] width 257 height 114
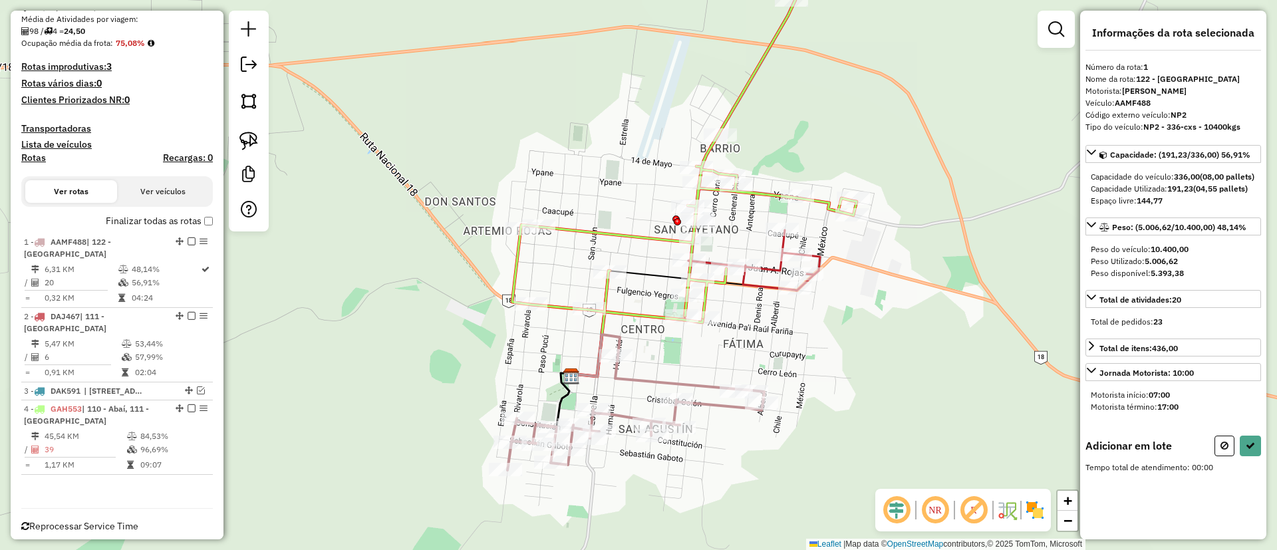
drag, startPoint x: 530, startPoint y: 184, endPoint x: 545, endPoint y: 198, distance: 20.7
click at [545, 198] on div "Janela de atendimento Grade de atendimento Capacidade Transportadoras Veículos …" at bounding box center [638, 275] width 1277 height 550
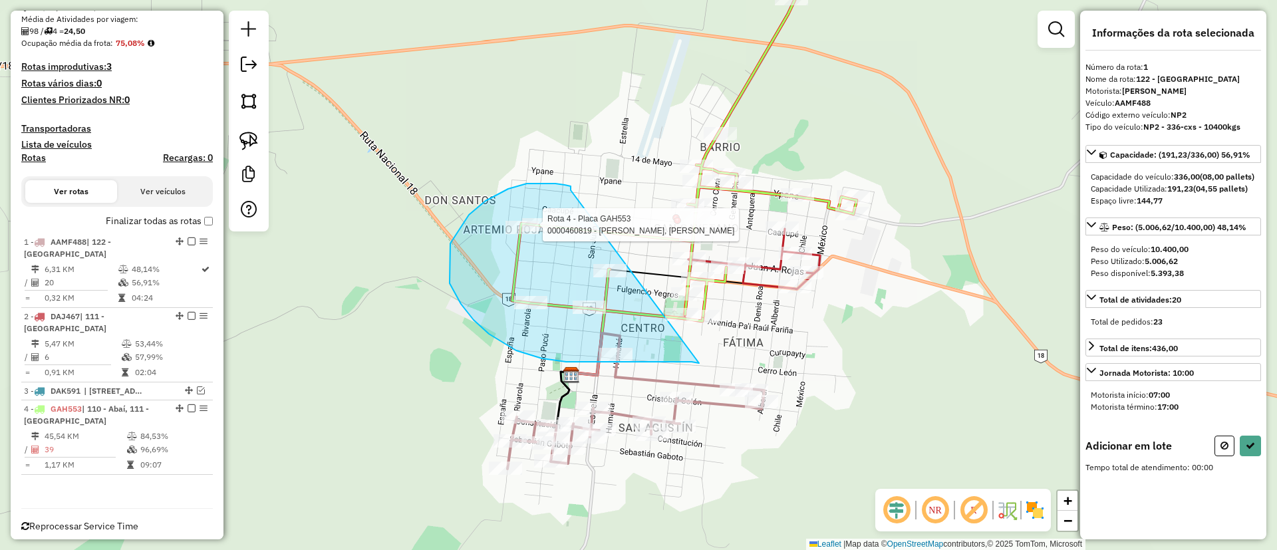
drag, startPoint x: 555, startPoint y: 184, endPoint x: 699, endPoint y: 363, distance: 230.0
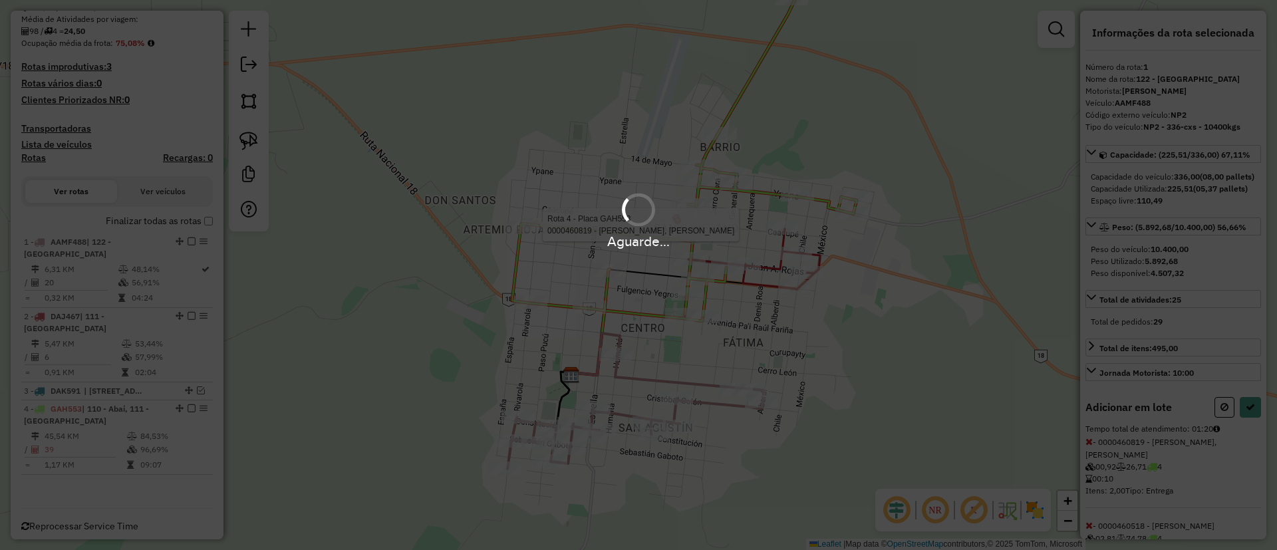
select select "**********"
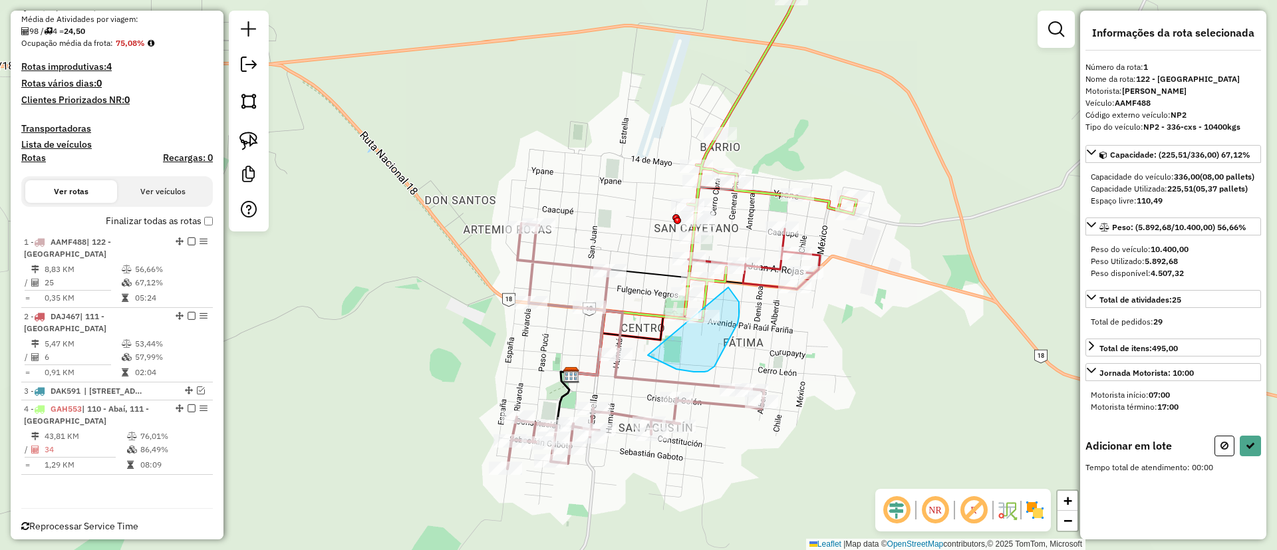
drag, startPoint x: 694, startPoint y: 372, endPoint x: 726, endPoint y: 285, distance: 92.4
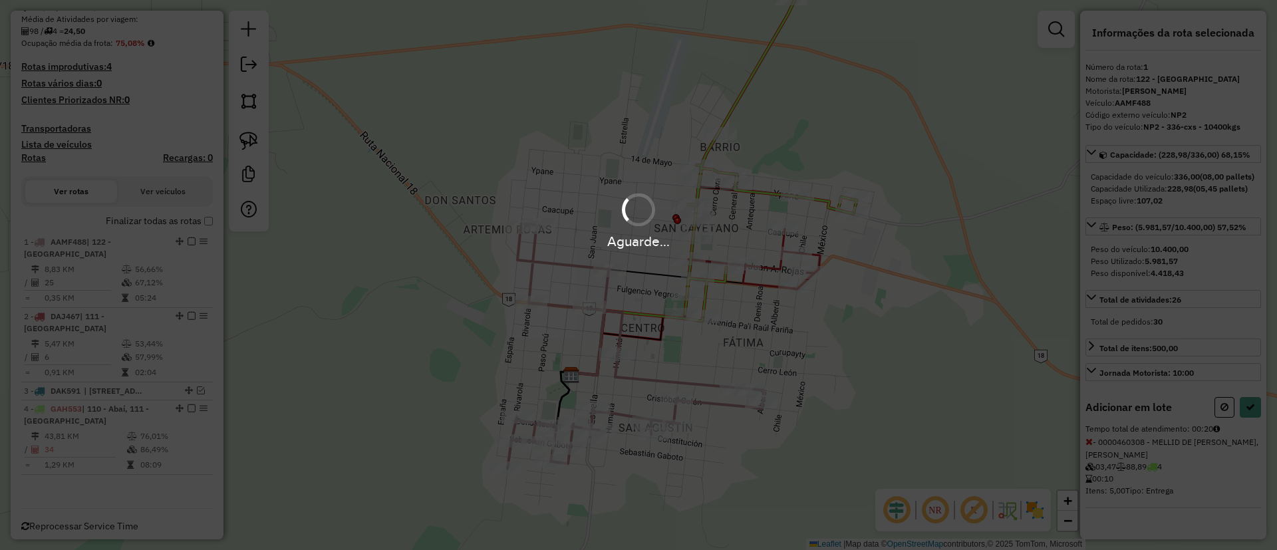
select select "**********"
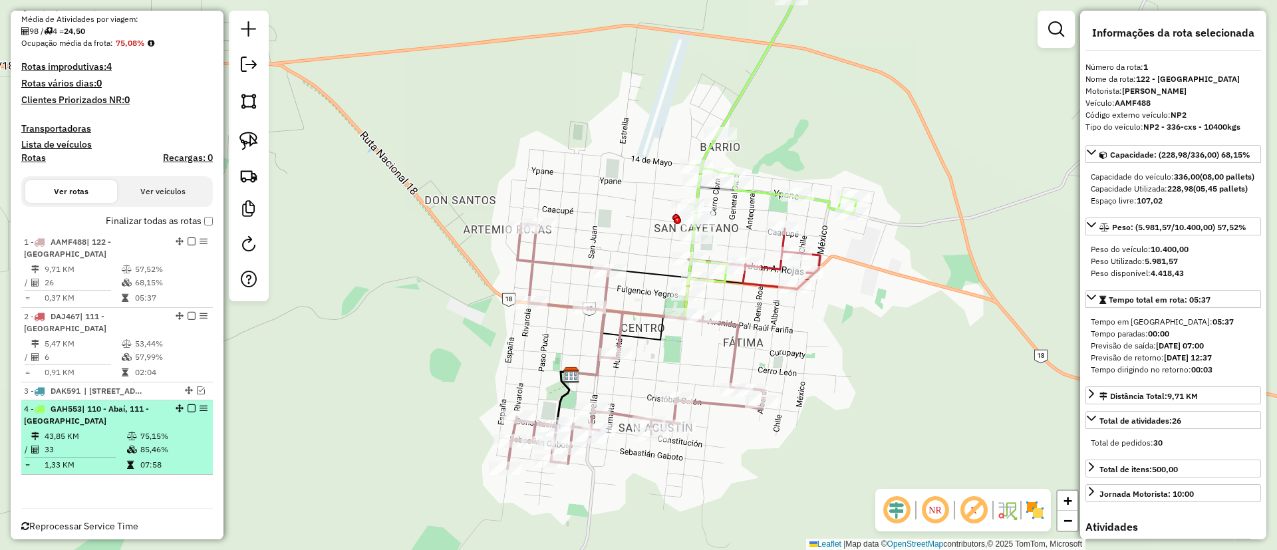
click at [188, 404] on em at bounding box center [192, 408] width 8 height 8
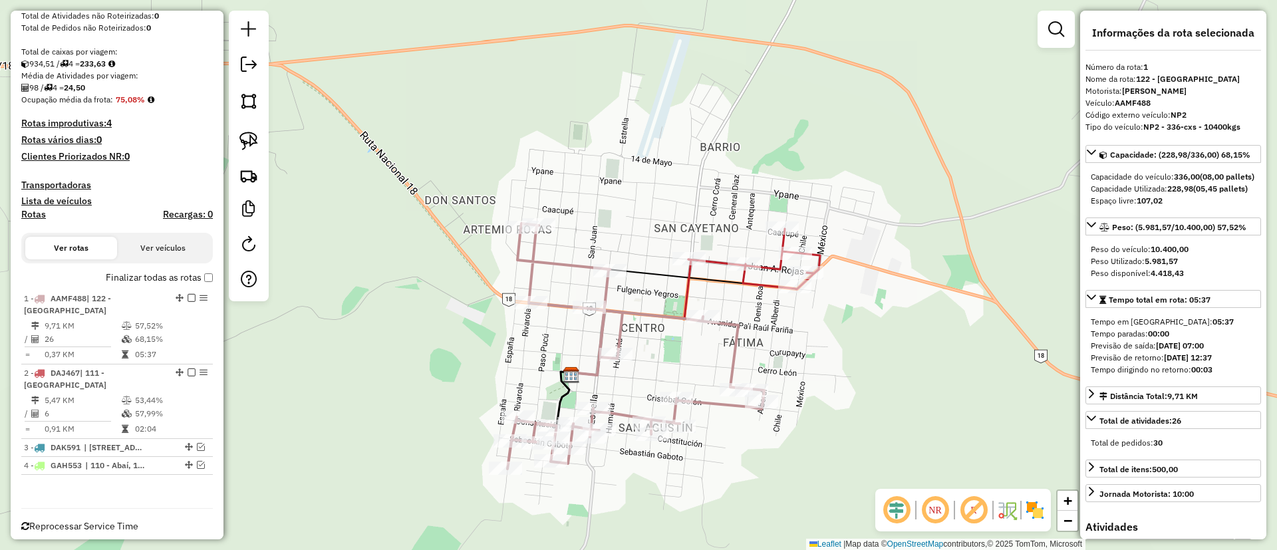
click at [734, 354] on icon at bounding box center [635, 345] width 257 height 245
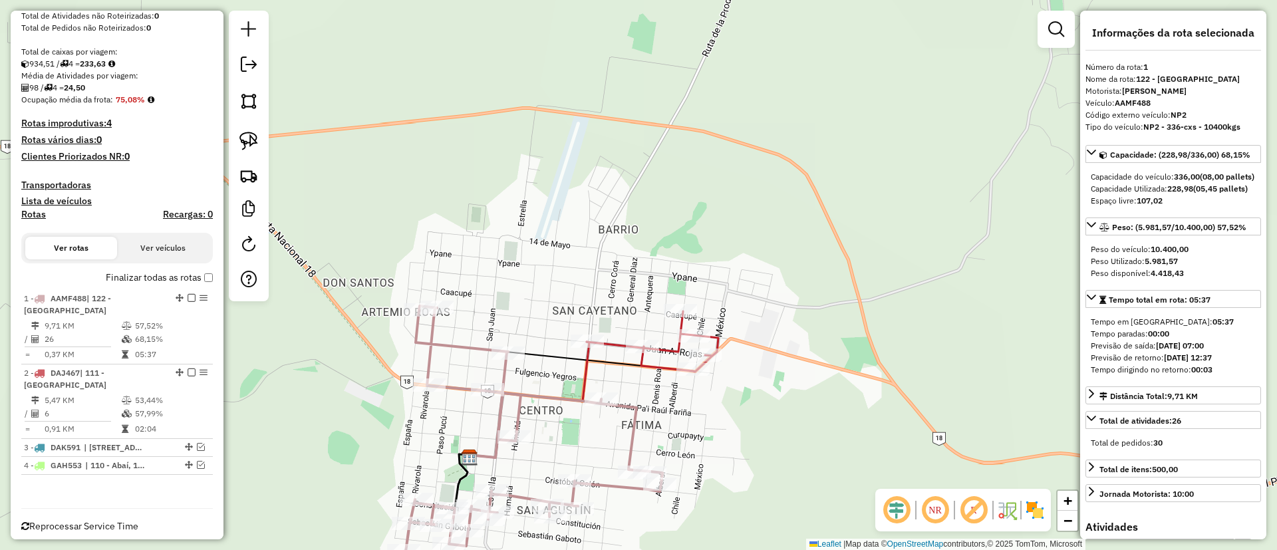
click at [632, 439] on icon at bounding box center [534, 428] width 257 height 245
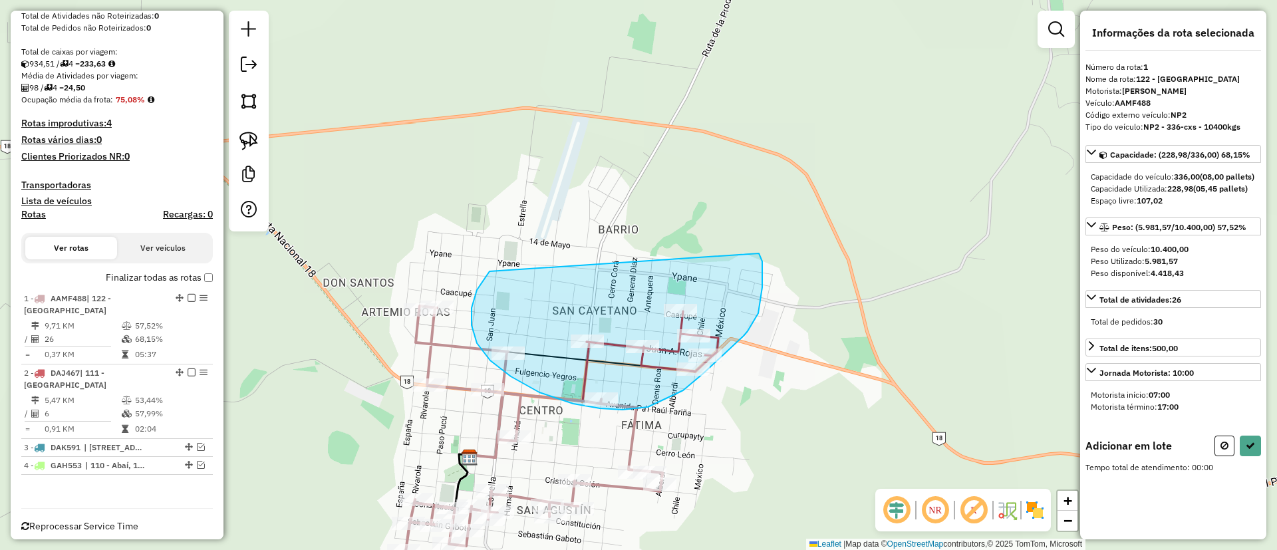
drag, startPoint x: 472, startPoint y: 308, endPoint x: 759, endPoint y: 253, distance: 292.4
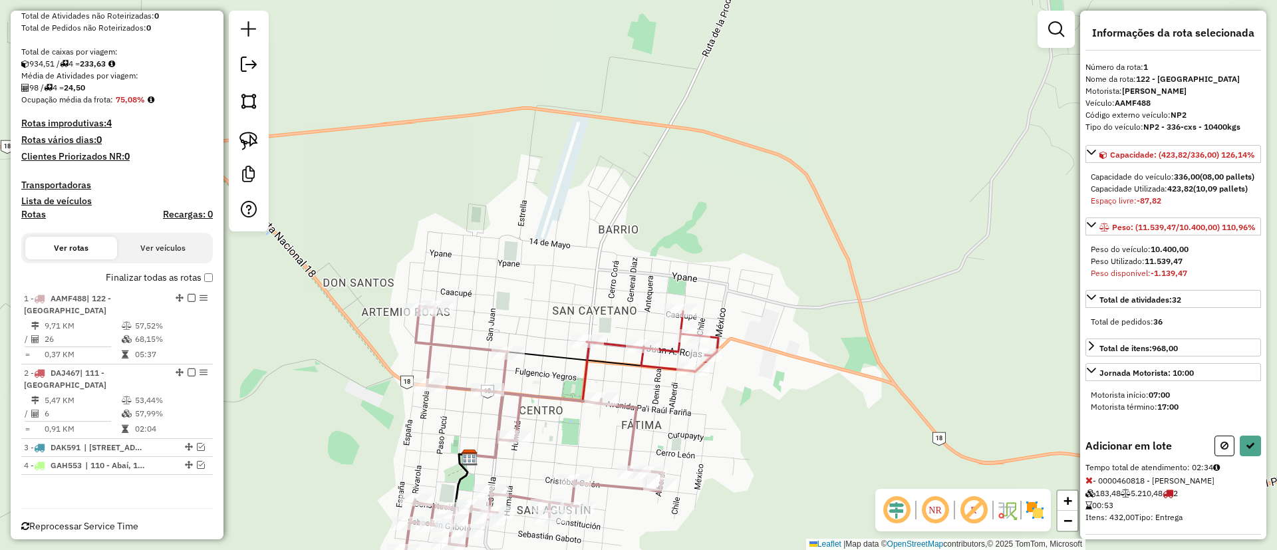
select select "**********"
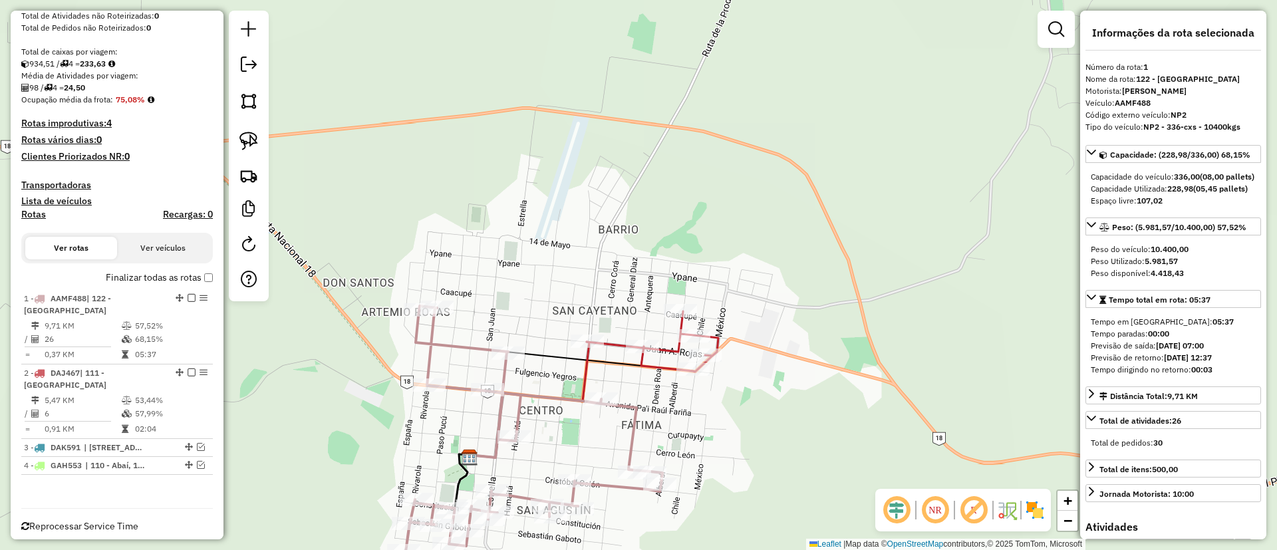
click at [635, 412] on icon at bounding box center [534, 428] width 257 height 245
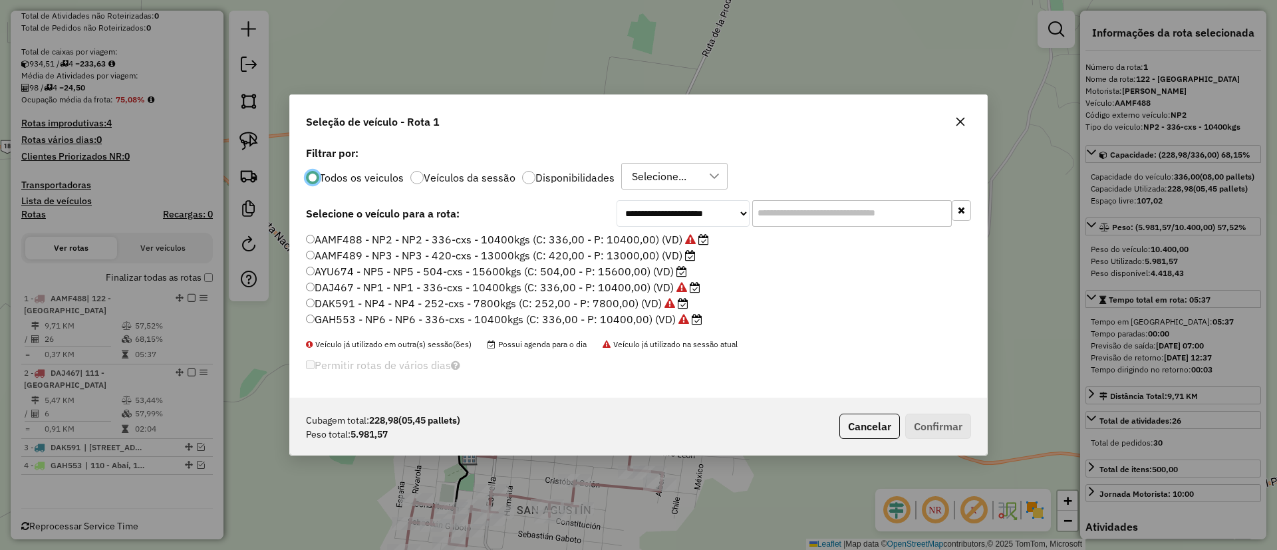
scroll to position [7, 4]
click at [636, 257] on label "AAMF489 - NP3 - NP3 - 420-cxs - 13000kgs (C: 420,00 - P: 13000,00) (VD)" at bounding box center [501, 255] width 390 height 16
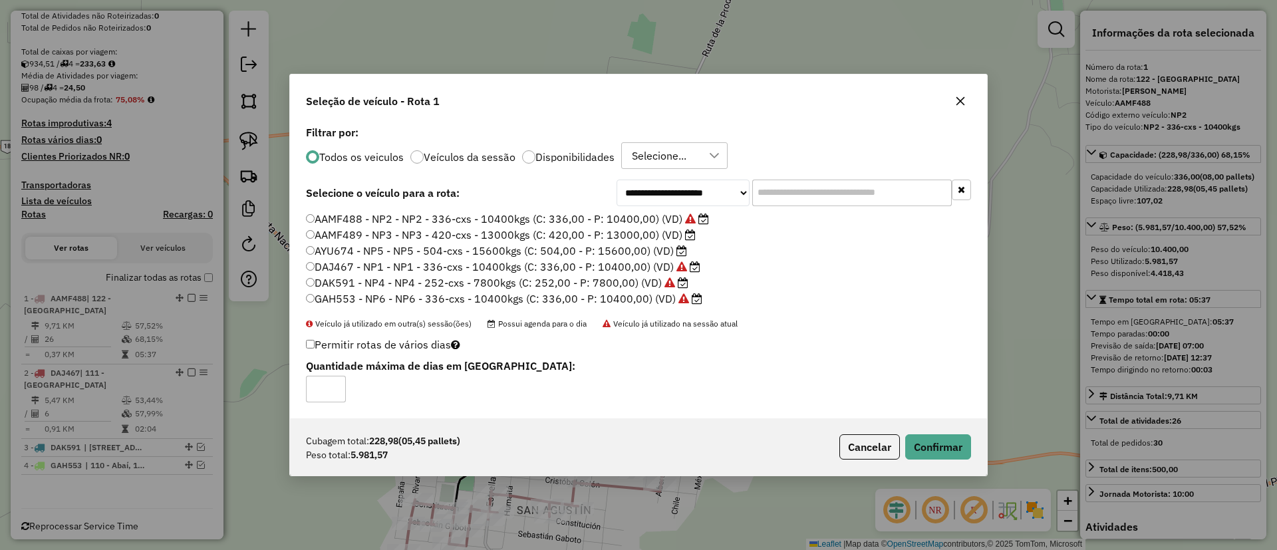
click at [899, 440] on p-footer "Cubagem total: 228,98 (05,45 pallets) Peso total: 5.981,57 Cancelar Confirmar" at bounding box center [902, 446] width 137 height 25
click at [924, 434] on button "Confirmar" at bounding box center [938, 446] width 66 height 25
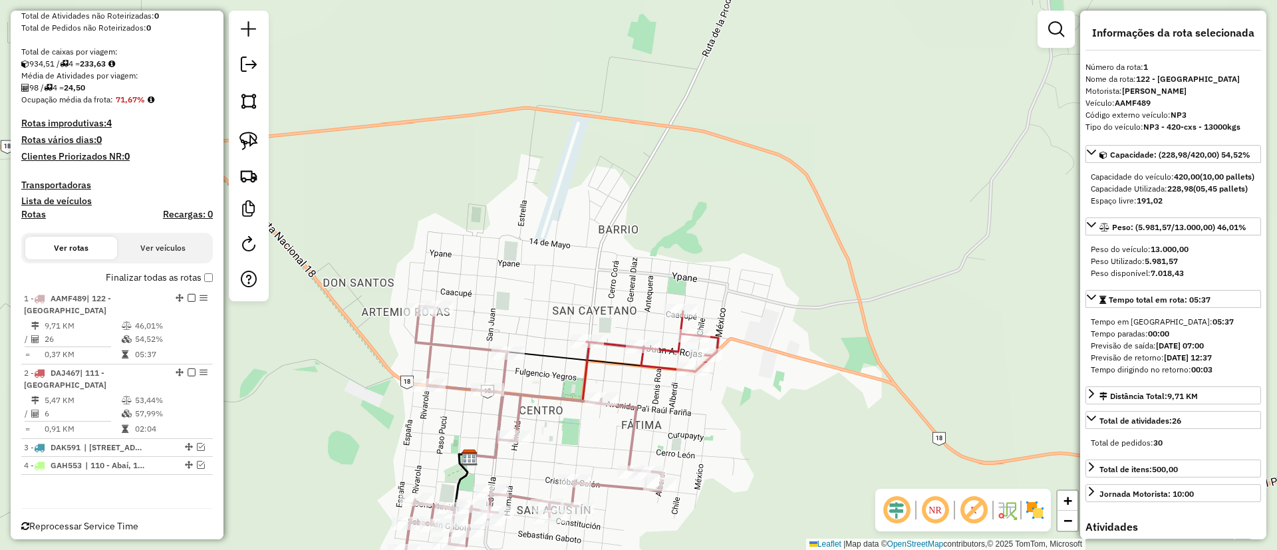
click at [632, 424] on icon at bounding box center [534, 428] width 257 height 245
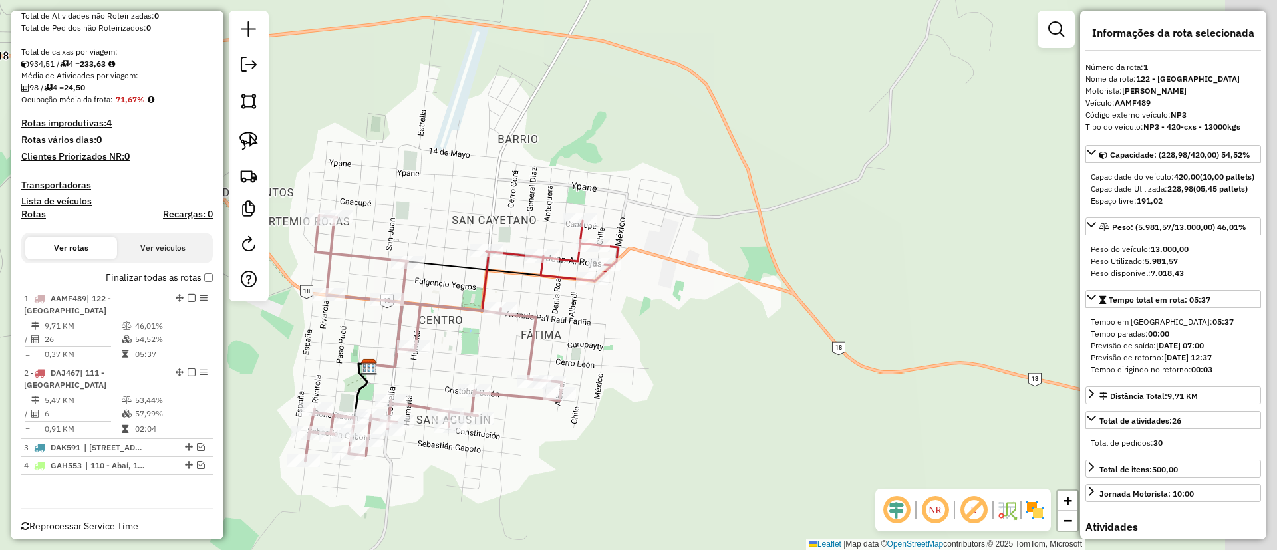
drag, startPoint x: 525, startPoint y: 343, endPoint x: 429, endPoint y: 138, distance: 226.4
click at [434, 141] on div "Janela de atendimento Grade de atendimento Capacidade Transportadoras Veículos …" at bounding box center [638, 275] width 1277 height 550
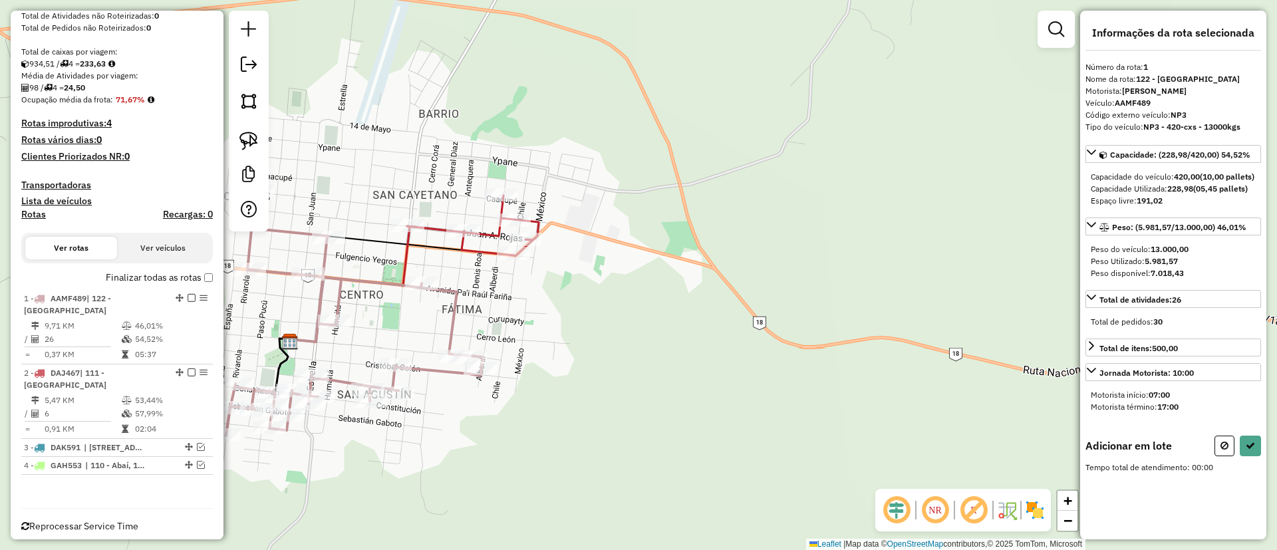
drag, startPoint x: 461, startPoint y: 327, endPoint x: 354, endPoint y: 162, distance: 196.6
click at [354, 163] on div "Janela de atendimento Grade de atendimento Capacidade Transportadoras Veículos …" at bounding box center [638, 275] width 1277 height 550
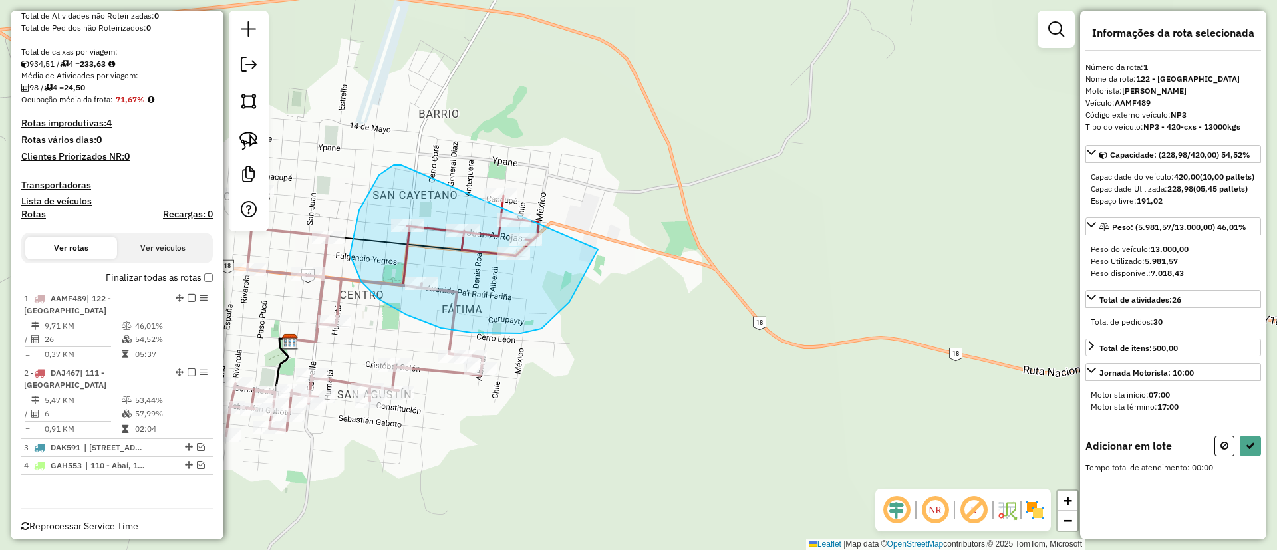
drag, startPoint x: 401, startPoint y: 165, endPoint x: 595, endPoint y: 128, distance: 197.0
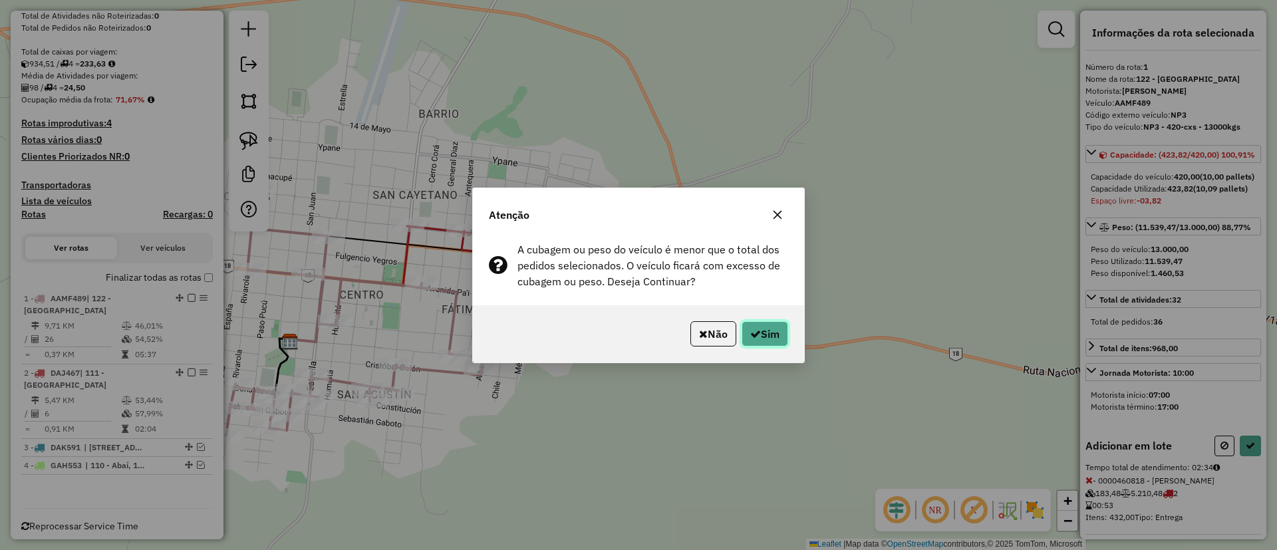
click at [771, 335] on button "Sim" at bounding box center [765, 333] width 47 height 25
select select "**********"
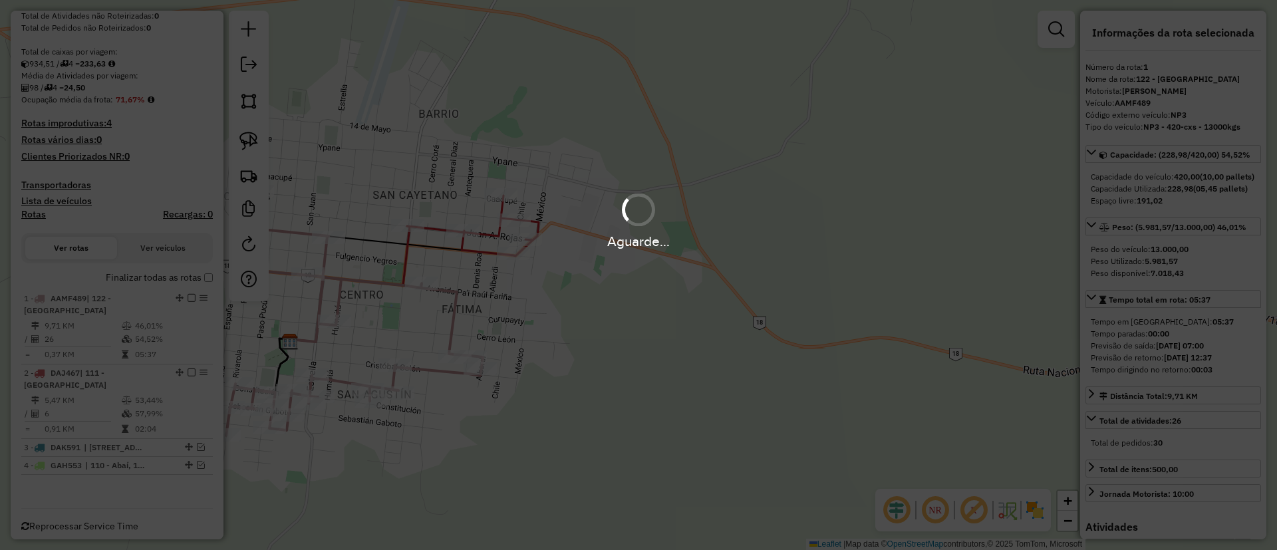
scroll to position [158, 0]
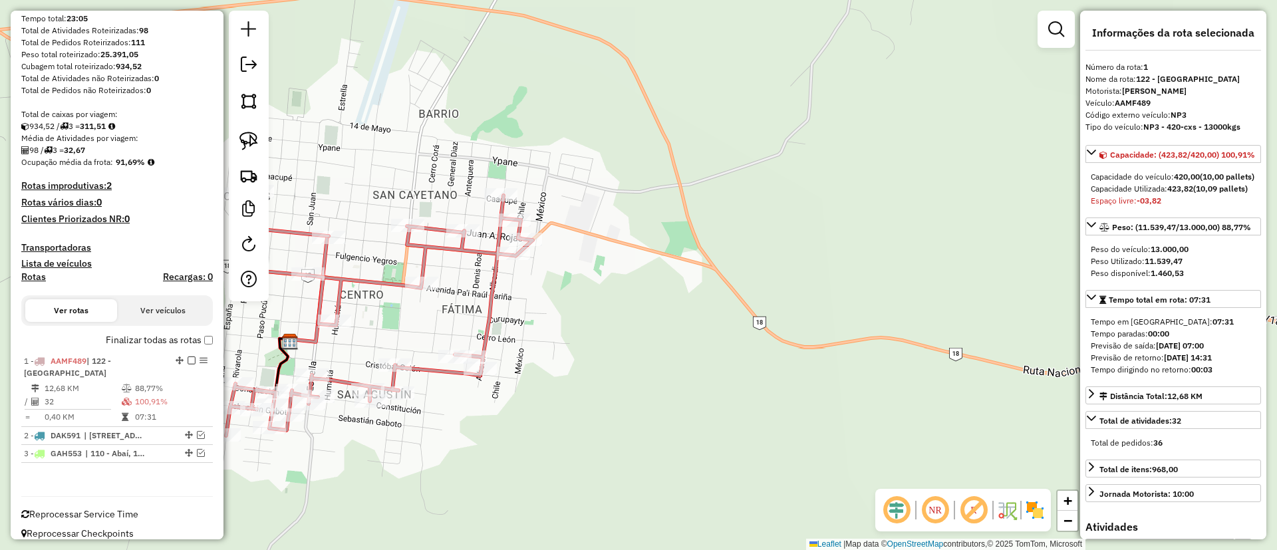
click at [451, 287] on div "Janela de atendimento Grade de atendimento Capacidade Transportadoras Veículos …" at bounding box center [638, 275] width 1277 height 550
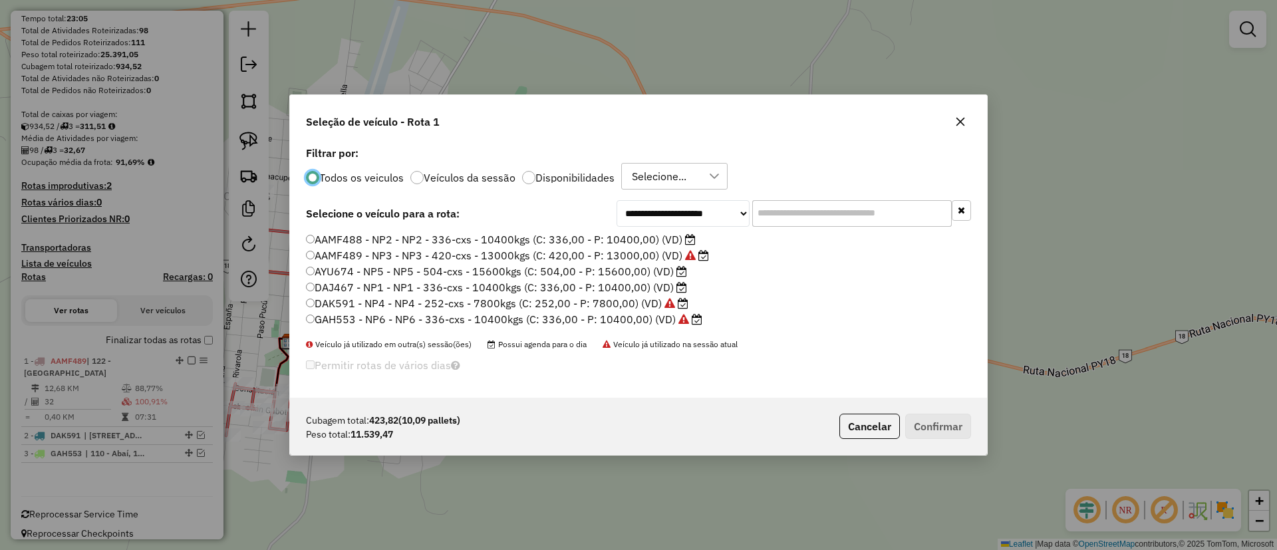
scroll to position [7, 4]
click at [623, 270] on label "AYU674 - NP5 - NP5 - 504-cxs - 15600kgs (C: 504,00 - P: 15600,00) (VD)" at bounding box center [496, 271] width 381 height 16
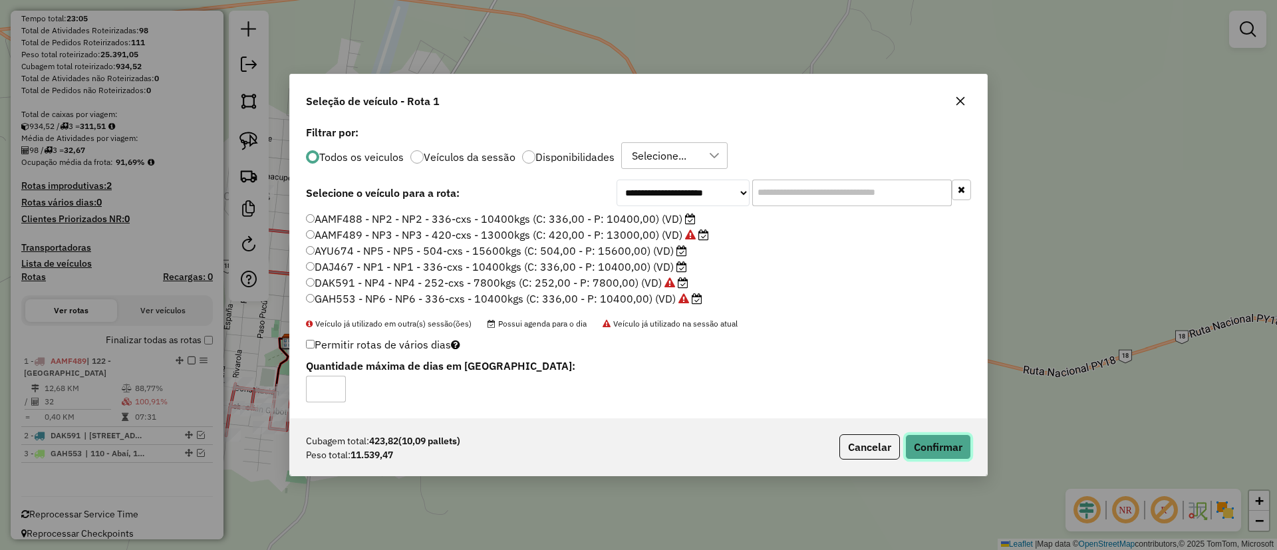
click at [916, 446] on button "Confirmar" at bounding box center [938, 446] width 66 height 25
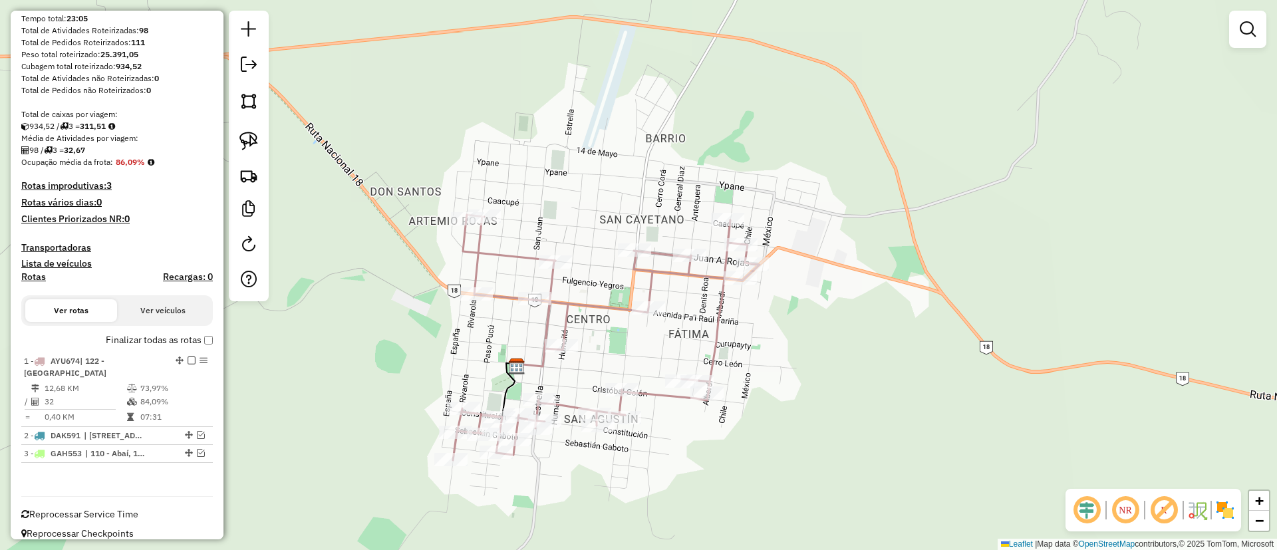
drag, startPoint x: 287, startPoint y: 356, endPoint x: 488, endPoint y: 380, distance: 203.0
click at [488, 380] on div "Janela de atendimento Grade de atendimento Capacidade Transportadoras Veículos …" at bounding box center [638, 275] width 1277 height 550
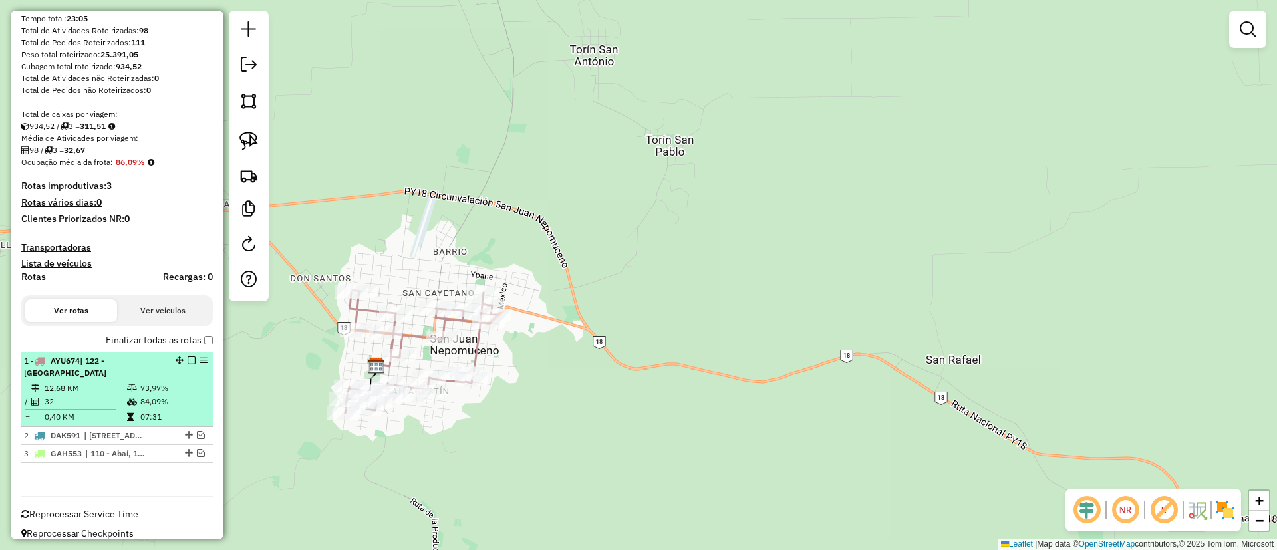
click at [188, 364] on em at bounding box center [192, 360] width 8 height 8
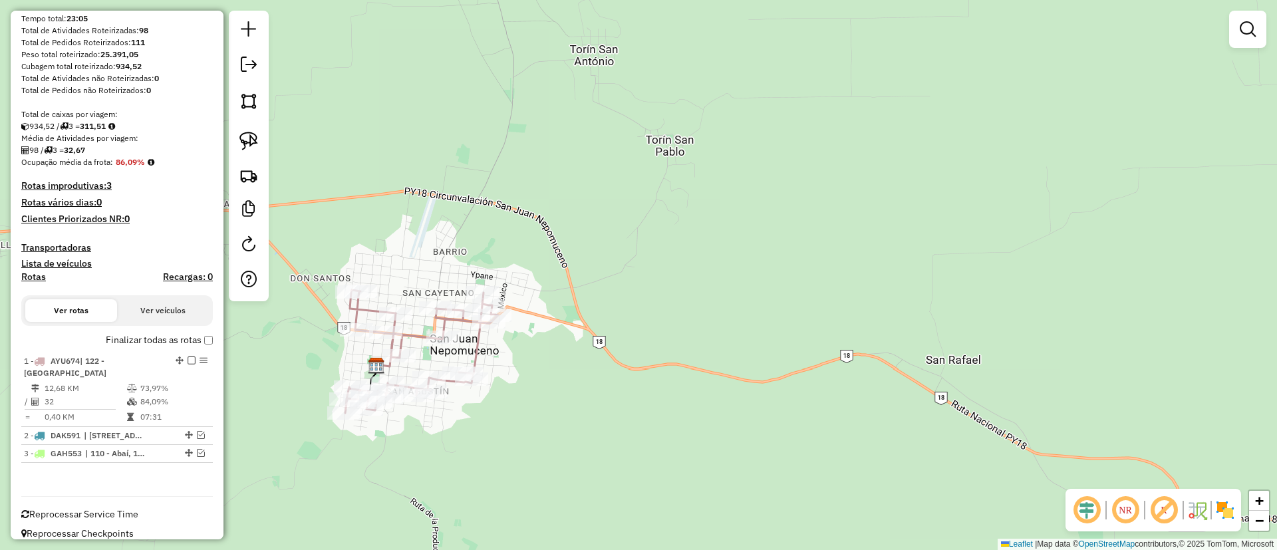
scroll to position [114, 0]
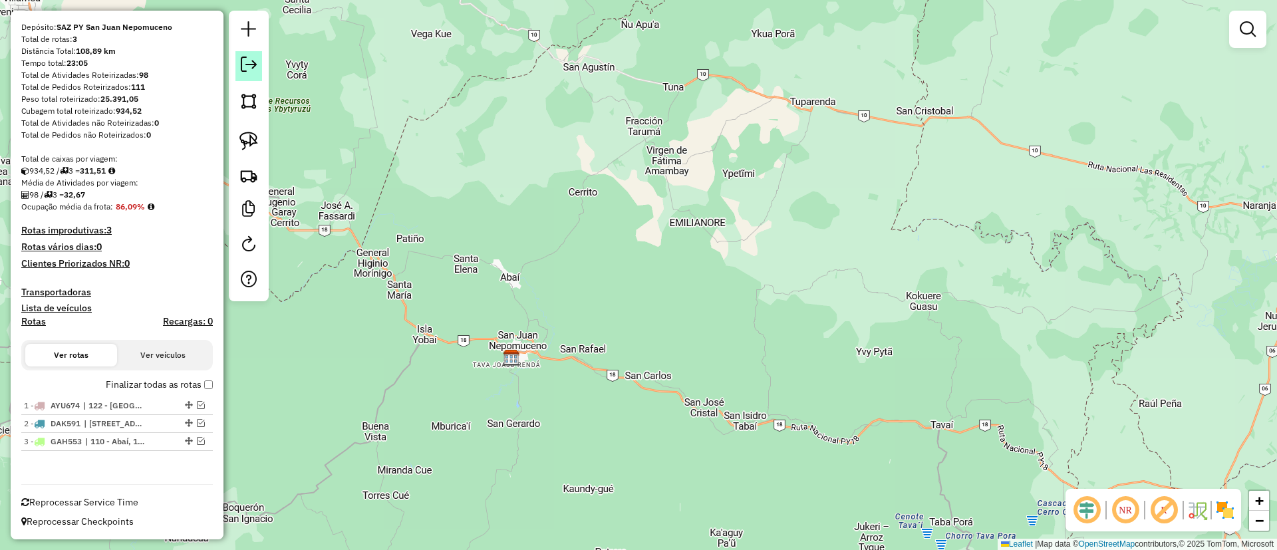
click at [253, 70] on em at bounding box center [249, 65] width 16 height 16
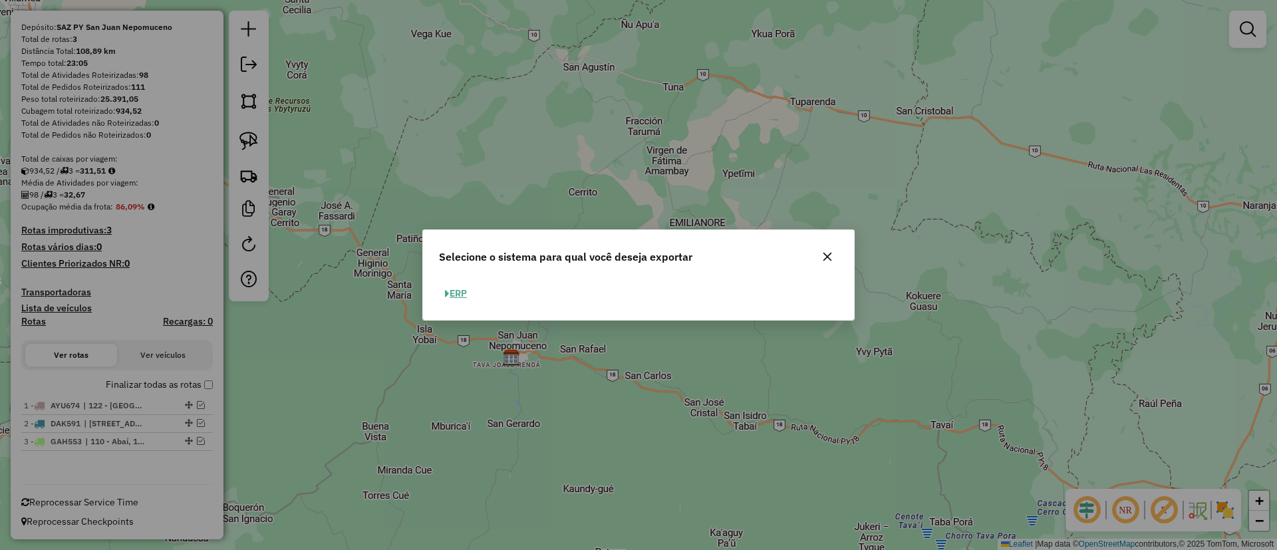
click at [450, 287] on button "ERP" at bounding box center [456, 293] width 34 height 21
select select "**"
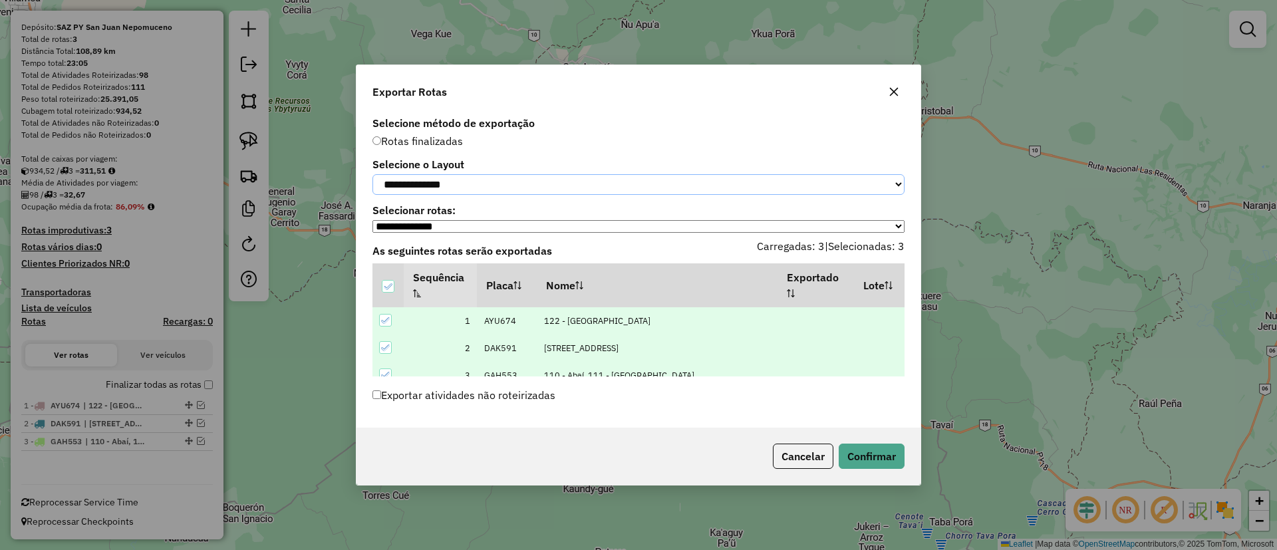
click at [464, 177] on select "**********" at bounding box center [638, 184] width 532 height 21
select select "*********"
click at [372, 174] on select "**********" at bounding box center [638, 184] width 532 height 21
click at [867, 460] on button "Confirmar" at bounding box center [872, 456] width 66 height 25
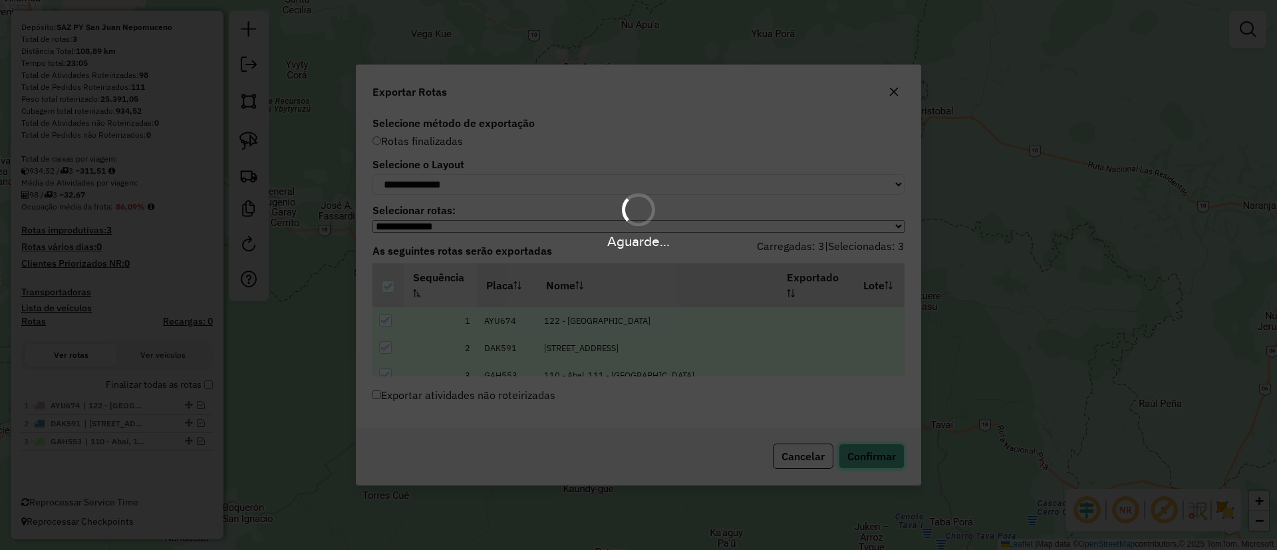
scroll to position [215, 0]
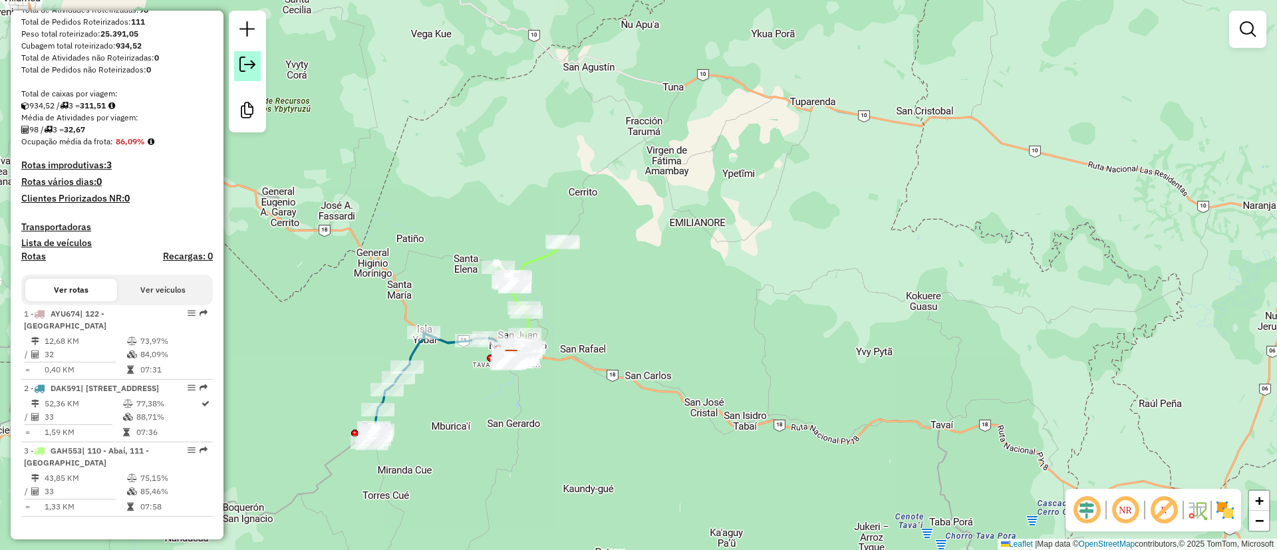
click at [240, 61] on em at bounding box center [247, 65] width 16 height 16
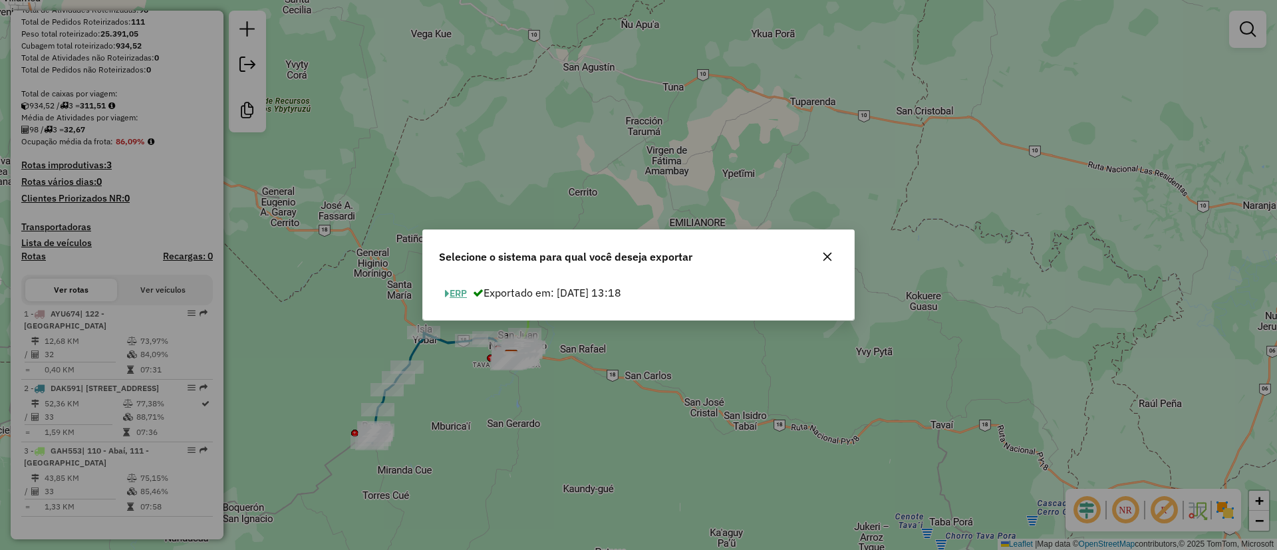
click at [461, 291] on button "ERP" at bounding box center [456, 293] width 34 height 21
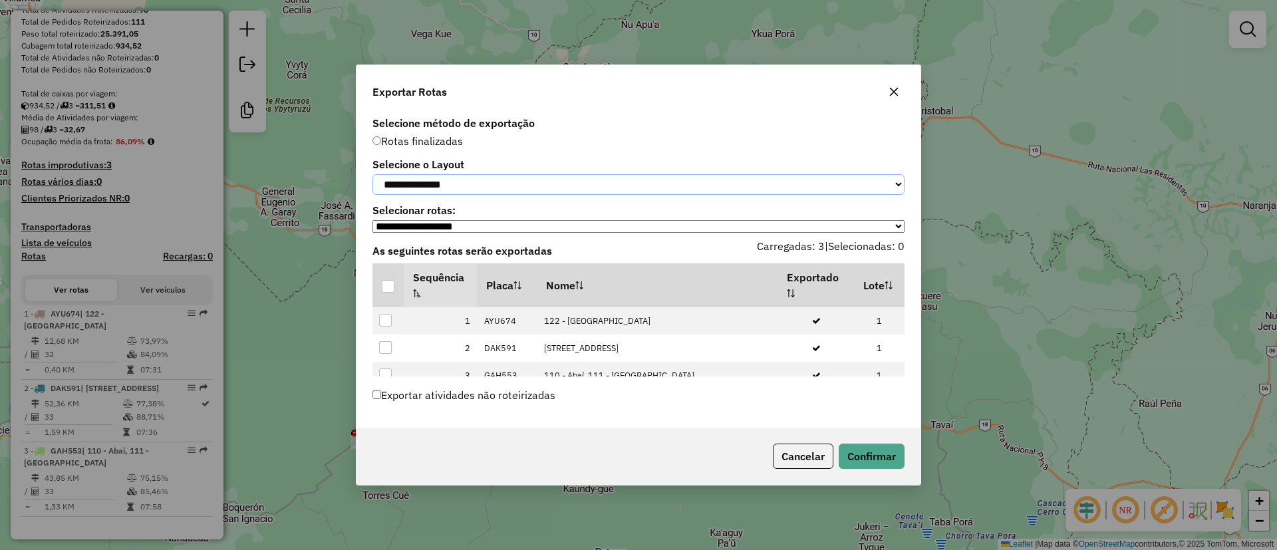
drag, startPoint x: 460, startPoint y: 182, endPoint x: 460, endPoint y: 192, distance: 10.0
click at [460, 182] on select "**********" at bounding box center [638, 184] width 532 height 21
select select "*********"
click at [372, 174] on select "**********" at bounding box center [638, 184] width 532 height 21
click at [395, 286] on th at bounding box center [387, 285] width 31 height 44
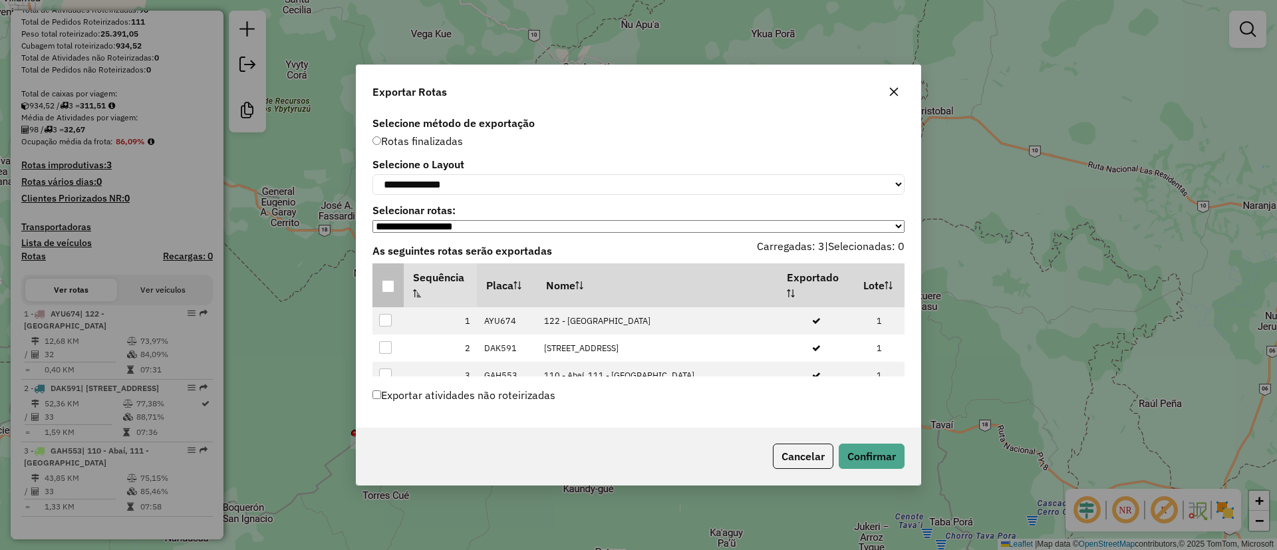
click at [384, 287] on div at bounding box center [388, 286] width 13 height 13
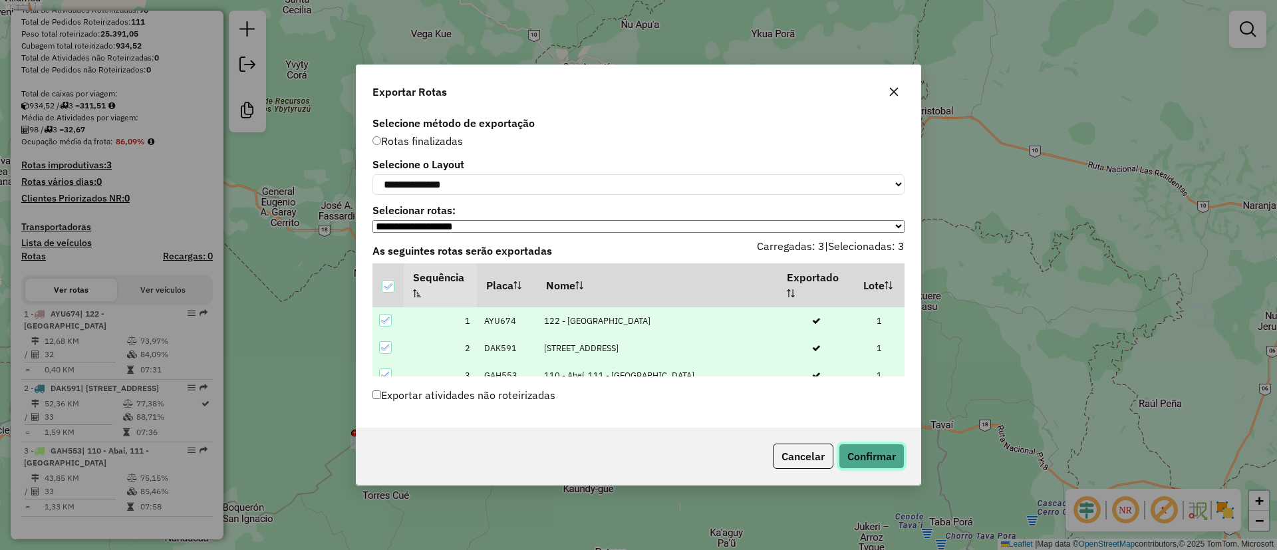
click at [844, 450] on button "Confirmar" at bounding box center [872, 456] width 66 height 25
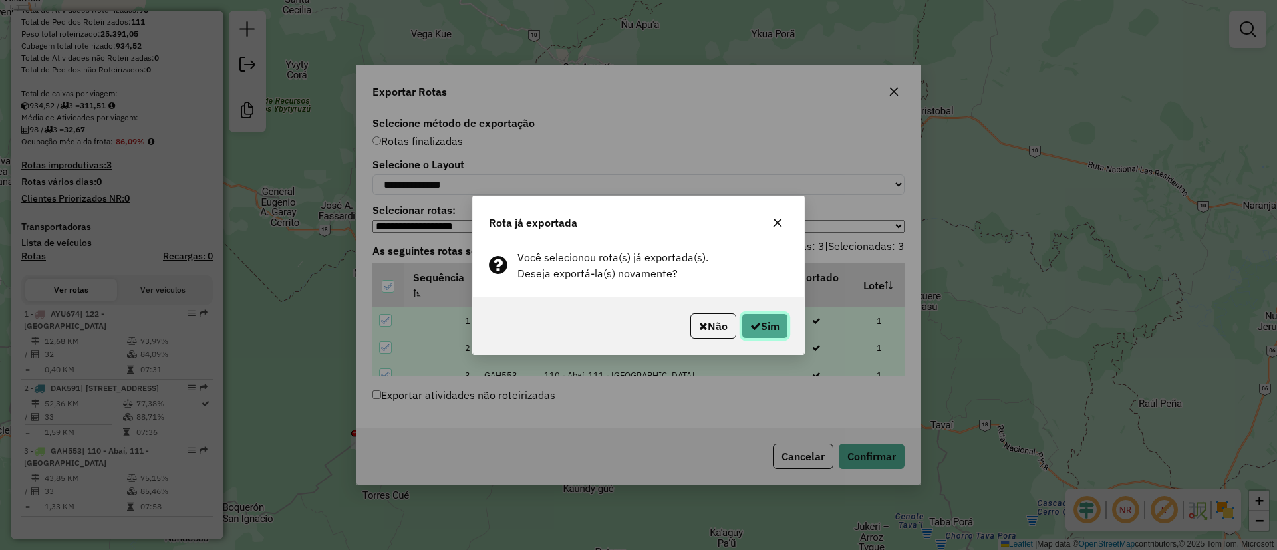
click at [756, 327] on icon "button" at bounding box center [755, 326] width 11 height 11
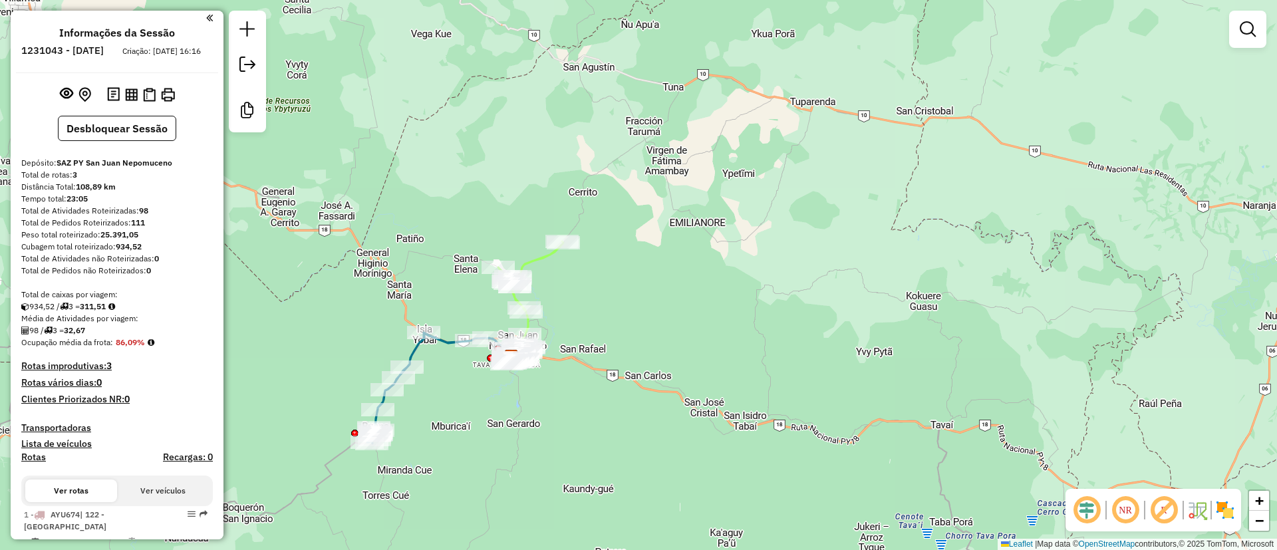
scroll to position [0, 0]
click at [165, 104] on img at bounding box center [168, 97] width 14 height 14
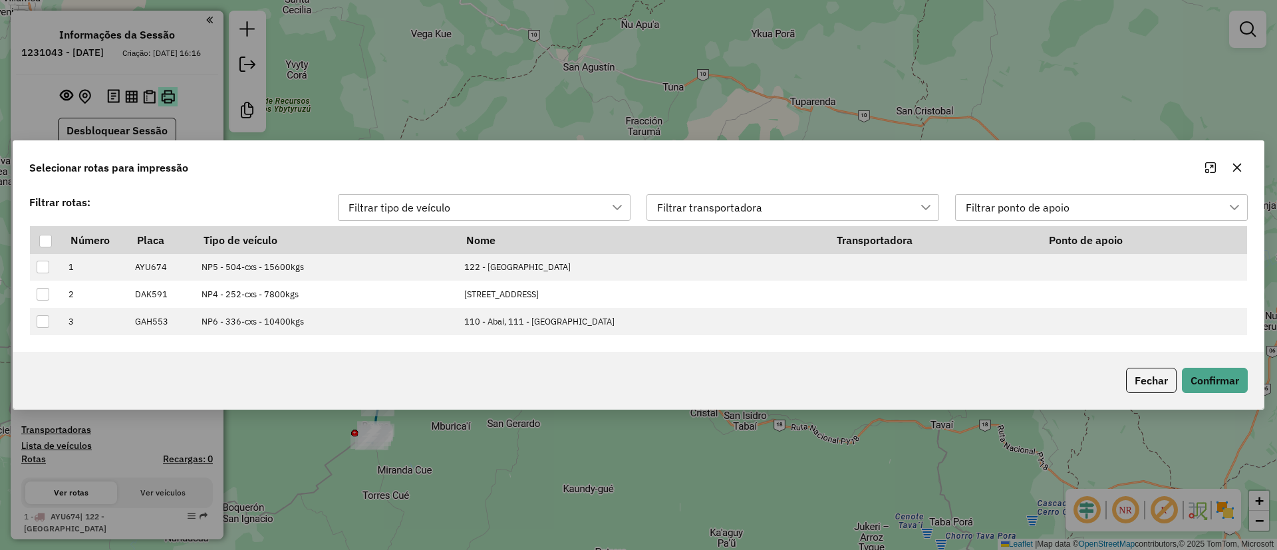
scroll to position [10, 60]
click at [49, 233] on p-tableheadercheckbox at bounding box center [45, 239] width 13 height 13
click at [45, 237] on div at bounding box center [45, 241] width 13 height 13
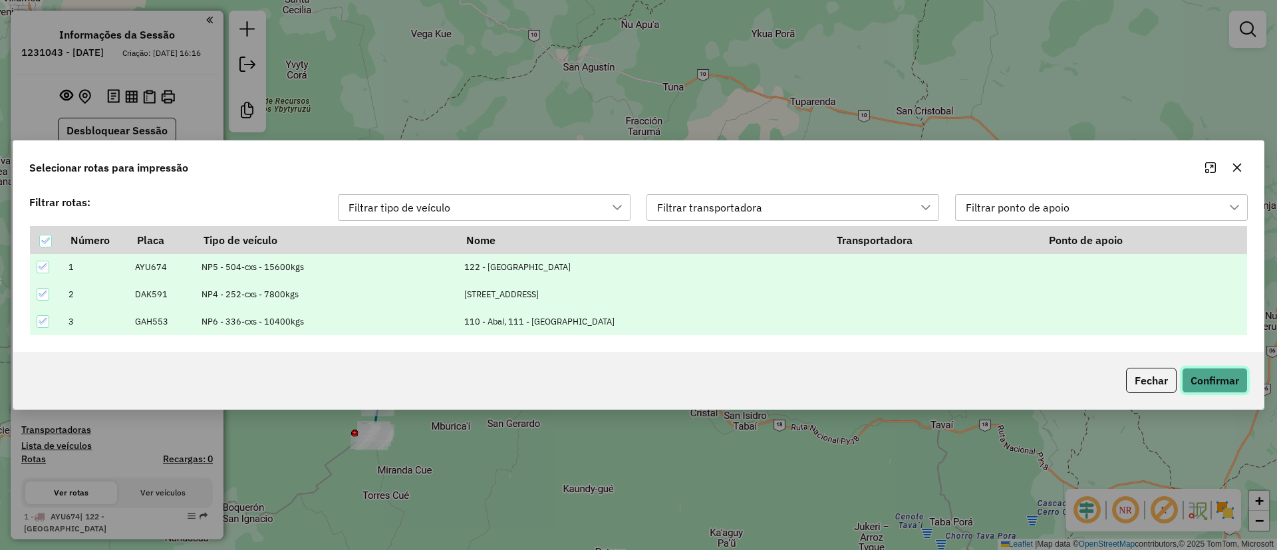
click at [1218, 380] on button "Confirmar" at bounding box center [1215, 380] width 66 height 25
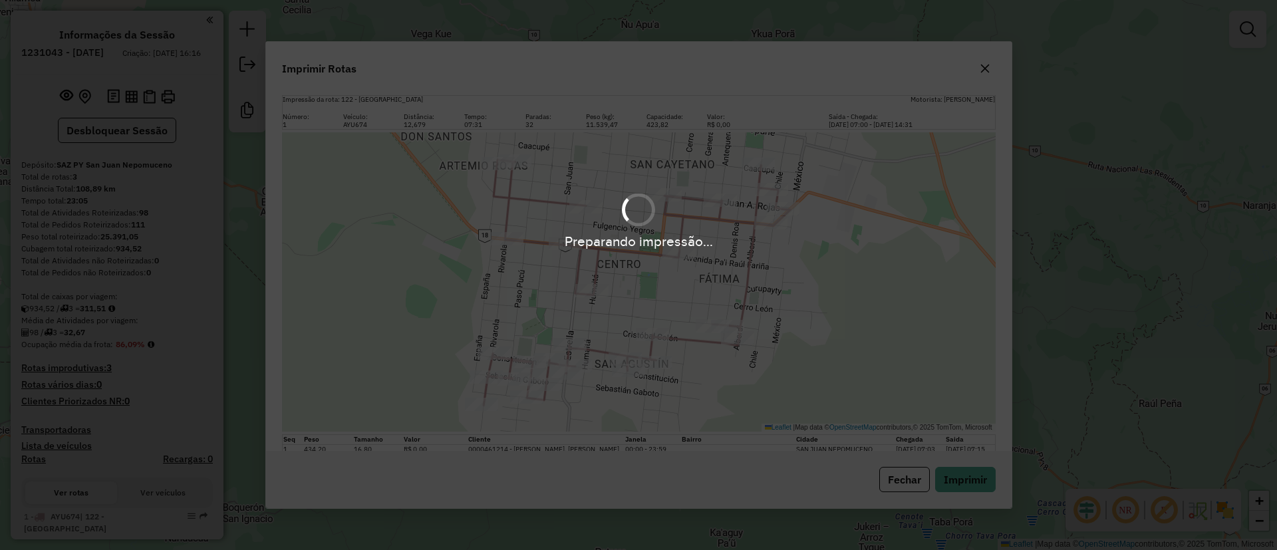
click at [943, 481] on div "Preparando impressão..." at bounding box center [638, 275] width 1277 height 550
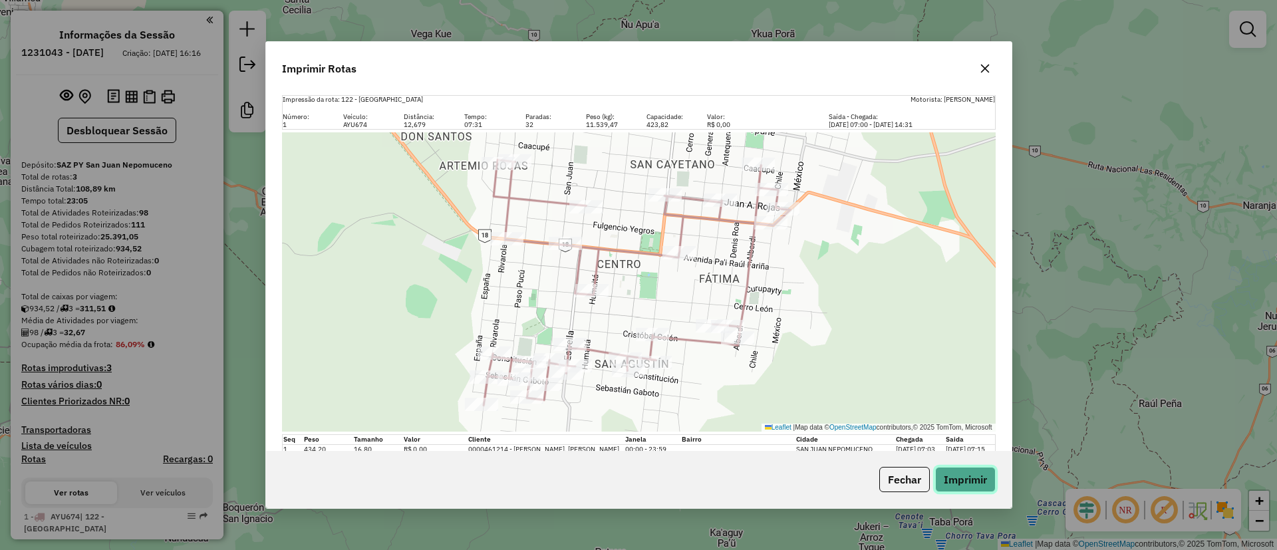
click at [950, 480] on button "Imprimir" at bounding box center [965, 479] width 61 height 25
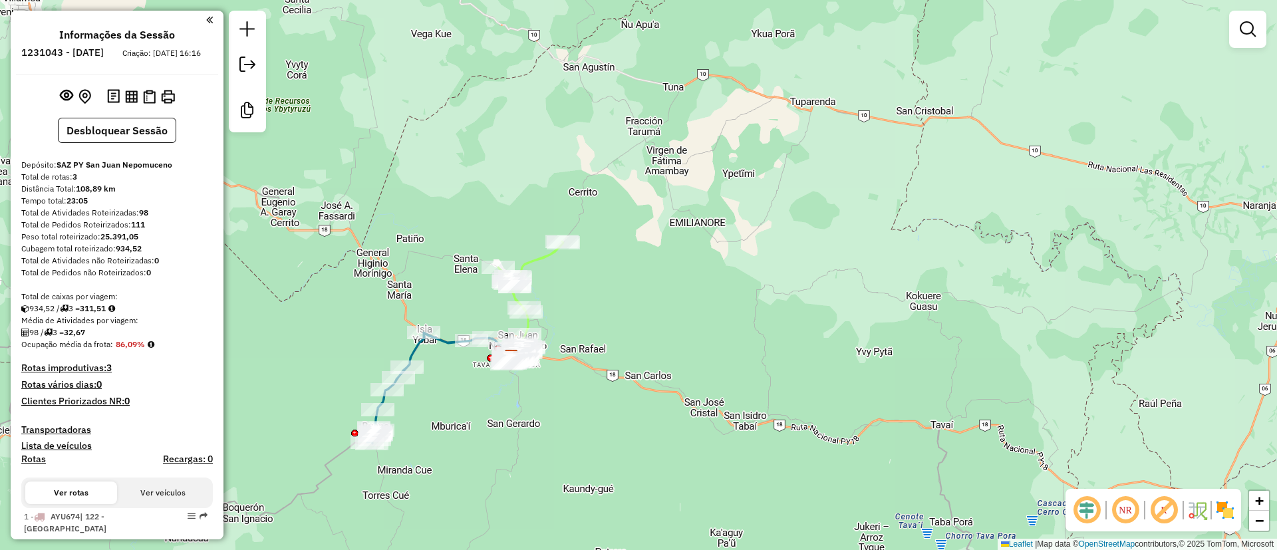
drag, startPoint x: 119, startPoint y: 355, endPoint x: 142, endPoint y: 356, distance: 22.7
click at [142, 350] on div "Ocupação média da frota: 86,09%" at bounding box center [117, 345] width 192 height 12
drag, startPoint x: 148, startPoint y: 356, endPoint x: 113, endPoint y: 352, distance: 35.6
click at [113, 350] on div "Ocupação média da frota: 86,09%" at bounding box center [117, 345] width 192 height 12
copy strong "86,09%"
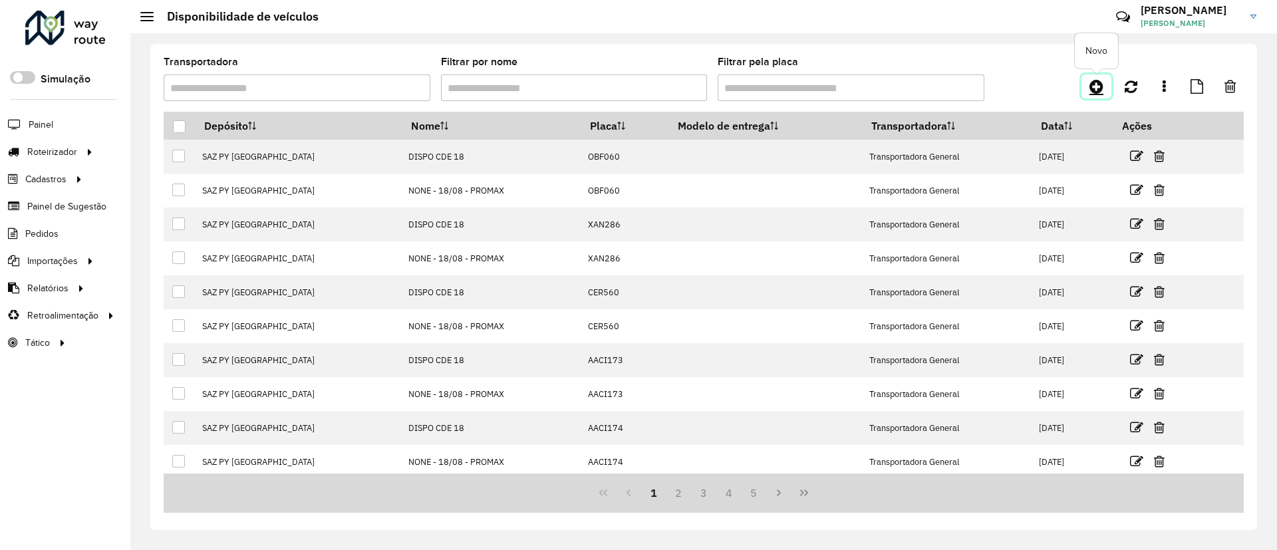
click at [1095, 84] on icon at bounding box center [1096, 86] width 14 height 16
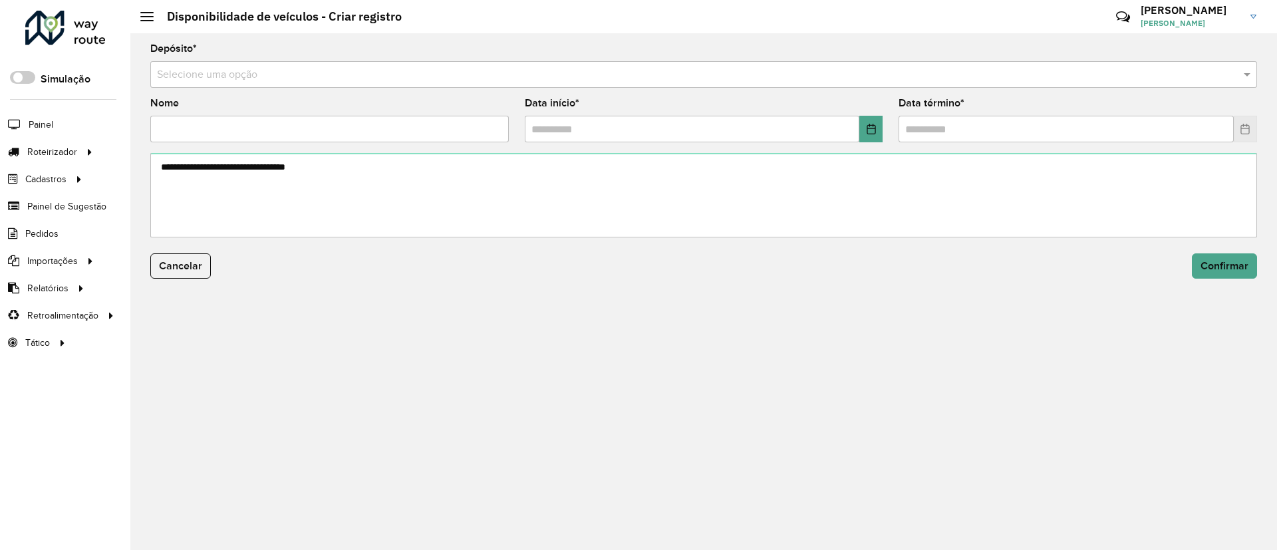
click at [534, 84] on div "Selecione uma opção" at bounding box center [703, 74] width 1107 height 27
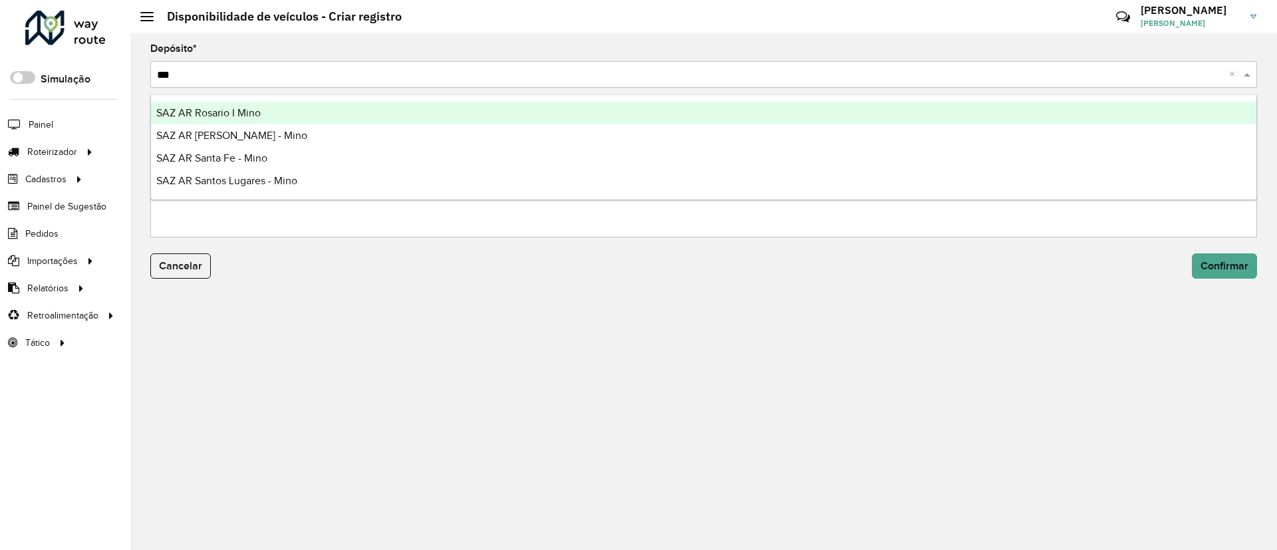
type input "****"
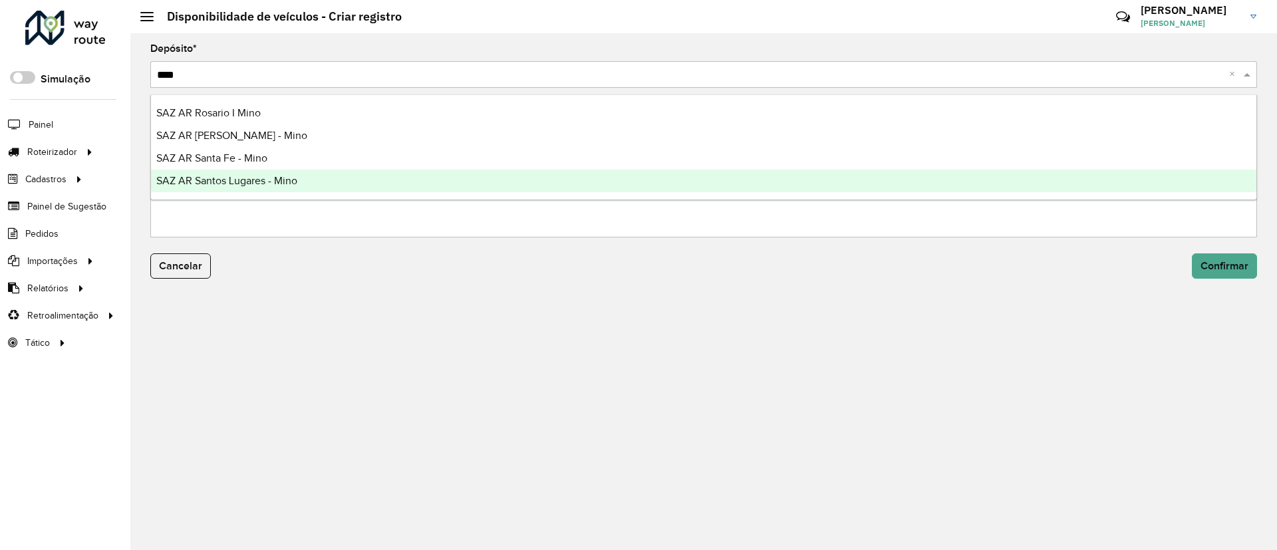
click at [435, 187] on div "SAZ AR Santos Lugares - Mino" at bounding box center [703, 181] width 1105 height 23
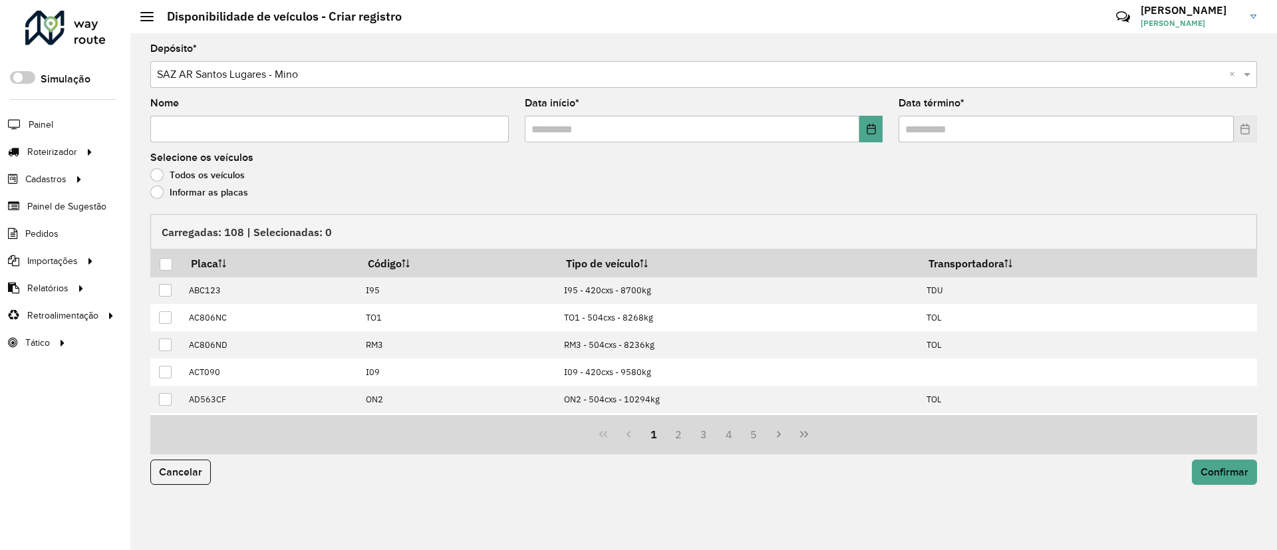
click at [373, 131] on input "Nome" at bounding box center [329, 129] width 358 height 27
type input "**********"
click at [861, 128] on button "Choose Date" at bounding box center [870, 129] width 23 height 27
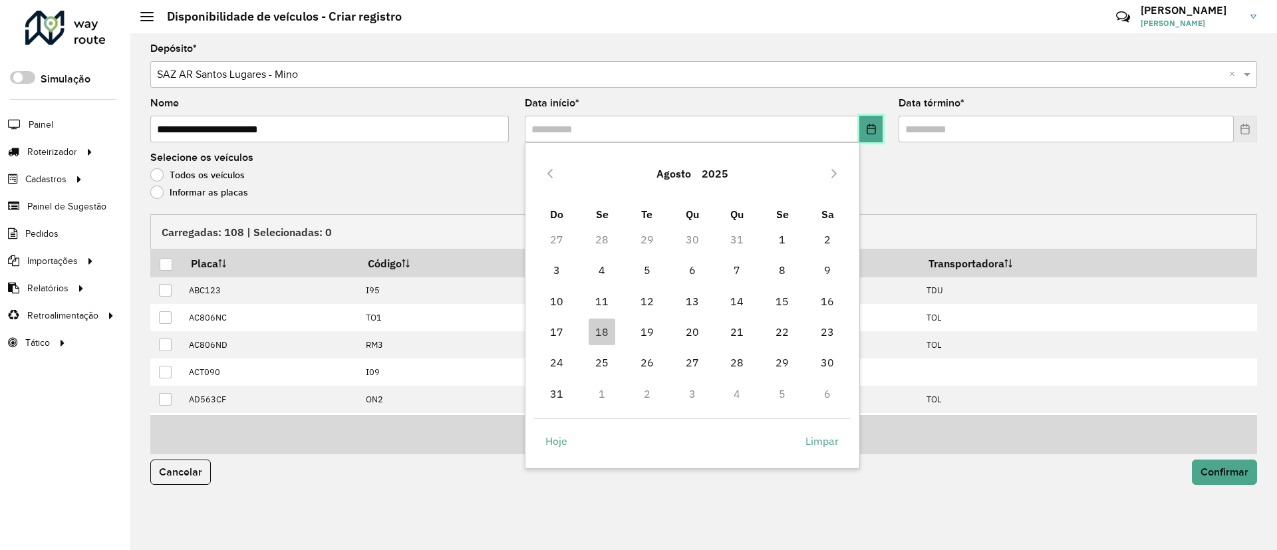
click at [867, 134] on icon "Choose Date" at bounding box center [871, 129] width 9 height 11
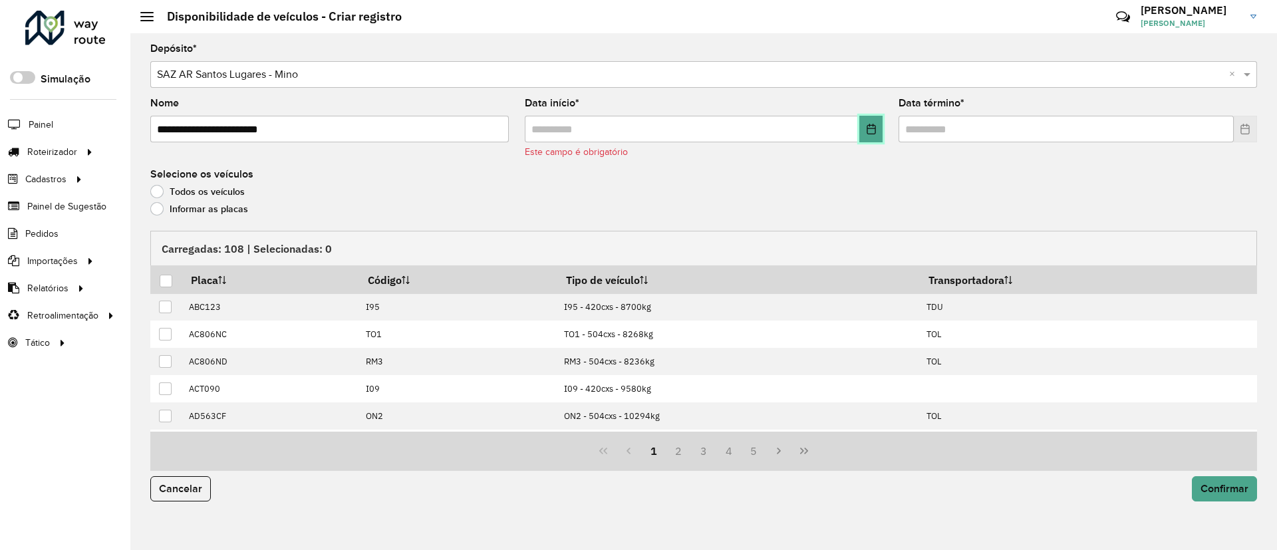
click at [875, 135] on button "Choose Date" at bounding box center [870, 129] width 23 height 27
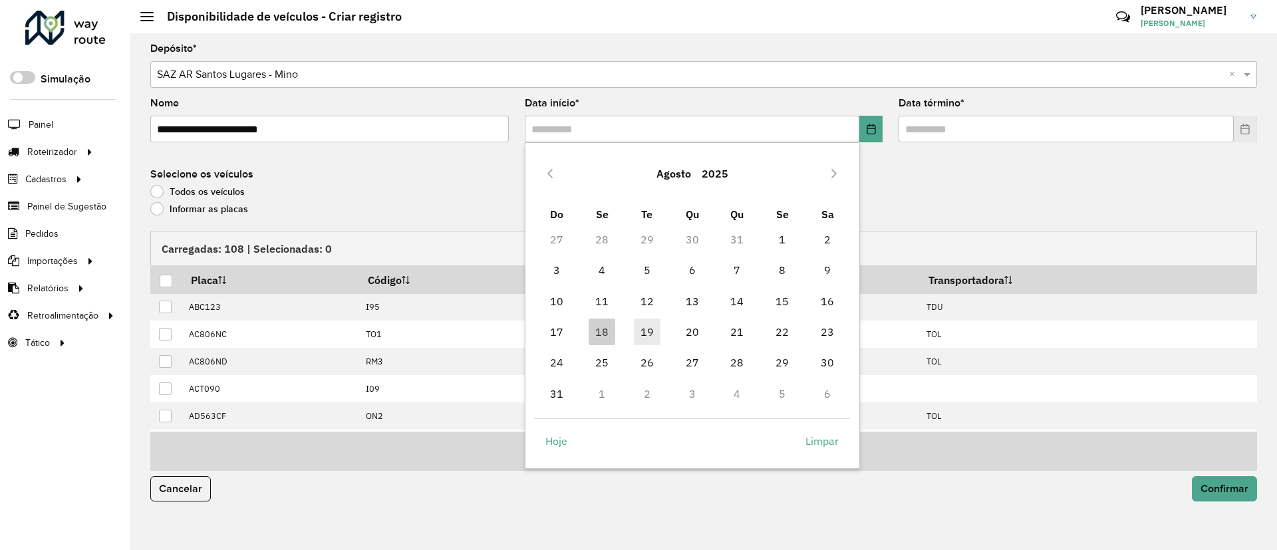
click at [659, 334] on span "19" at bounding box center [647, 332] width 27 height 27
type input "**********"
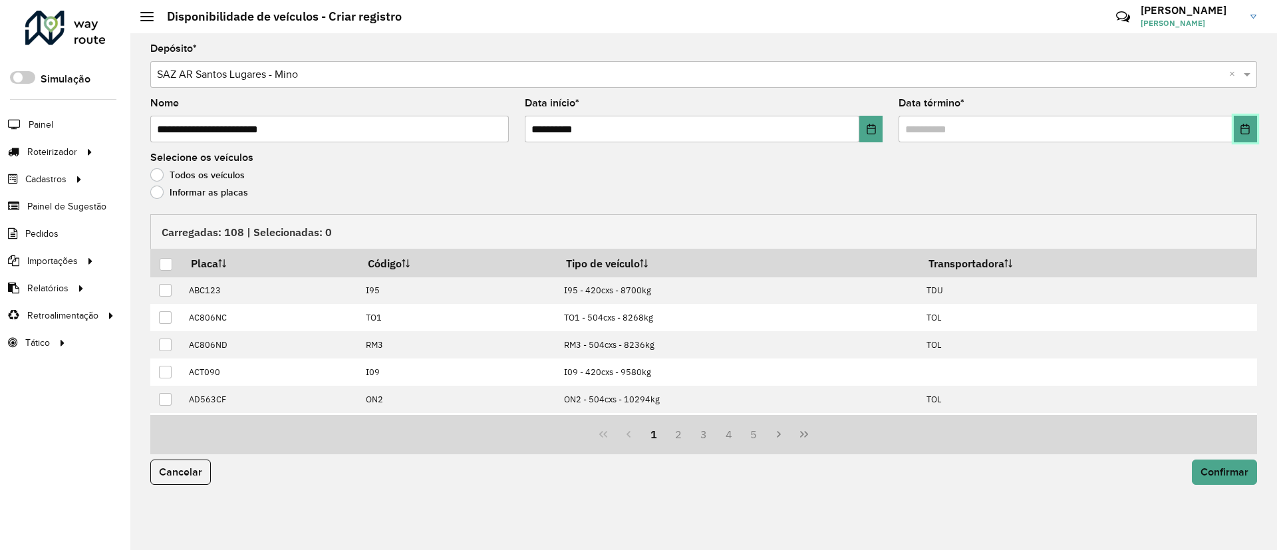
click at [1236, 122] on button "Choose Date" at bounding box center [1245, 129] width 23 height 27
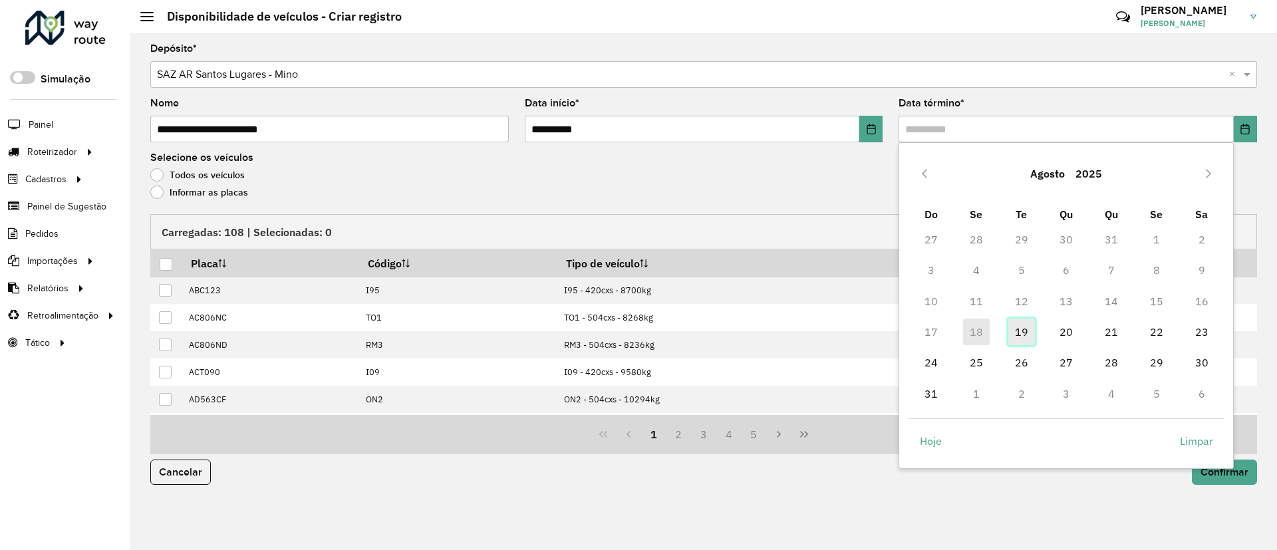
click at [1026, 328] on span "19" at bounding box center [1021, 332] width 27 height 27
type input "**********"
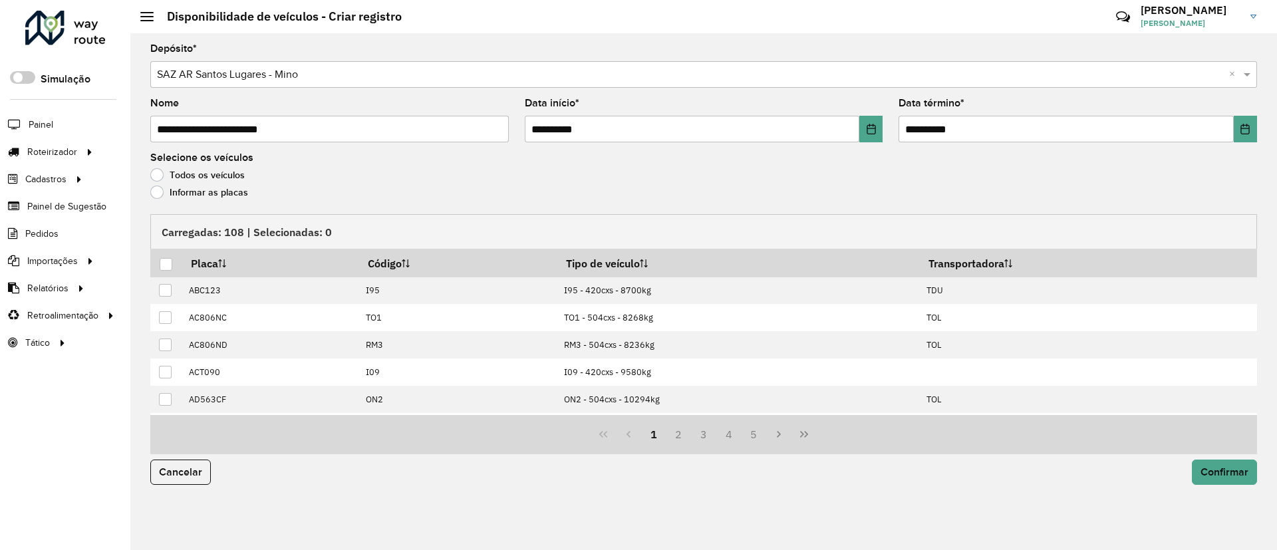
click at [213, 193] on label "Informar as placas" at bounding box center [199, 192] width 98 height 13
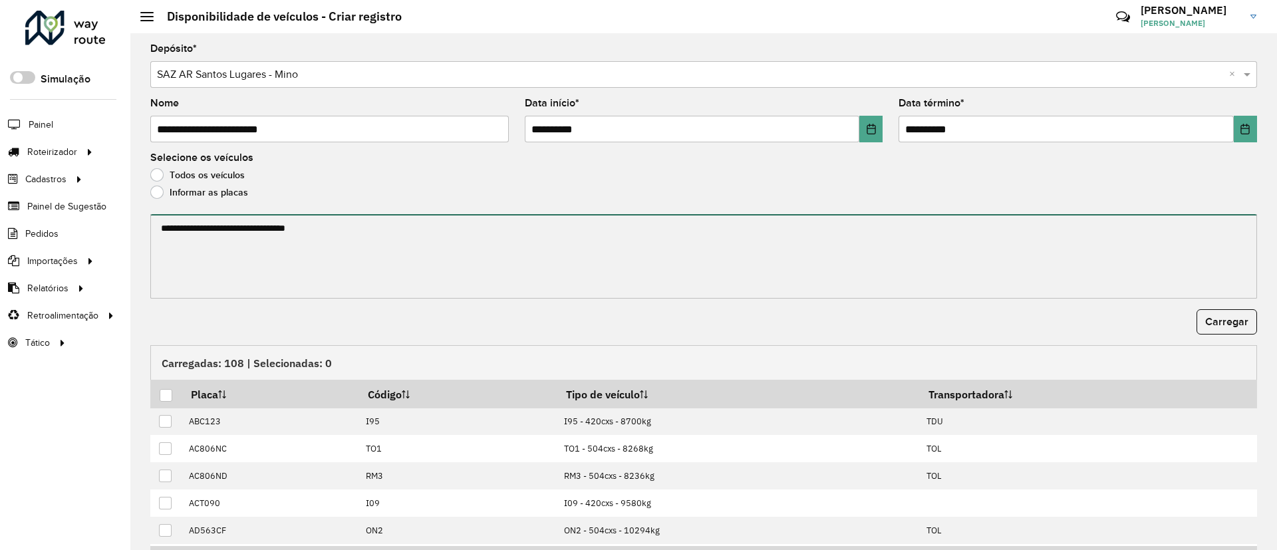
click at [255, 235] on textarea at bounding box center [703, 256] width 1107 height 84
paste textarea "******* ******* ******* ******* ******* *******"
paste textarea "******* ******* ******* ******* ****** ******* ******* ******* ****** ****** **…"
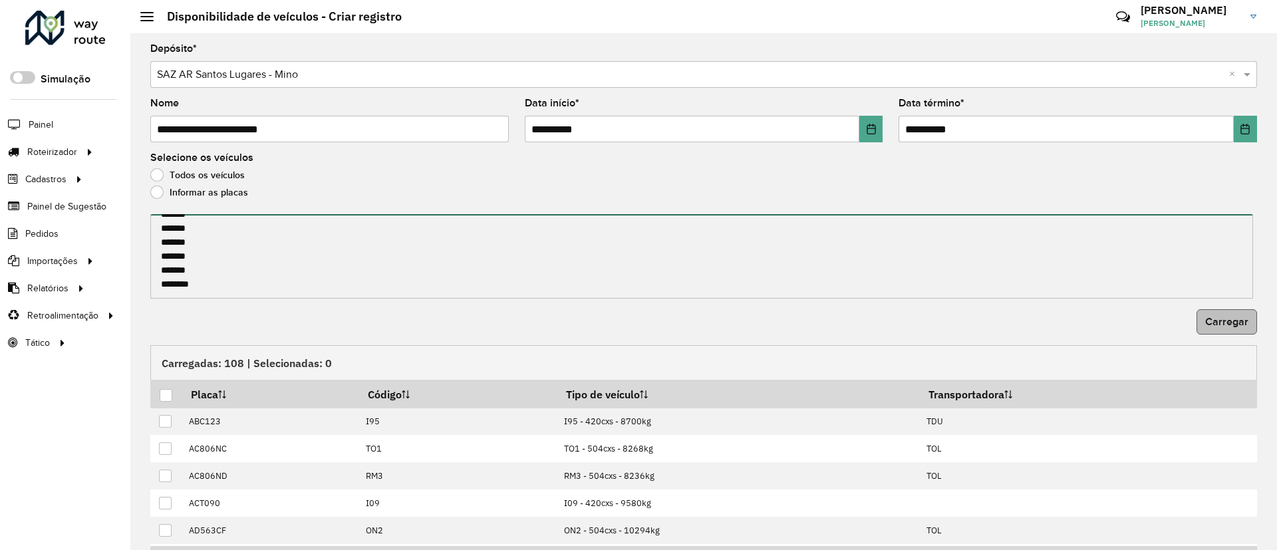
type textarea "******* ******* ******* ******* ******* ******* ******* ******* ******* *******…"
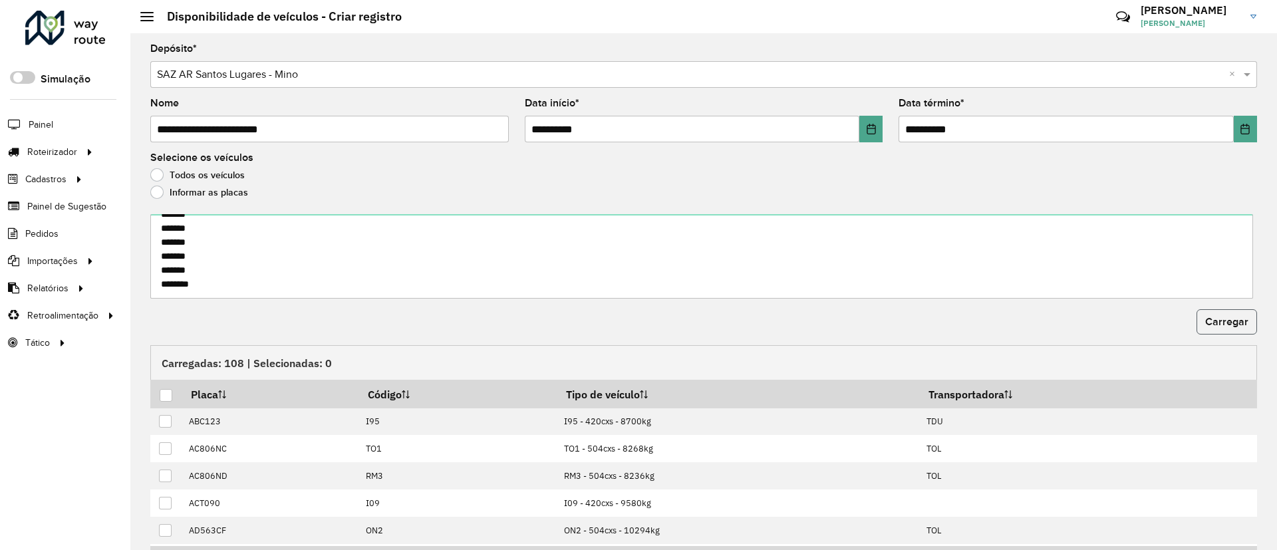
click at [1246, 333] on button "Carregar" at bounding box center [1226, 321] width 61 height 25
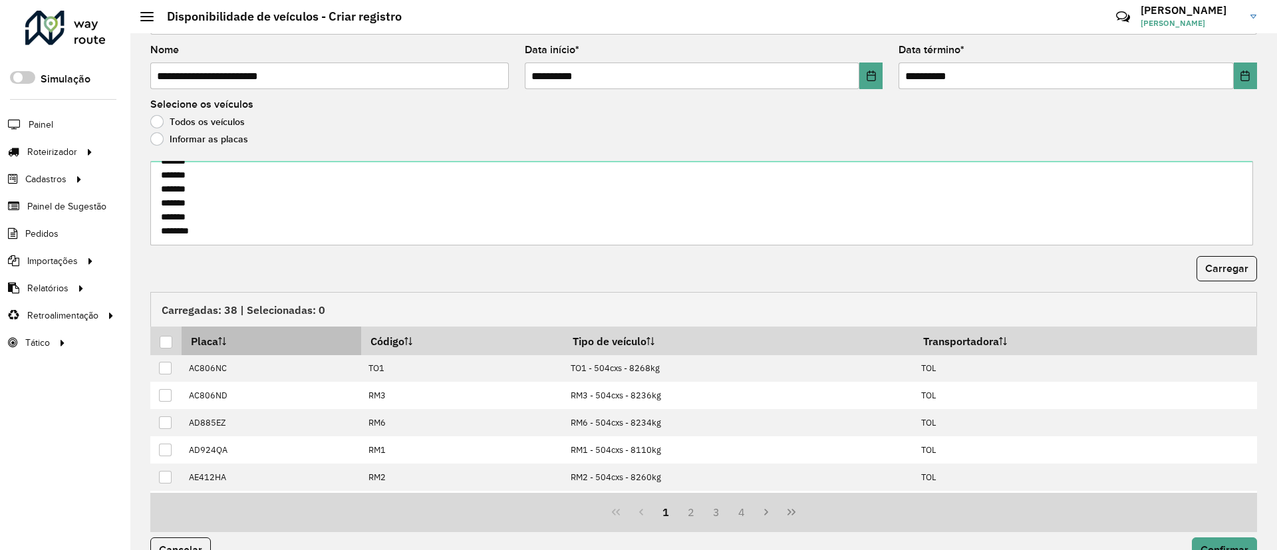
scroll to position [82, 0]
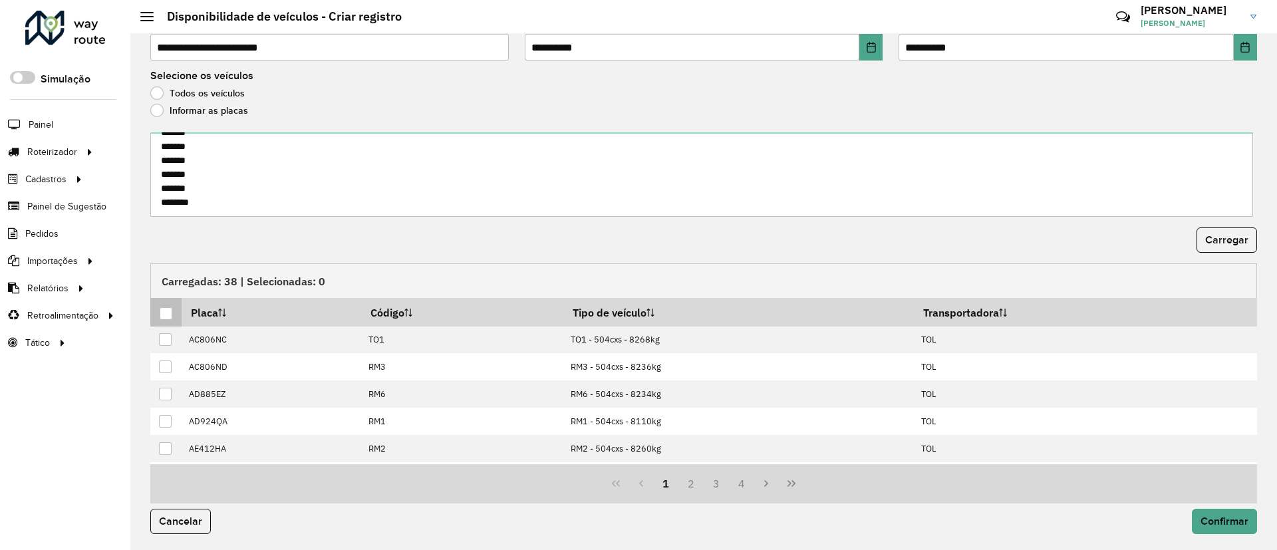
click at [164, 317] on div at bounding box center [166, 313] width 13 height 13
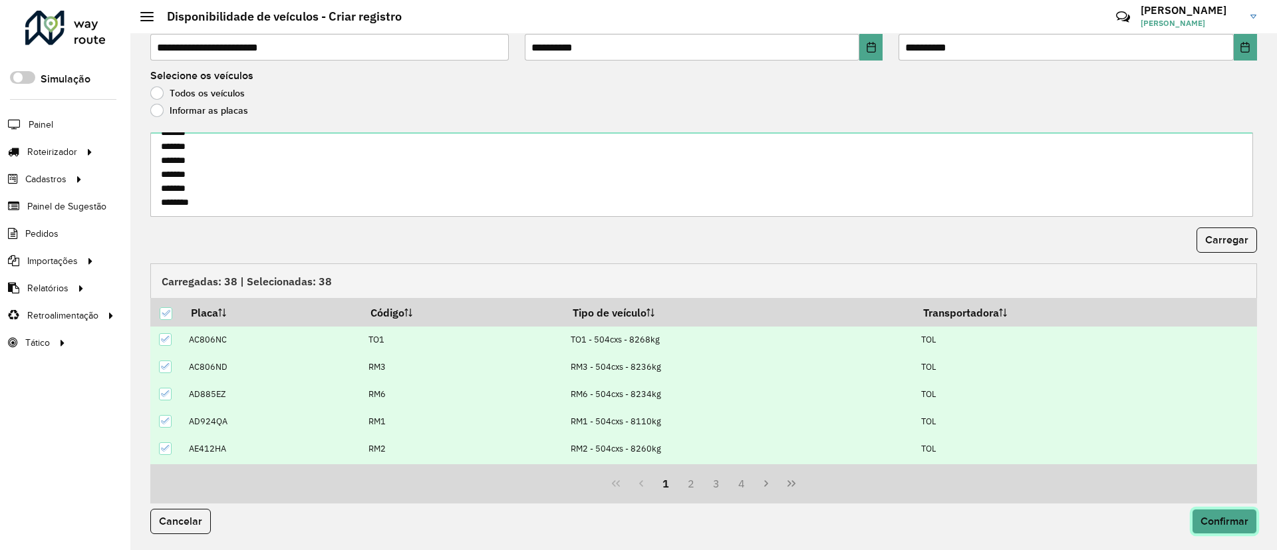
click at [1200, 520] on span "Confirmar" at bounding box center [1224, 520] width 48 height 11
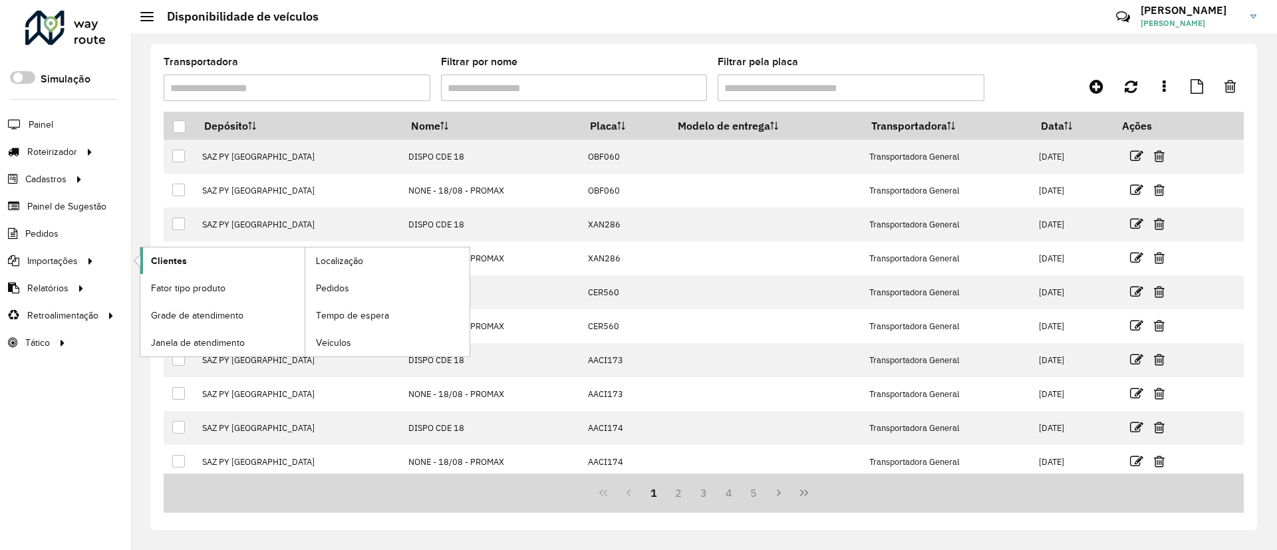
click at [200, 252] on link "Clientes" at bounding box center [222, 260] width 164 height 27
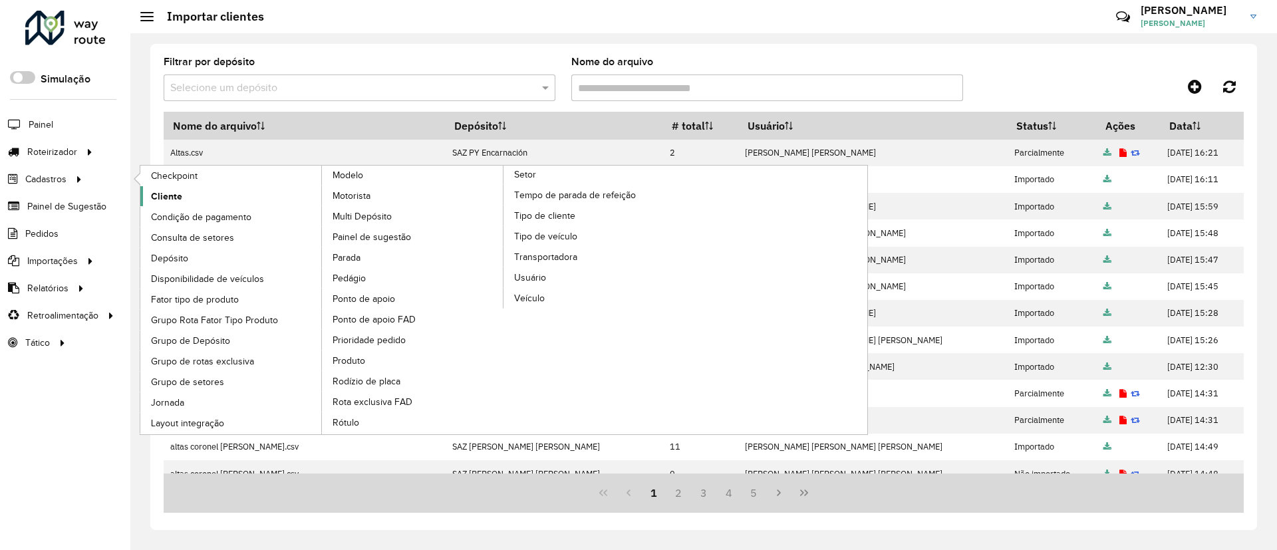
click at [182, 186] on link "Cliente" at bounding box center [231, 196] width 182 height 20
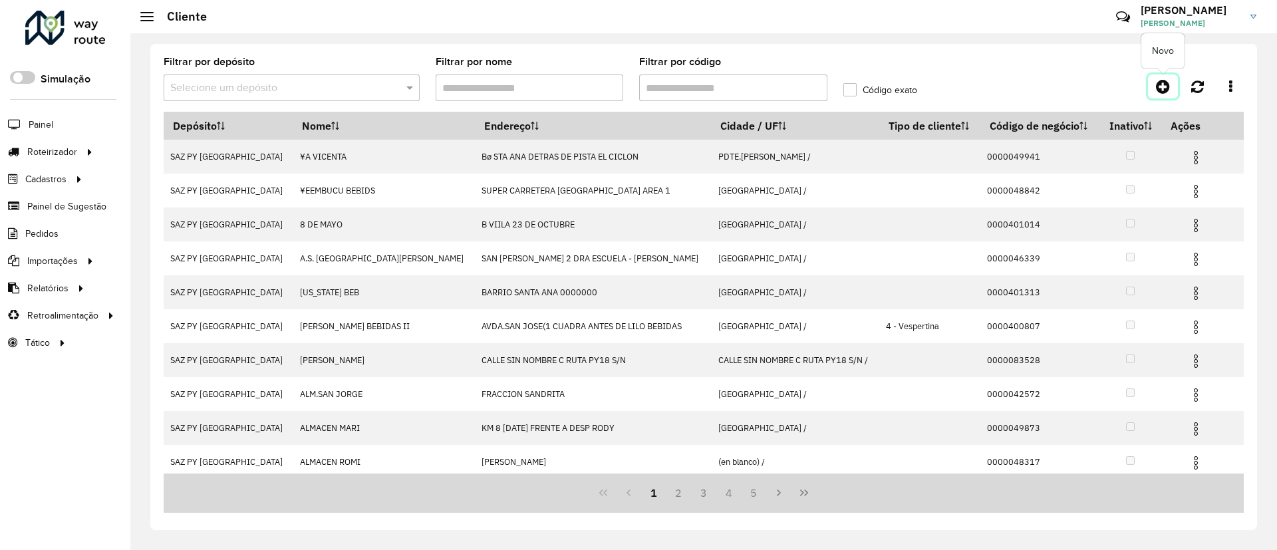
click at [1161, 89] on icon at bounding box center [1163, 86] width 14 height 16
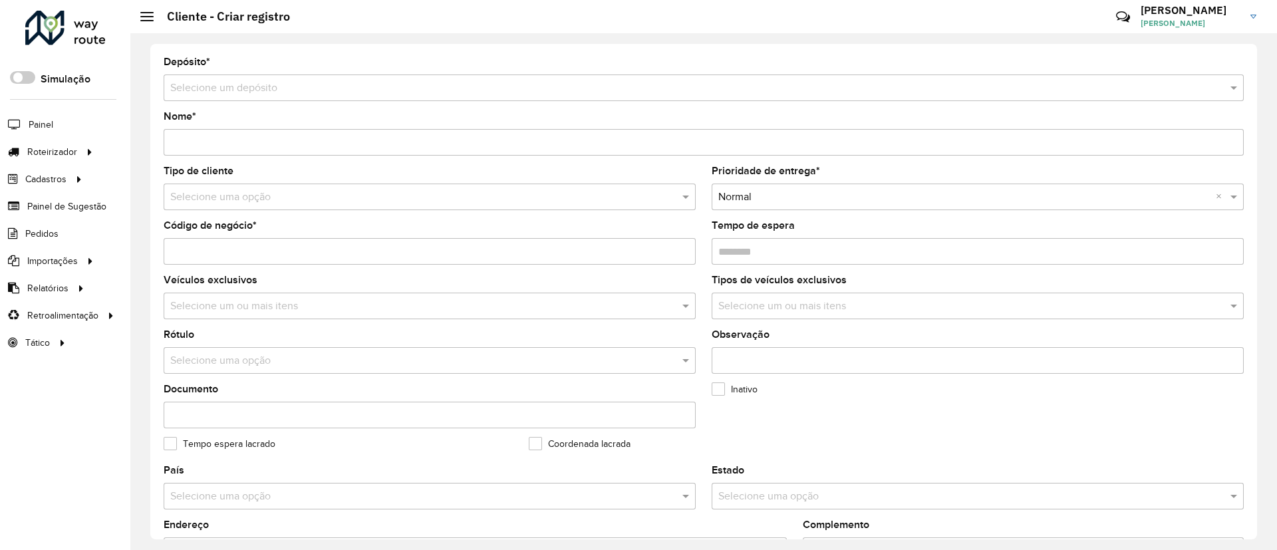
click at [896, 82] on input "text" at bounding box center [690, 88] width 1040 height 16
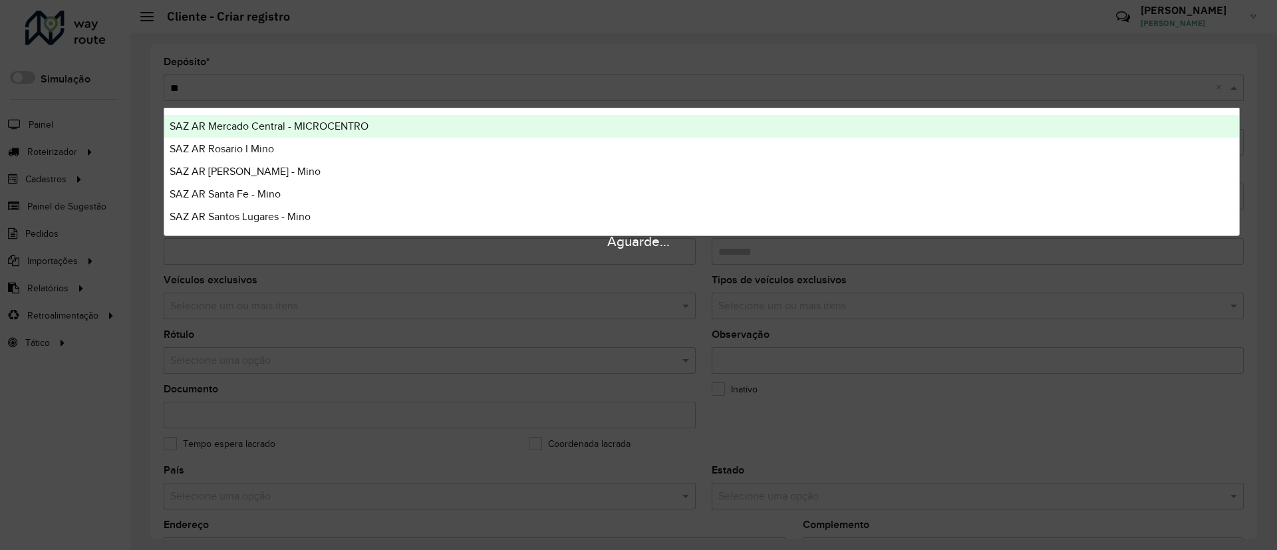
type input "***"
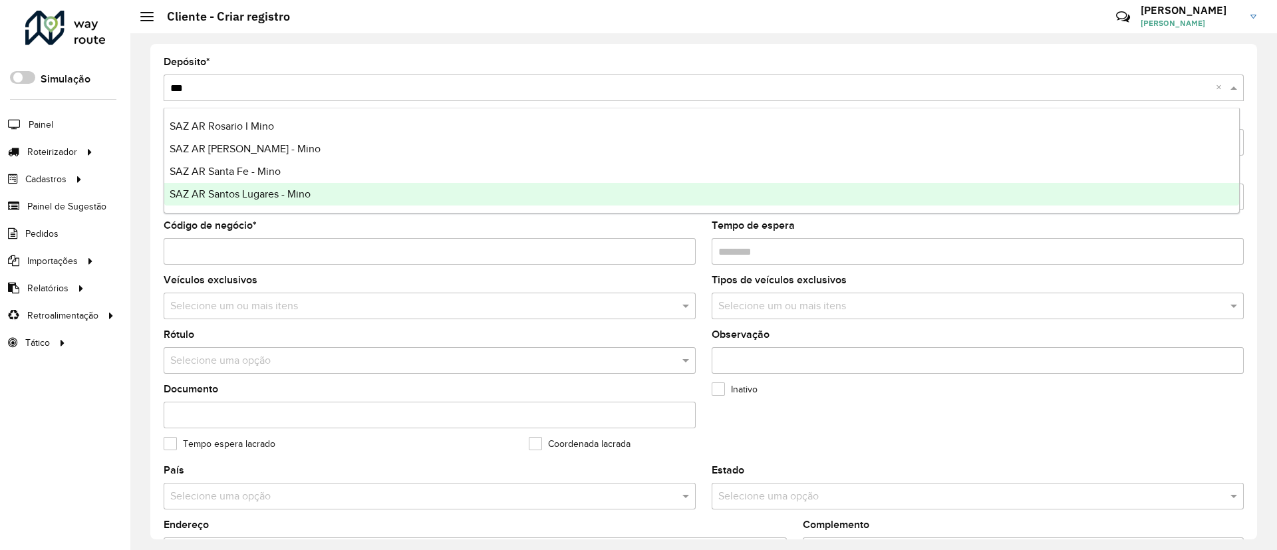
click at [496, 197] on div "SAZ AR Santos Lugares - Mino" at bounding box center [701, 194] width 1075 height 23
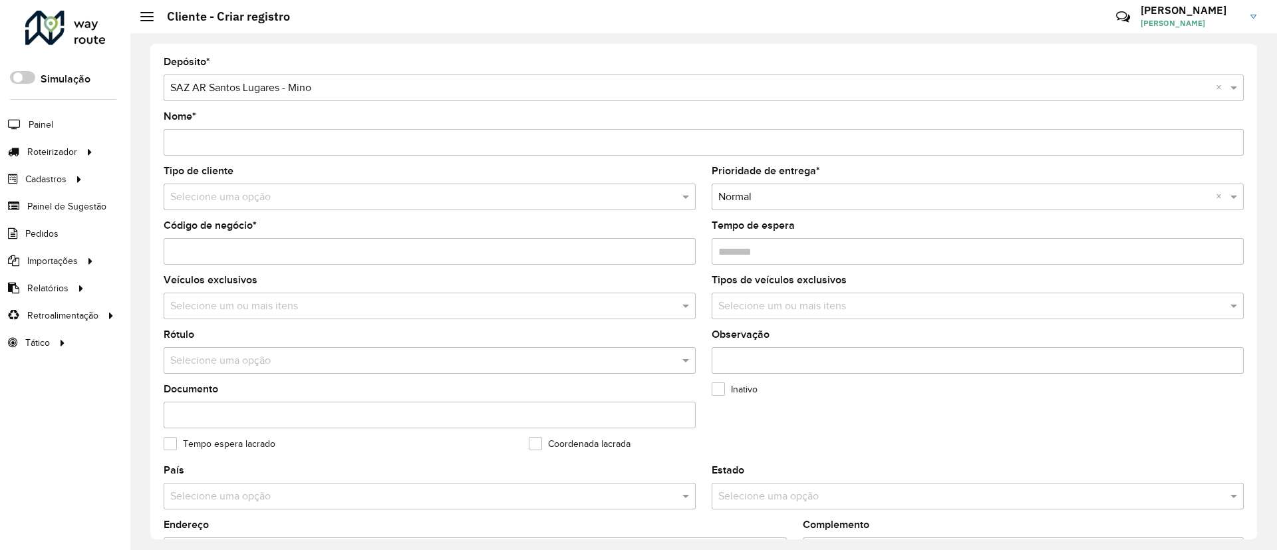
click at [230, 251] on input "Código de negócio *" at bounding box center [430, 251] width 532 height 27
paste input "**********"
type input "**********"
click at [235, 139] on input "Nome *" at bounding box center [704, 142] width 1080 height 27
paste input "******"
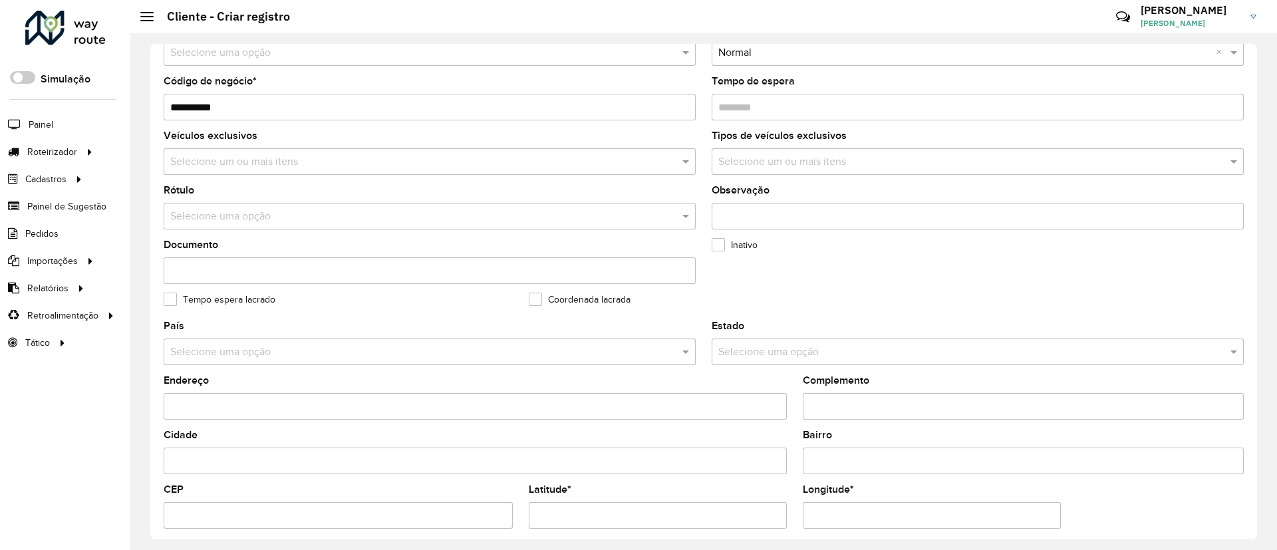
scroll to position [100, 0]
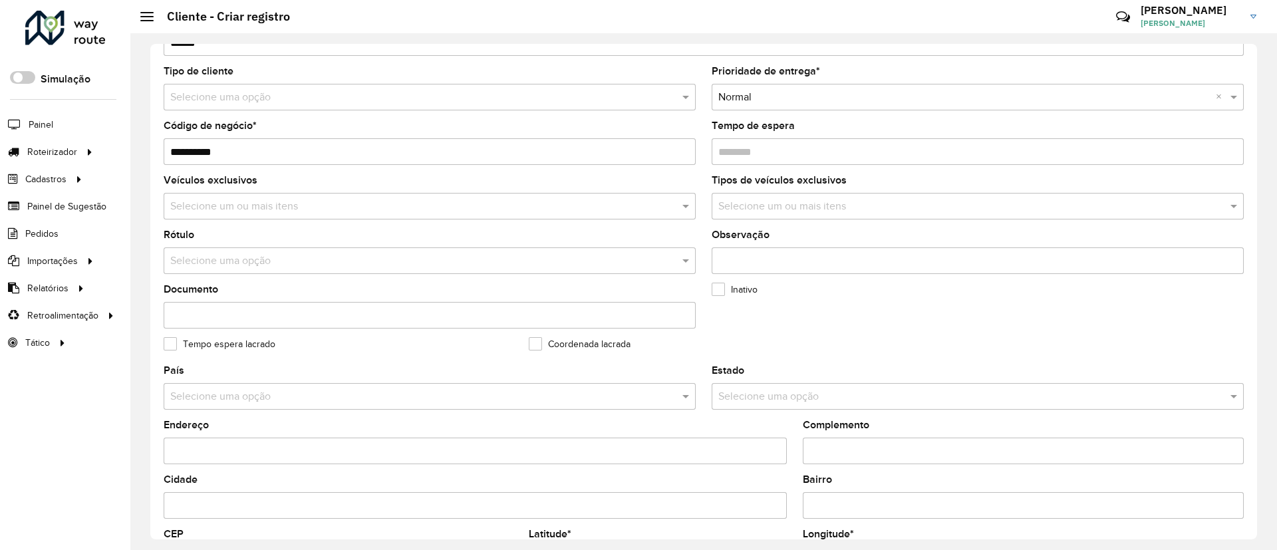
type input "******"
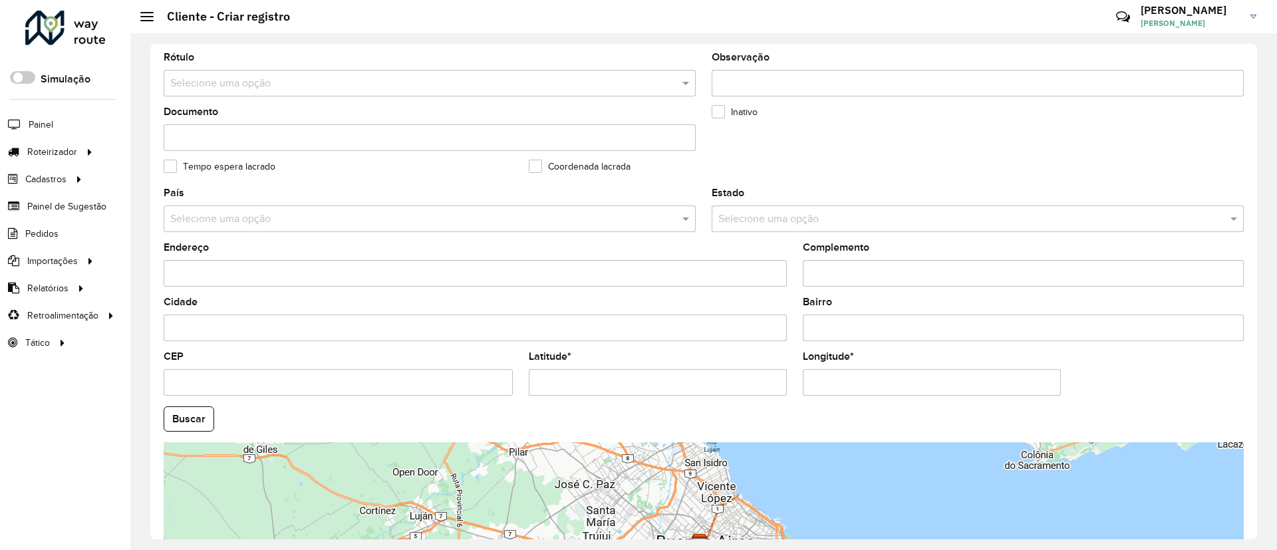
scroll to position [399, 0]
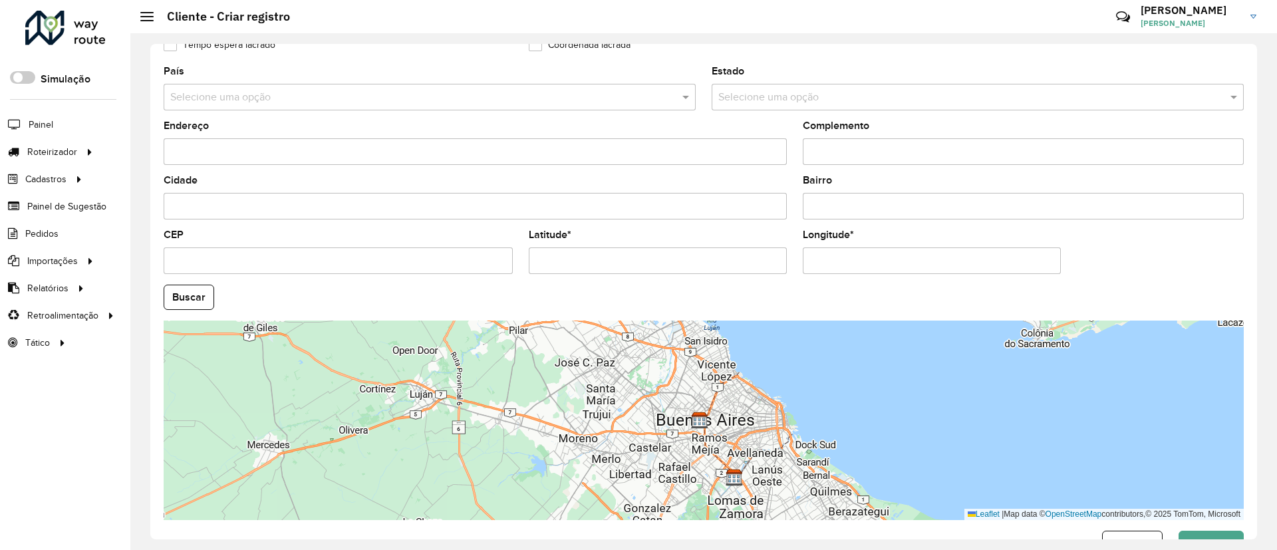
click at [572, 257] on input "Latitude *" at bounding box center [658, 260] width 258 height 27
paste input "**********"
type input "**********"
drag, startPoint x: 869, startPoint y: 266, endPoint x: 825, endPoint y: 262, distance: 44.1
click at [869, 266] on input "Longitude *" at bounding box center [932, 260] width 258 height 27
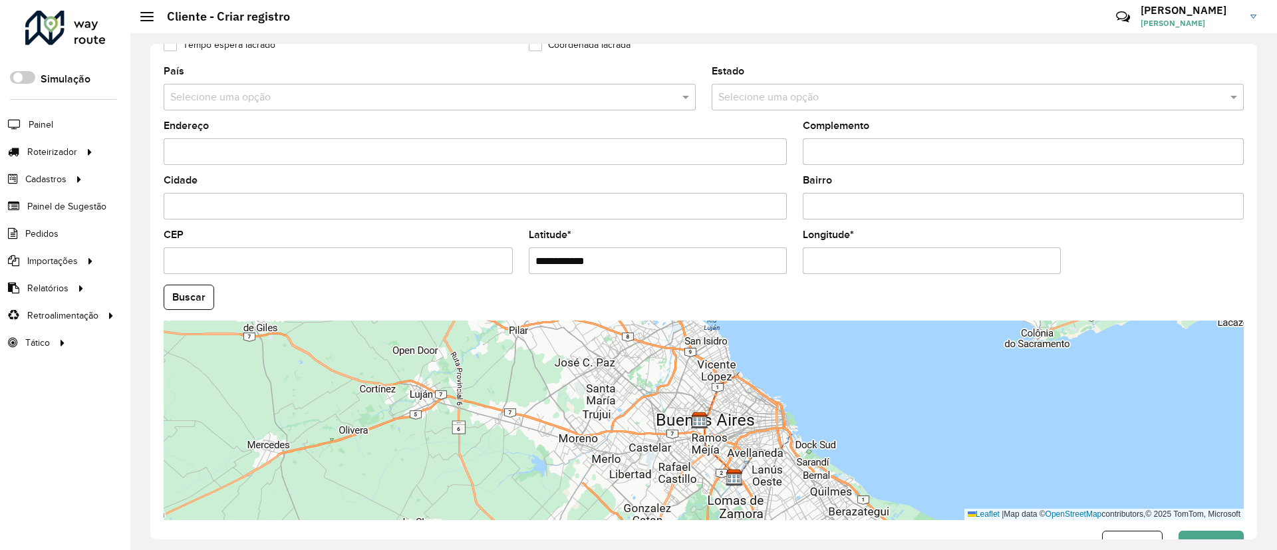
paste input "**********"
type input "**********"
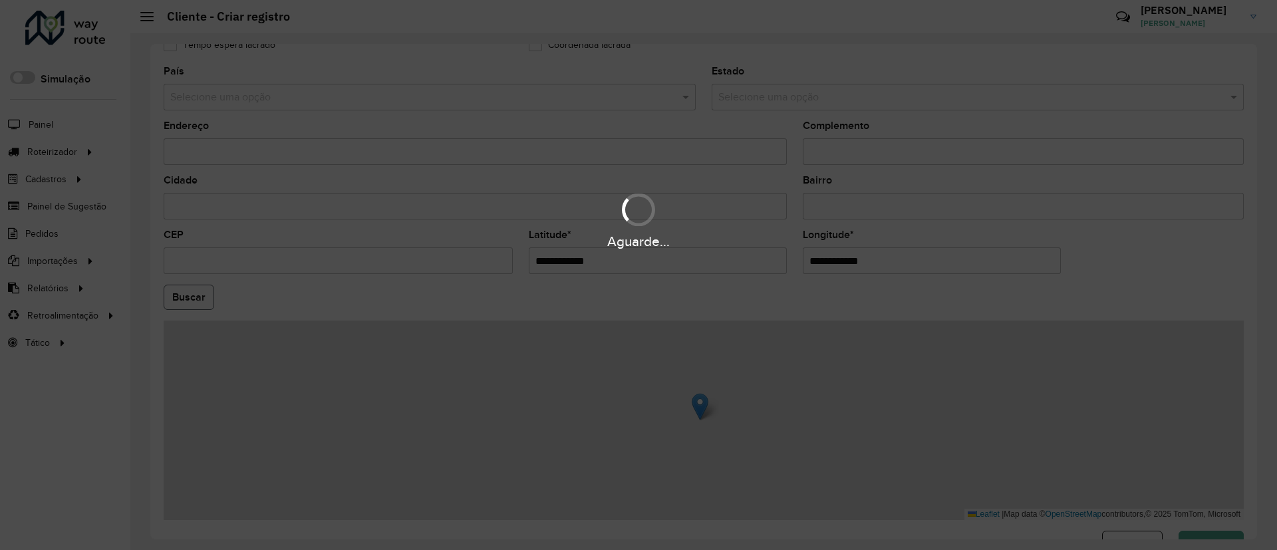
click at [196, 289] on hb-app "Aguarde... Pop-up bloqueado! Seu navegador bloqueou automáticamente a abertura …" at bounding box center [638, 275] width 1277 height 550
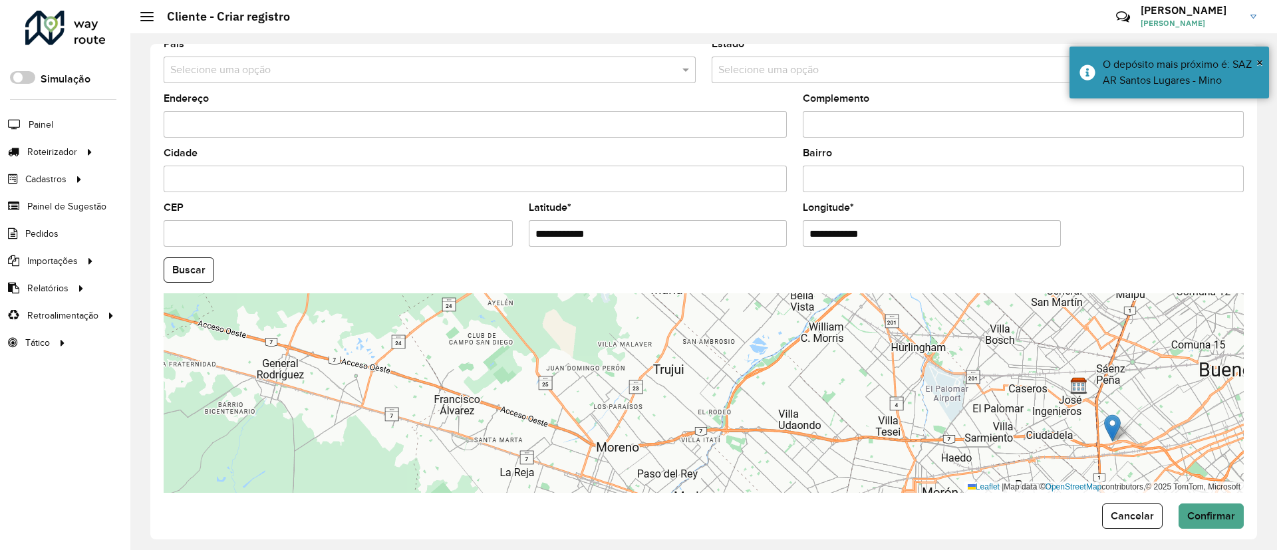
scroll to position [440, 0]
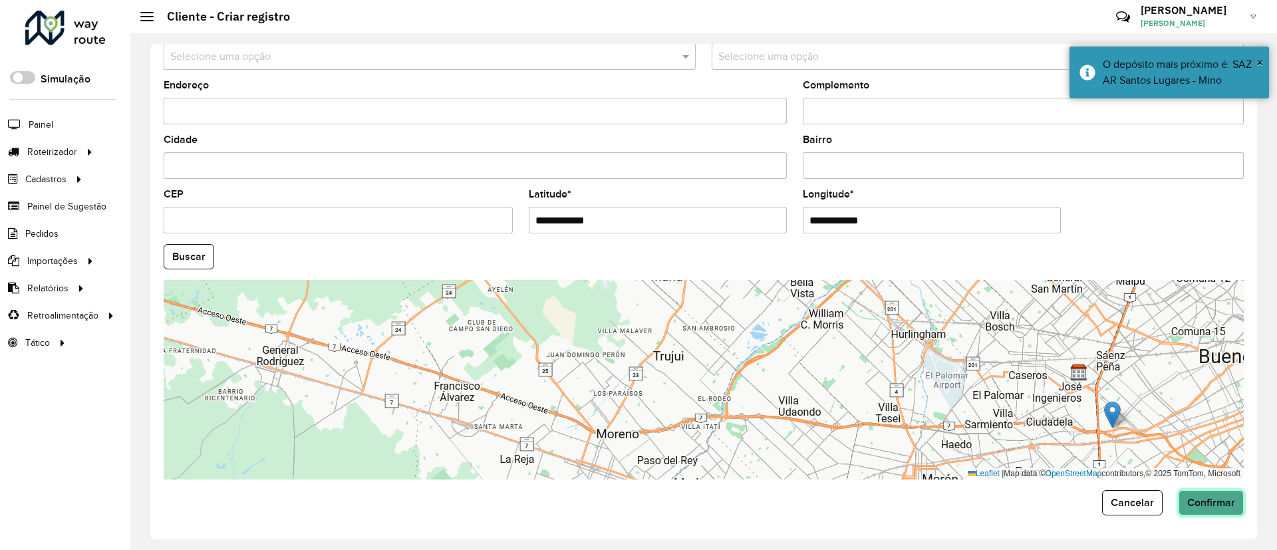
click at [1194, 501] on span "Confirmar" at bounding box center [1211, 502] width 48 height 11
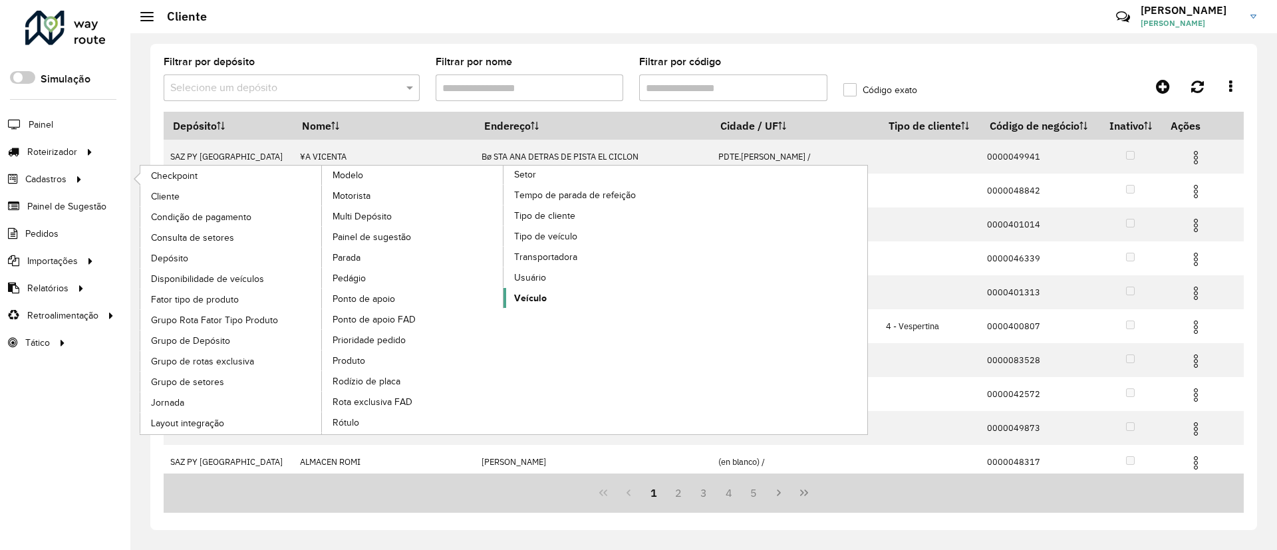
click at [517, 296] on span "Veículo" at bounding box center [530, 298] width 33 height 14
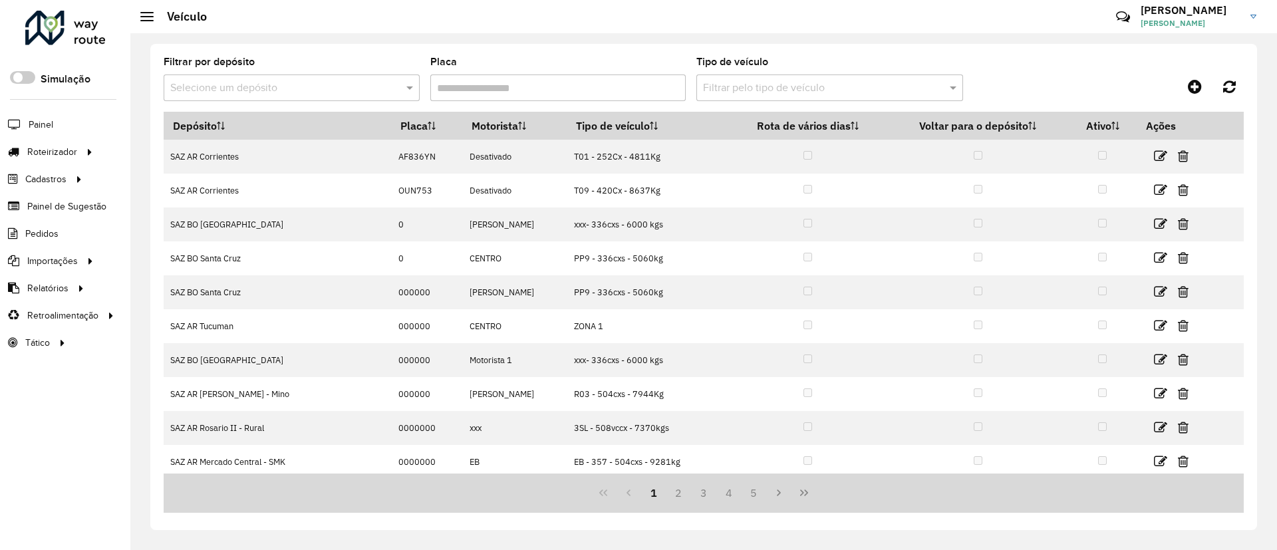
click at [307, 86] on input "text" at bounding box center [278, 88] width 216 height 16
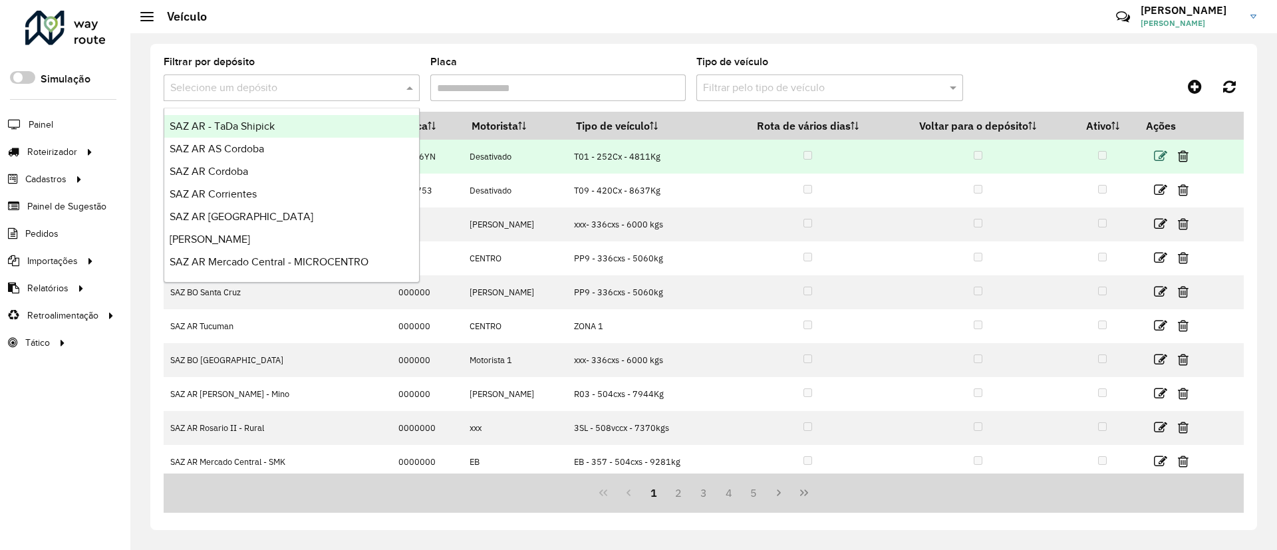
click at [1157, 156] on icon at bounding box center [1160, 156] width 13 height 13
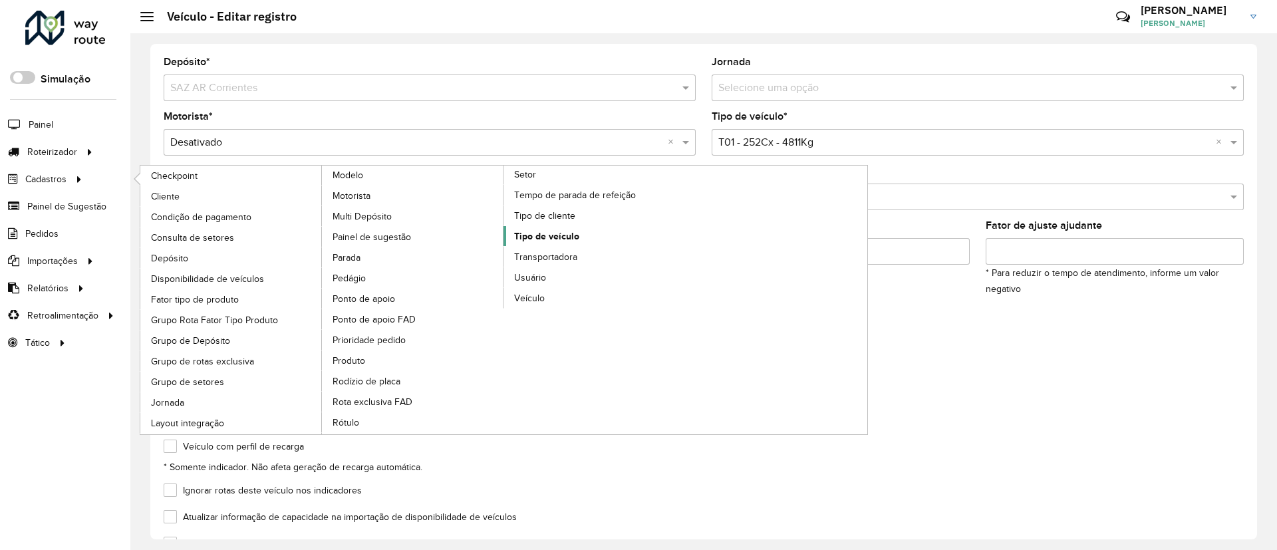
click at [549, 238] on span "Tipo de veículo" at bounding box center [546, 236] width 65 height 14
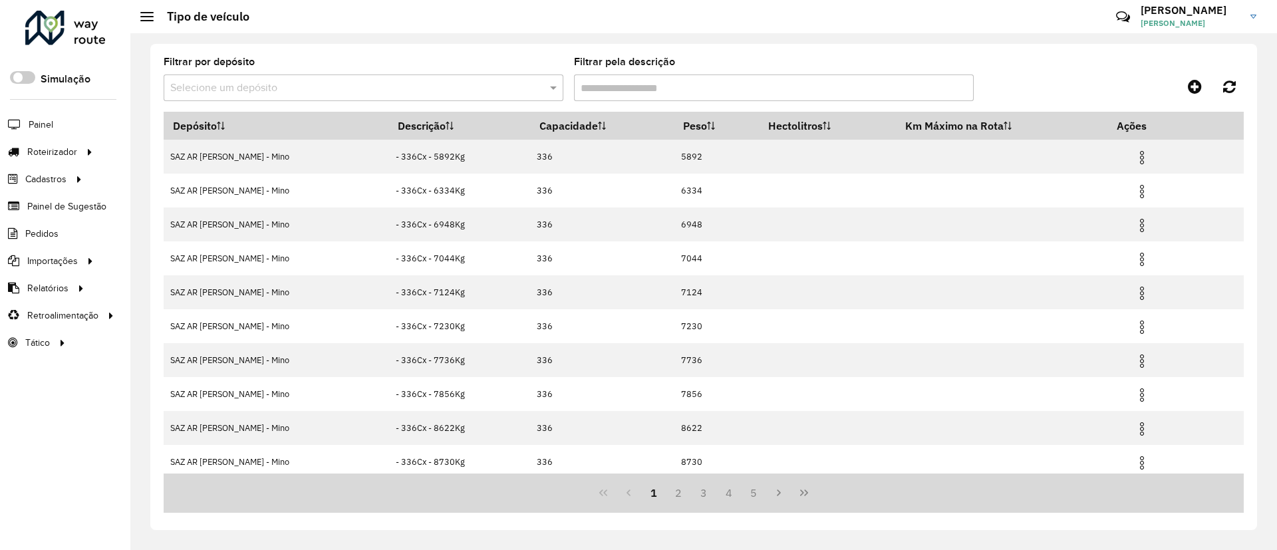
click at [655, 90] on input "Filtrar pela descrição" at bounding box center [774, 87] width 400 height 27
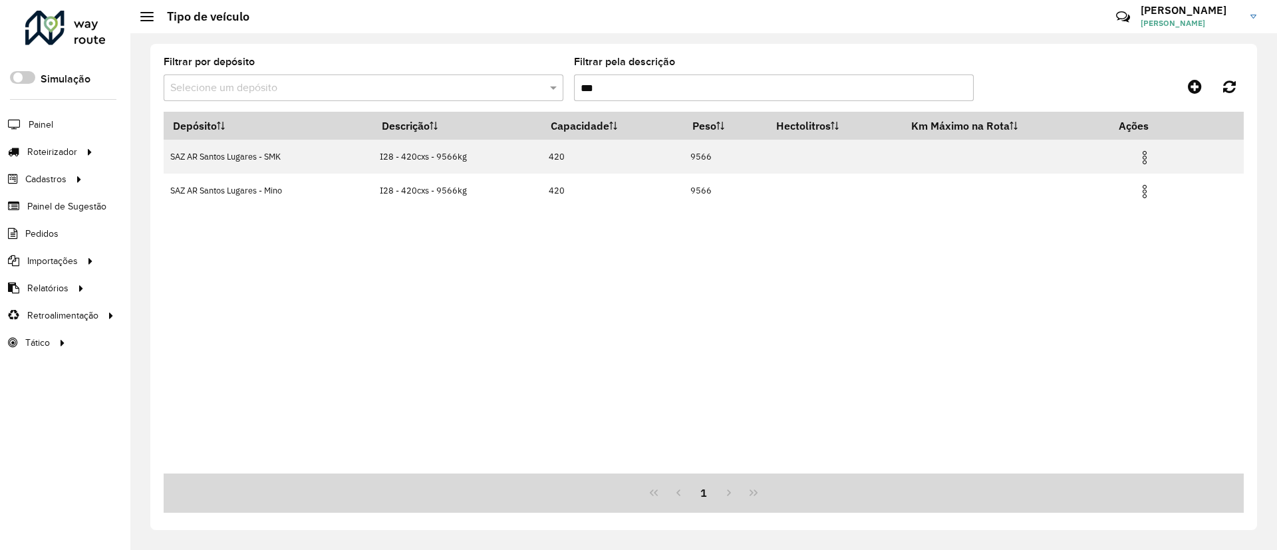
type input "***"
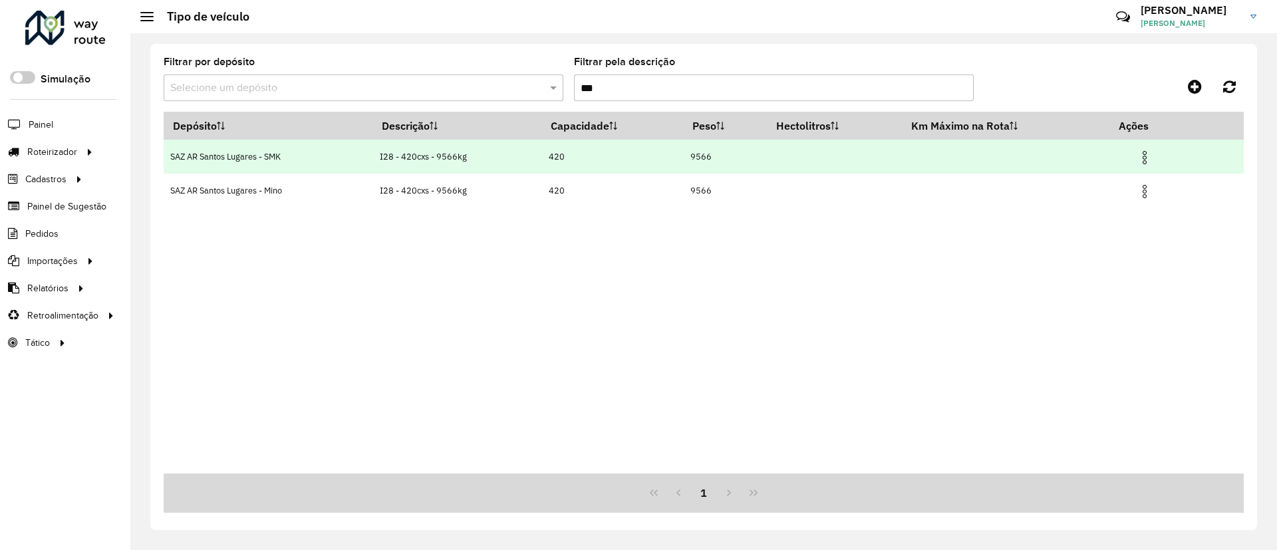
click at [1143, 159] on img at bounding box center [1145, 158] width 16 height 16
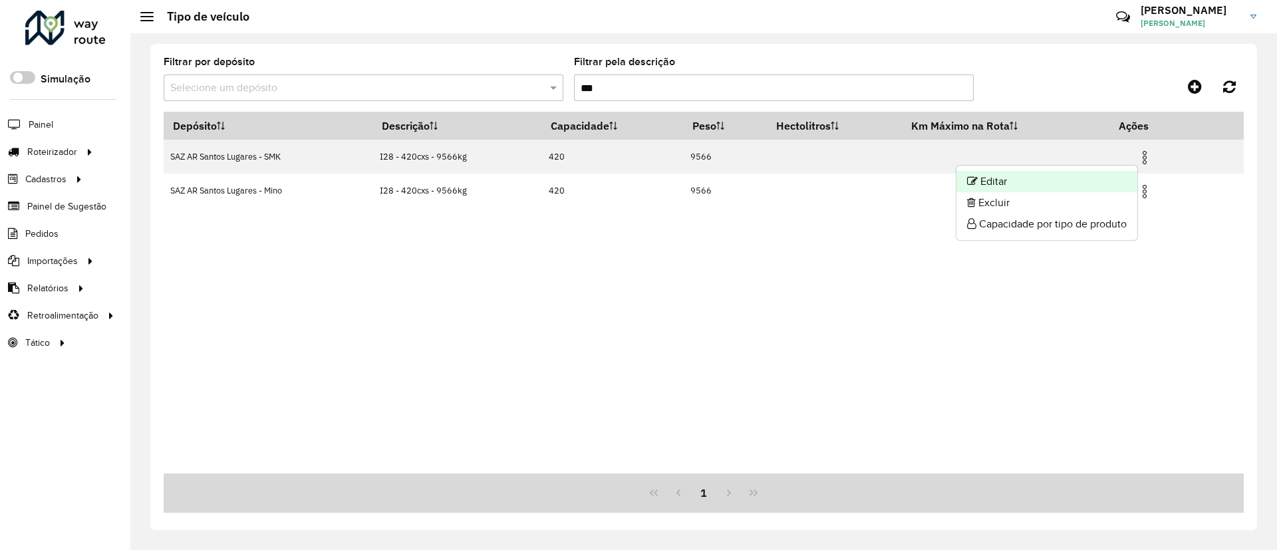
click at [1054, 182] on li "Editar" at bounding box center [1046, 181] width 181 height 21
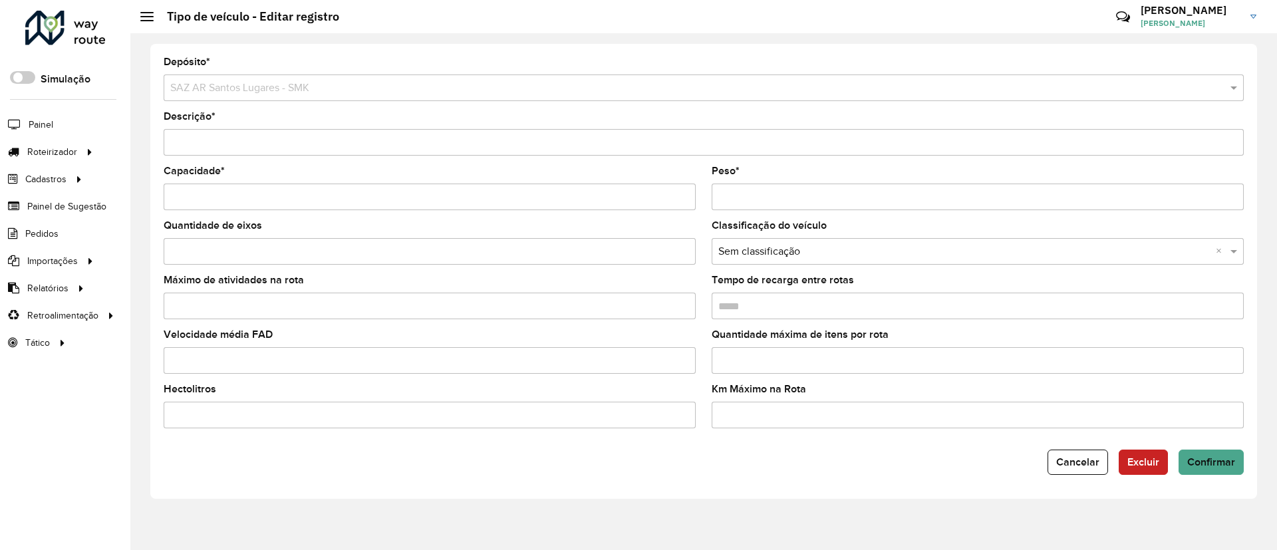
drag, startPoint x: 764, startPoint y: 201, endPoint x: 696, endPoint y: 206, distance: 68.7
click at [696, 206] on formly-group "Capacidade * Peso *" at bounding box center [704, 193] width 1096 height 55
type input "****"
paste input "*****"
type input "*****"
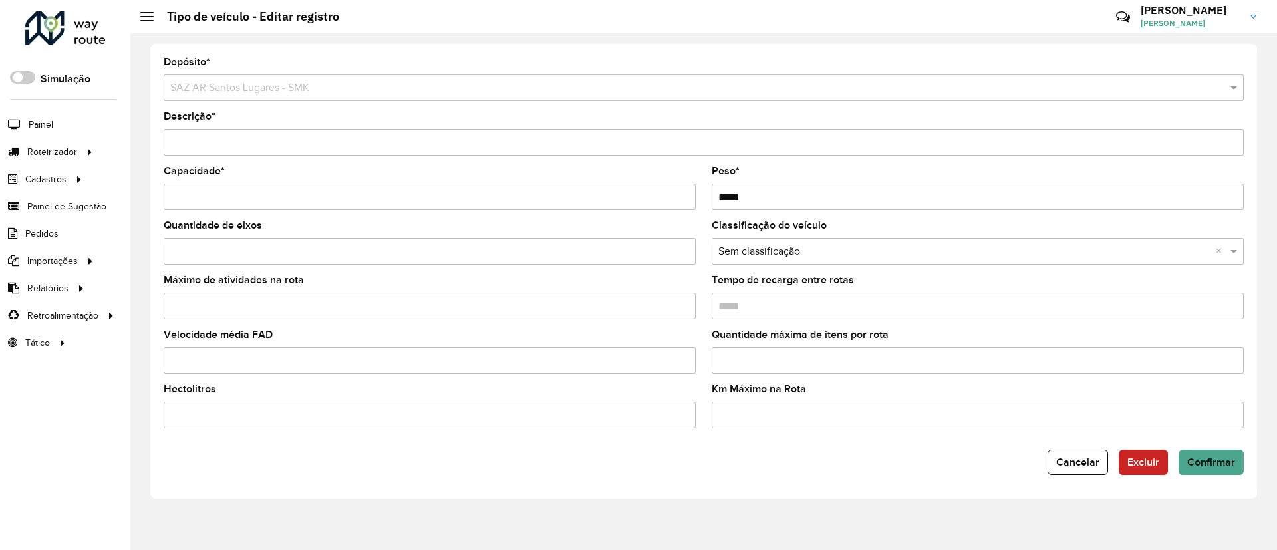
drag, startPoint x: 237, startPoint y: 140, endPoint x: 261, endPoint y: 141, distance: 24.6
click at [261, 141] on input "Descrição *" at bounding box center [704, 142] width 1080 height 27
paste input "**********"
type input "**********"
click at [1224, 460] on span "Confirmar" at bounding box center [1211, 461] width 48 height 11
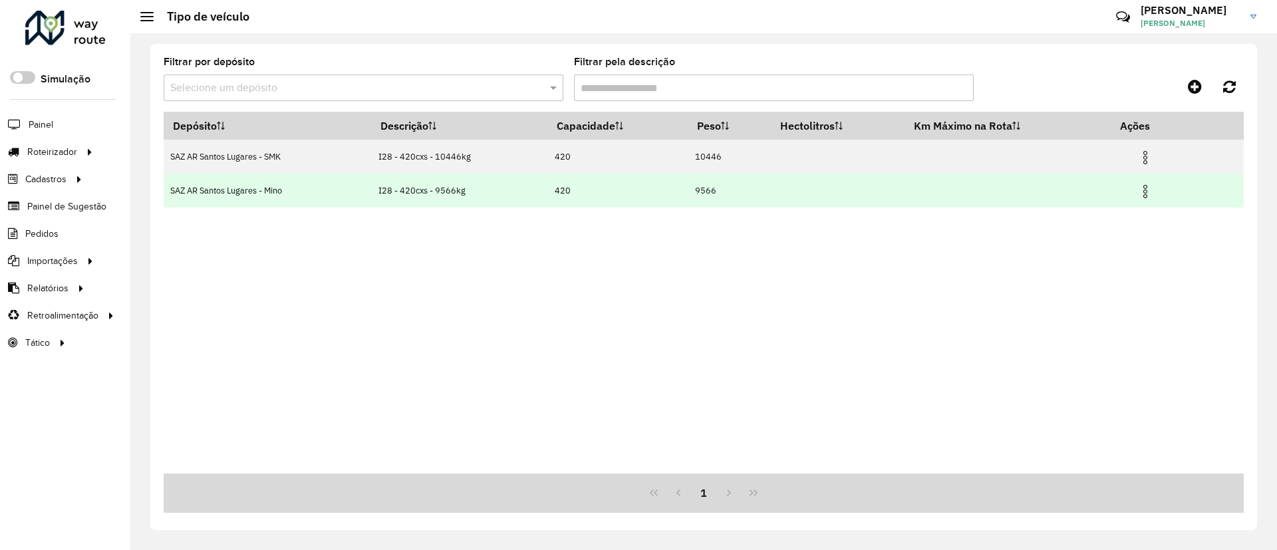
click at [1143, 193] on img at bounding box center [1145, 192] width 16 height 16
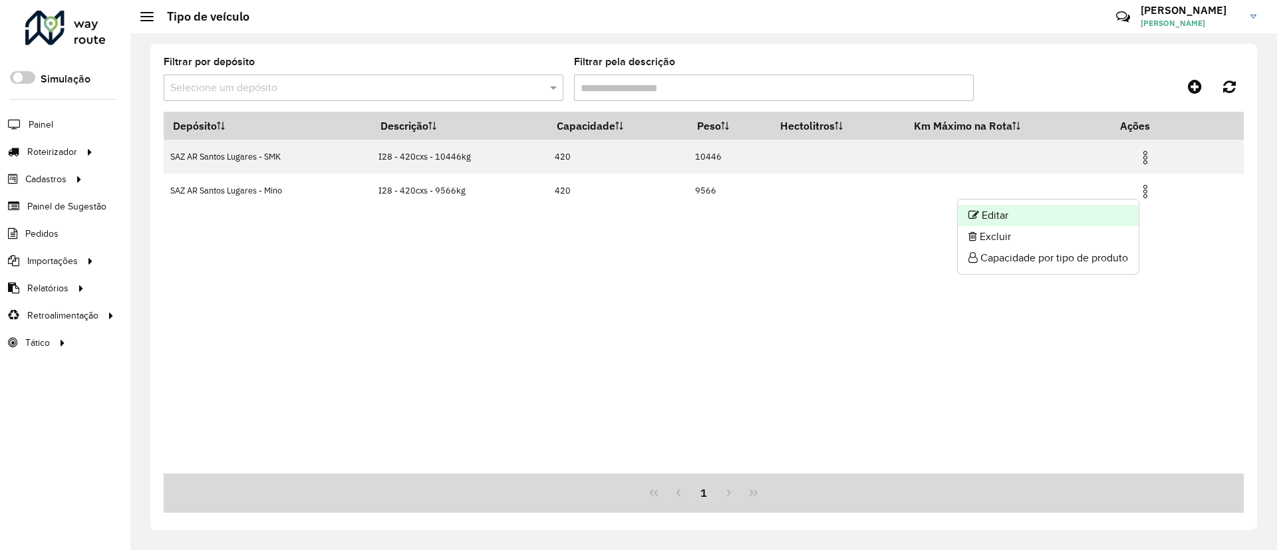
click at [1068, 211] on li "Editar" at bounding box center [1048, 215] width 181 height 21
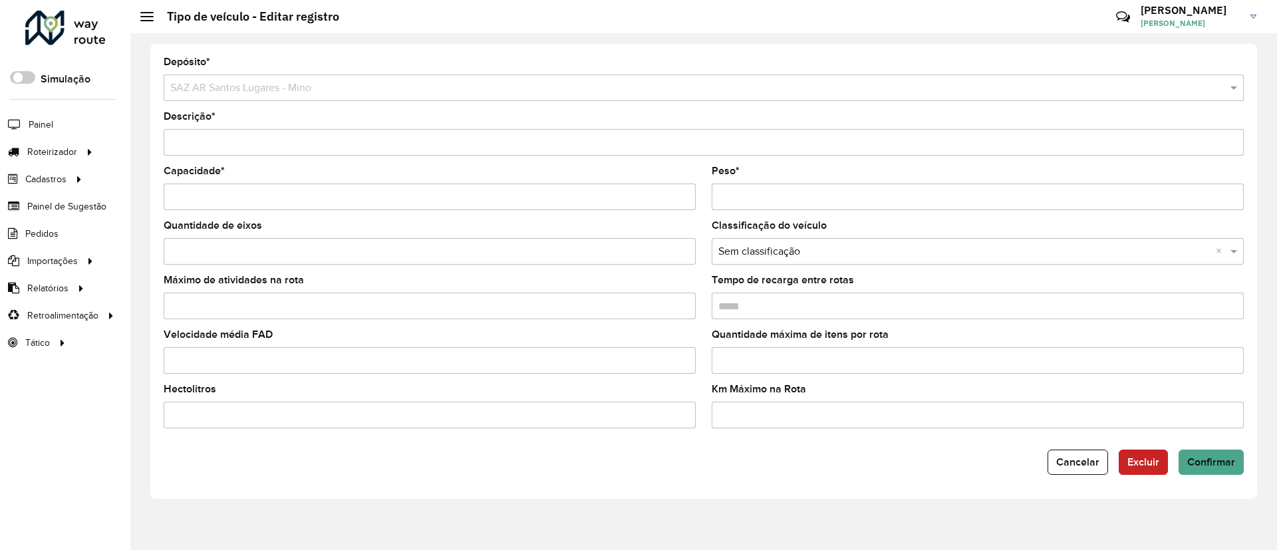
drag, startPoint x: 775, startPoint y: 202, endPoint x: 716, endPoint y: 191, distance: 60.1
click at [717, 192] on input "Peso *" at bounding box center [978, 197] width 532 height 27
paste input "*****"
type input "*****"
drag, startPoint x: 235, startPoint y: 140, endPoint x: 259, endPoint y: 138, distance: 23.3
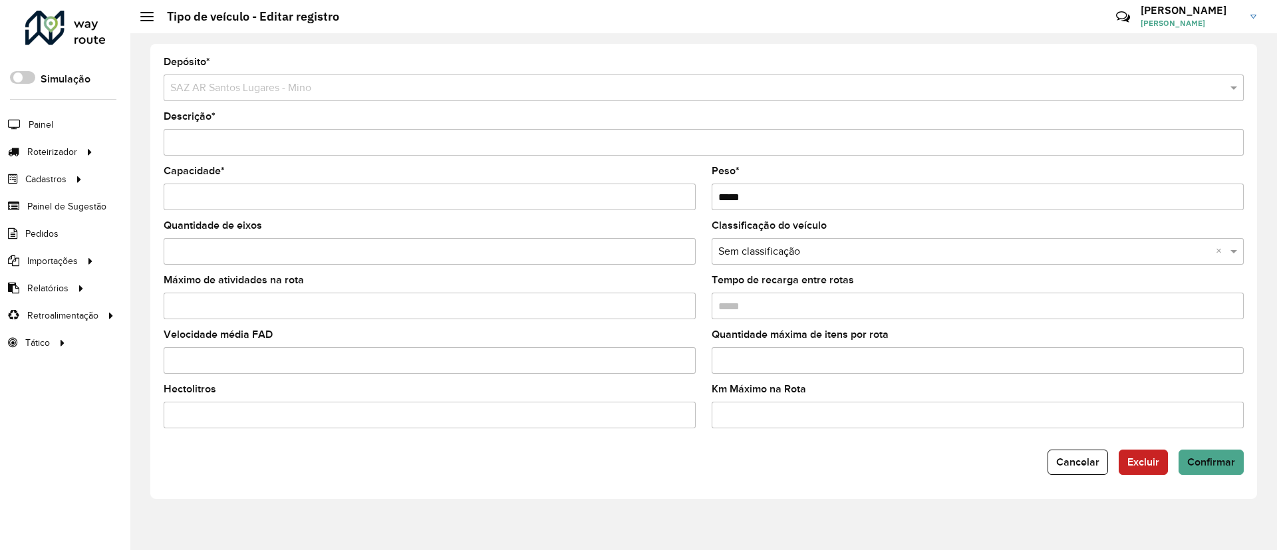
click at [259, 138] on input "Descrição *" at bounding box center [704, 142] width 1080 height 27
drag, startPoint x: 267, startPoint y: 164, endPoint x: 249, endPoint y: 156, distance: 20.3
click at [267, 166] on form "Depósito * Selecione um depósito × SAZ AR [PERSON_NAME] Lugares - Mino Descriçã…" at bounding box center [704, 266] width 1080 height 418
drag, startPoint x: 238, startPoint y: 141, endPoint x: 262, endPoint y: 137, distance: 24.3
click at [262, 137] on input "Descrição *" at bounding box center [704, 142] width 1080 height 27
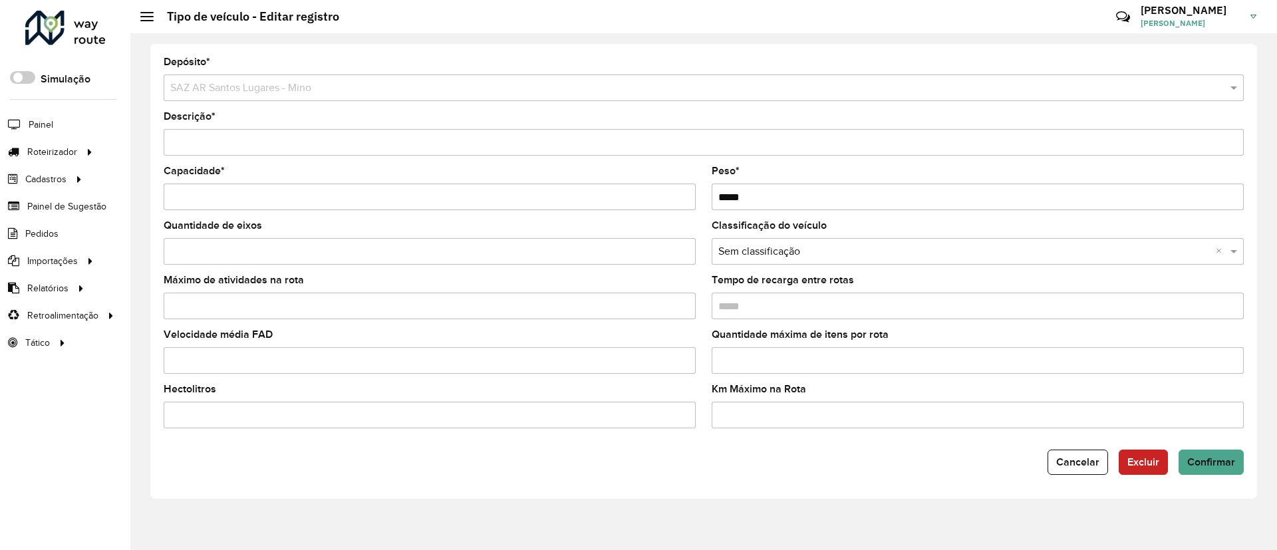
paste input "**********"
type input "**********"
click at [1205, 448] on form "**********" at bounding box center [704, 266] width 1080 height 418
click at [1226, 461] on span "Confirmar" at bounding box center [1211, 461] width 48 height 11
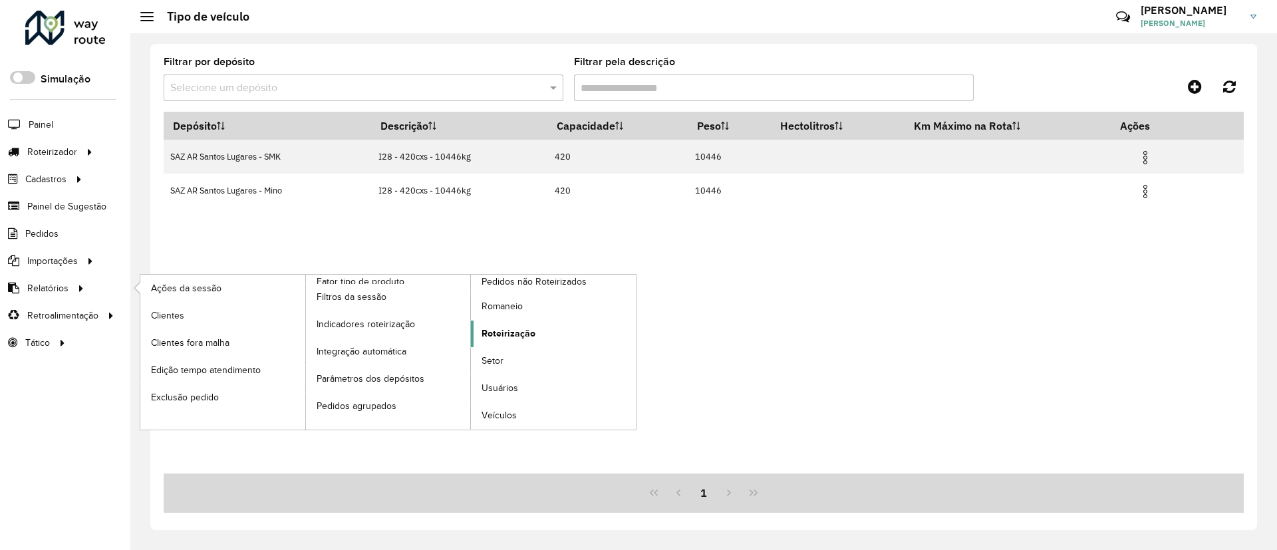
click at [502, 339] on span "Roteirização" at bounding box center [509, 334] width 54 height 14
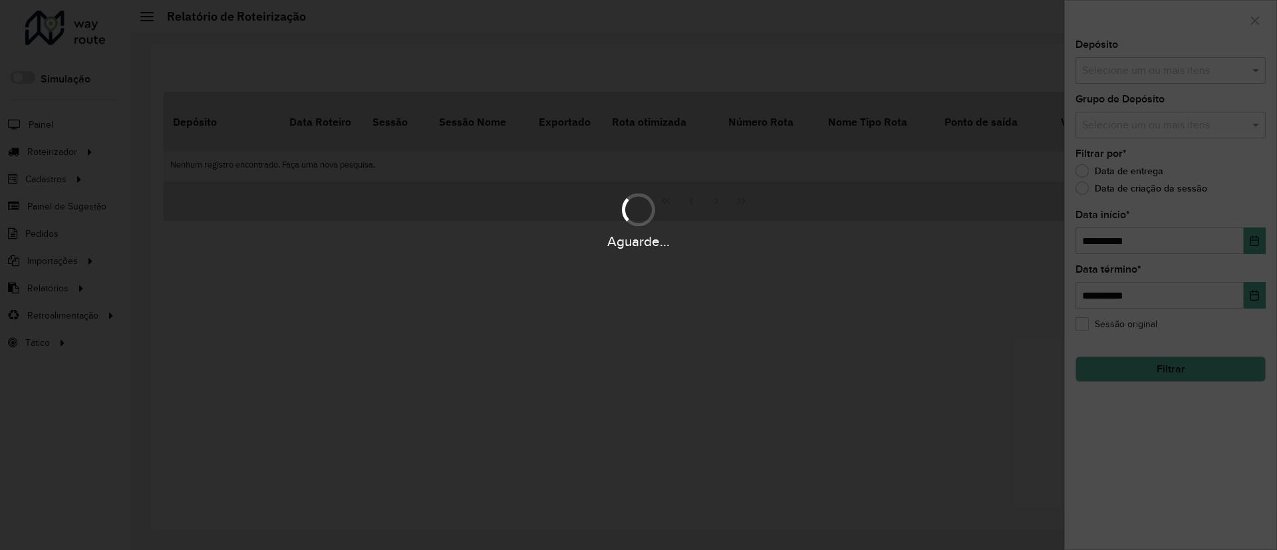
click at [1105, 71] on div "Aguarde..." at bounding box center [638, 275] width 1277 height 550
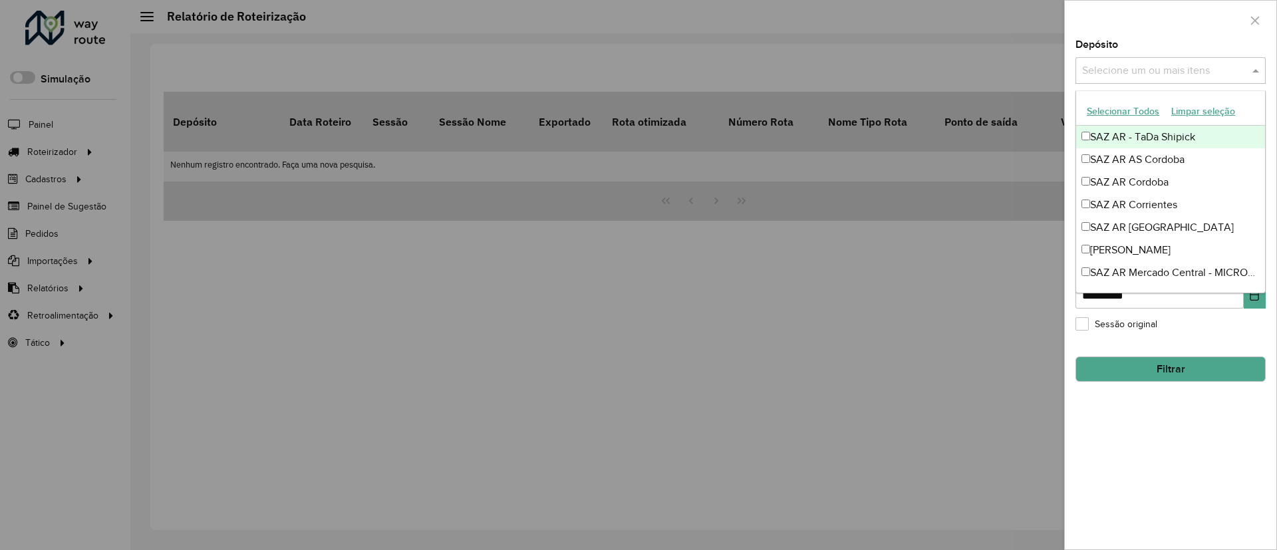
click at [1105, 71] on input "text" at bounding box center [1164, 71] width 170 height 16
type input "***"
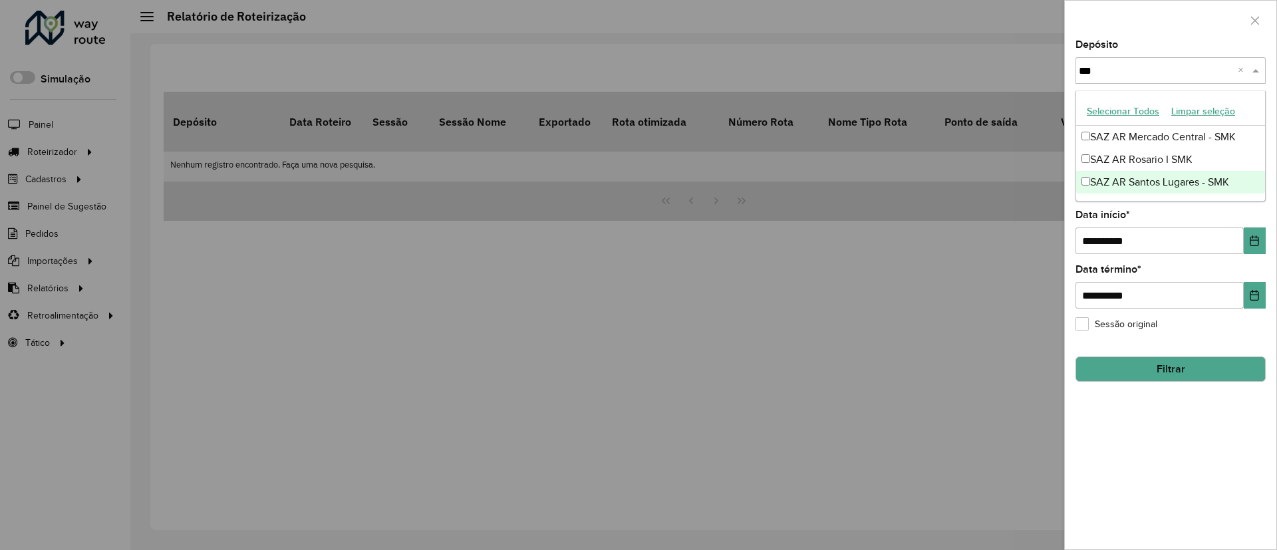
click at [1165, 184] on div "SAZ AR Santos Lugares - SMK" at bounding box center [1170, 182] width 189 height 23
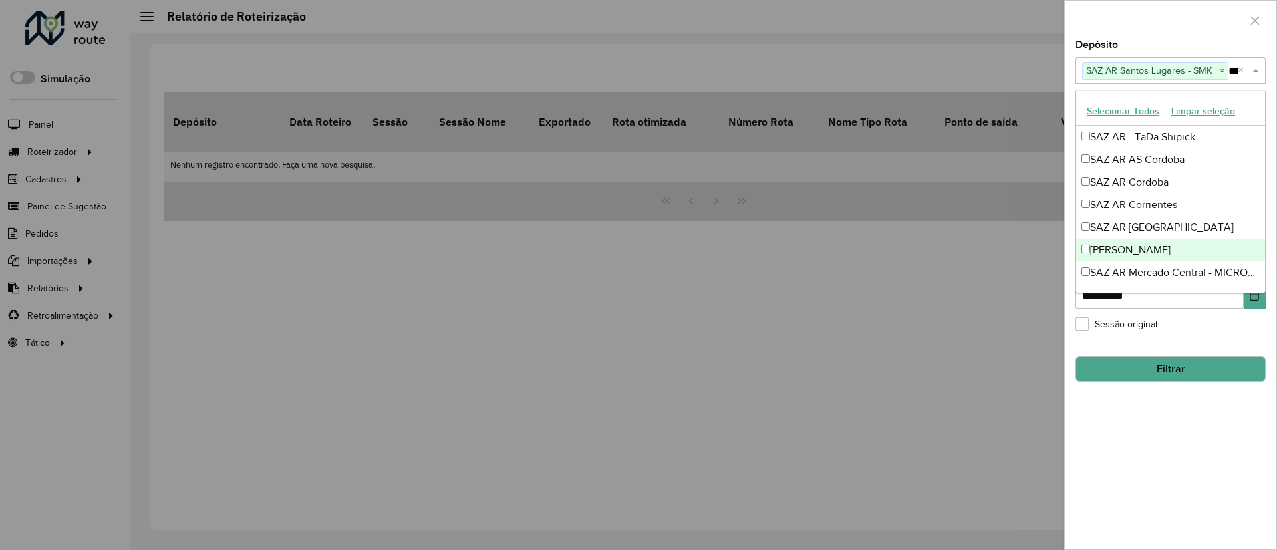
click at [1149, 451] on div "**********" at bounding box center [1170, 294] width 211 height 509
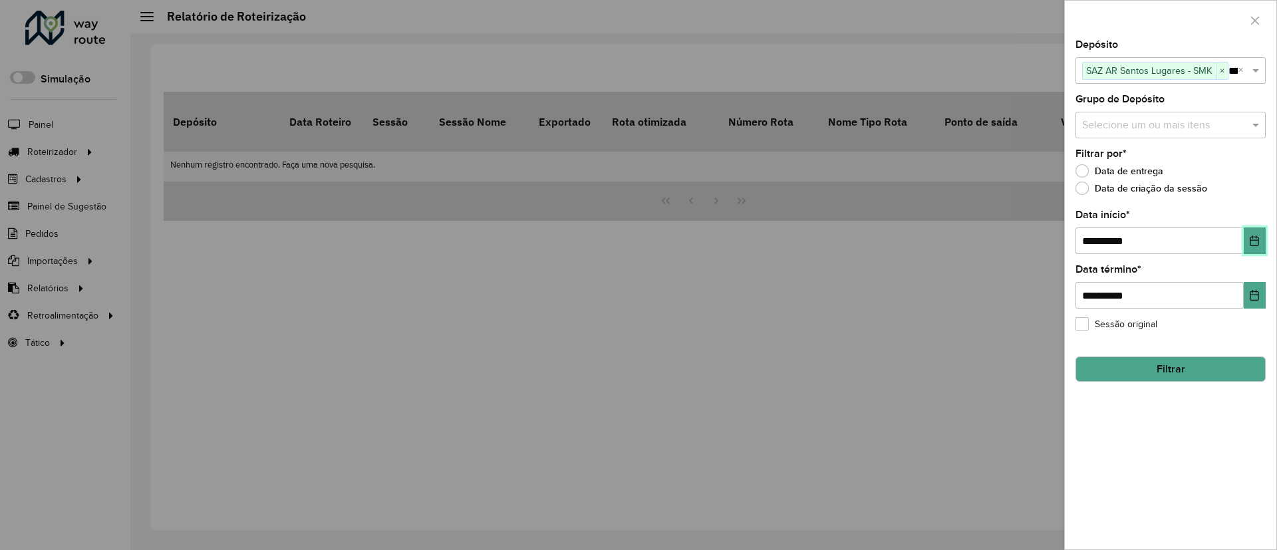
click at [1248, 240] on button "Choose Date" at bounding box center [1255, 240] width 22 height 27
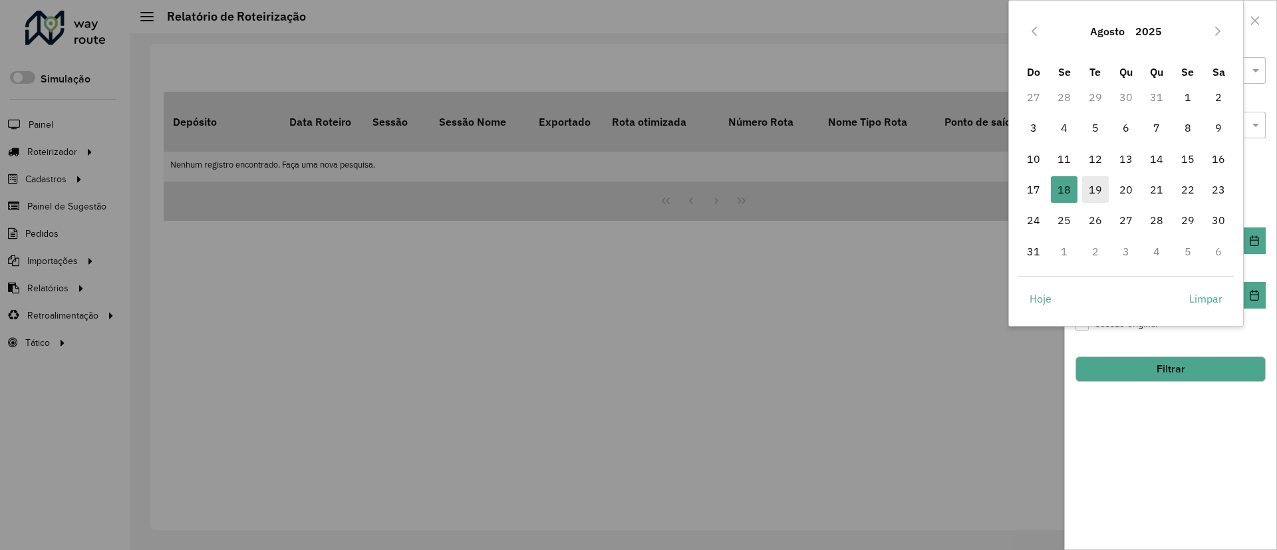
click at [1085, 189] on span "19" at bounding box center [1095, 189] width 27 height 27
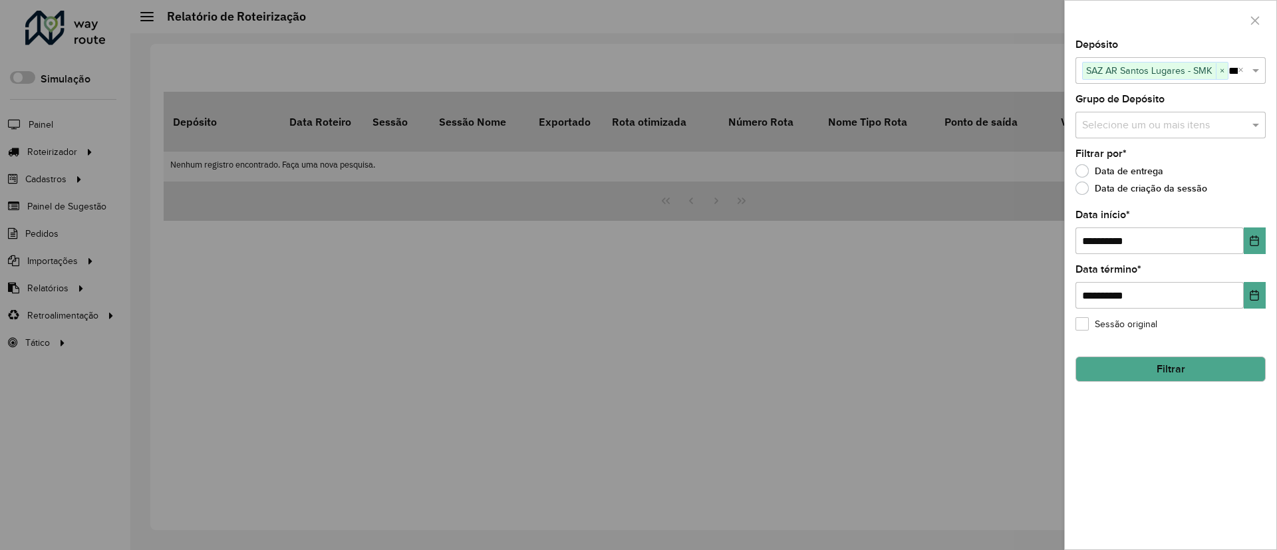
click at [1149, 379] on button "Filtrar" at bounding box center [1170, 368] width 190 height 25
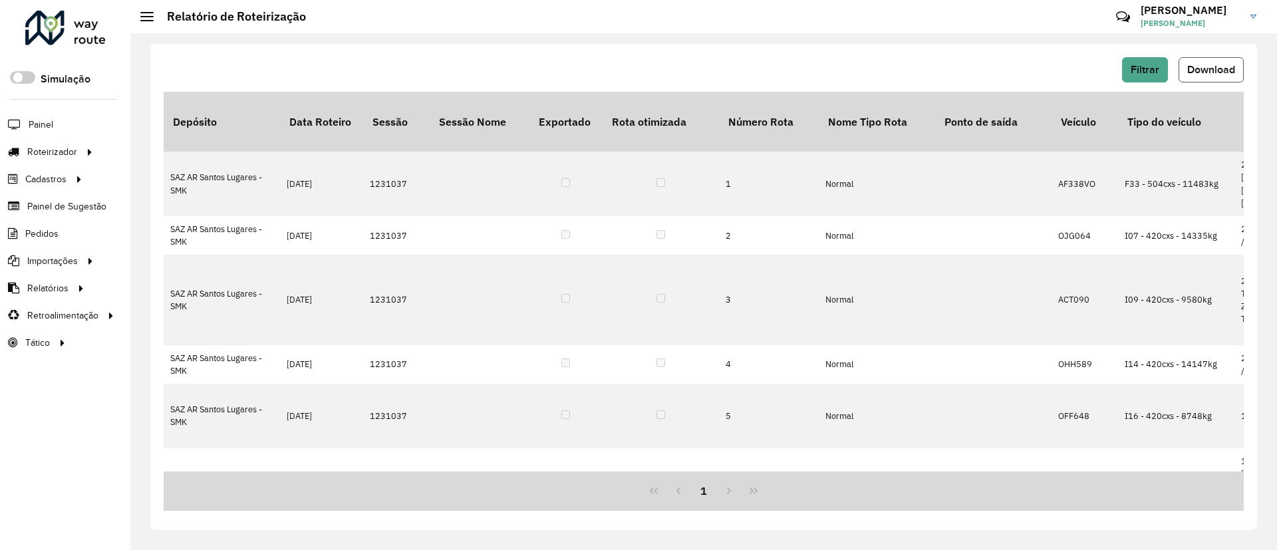
click at [1204, 67] on span "Download" at bounding box center [1211, 69] width 48 height 11
